Goal: Contribute content

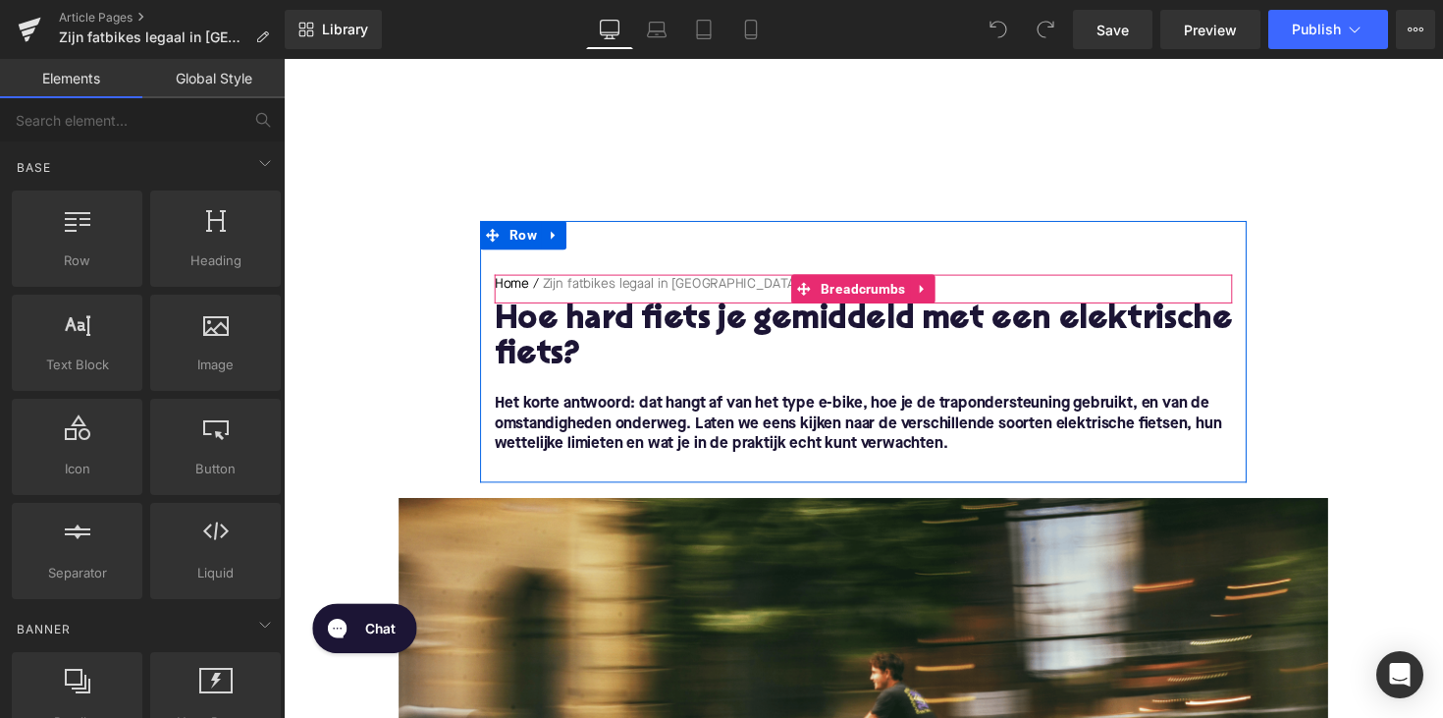
click at [689, 323] on h1 "Hoe hard fiets je gemiddeld met een elektrische fiets?" at bounding box center [878, 345] width 756 height 73
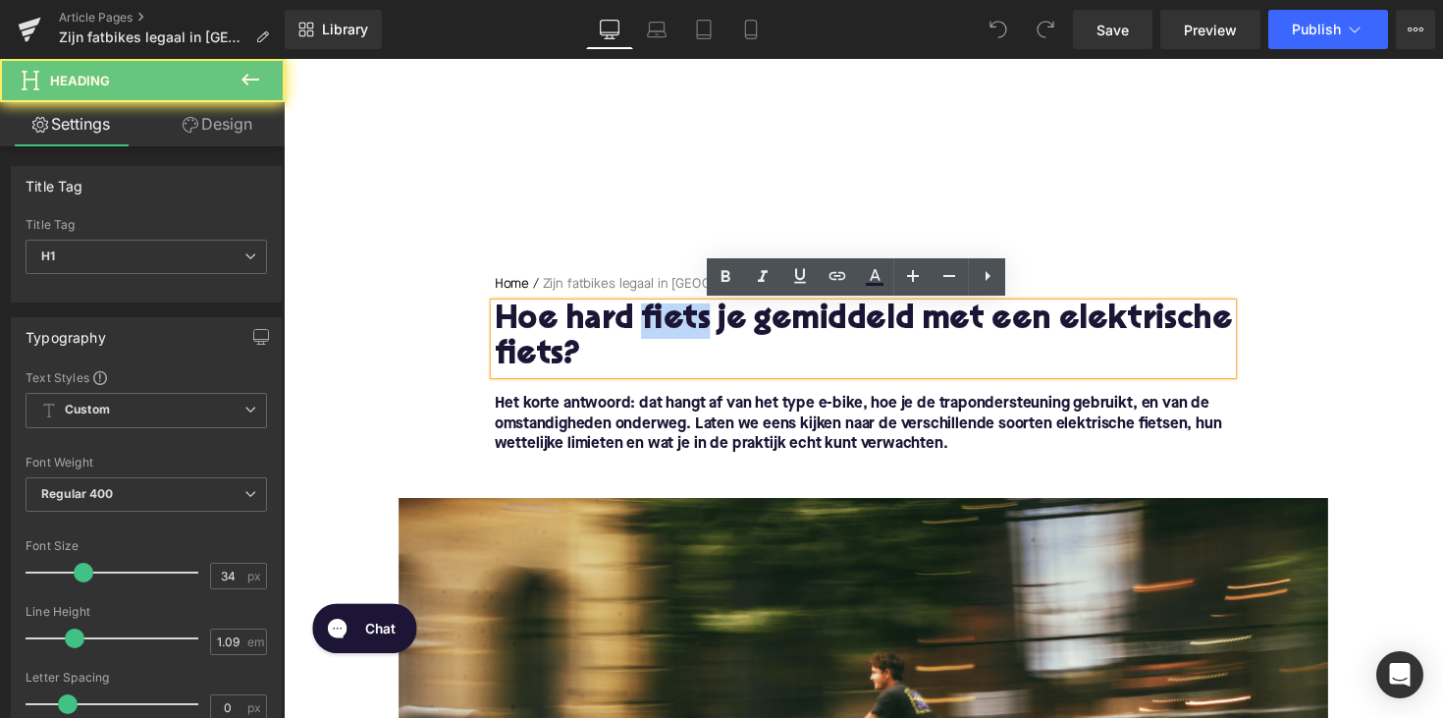
click at [689, 323] on h1 "Hoe hard fiets je gemiddeld met een elektrische fiets?" at bounding box center [878, 345] width 756 height 73
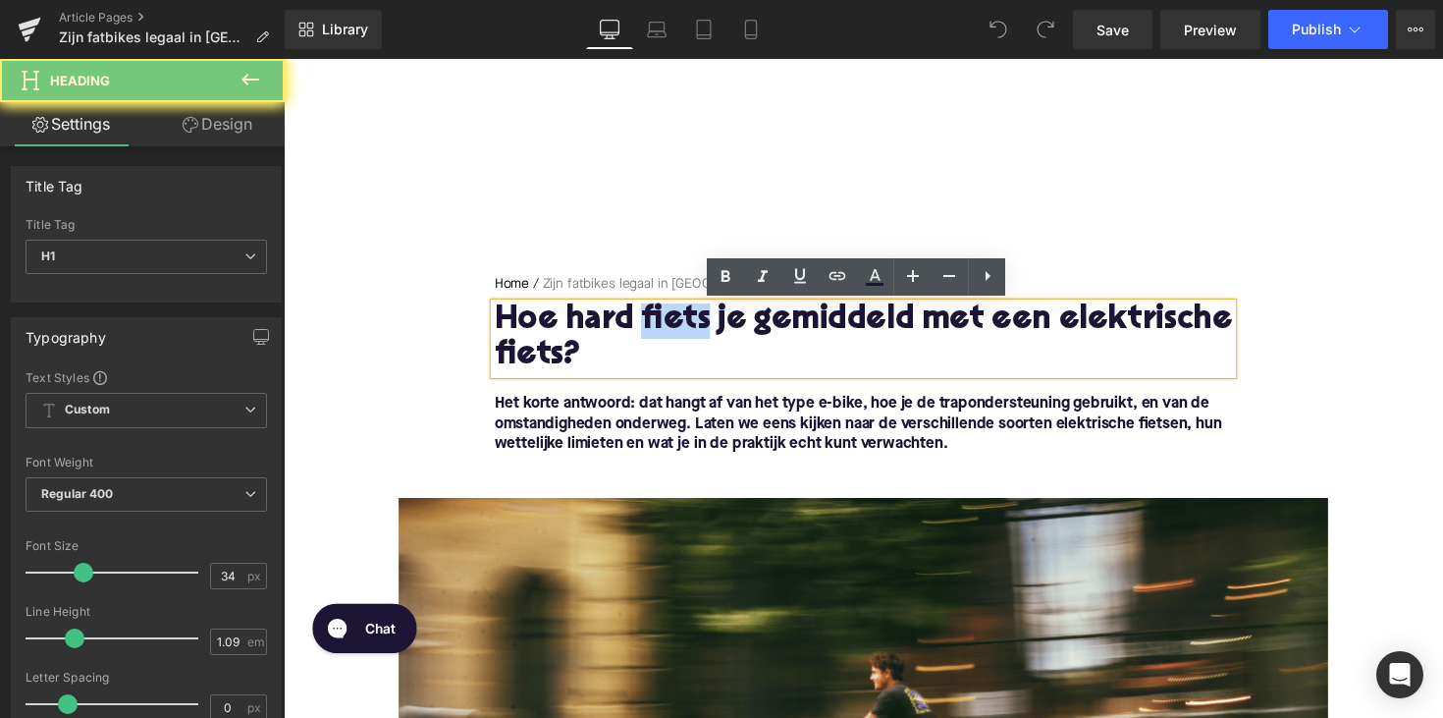
click at [689, 323] on h1 "Hoe hard fiets je gemiddeld met een elektrische fiets?" at bounding box center [878, 345] width 756 height 73
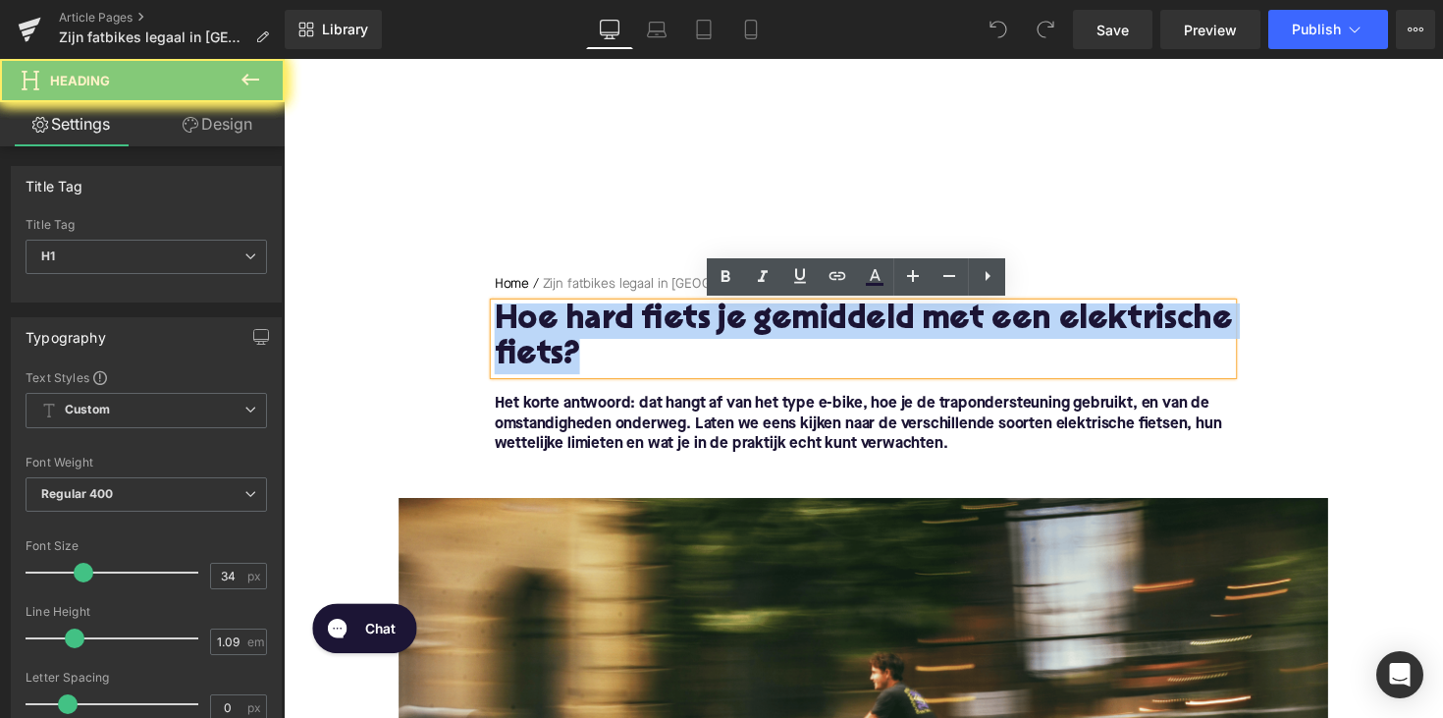
click at [689, 323] on h1 "Hoe hard fiets je gemiddeld met een elektrische fiets?" at bounding box center [878, 345] width 756 height 73
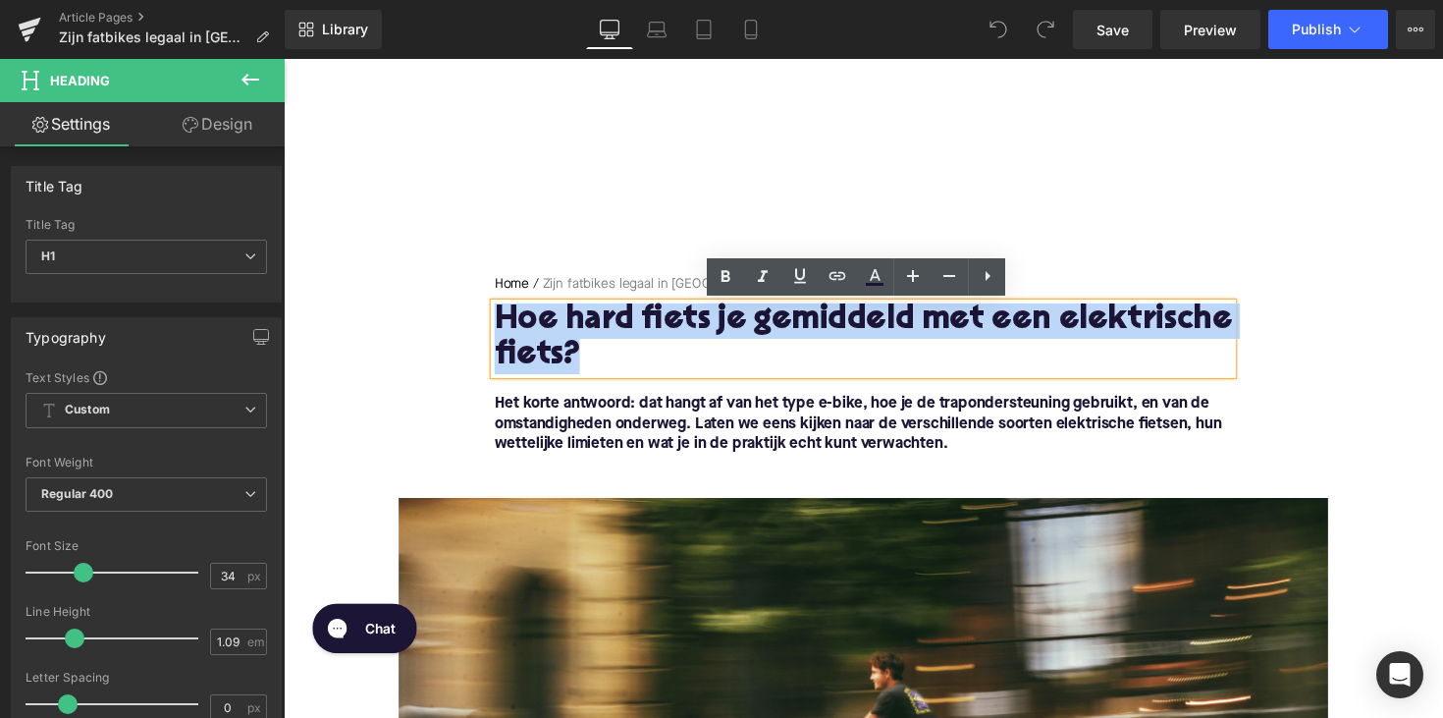
paste div
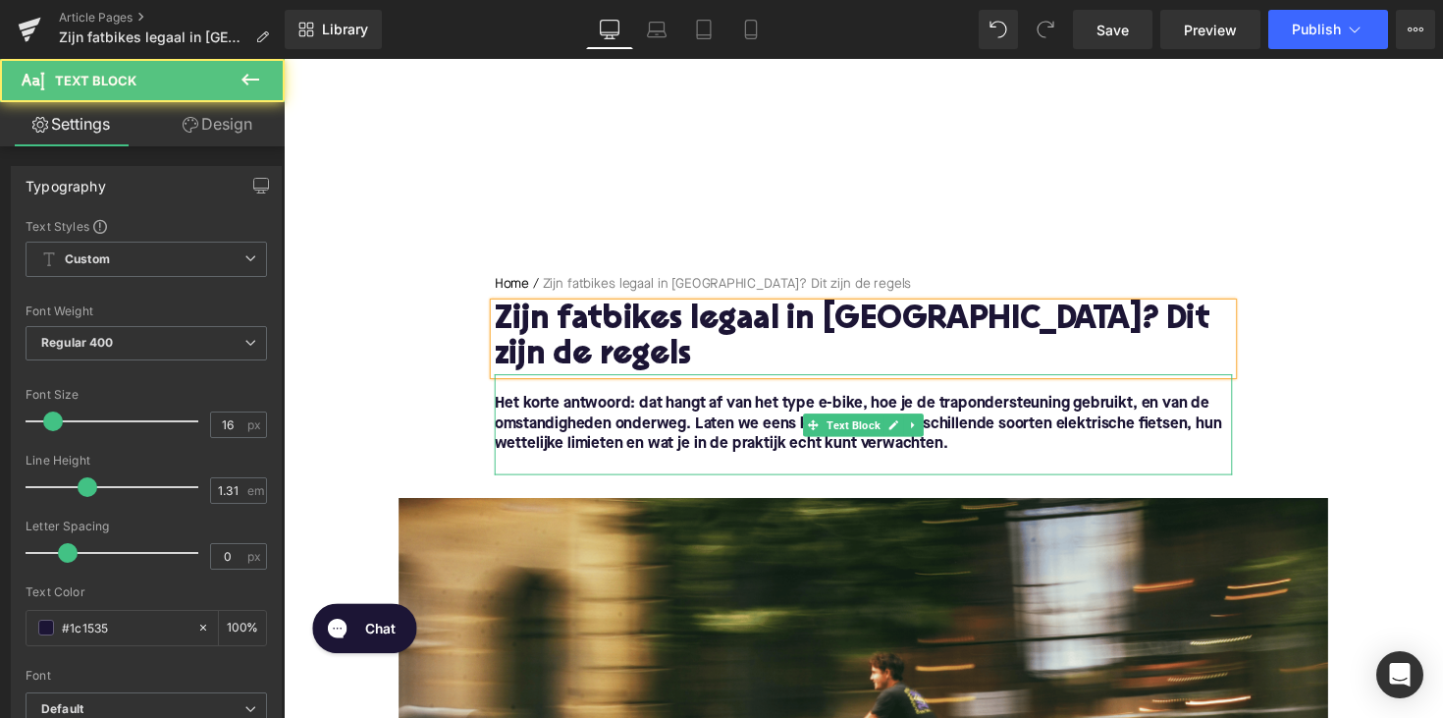
click at [716, 439] on font "Het korte antwoord: dat hangt af van het type e-bike, hoe je de trapondersteuni…" at bounding box center [872, 432] width 745 height 57
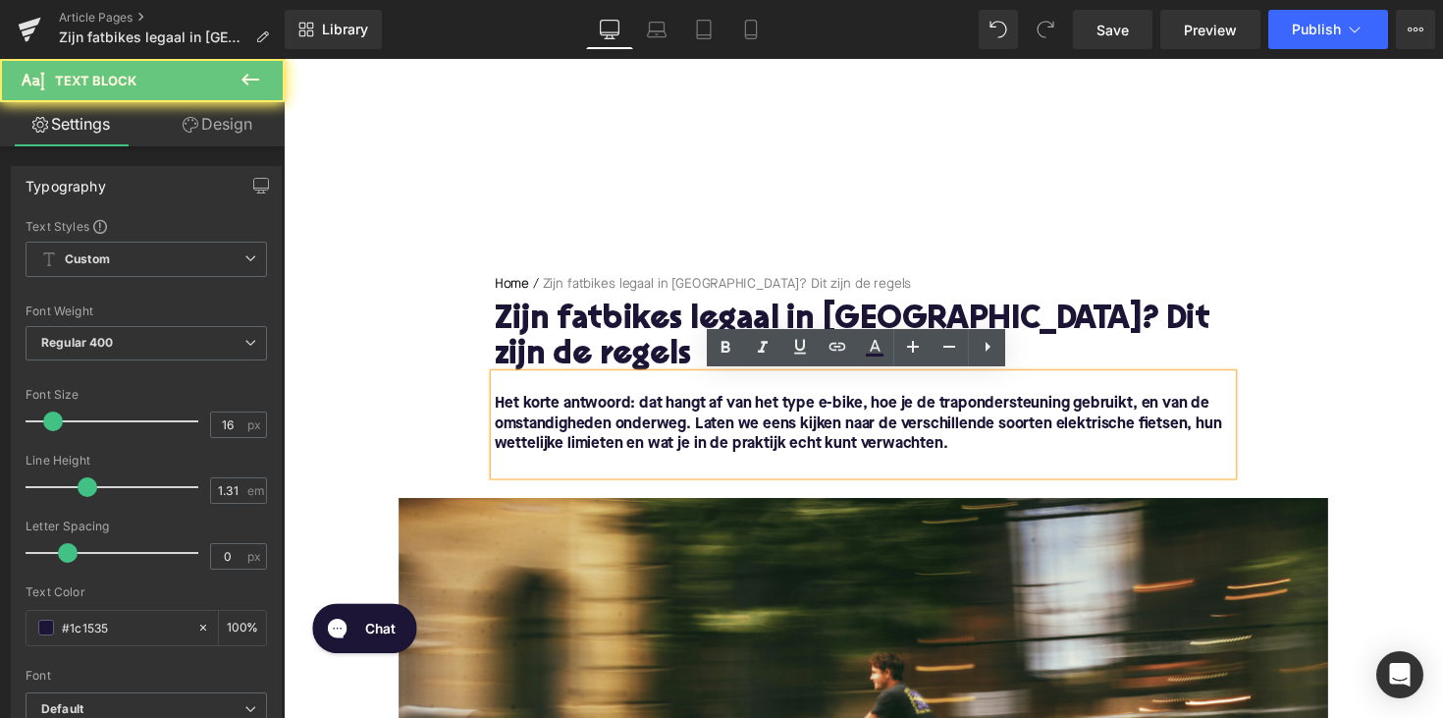
click at [973, 441] on font "Het korte antwoord: dat hangt af van het type e-bike, hoe je de trapondersteuni…" at bounding box center [872, 432] width 745 height 57
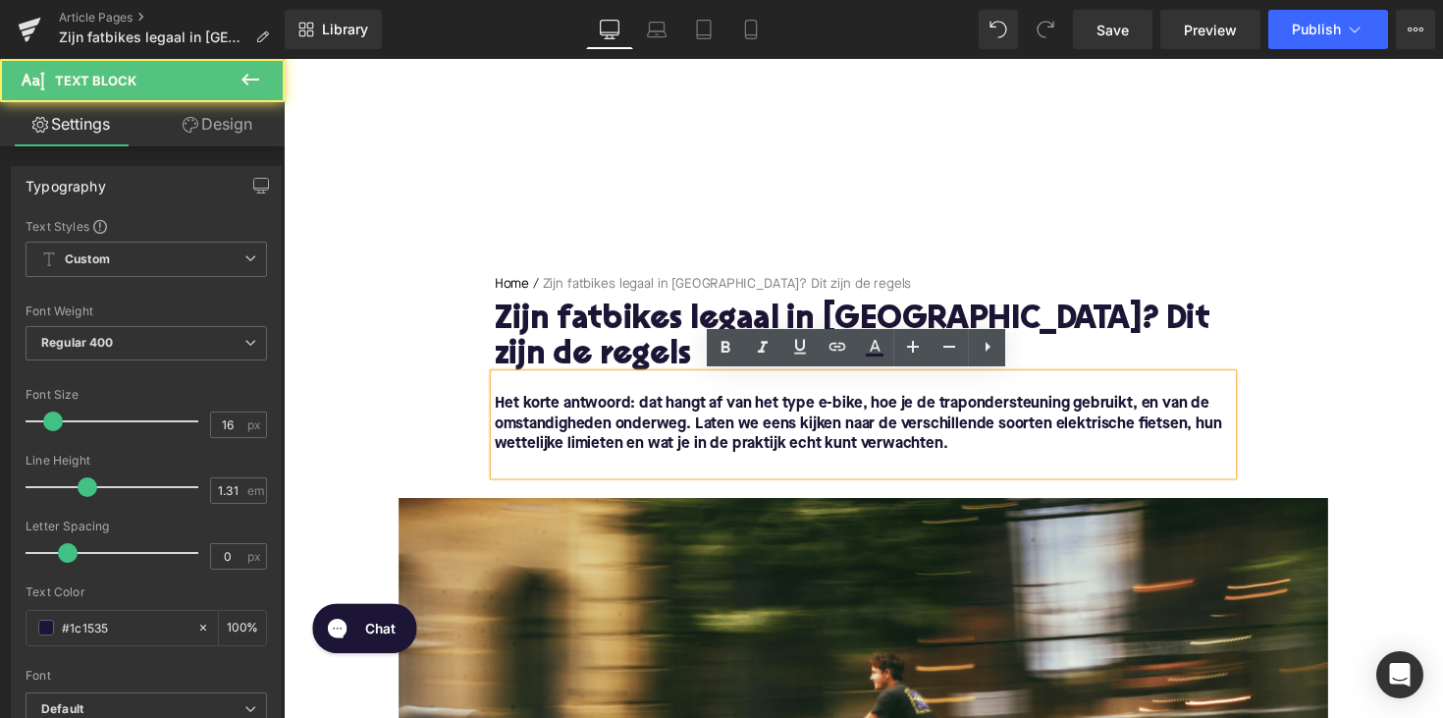
click at [971, 450] on p "Het korte antwoord: dat hangt af van het type e-bike, hoe je de trapondersteuni…" at bounding box center [878, 433] width 756 height 62
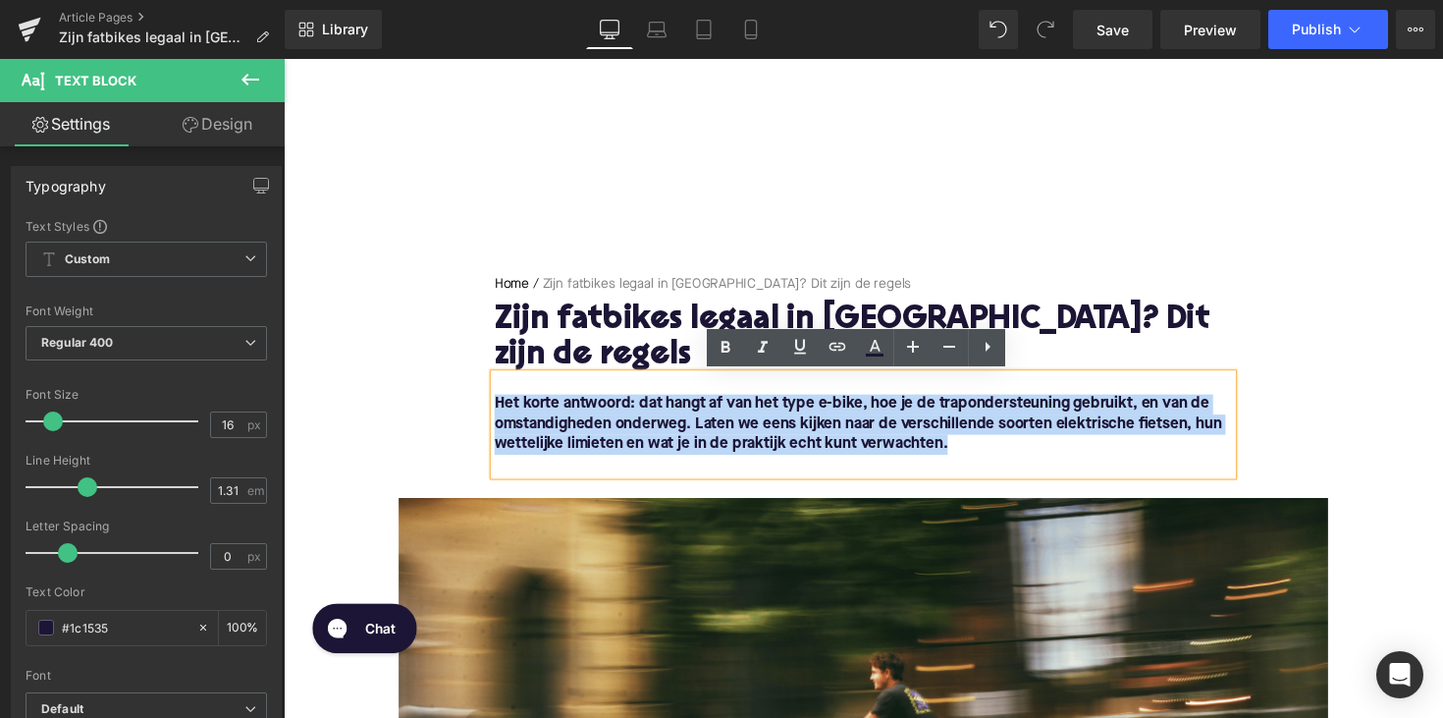
drag, startPoint x: 978, startPoint y: 460, endPoint x: 489, endPoint y: 419, distance: 490.6
click at [489, 419] on div "Home / Zijn fatbikes legaal in [GEOGRAPHIC_DATA]? Dit zijn de regels Breadcrumb…" at bounding box center [877, 382] width 785 height 205
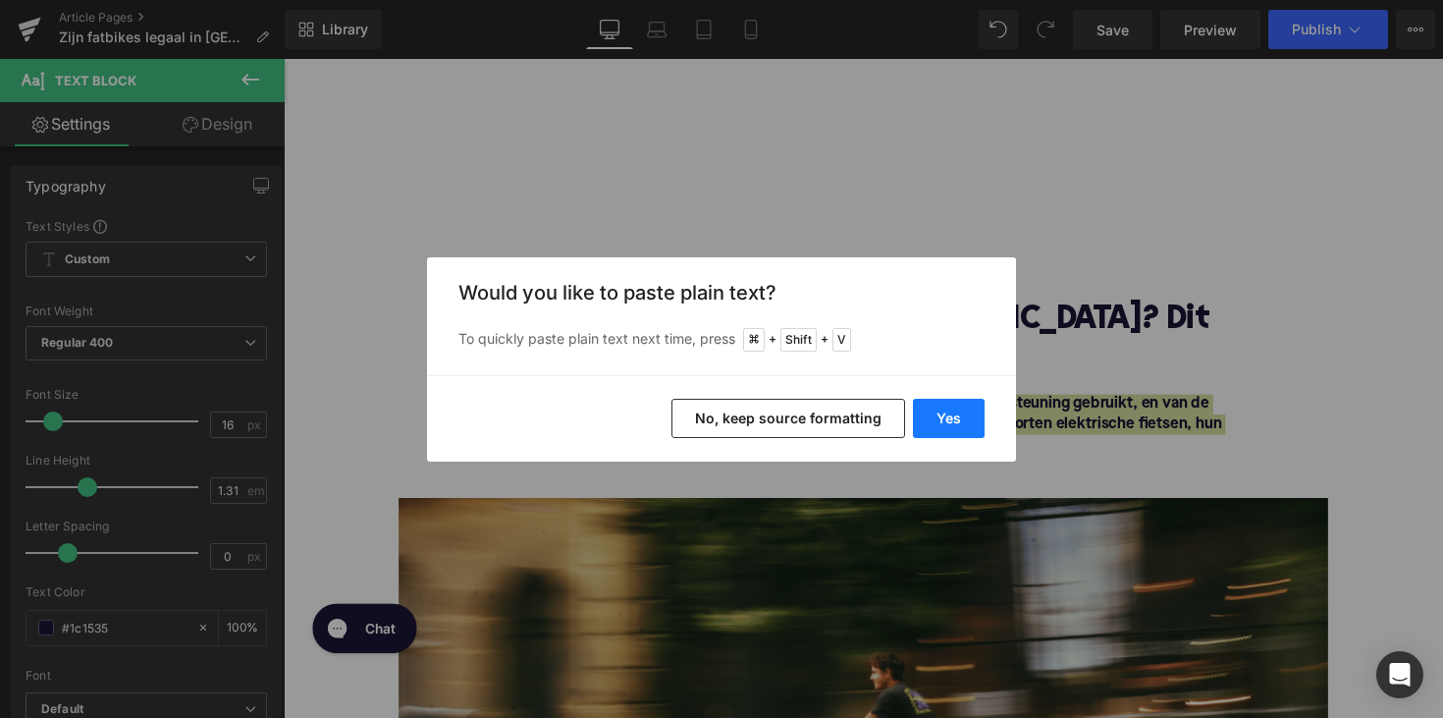
click at [934, 407] on button "Yes" at bounding box center [949, 418] width 72 height 39
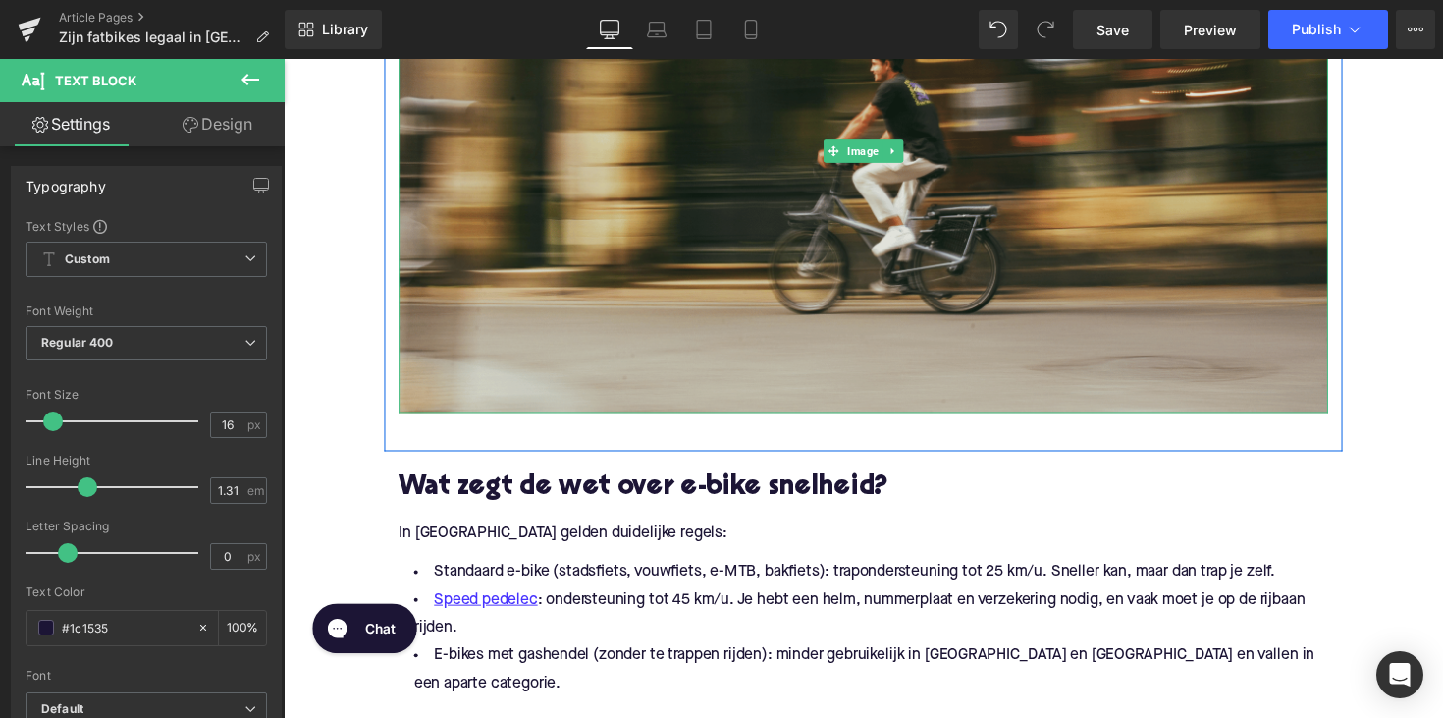
scroll to position [864, 0]
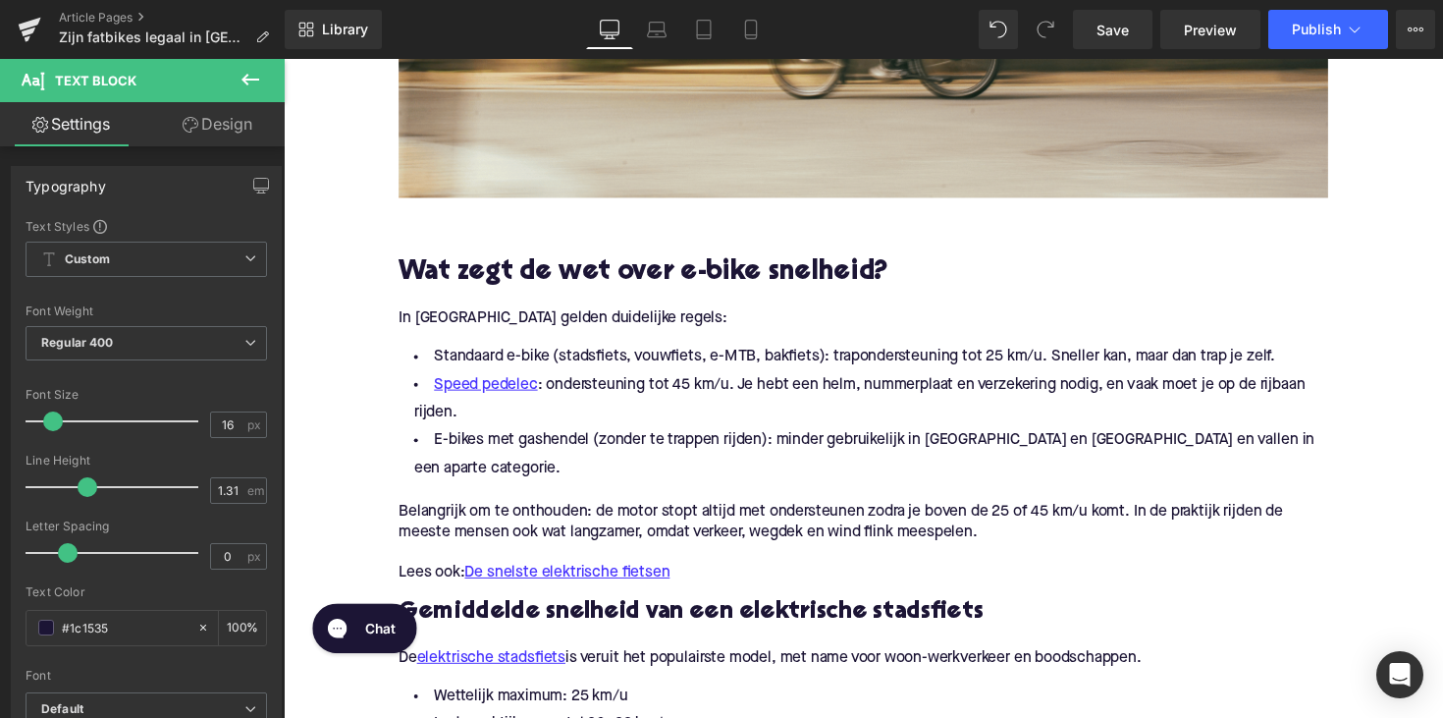
click at [284, 59] on div at bounding box center [284, 59] width 0 height 0
click at [621, 290] on h2 "Wat zegt de wet over e-bike snelheid?" at bounding box center [877, 279] width 952 height 30
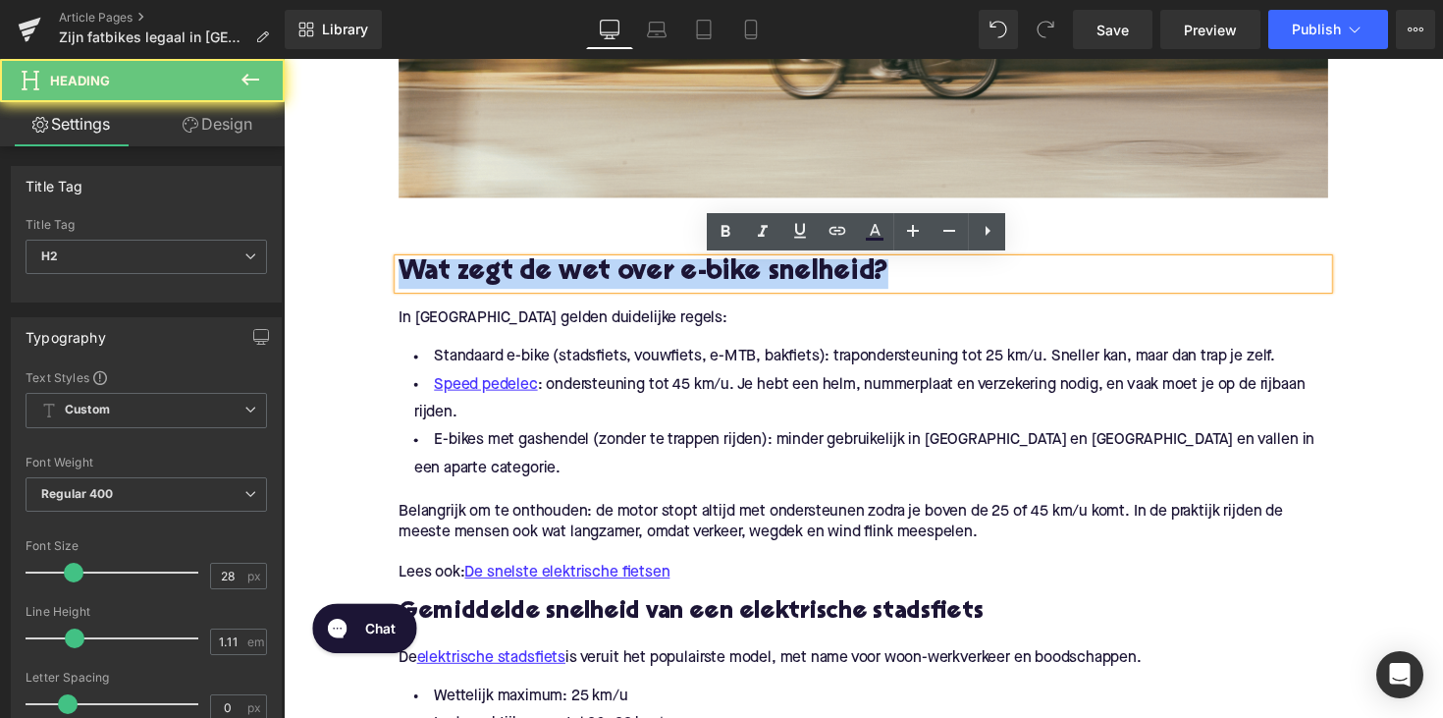
click at [621, 290] on h2 "Wat zegt de wet over e-bike snelheid?" at bounding box center [877, 279] width 952 height 30
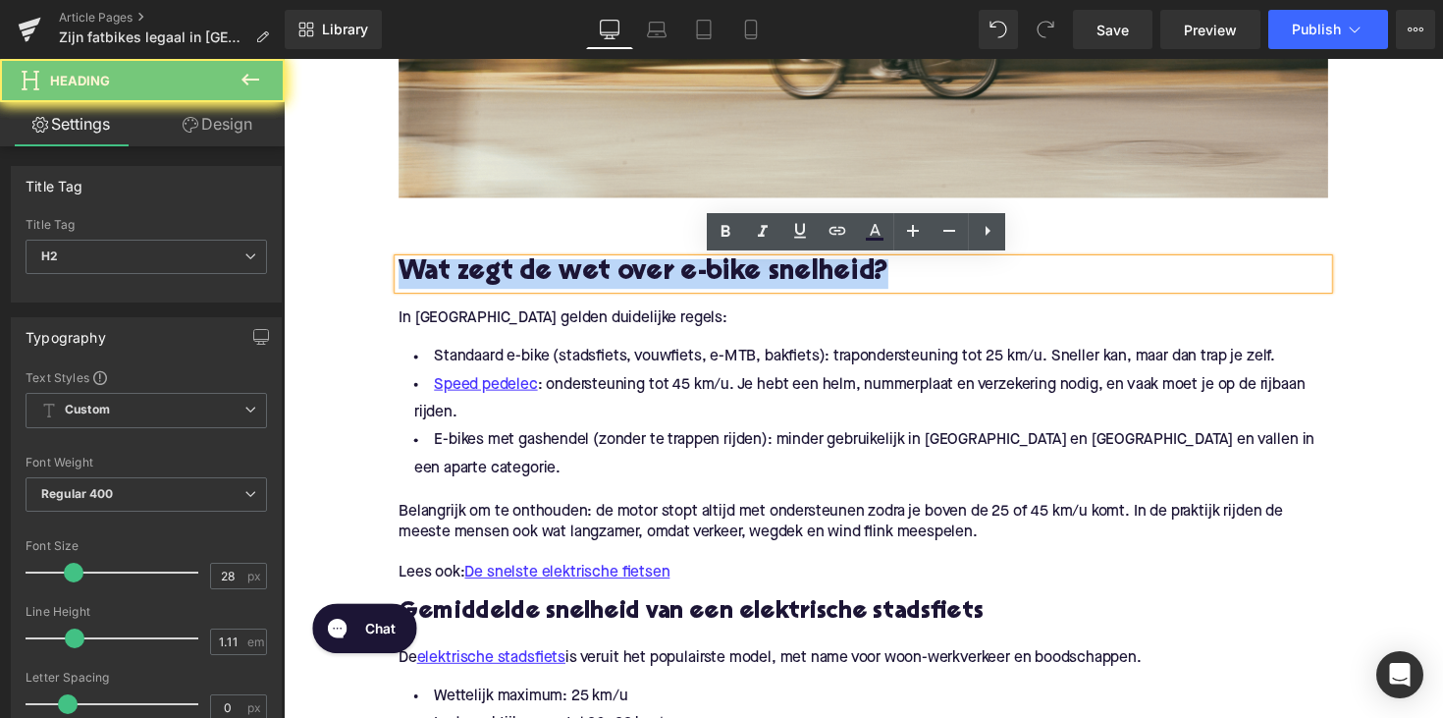
paste div
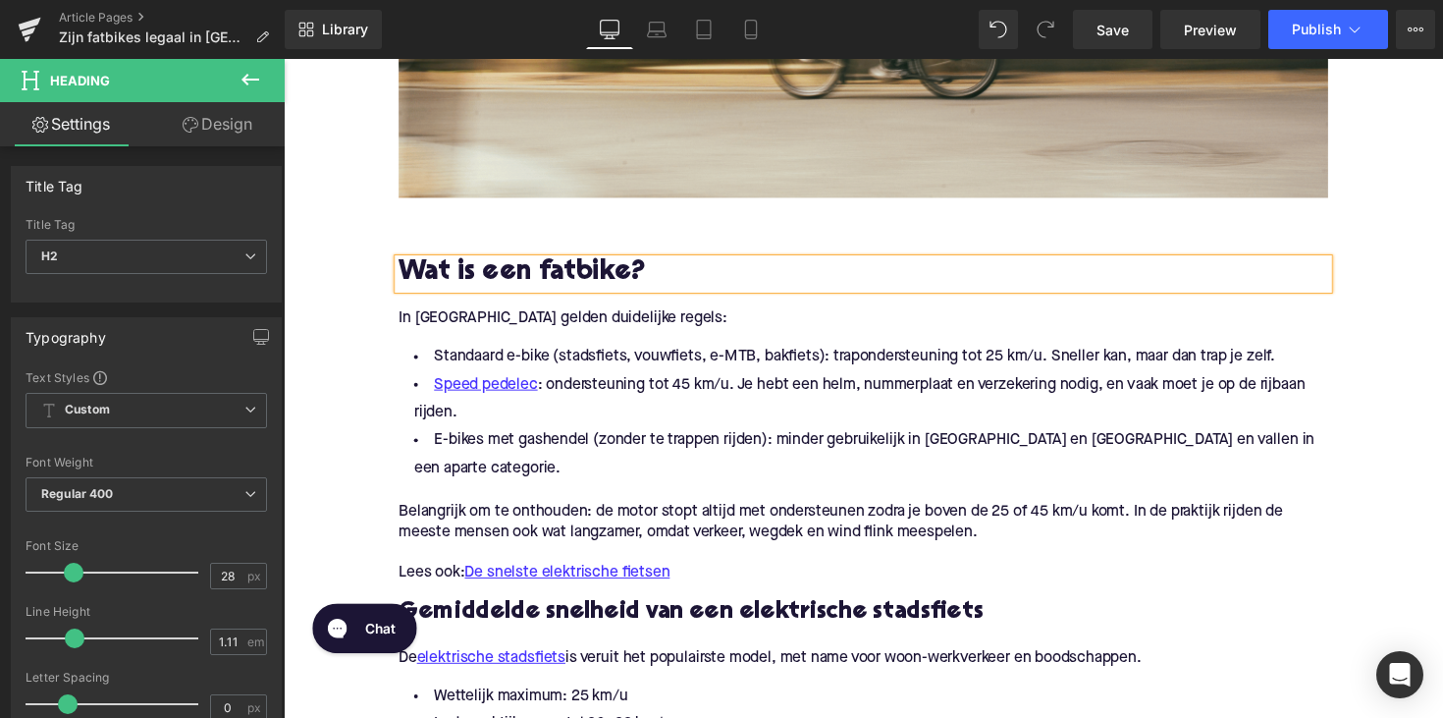
click at [546, 331] on p "In [GEOGRAPHIC_DATA] gelden duidelijke regels:" at bounding box center [877, 325] width 952 height 21
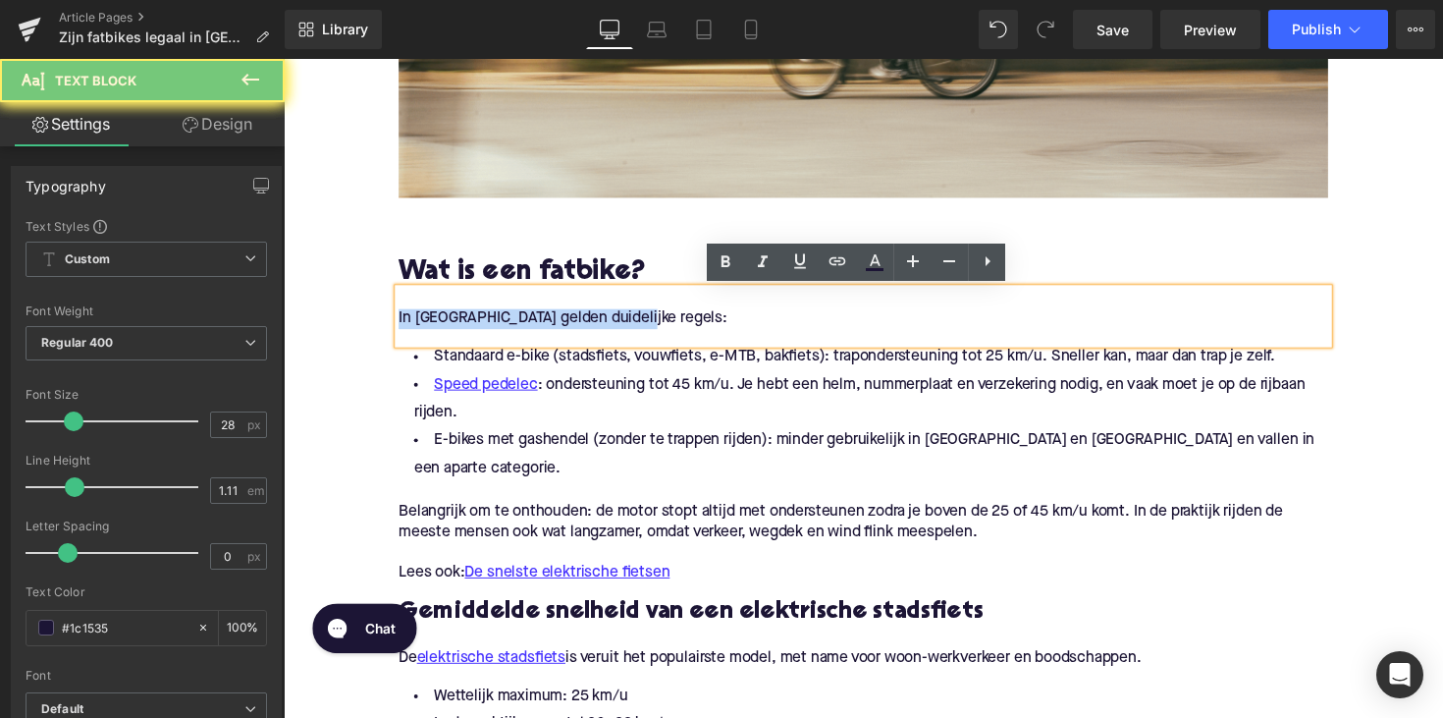
click at [546, 331] on p "In [GEOGRAPHIC_DATA] gelden duidelijke regels:" at bounding box center [877, 325] width 952 height 21
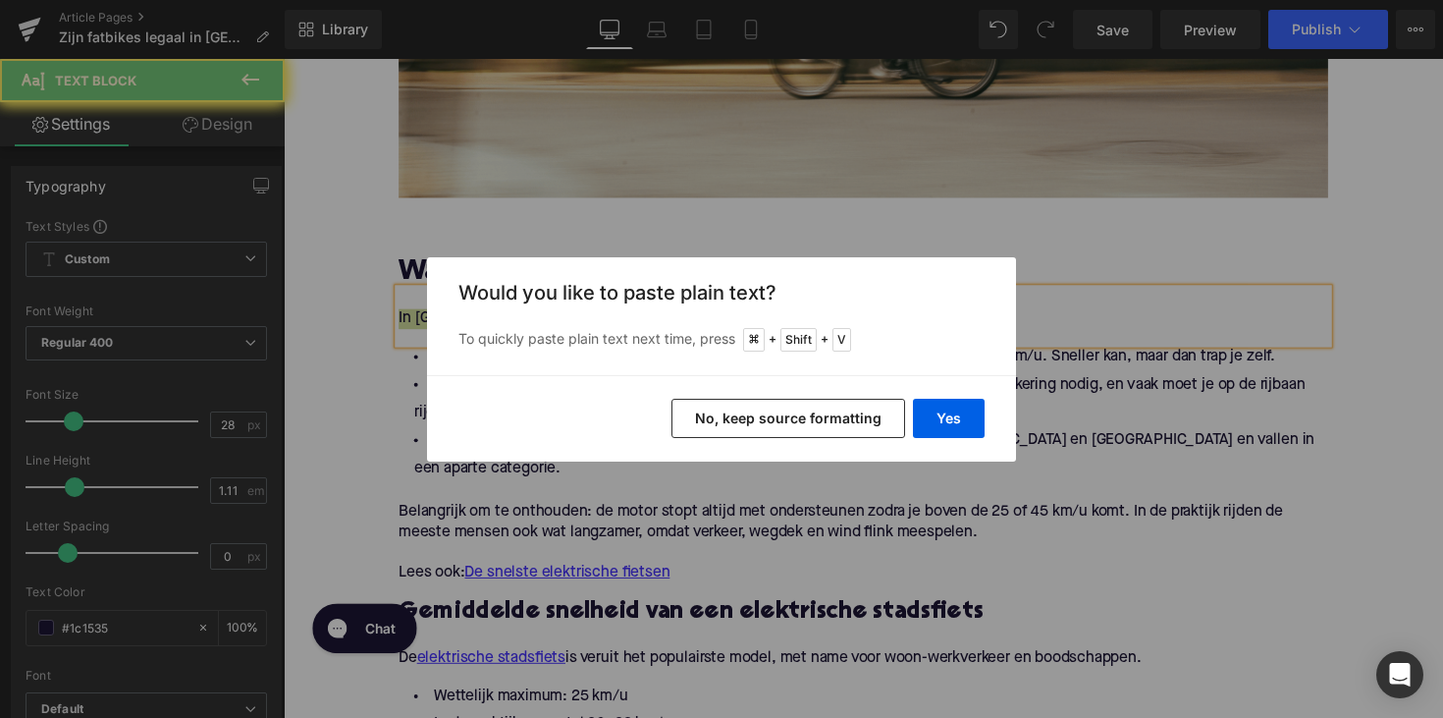
click at [956, 438] on div "Yes No, keep source formatting" at bounding box center [721, 418] width 589 height 86
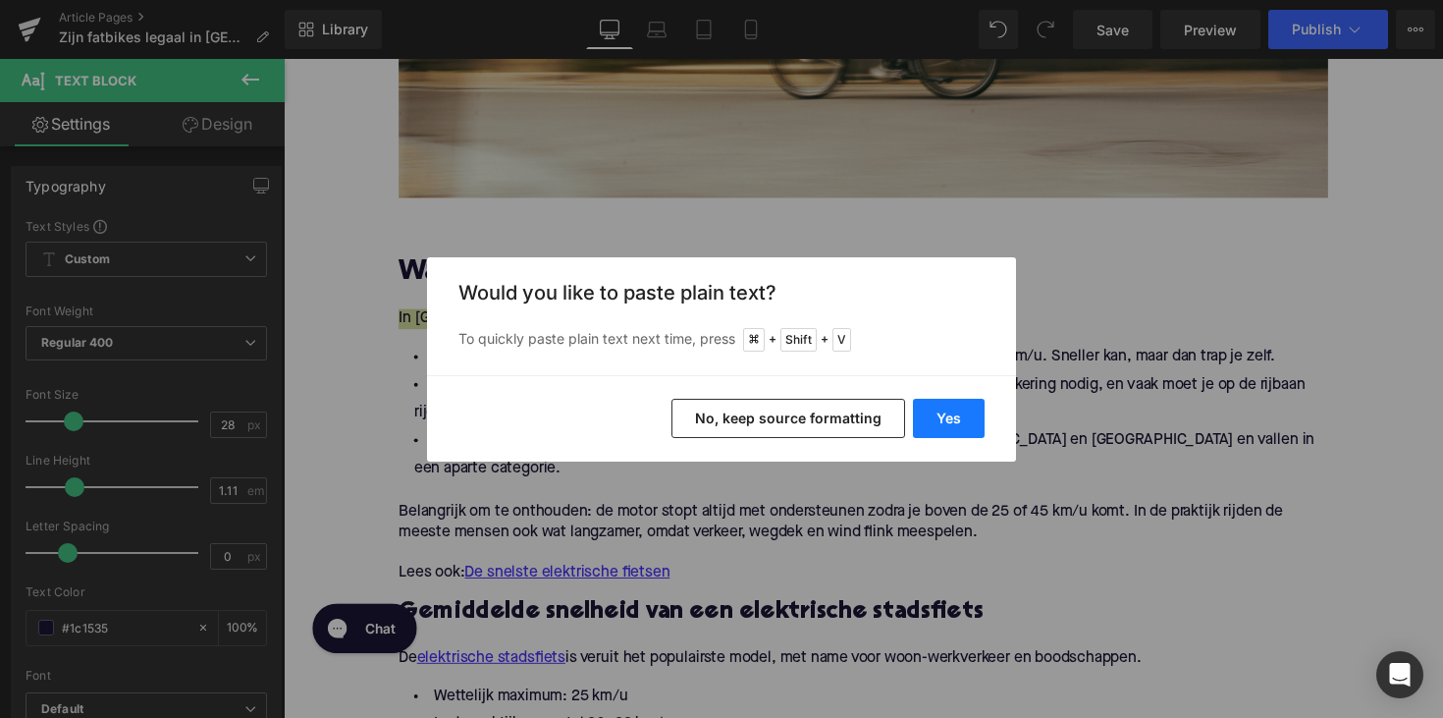
click at [956, 428] on button "Yes" at bounding box center [949, 418] width 72 height 39
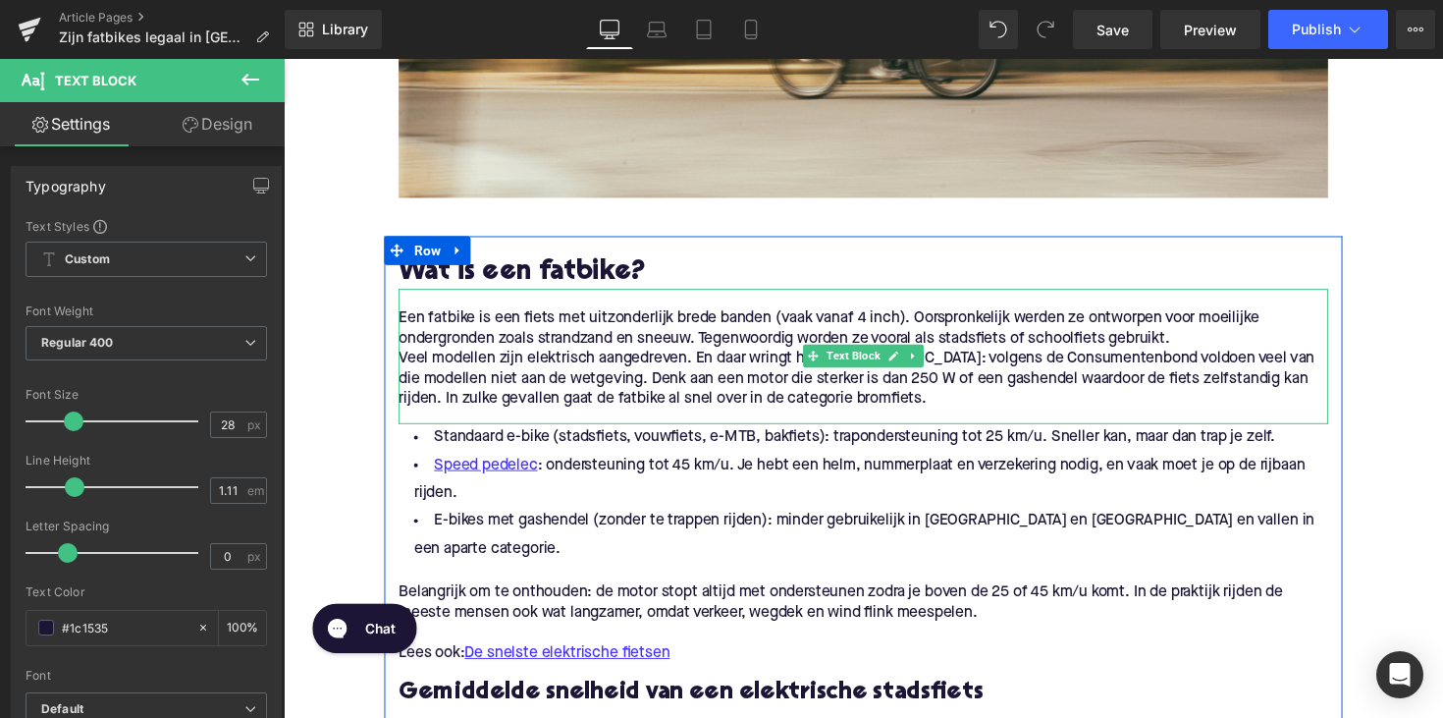
click at [499, 379] on p "Veel modellen zijn elektrisch aangedreven. En daar wringt het in [GEOGRAPHIC_DA…" at bounding box center [877, 387] width 952 height 62
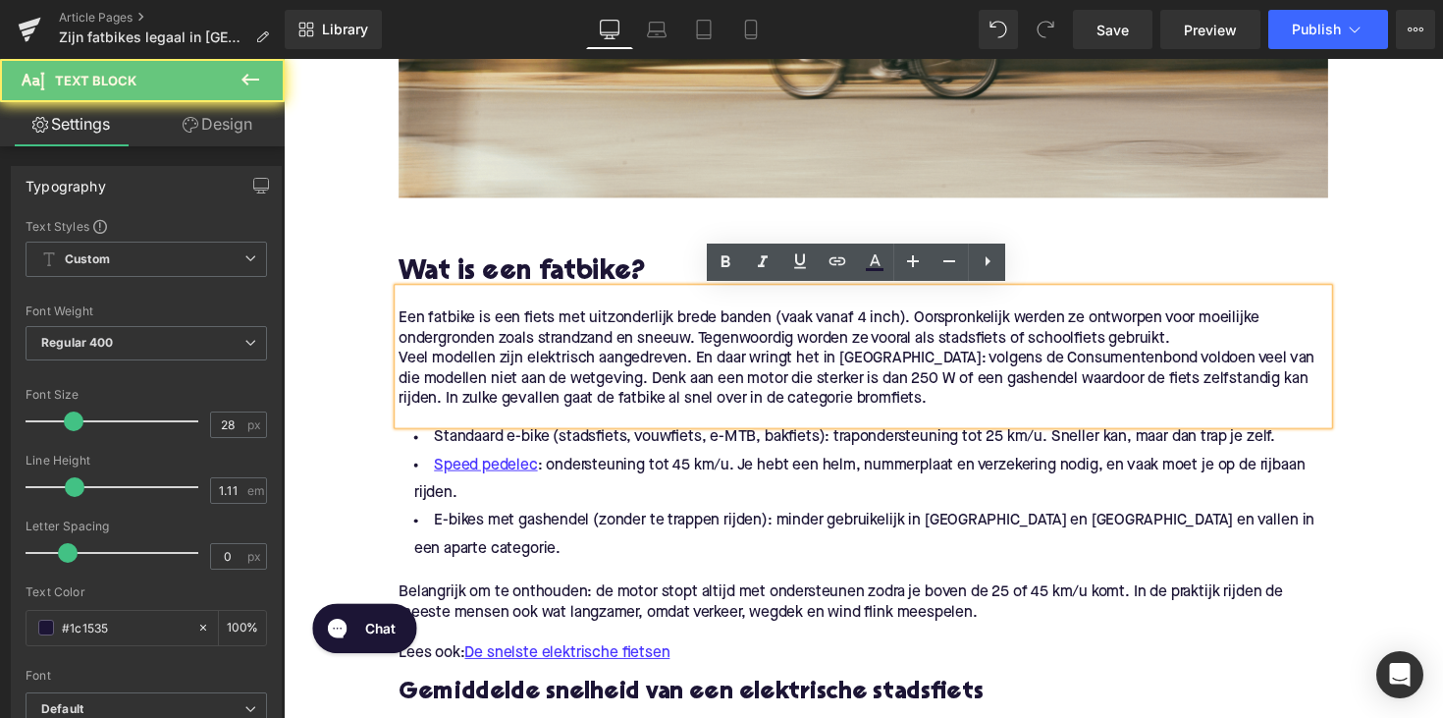
click at [401, 362] on p "Veel modellen zijn elektrisch aangedreven. En daar wringt het in [GEOGRAPHIC_DA…" at bounding box center [877, 387] width 952 height 62
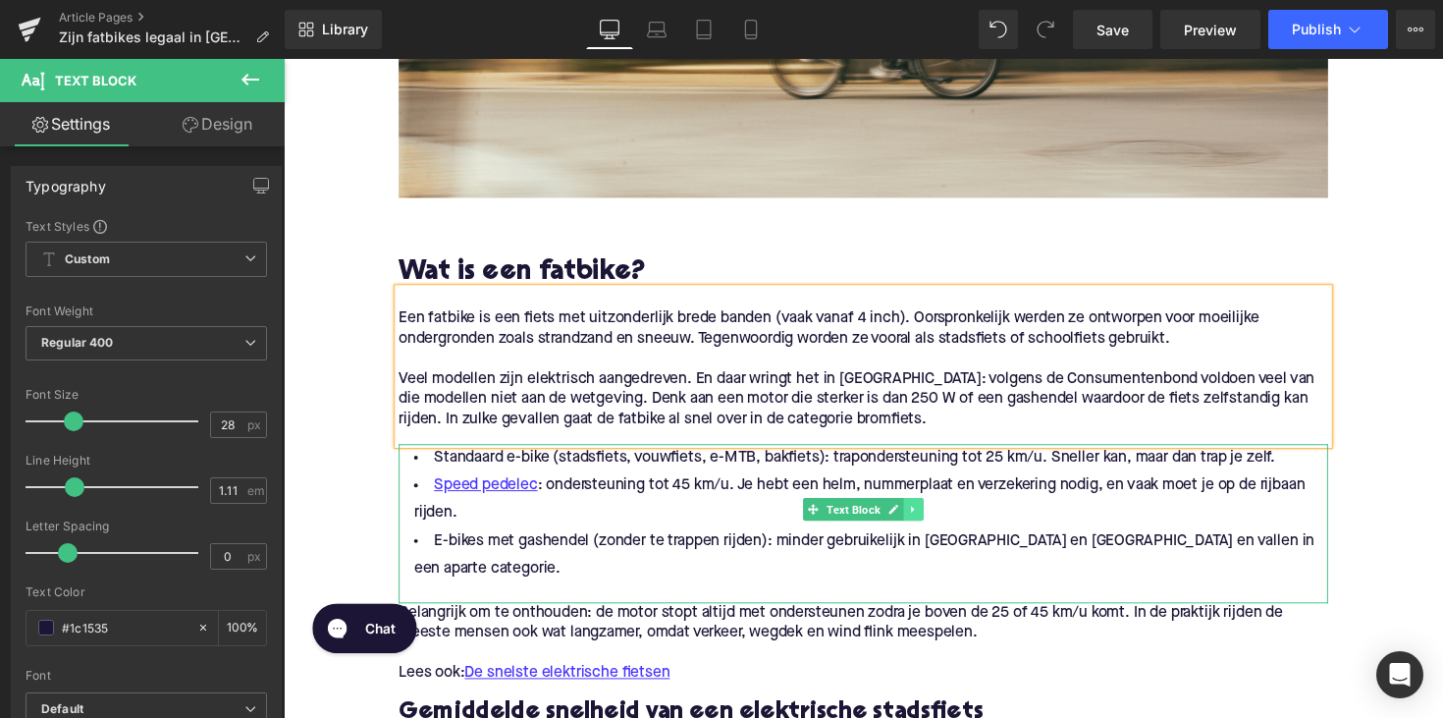
click at [927, 514] on link at bounding box center [929, 520] width 21 height 24
click at [941, 516] on link at bounding box center [939, 520] width 21 height 24
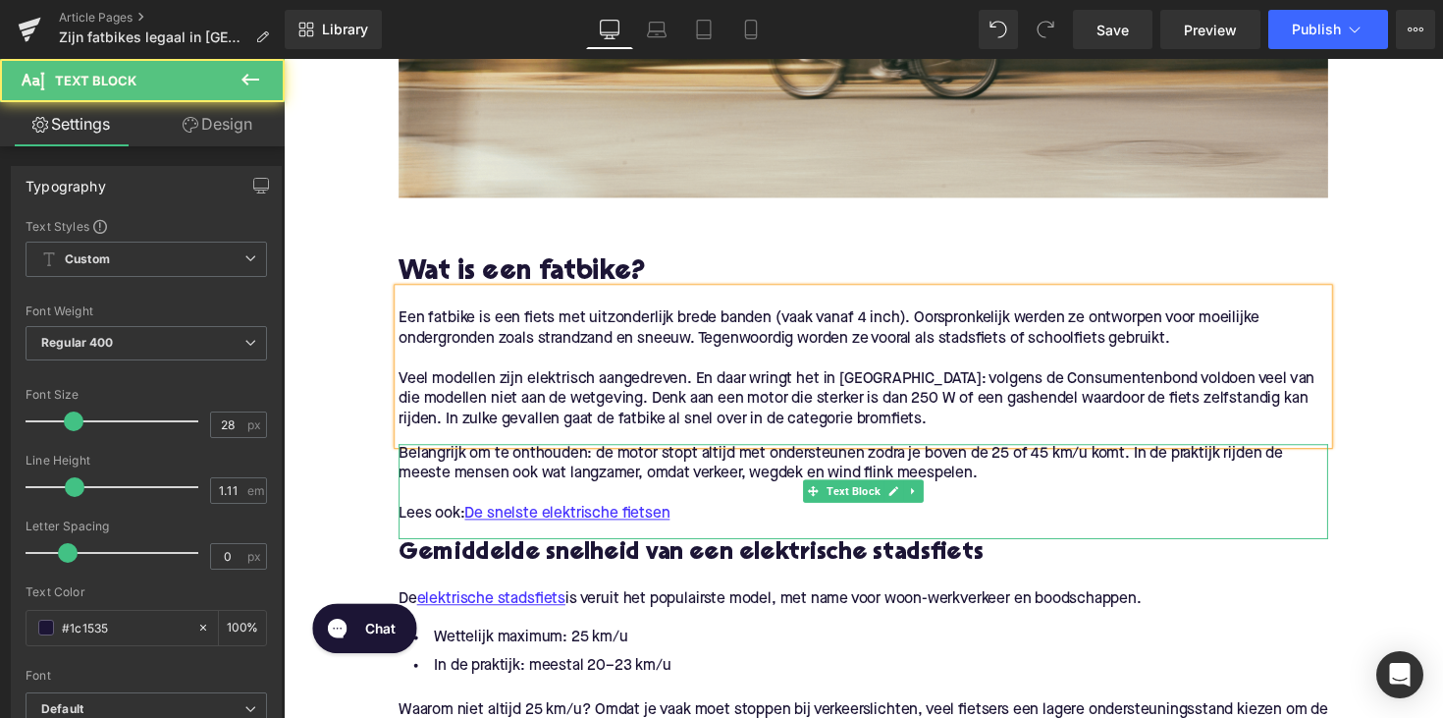
click at [926, 490] on span "Belangrijk om te onthouden: de motor stopt altijd met ondersteunen zodra je bov…" at bounding box center [854, 473] width 906 height 36
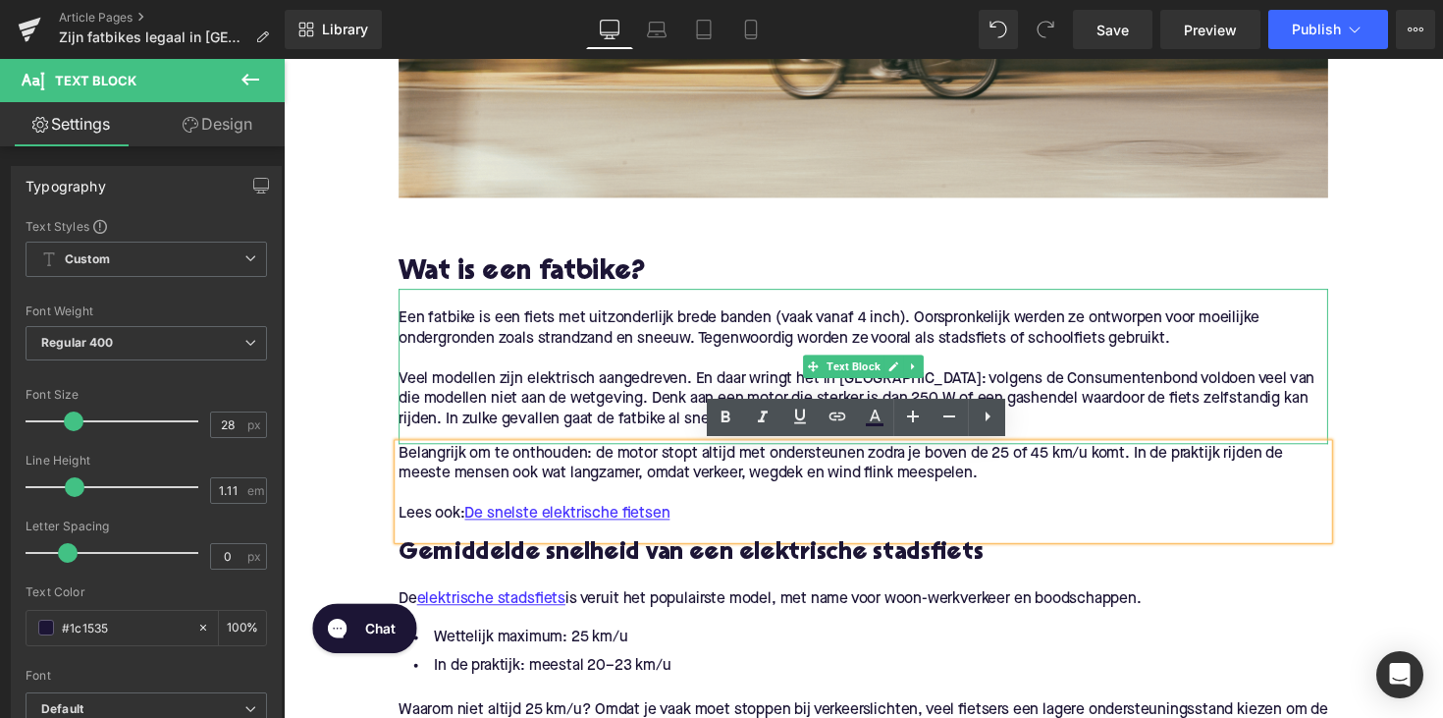
click at [610, 413] on p "Veel modellen zijn elektrisch aangedreven. En daar wringt het in [GEOGRAPHIC_DA…" at bounding box center [877, 408] width 952 height 62
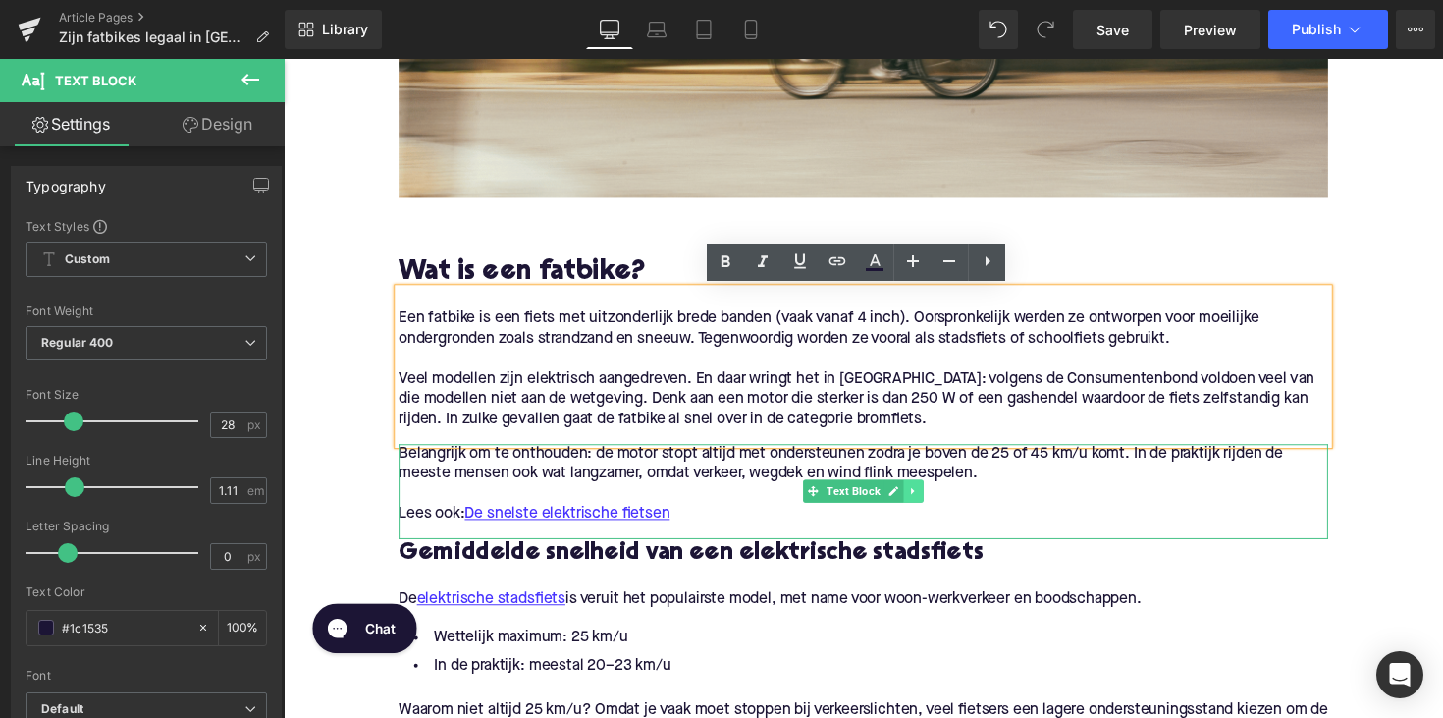
click at [927, 505] on icon at bounding box center [929, 502] width 11 height 12
click at [934, 501] on icon at bounding box center [939, 502] width 11 height 11
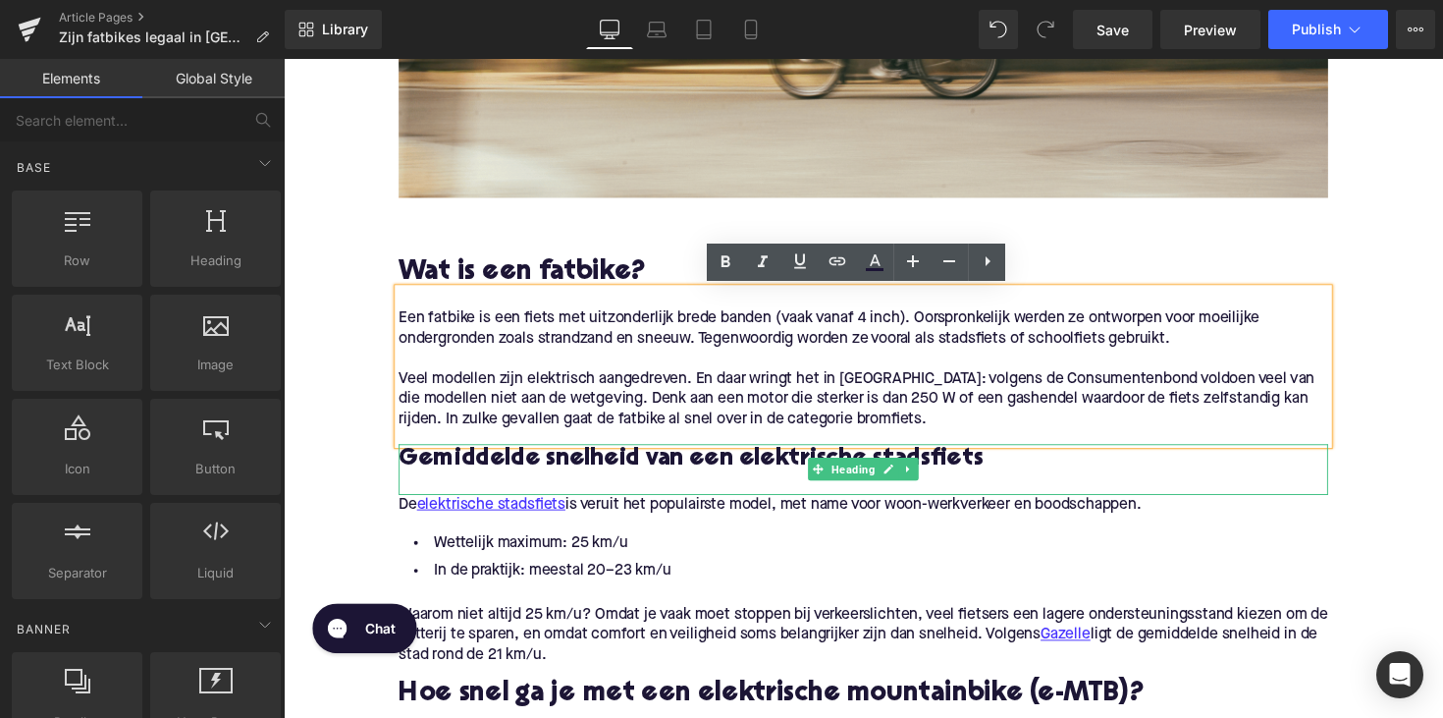
click at [629, 470] on h3 "Gemiddelde snelheid van een elektrische stadsfiets" at bounding box center [877, 469] width 952 height 31
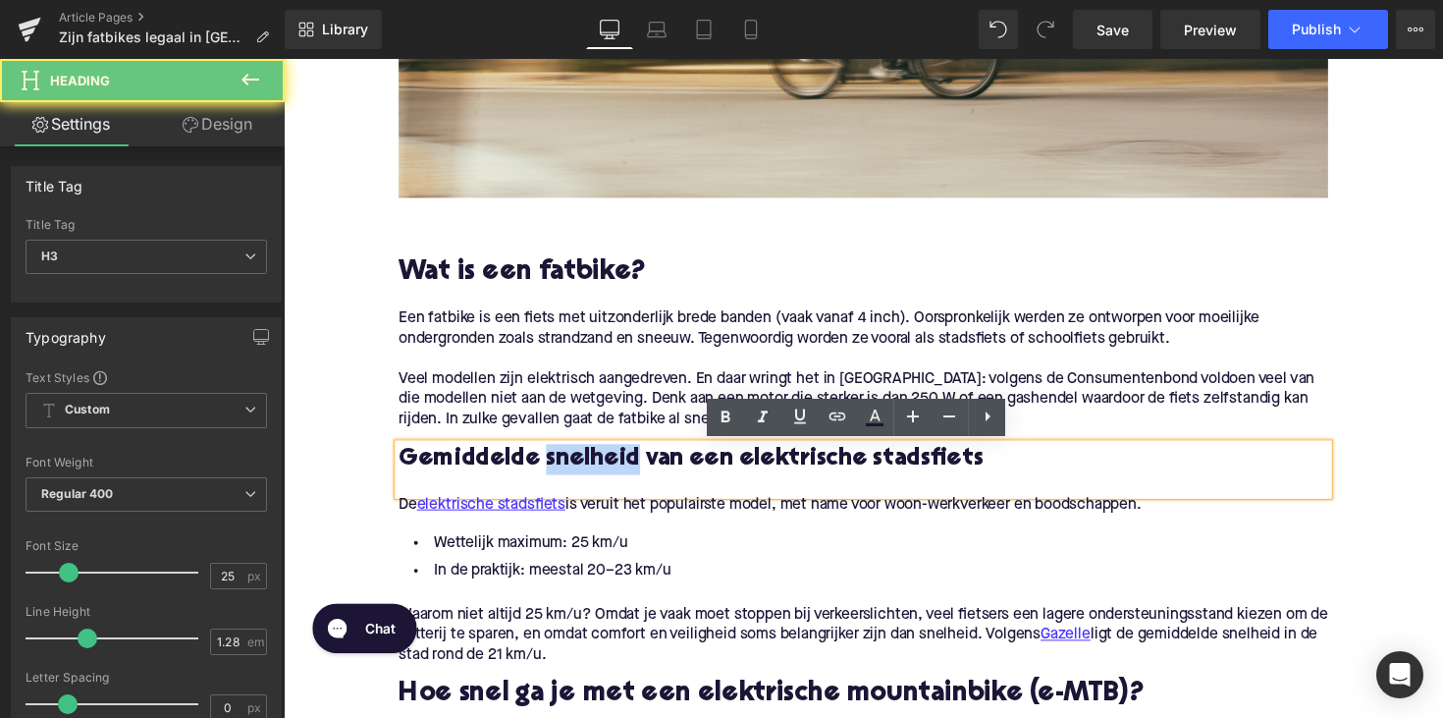
click at [629, 470] on h3 "Gemiddelde snelheid van een elektrische stadsfiets" at bounding box center [877, 469] width 952 height 31
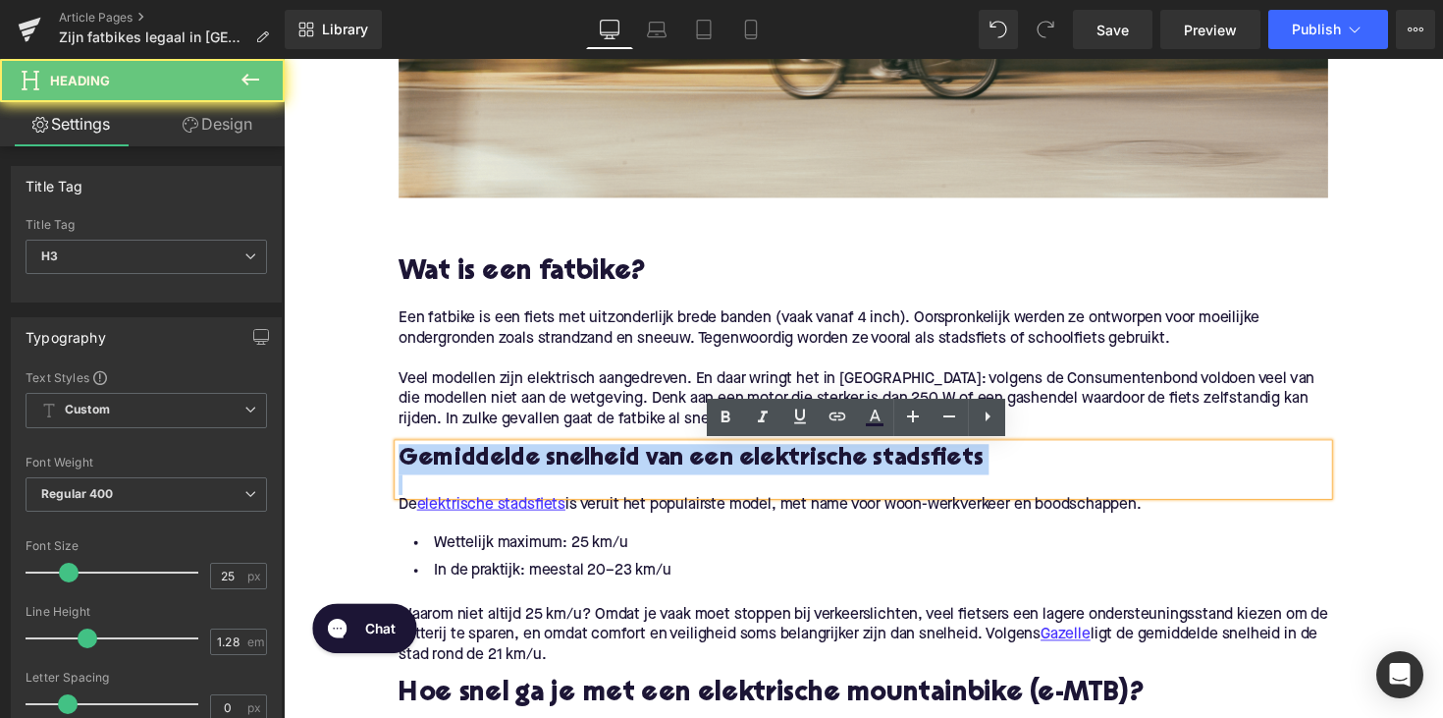
click at [629, 470] on h3 "Gemiddelde snelheid van een elektrische stadsfiets" at bounding box center [877, 469] width 952 height 31
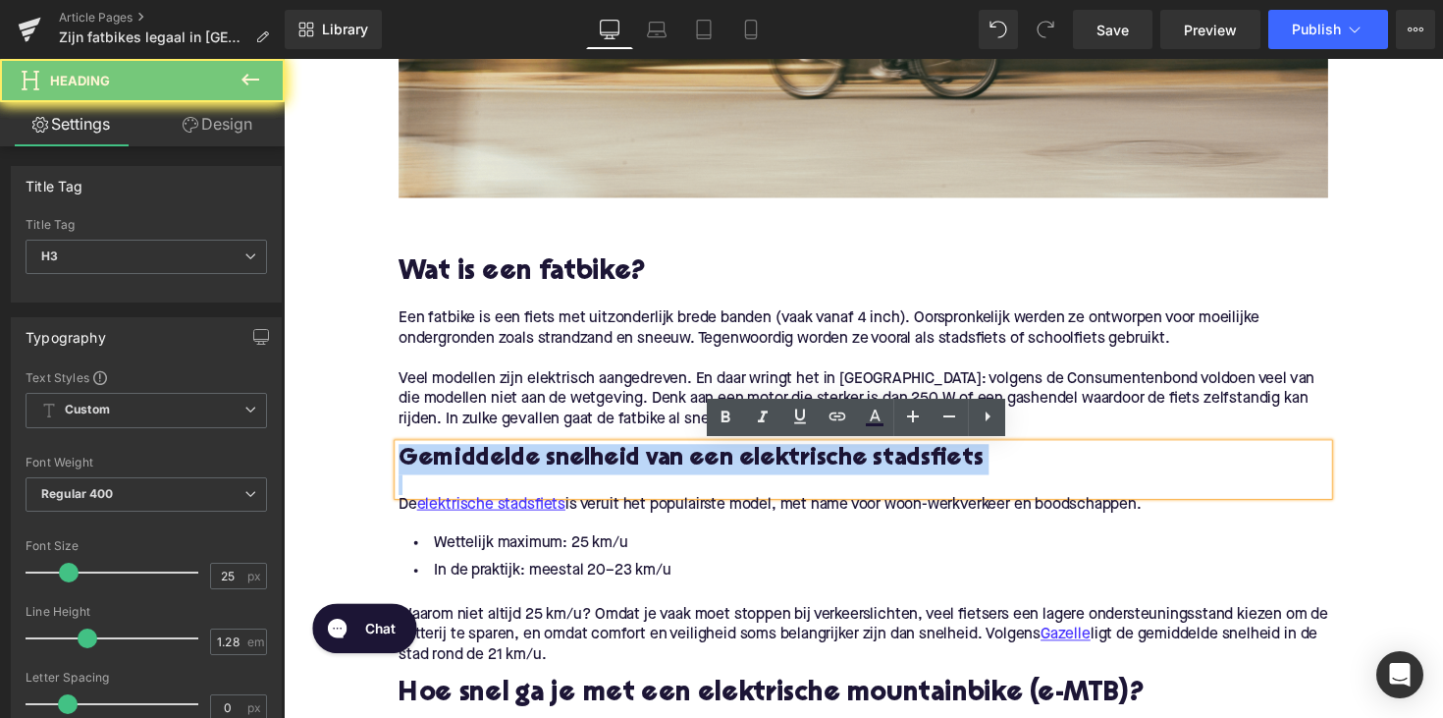
paste div
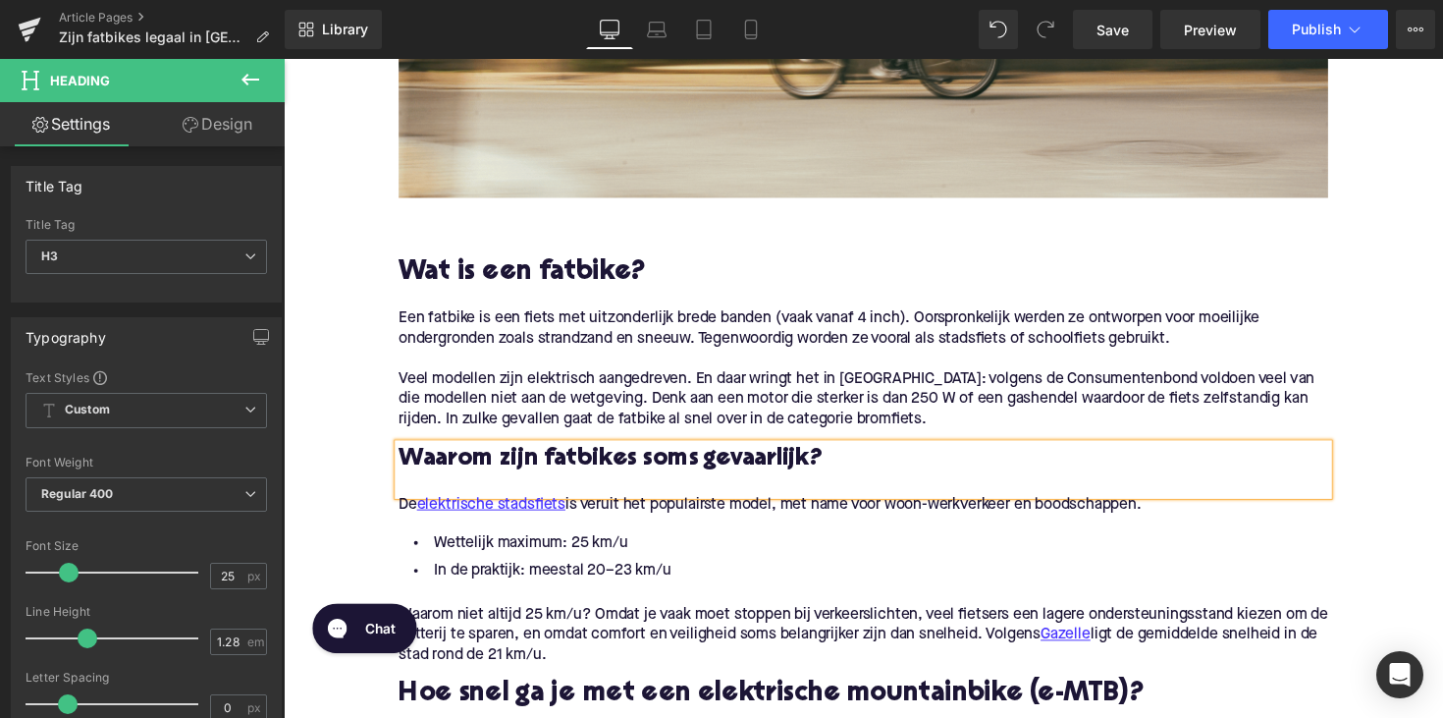
click at [641, 562] on li "Wettelijk maximum: 25 km/u" at bounding box center [877, 555] width 952 height 28
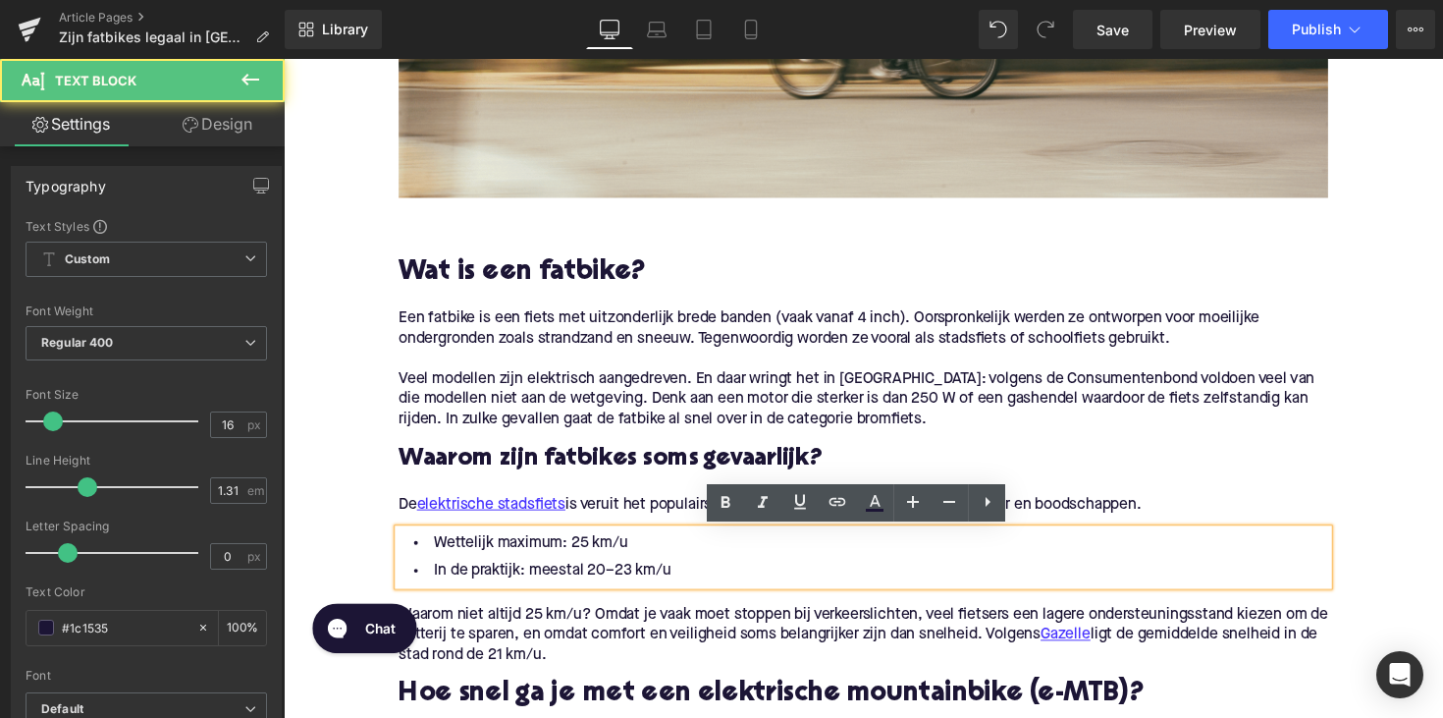
click at [629, 522] on p "De elektrische stadsfiets is veruit het populairste model, met name voor woon-w…" at bounding box center [877, 516] width 952 height 21
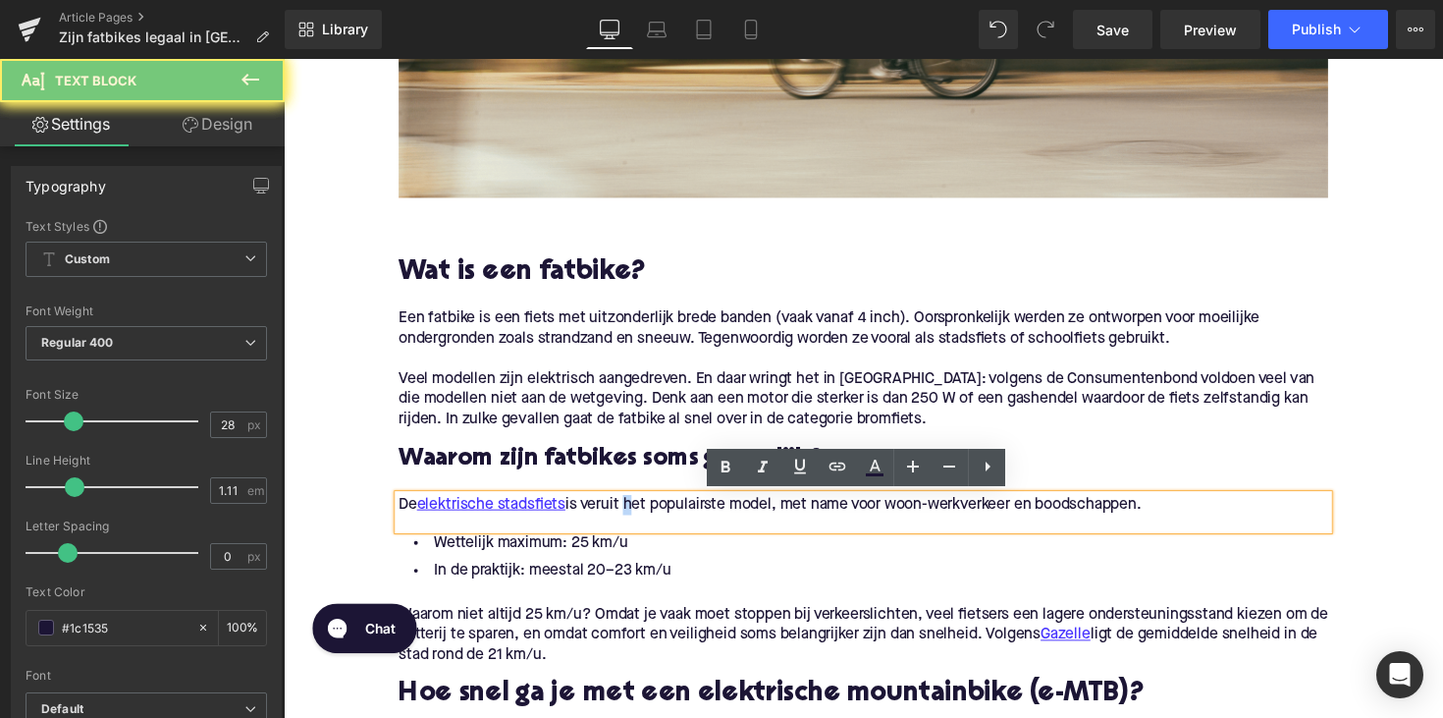
click at [629, 522] on p "De elektrische stadsfiets is veruit het populairste model, met name voor woon-w…" at bounding box center [877, 516] width 952 height 21
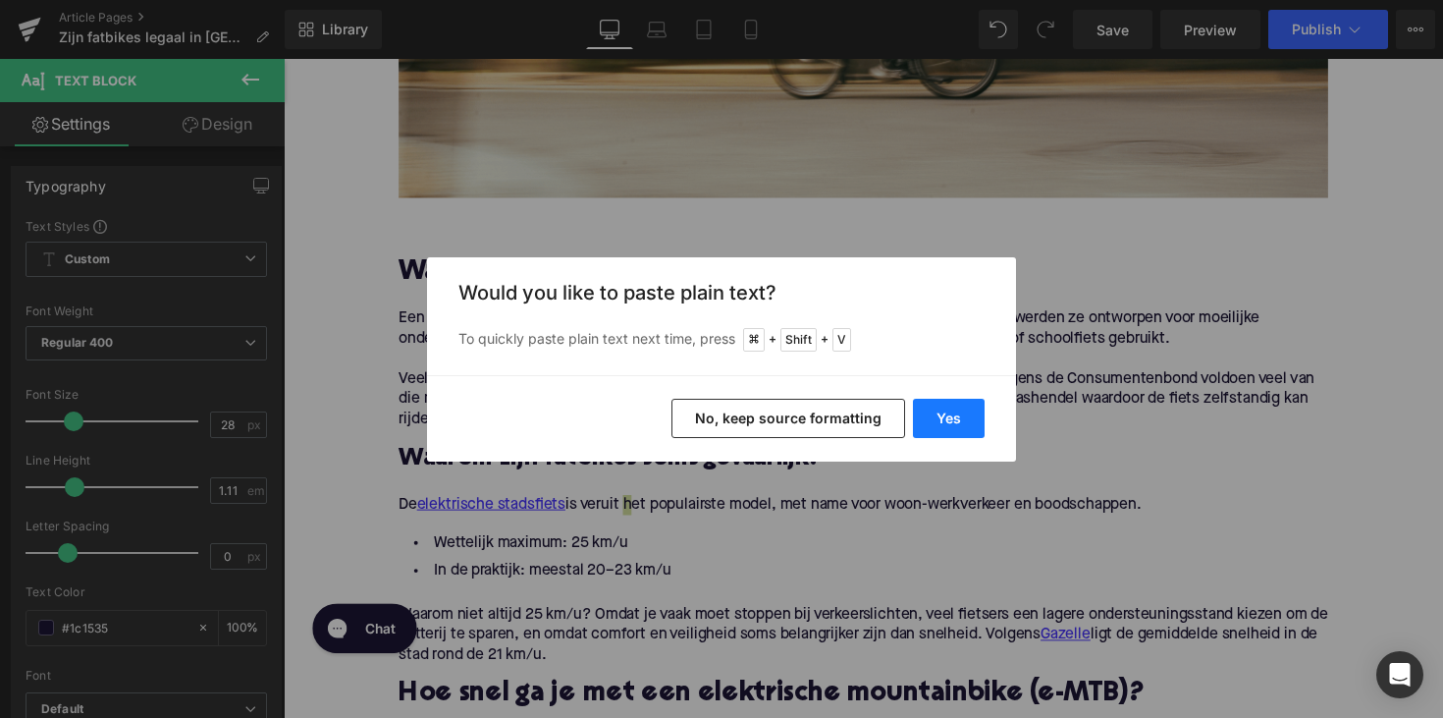
click at [928, 402] on button "Yes" at bounding box center [949, 418] width 72 height 39
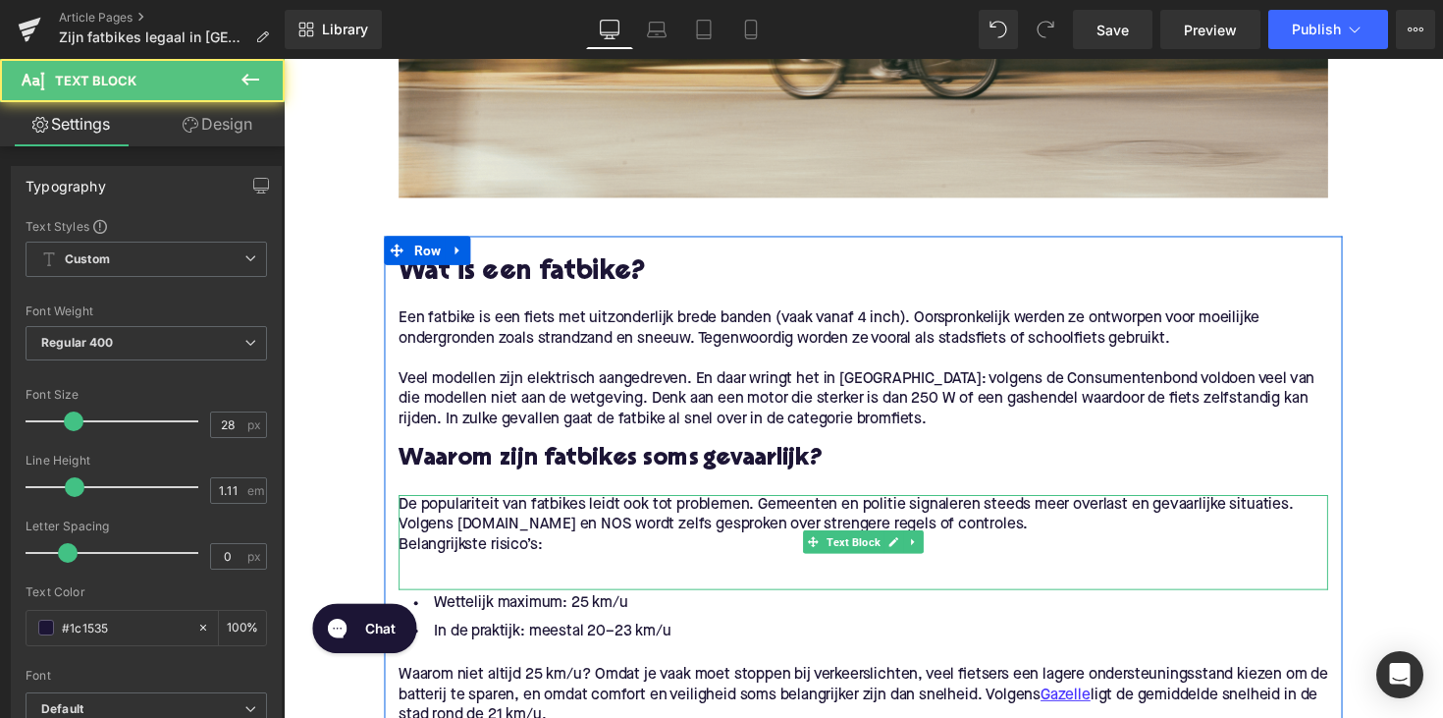
click at [426, 553] on p "Belangrijkste risico’s:" at bounding box center [877, 557] width 952 height 21
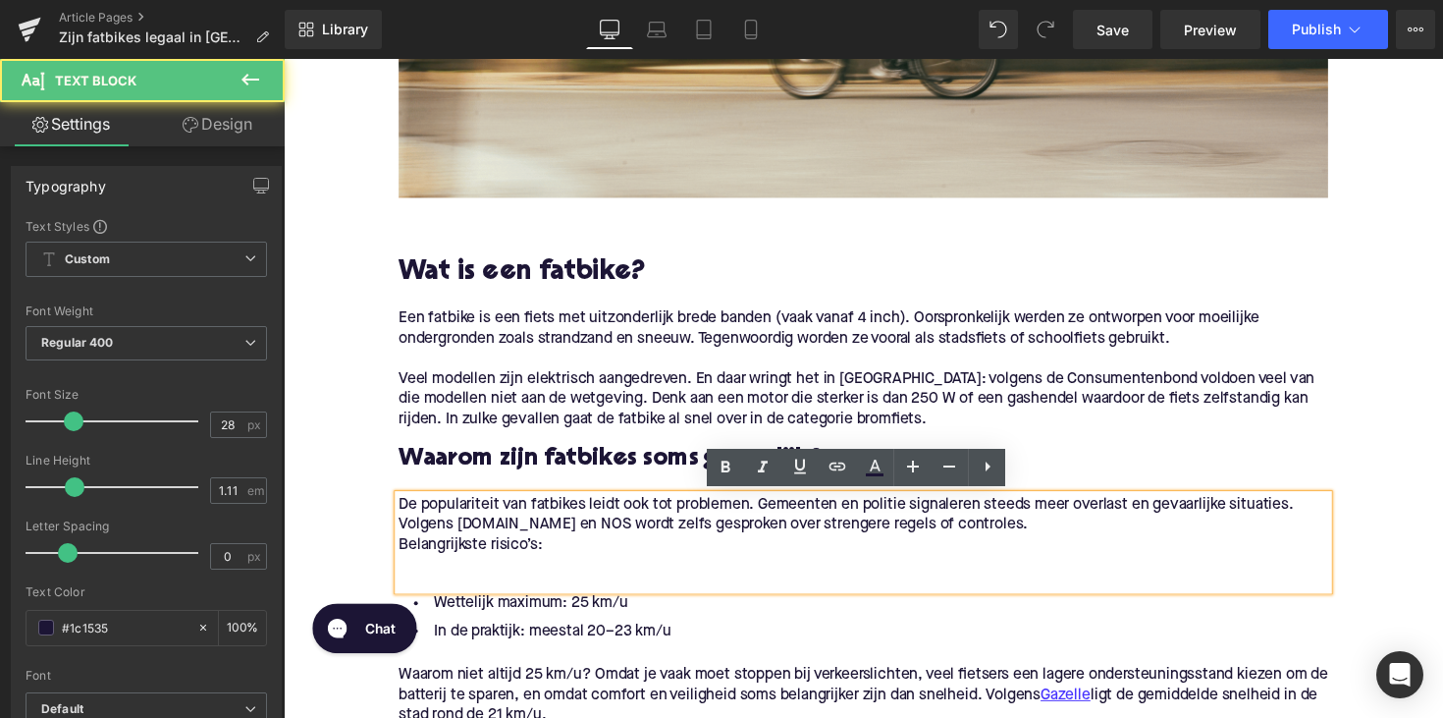
click at [401, 557] on p "Belangrijkste risico’s:" at bounding box center [877, 557] width 952 height 21
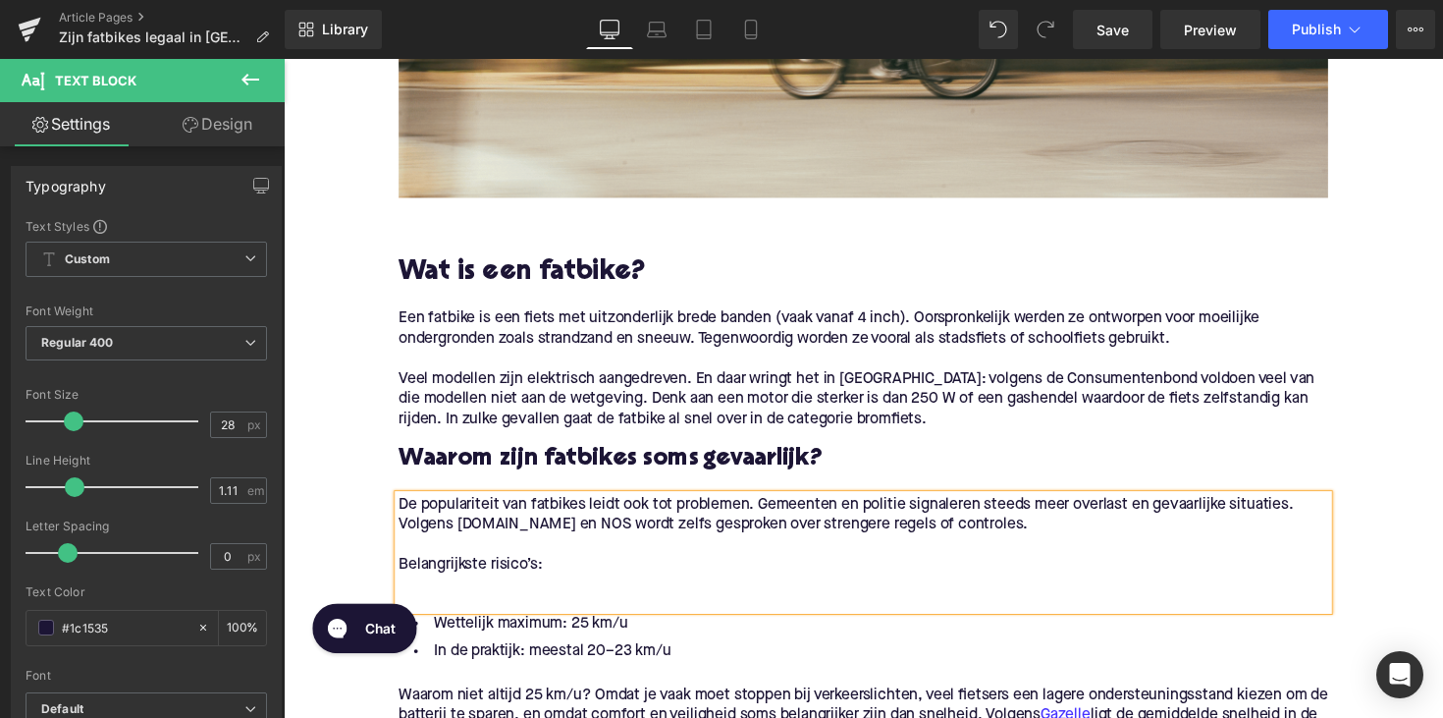
click at [410, 603] on p at bounding box center [877, 598] width 952 height 21
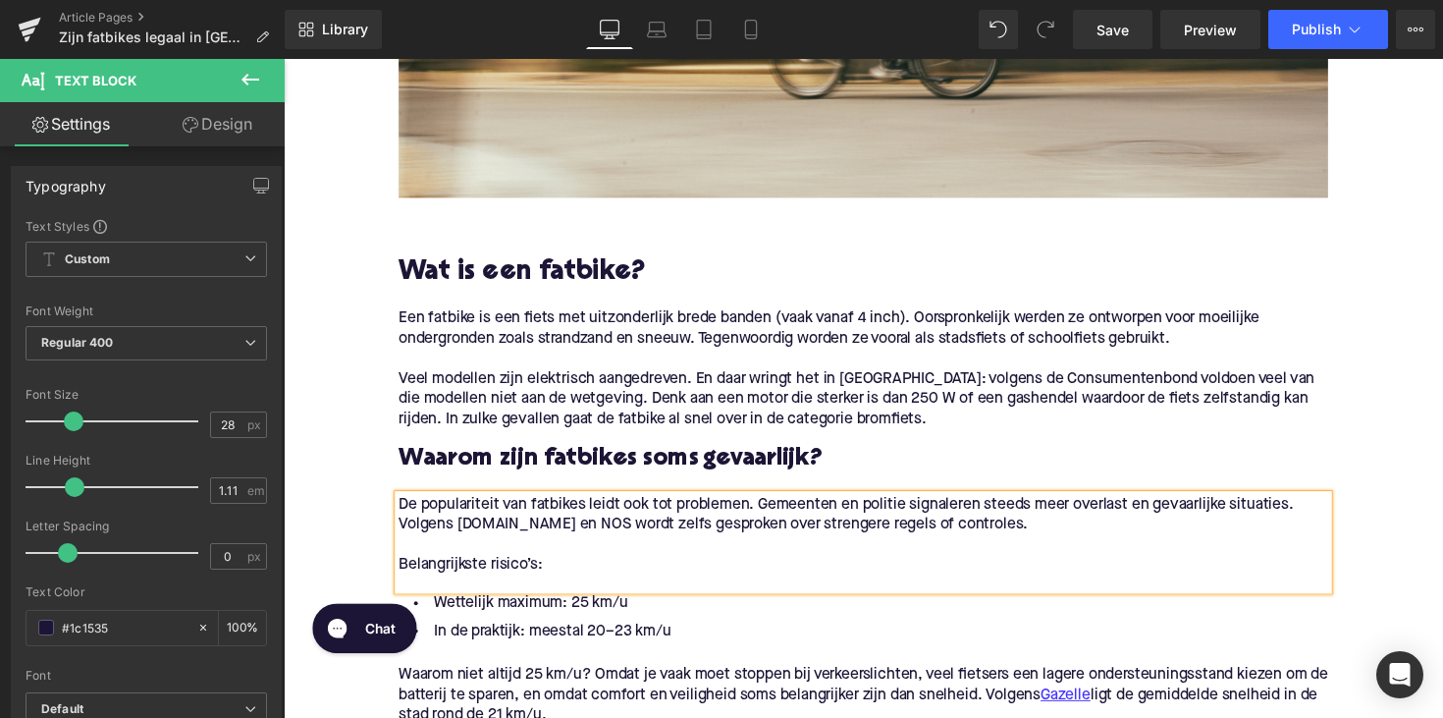
scroll to position [941, 0]
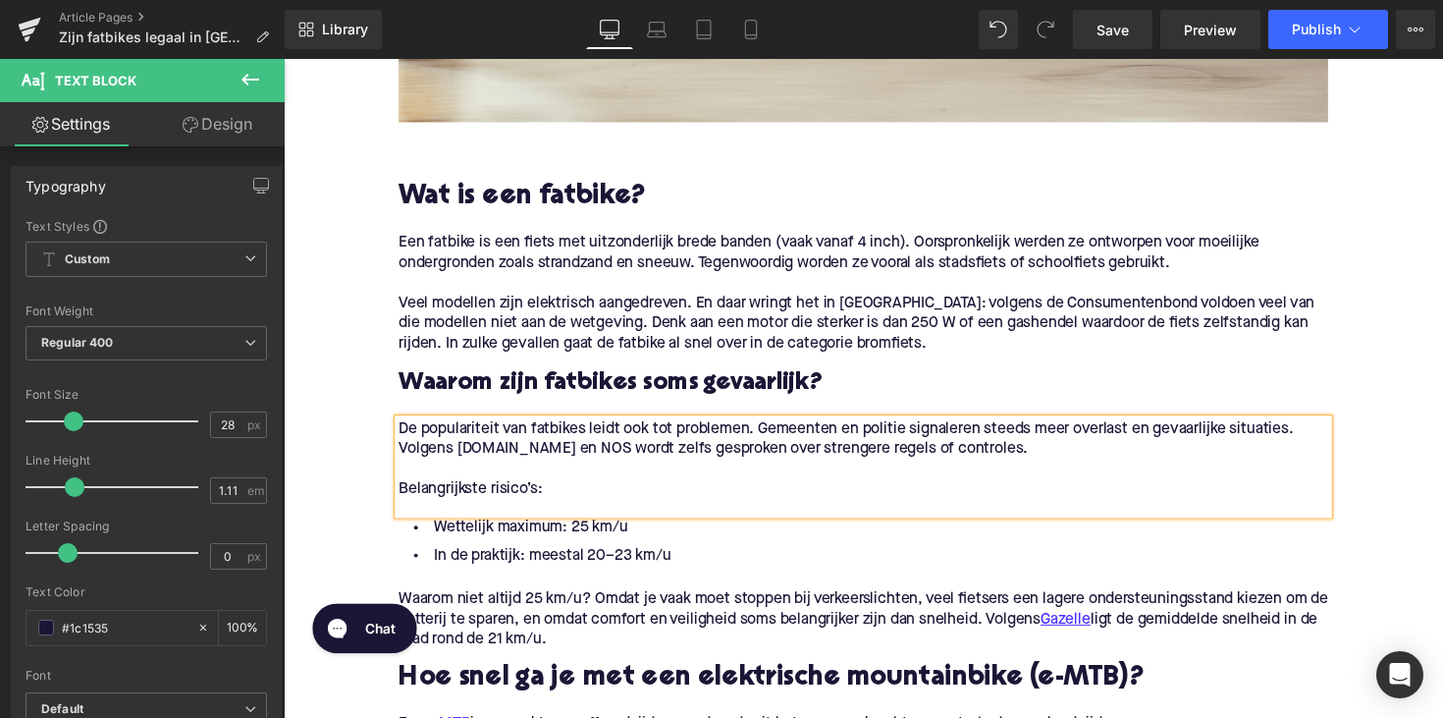
click at [654, 568] on li "In de praktijk: meestal 20–23 km/u" at bounding box center [877, 568] width 952 height 28
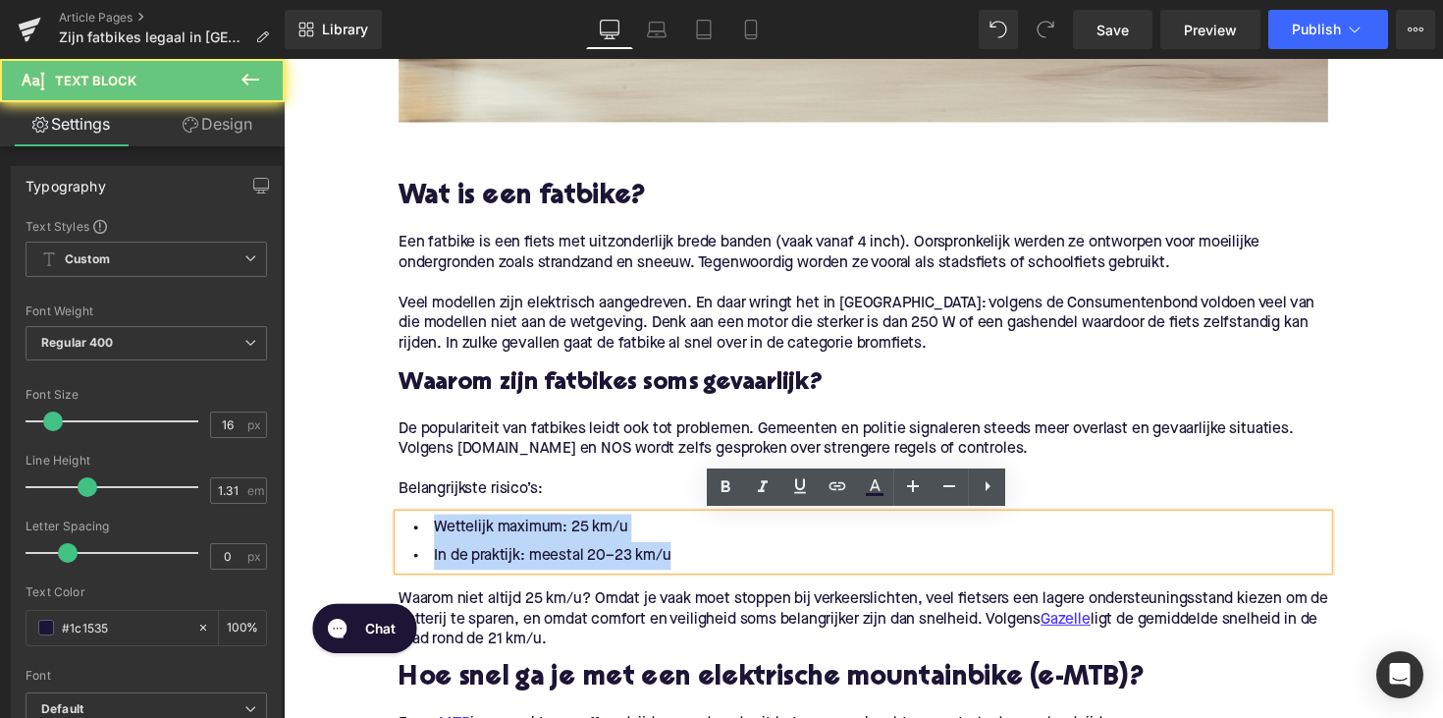
drag, startPoint x: 675, startPoint y: 568, endPoint x: 408, endPoint y: 532, distance: 269.5
click at [408, 532] on ul "Wettelijk maximum: 25 km/u In de praktijk: meestal 20–23 km/u" at bounding box center [877, 553] width 952 height 57
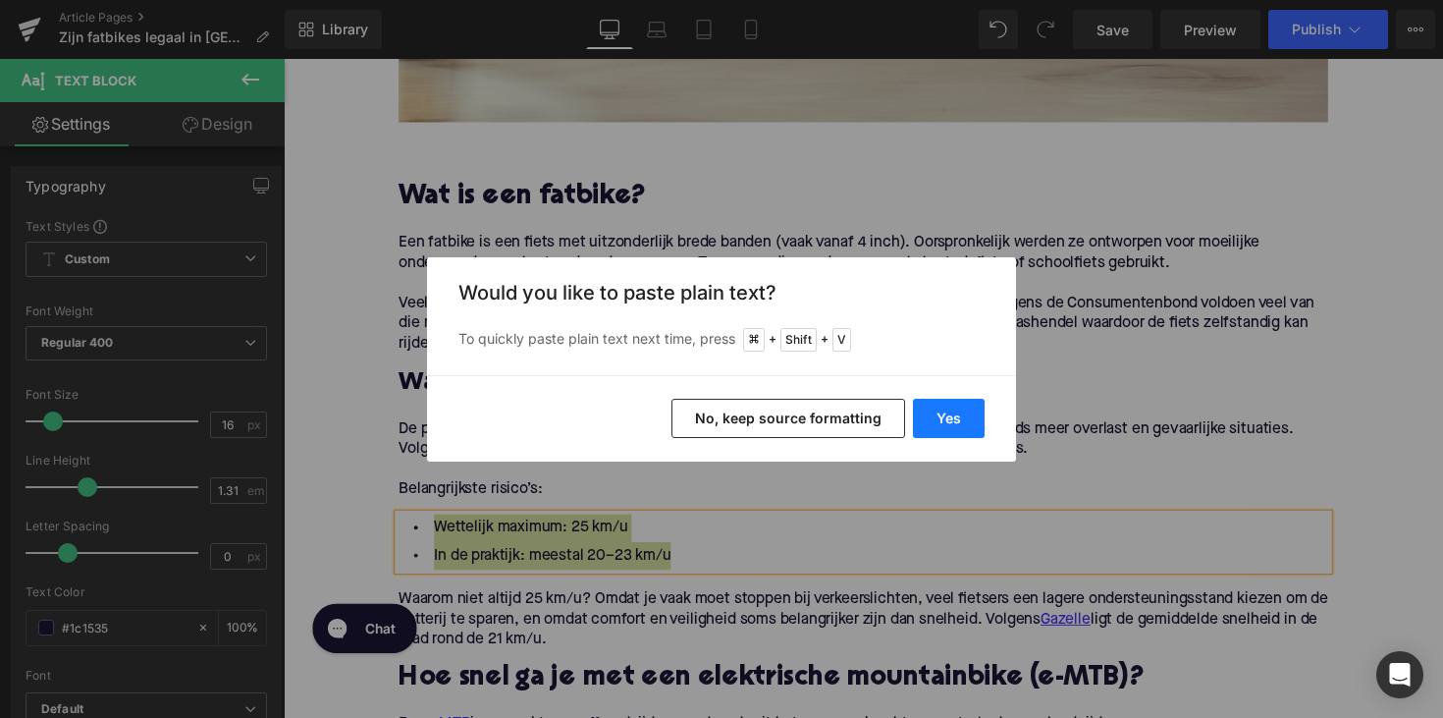
click at [959, 423] on button "Yes" at bounding box center [949, 418] width 72 height 39
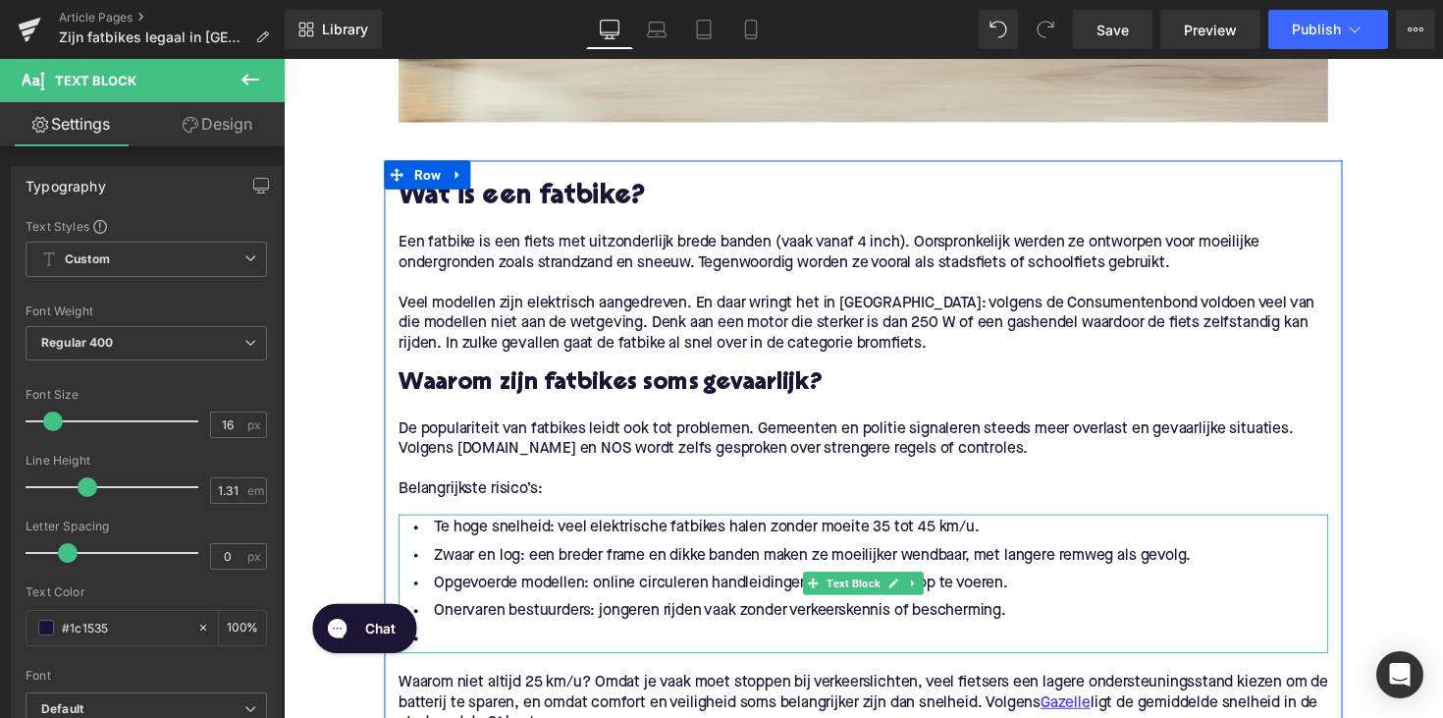
click at [568, 639] on li at bounding box center [877, 653] width 952 height 28
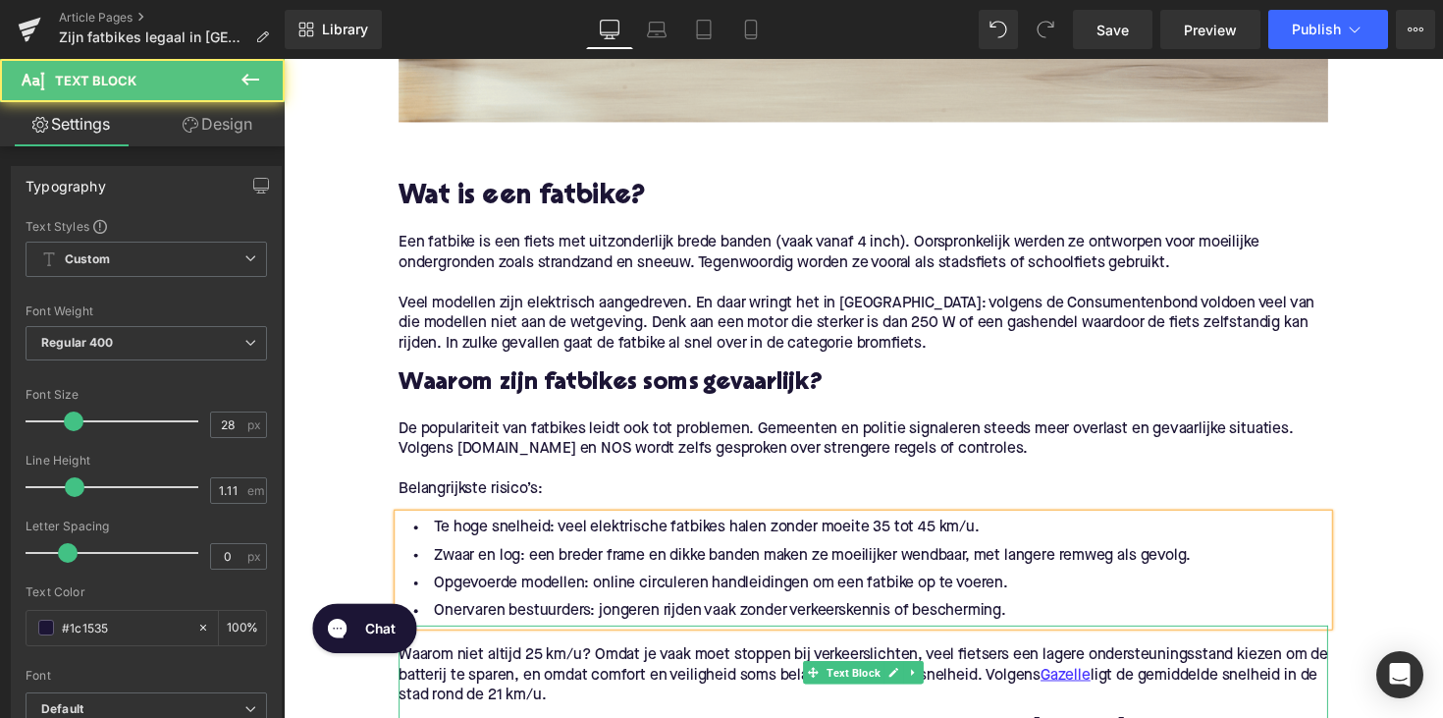
click at [600, 680] on p "Waarom niet altijd 25 km/u? Omdat je vaak moet stoppen bij verkeerslichten, vee…" at bounding box center [877, 691] width 952 height 62
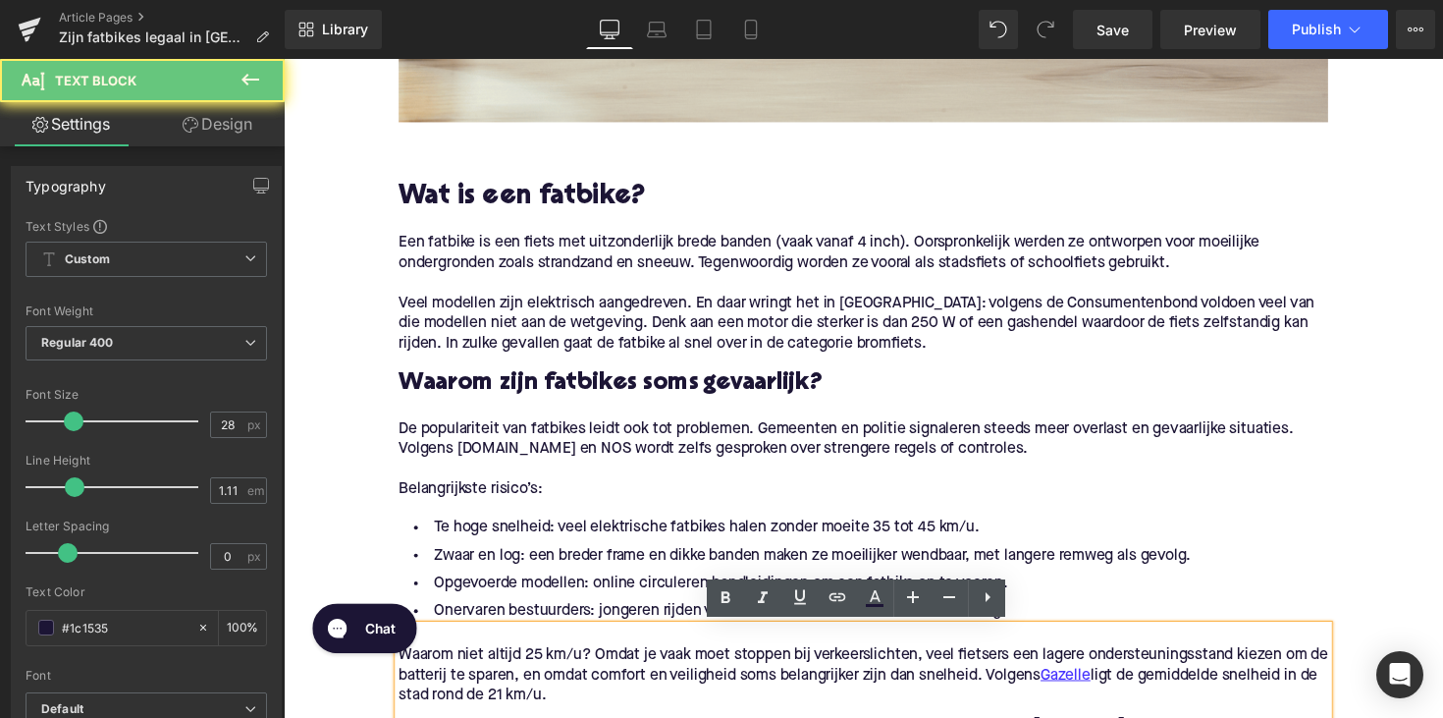
click at [600, 680] on p "Waarom niet altijd 25 km/u? Omdat je vaak moet stoppen bij verkeerslichten, vee…" at bounding box center [877, 691] width 952 height 62
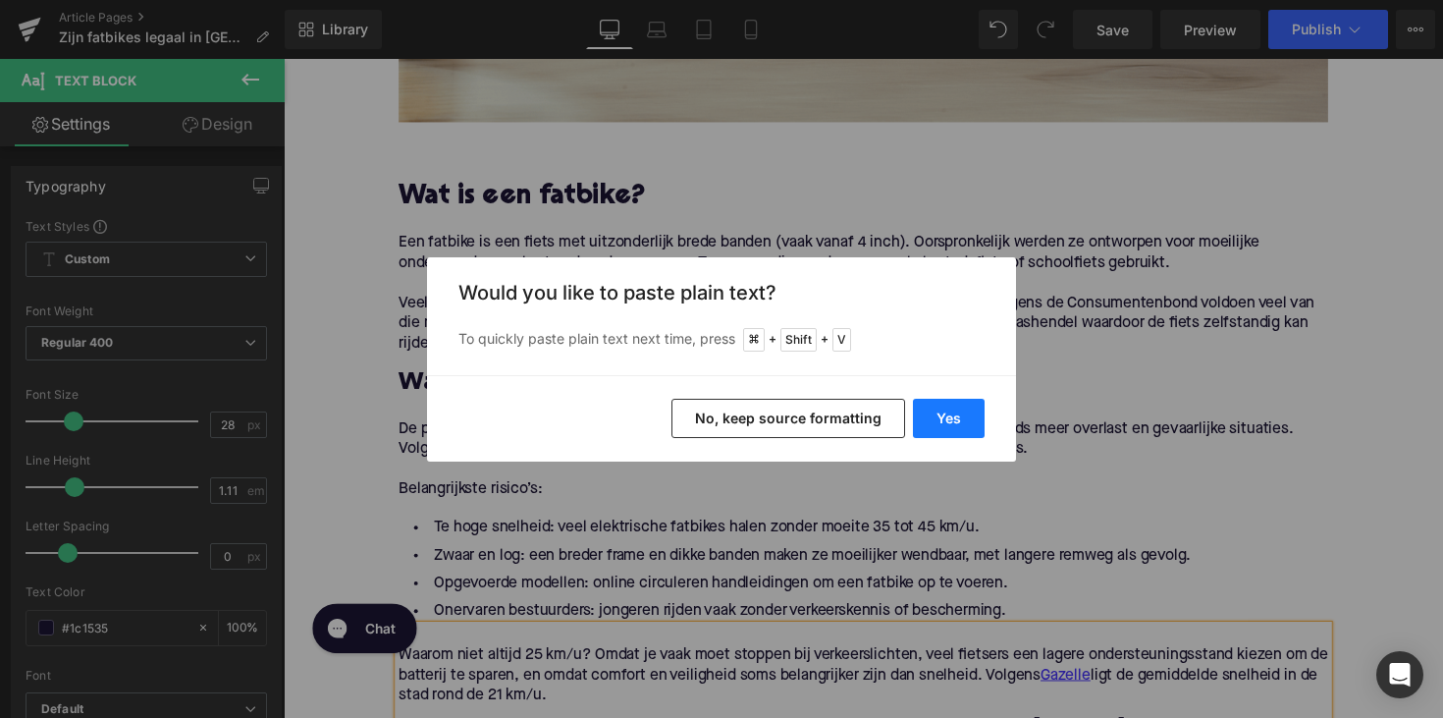
click at [942, 417] on button "Yes" at bounding box center [949, 418] width 72 height 39
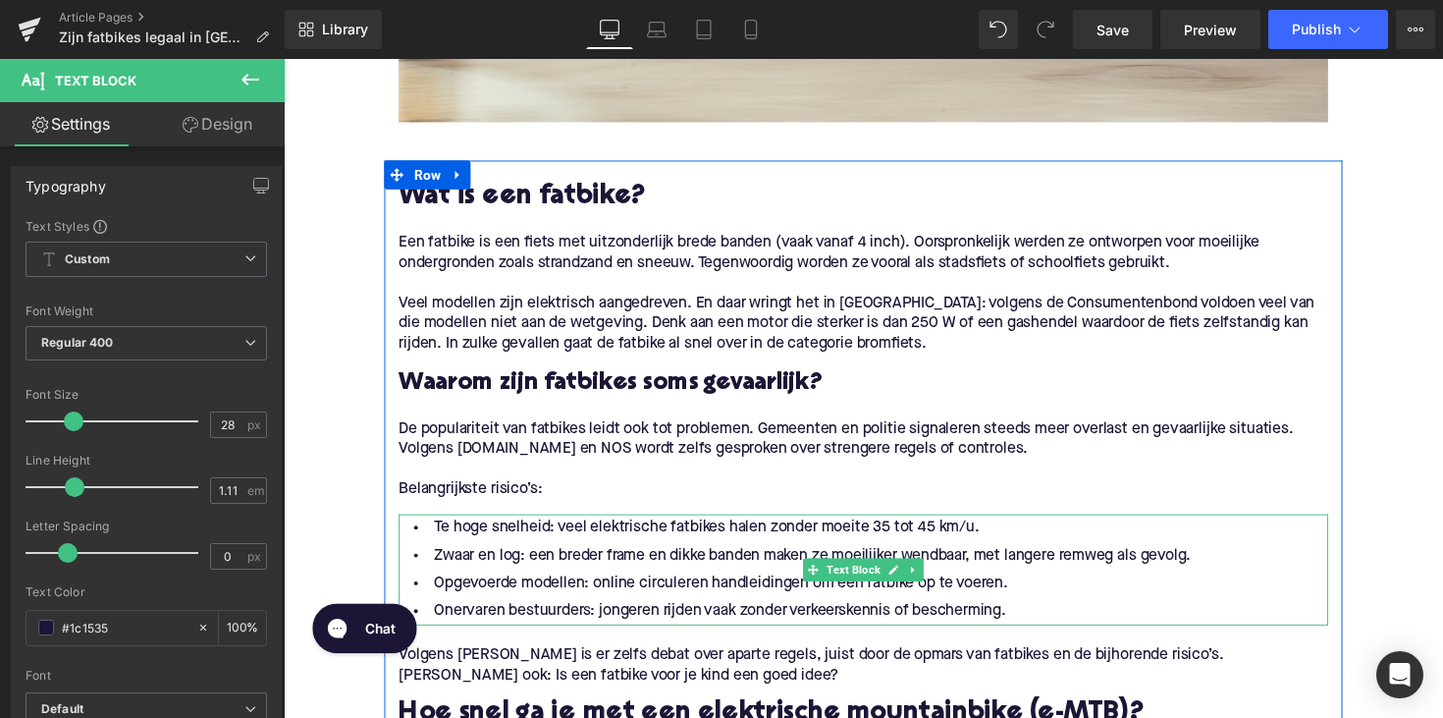
scroll to position [1063, 0]
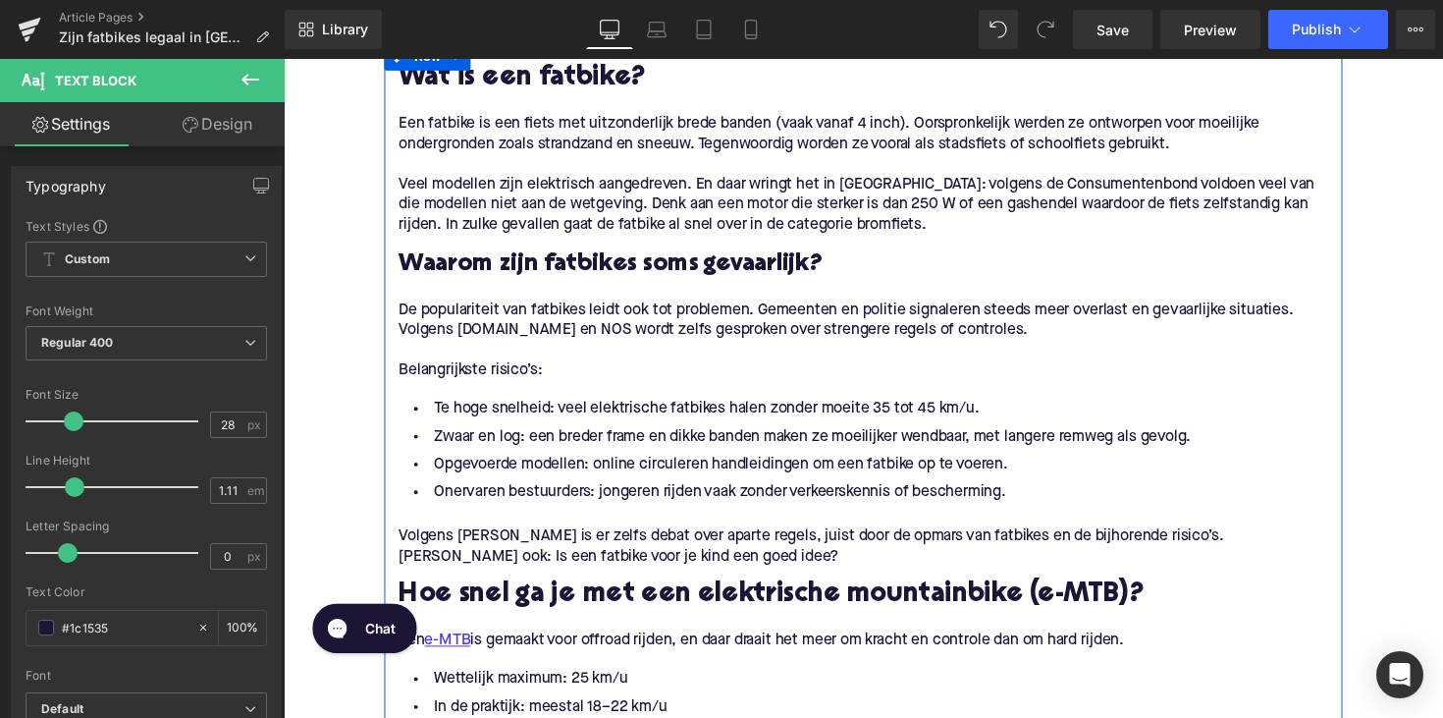
click at [434, 561] on p "[PERSON_NAME] ook: Is een fatbike voor je kind een goed idee?" at bounding box center [877, 569] width 952 height 21
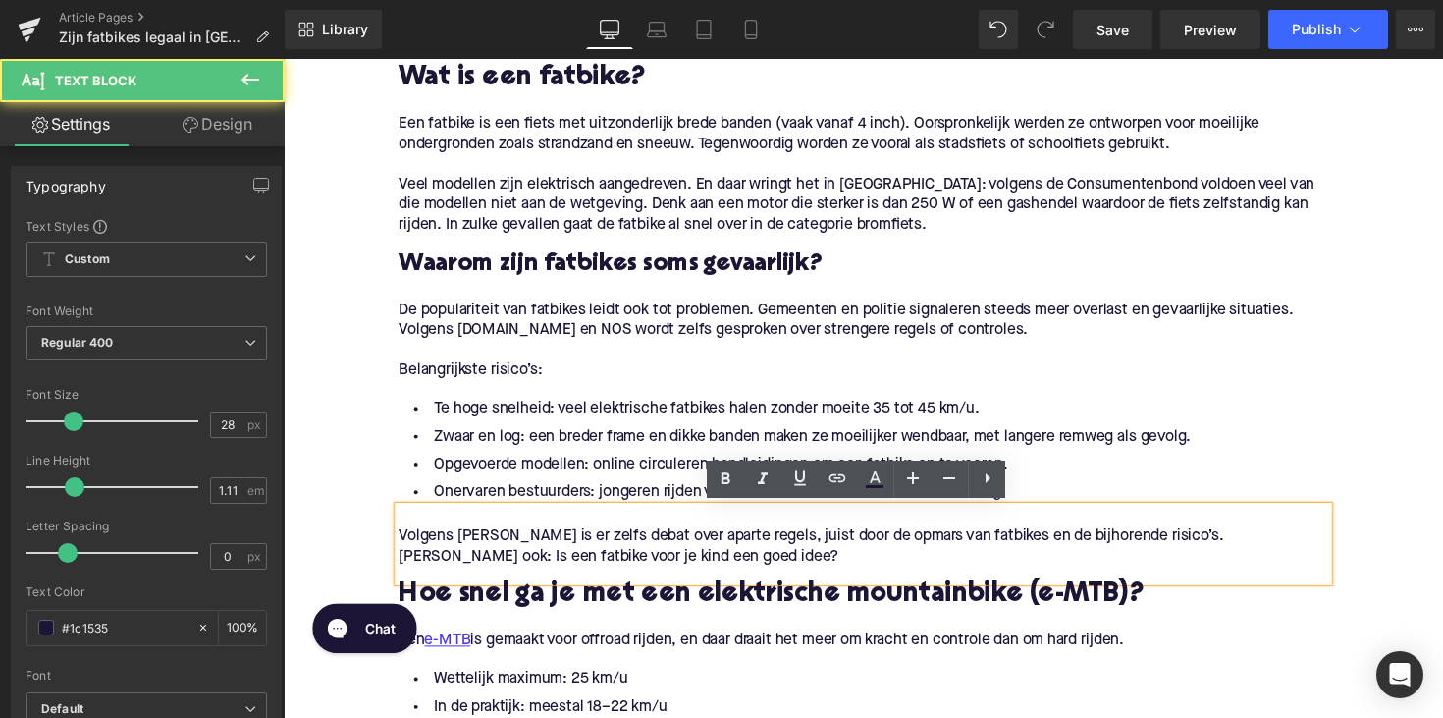
click at [401, 563] on p "[PERSON_NAME] ook: Is een fatbike voor je kind een goed idee?" at bounding box center [877, 569] width 952 height 21
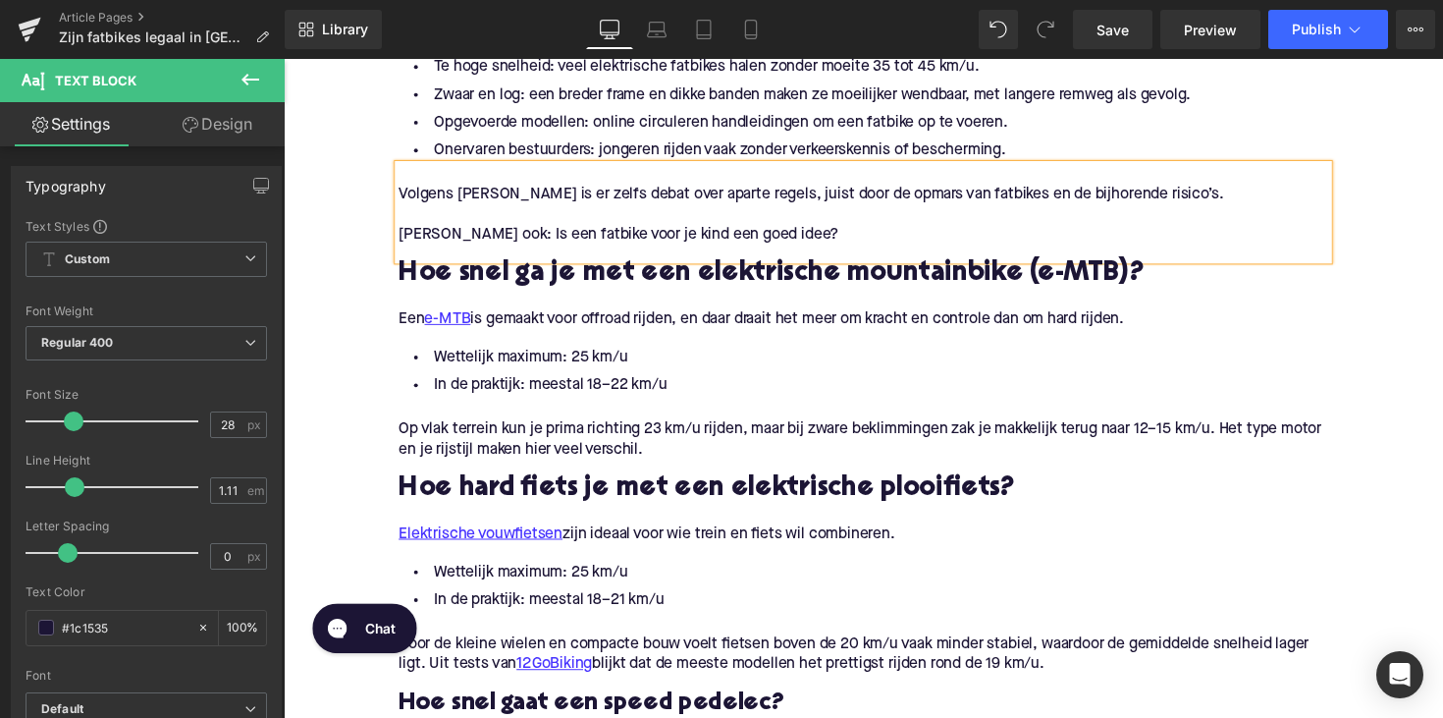
scroll to position [1419, 0]
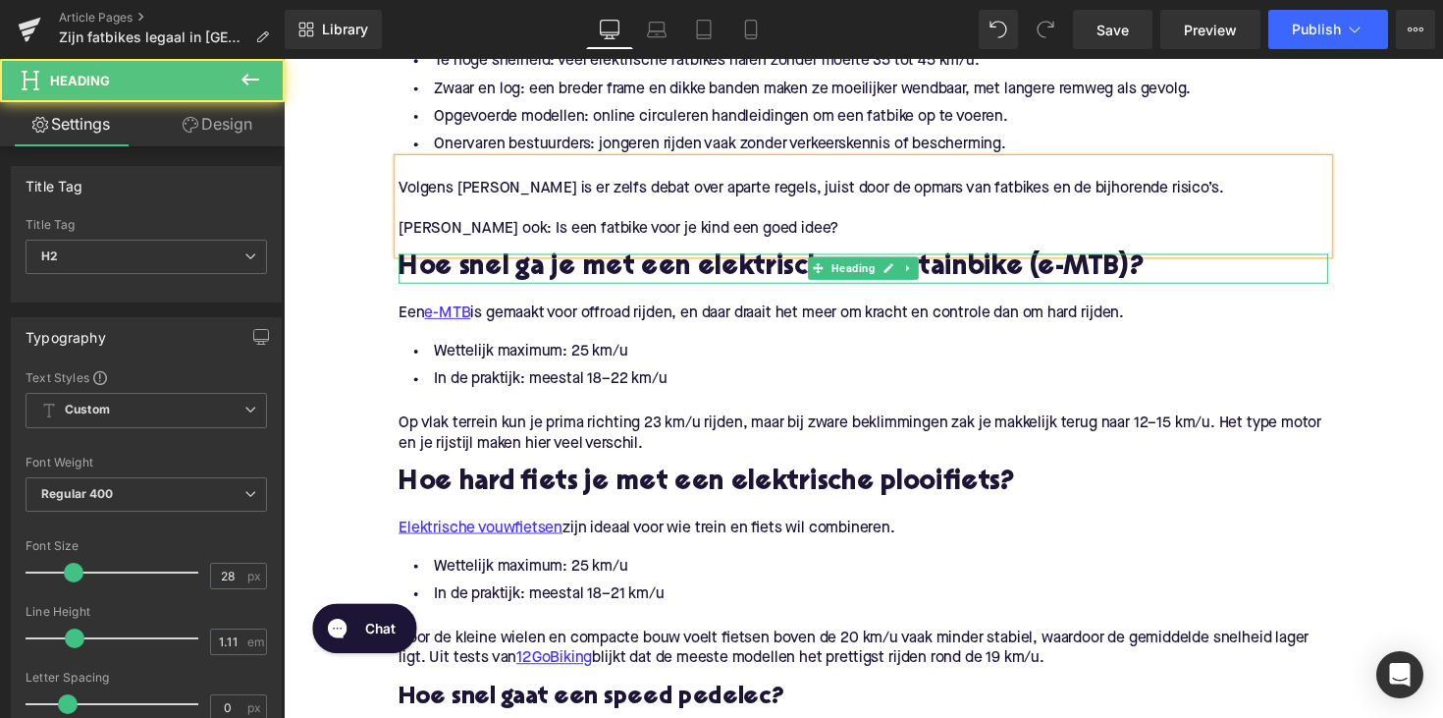
click at [625, 273] on h2 "Hoe snel ga je met een elektrische mountainbike (e-MTB)?" at bounding box center [877, 273] width 952 height 30
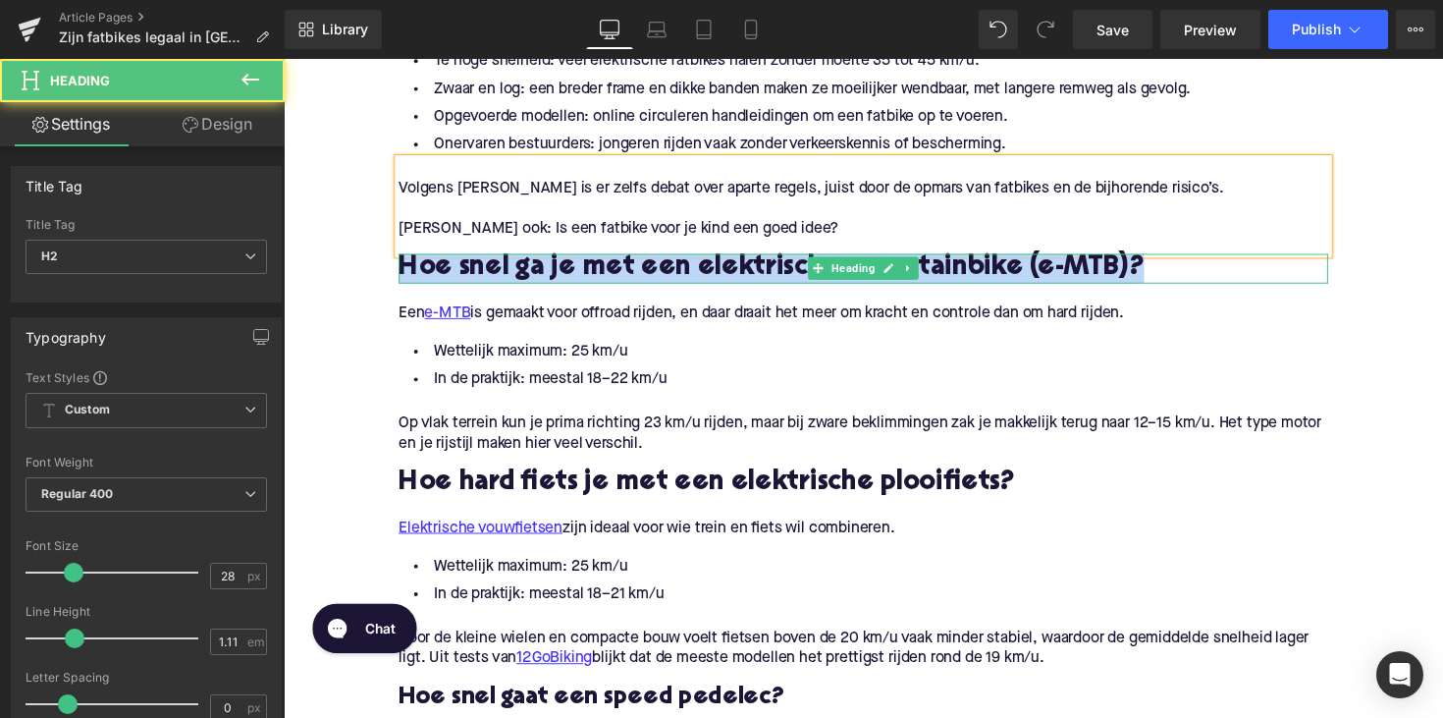
click at [625, 273] on h2 "Hoe snel ga je met een elektrische mountainbike (e-MTB)?" at bounding box center [877, 273] width 952 height 30
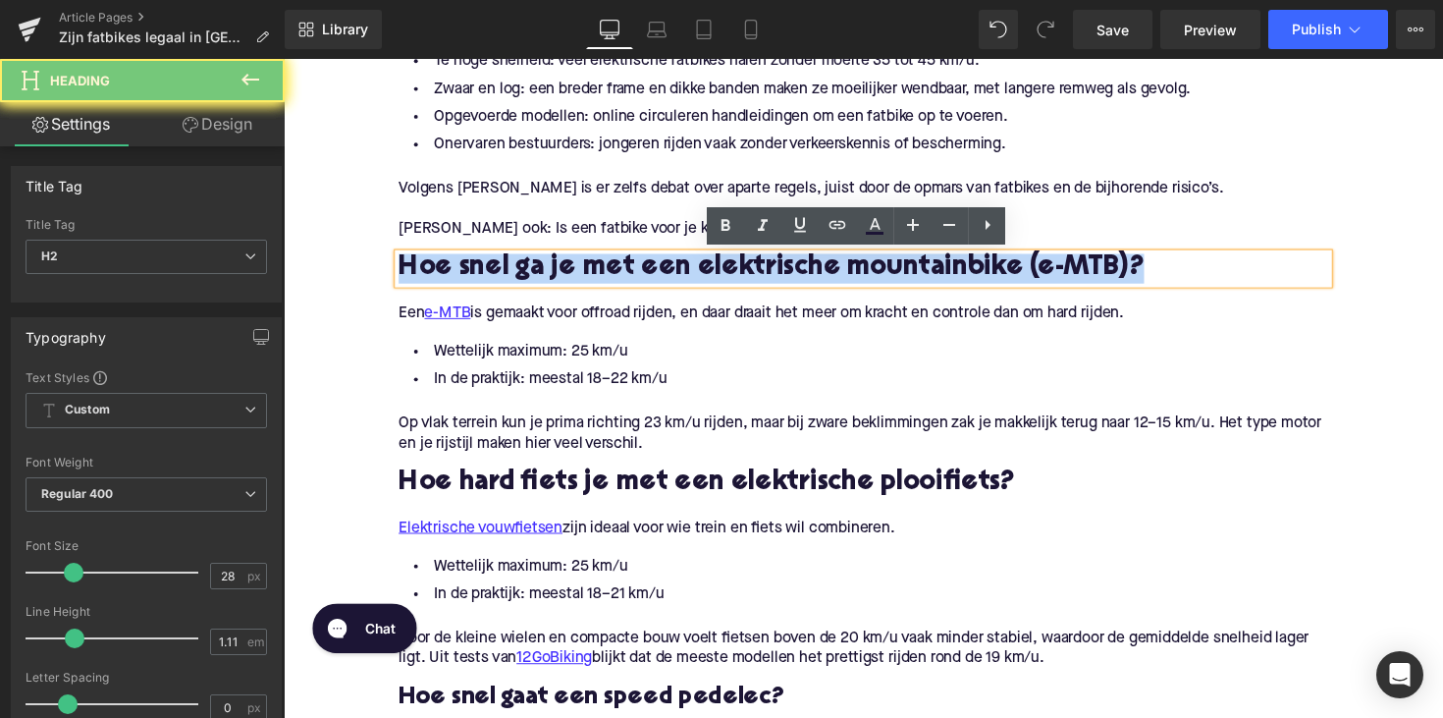
paste div
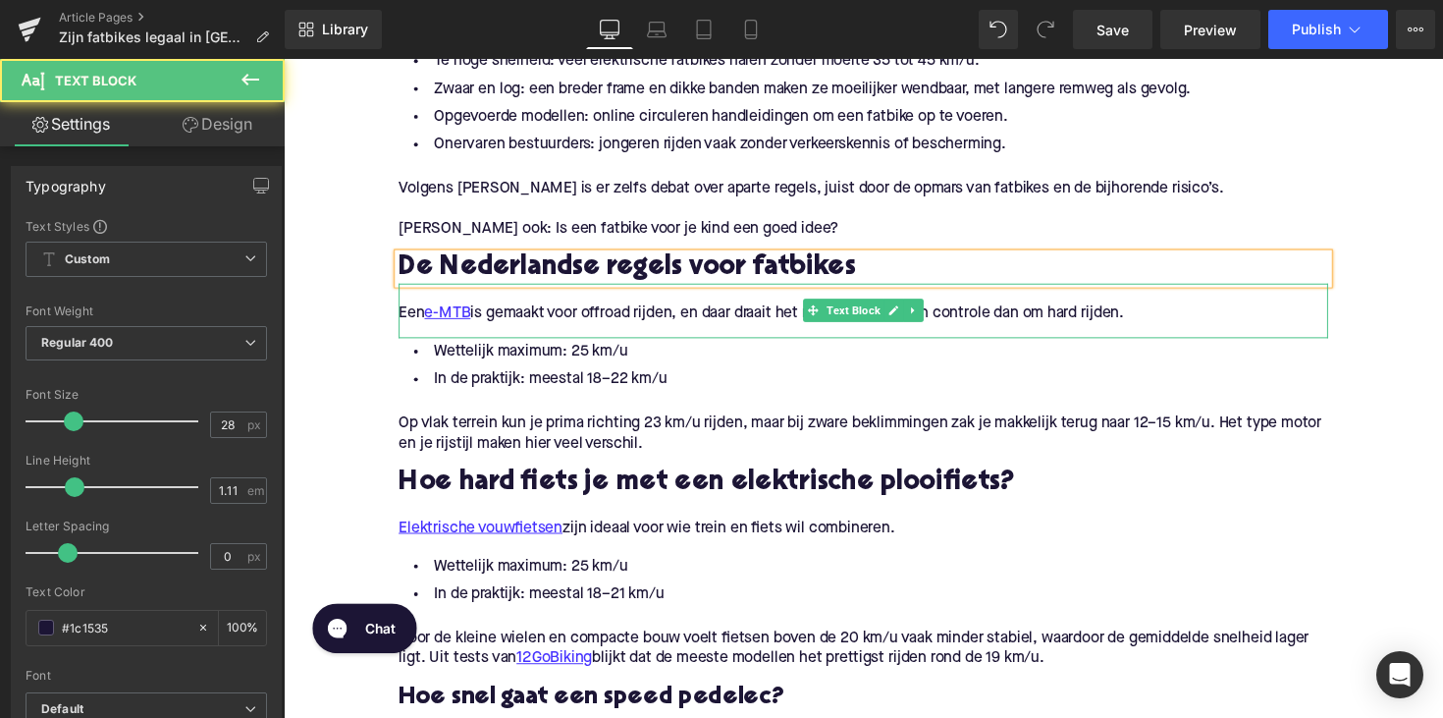
click at [606, 310] on p "Een e-MTB is gemaakt voor offroad rijden, en daar draait het meer om kracht en …" at bounding box center [877, 319] width 952 height 21
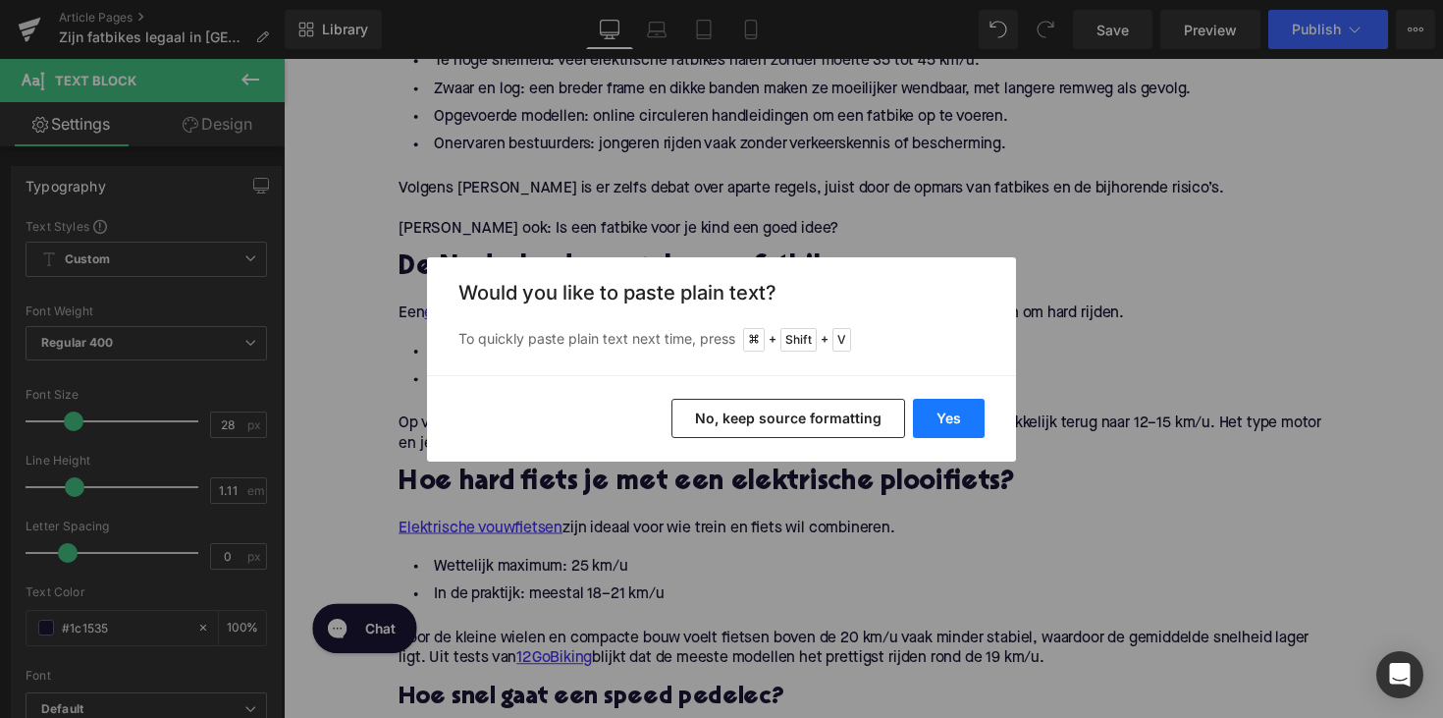
click at [929, 411] on button "Yes" at bounding box center [949, 418] width 72 height 39
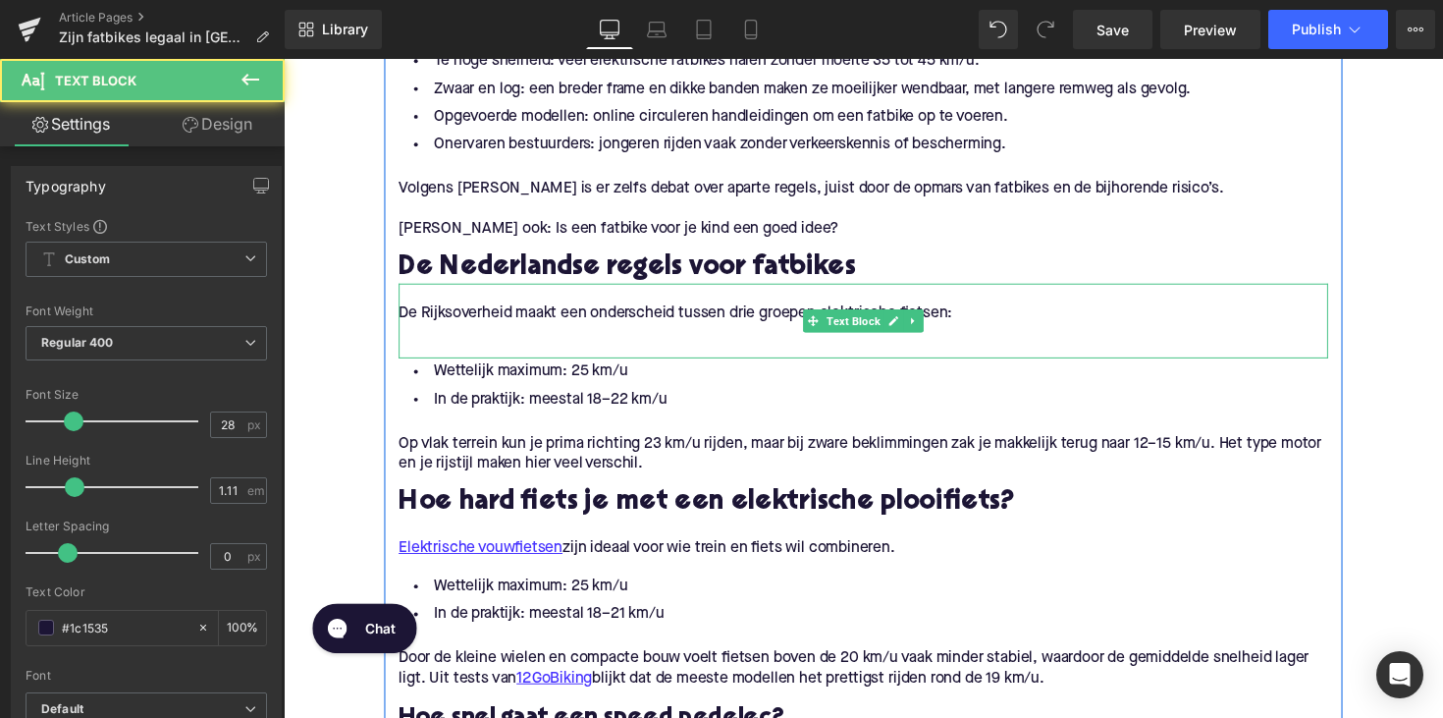
click at [657, 330] on p at bounding box center [877, 340] width 952 height 21
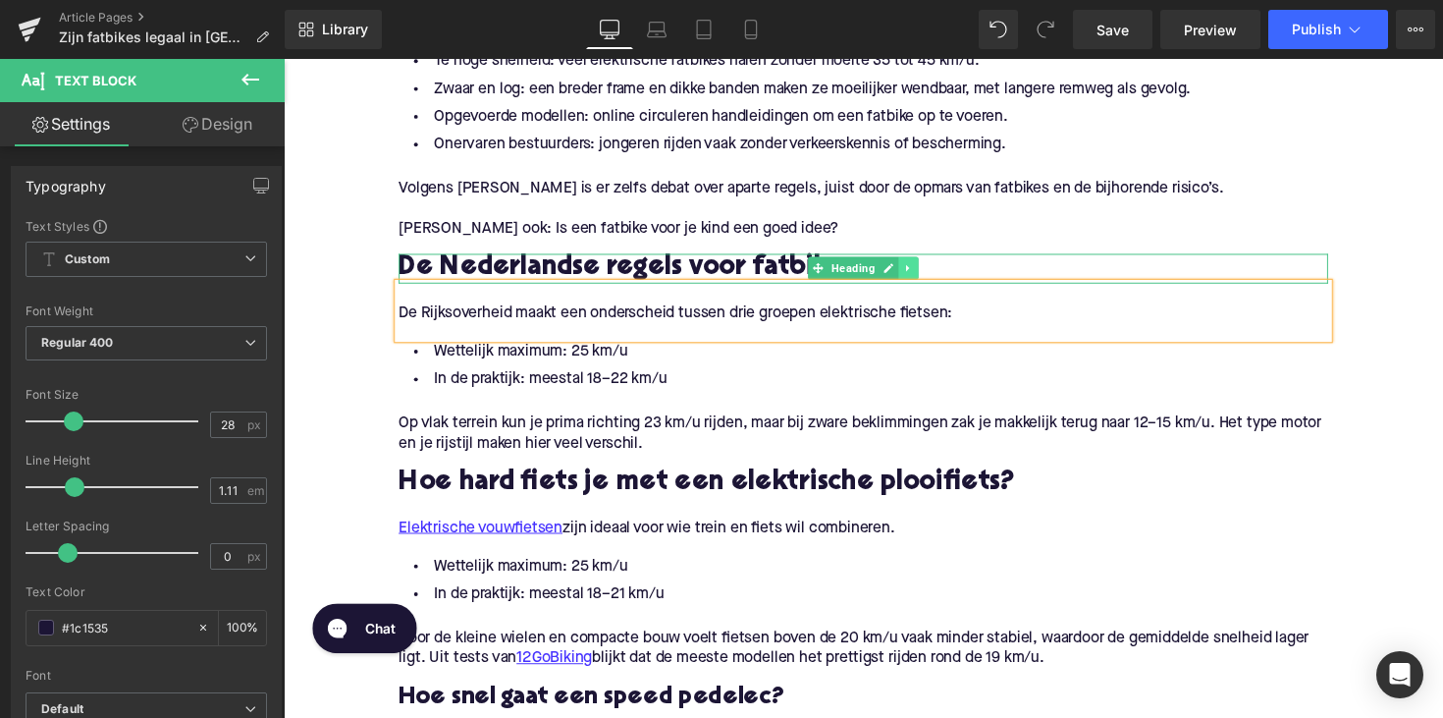
click at [919, 268] on icon at bounding box center [924, 273] width 11 height 12
click at [908, 273] on icon at bounding box center [913, 273] width 11 height 11
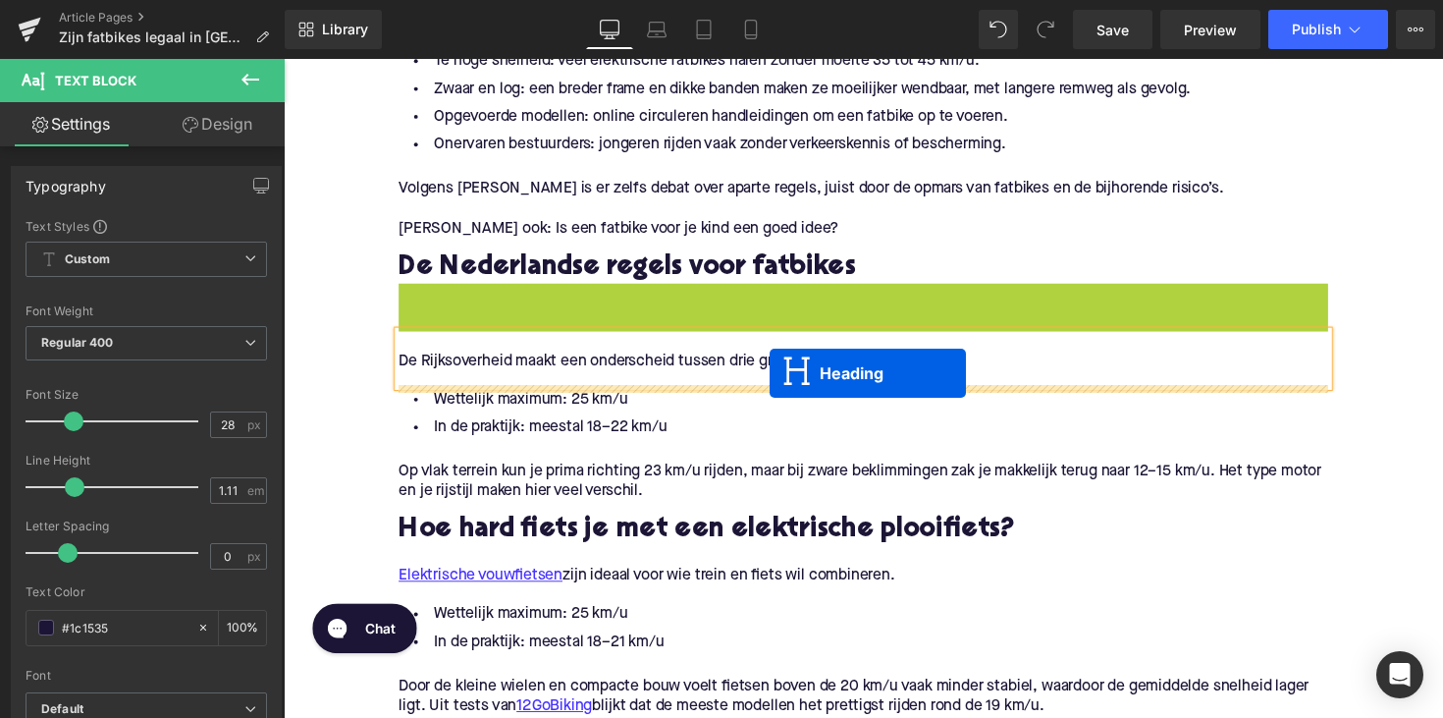
drag, startPoint x: 829, startPoint y: 304, endPoint x: 781, endPoint y: 381, distance: 90.4
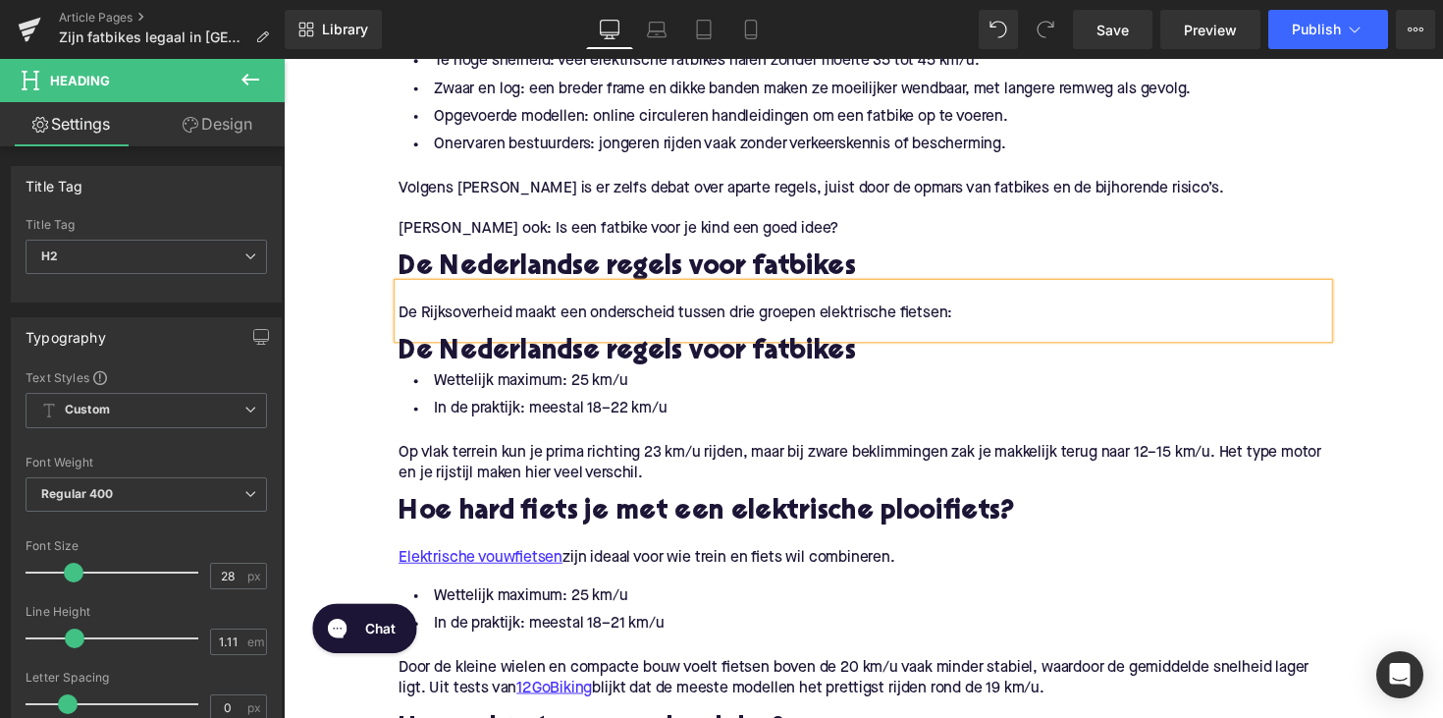
click at [284, 59] on div at bounding box center [284, 59] width 0 height 0
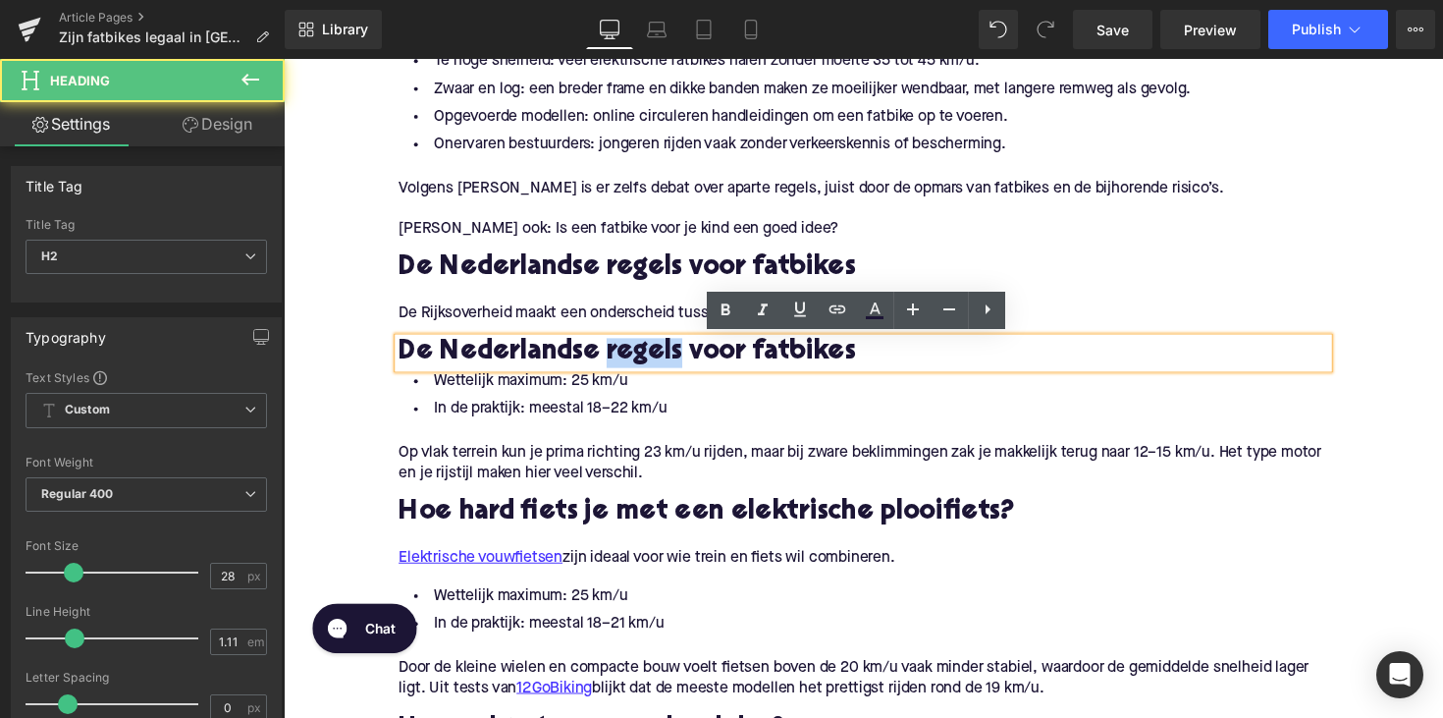
click at [665, 372] on h2 "De Nederlandse regels voor fatbikes" at bounding box center [877, 360] width 952 height 30
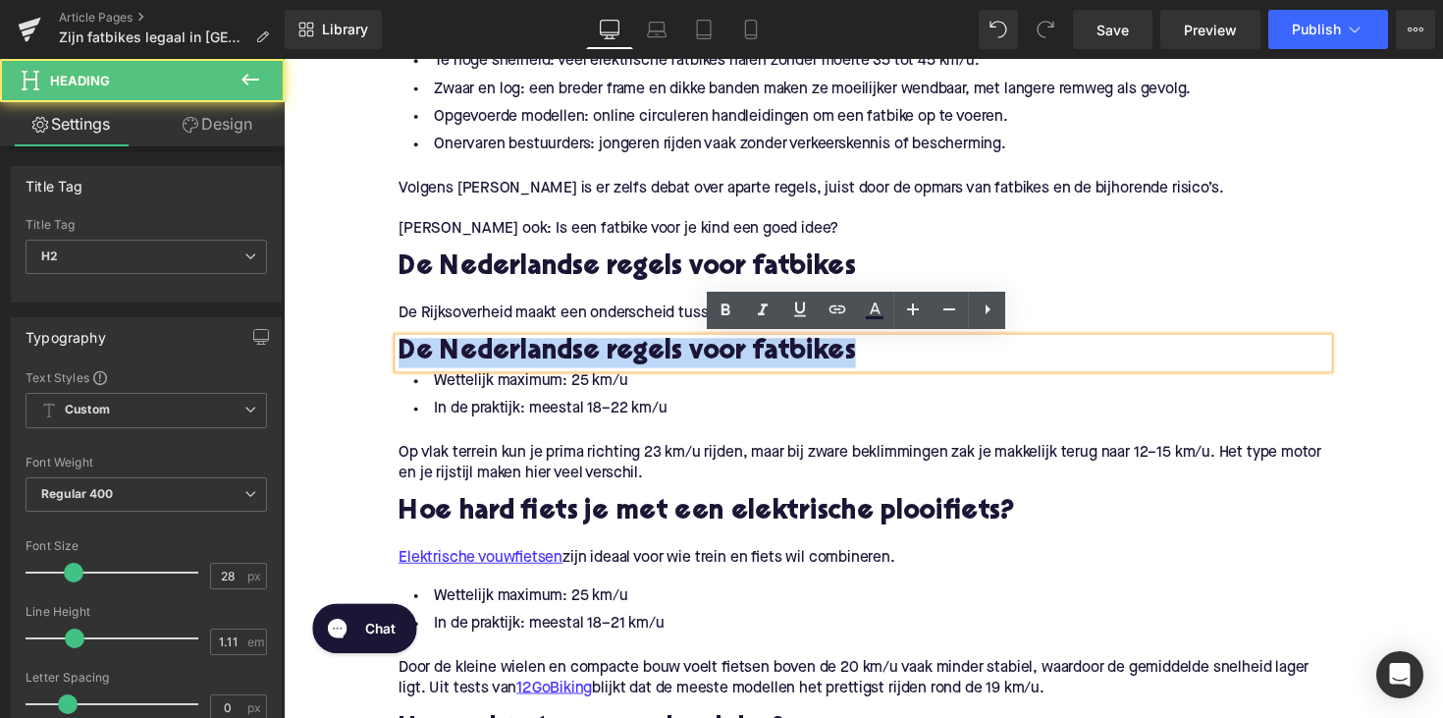
click at [665, 372] on h2 "De Nederlandse regels voor fatbikes" at bounding box center [877, 360] width 952 height 30
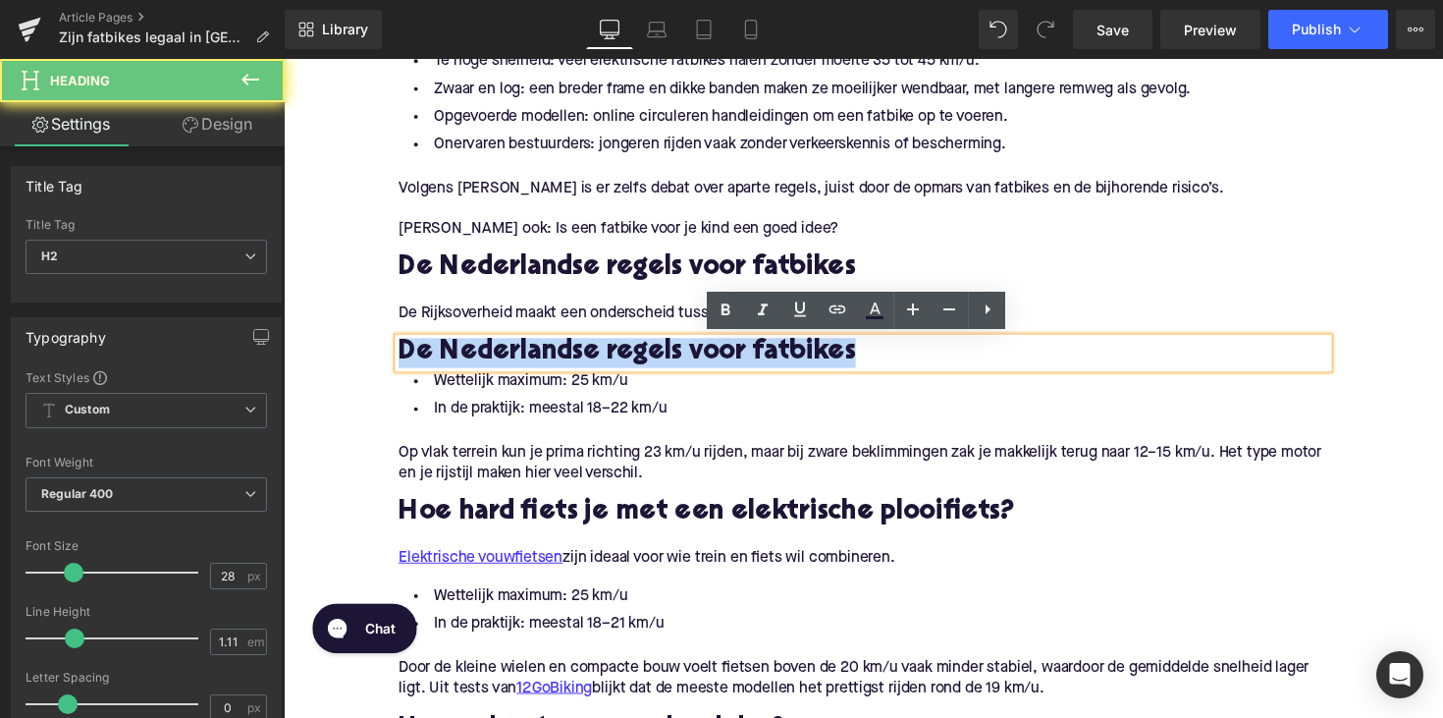
paste div
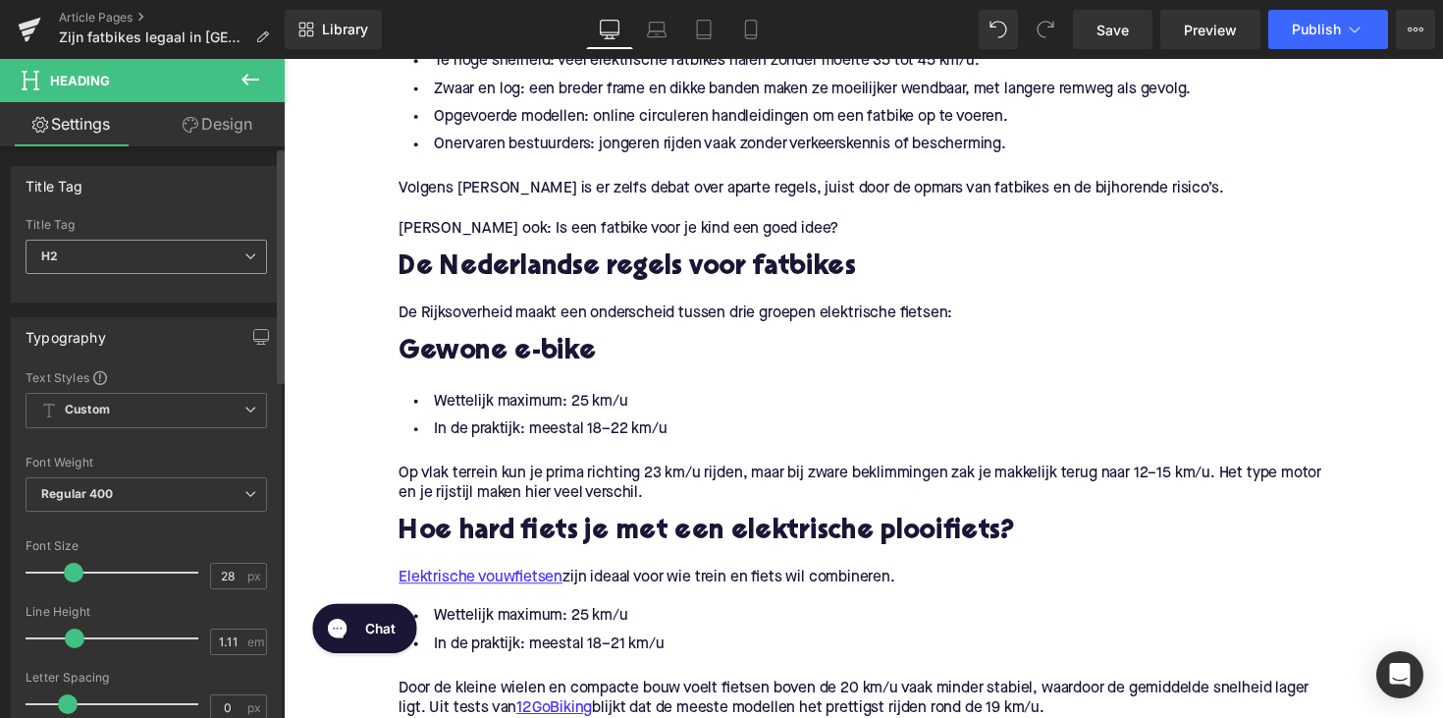
click at [157, 253] on span "H2" at bounding box center [146, 257] width 241 height 34
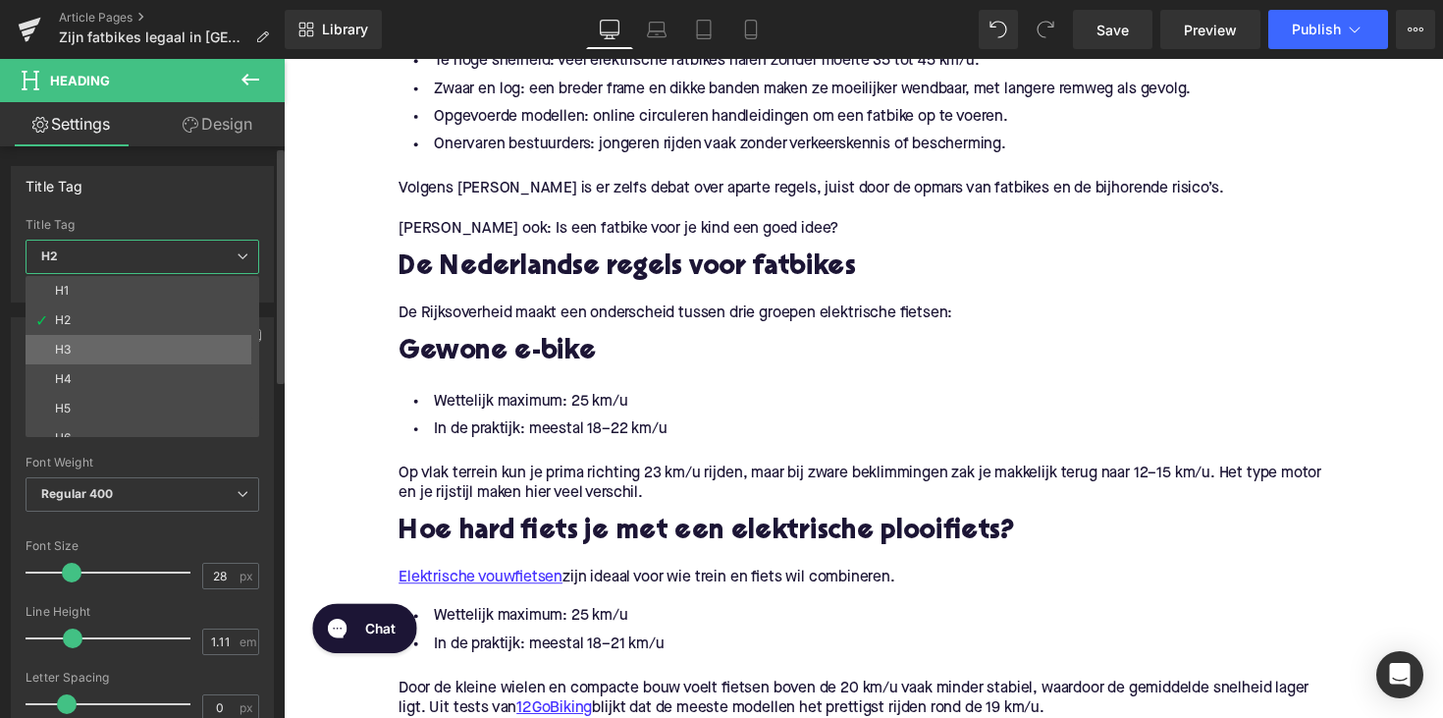
click at [139, 348] on li "H3" at bounding box center [147, 349] width 242 height 29
type input "25"
type input "1.28"
type input "100"
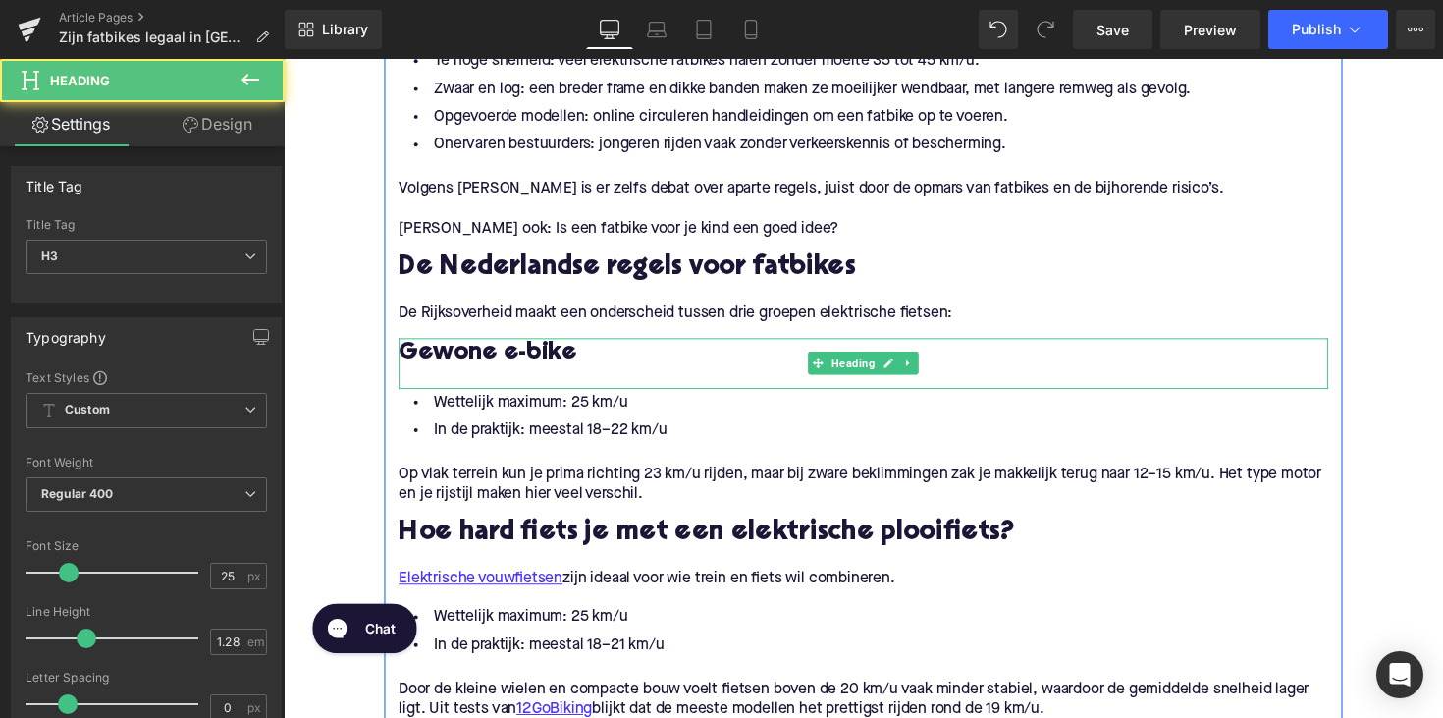
click at [471, 385] on div at bounding box center [877, 386] width 952 height 21
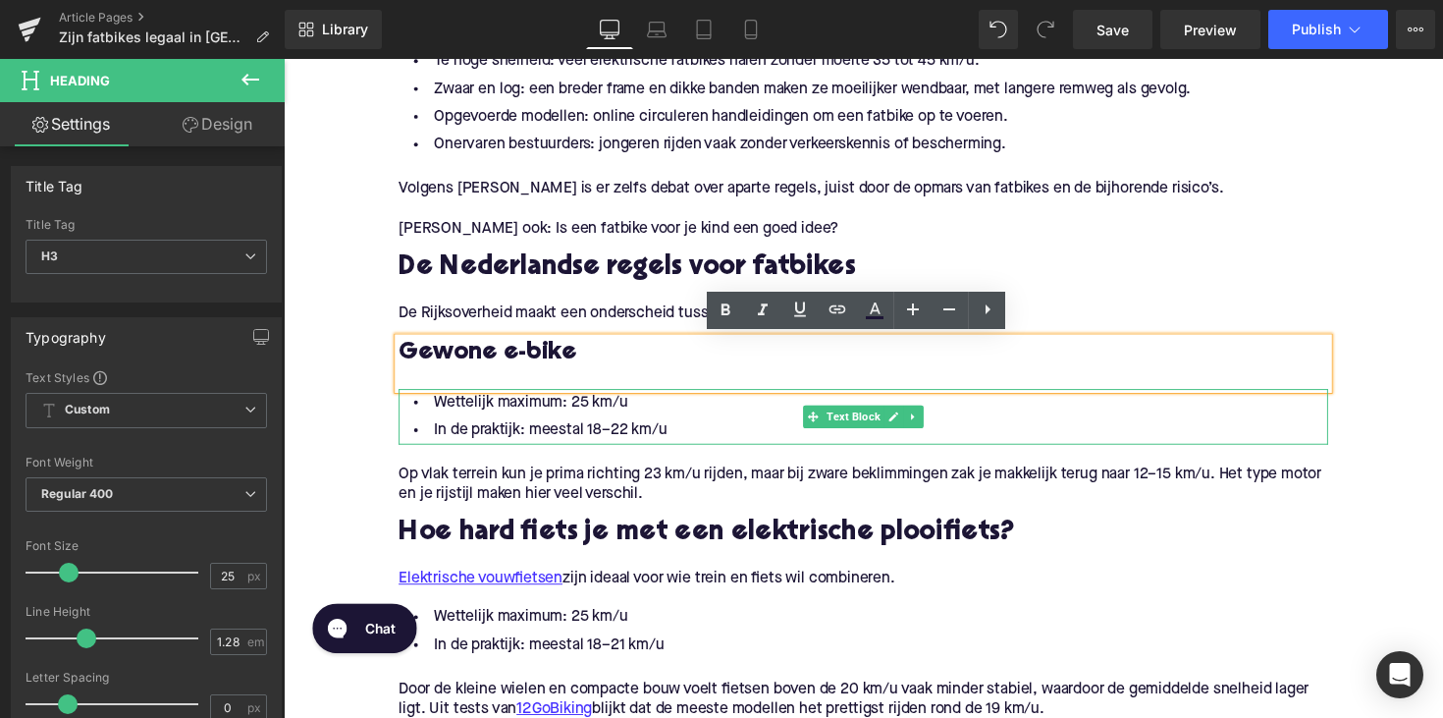
click at [647, 443] on li "In de praktijk: meestal 18–22 km/u" at bounding box center [877, 439] width 952 height 28
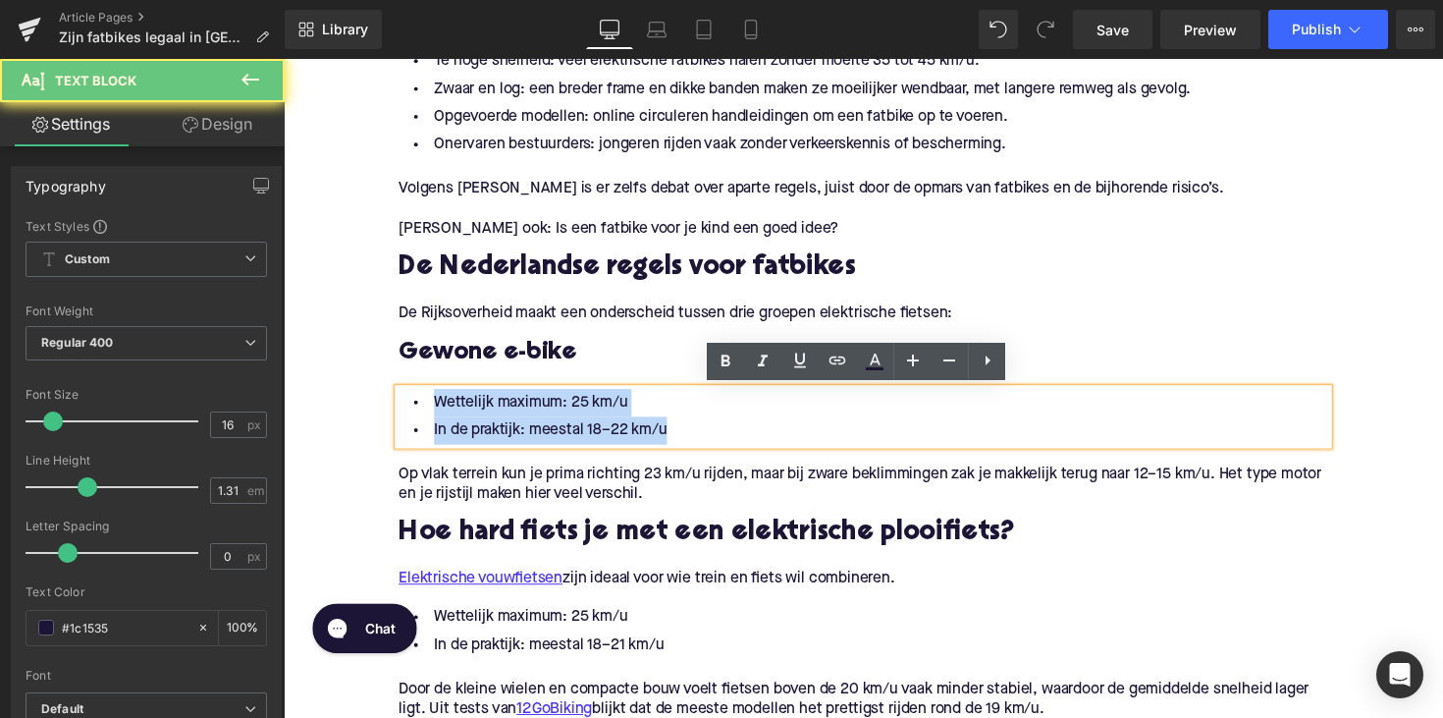
drag, startPoint x: 682, startPoint y: 442, endPoint x: 384, endPoint y: 414, distance: 299.7
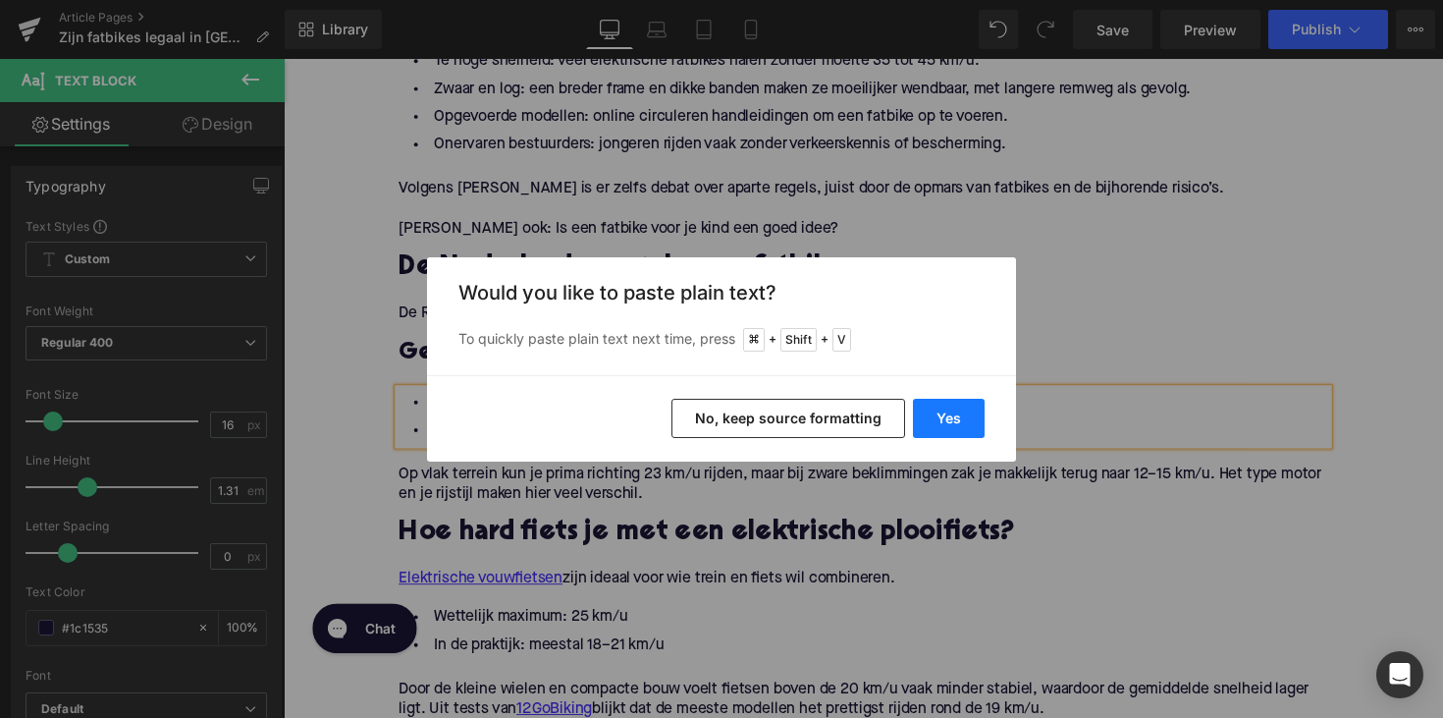
click at [935, 413] on button "Yes" at bounding box center [949, 418] width 72 height 39
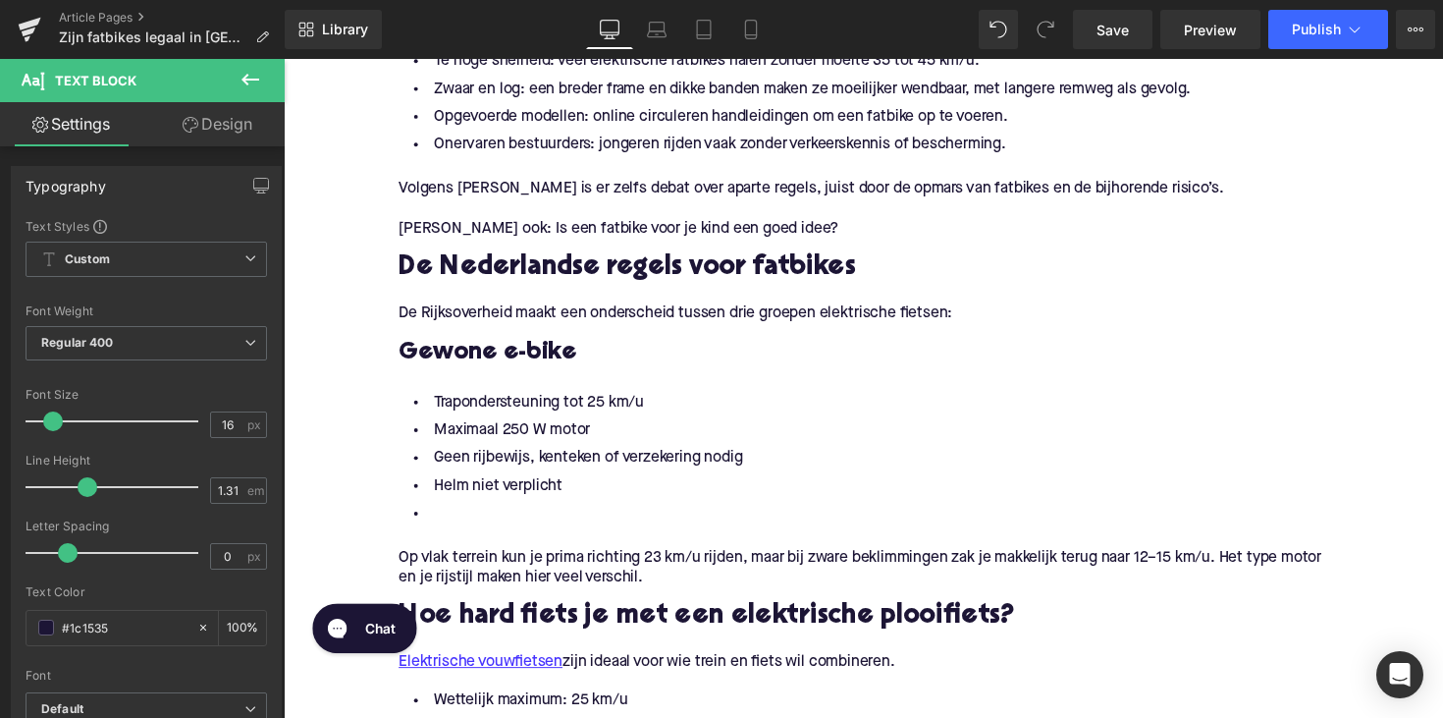
click at [494, 515] on li at bounding box center [877, 524] width 952 height 28
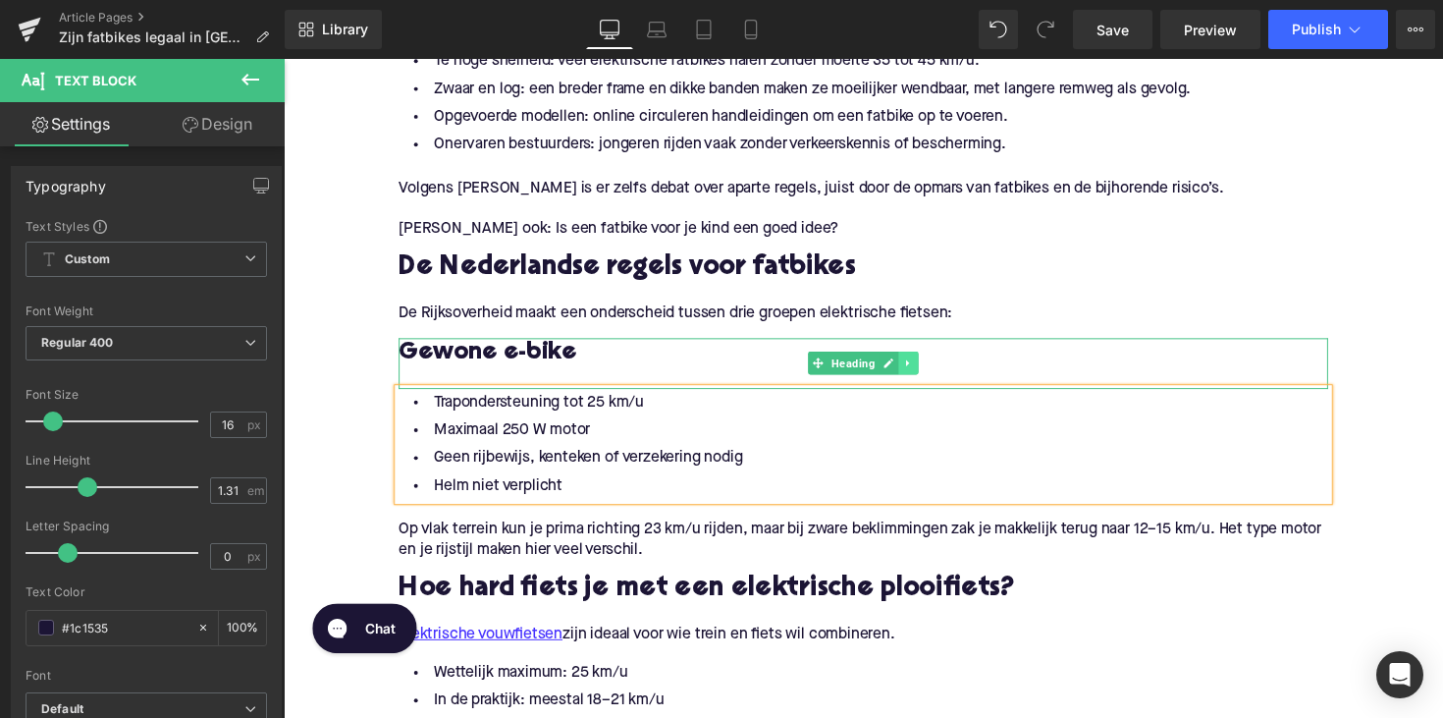
click at [922, 368] on icon at bounding box center [923, 370] width 3 height 7
click at [908, 368] on icon at bounding box center [913, 370] width 11 height 11
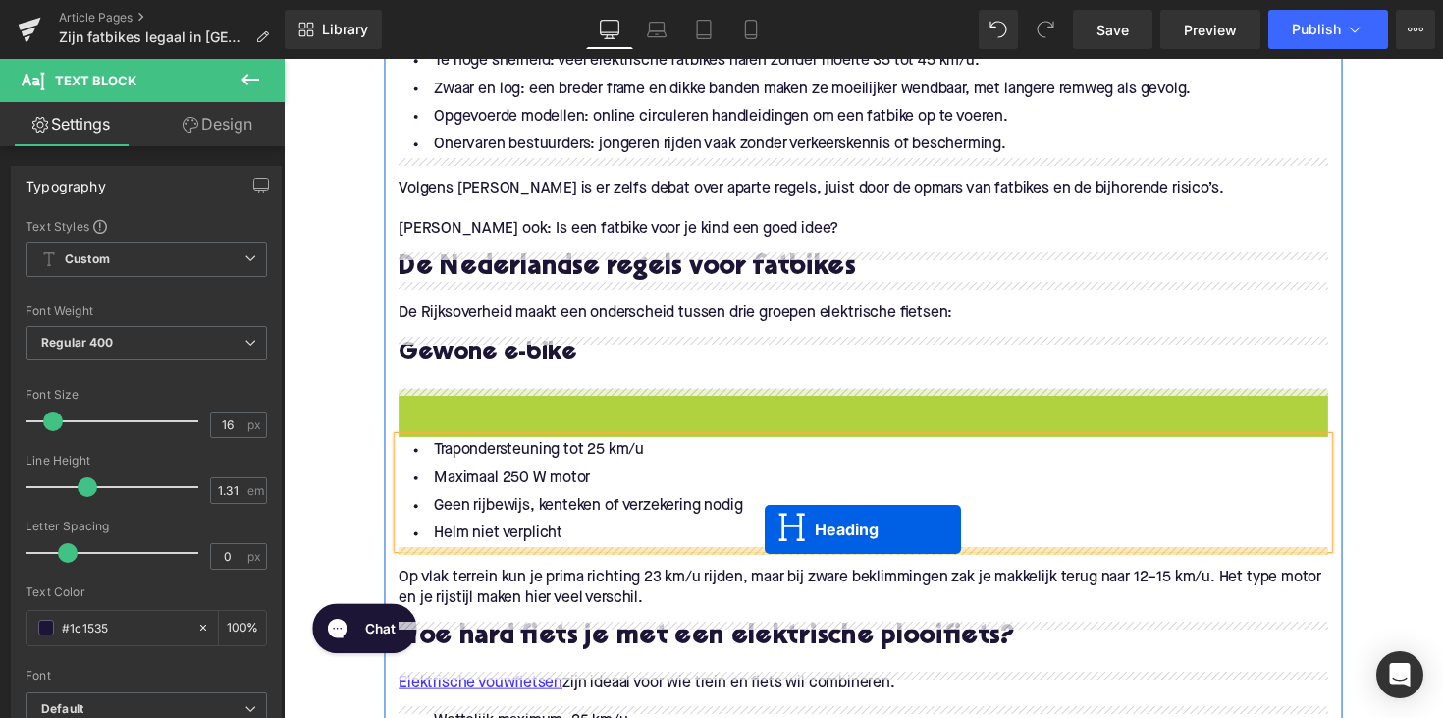
drag, startPoint x: 827, startPoint y: 420, endPoint x: 776, endPoint y: 541, distance: 130.7
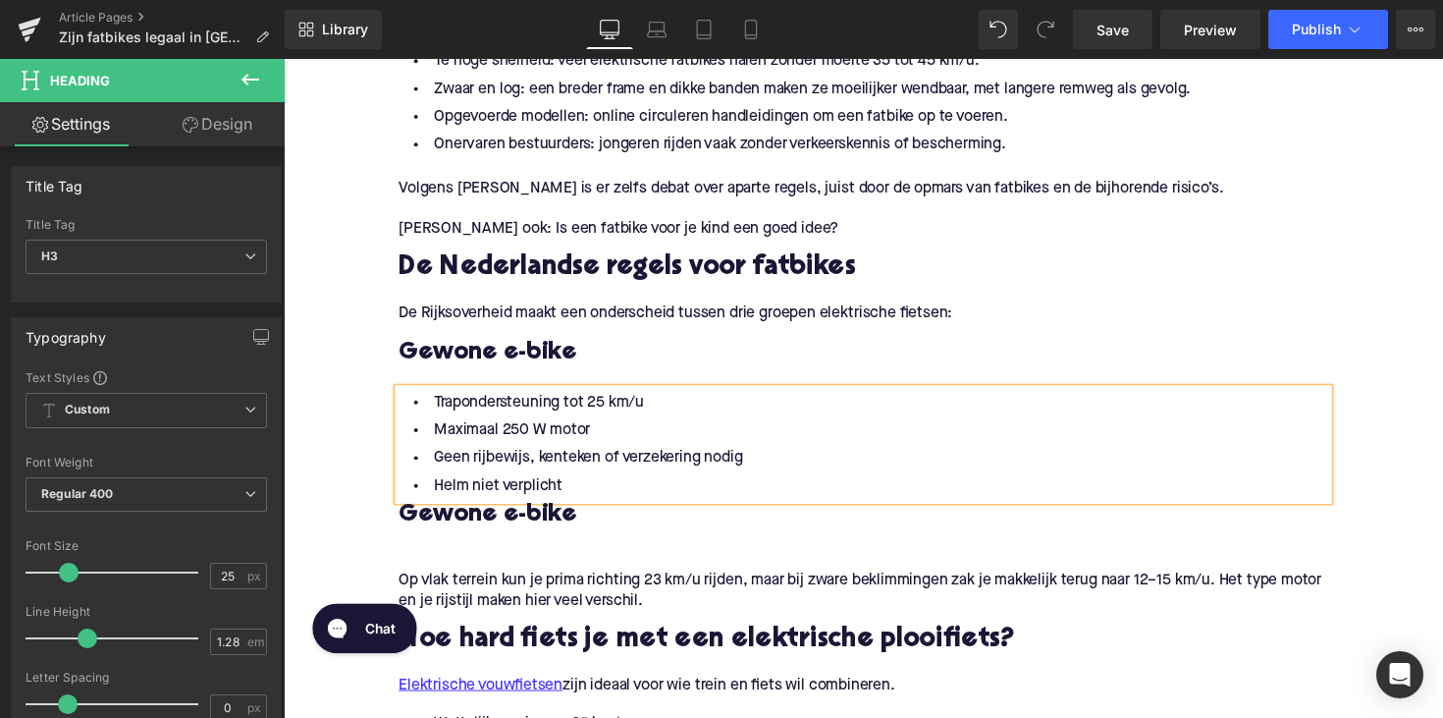
click at [539, 525] on h3 "Gewone e-bike" at bounding box center [877, 525] width 952 height 31
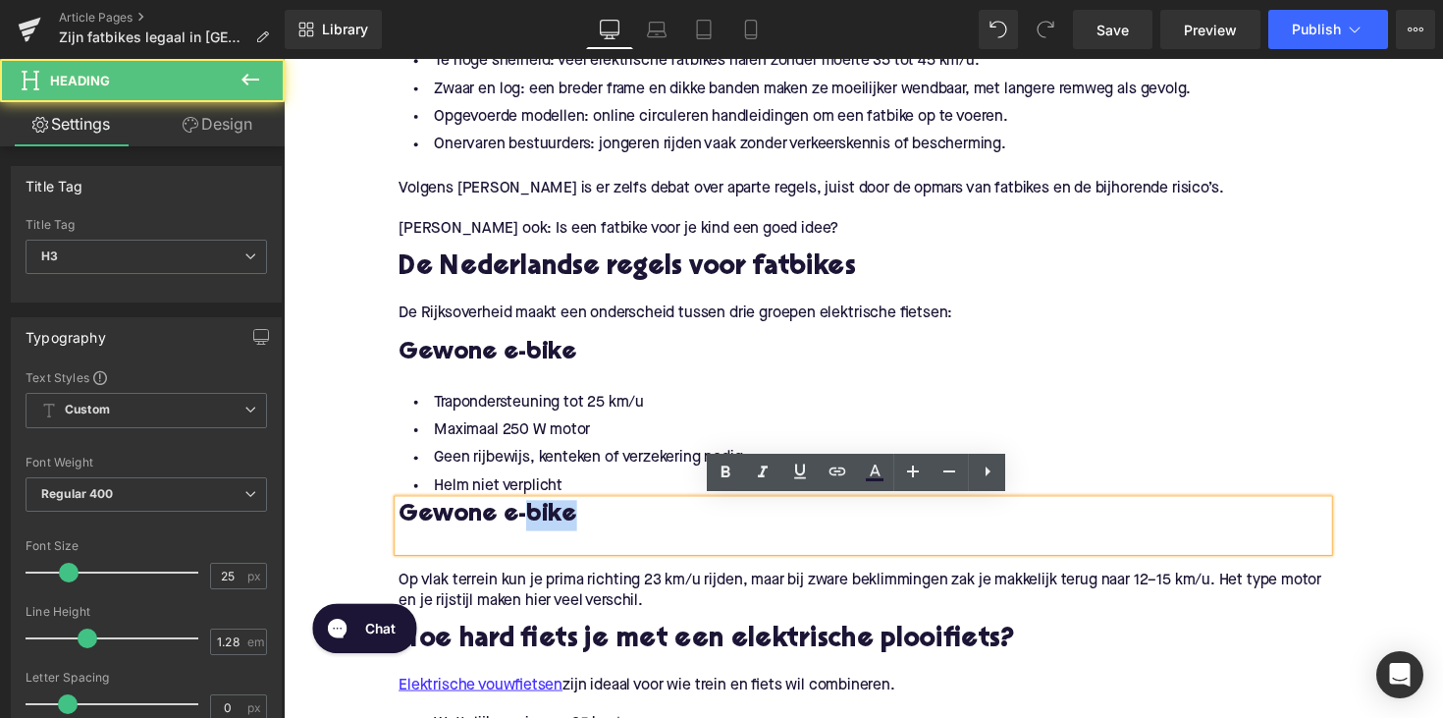
click at [539, 525] on h3 "Gewone e-bike" at bounding box center [877, 525] width 952 height 31
paste div
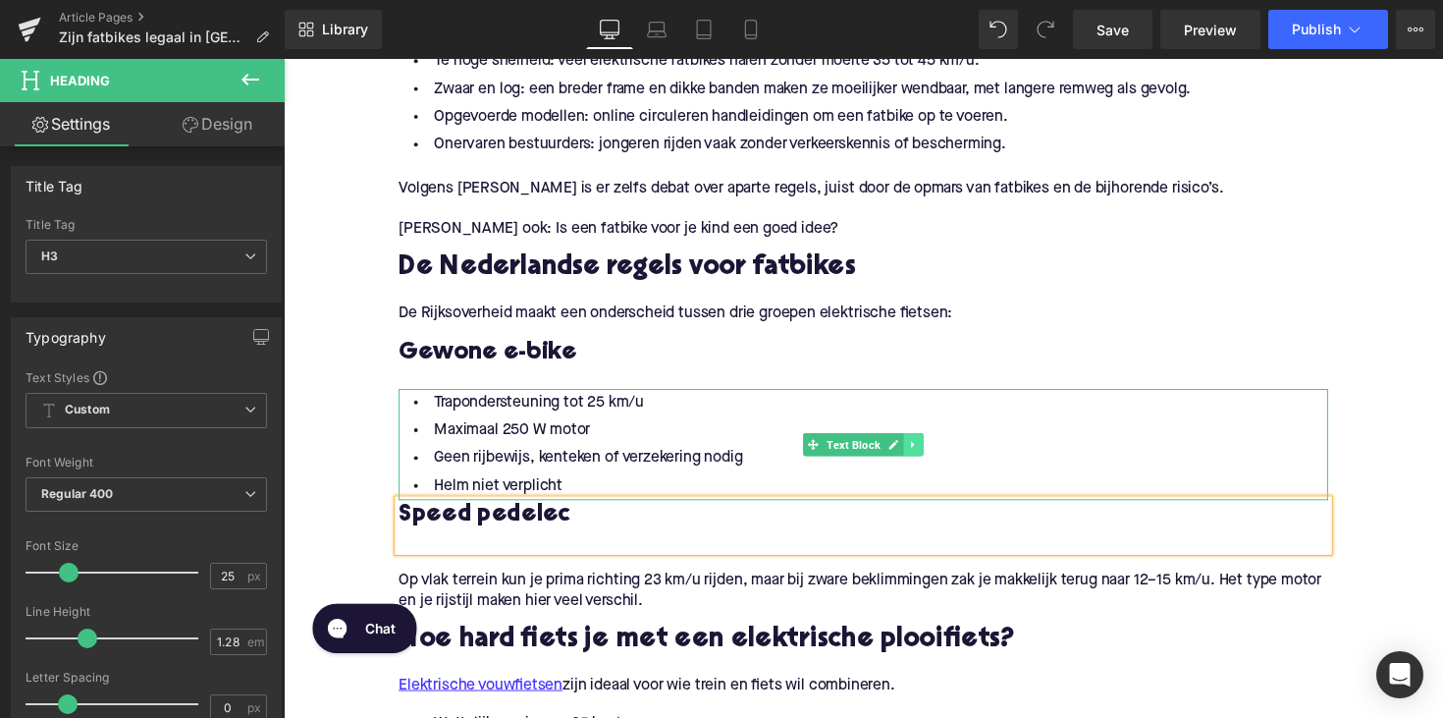
click at [929, 456] on icon at bounding box center [929, 454] width 11 height 12
click at [924, 456] on link at bounding box center [919, 454] width 21 height 24
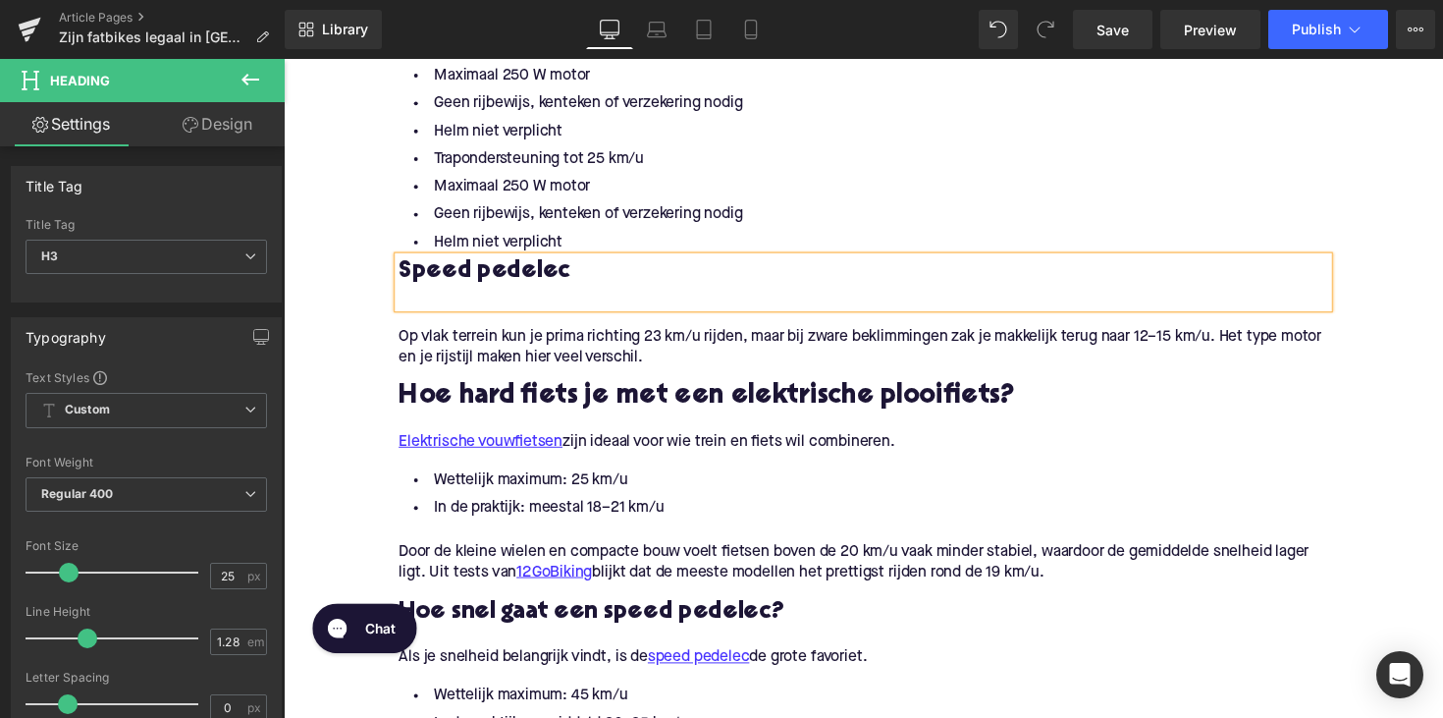
scroll to position [1792, 0]
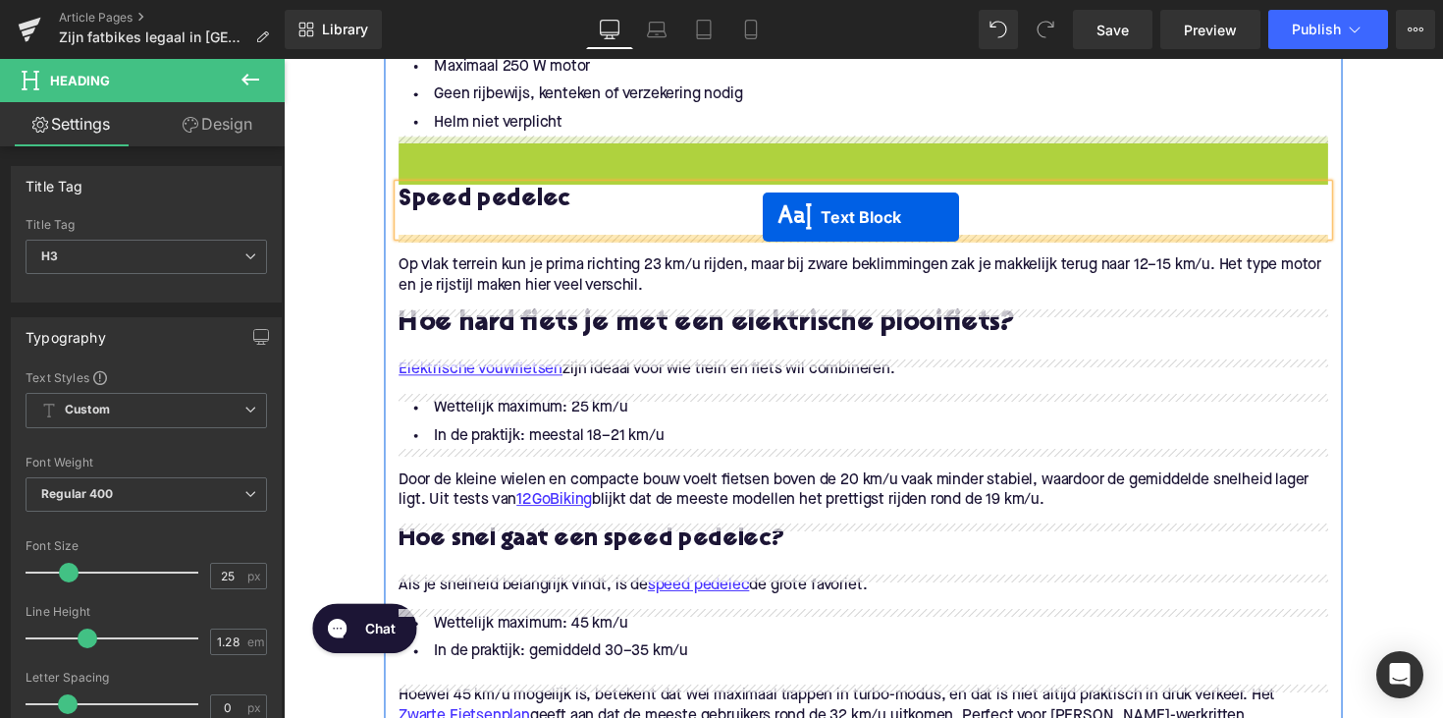
drag, startPoint x: 817, startPoint y: 201, endPoint x: 775, endPoint y: 221, distance: 46.6
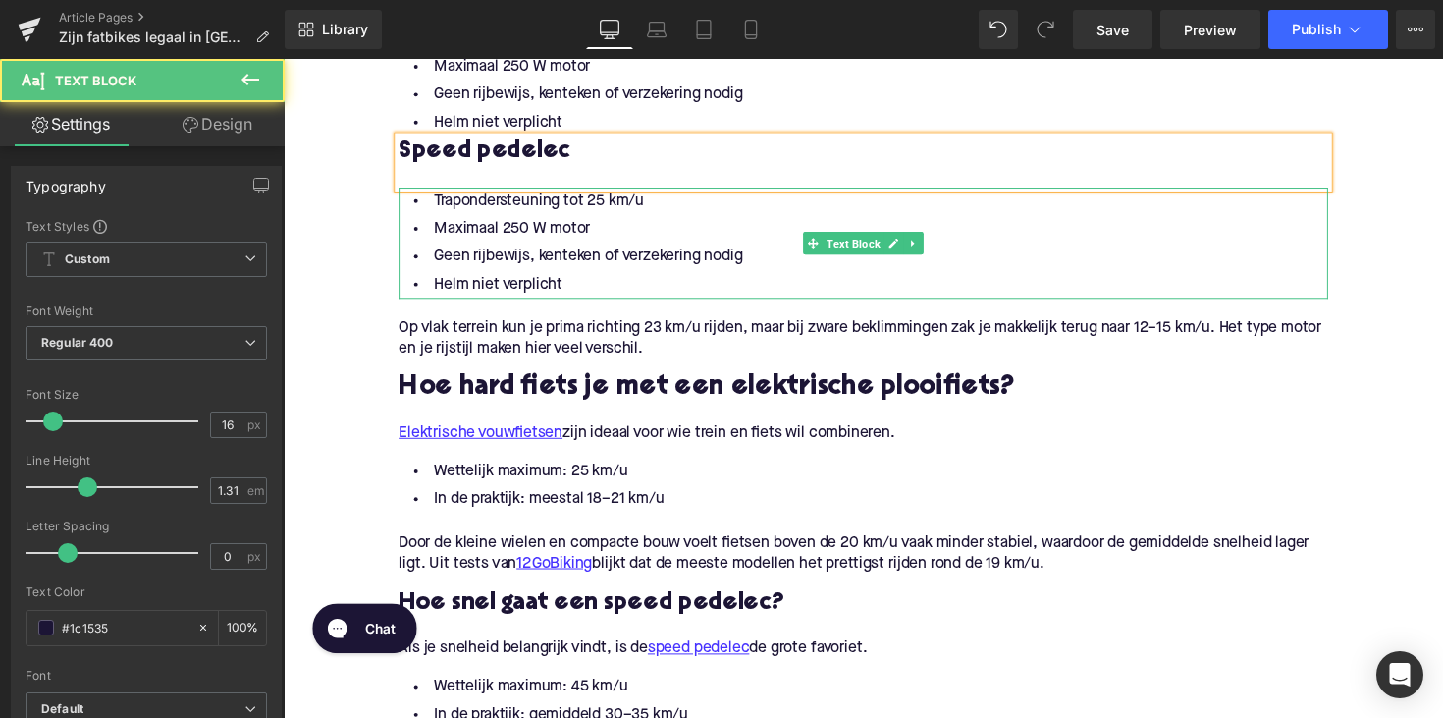
click at [584, 277] on li "Helm niet verplicht" at bounding box center [877, 290] width 952 height 28
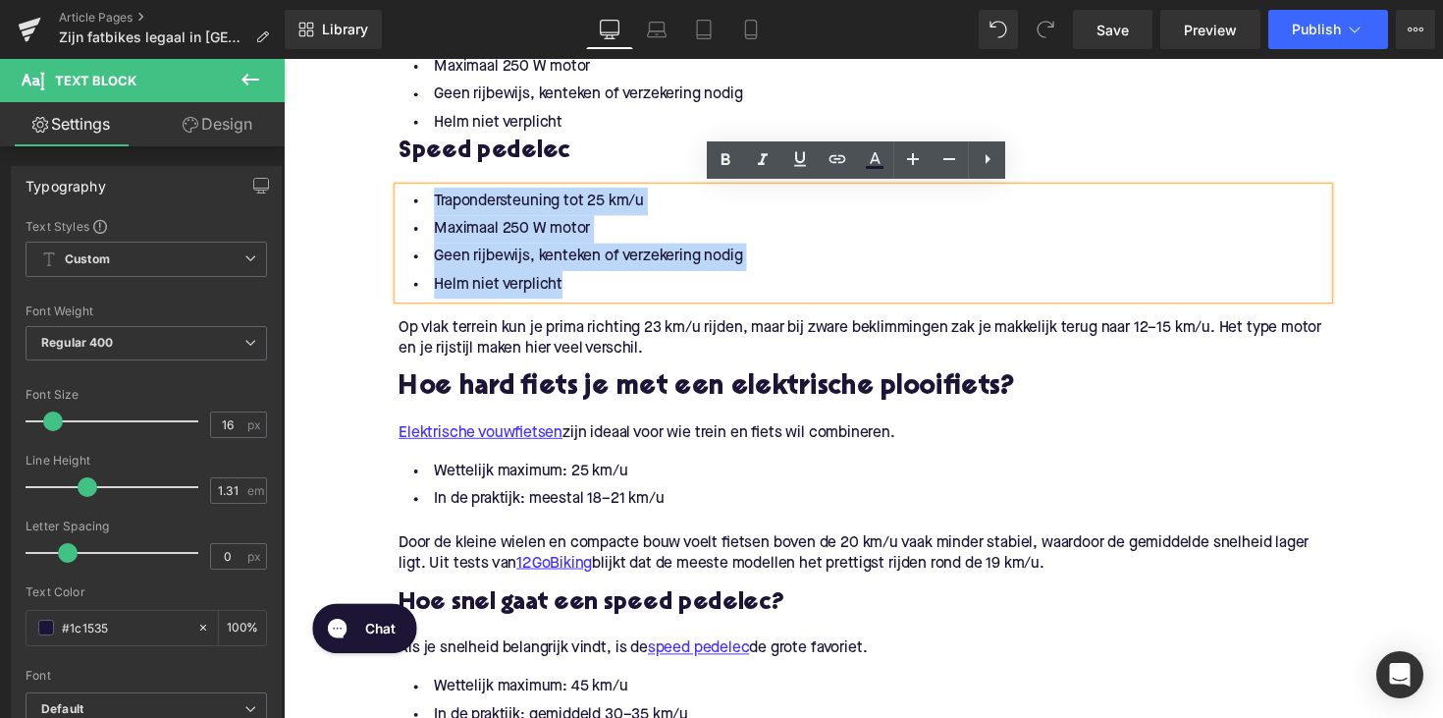
drag, startPoint x: 565, startPoint y: 290, endPoint x: 383, endPoint y: 201, distance: 202.8
click at [387, 201] on div "Wat is een fatbike? Heading Een fatbike is een fiets met uitzonderlijk brede ba…" at bounding box center [878, 609] width 982 height 2547
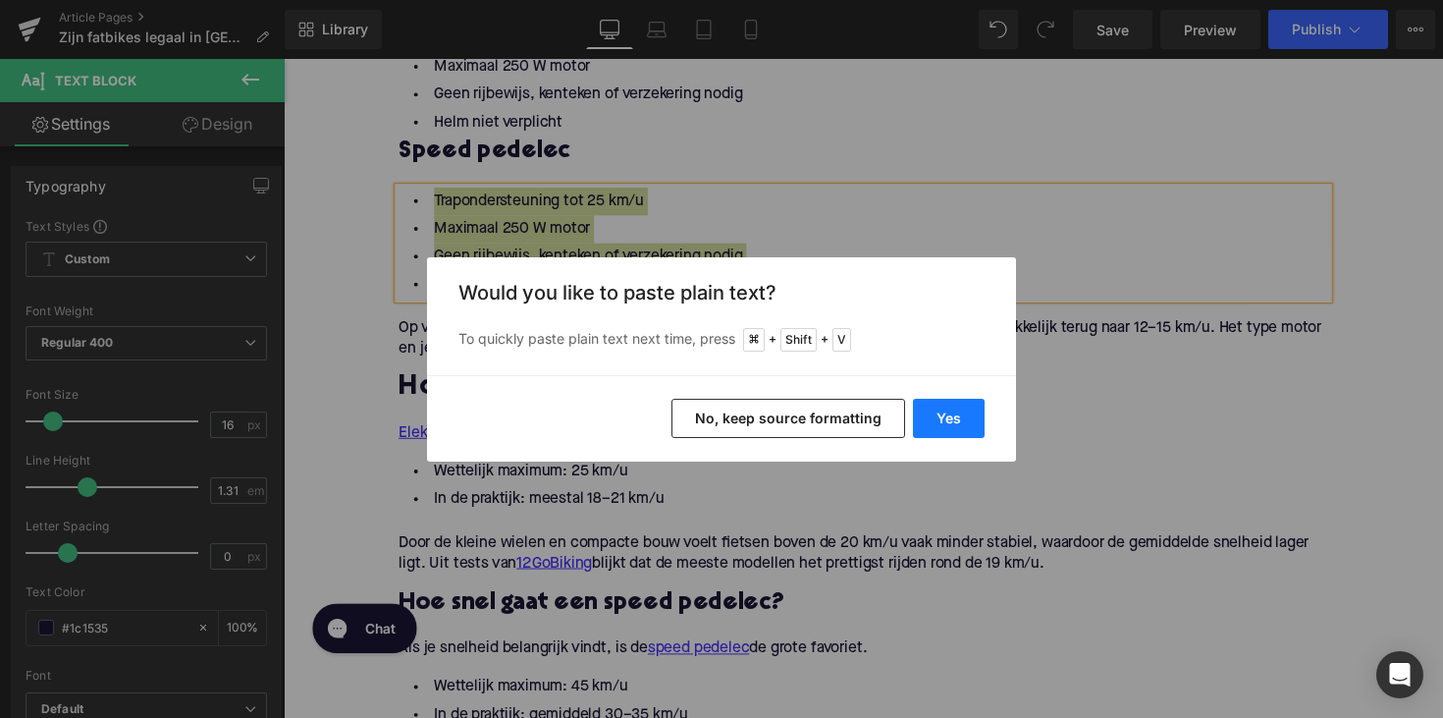
click at [927, 424] on button "Yes" at bounding box center [949, 418] width 72 height 39
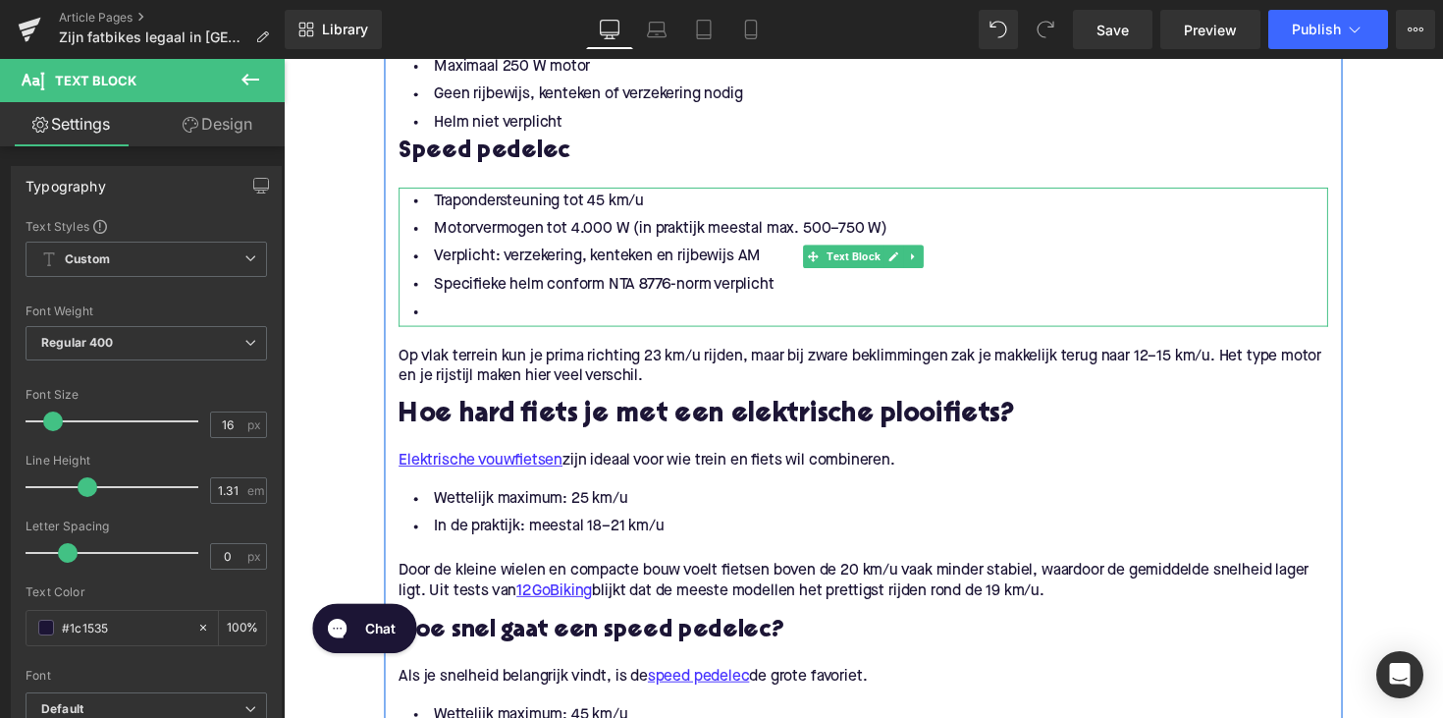
click at [520, 314] on li at bounding box center [877, 318] width 952 height 28
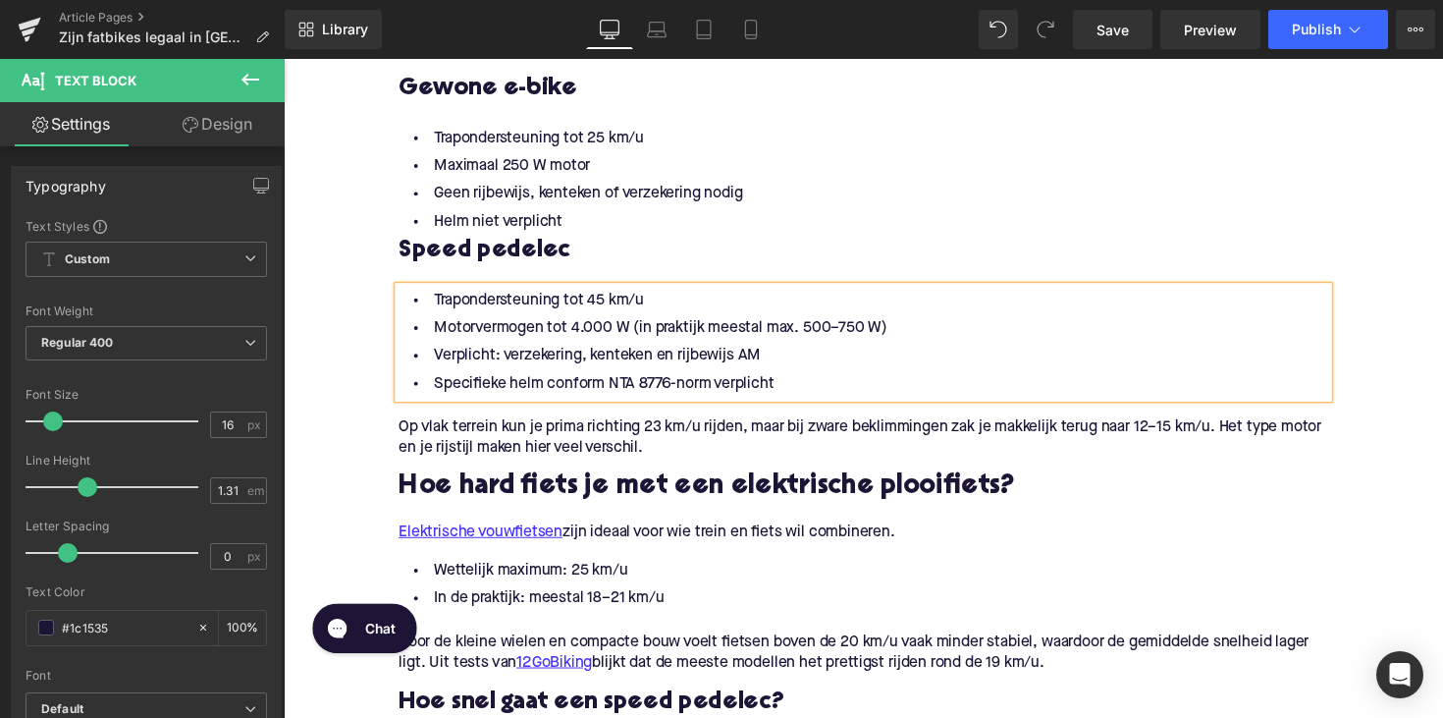
scroll to position [1683, 0]
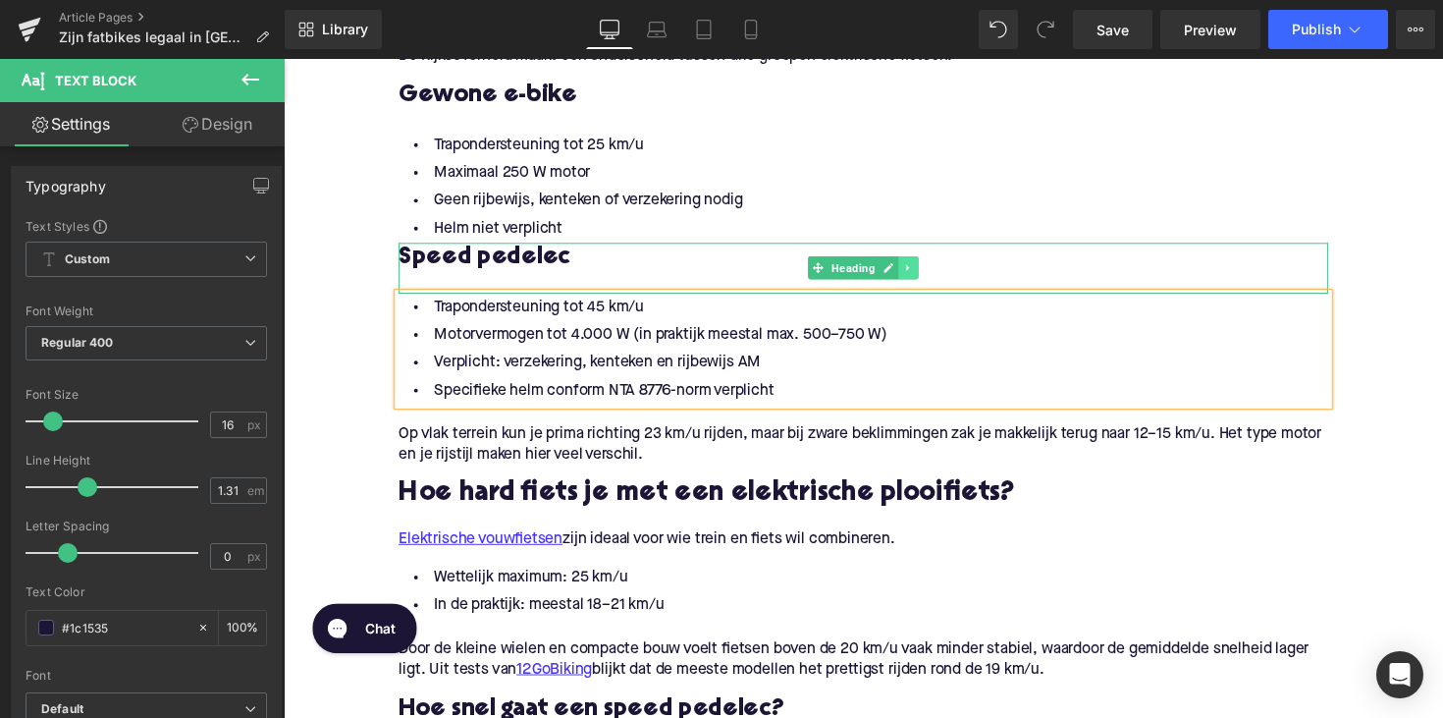
click at [921, 276] on icon at bounding box center [924, 273] width 11 height 12
click at [914, 272] on icon at bounding box center [913, 273] width 11 height 11
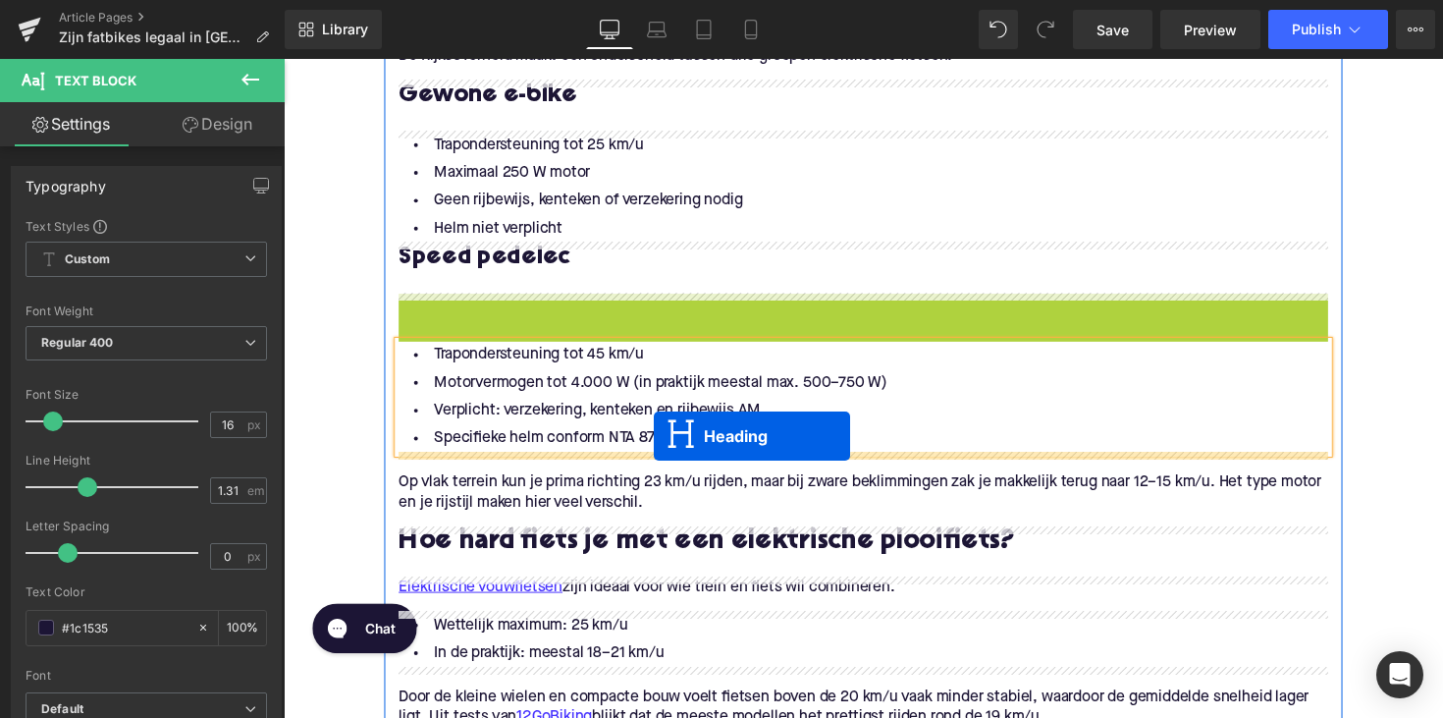
drag, startPoint x: 829, startPoint y: 320, endPoint x: 663, endPoint y: 445, distance: 208.3
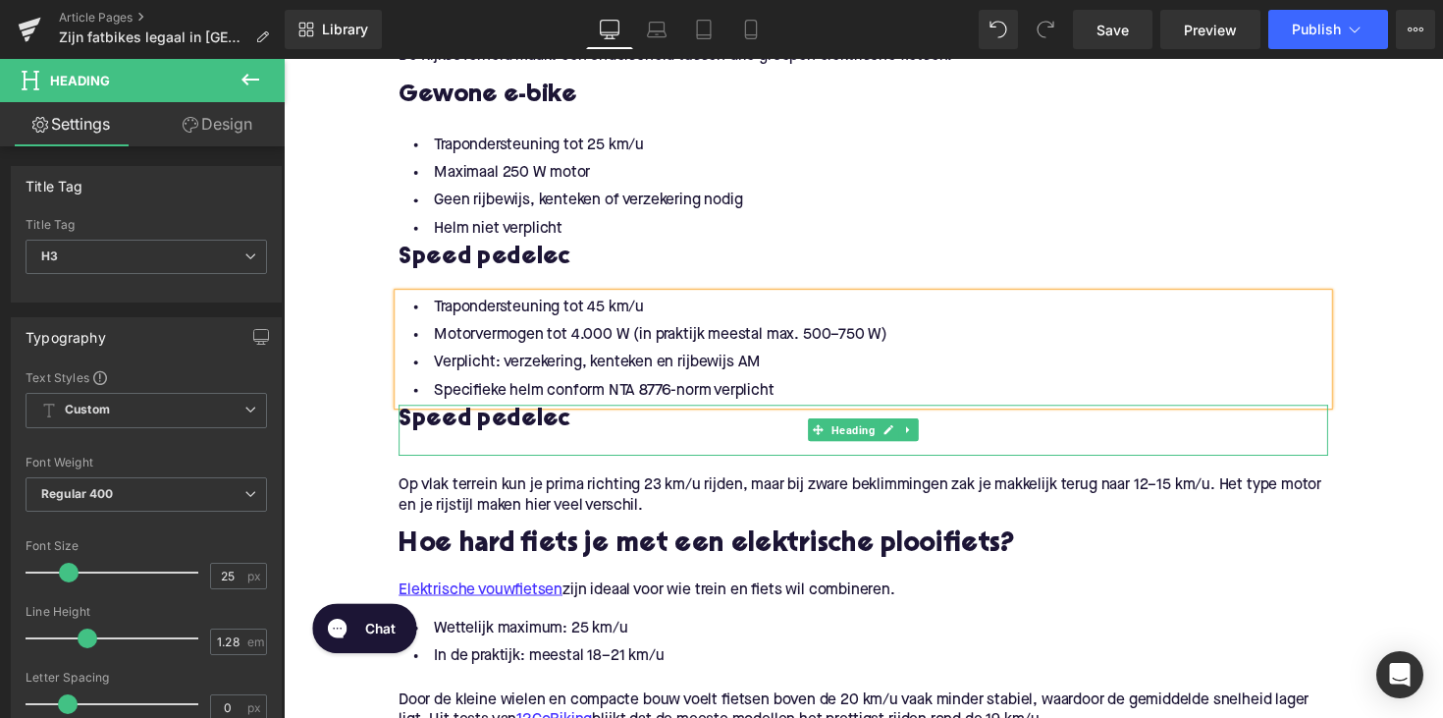
click at [543, 427] on h3 "Speed pedelec" at bounding box center [877, 428] width 952 height 31
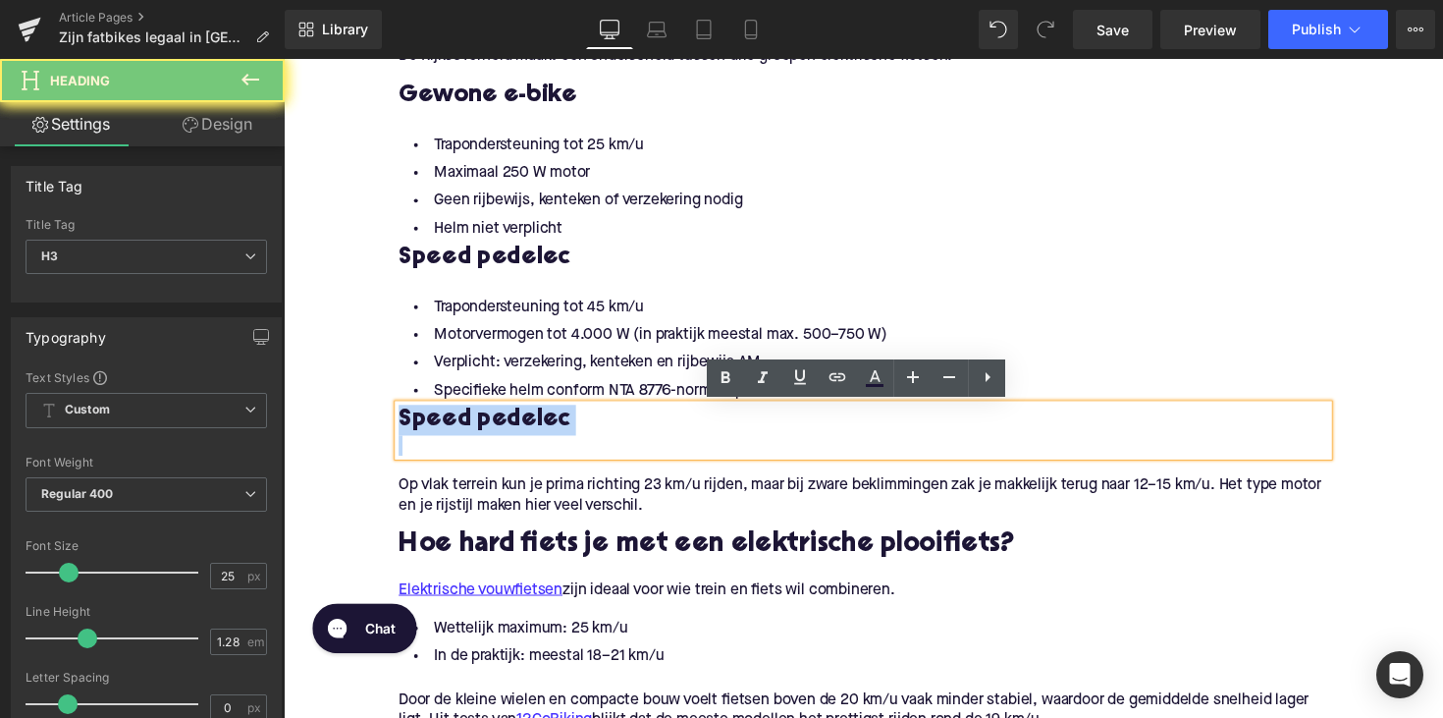
paste div
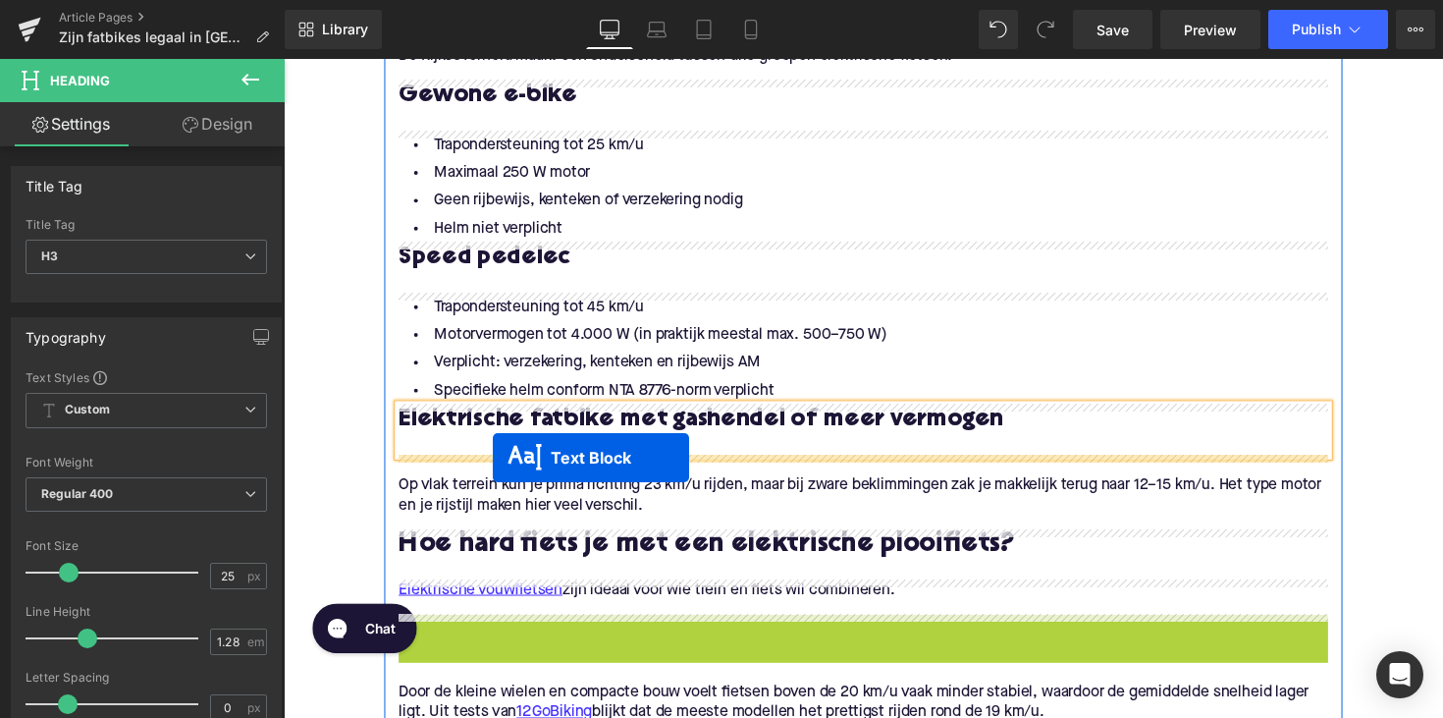
drag, startPoint x: 822, startPoint y: 654, endPoint x: 498, endPoint y: 467, distance: 373.8
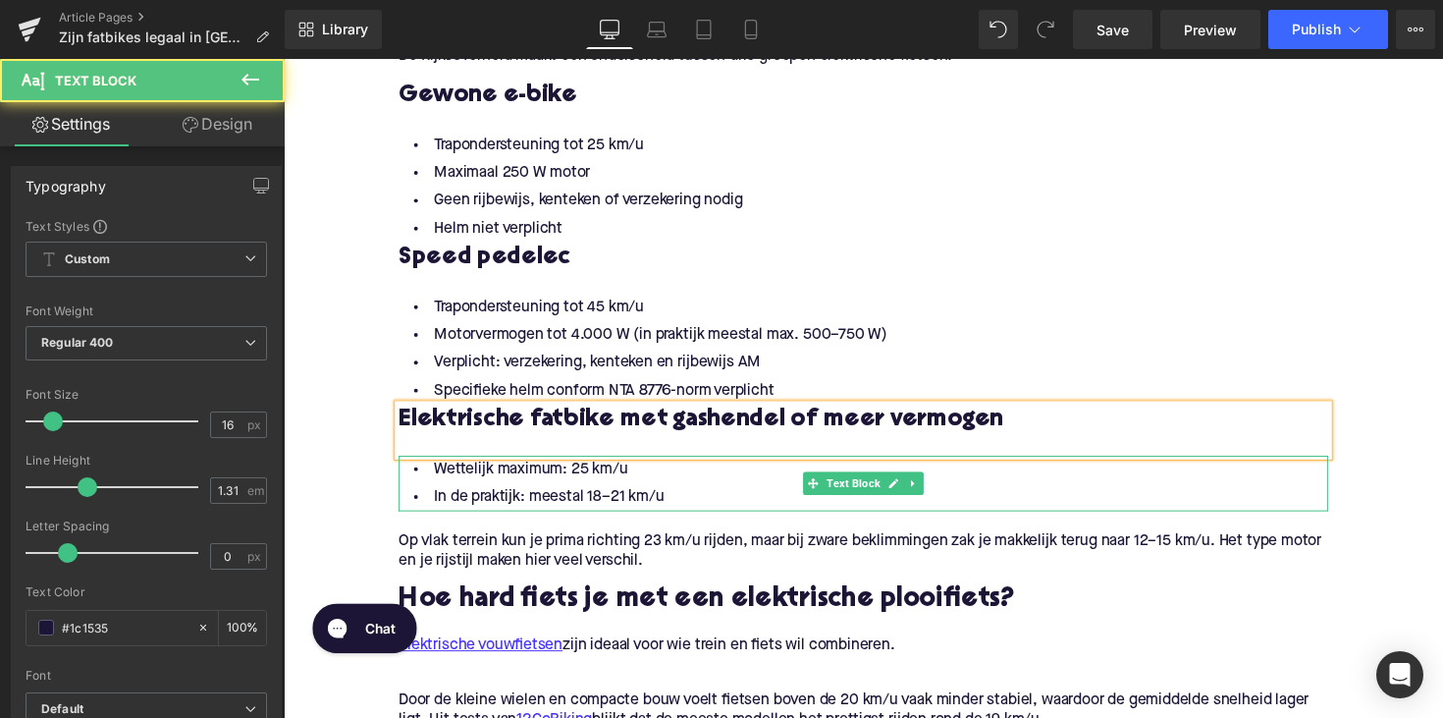
click at [635, 499] on li "In de praktijk: meestal 18–21 km/u" at bounding box center [877, 508] width 952 height 28
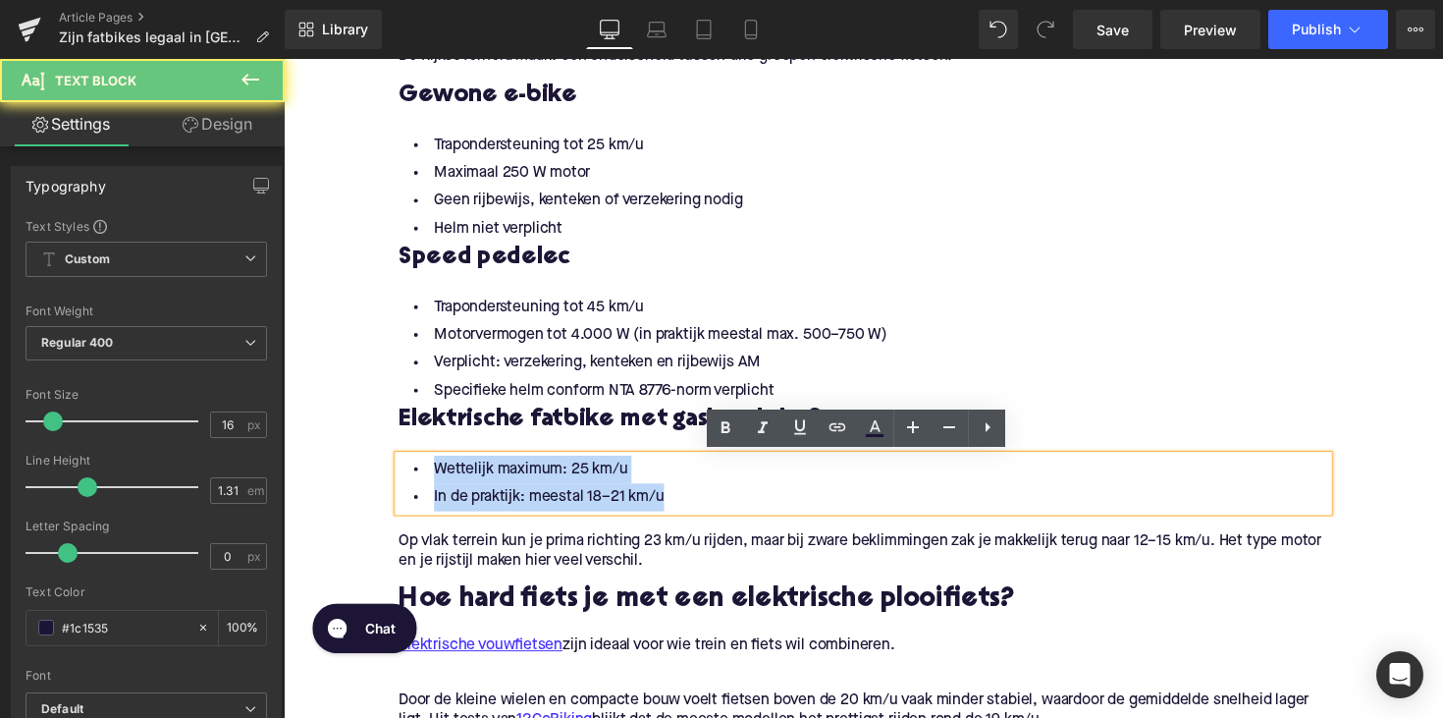
drag, startPoint x: 678, startPoint y: 507, endPoint x: 341, endPoint y: 476, distance: 339.1
click at [341, 476] on div "Home / Zijn fatbikes legaal in [GEOGRAPHIC_DATA]? Dit zijn de regels Breadcrumb…" at bounding box center [878, 716] width 1188 height 4349
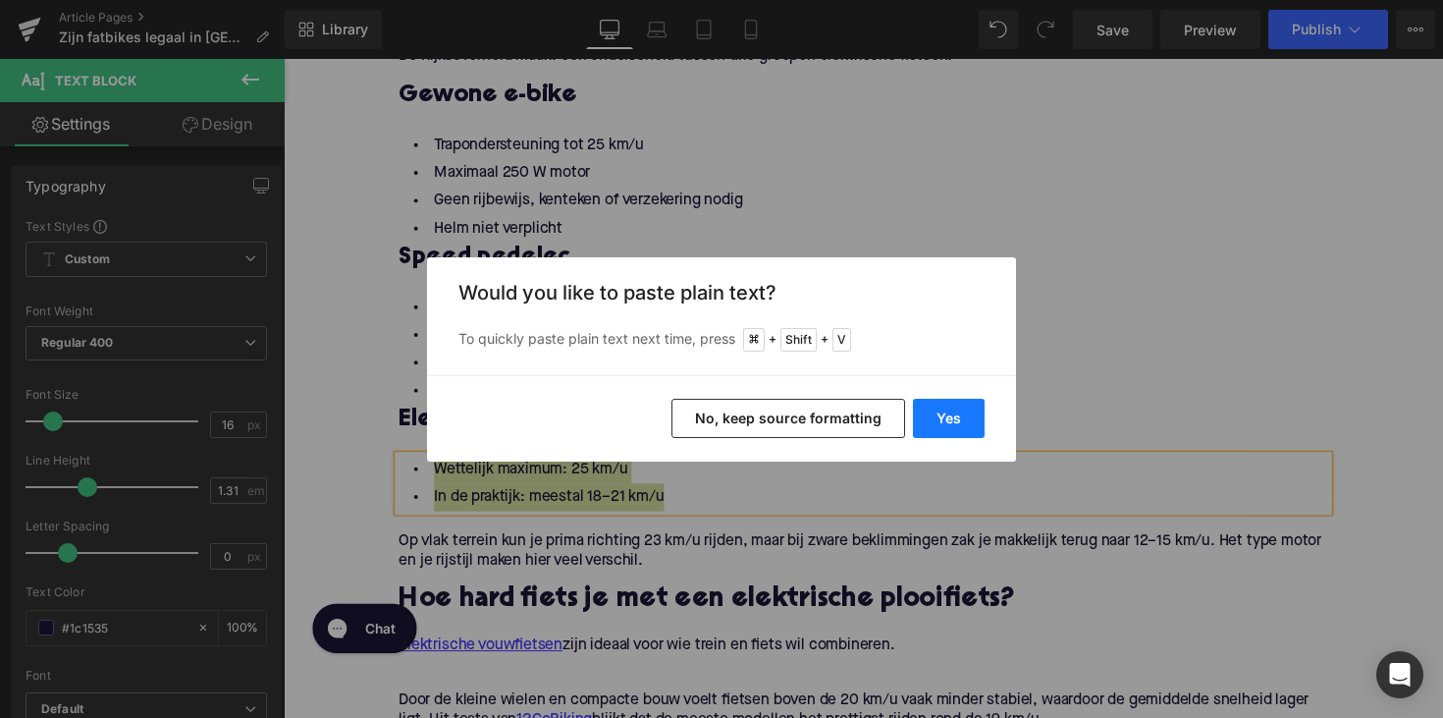
click at [948, 425] on button "Yes" at bounding box center [949, 418] width 72 height 39
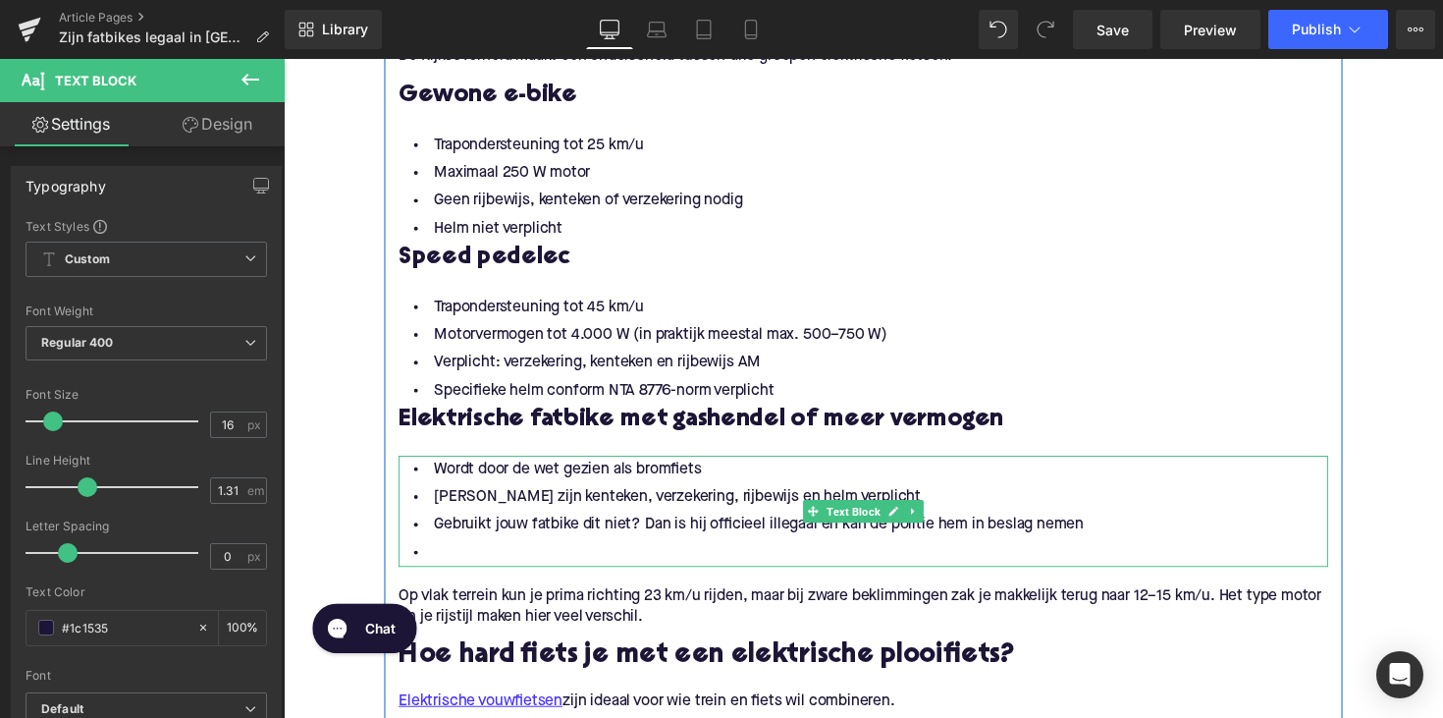
click at [563, 559] on li at bounding box center [877, 565] width 952 height 28
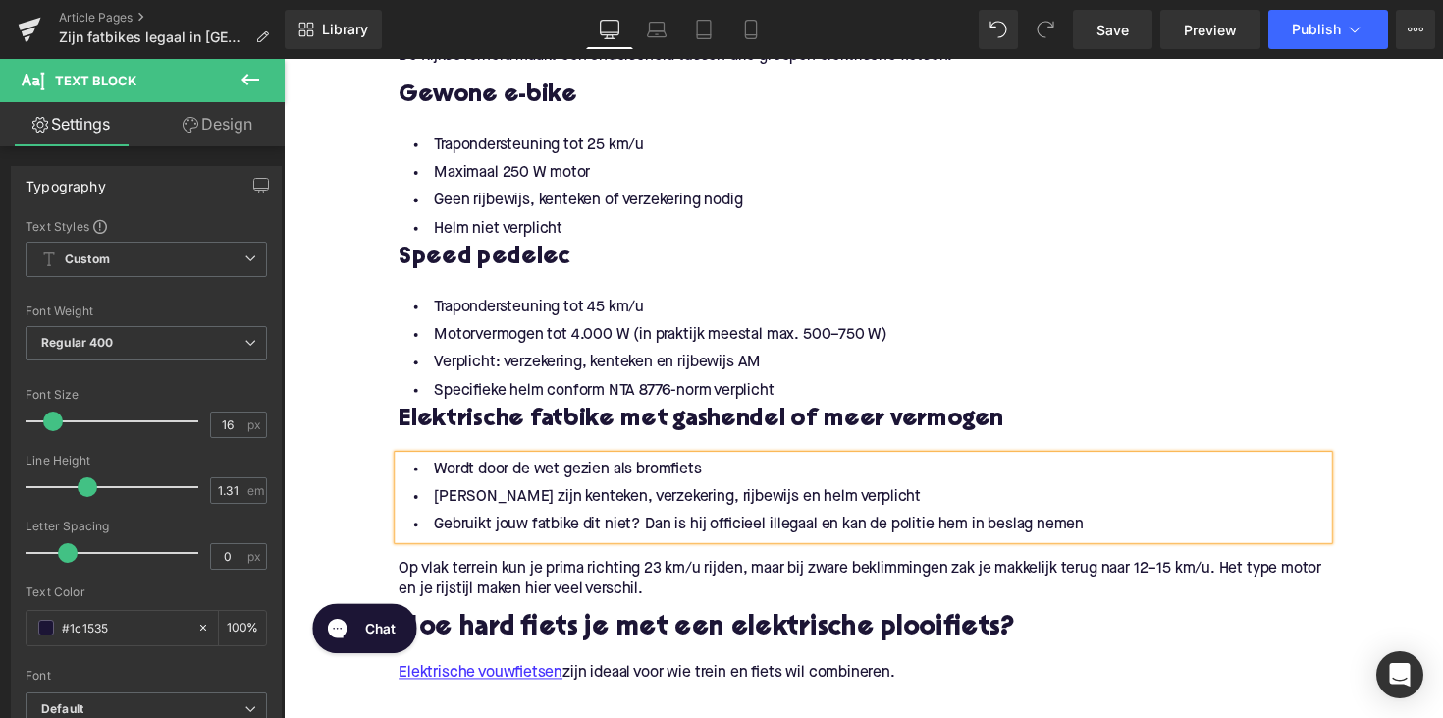
click at [645, 601] on p "Op vlak terrein kun je prima richting 23 km/u rijden, maar bij zware beklimming…" at bounding box center [877, 591] width 952 height 41
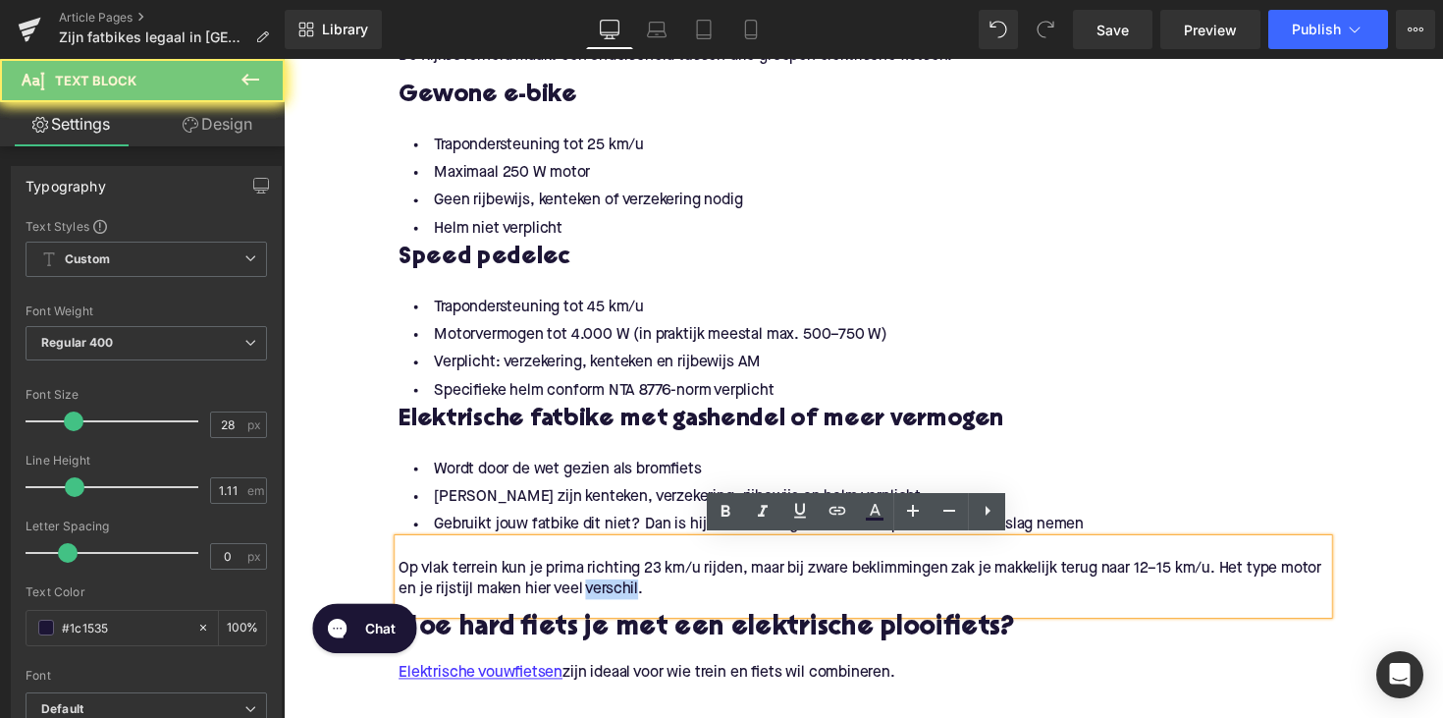
click at [645, 593] on p "Op vlak terrein kun je prima richting 23 km/u rijden, maar bij zware beklimming…" at bounding box center [877, 591] width 952 height 41
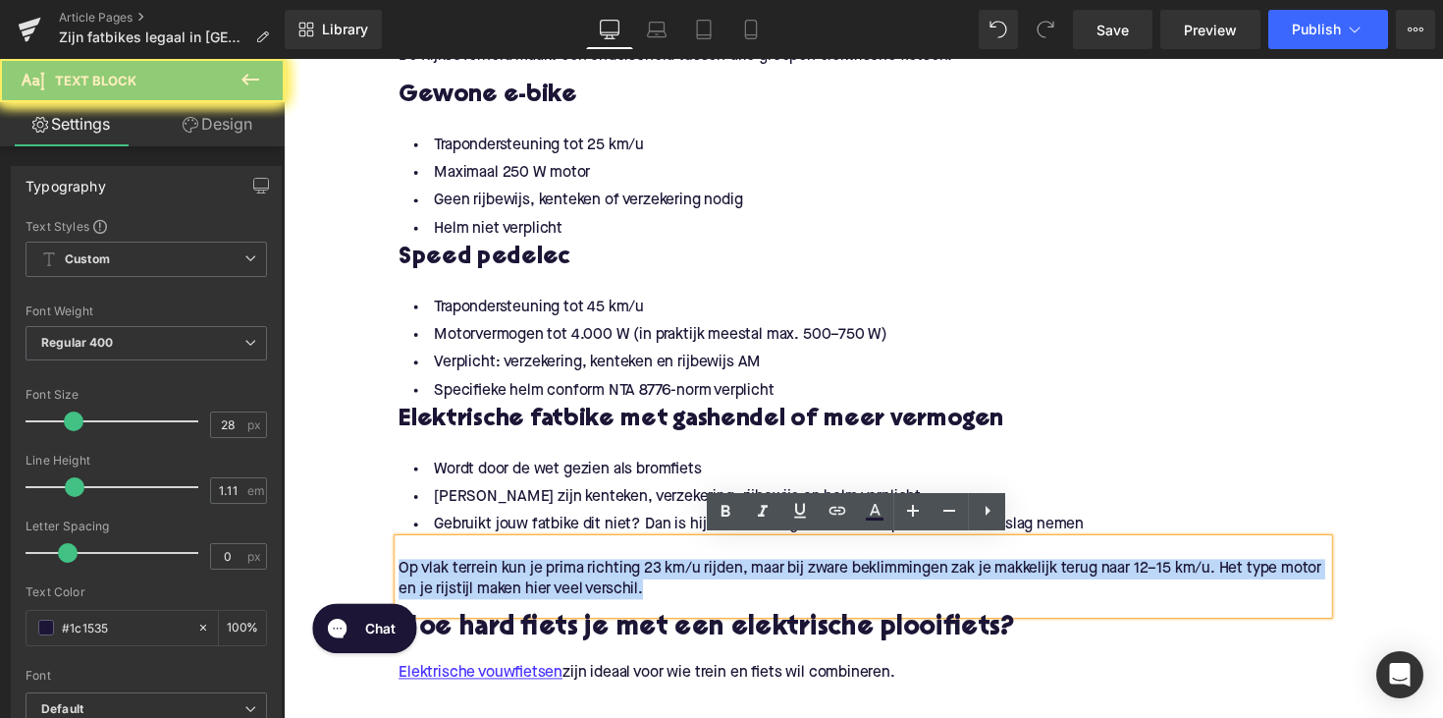
click at [645, 593] on p "Op vlak terrein kun je prima richting 23 km/u rijden, maar bij zware beklimming…" at bounding box center [877, 591] width 952 height 41
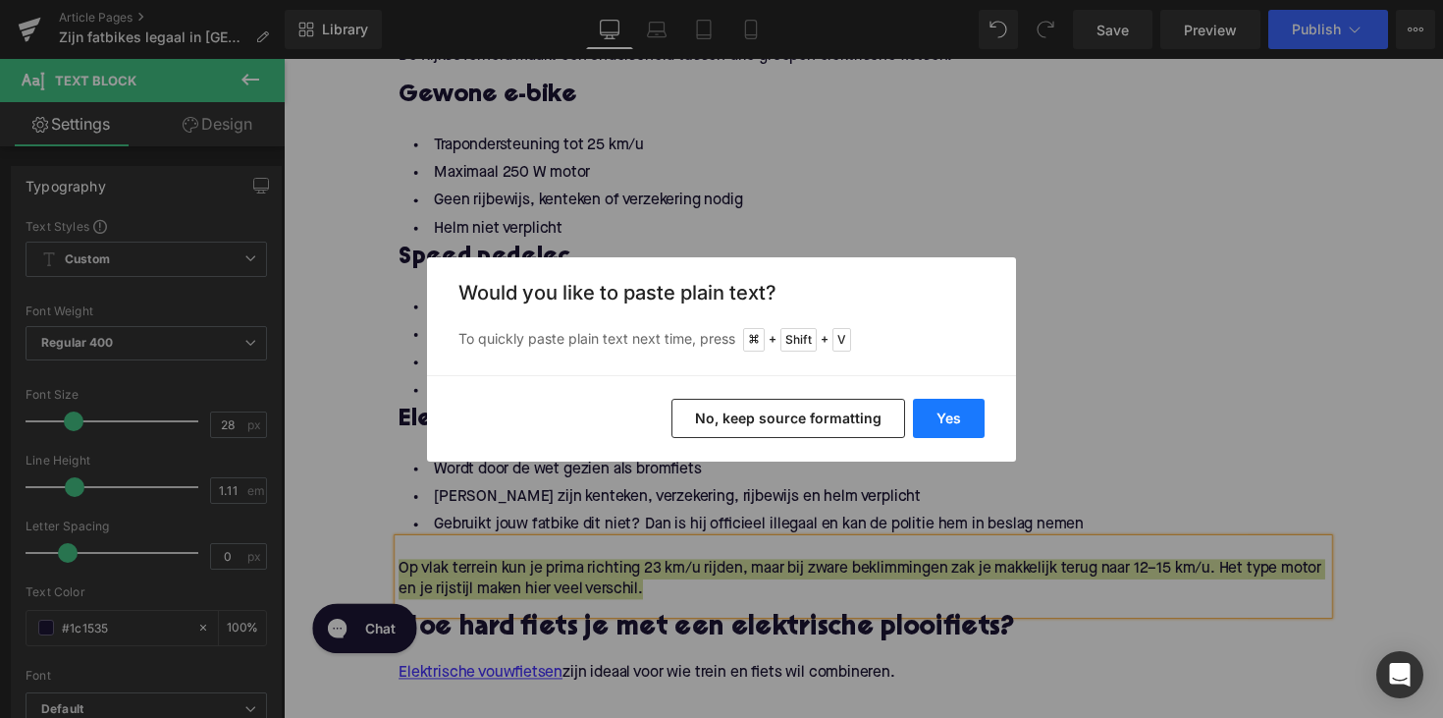
click at [951, 422] on button "Yes" at bounding box center [949, 418] width 72 height 39
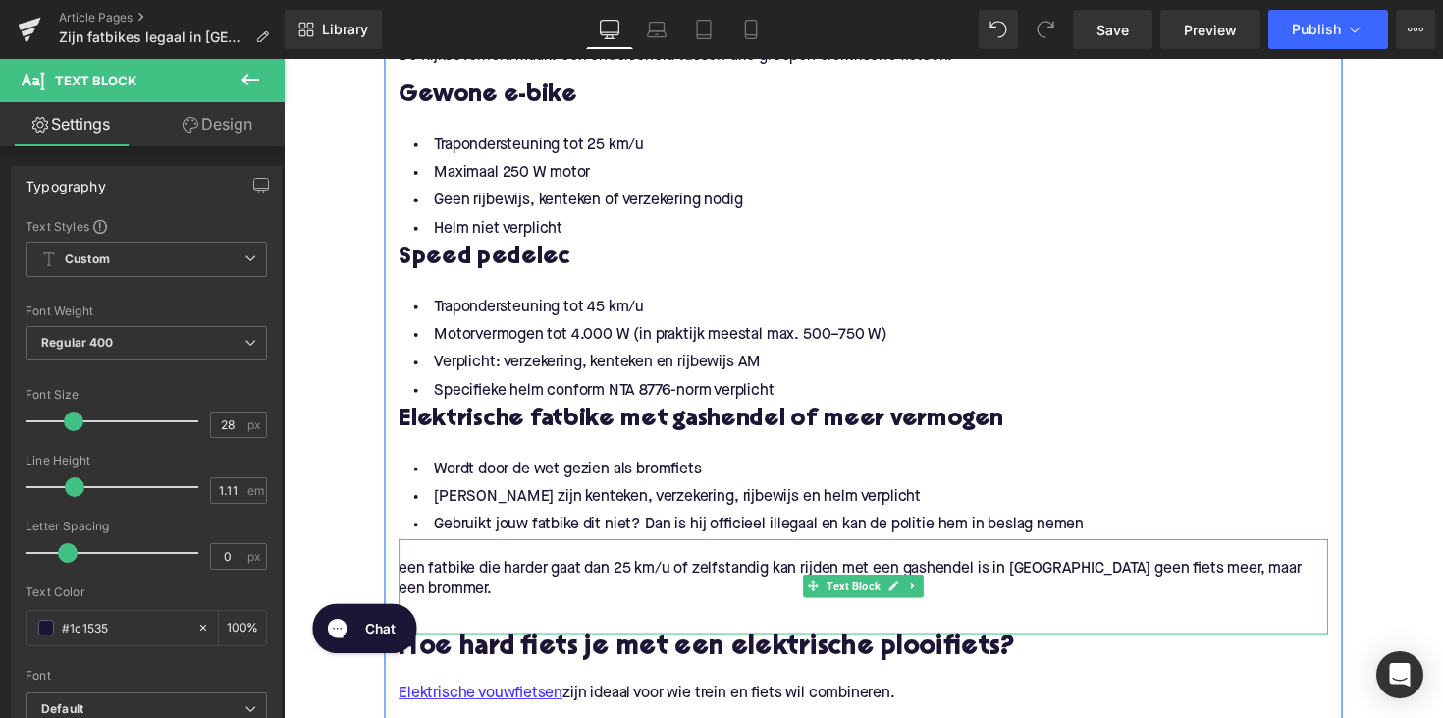
click at [409, 587] on p "een fatbike die harder gaat dan 25 km/u of zelfstandig kan rijden met een gashe…" at bounding box center [877, 591] width 952 height 41
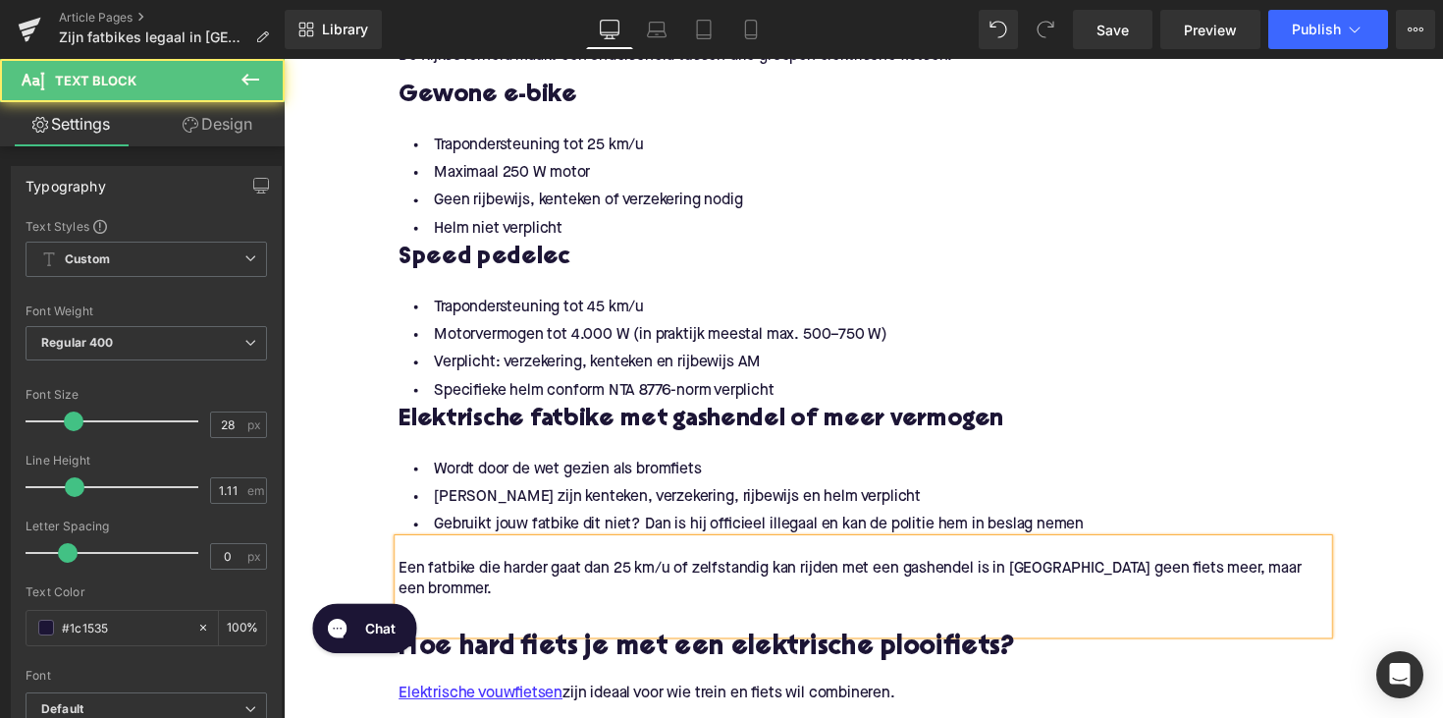
click at [528, 604] on p "Een fatbike die harder gaat dan 25 km/u of zelfstandig kan rijden met een gashe…" at bounding box center [877, 591] width 952 height 41
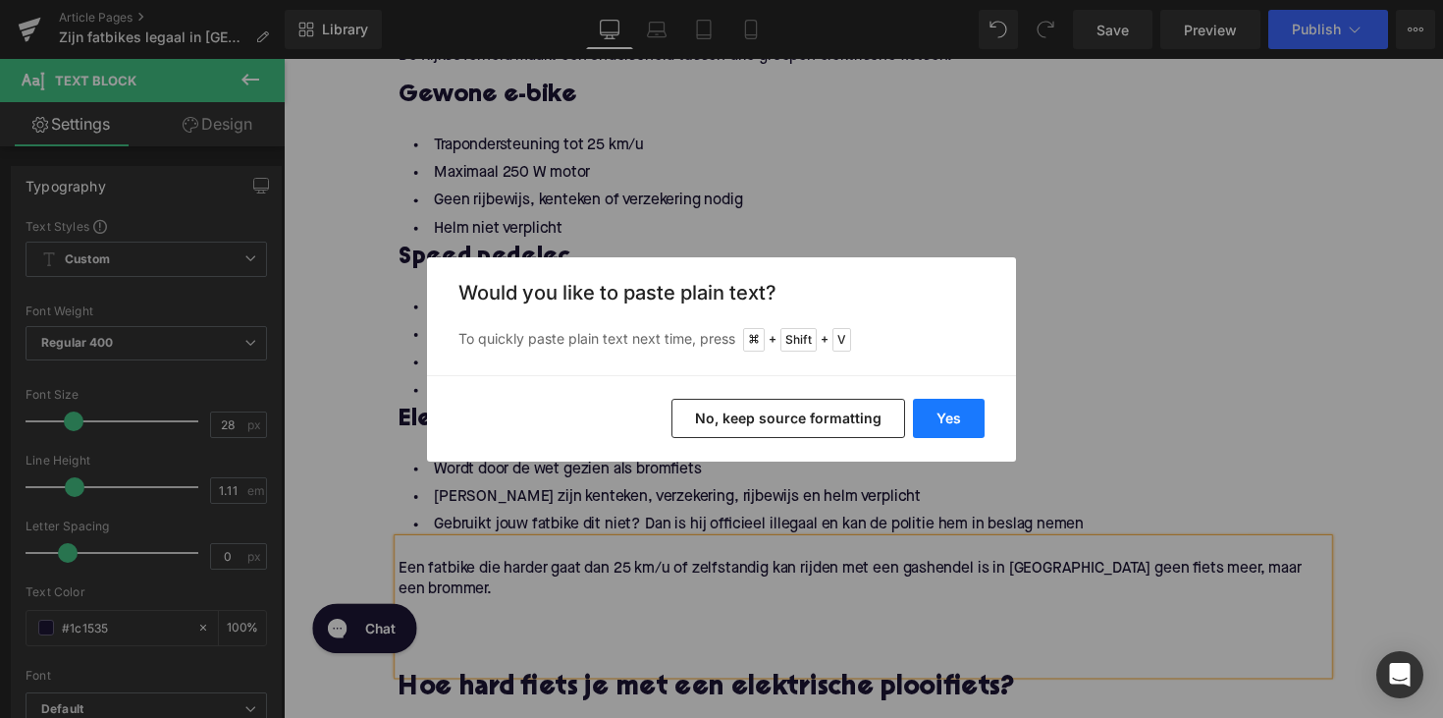
click at [965, 426] on button "Yes" at bounding box center [949, 418] width 72 height 39
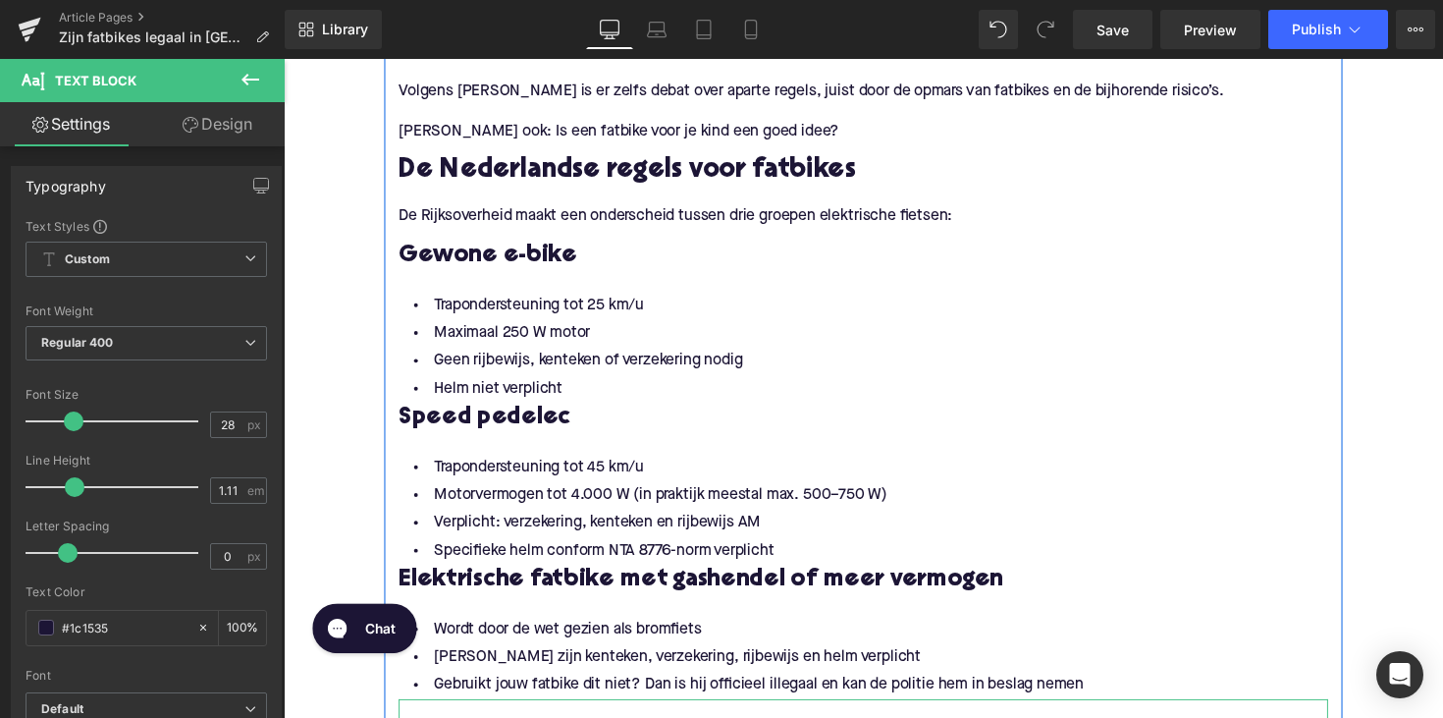
scroll to position [1517, 0]
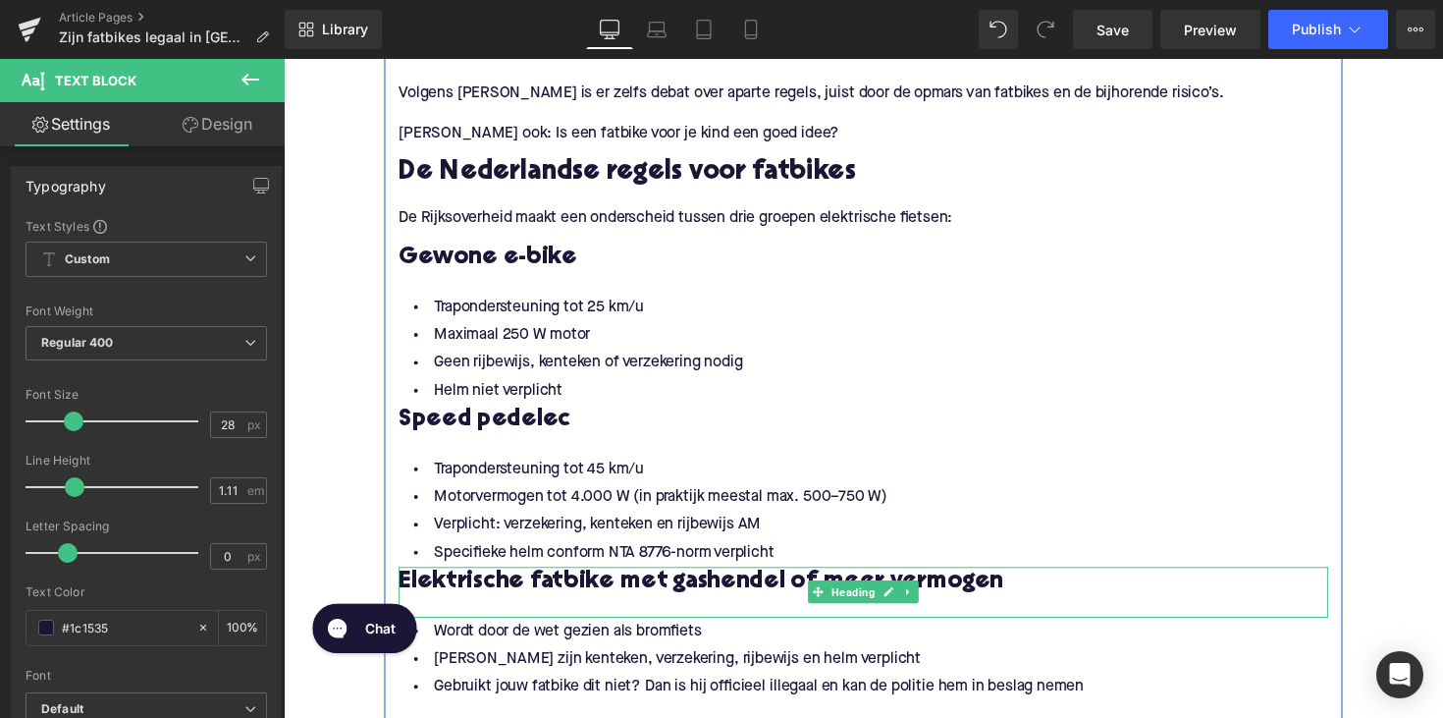
click at [402, 591] on h3 "Elektrische fatbike met gashendel of meer vermogen" at bounding box center [877, 594] width 952 height 31
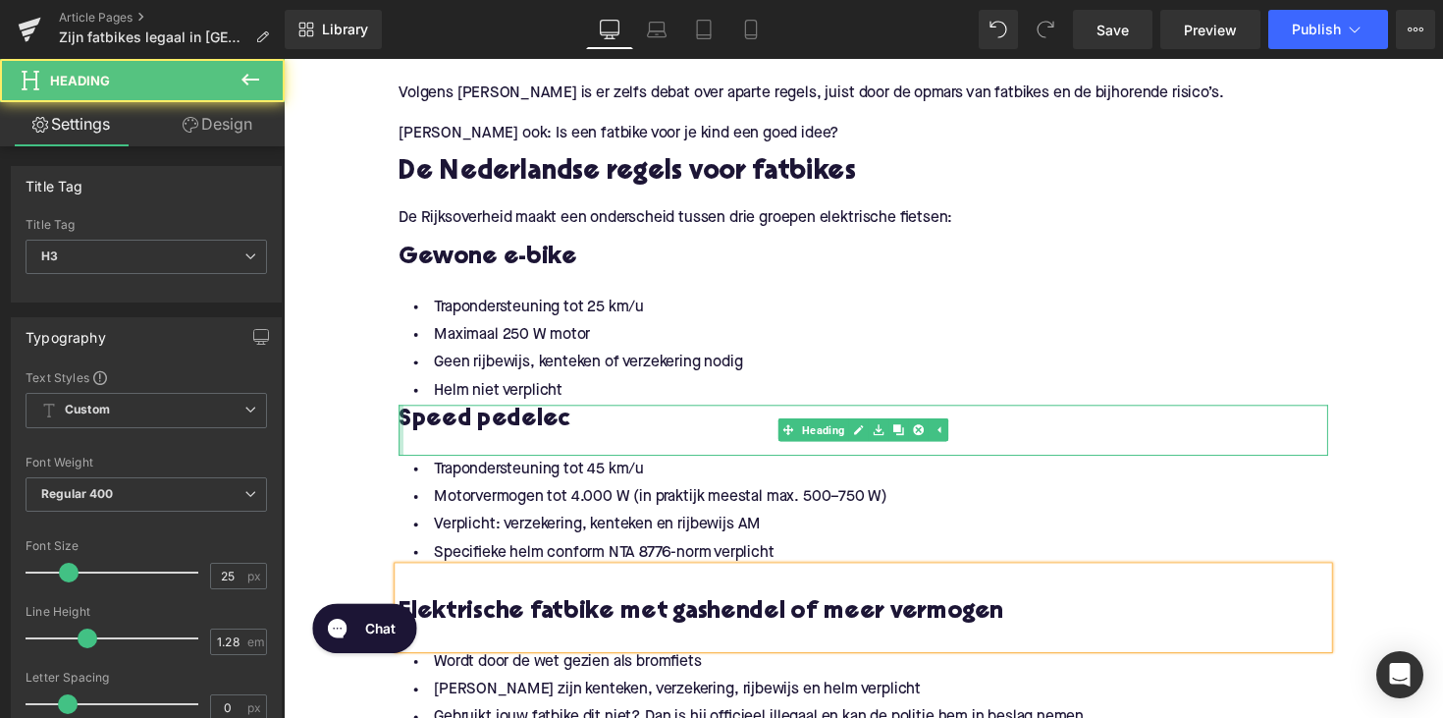
click at [401, 431] on div at bounding box center [403, 439] width 5 height 52
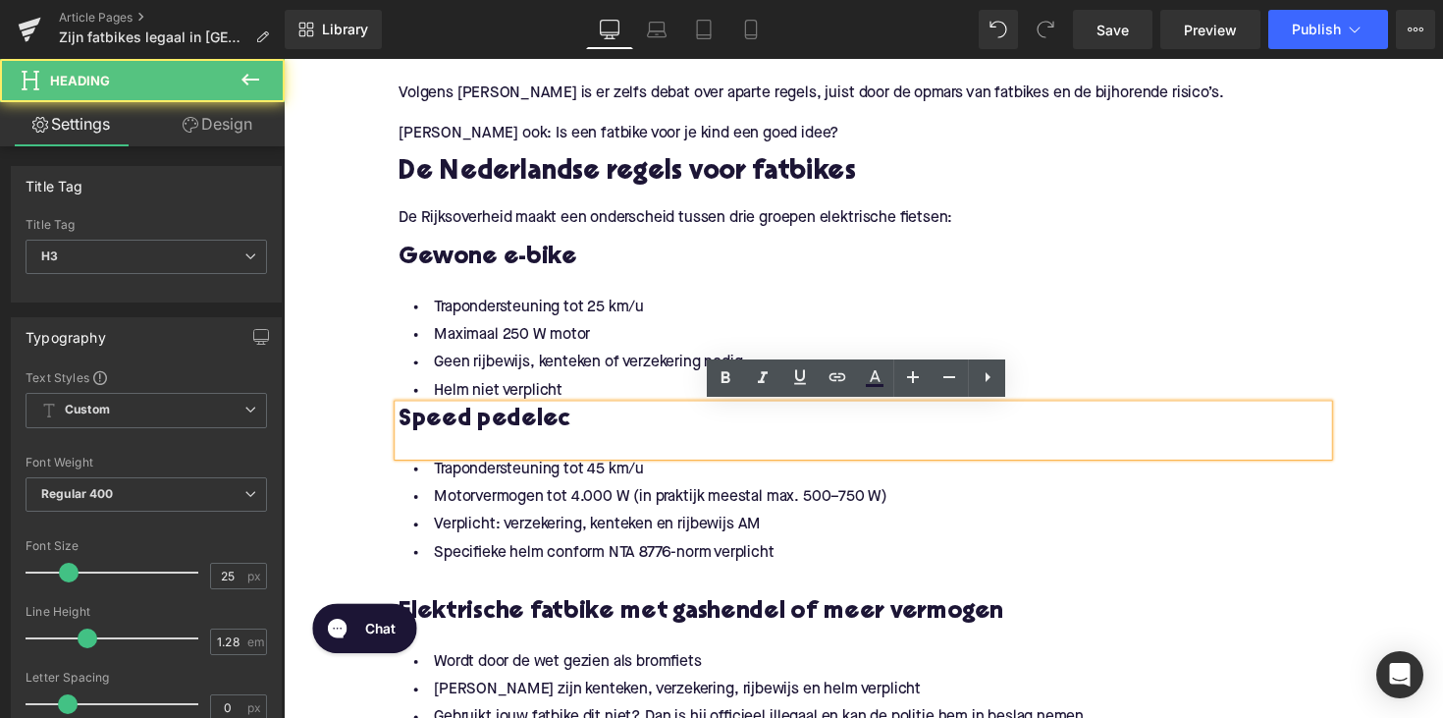
click at [405, 425] on h3 "Speed pedelec" at bounding box center [877, 428] width 952 height 31
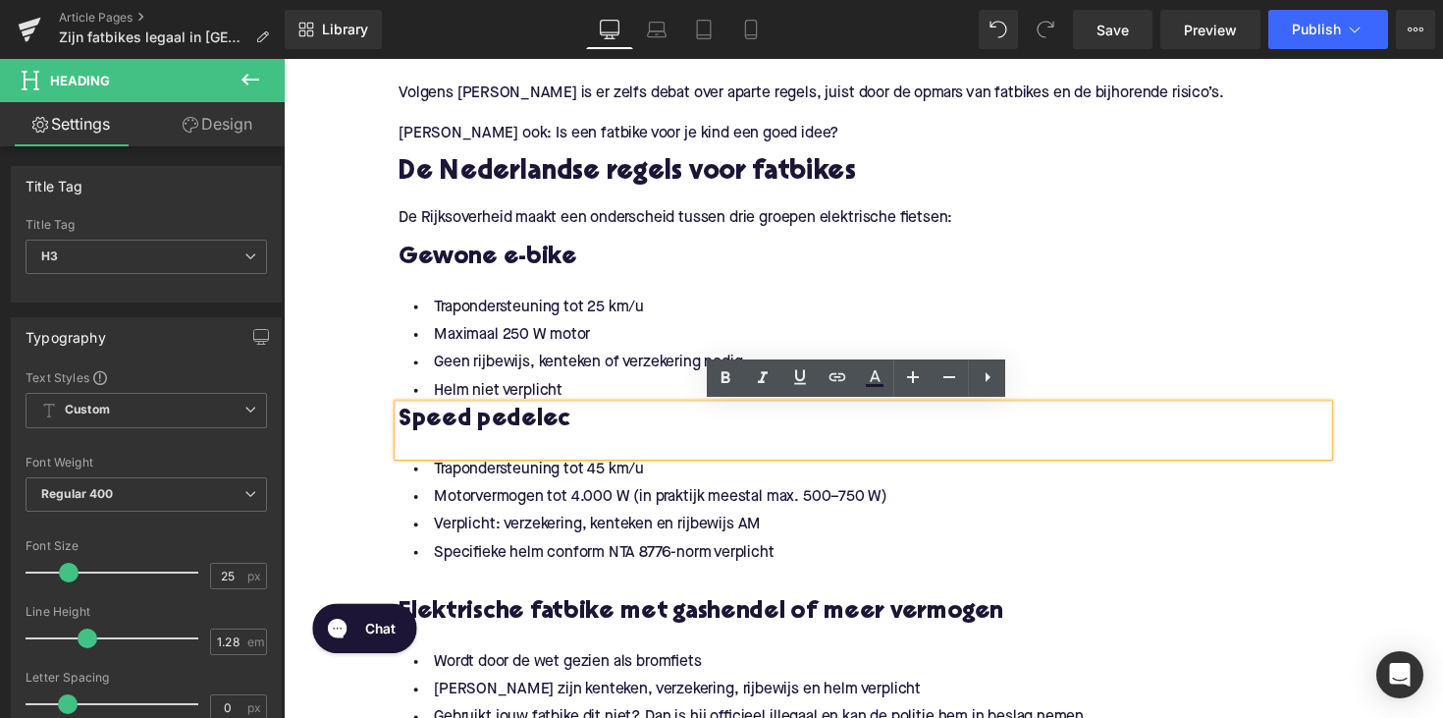
click at [401, 426] on h3 "Speed pedelec" at bounding box center [877, 428] width 952 height 31
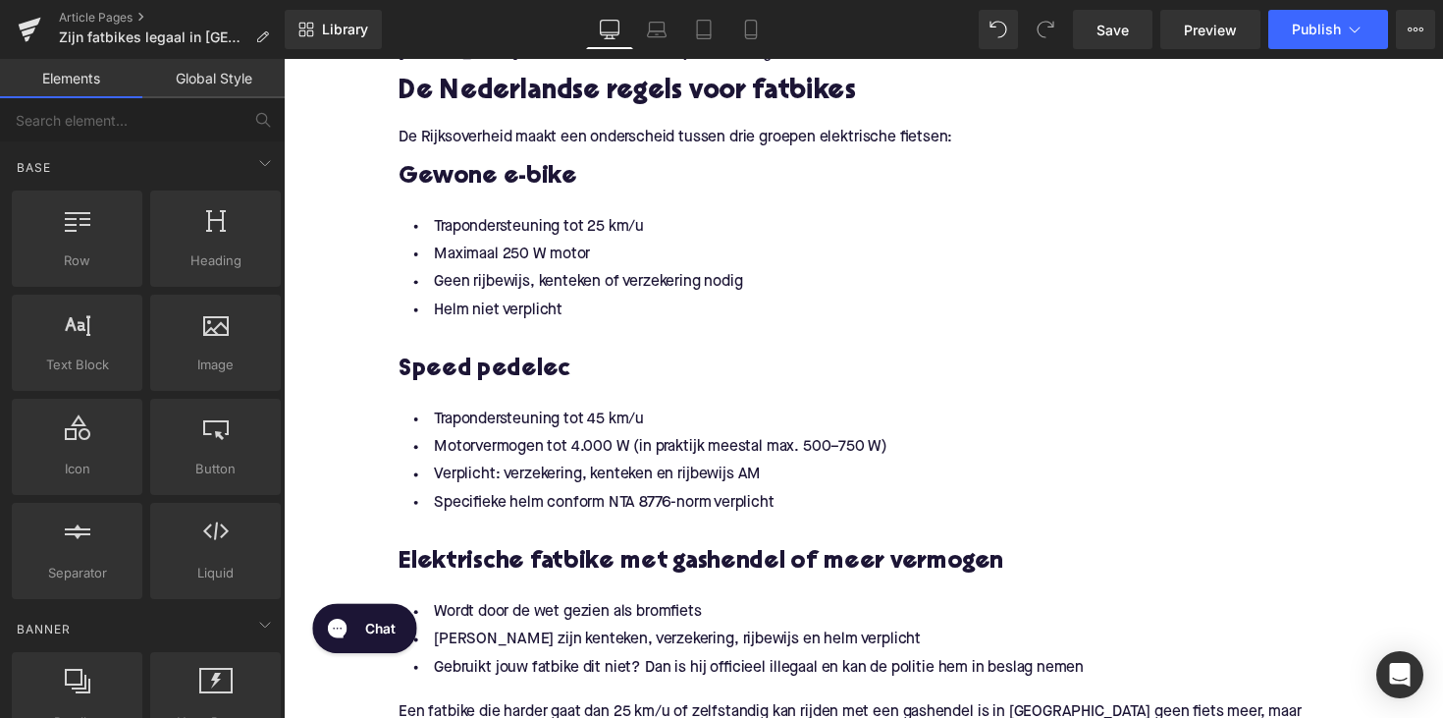
scroll to position [1649, 0]
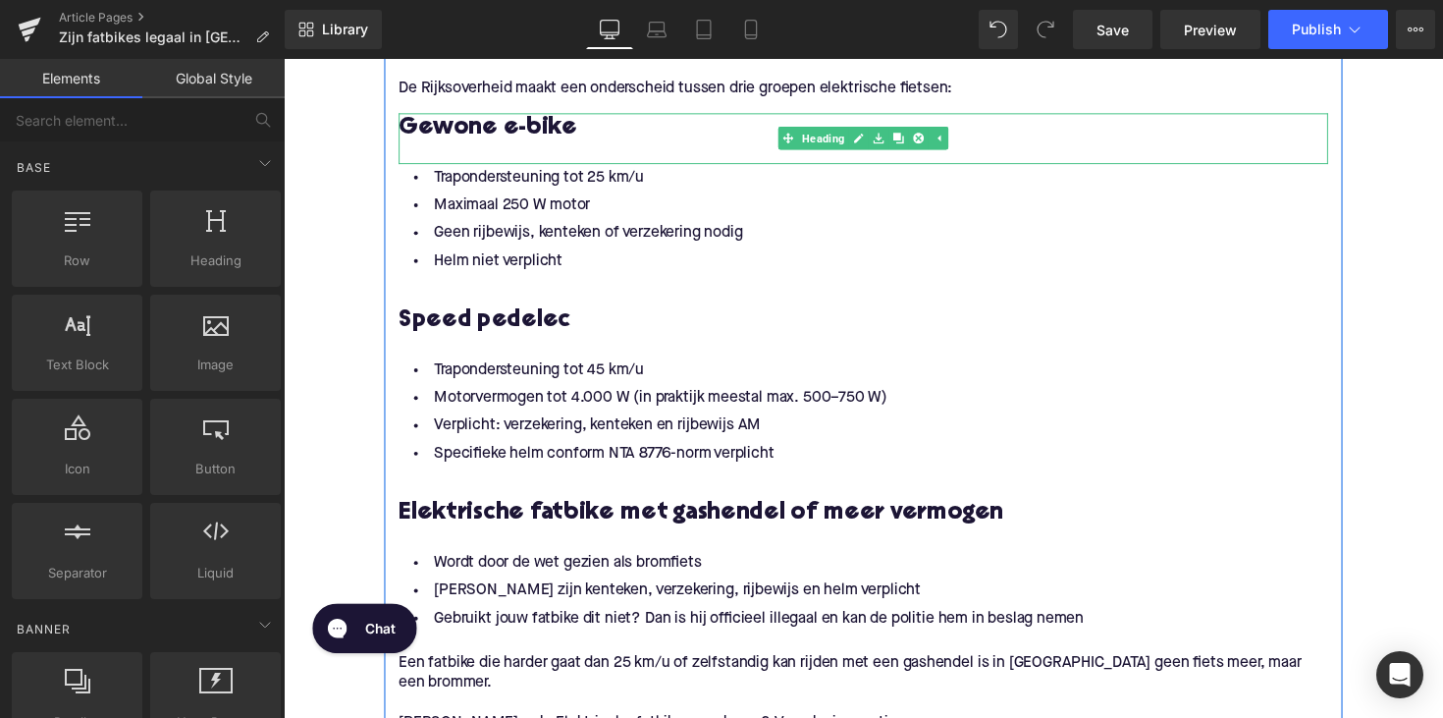
click at [403, 123] on h3 "Gewone e-bike" at bounding box center [877, 130] width 952 height 31
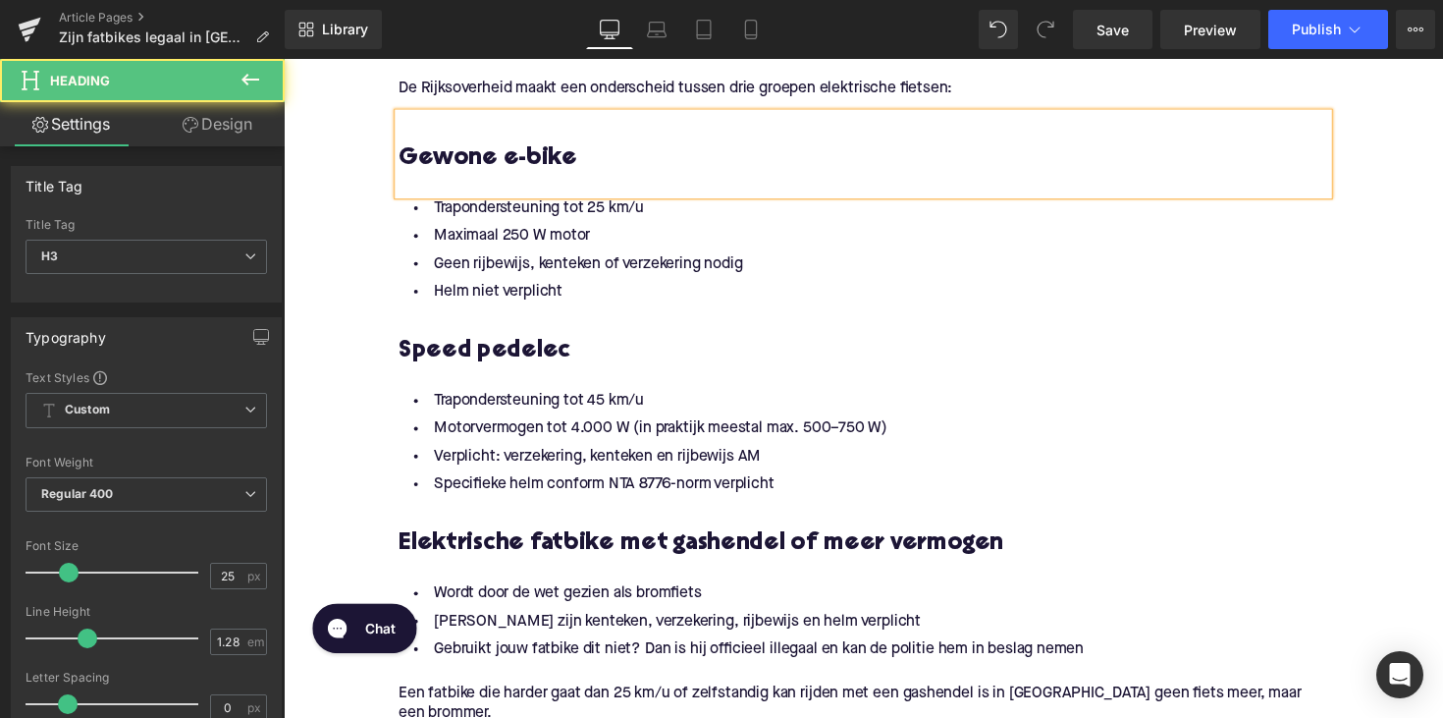
click at [436, 116] on h3 at bounding box center [877, 130] width 952 height 31
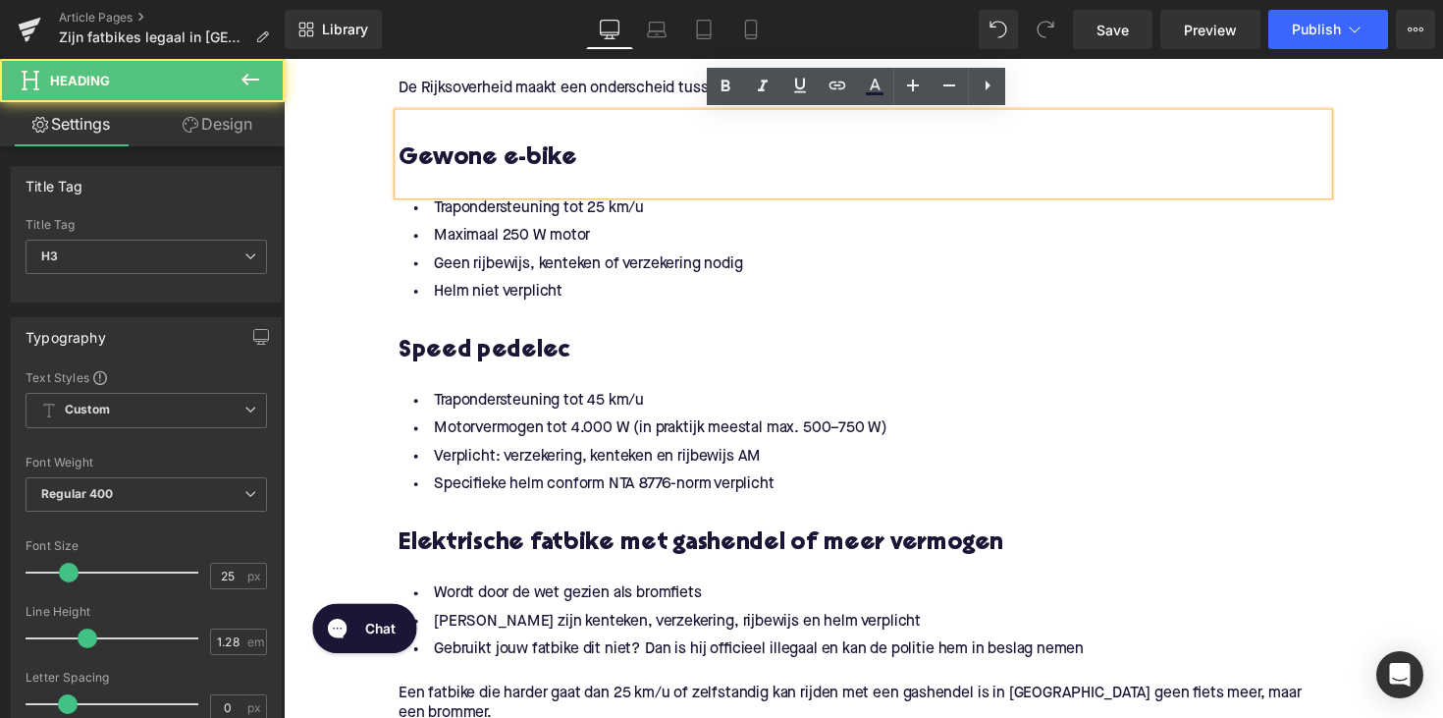
click at [435, 115] on div "Gewone e-bike" at bounding box center [877, 156] width 952 height 83
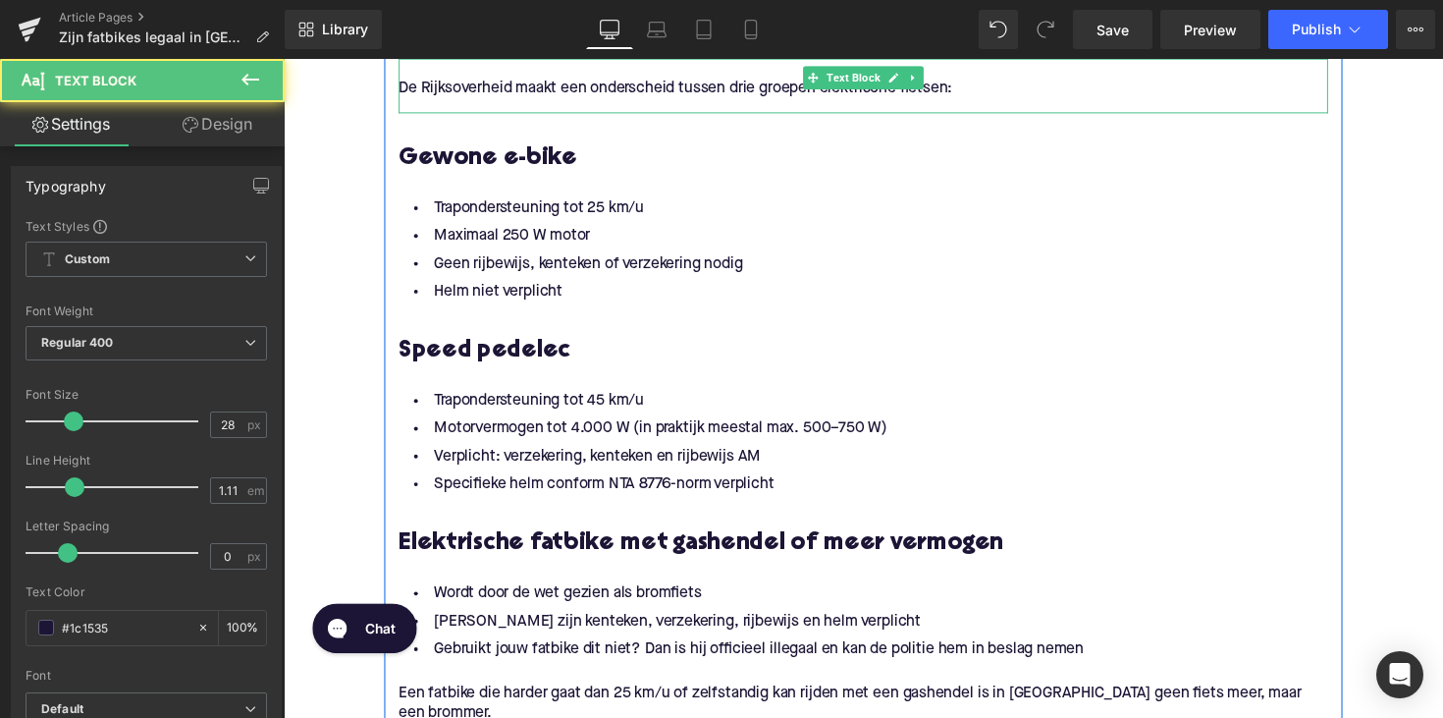
click at [408, 99] on p "De Rijksoverheid maakt een onderscheid tussen drie groepen elektrische fietsen:" at bounding box center [877, 90] width 952 height 21
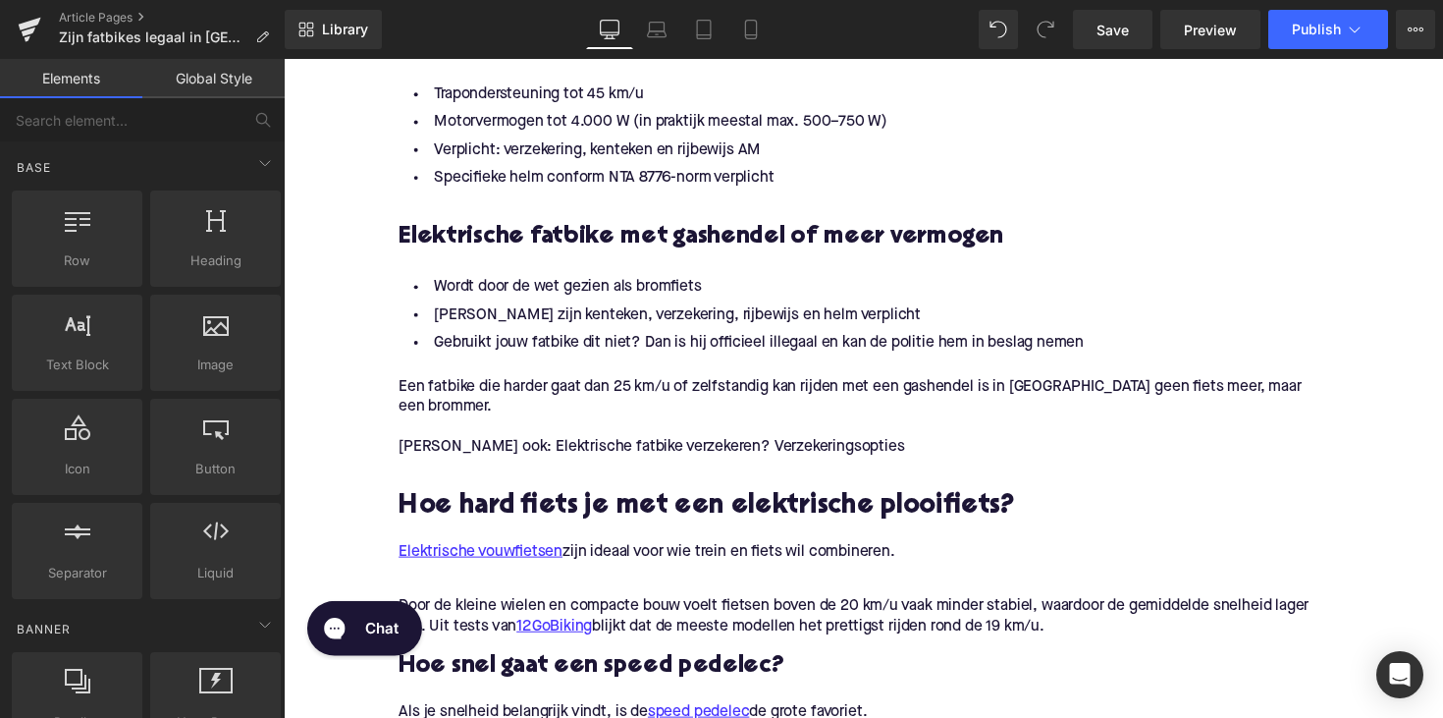
scroll to position [1974, 0]
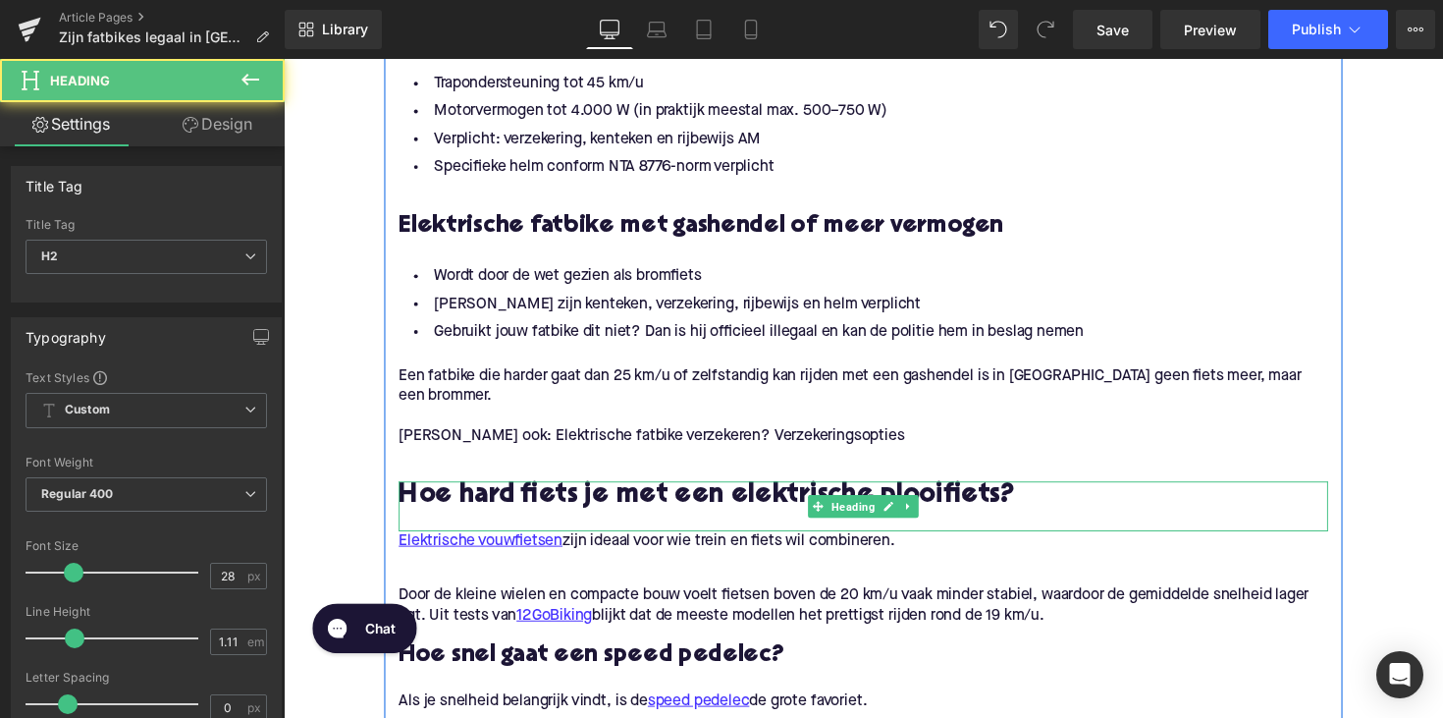
click at [684, 500] on h2 "Hoe hard fiets je met een elektrische plooifiets?" at bounding box center [877, 507] width 952 height 30
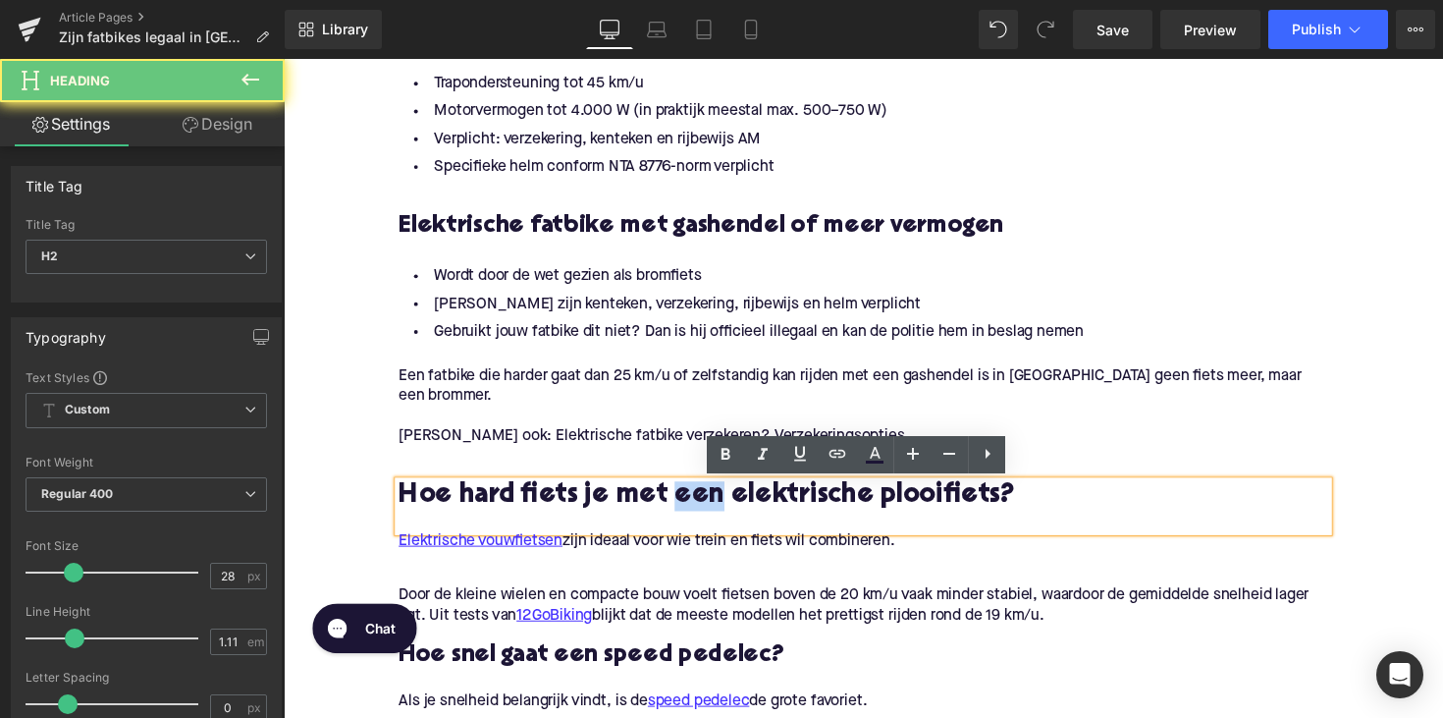
paste div
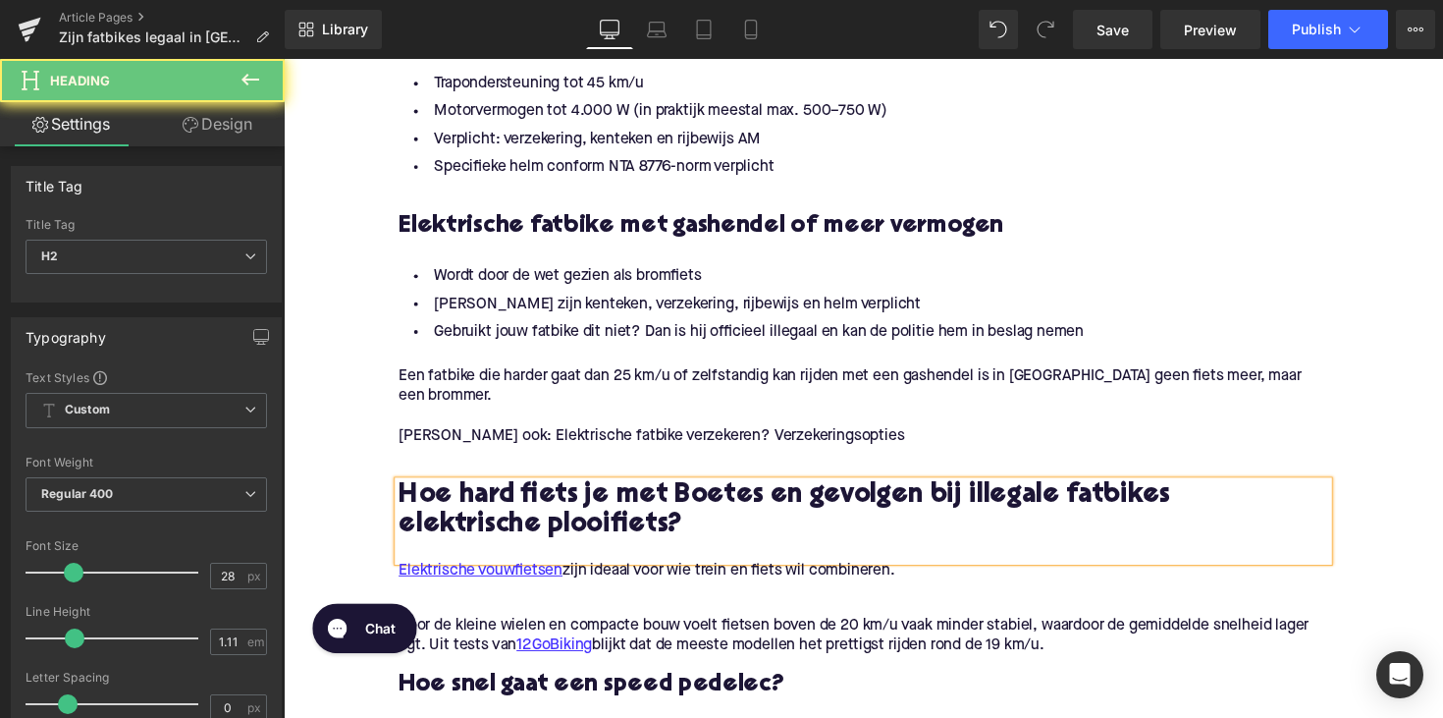
click at [684, 500] on h2 "Hoe hard fiets je met Boetes en gevolgen bij illegale fatbikes" at bounding box center [877, 507] width 952 height 30
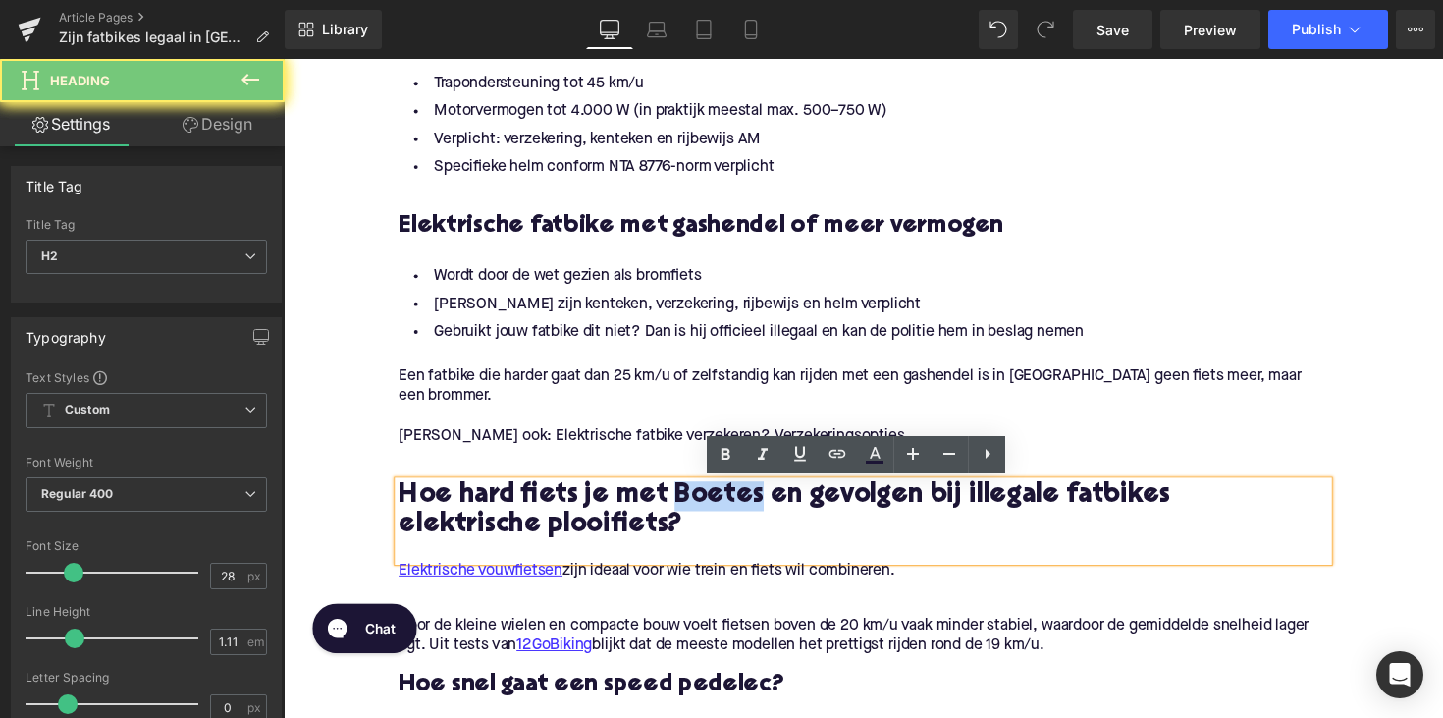
click at [684, 500] on h2 "Hoe hard fiets je met Boetes en gevolgen bij illegale fatbikes" at bounding box center [877, 507] width 952 height 30
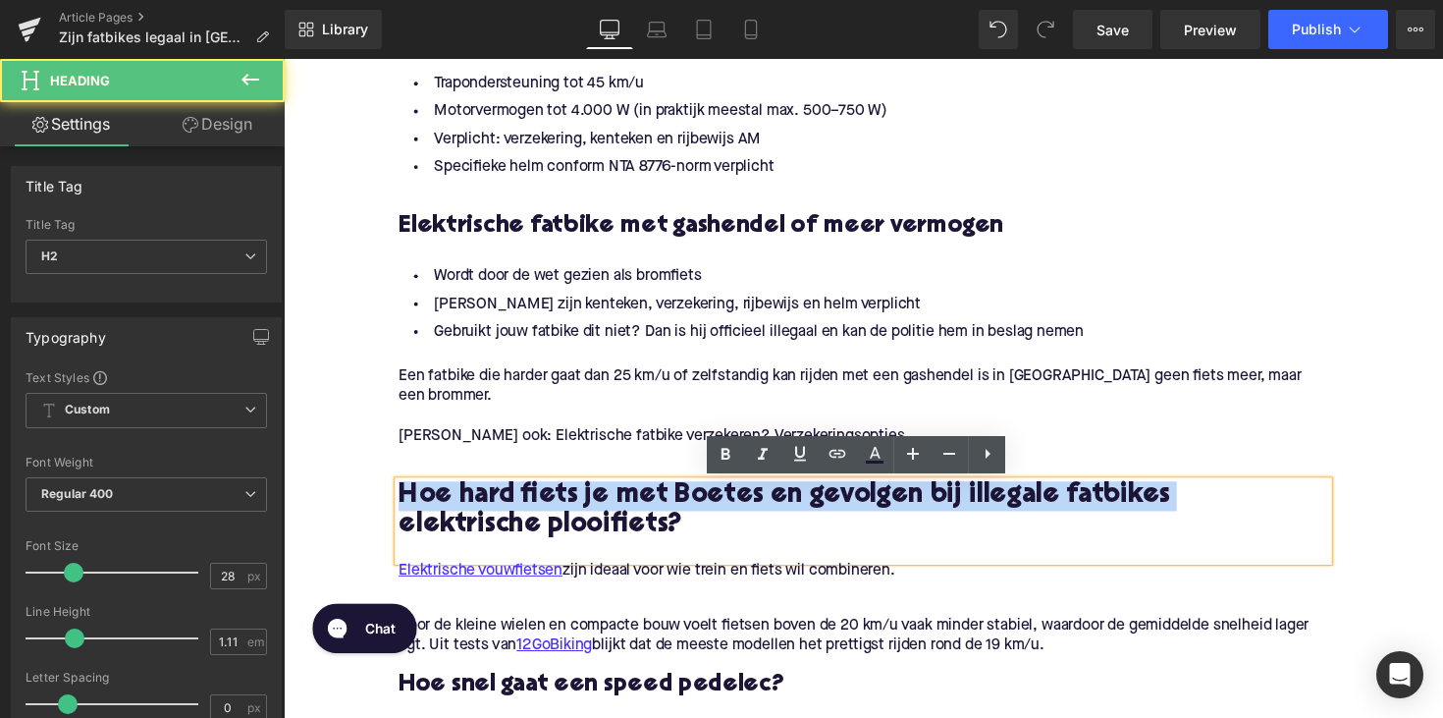
click at [684, 500] on h2 "Hoe hard fiets je met Boetes en gevolgen bij illegale fatbikes" at bounding box center [877, 507] width 952 height 30
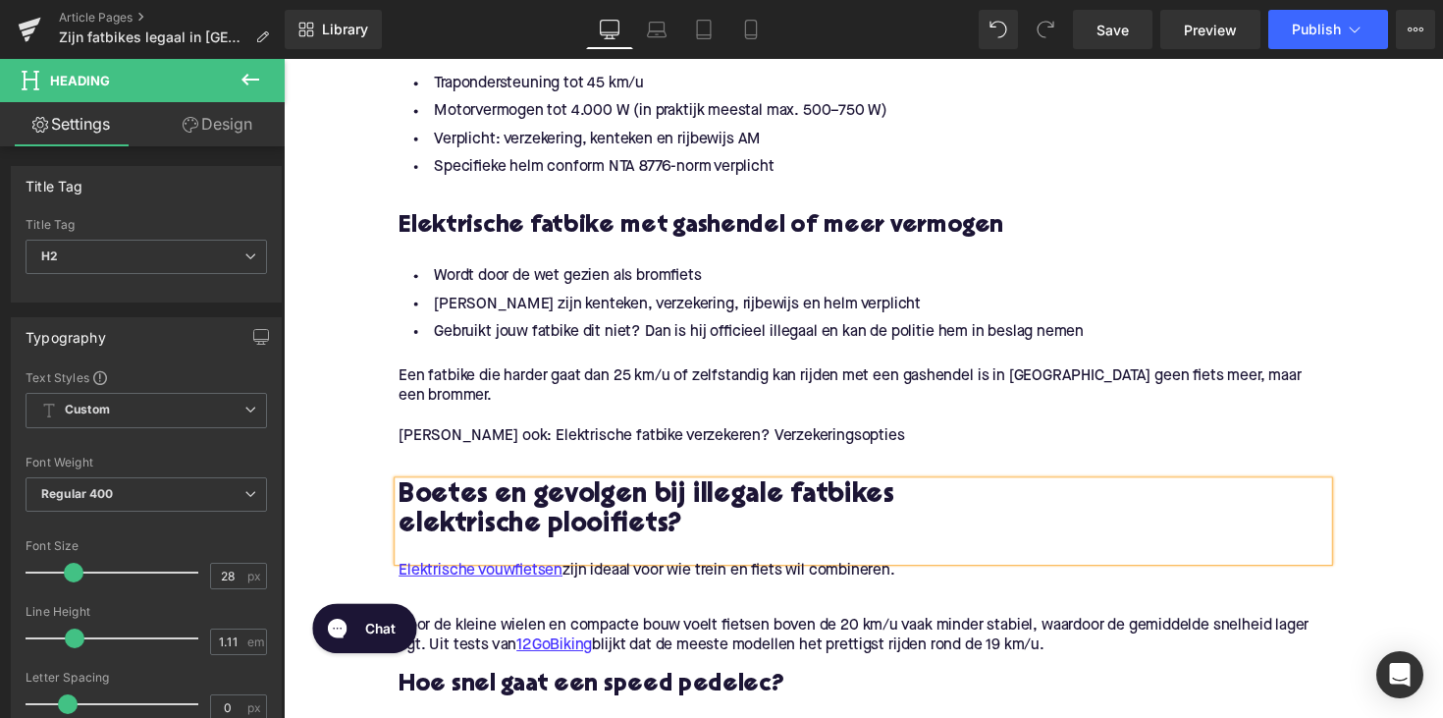
click at [702, 535] on h2 "elektrische plooifiets?" at bounding box center [877, 537] width 952 height 30
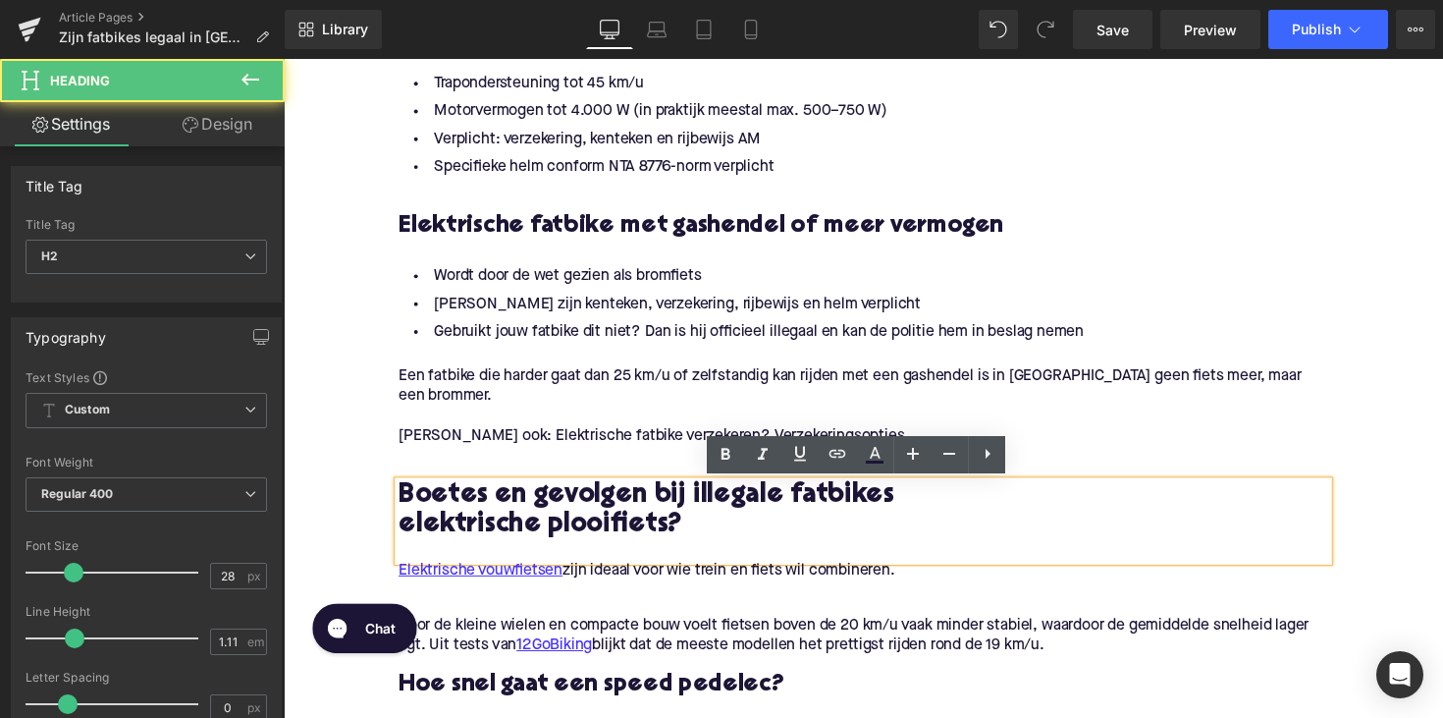
drag, startPoint x: 728, startPoint y: 536, endPoint x: 351, endPoint y: 474, distance: 382.0
click at [351, 474] on div "Home / Zijn fatbikes legaal in [GEOGRAPHIC_DATA]? Dit zijn de regels Breadcrumb…" at bounding box center [878, 533] width 1188 height 4564
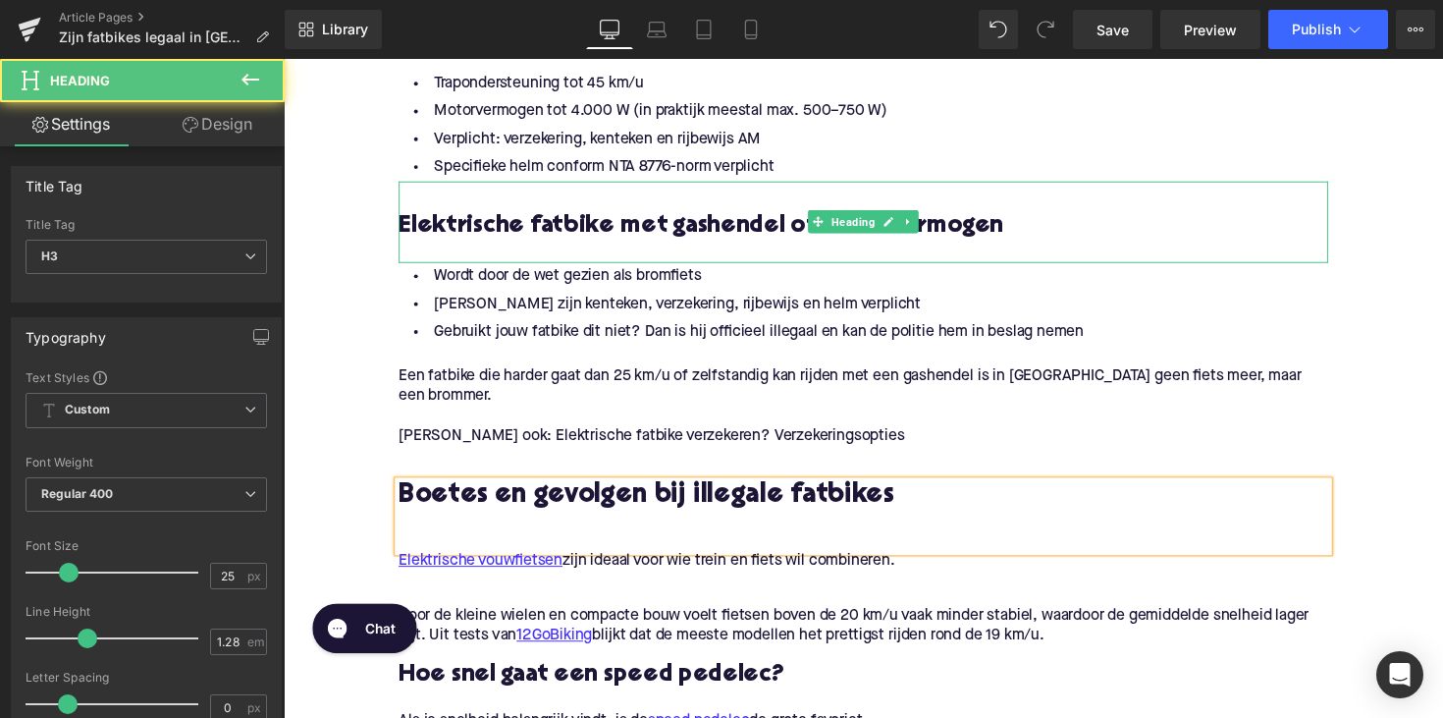
click at [695, 226] on h3 "Elektrische fatbike met gashendel of meer vermogen" at bounding box center [877, 231] width 952 height 31
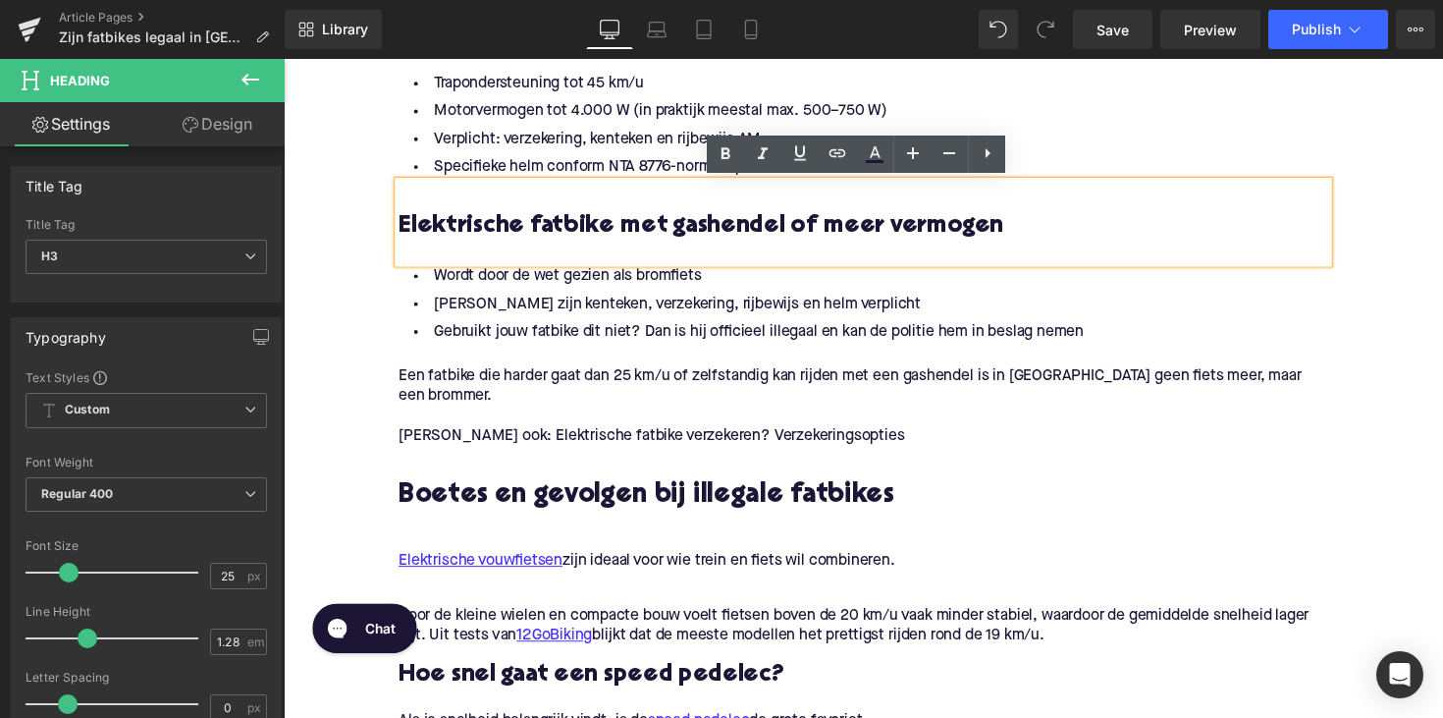
click at [590, 540] on div at bounding box center [877, 532] width 952 height 21
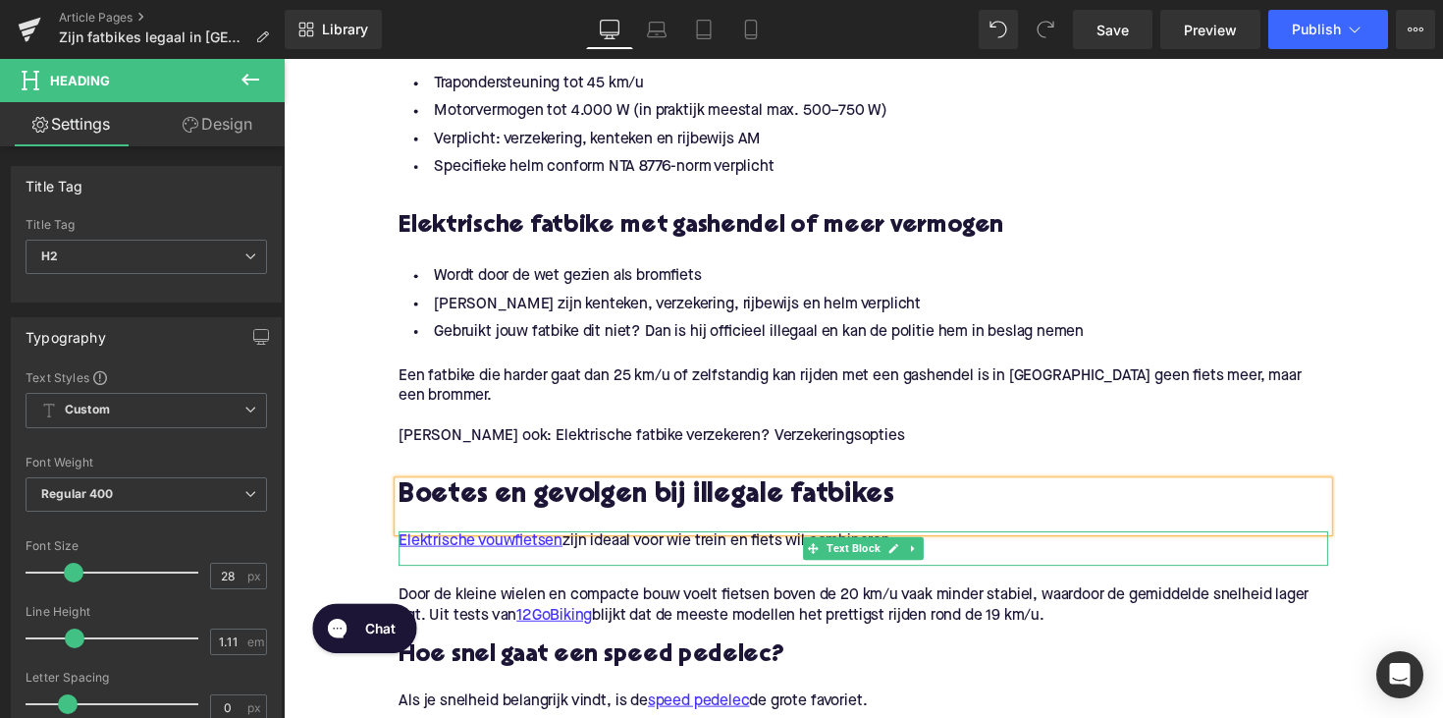
click at [657, 553] on p "Elektrische vouwfietsen zijn ideaal voor wie trein en fiets wil combineren." at bounding box center [877, 553] width 952 height 21
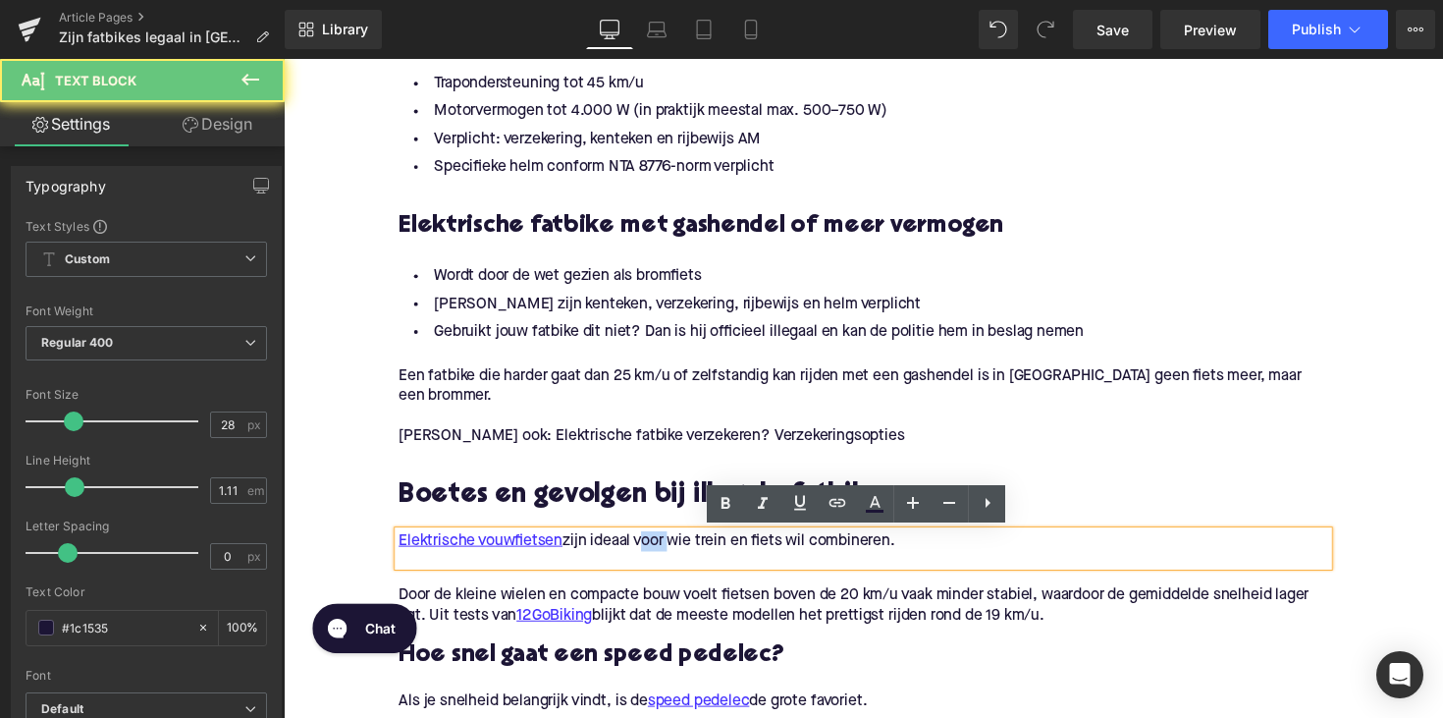
click at [657, 553] on p "Elektrische vouwfietsen zijn ideaal voor wie trein en fiets wil combineren." at bounding box center [877, 553] width 952 height 21
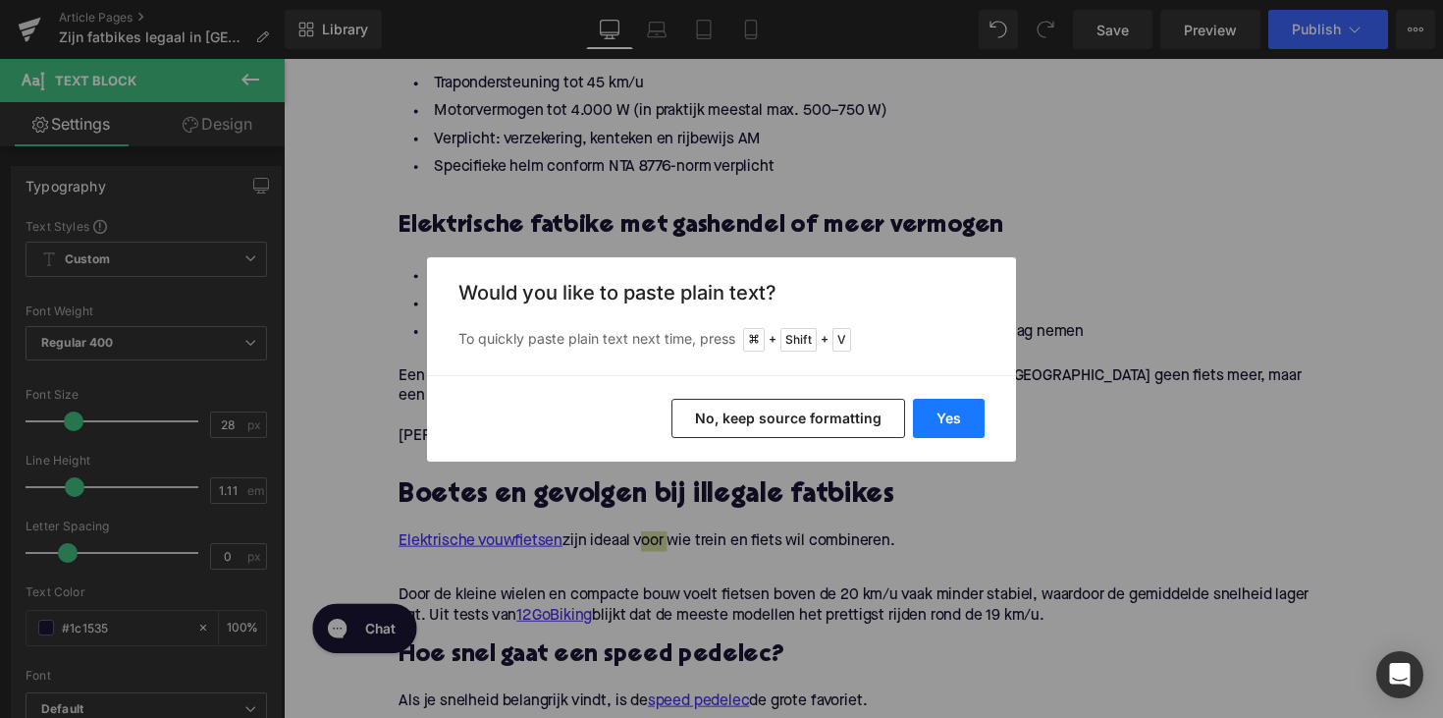
click at [953, 424] on button "Yes" at bounding box center [949, 418] width 72 height 39
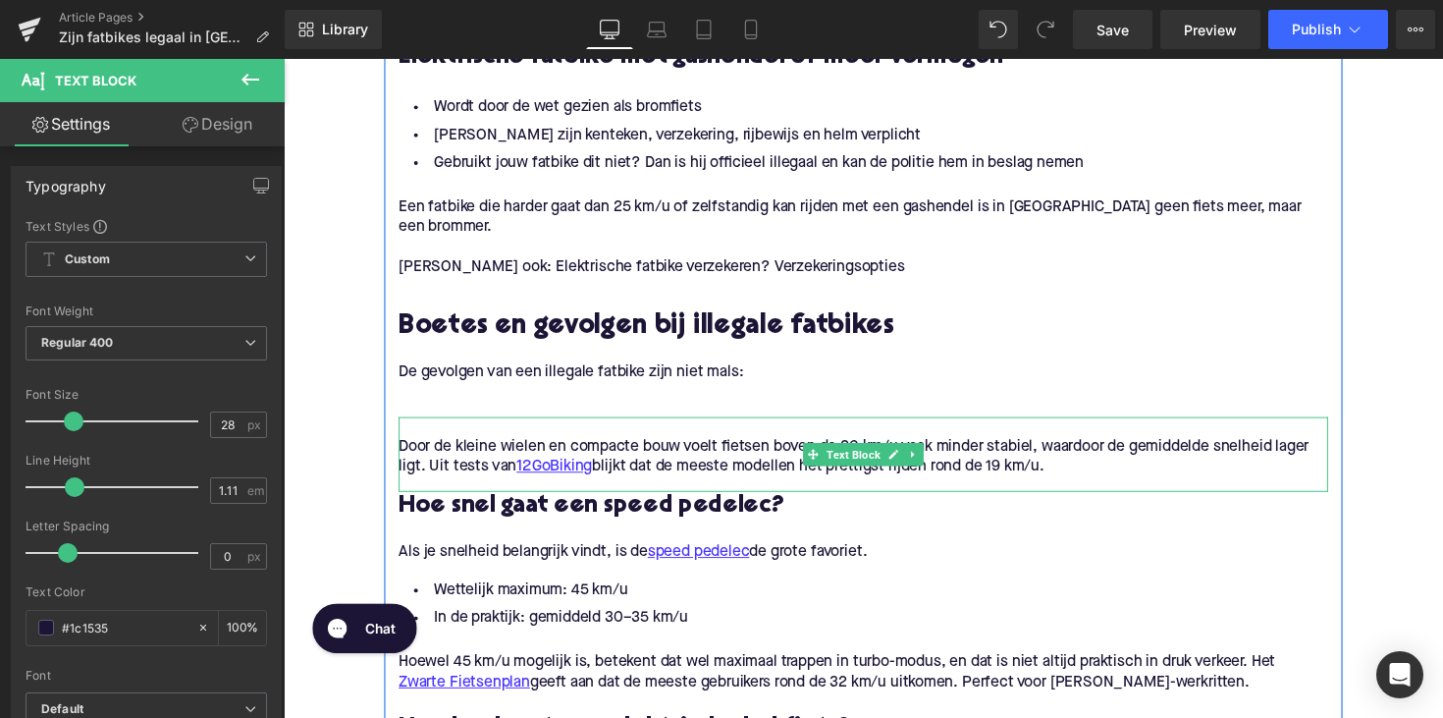
scroll to position [2188, 0]
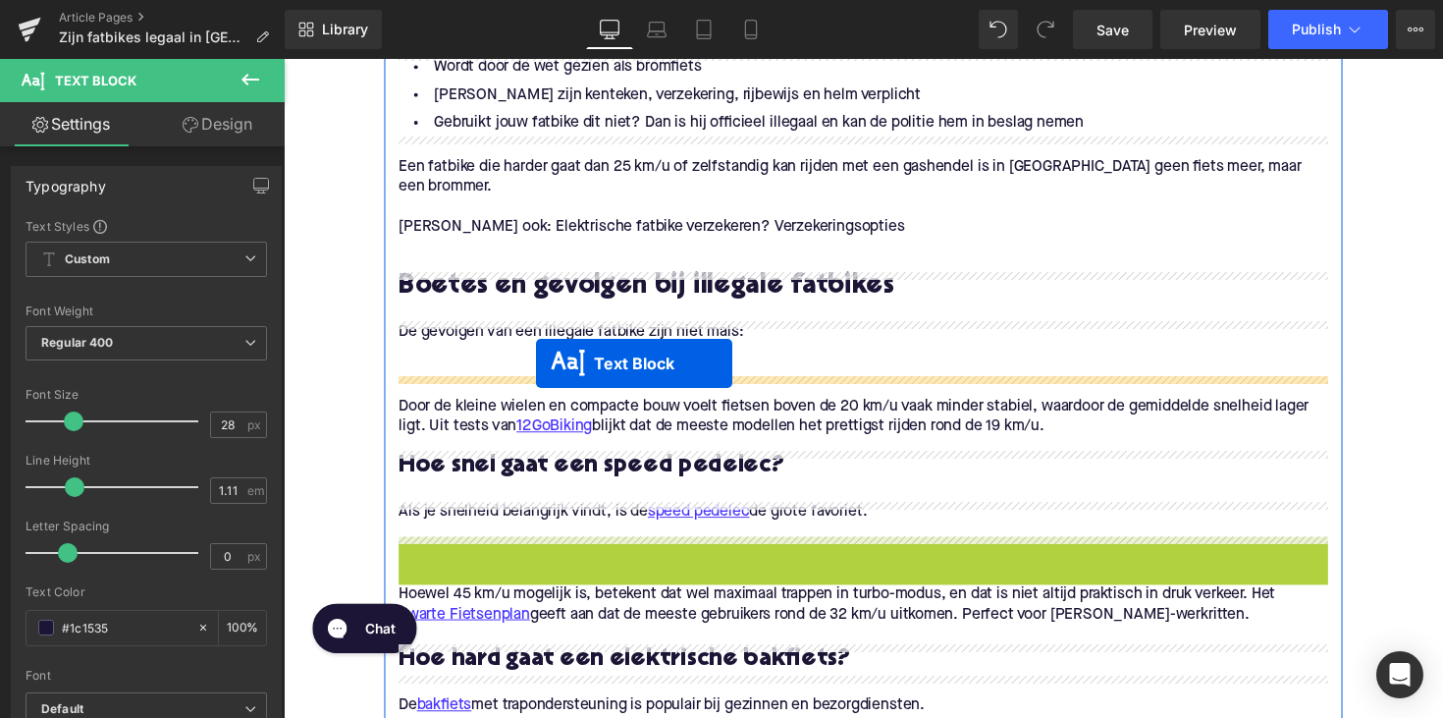
drag, startPoint x: 822, startPoint y: 589, endPoint x: 542, endPoint y: 371, distance: 354.6
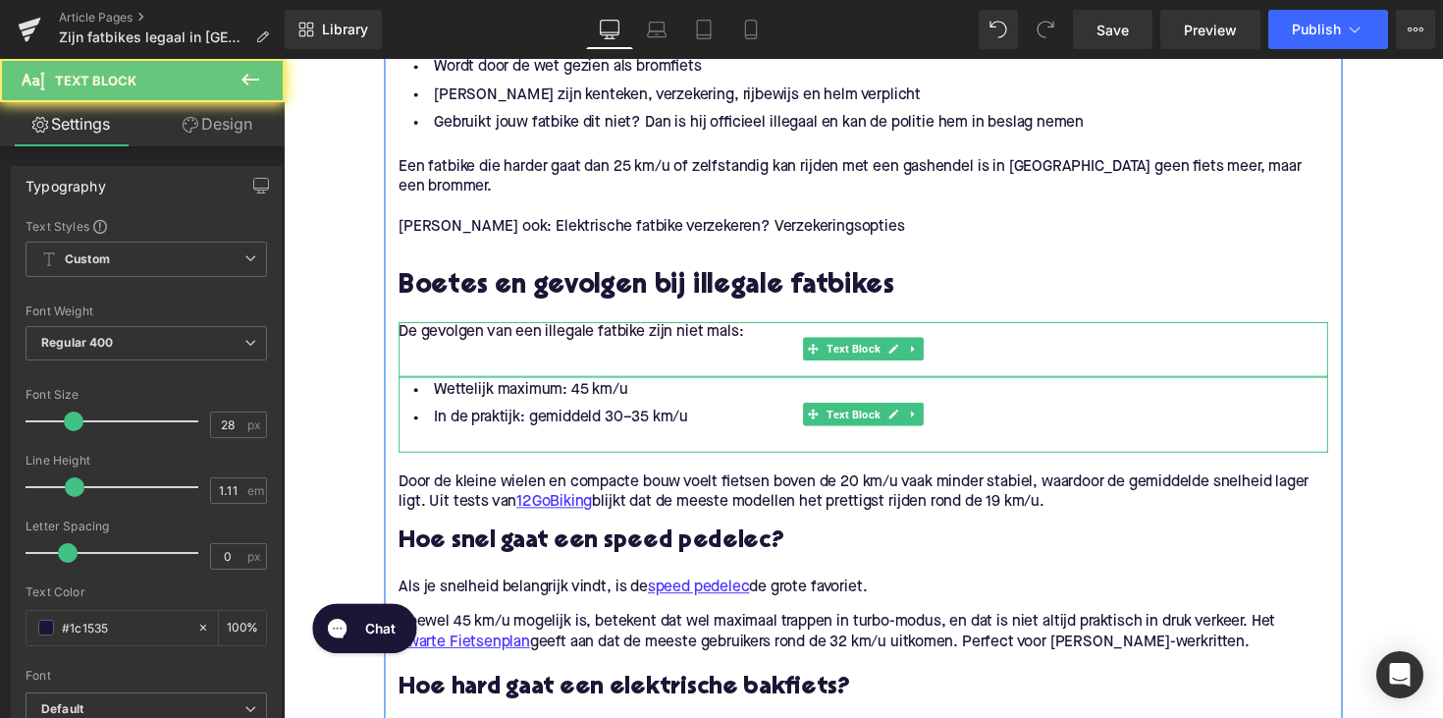
click at [452, 357] on p at bounding box center [877, 359] width 952 height 21
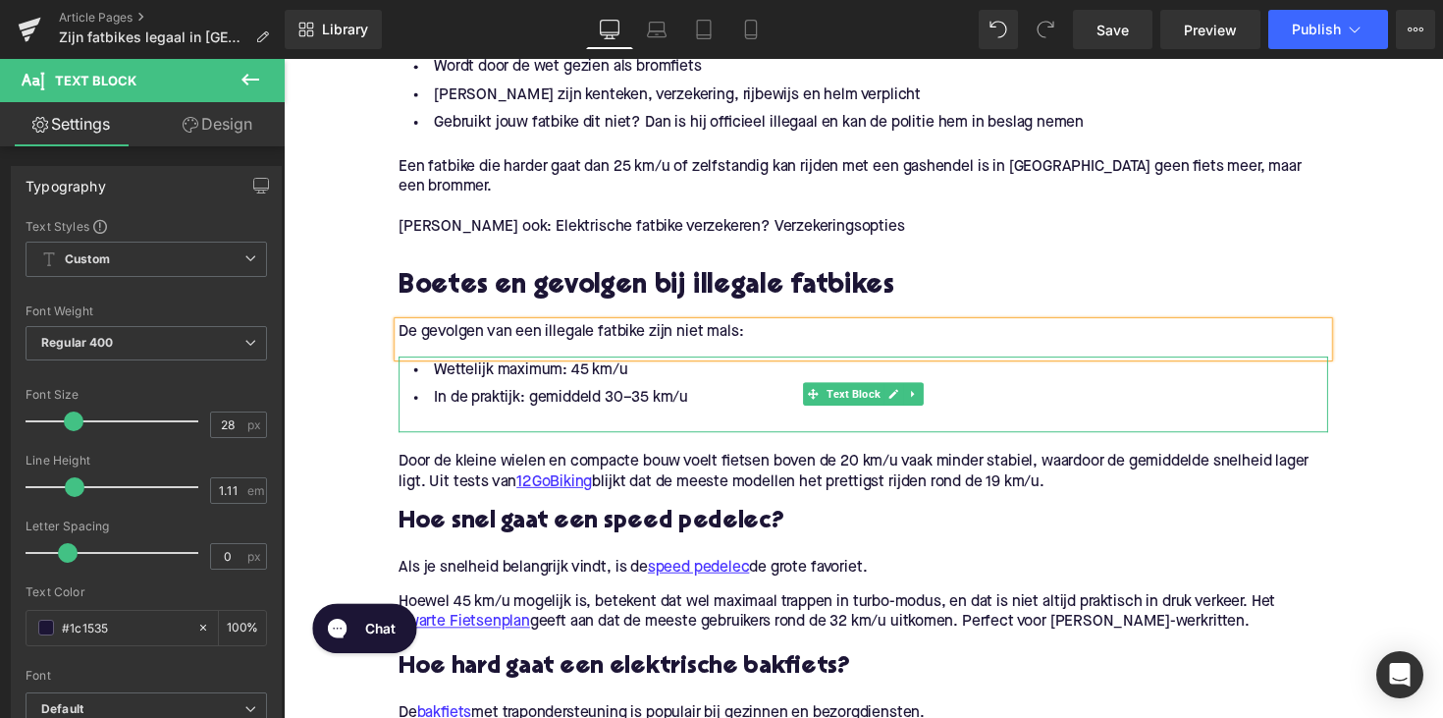
click at [606, 401] on li "In de praktijk: gemiddeld 30–35 km/u" at bounding box center [877, 407] width 952 height 28
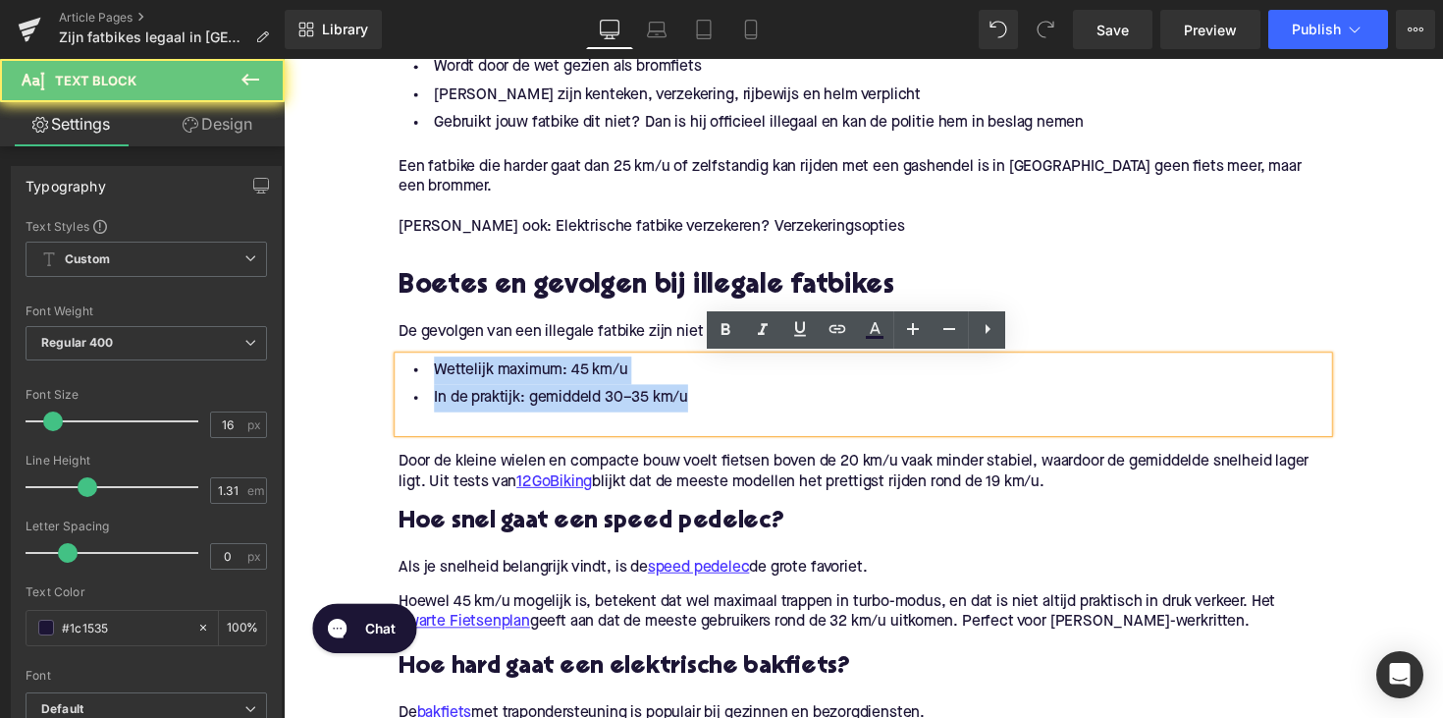
drag, startPoint x: 699, startPoint y: 411, endPoint x: 391, endPoint y: 356, distance: 313.1
click at [391, 356] on div "Wat is een fatbike? Heading Een fatbike is een fiets met uitzonderlijk brede ba…" at bounding box center [878, 332] width 982 height 2784
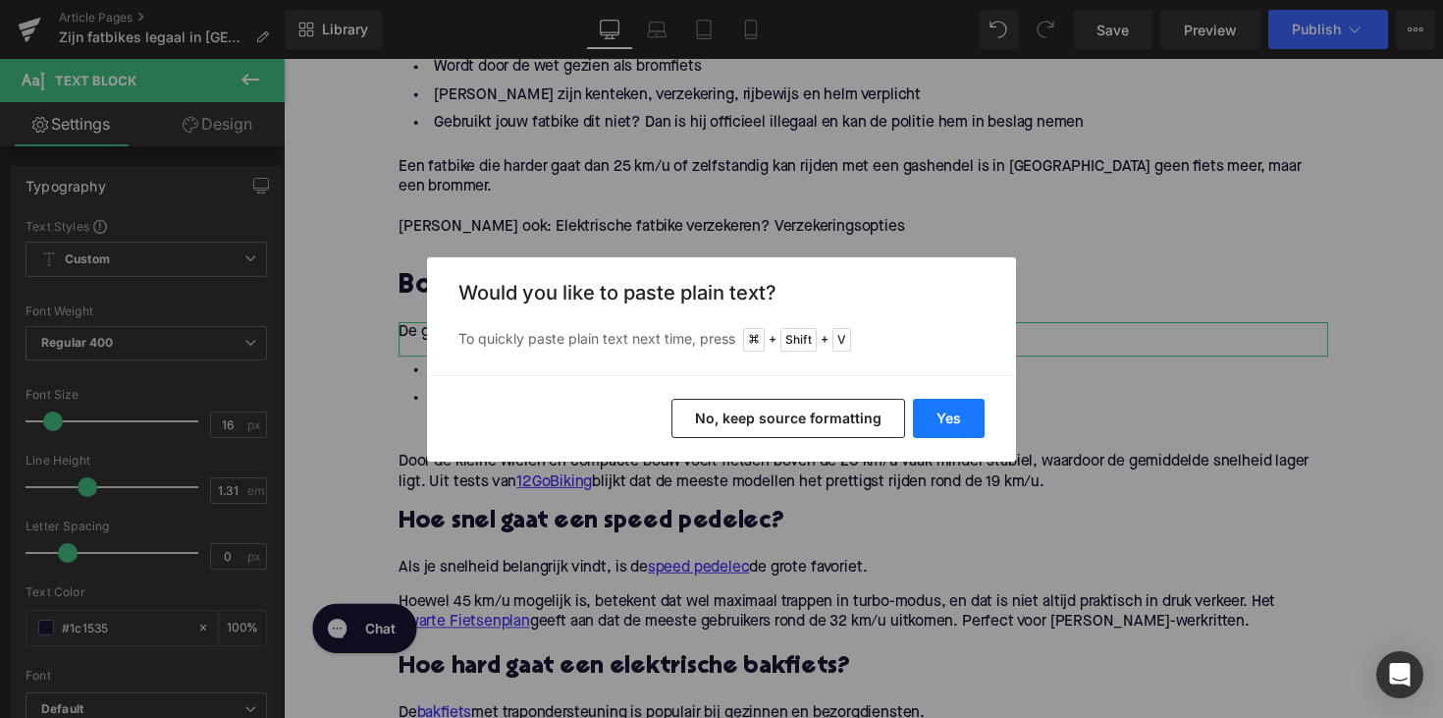
click at [976, 410] on button "Yes" at bounding box center [949, 418] width 72 height 39
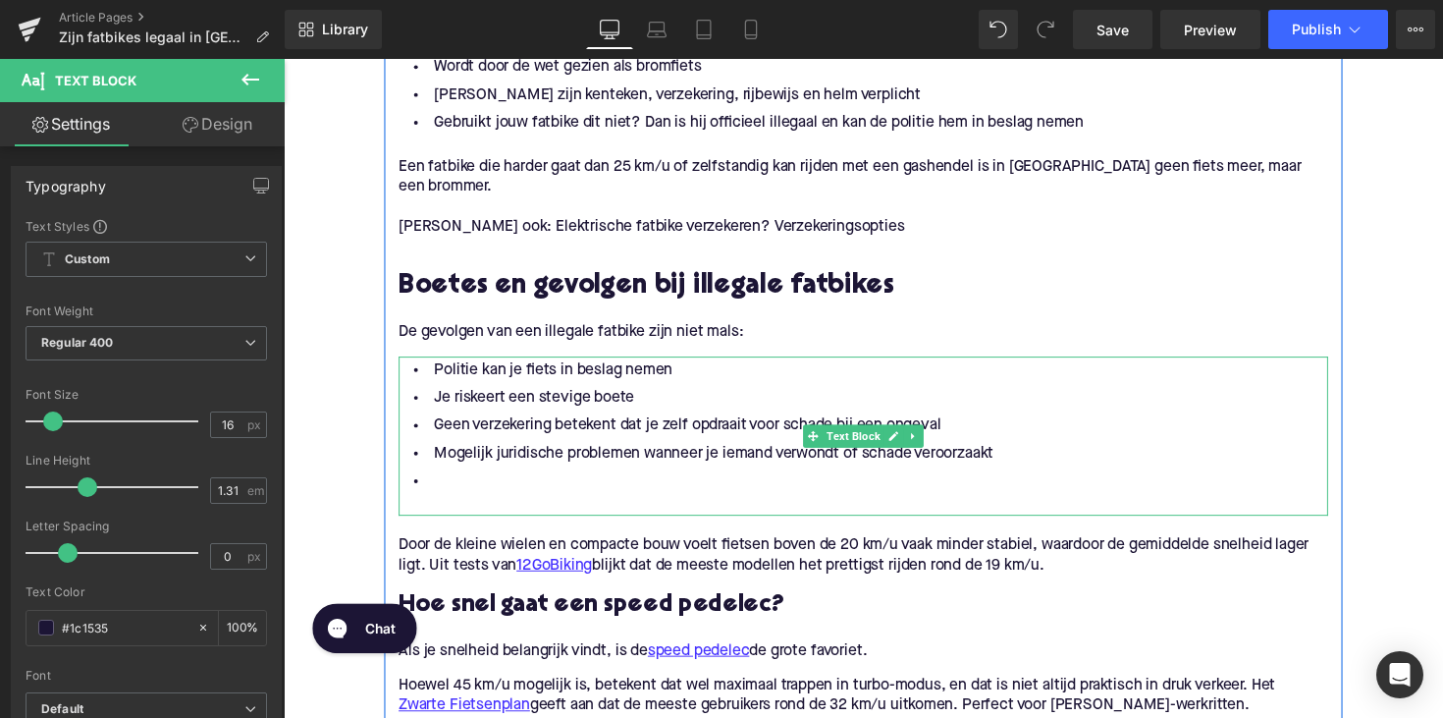
click at [554, 488] on li at bounding box center [877, 492] width 952 height 28
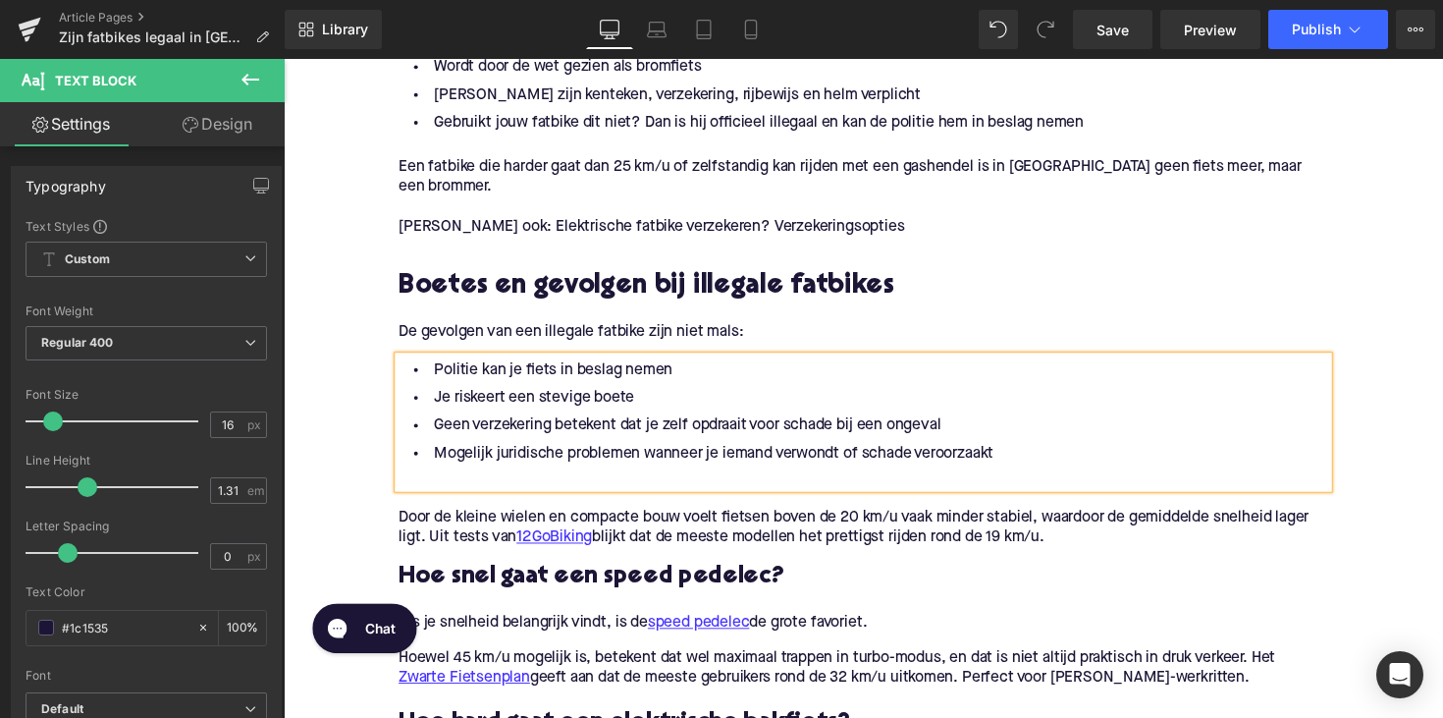
click at [627, 542] on p "Door de kleine wielen en compacte bouw voelt fietsen boven de 20 km/u vaak mind…" at bounding box center [877, 539] width 952 height 41
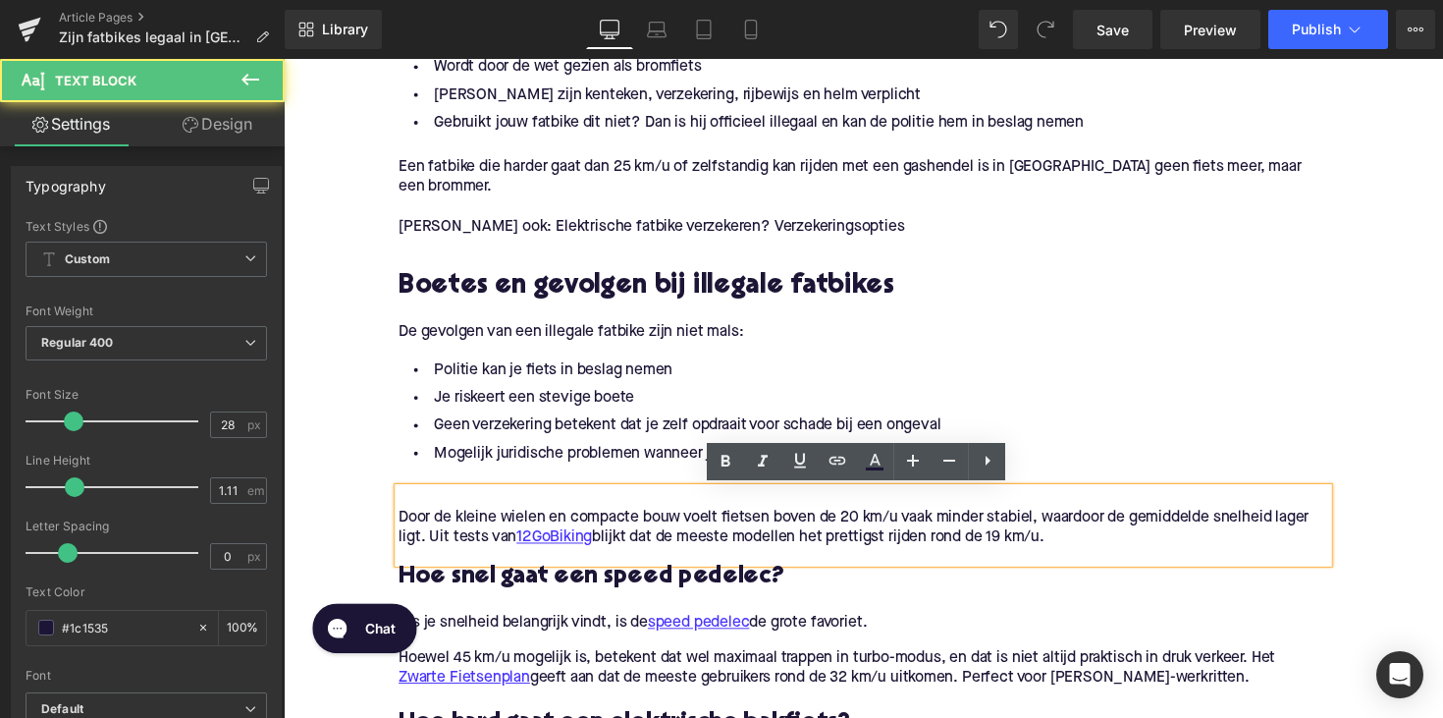
drag, startPoint x: 1081, startPoint y: 555, endPoint x: 267, endPoint y: 523, distance: 814.4
click at [284, 523] on html "Home / Zijn fatbikes legaal in [GEOGRAPHIC_DATA]? Dit zijn de regels Breadcrumb…" at bounding box center [878, 671] width 1188 height 5601
paste div
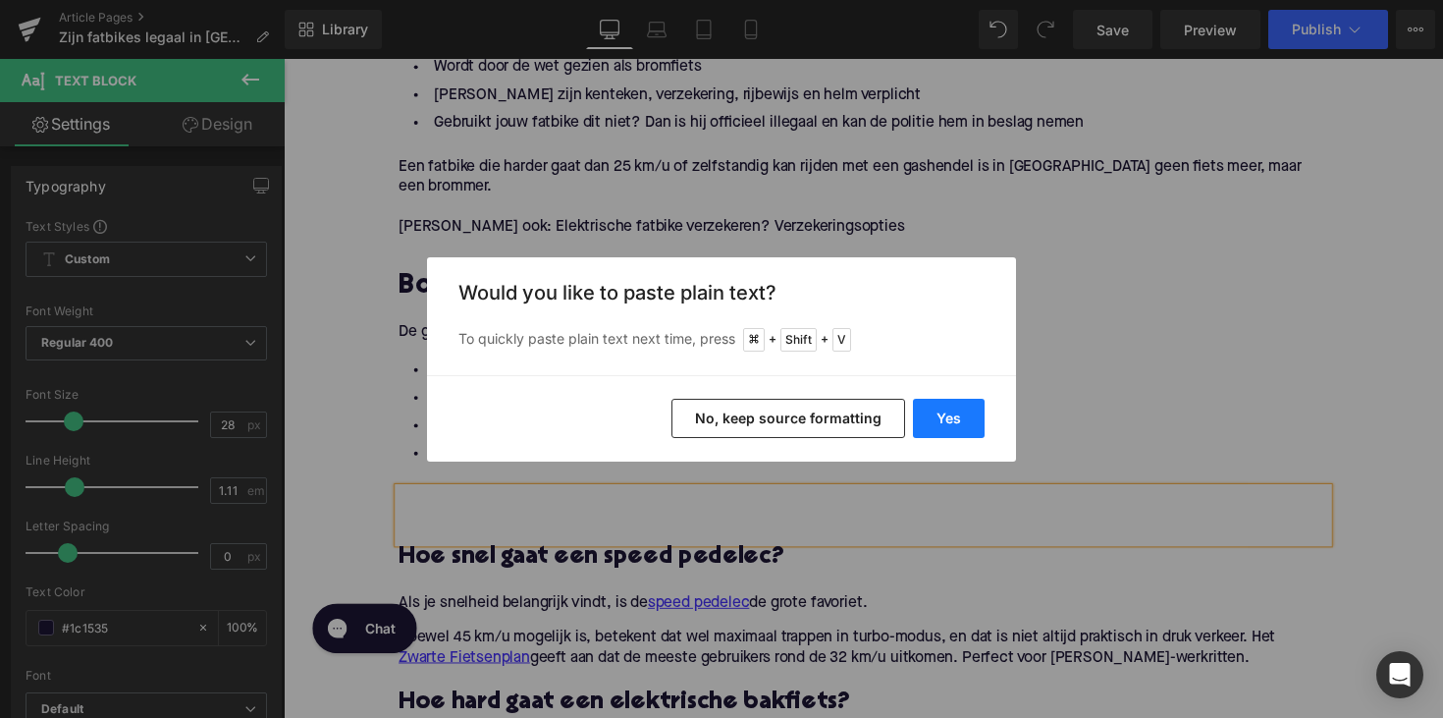
click at [956, 412] on button "Yes" at bounding box center [949, 418] width 72 height 39
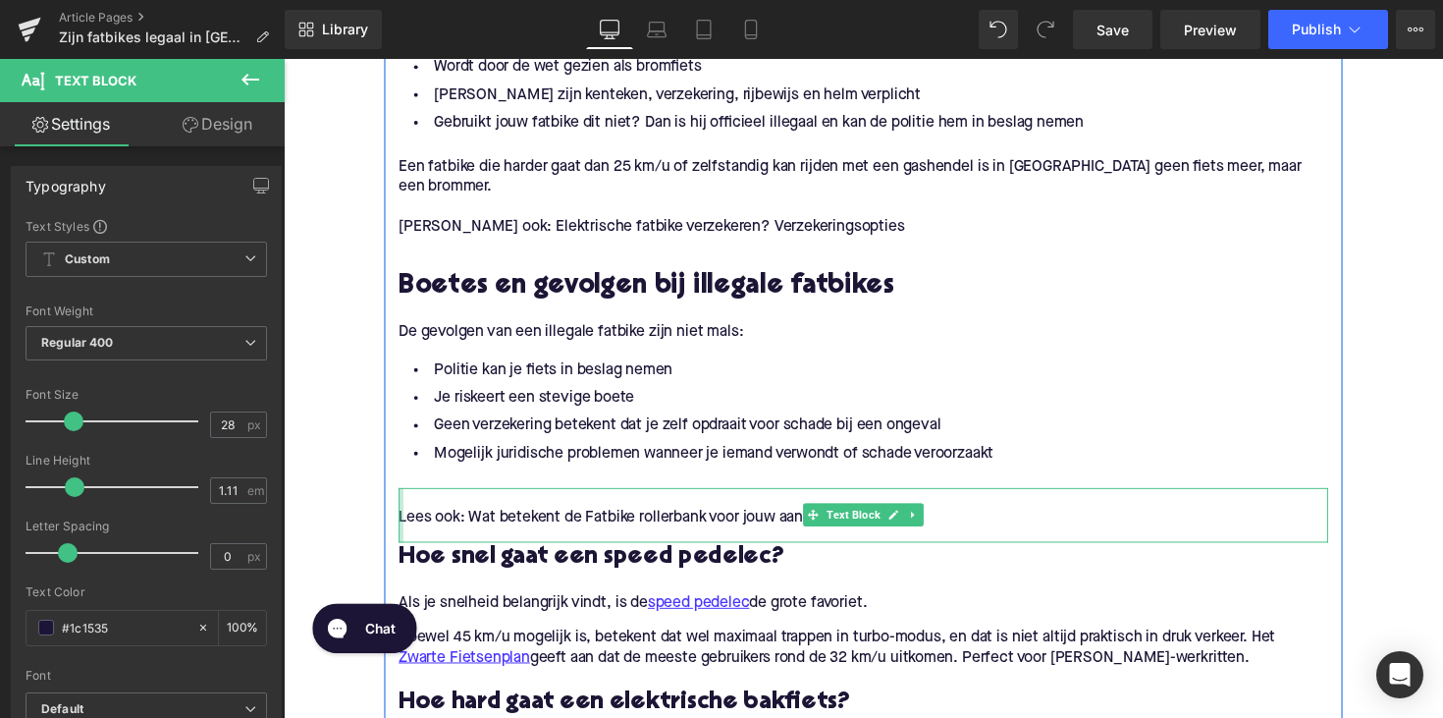
click at [401, 532] on div at bounding box center [403, 527] width 5 height 56
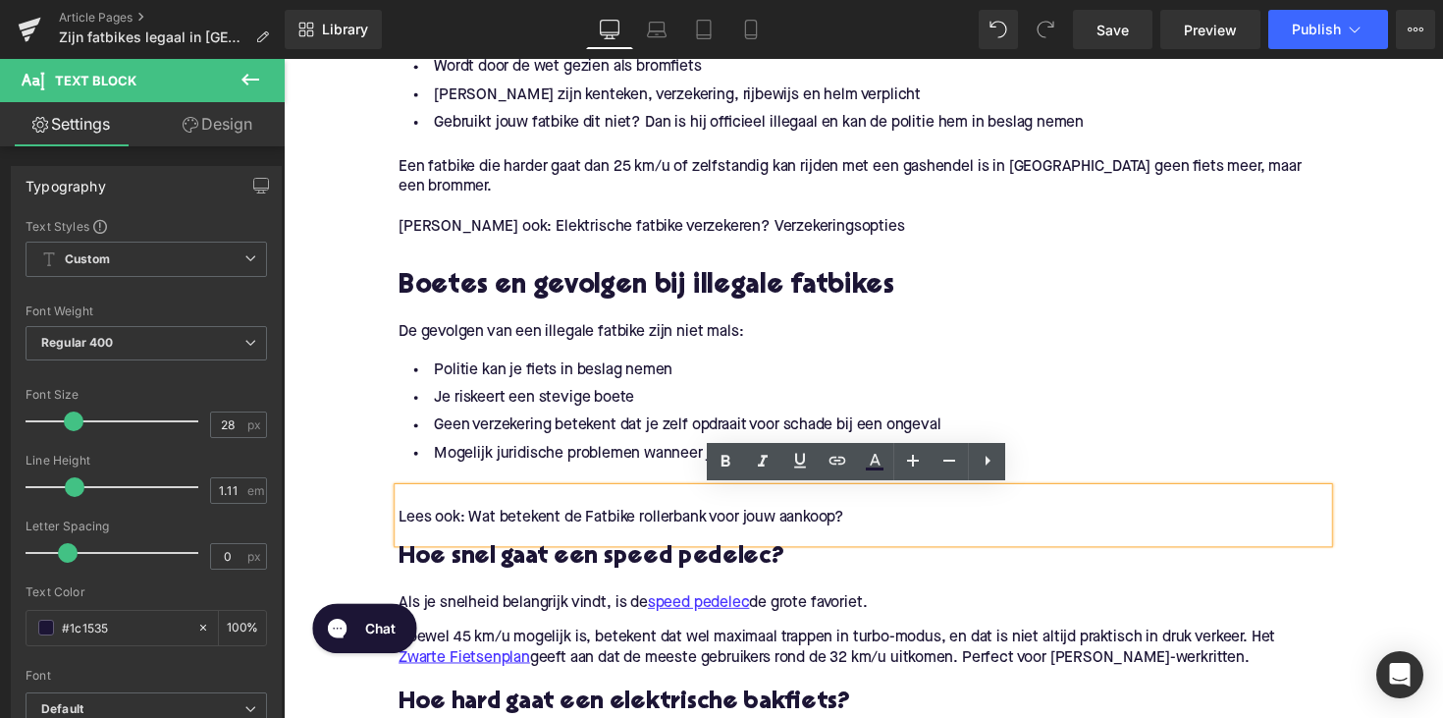
click at [401, 532] on p "Lees ook: Wat betekent de Fatbike rollerbank voor jouw aankoop?" at bounding box center [877, 529] width 952 height 21
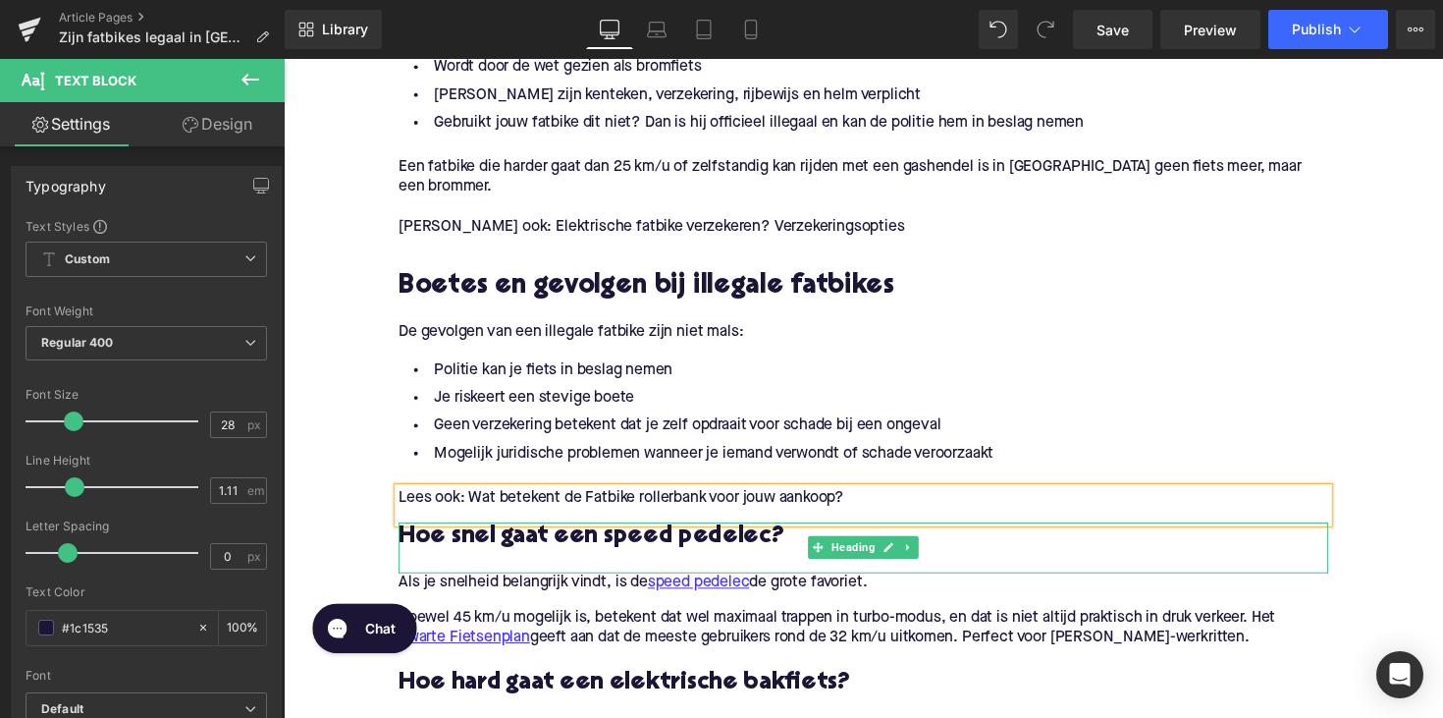
click at [548, 554] on h3 "Hoe snel gaat een speed pedelec?" at bounding box center [877, 549] width 952 height 31
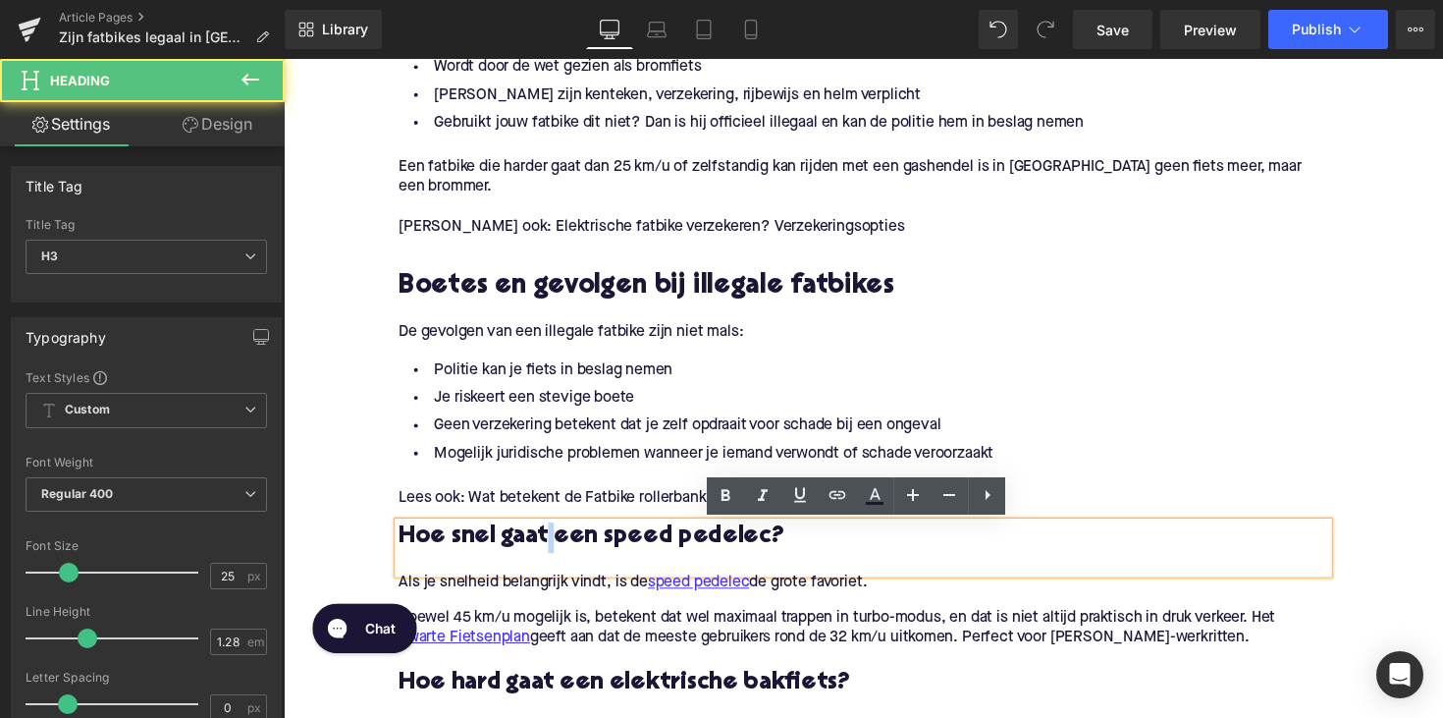
click at [548, 554] on h3 "Hoe snel gaat een speed pedelec?" at bounding box center [877, 549] width 952 height 31
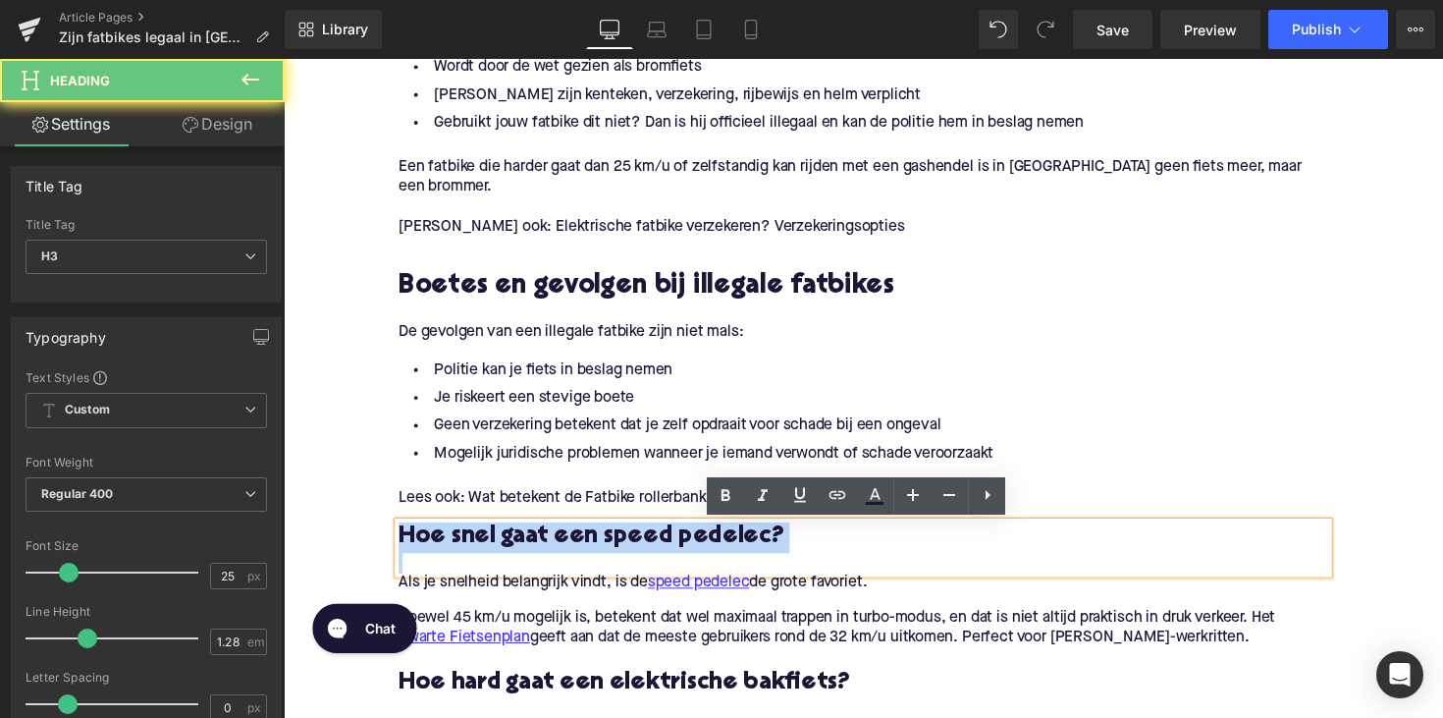
click at [548, 554] on h3 "Hoe snel gaat een speed pedelec?" at bounding box center [877, 549] width 952 height 31
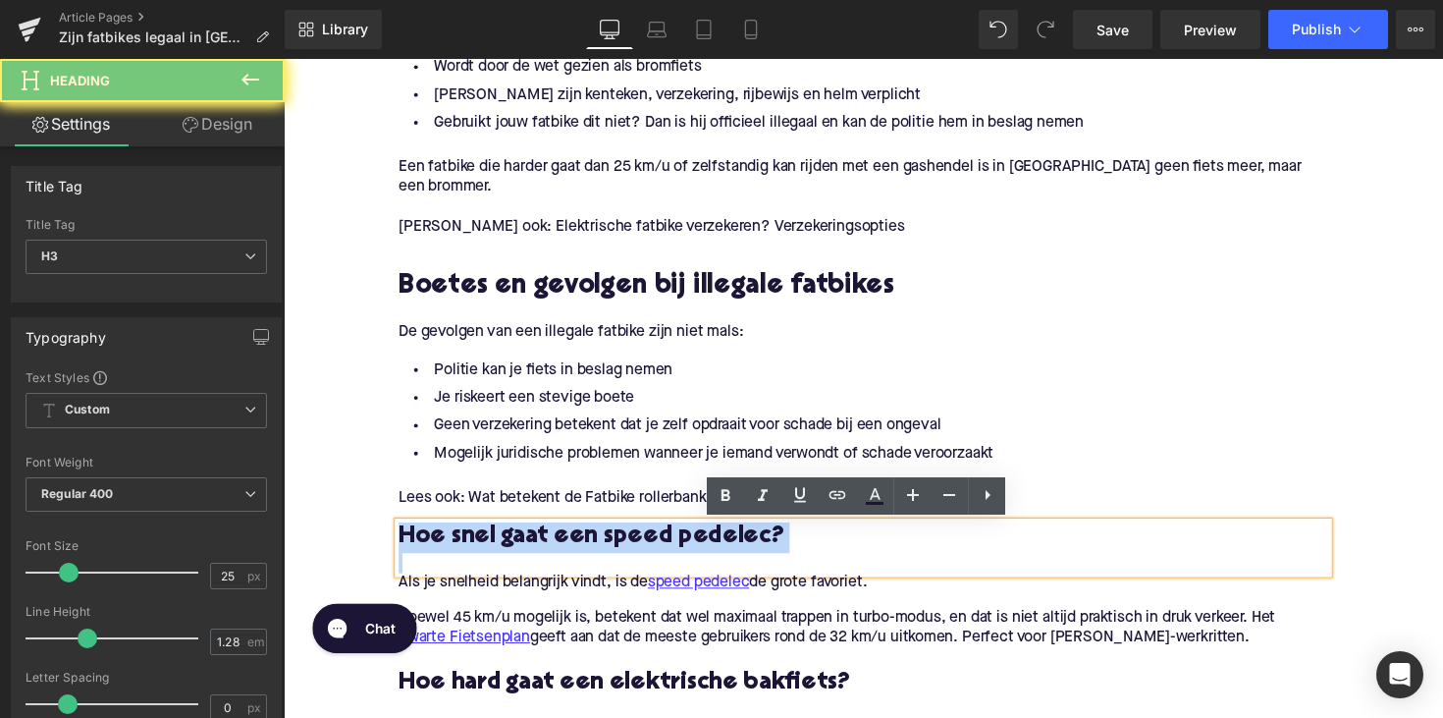
paste div
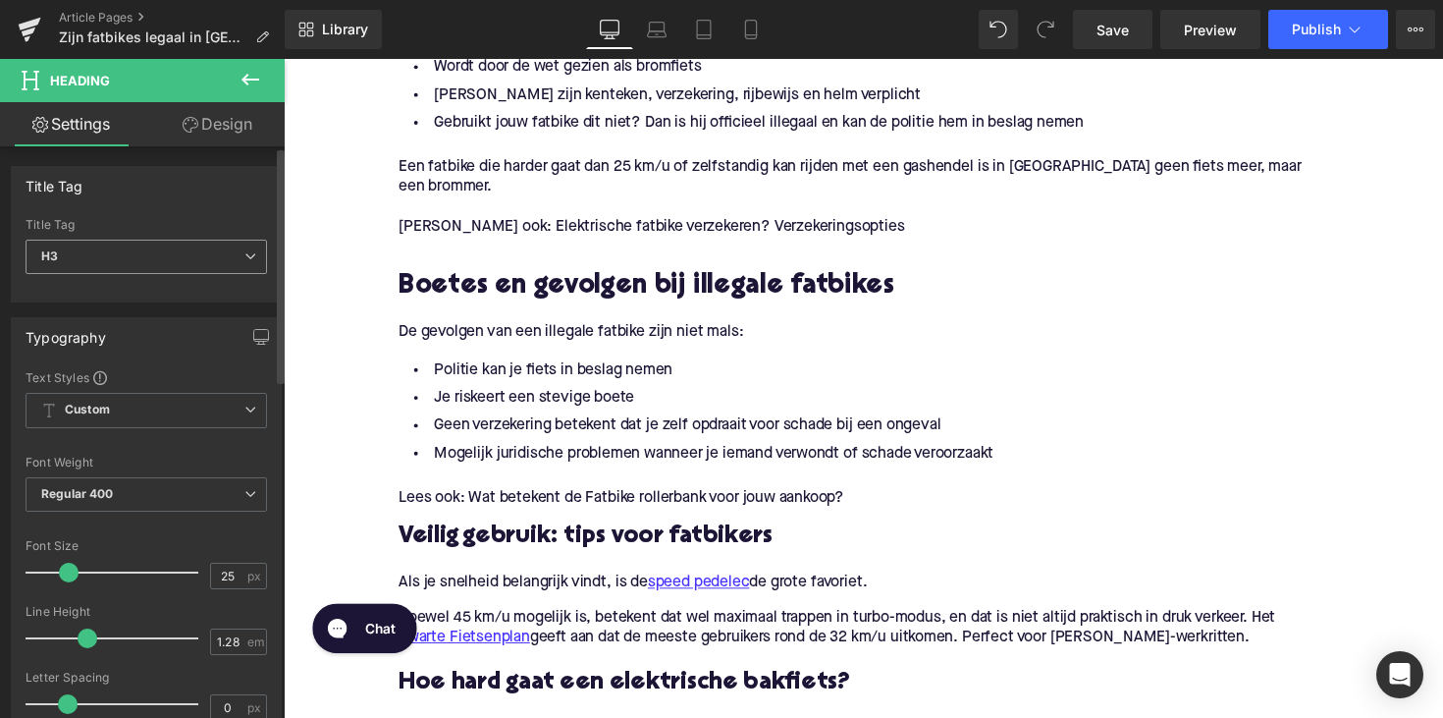
click at [106, 257] on span "H3" at bounding box center [146, 257] width 241 height 34
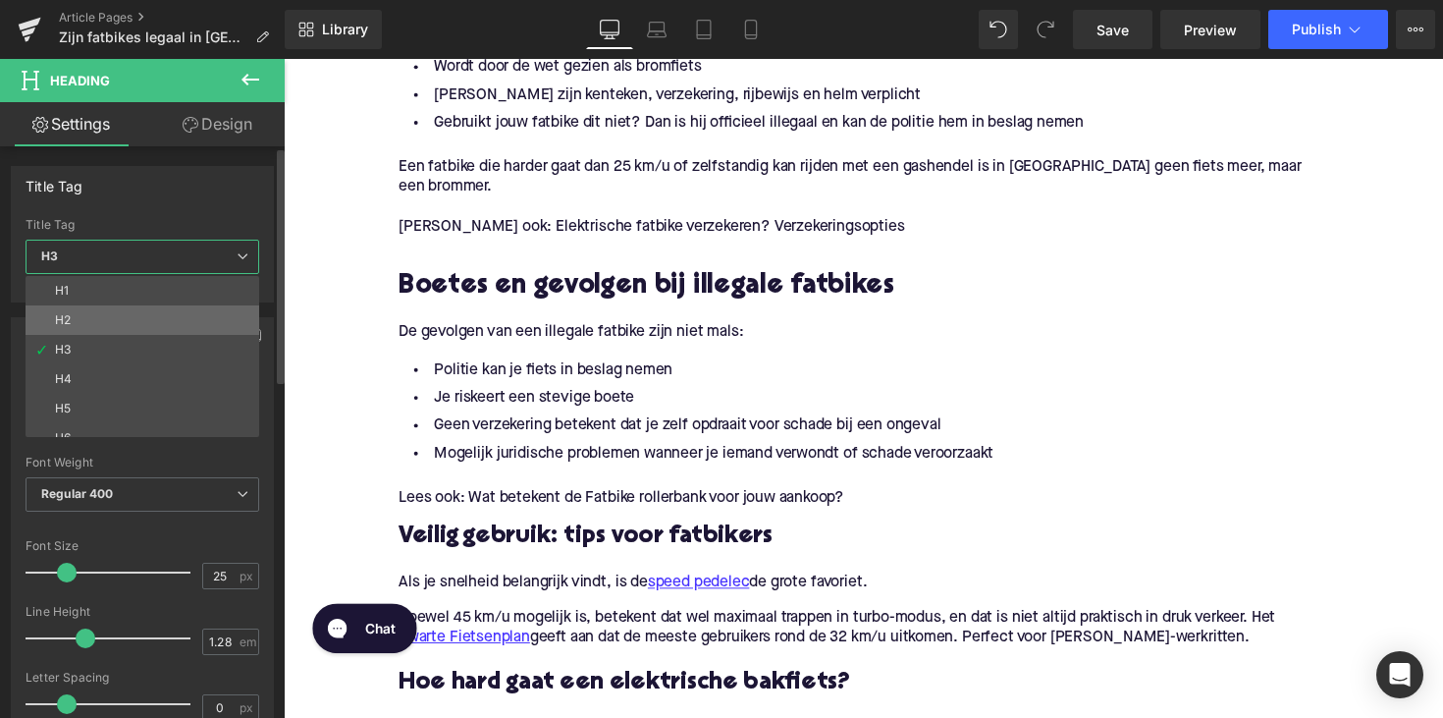
click at [130, 314] on li "H2" at bounding box center [147, 319] width 242 height 29
type input "28"
type input "1.11"
type input "100"
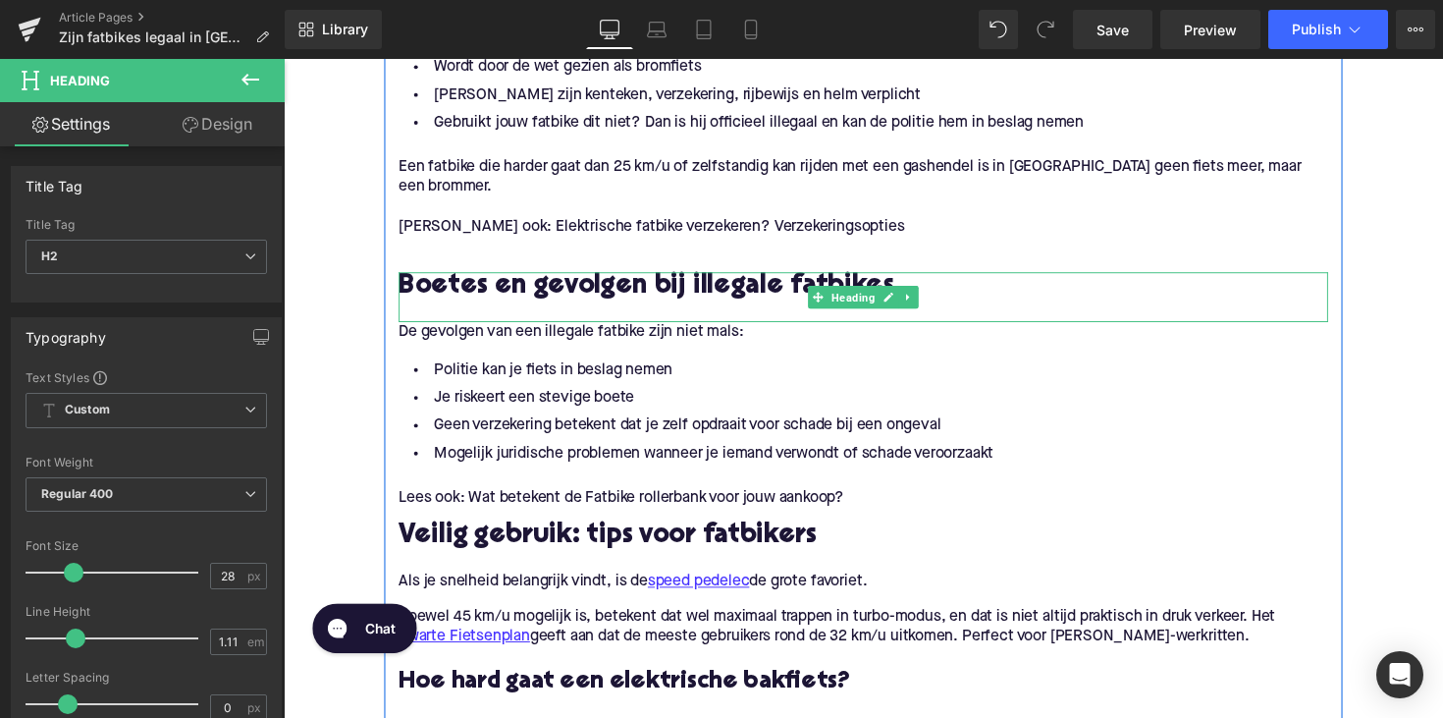
click at [562, 301] on h2 "Boetes en gevolgen bij illegale fatbikes" at bounding box center [877, 293] width 952 height 30
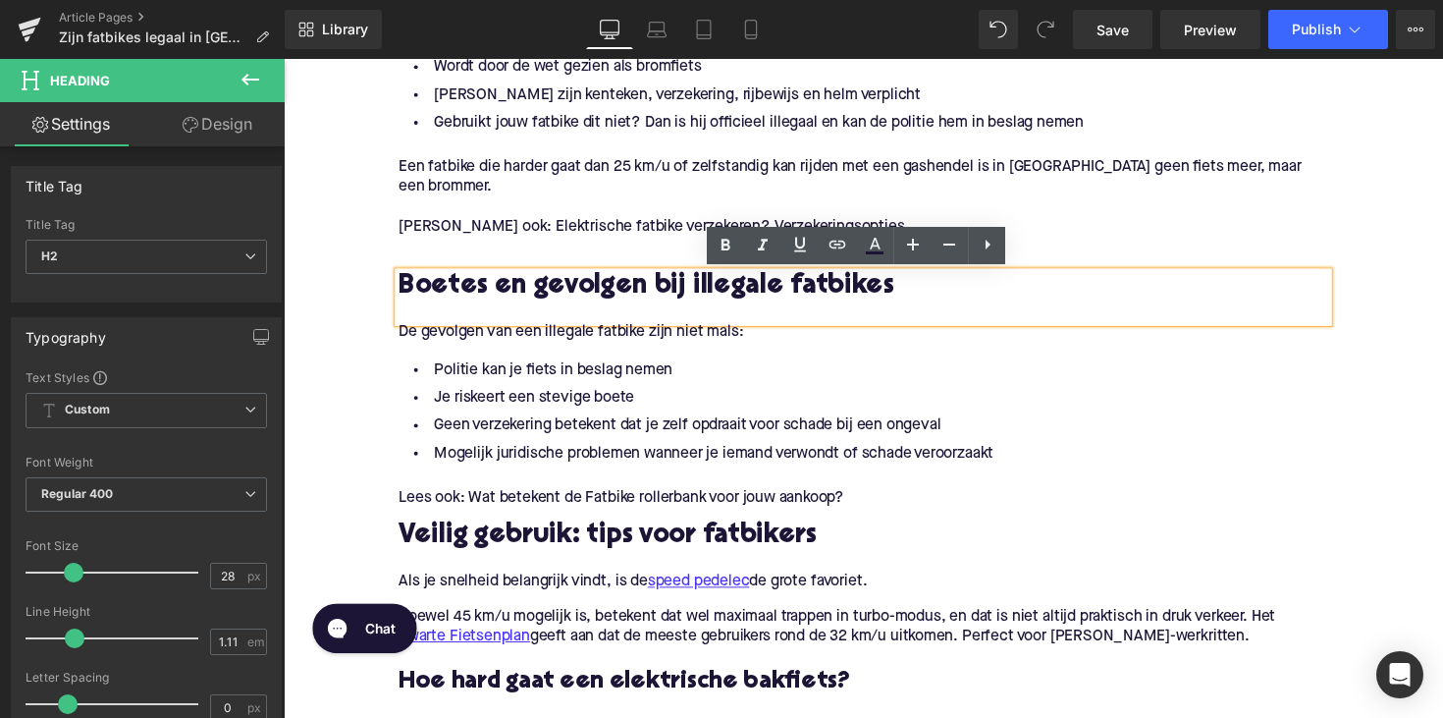
click at [594, 339] on p "De gevolgen van een illegale fatbike zijn niet mals:" at bounding box center [877, 339] width 952 height 21
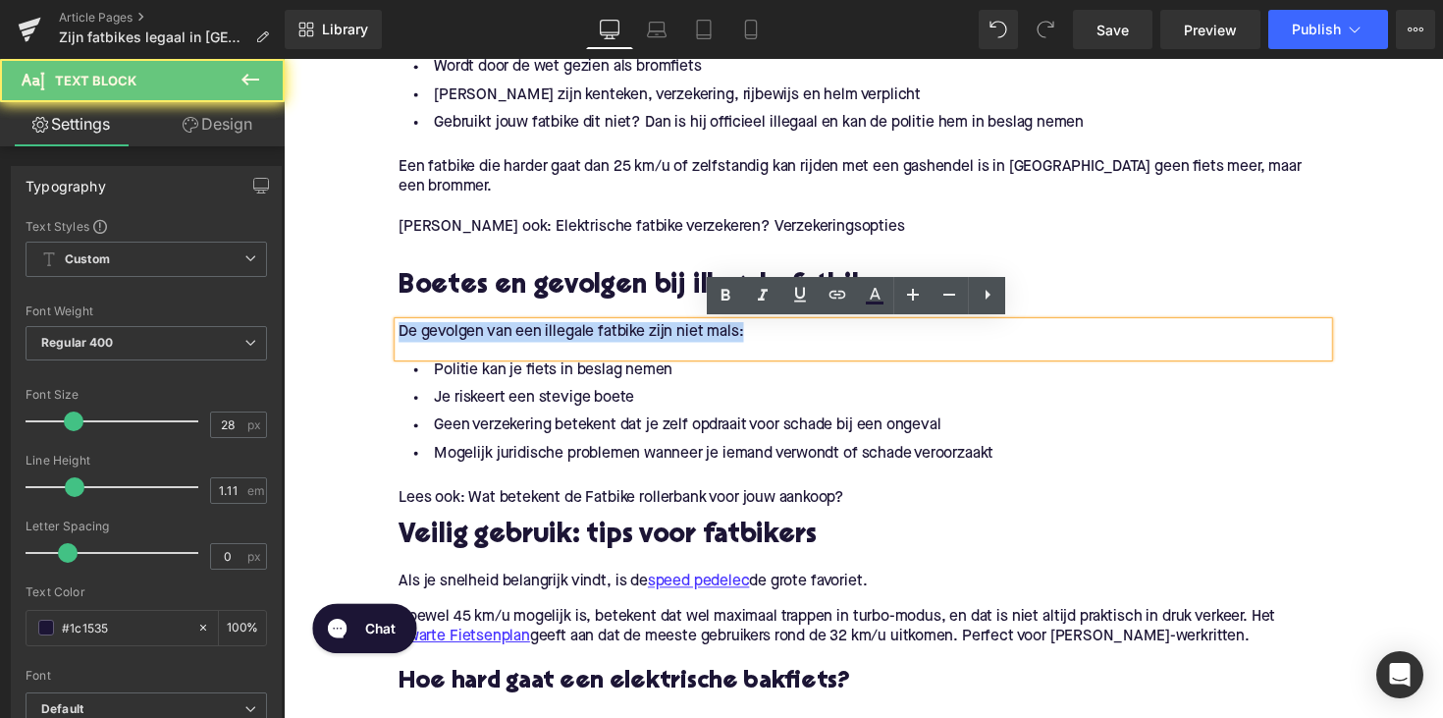
click at [594, 339] on p "De gevolgen van een illegale fatbike zijn niet mals:" at bounding box center [877, 339] width 952 height 21
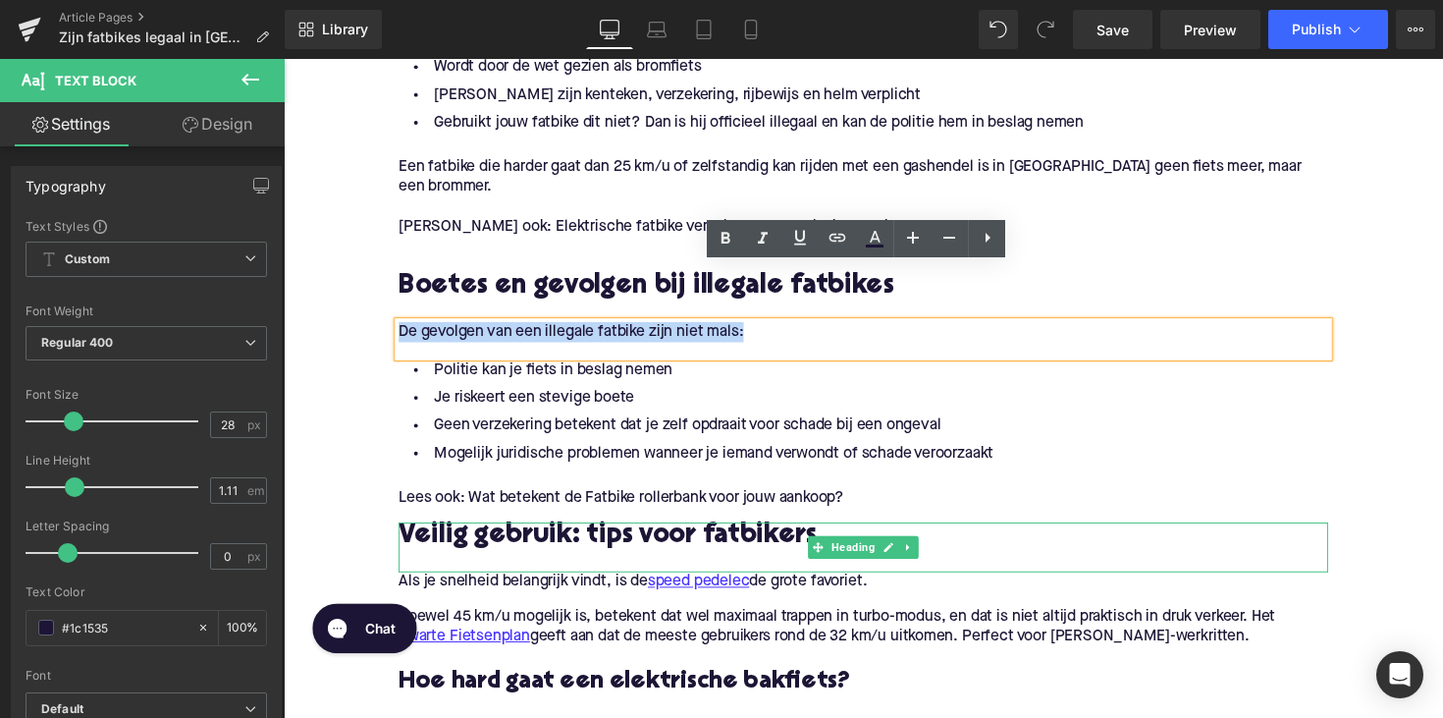
scroll to position [2259, 0]
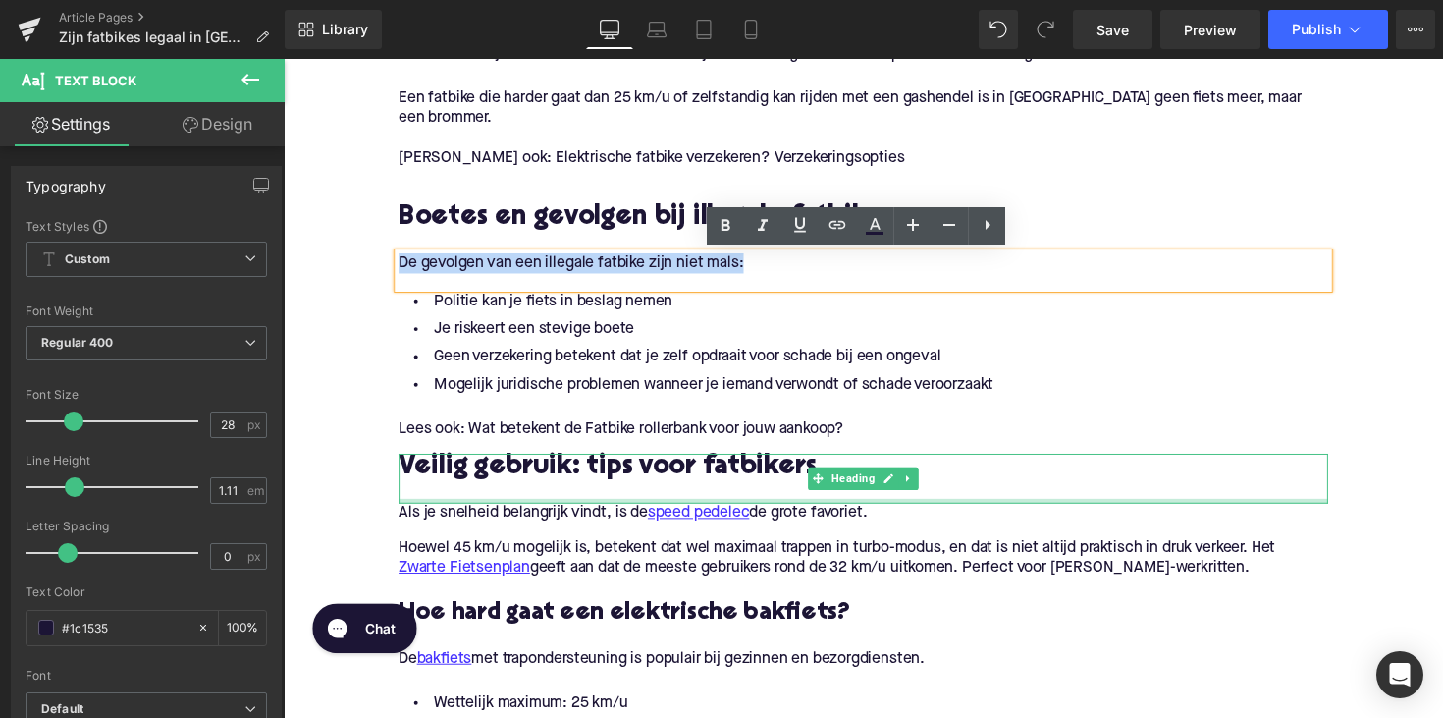
click at [548, 511] on div at bounding box center [877, 511] width 952 height 5
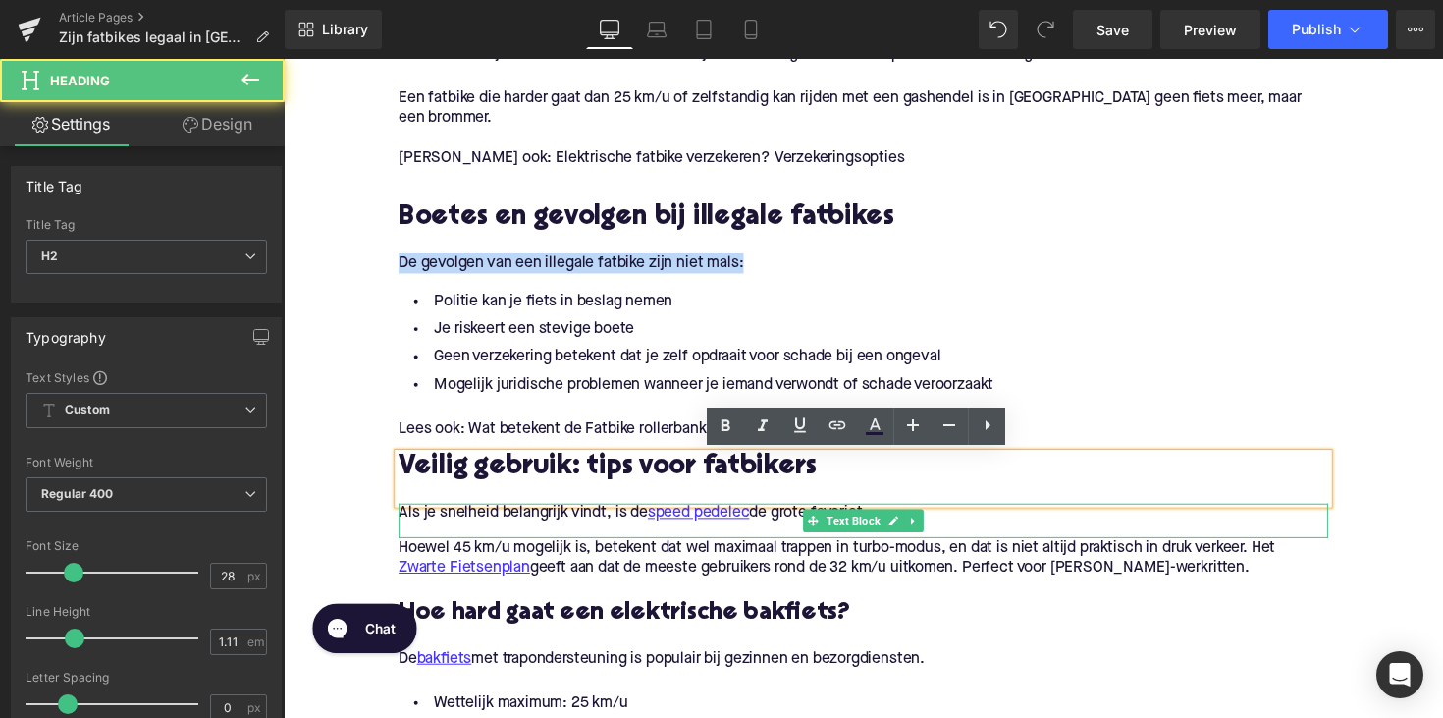
click at [538, 536] on div "Als je snelheid belangrijk vindt, is de speed pedelec de grote favoriet." at bounding box center [877, 531] width 952 height 35
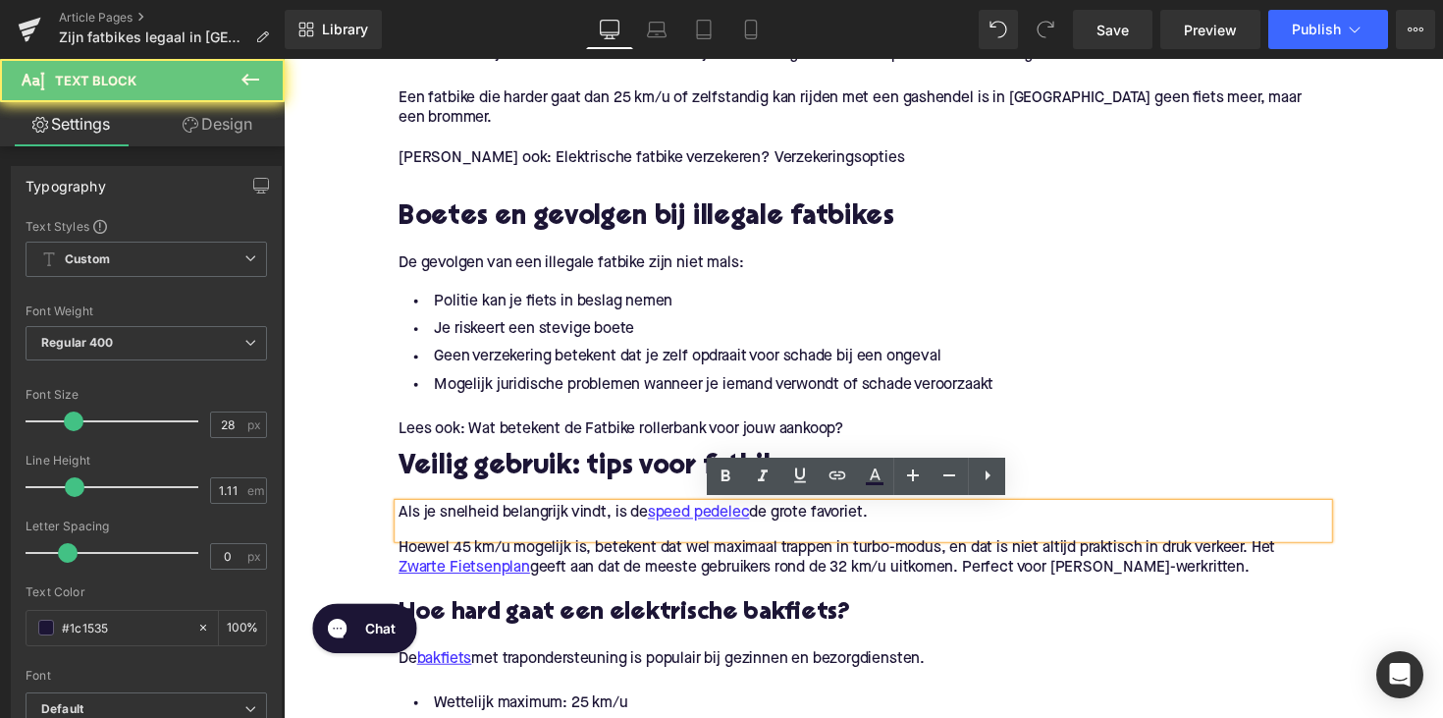
click at [548, 526] on p "Als je snelheid belangrijk vindt, is de speed pedelec de grote favoriet." at bounding box center [877, 524] width 952 height 21
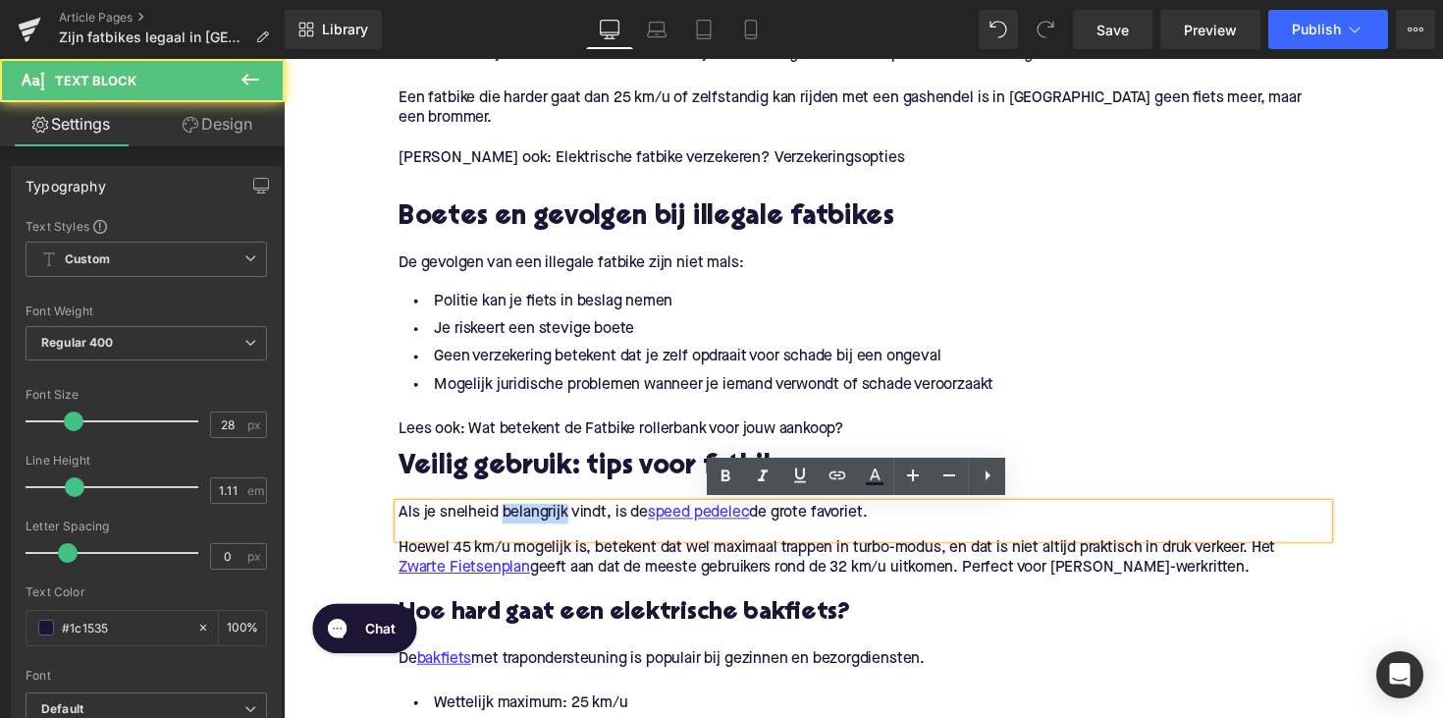
click at [548, 526] on p "Als je snelheid belangrijk vindt, is de speed pedelec de grote favoriet." at bounding box center [877, 524] width 952 height 21
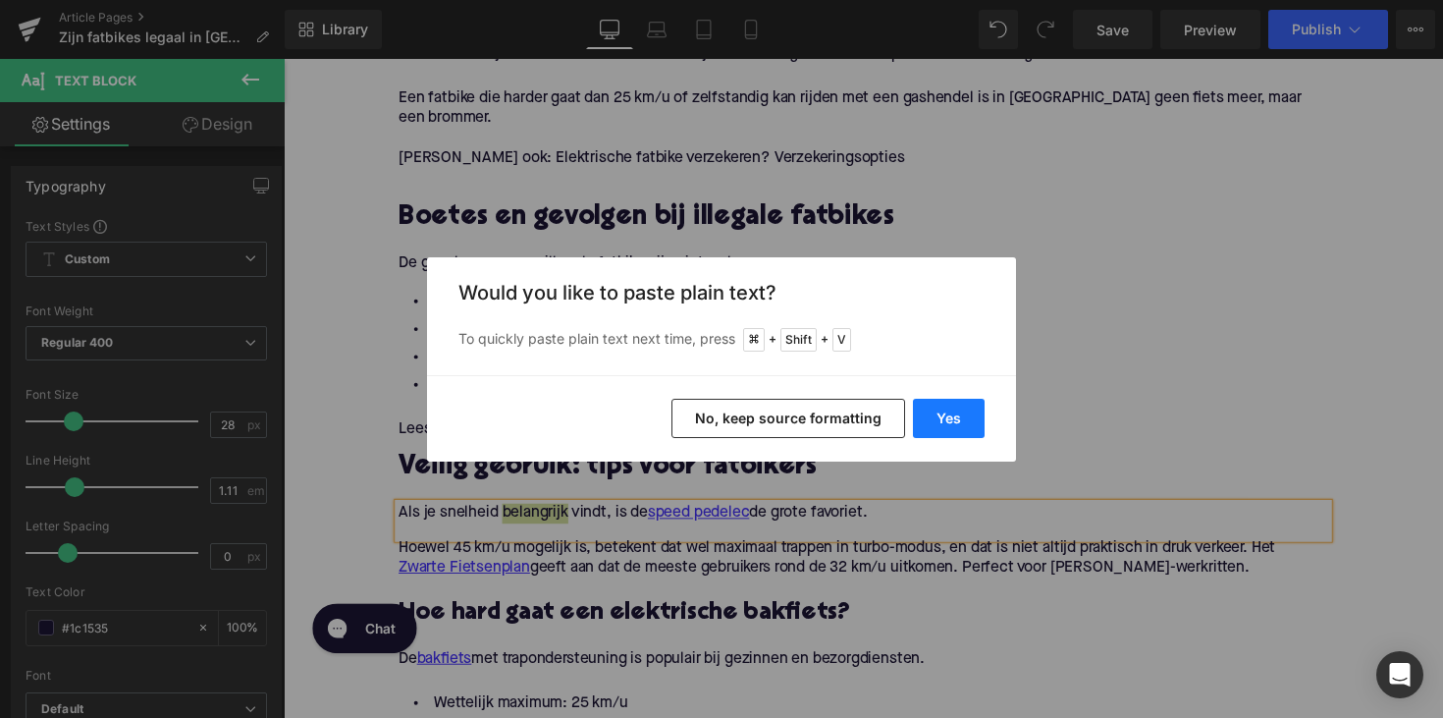
click at [968, 421] on button "Yes" at bounding box center [949, 418] width 72 height 39
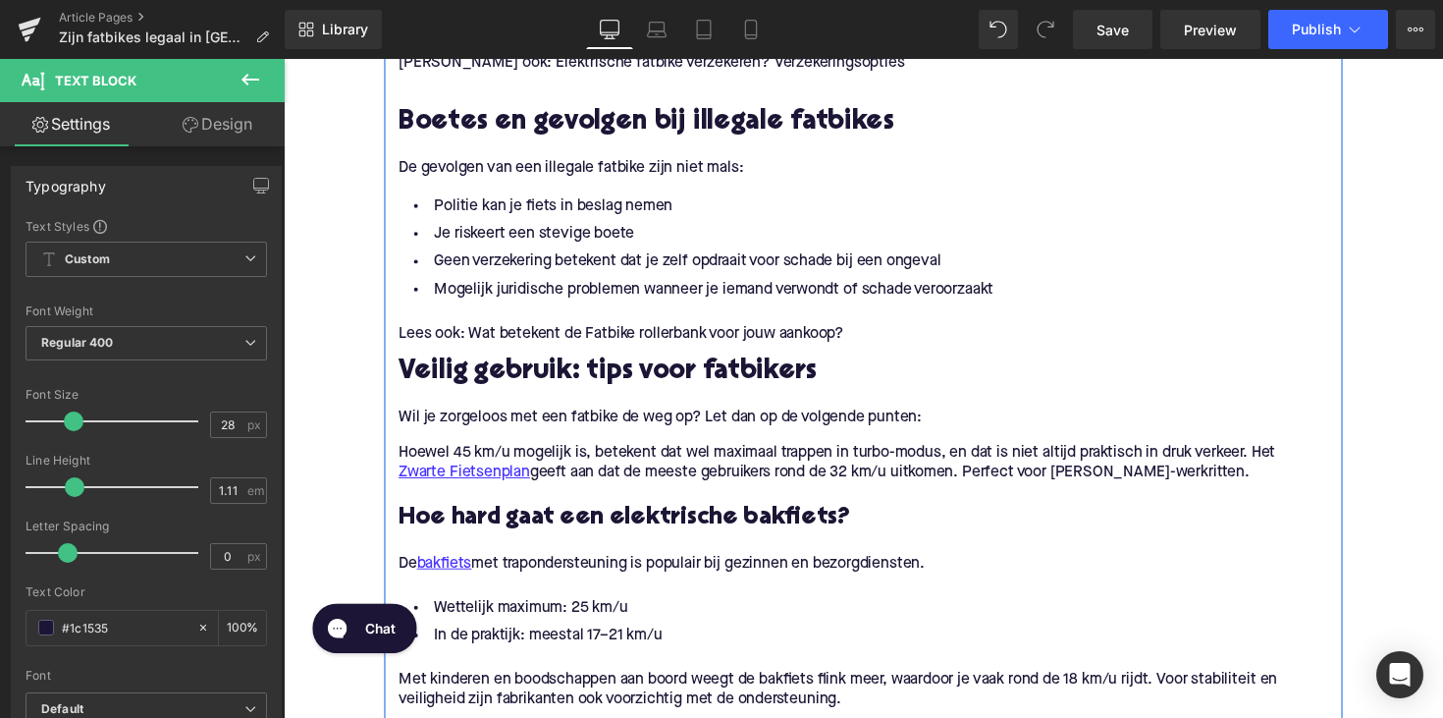
scroll to position [2360, 0]
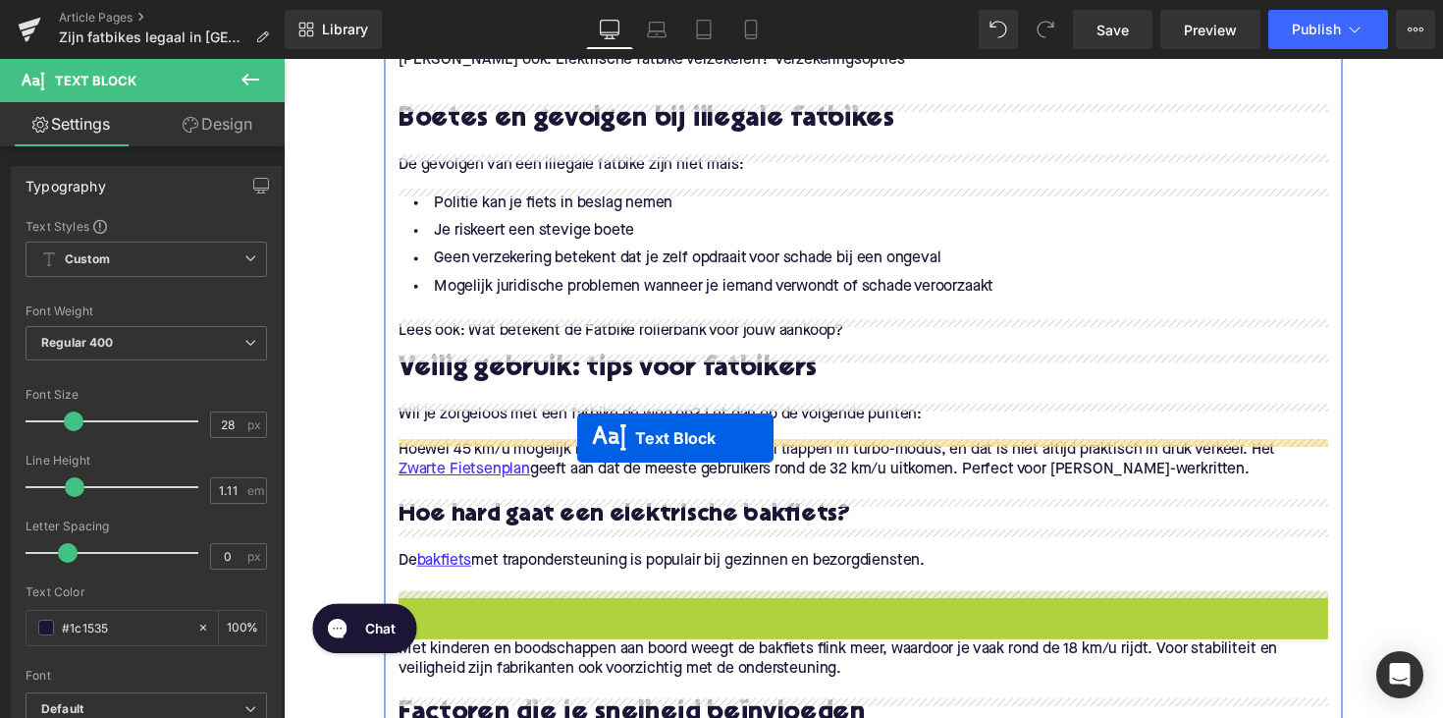
drag, startPoint x: 817, startPoint y: 639, endPoint x: 584, endPoint y: 447, distance: 301.9
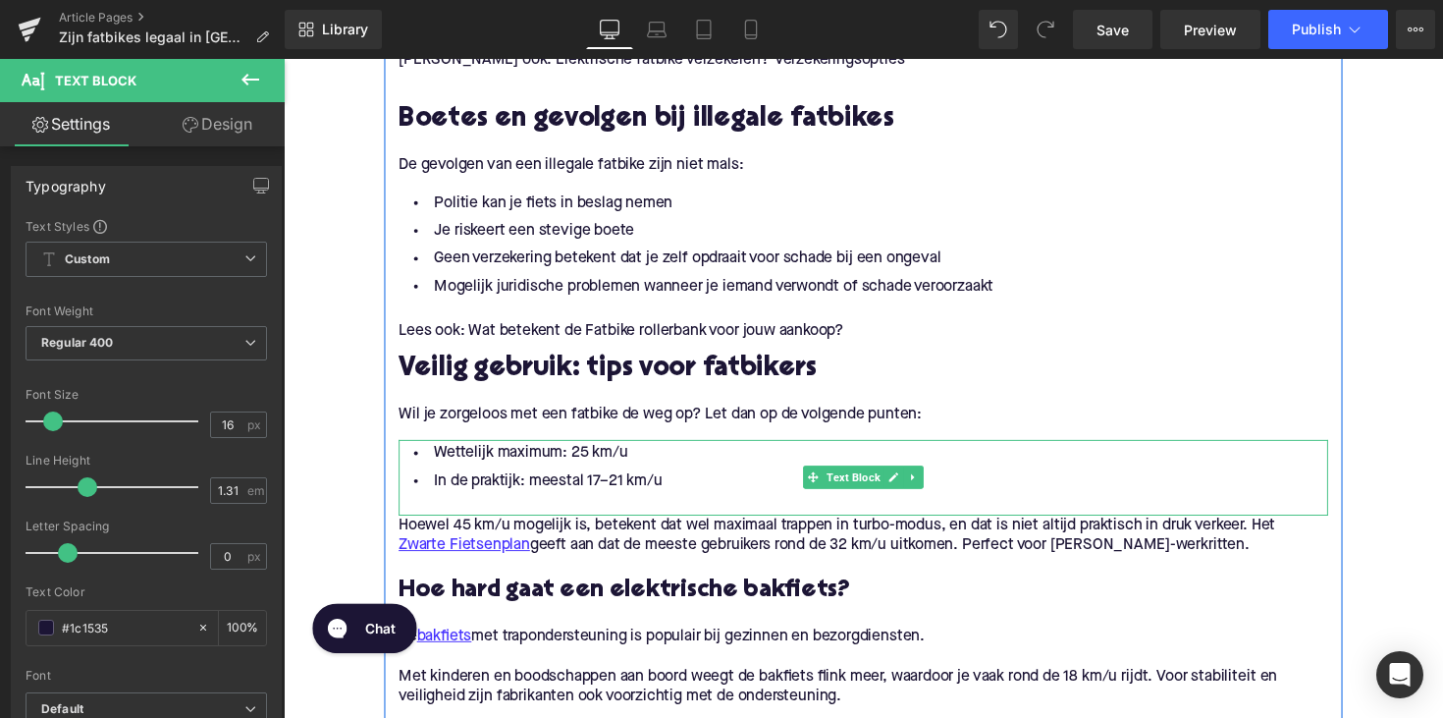
click at [664, 497] on li "In de praktijk: meestal 17–21 km/u" at bounding box center [877, 491] width 952 height 28
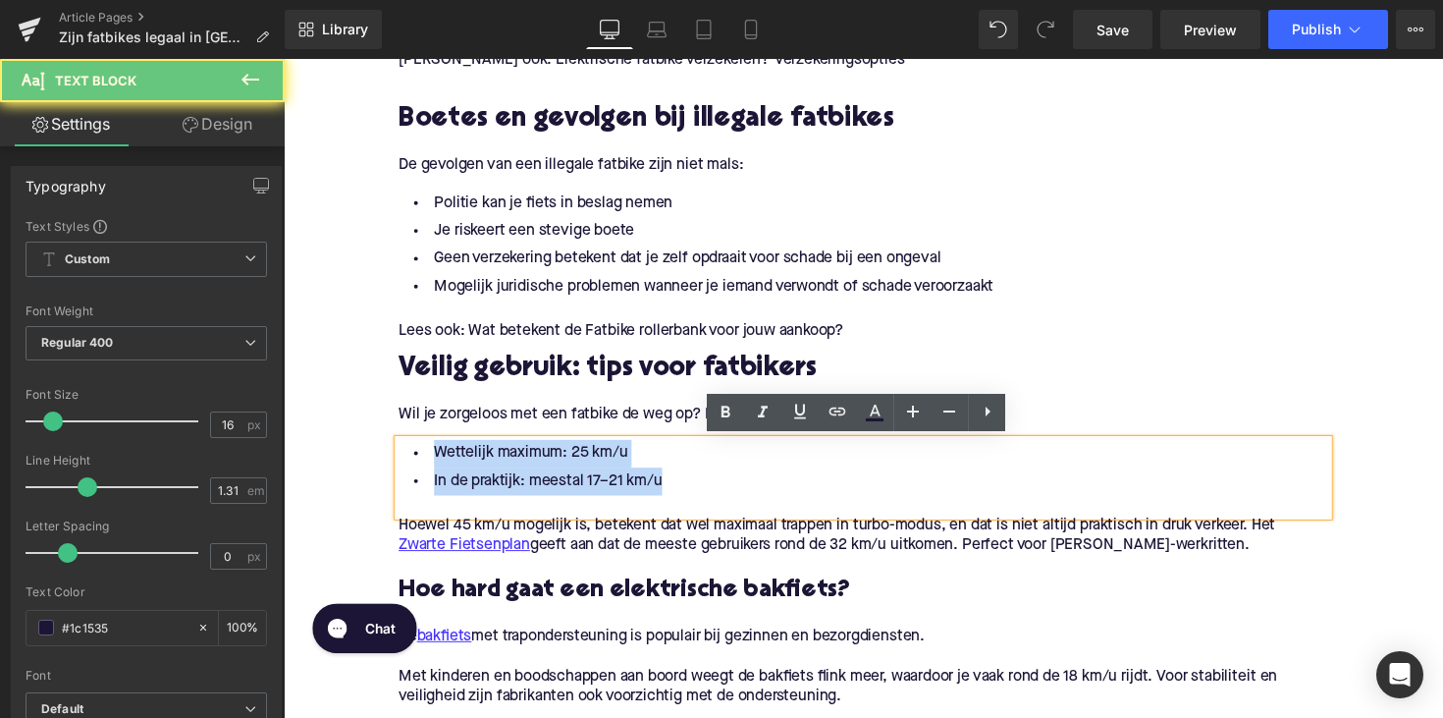
drag, startPoint x: 690, startPoint y: 496, endPoint x: 379, endPoint y: 462, distance: 313.0
click at [379, 462] on div "Home / Zijn fatbikes legaal in [GEOGRAPHIC_DATA]? Dit zijn de regels Breadcrumb…" at bounding box center [878, 139] width 1188 height 4548
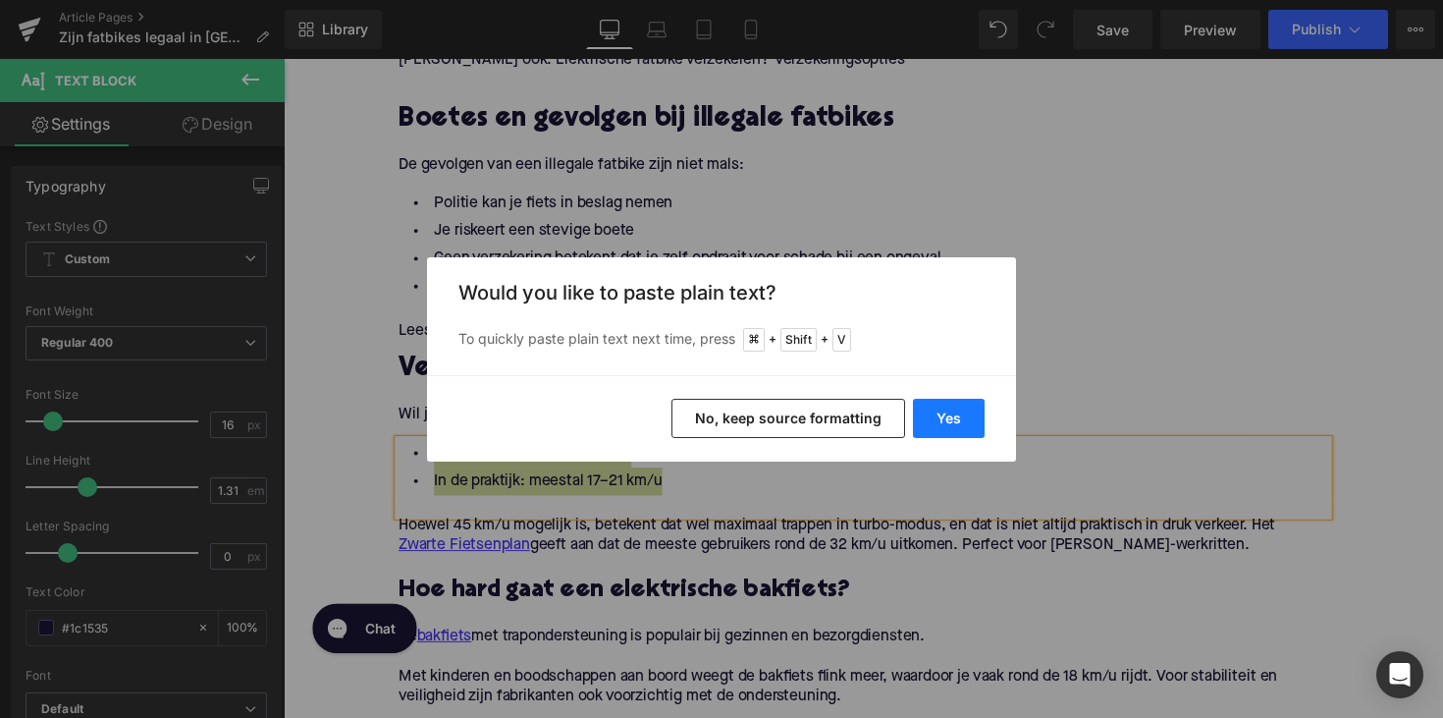
click at [947, 416] on button "Yes" at bounding box center [949, 418] width 72 height 39
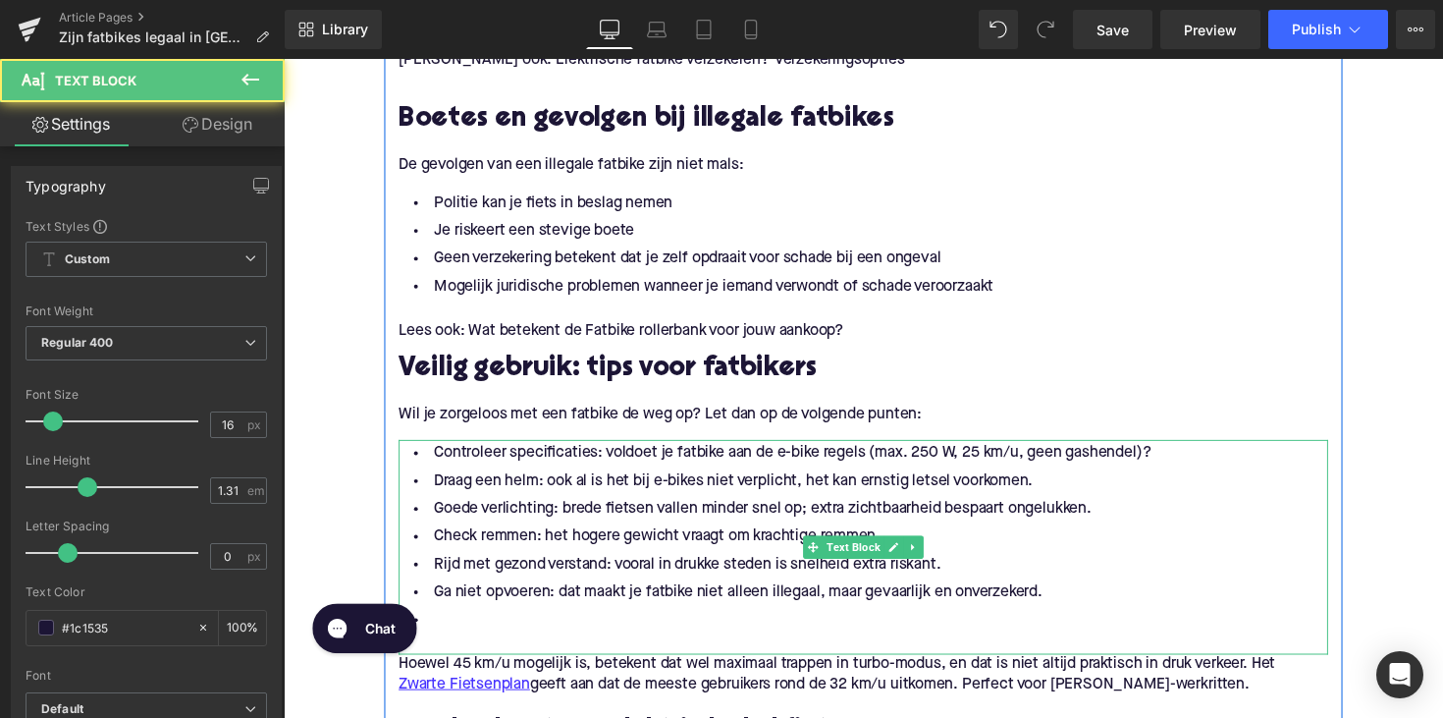
click at [452, 633] on li at bounding box center [877, 633] width 952 height 28
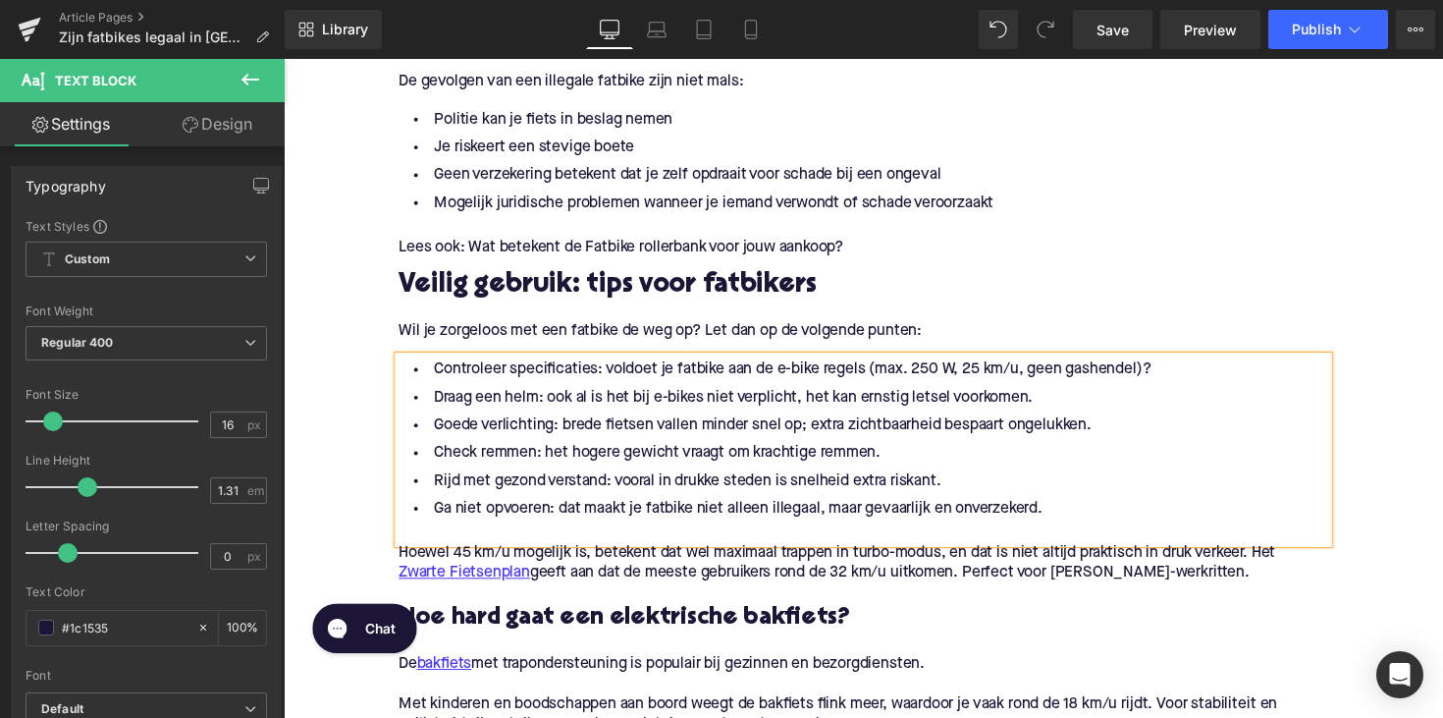
scroll to position [2596, 0]
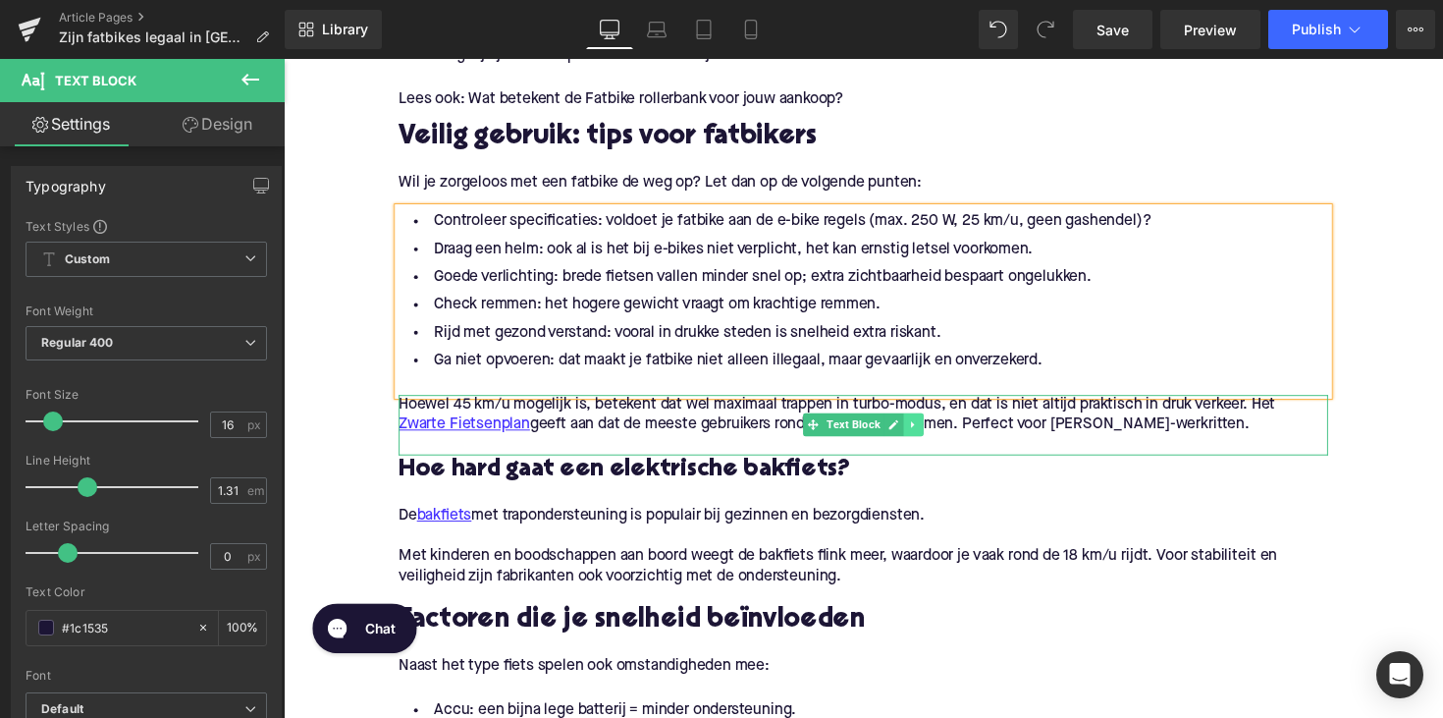
click at [933, 433] on link at bounding box center [929, 434] width 21 height 24
click at [929, 433] on link at bounding box center [939, 434] width 21 height 24
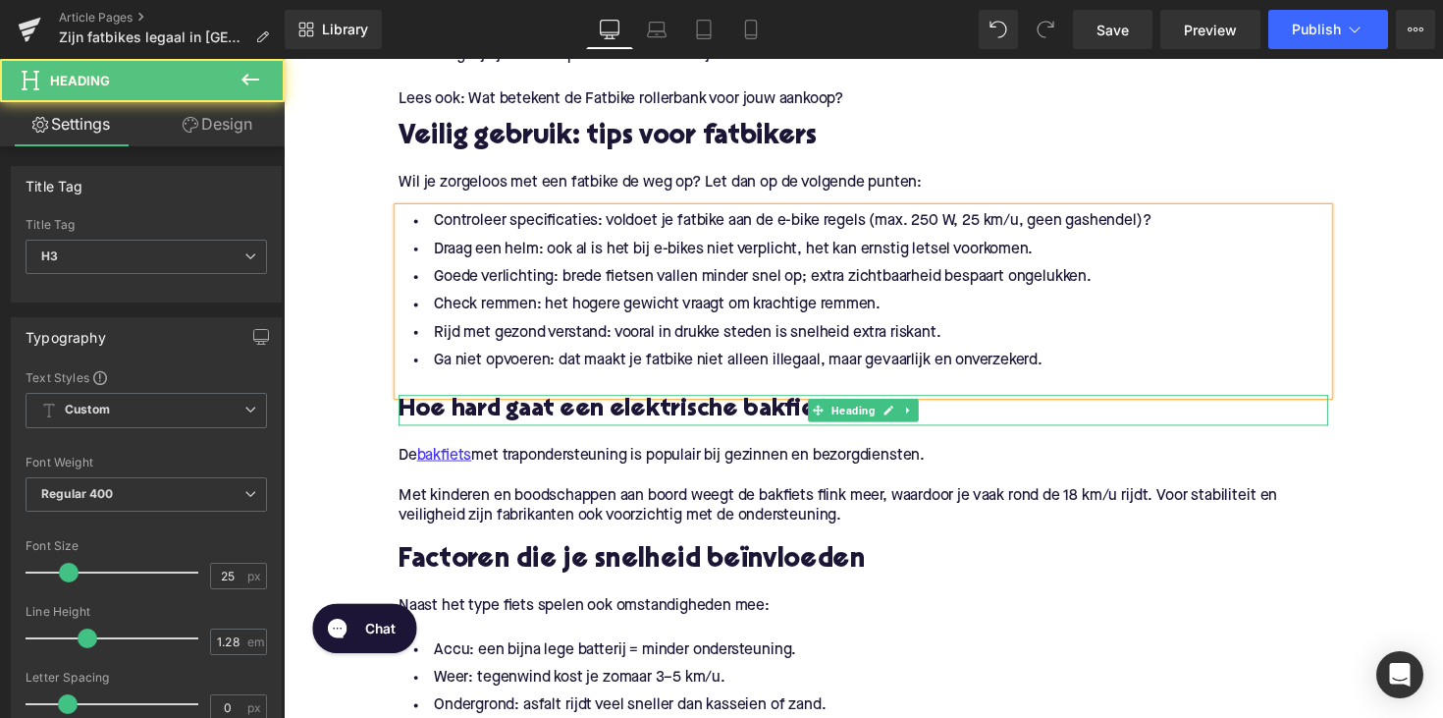
click at [661, 421] on h3 "Hoe hard gaat een elektrische bakfiets?" at bounding box center [877, 418] width 952 height 31
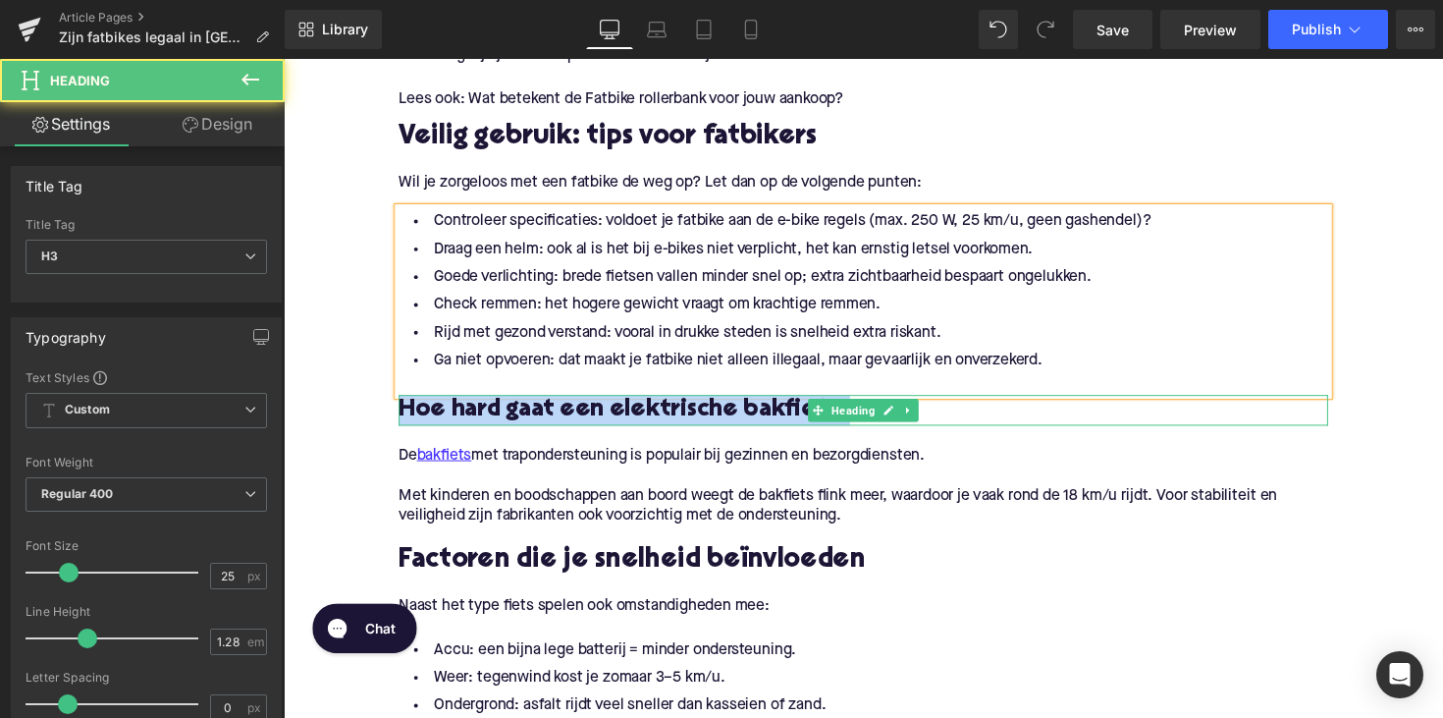
click at [661, 421] on h3 "Hoe hard gaat een elektrische bakfiets?" at bounding box center [877, 418] width 952 height 31
paste div
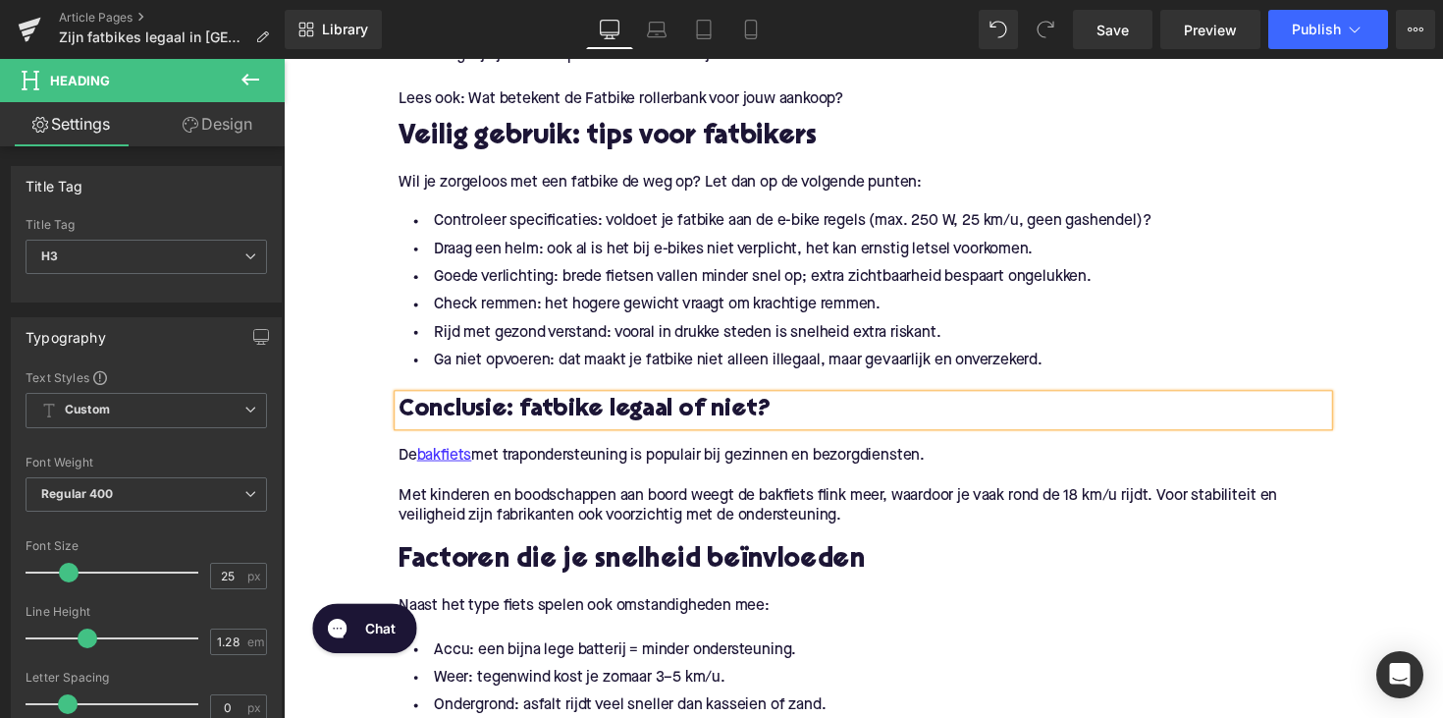
click at [875, 519] on span "Text Block" at bounding box center [867, 527] width 62 height 24
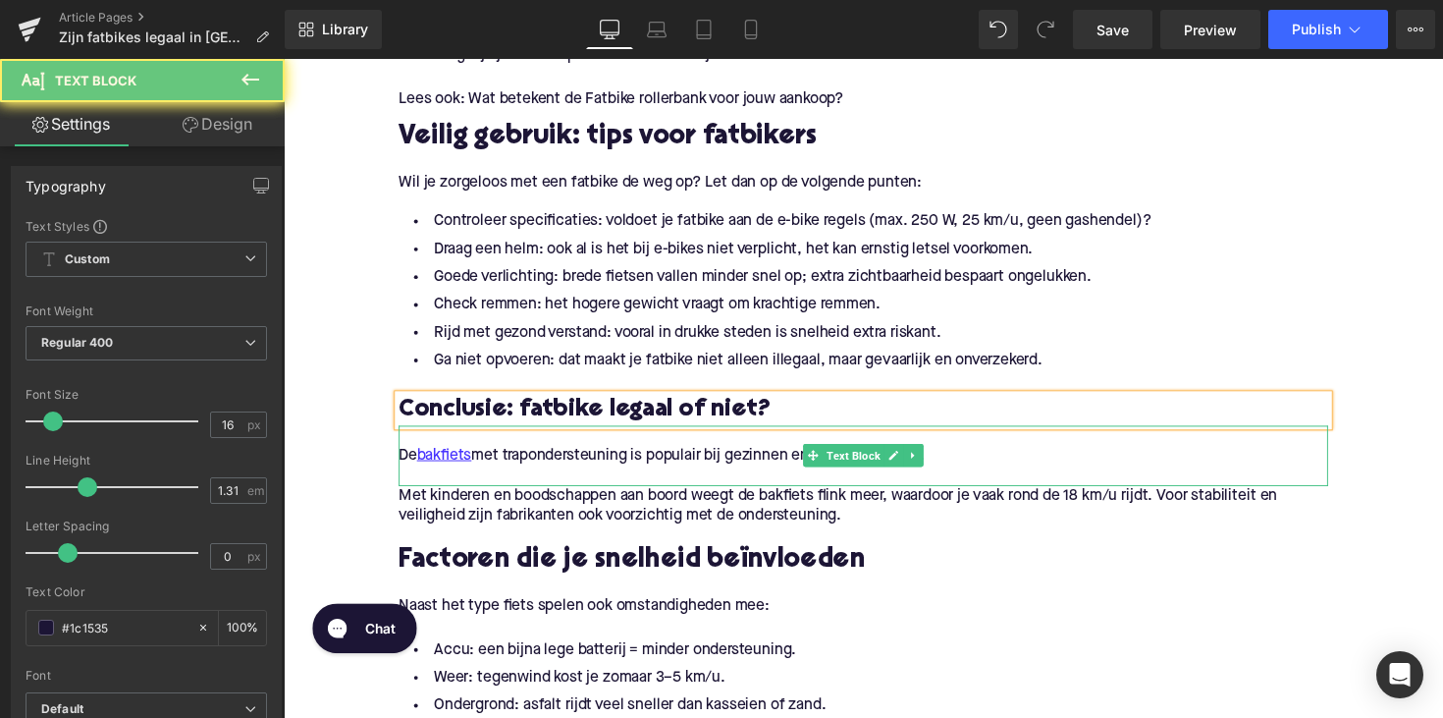
click at [845, 469] on div "De bakfiets met trapondersteuning is populair bij gezinnen en bezorgdiensten. T…" at bounding box center [877, 466] width 952 height 62
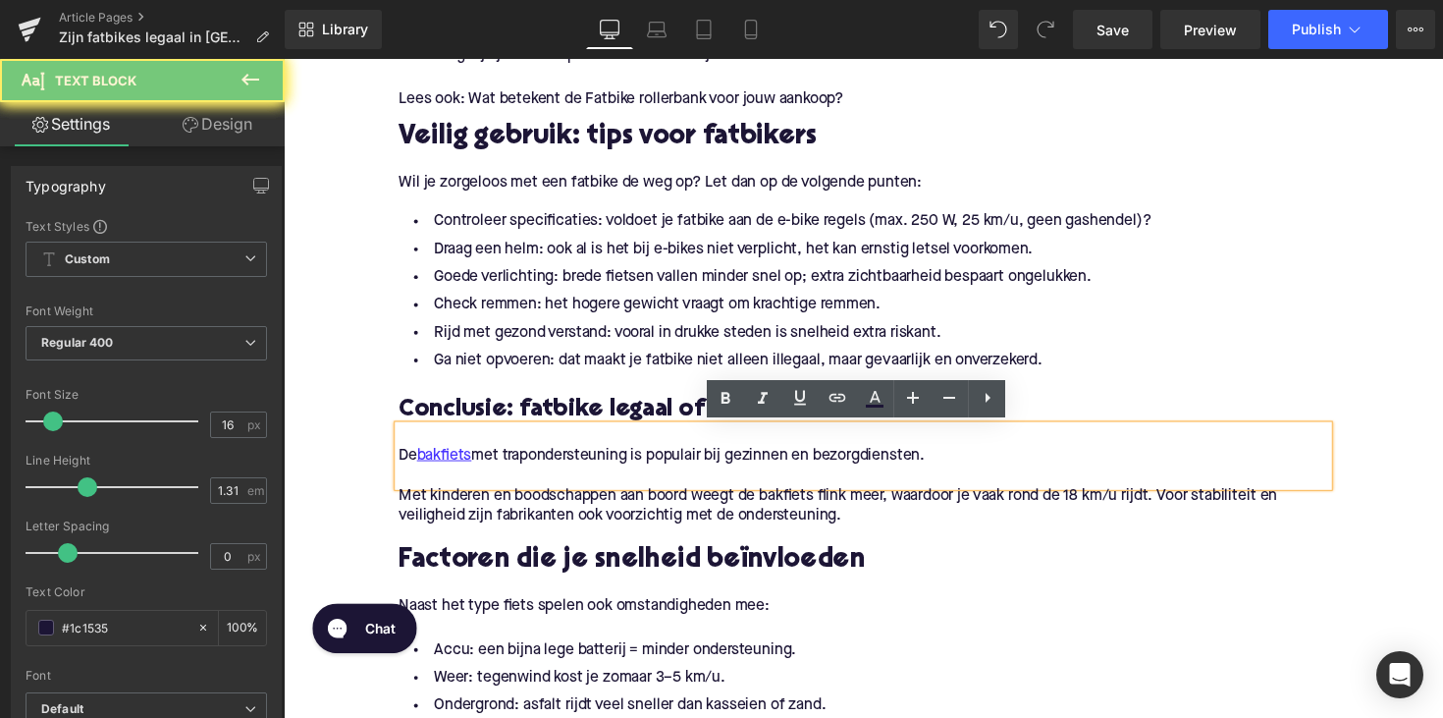
click at [855, 469] on div "De bakfiets met trapondersteuning is populair bij gezinnen en bezorgdiensten." at bounding box center [877, 465] width 952 height 21
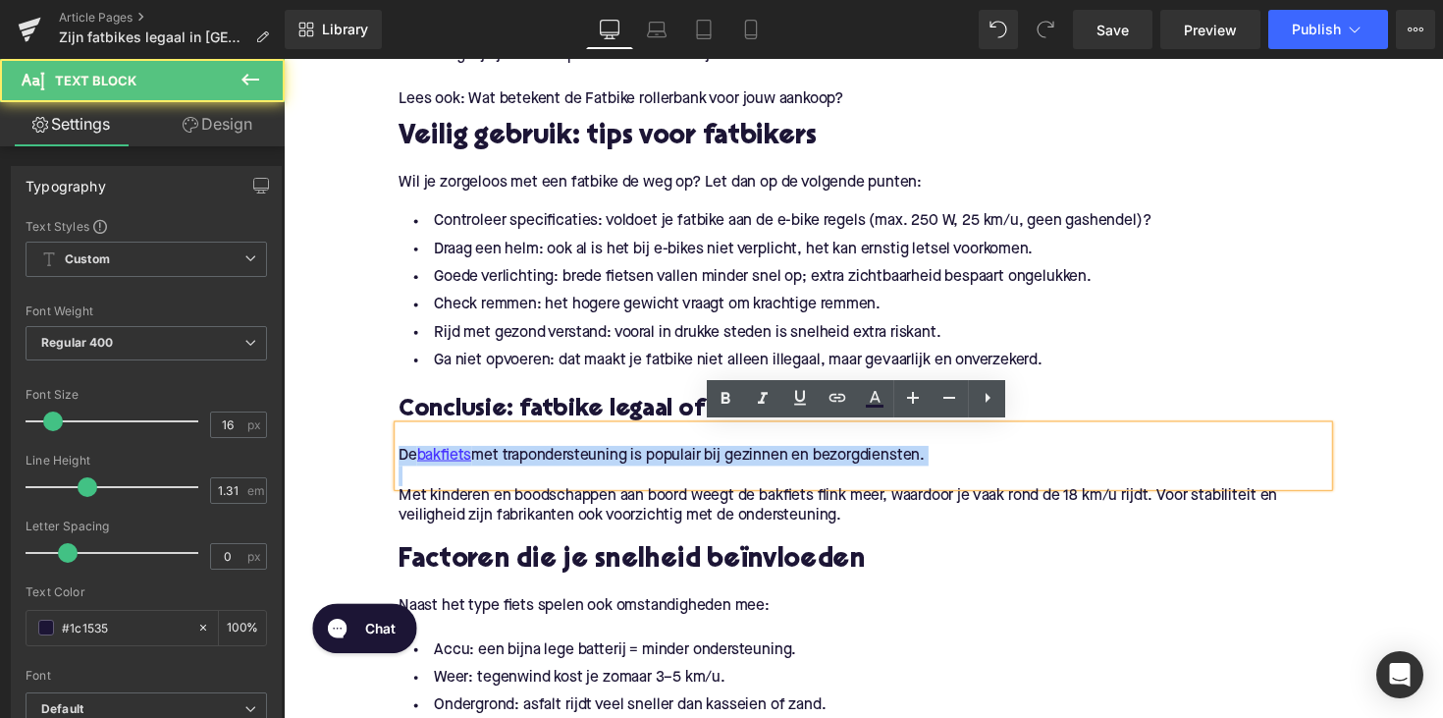
click at [855, 469] on div "De bakfiets met trapondersteuning is populair bij gezinnen en bezorgdiensten." at bounding box center [877, 465] width 952 height 21
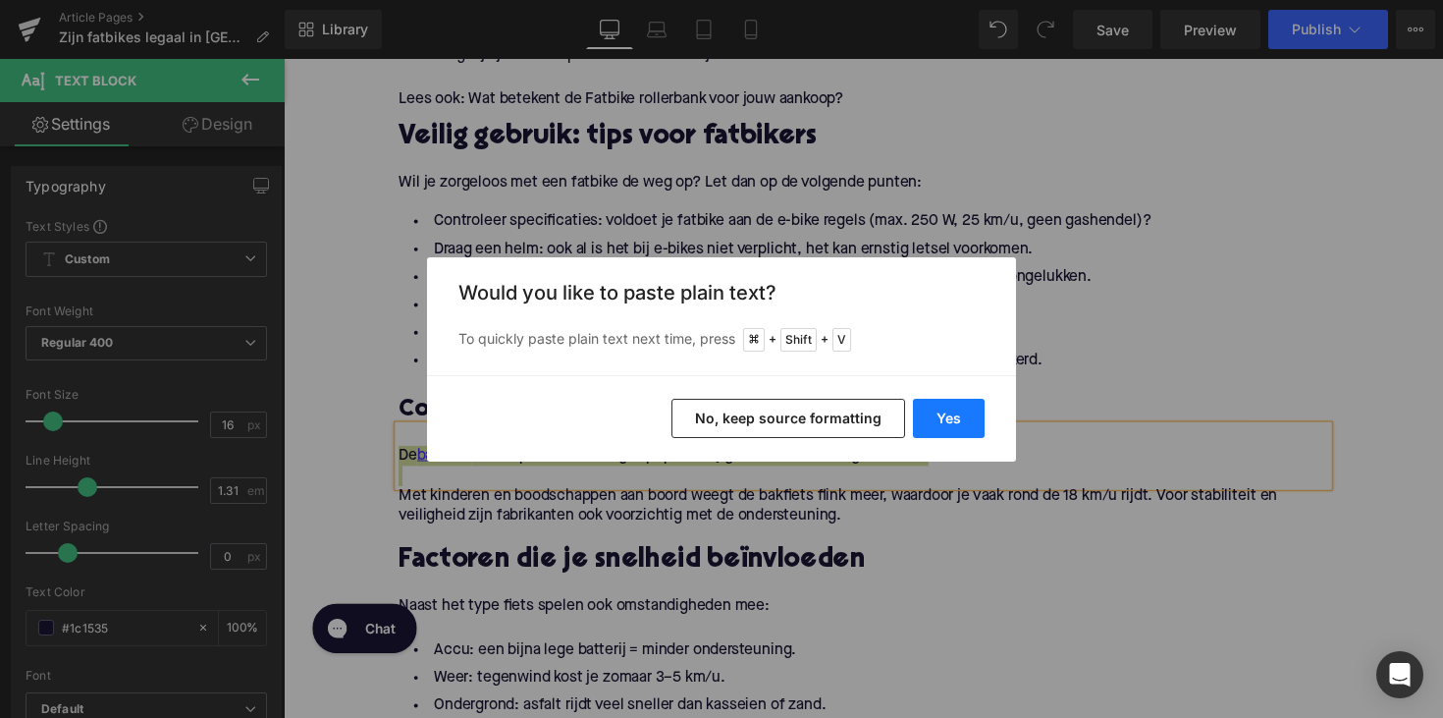
click at [943, 408] on button "Yes" at bounding box center [949, 418] width 72 height 39
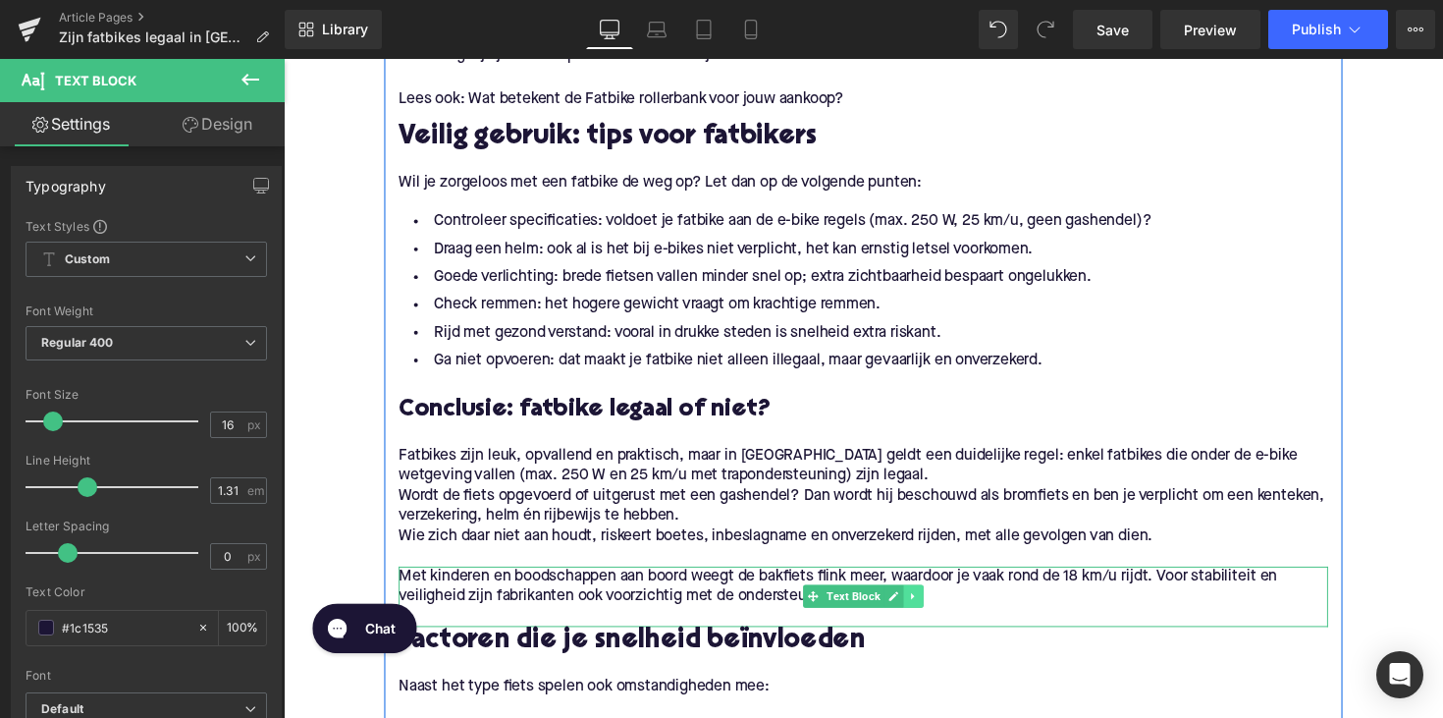
click at [924, 601] on link at bounding box center [929, 610] width 21 height 24
click at [934, 607] on icon at bounding box center [939, 610] width 11 height 11
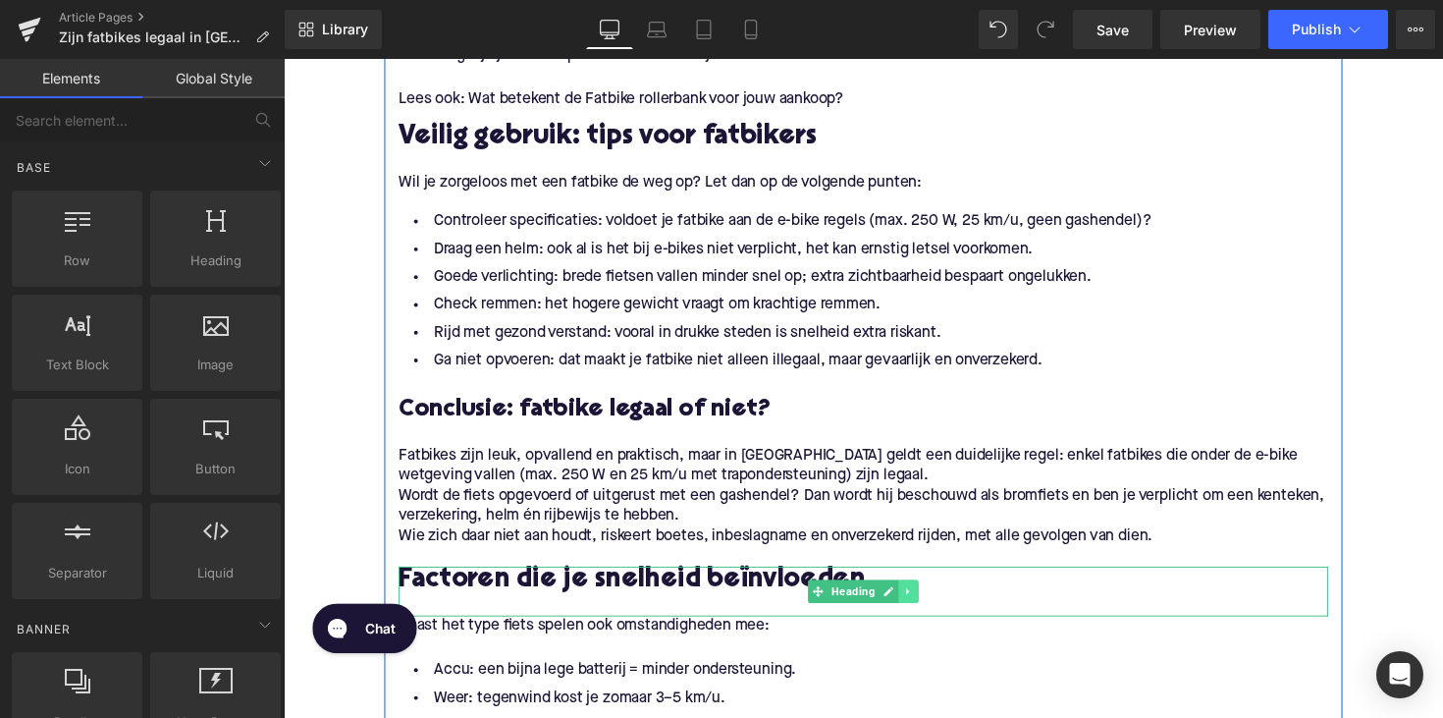
click at [927, 603] on link at bounding box center [924, 605] width 21 height 24
click at [929, 602] on icon at bounding box center [934, 604] width 11 height 11
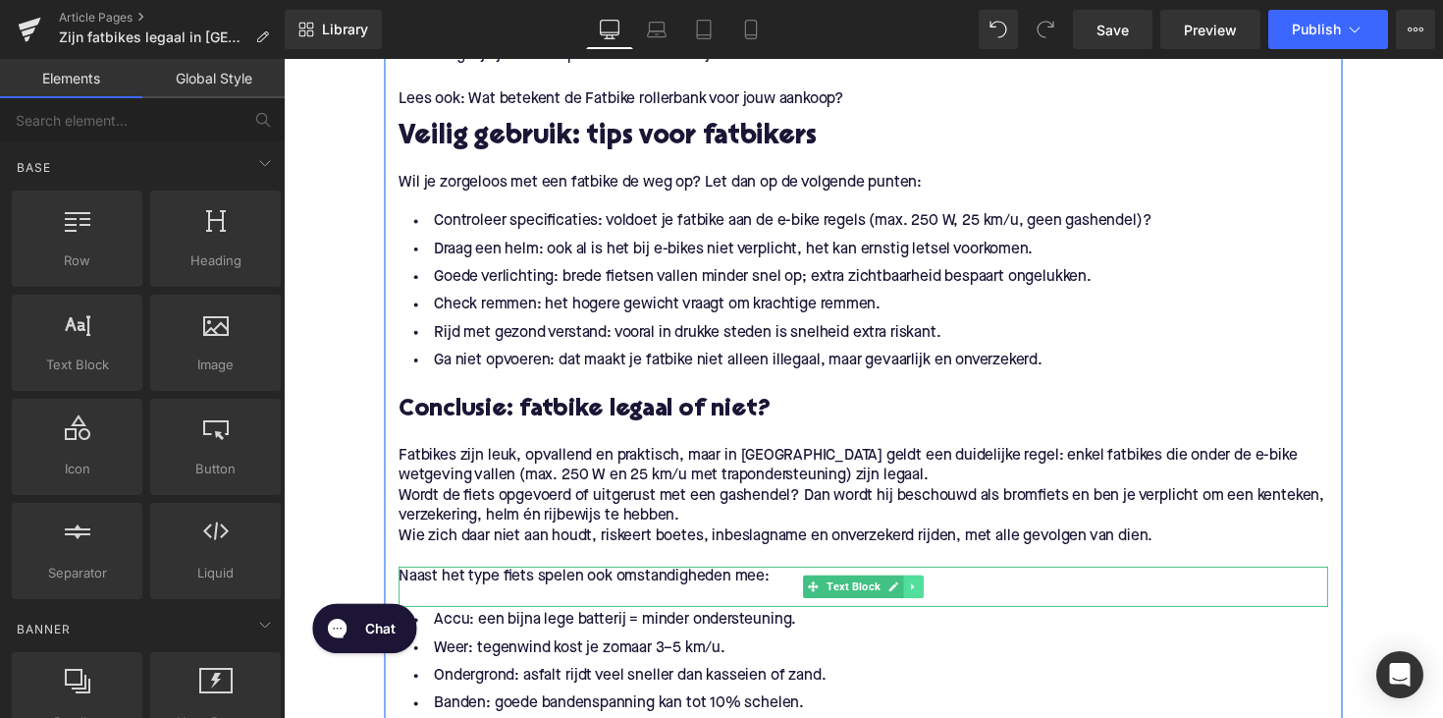
click at [924, 599] on icon at bounding box center [929, 600] width 11 height 12
click at [930, 599] on link at bounding box center [939, 600] width 21 height 24
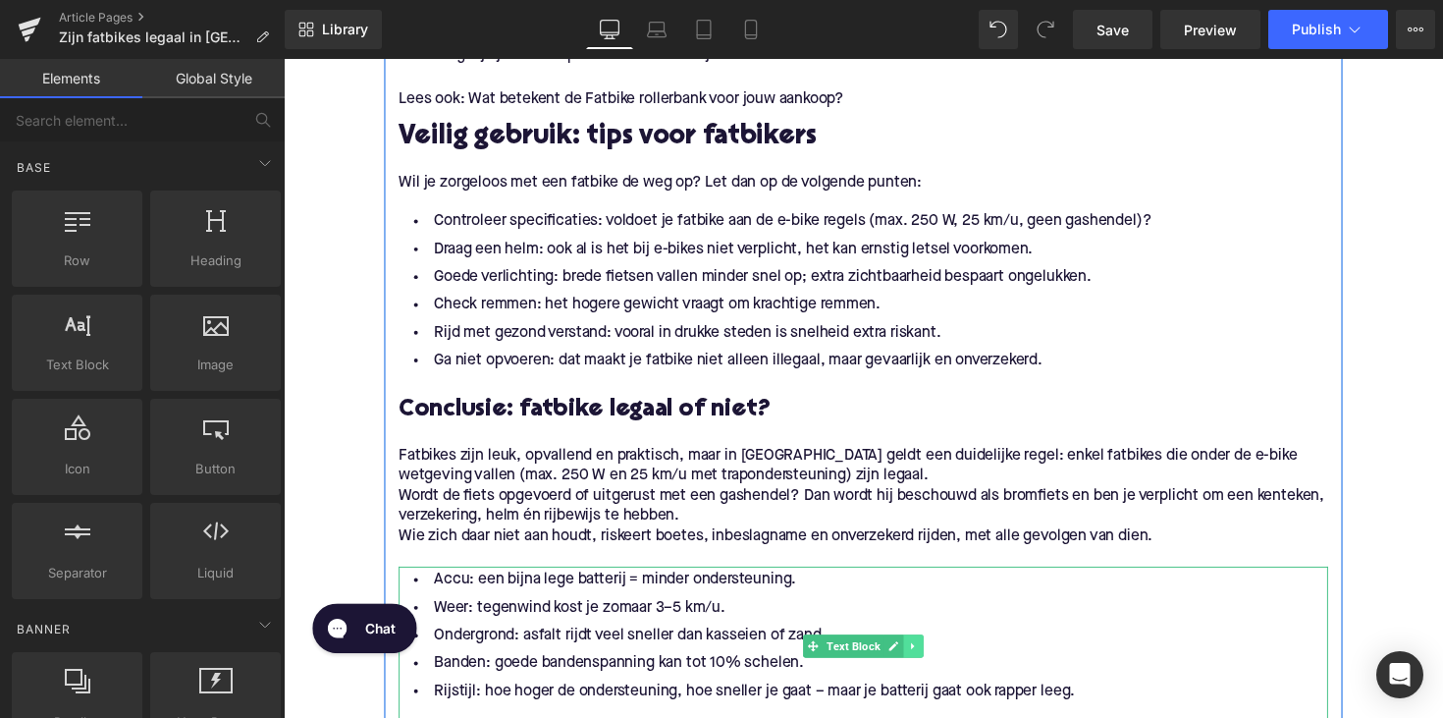
click at [931, 658] on icon at bounding box center [929, 661] width 11 height 12
click at [936, 663] on icon at bounding box center [939, 660] width 11 height 11
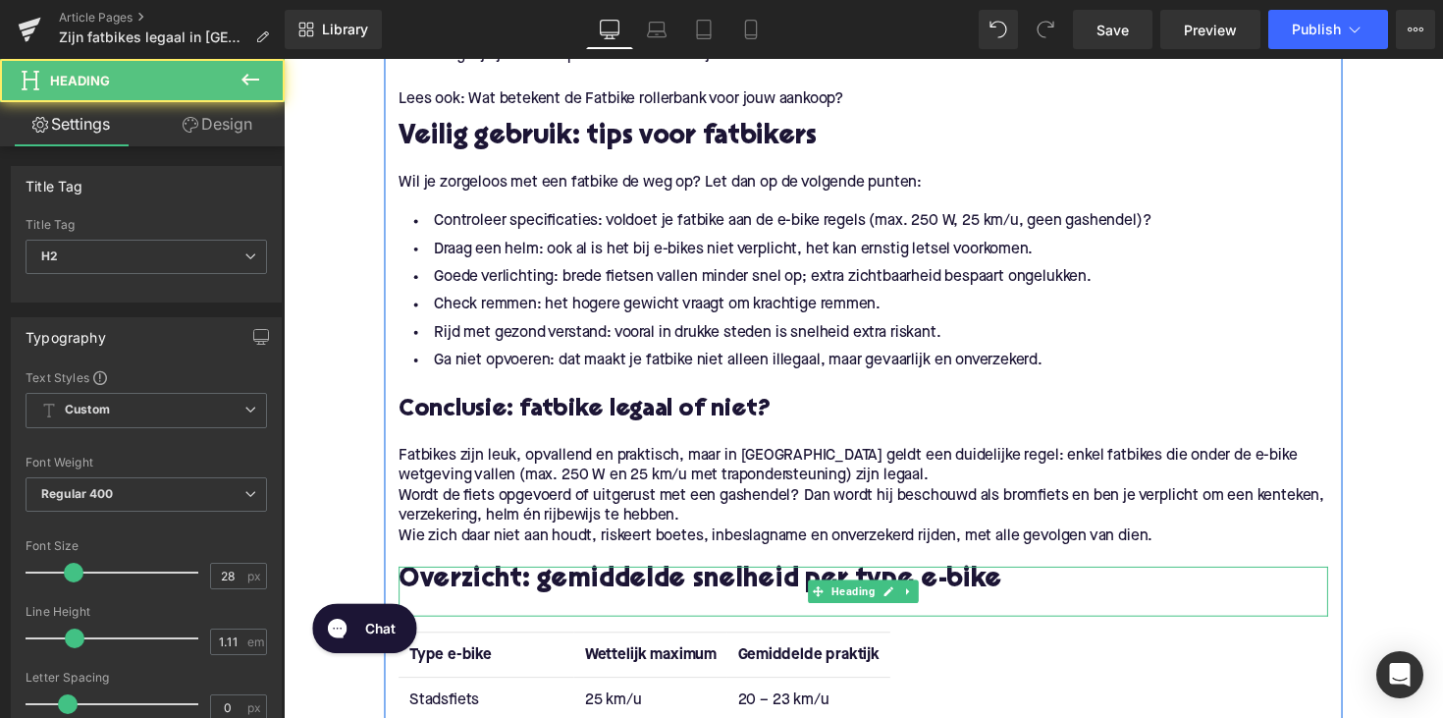
click at [931, 605] on h2 "Overzicht: gemiddelde snelheid per type e-bike" at bounding box center [877, 594] width 952 height 30
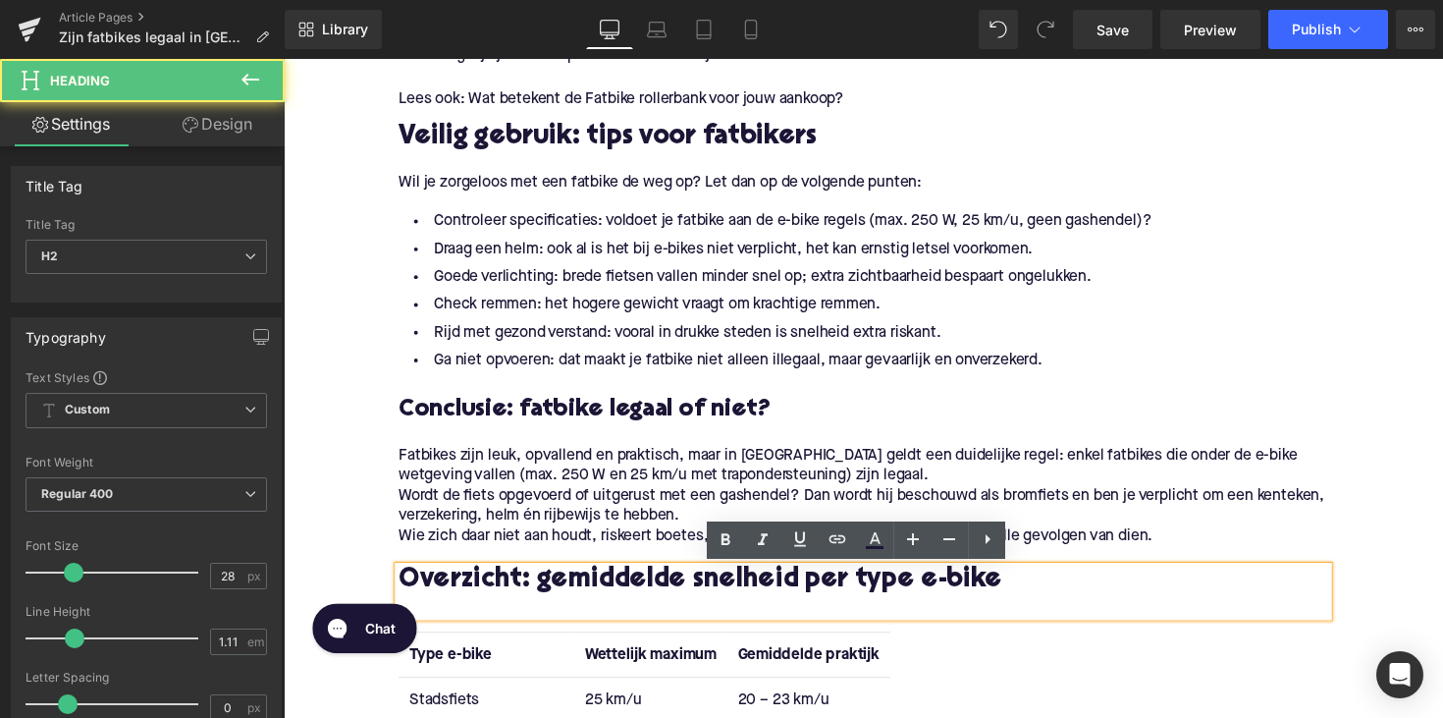
click at [719, 531] on div "Wordt de fiets opgevoerd of uitgerust met een gashendel? Dan wordt hij beschouw…" at bounding box center [877, 517] width 952 height 41
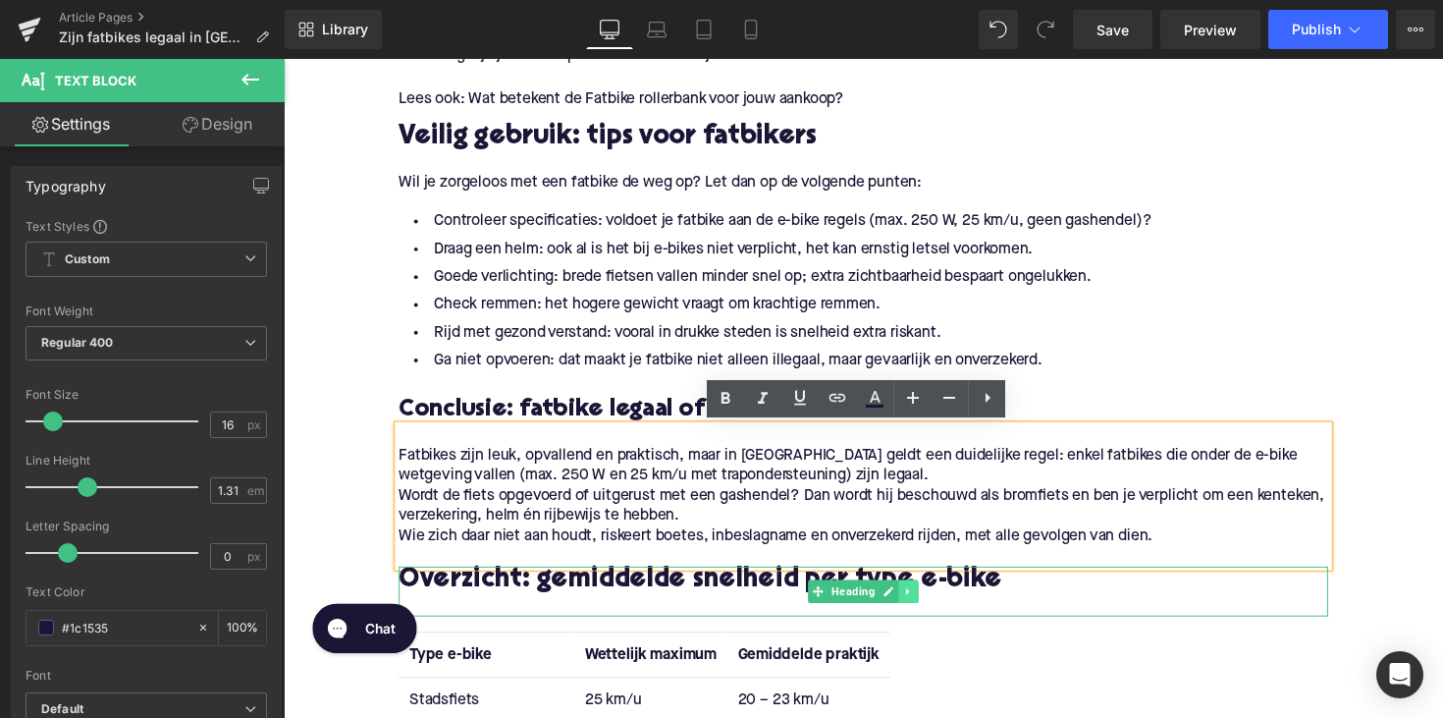
click at [924, 607] on icon at bounding box center [924, 605] width 11 height 12
click at [930, 609] on icon at bounding box center [934, 604] width 11 height 11
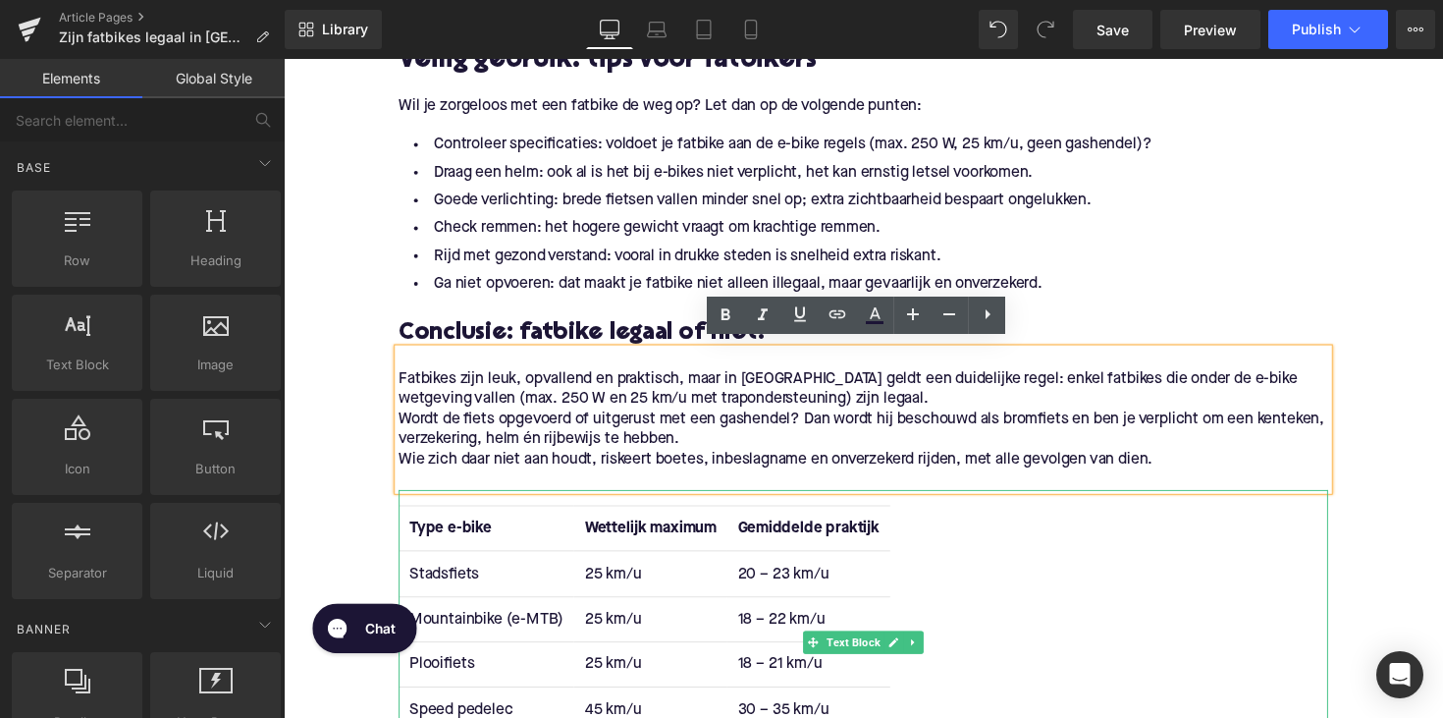
scroll to position [2682, 0]
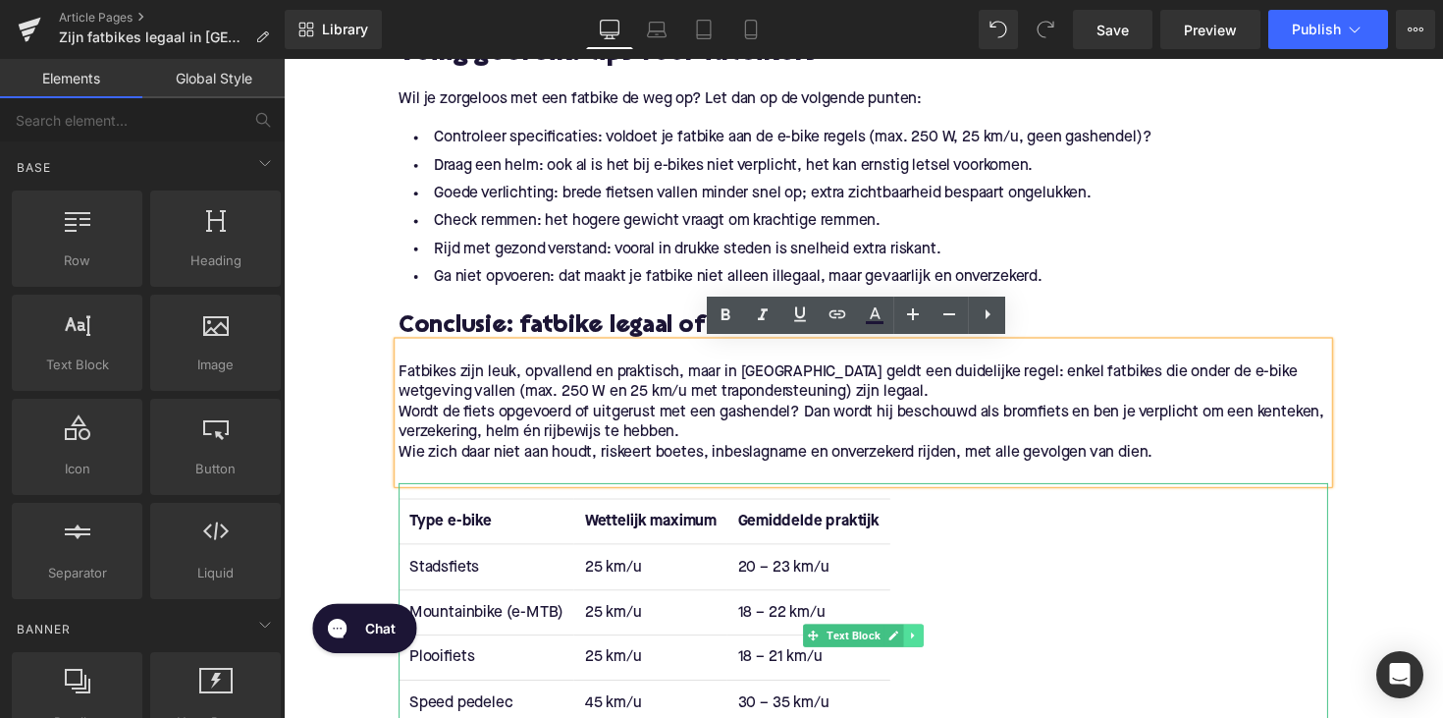
click at [927, 648] on icon at bounding box center [928, 649] width 3 height 7
click at [929, 648] on link at bounding box center [939, 650] width 21 height 24
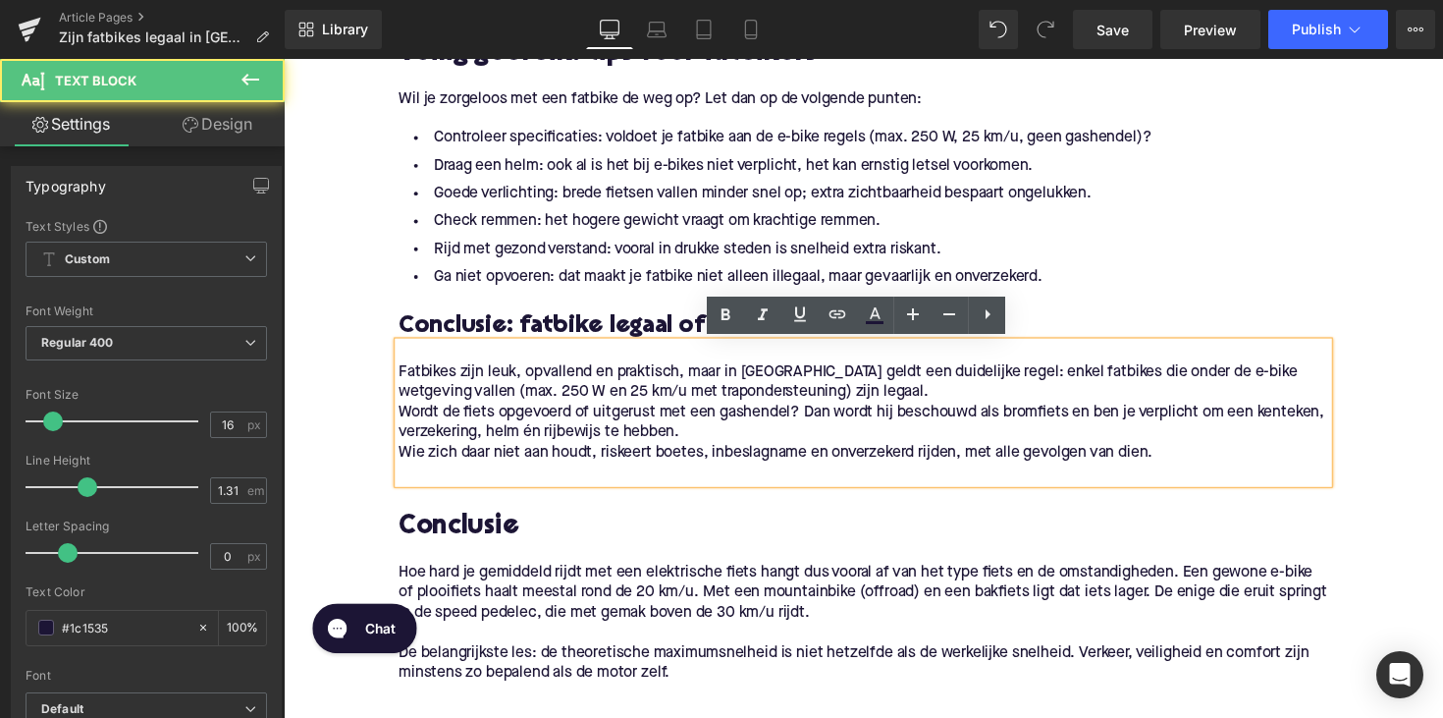
click at [401, 464] on div "Wie zich daar niet aan houdt, riskeert boetes, inbeslagname en onverzekerd rijd…" at bounding box center [877, 463] width 952 height 21
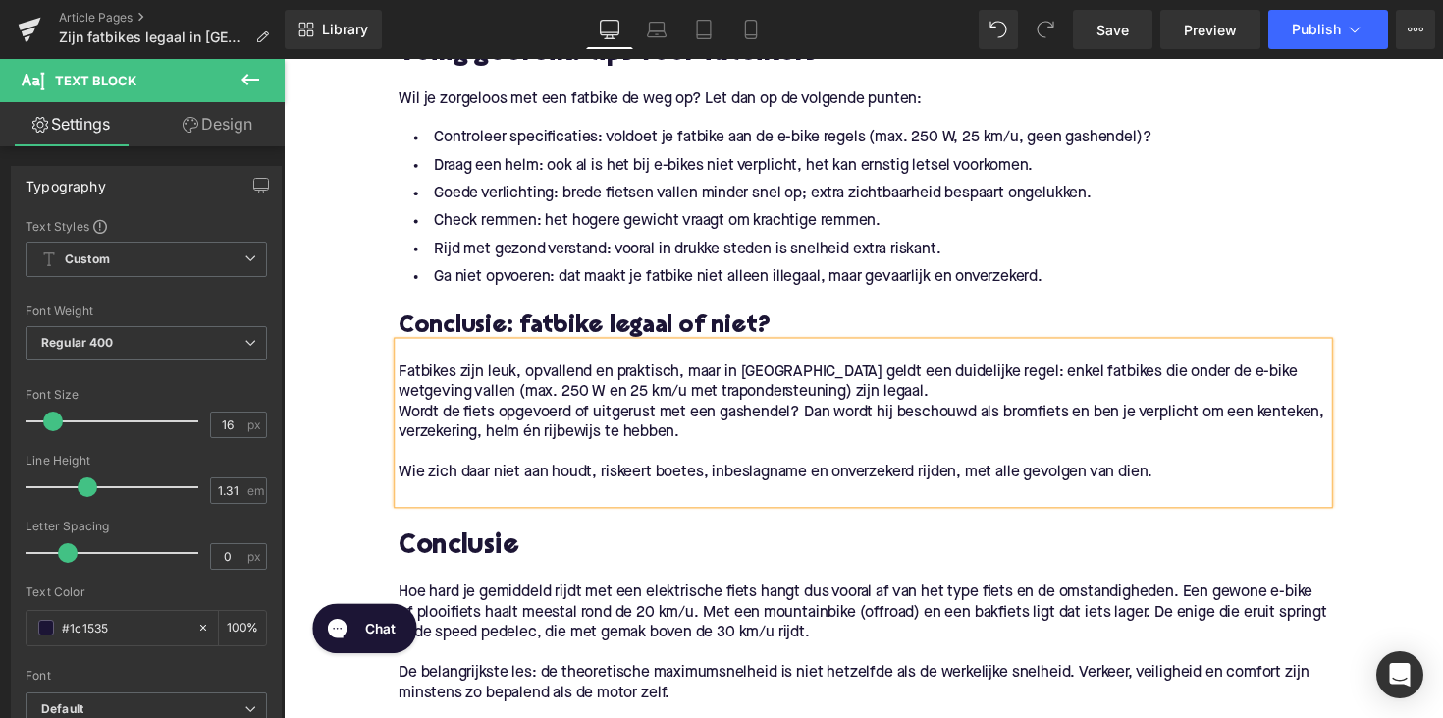
click at [401, 420] on div "Wordt de fiets opgevoerd of uitgerust met een gashendel? Dan wordt hij beschouw…" at bounding box center [877, 431] width 952 height 41
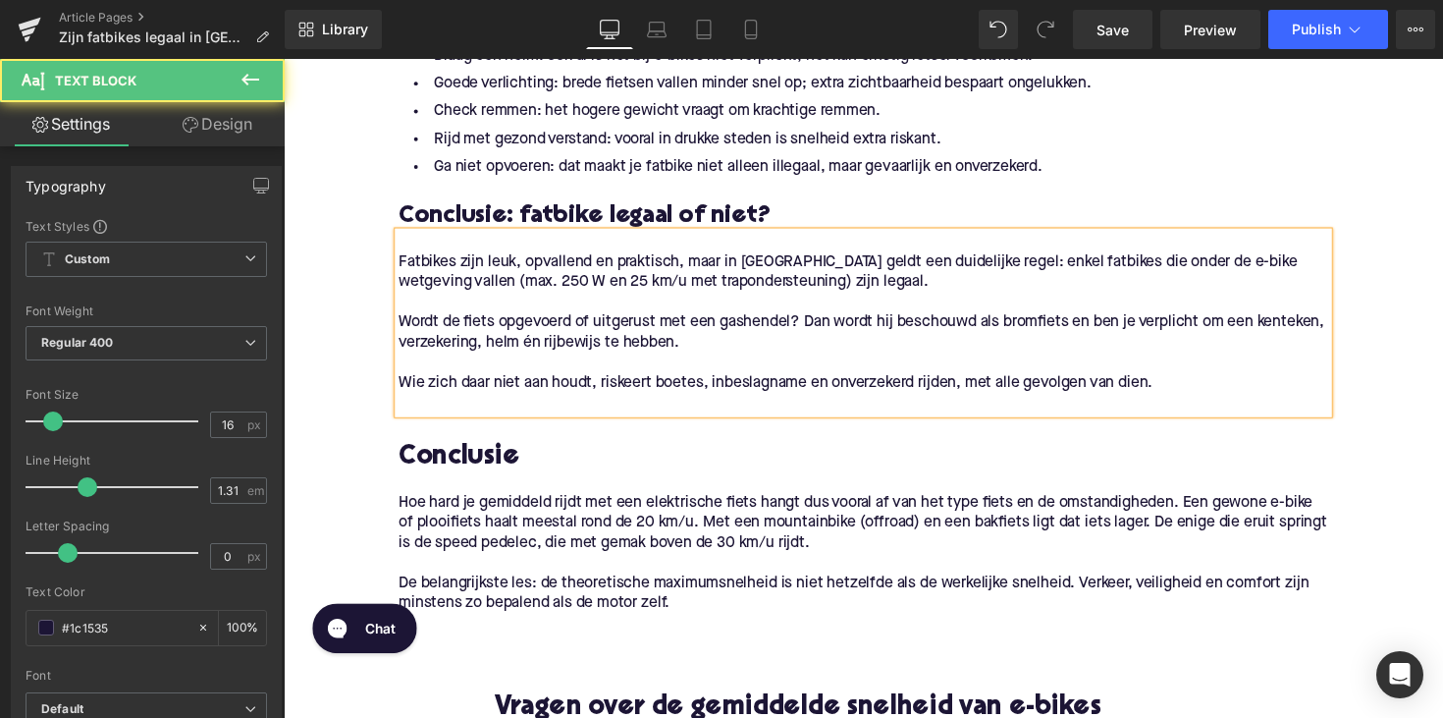
scroll to position [2900, 0]
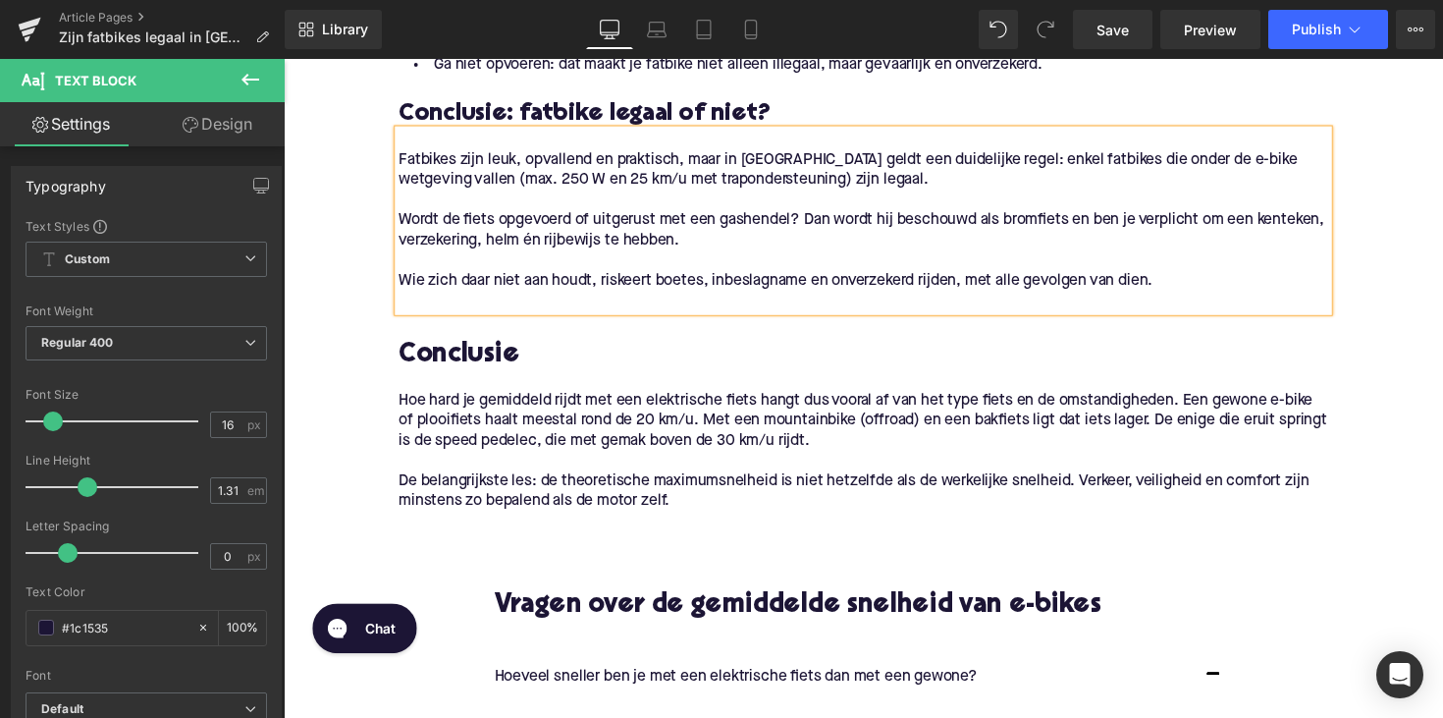
click at [712, 364] on h2 "Conclusie" at bounding box center [877, 363] width 952 height 30
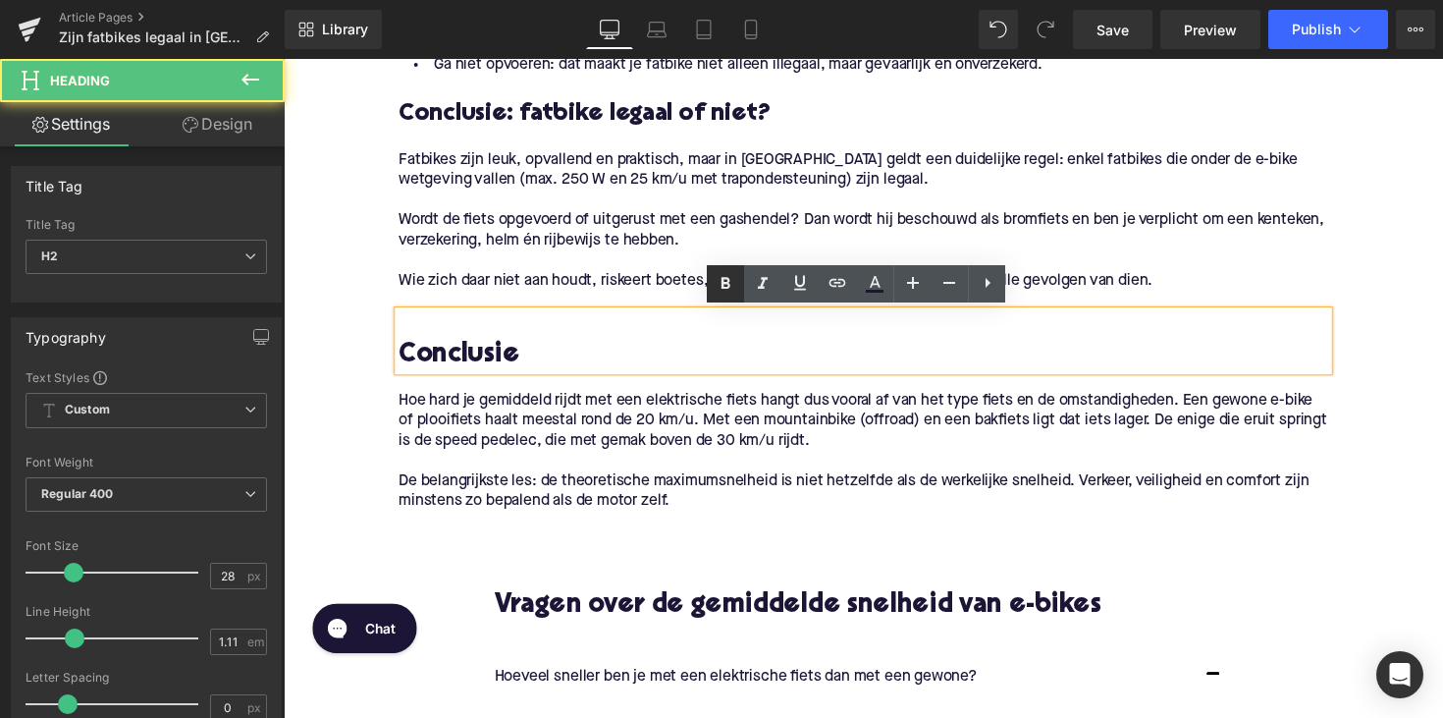
click at [694, 258] on div at bounding box center [877, 265] width 952 height 21
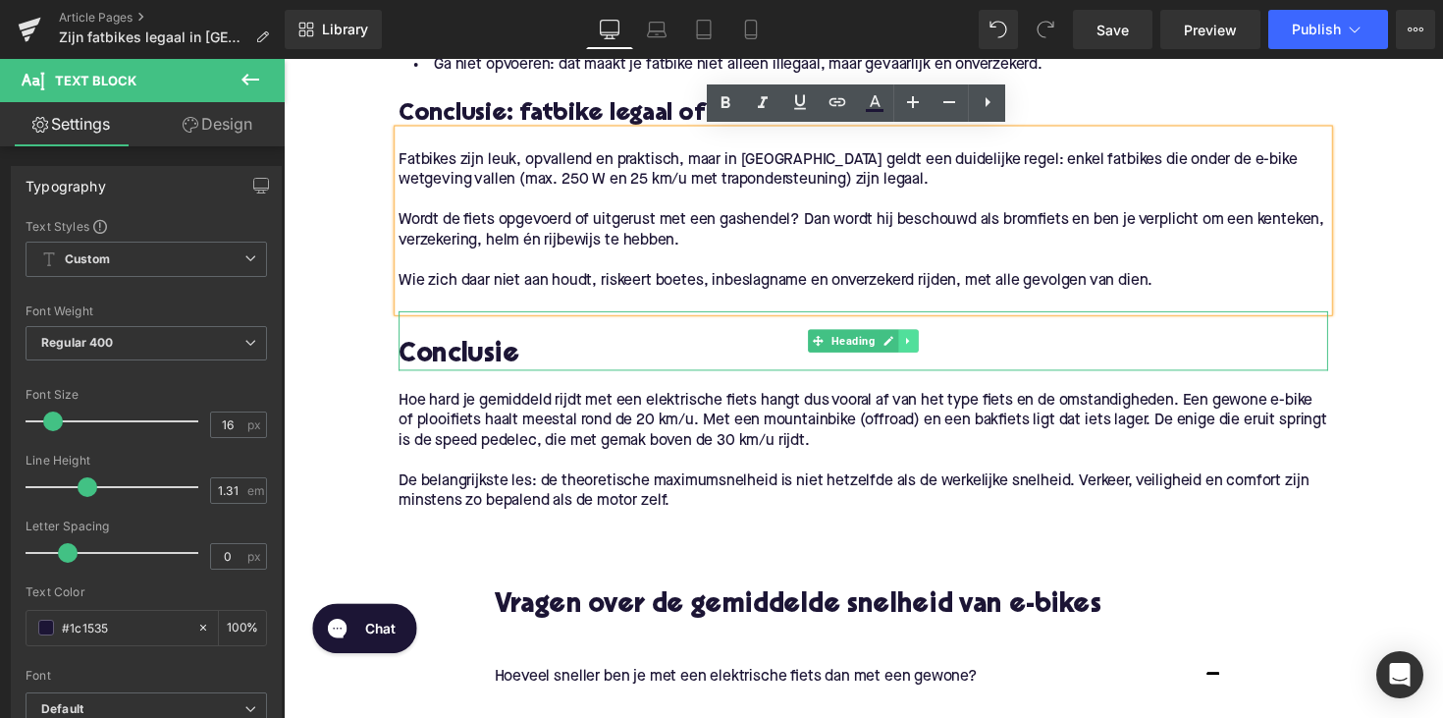
click at [914, 354] on link at bounding box center [924, 348] width 21 height 24
click at [929, 352] on icon at bounding box center [934, 347] width 11 height 11
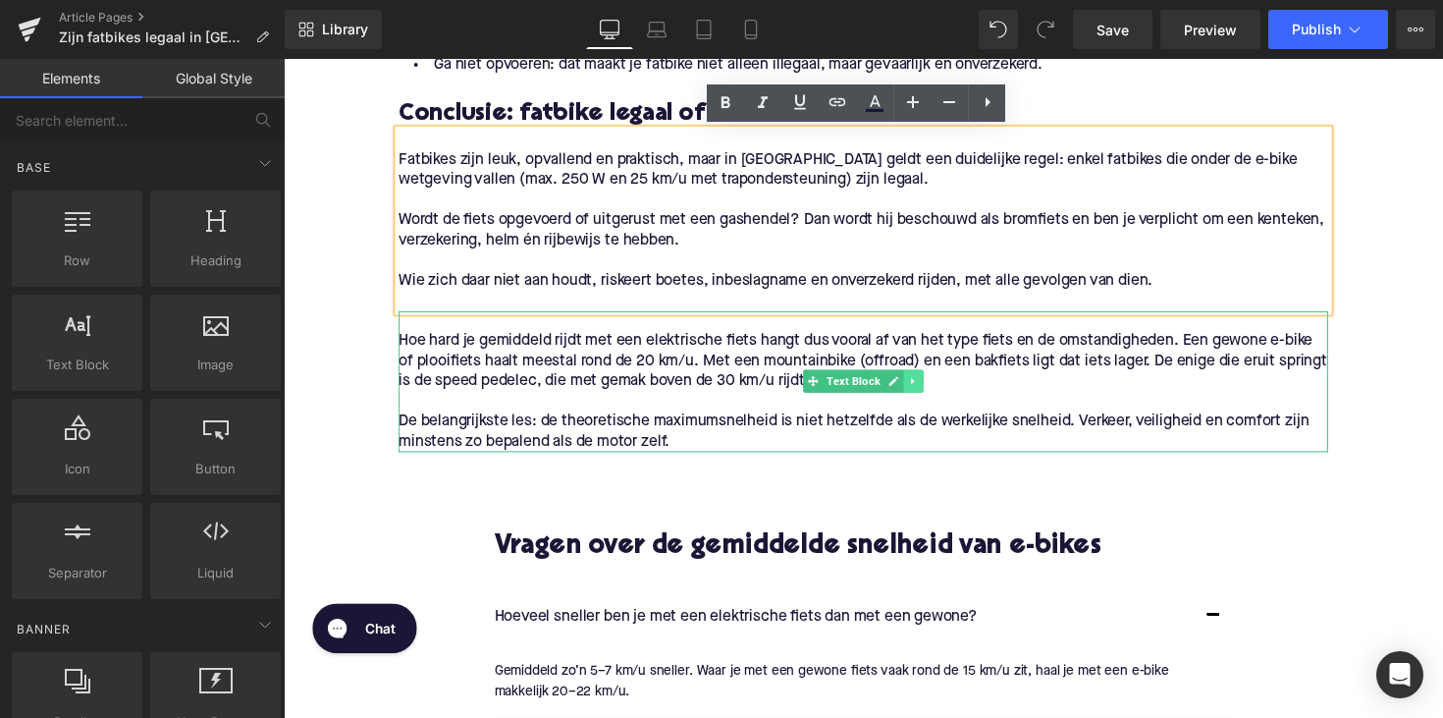
click at [919, 389] on link at bounding box center [929, 389] width 21 height 24
click at [934, 389] on icon at bounding box center [939, 389] width 11 height 11
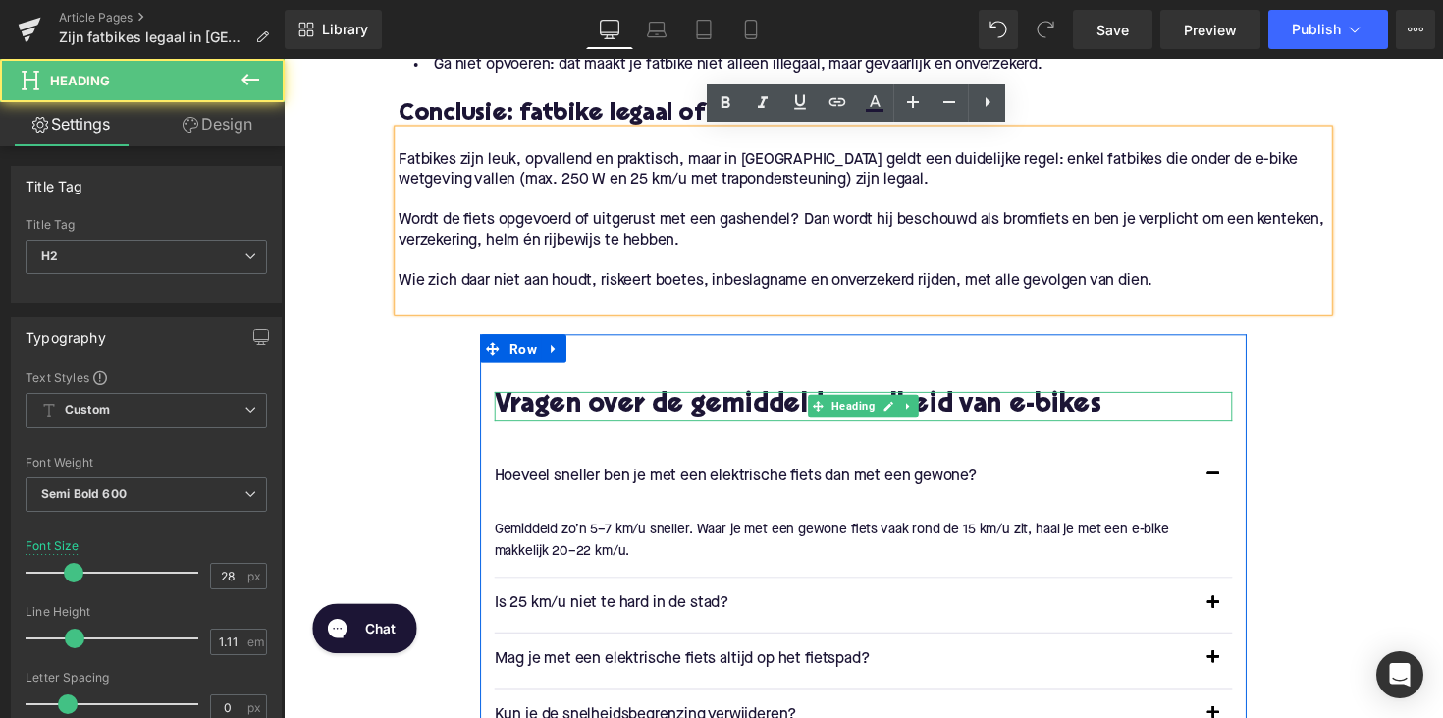
drag, startPoint x: 732, startPoint y: 408, endPoint x: 695, endPoint y: 408, distance: 37.3
click at [732, 408] on h2 "Vragen over de gemiddelde snelheid van e-bikes" at bounding box center [878, 415] width 756 height 30
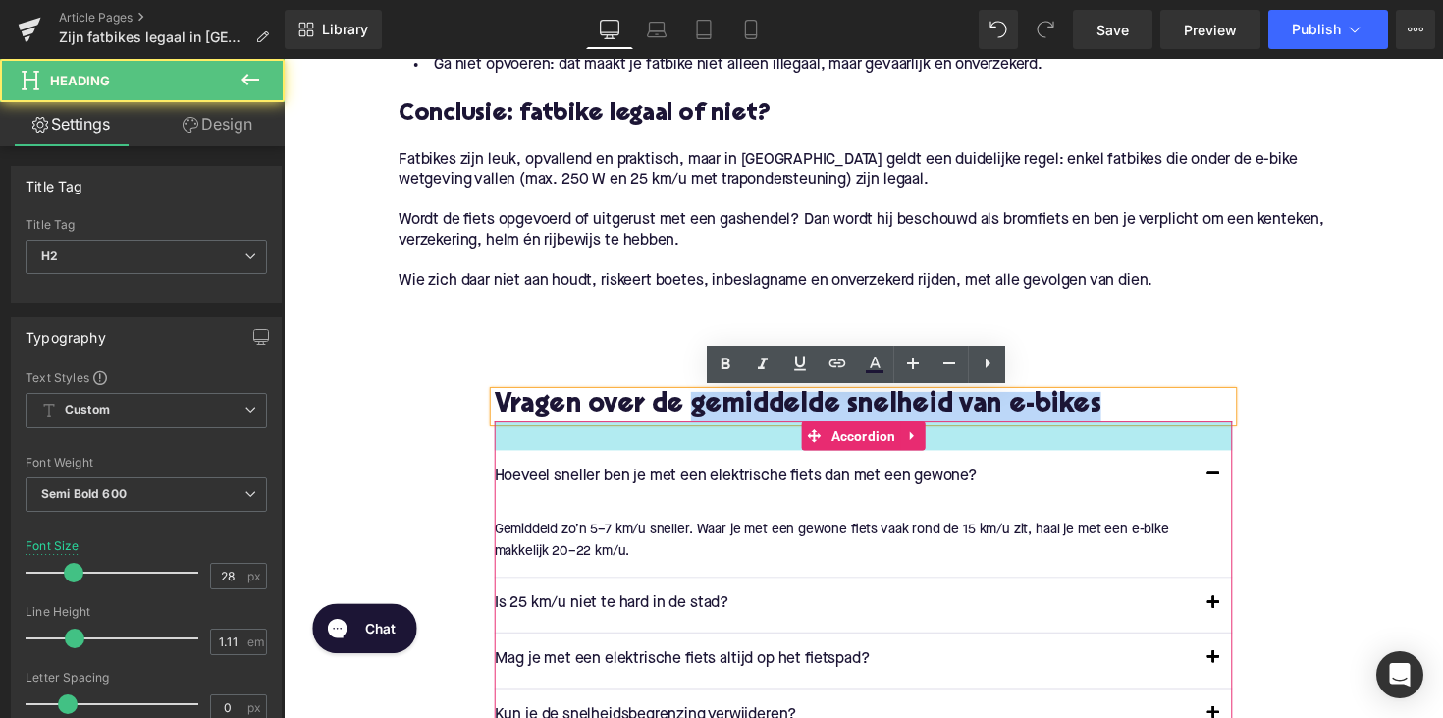
drag, startPoint x: 708, startPoint y: 417, endPoint x: 1223, endPoint y: 454, distance: 516.6
click at [1223, 454] on div "Vragen over de gemiddelde snelheid van e-bikes Heading Hoeveel sneller ben je m…" at bounding box center [877, 623] width 785 height 447
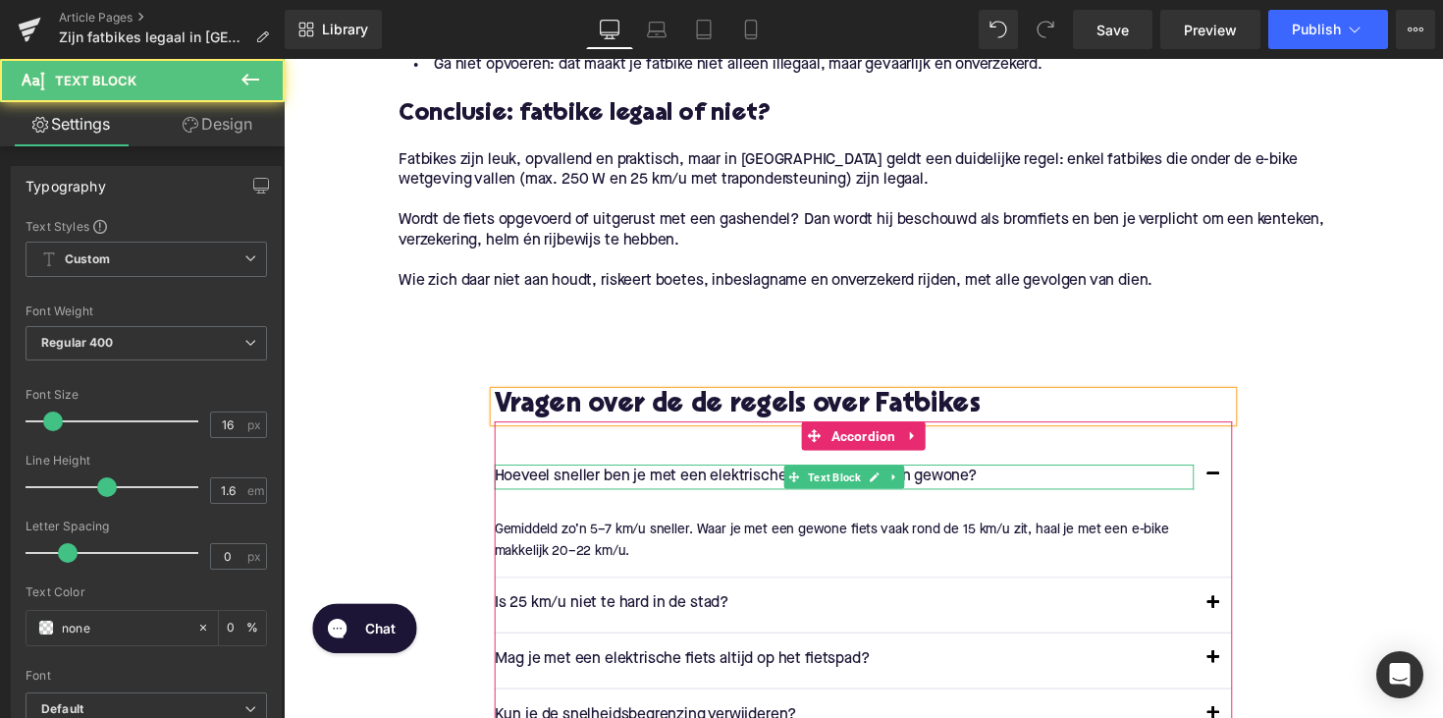
click at [661, 484] on p "Hoeveel sneller ben je met een elektrische fiets dan met een gewone?" at bounding box center [858, 487] width 717 height 26
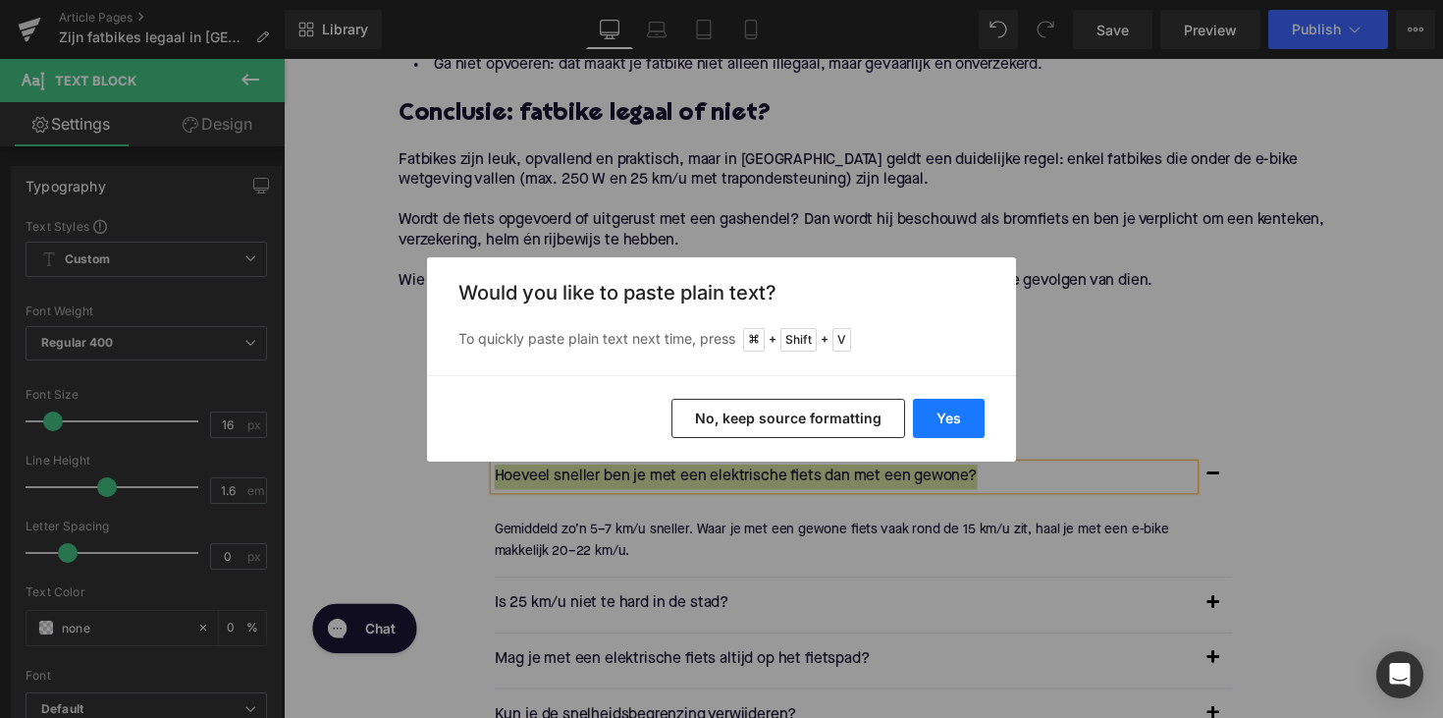
click at [925, 422] on button "Yes" at bounding box center [949, 418] width 72 height 39
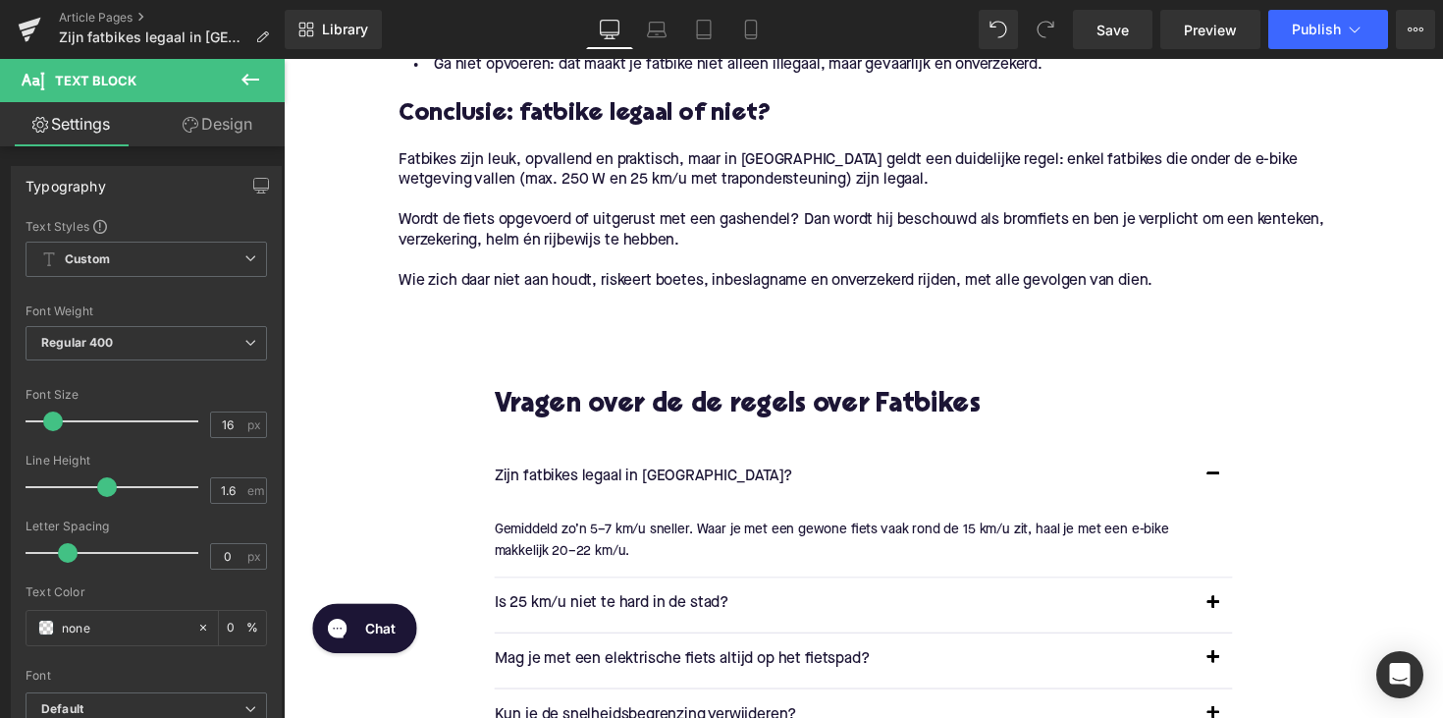
click at [613, 543] on p "Gemiddeld zo’n 5–7 km/u sneller. Waar je met een gewone fiets vaak rond de 15 k…" at bounding box center [870, 552] width 741 height 44
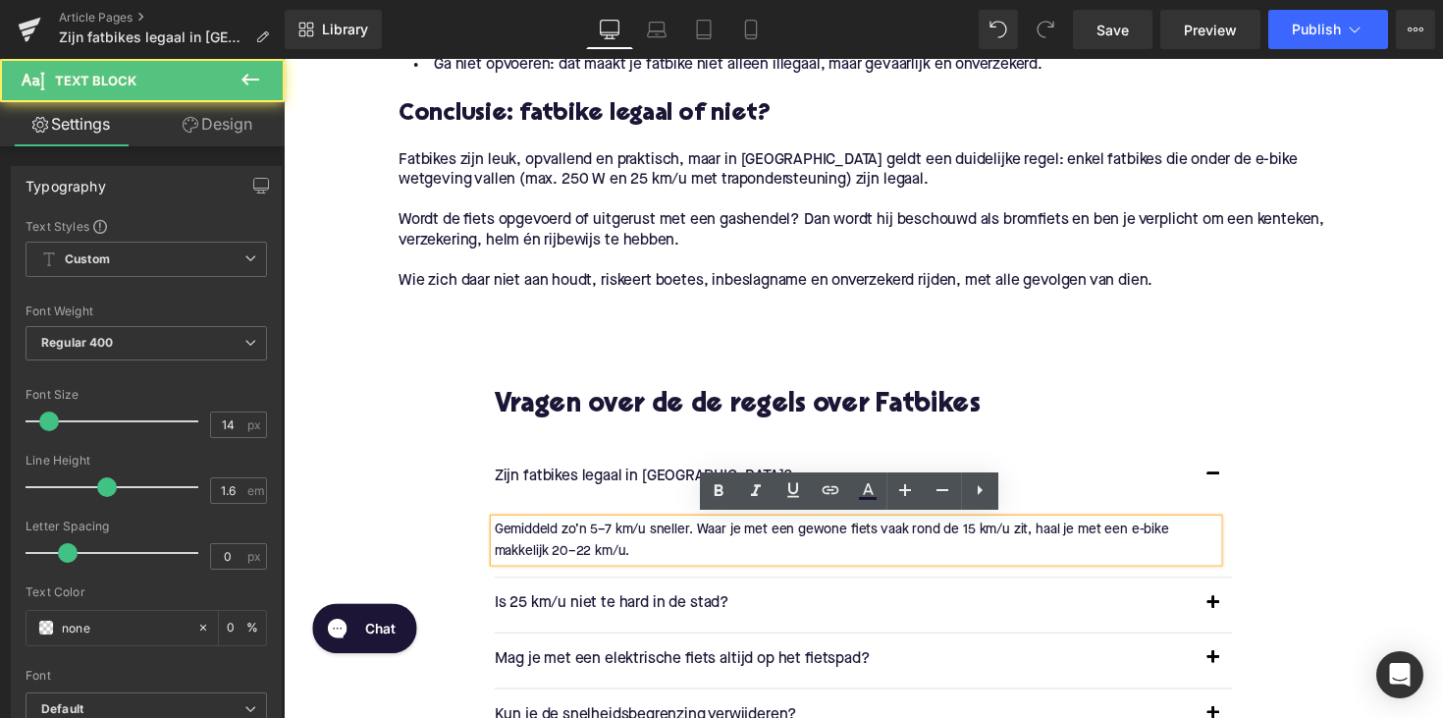
click at [613, 543] on p "Gemiddeld zo’n 5–7 km/u sneller. Waar je met een gewone fiets vaak rond de 15 k…" at bounding box center [870, 552] width 741 height 44
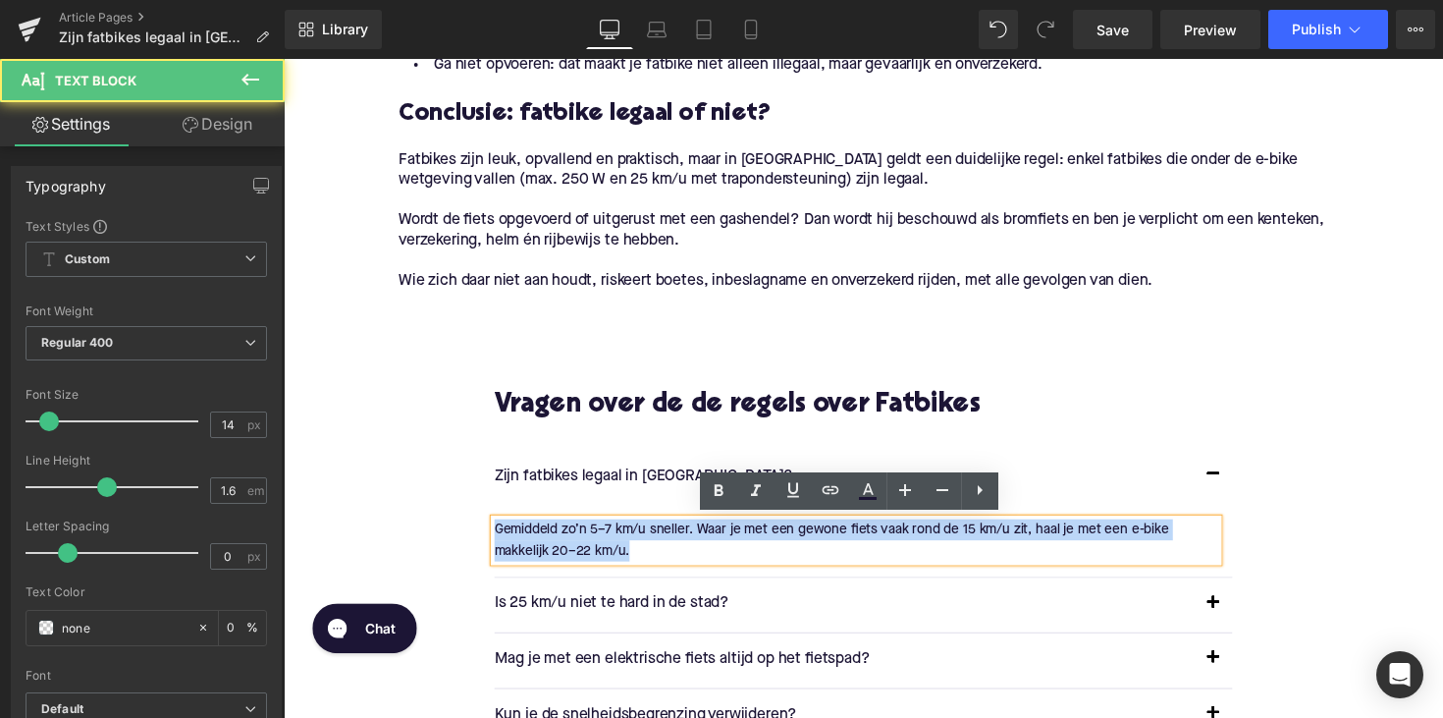
click at [613, 543] on p "Gemiddeld zo’n 5–7 km/u sneller. Waar je met een gewone fiets vaak rond de 15 k…" at bounding box center [870, 552] width 741 height 44
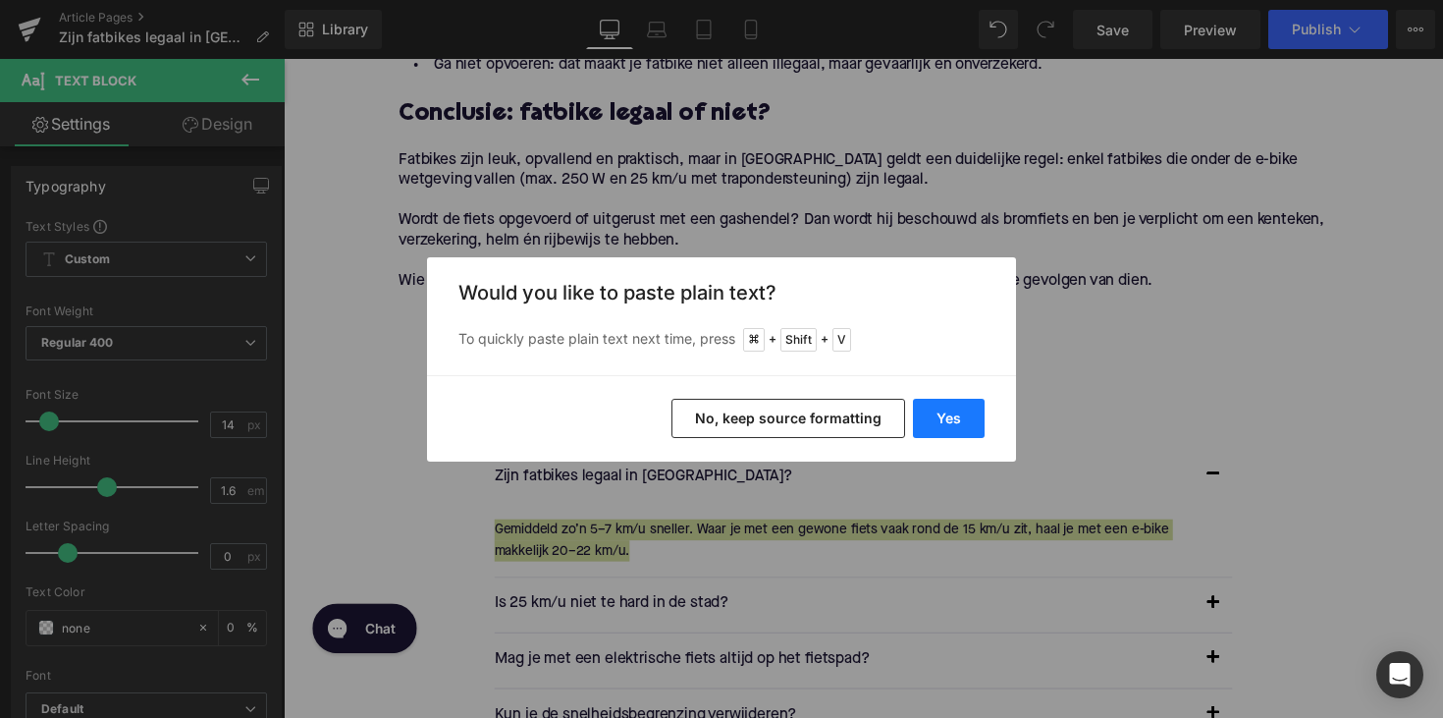
click at [934, 417] on button "Yes" at bounding box center [949, 418] width 72 height 39
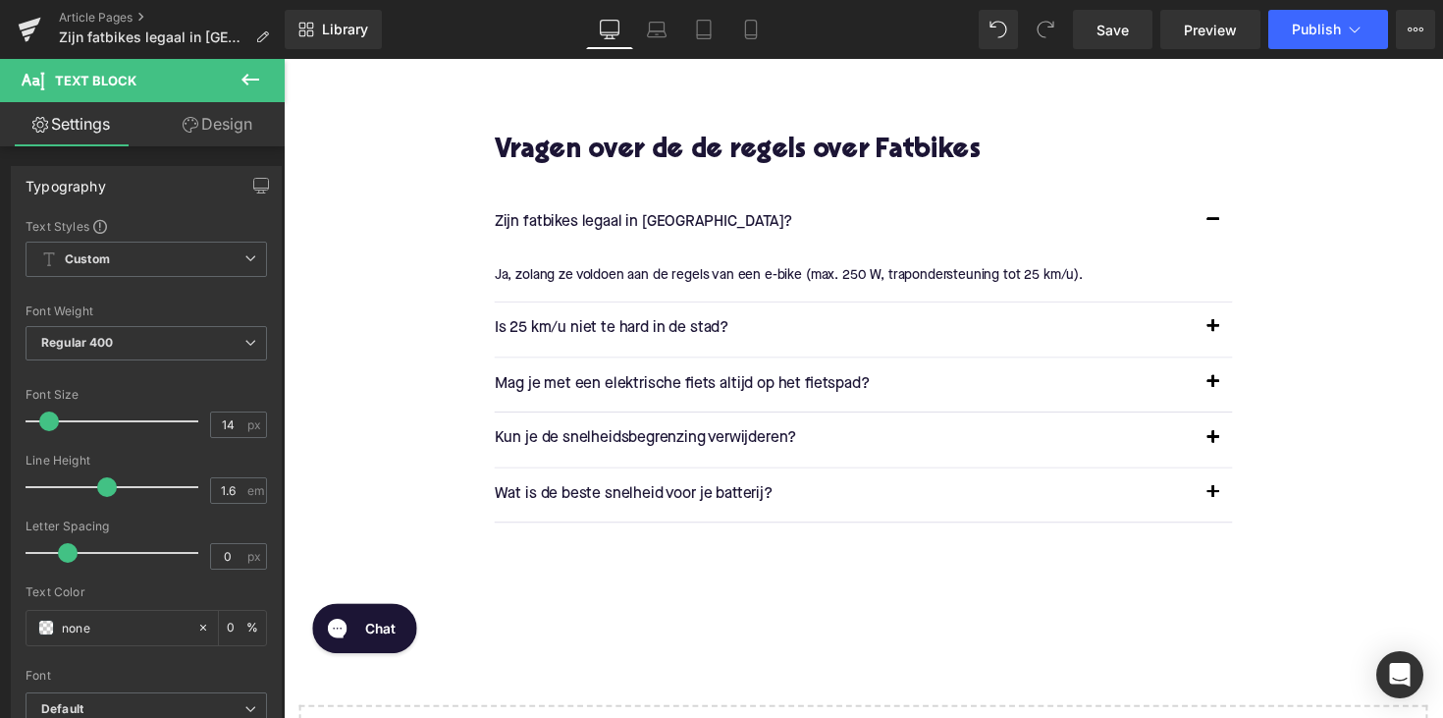
scroll to position [3121, 0]
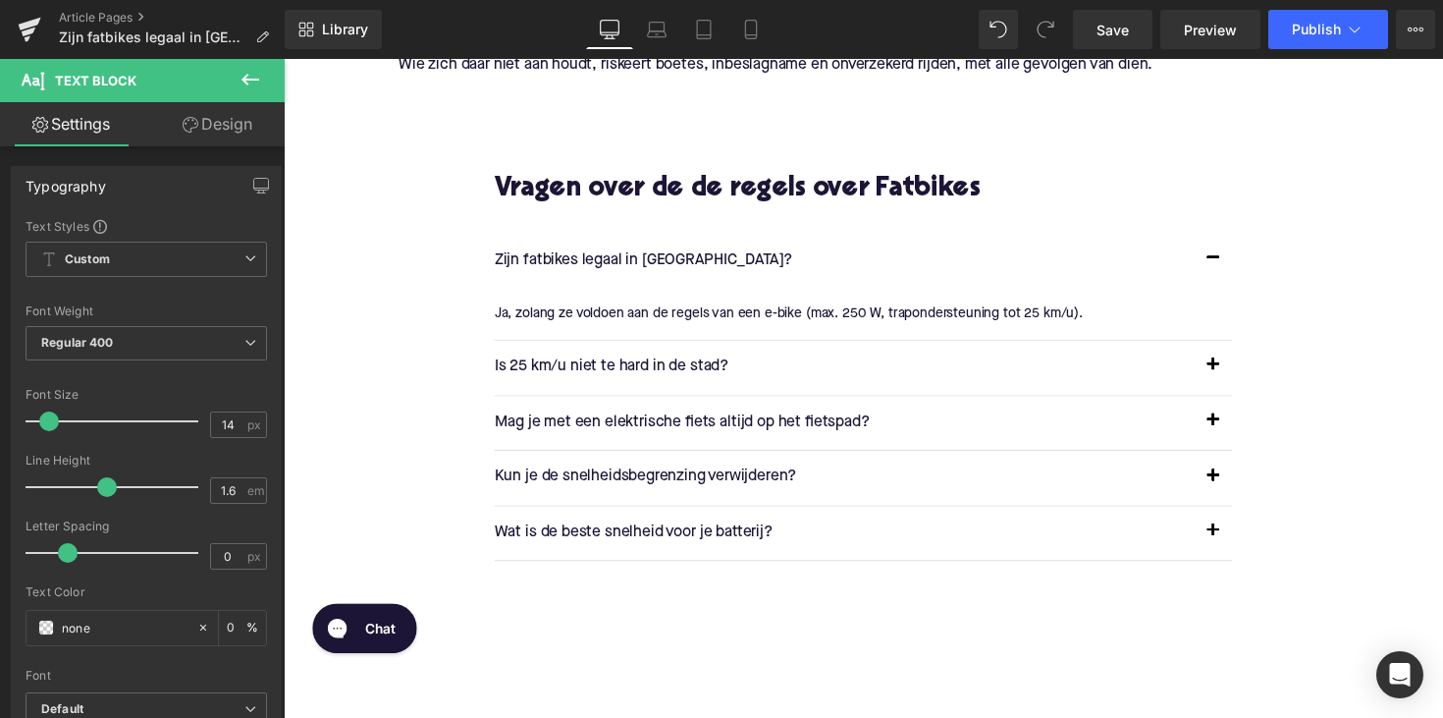
click at [598, 370] on p "Is 25 km/u niet te hard in de stad?" at bounding box center [858, 375] width 717 height 26
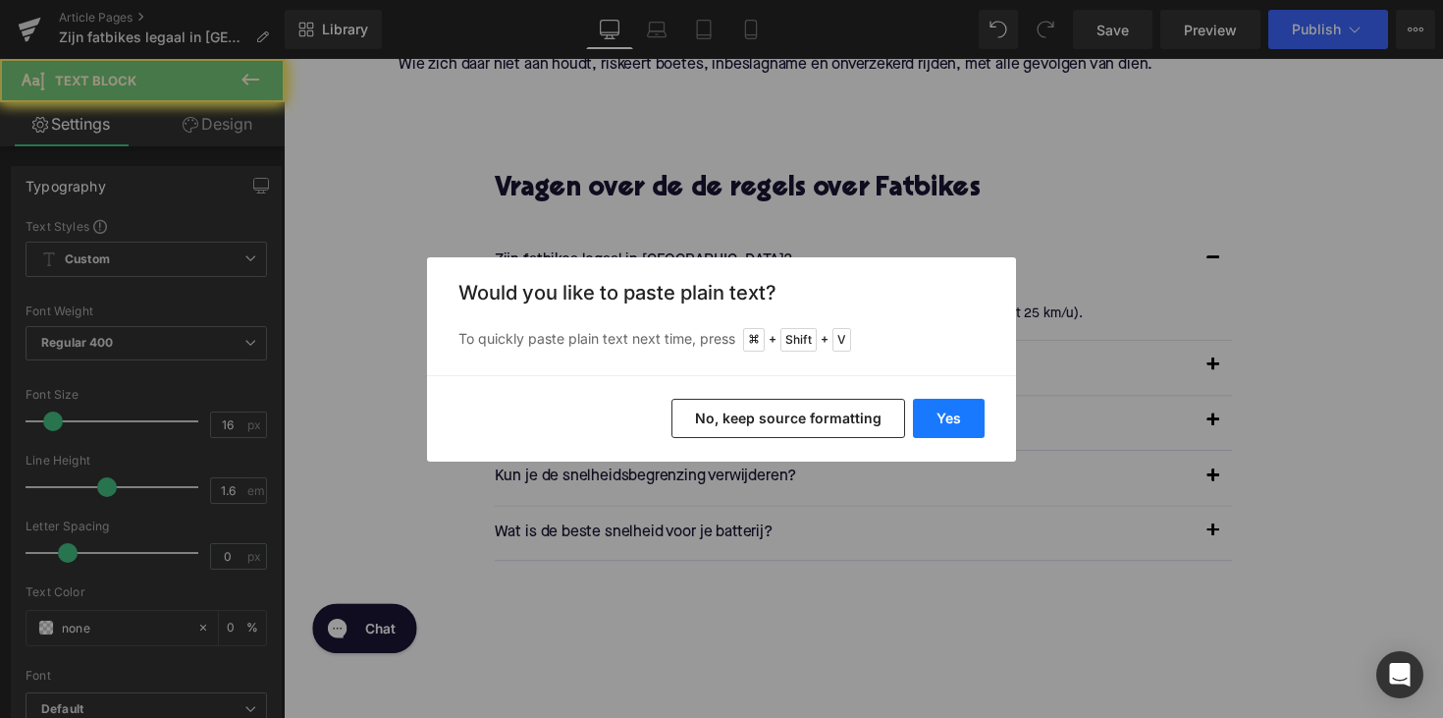
click at [945, 418] on button "Yes" at bounding box center [949, 418] width 72 height 39
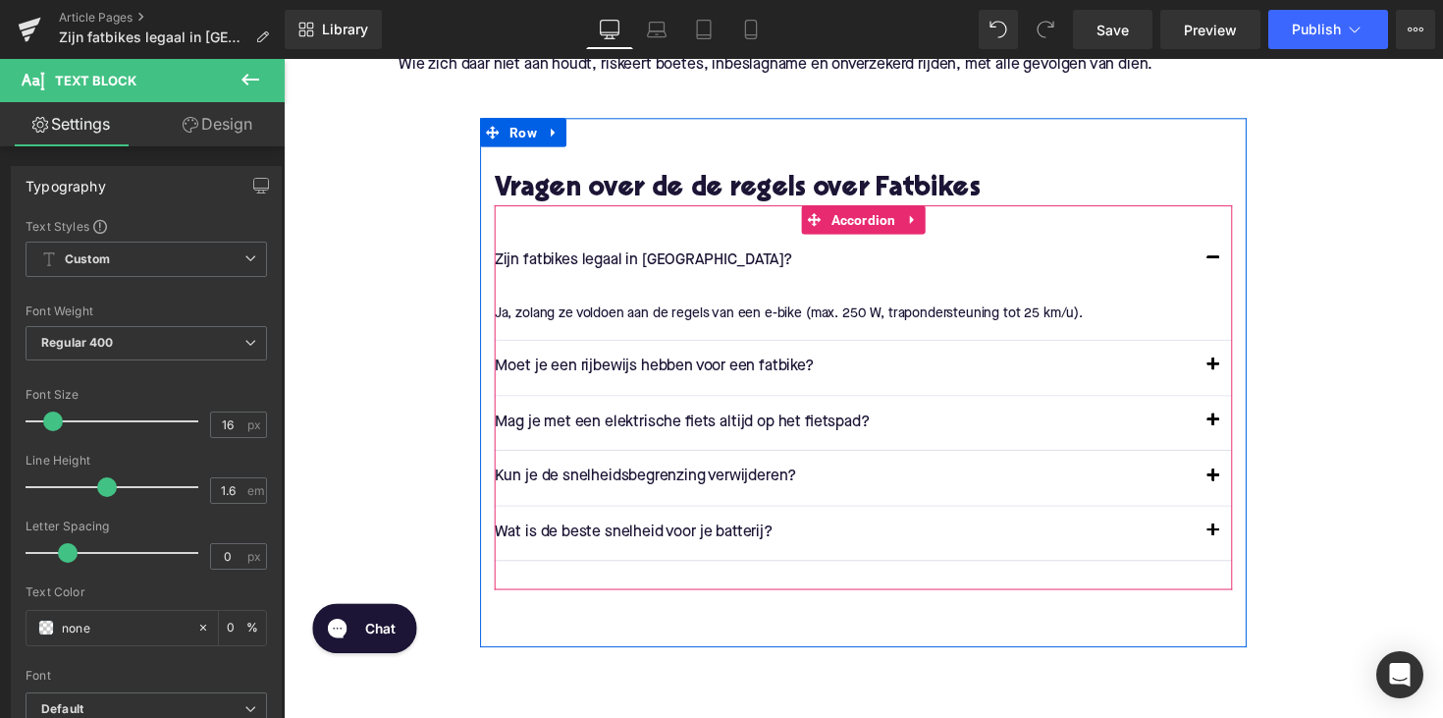
click at [1236, 378] on span "button" at bounding box center [1236, 378] width 0 height 0
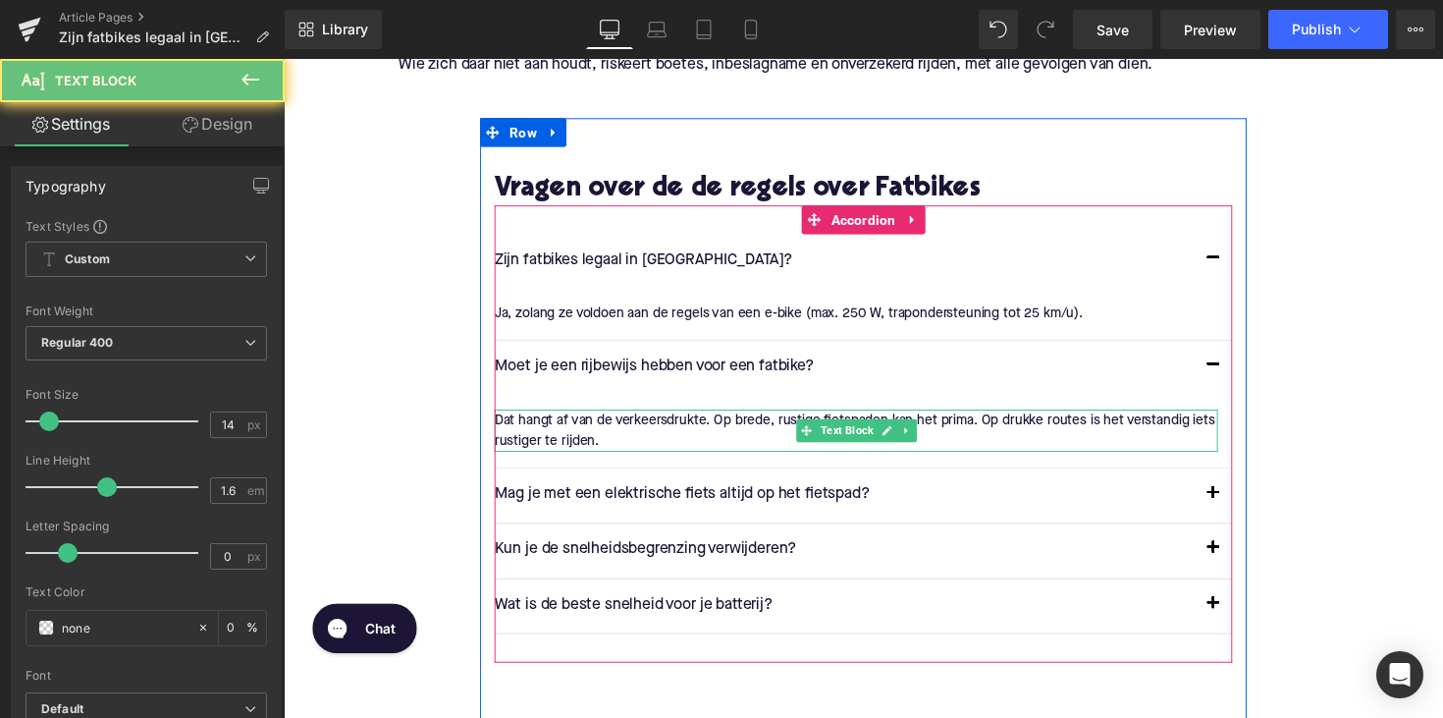
click at [637, 428] on p "Dat hangt af van de verkeersdrukte. Op brede, rustige fietspaden kan het prima.…" at bounding box center [870, 440] width 741 height 44
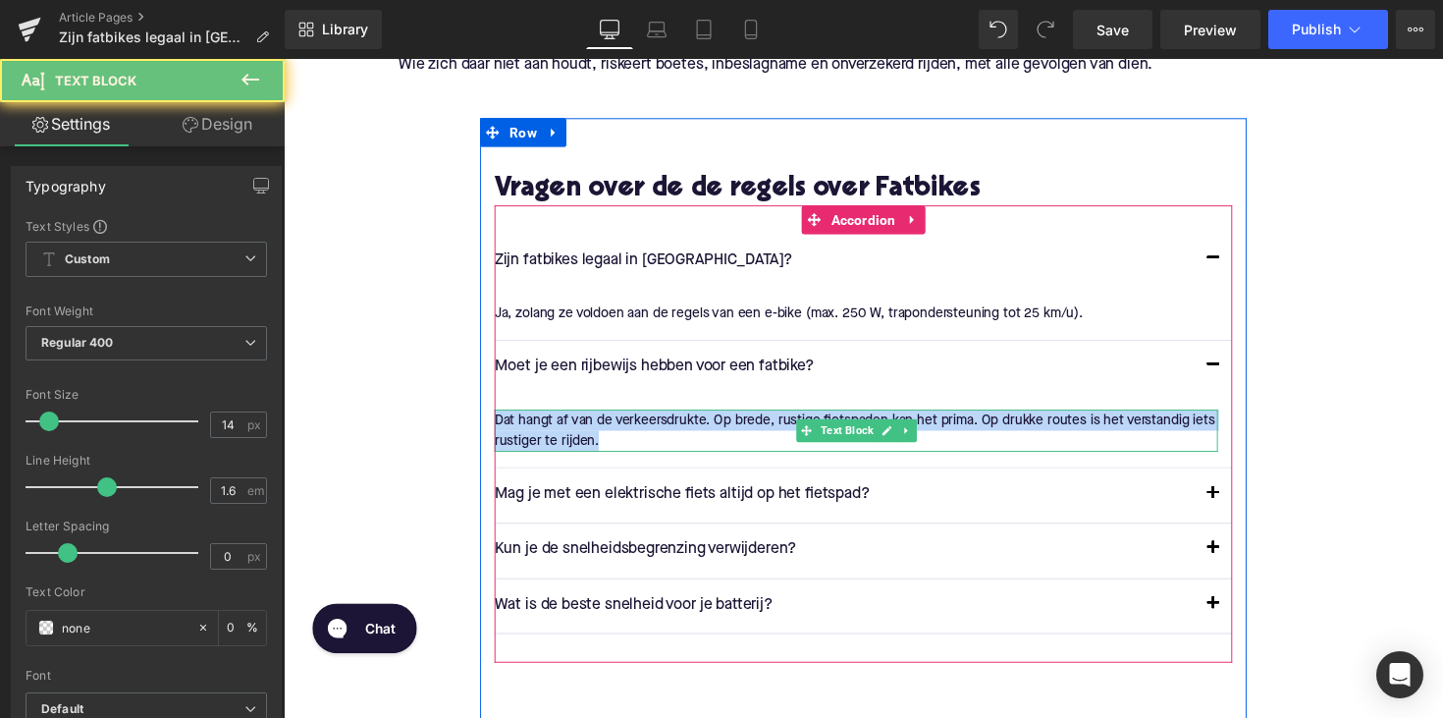
click at [637, 428] on p "Dat hangt af van de verkeersdrukte. Op brede, rustige fietspaden kan het prima.…" at bounding box center [870, 440] width 741 height 44
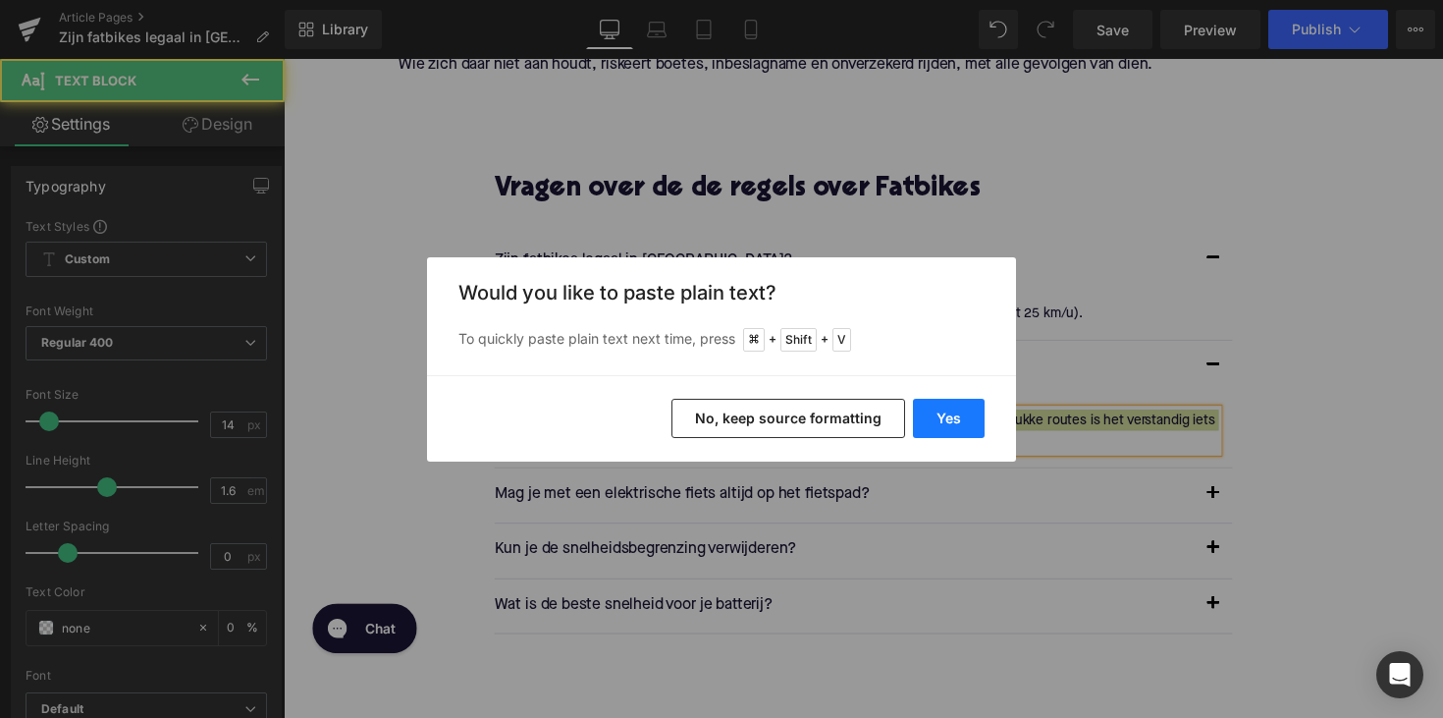
click at [943, 423] on button "Yes" at bounding box center [949, 418] width 72 height 39
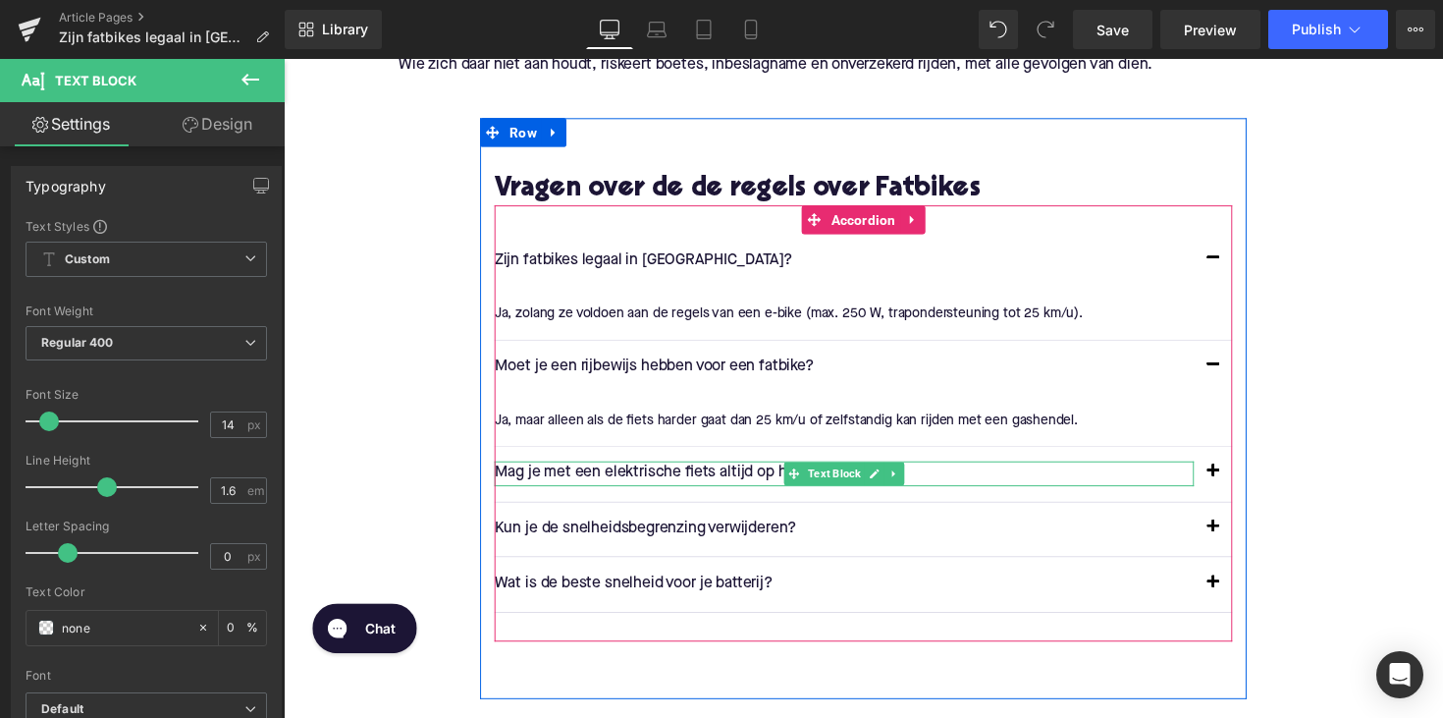
click at [641, 484] on p "Mag je met een elektrische fiets altijd op het fietspad?" at bounding box center [858, 484] width 717 height 26
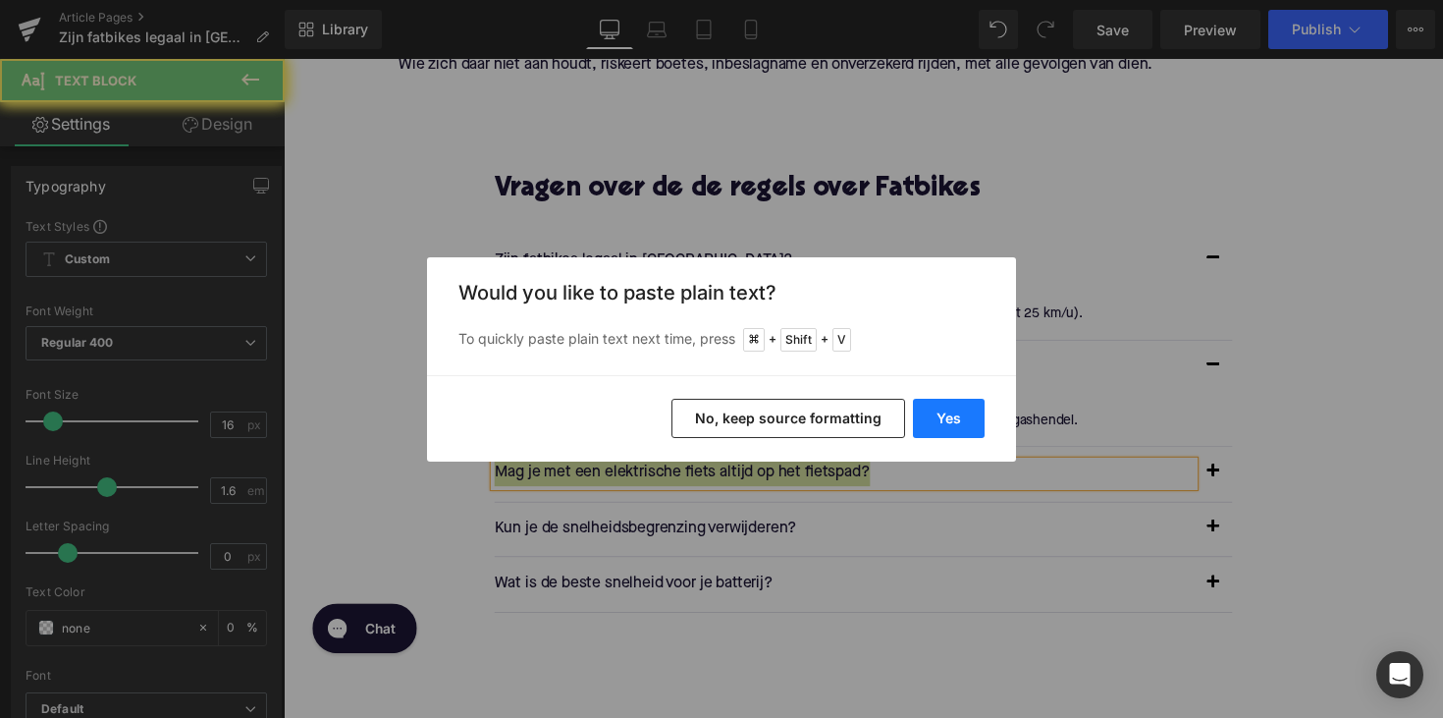
click at [949, 413] on button "Yes" at bounding box center [949, 418] width 72 height 39
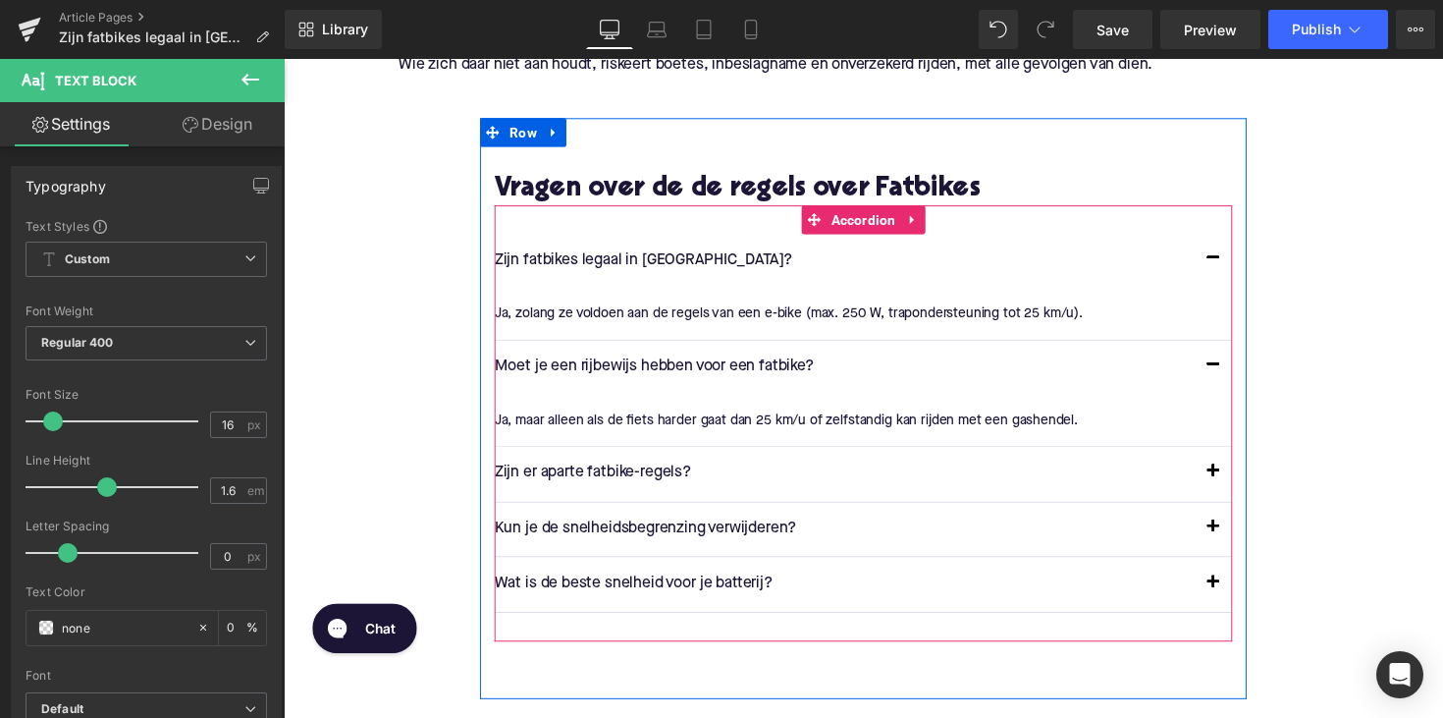
click at [1236, 487] on span "button" at bounding box center [1236, 487] width 0 height 0
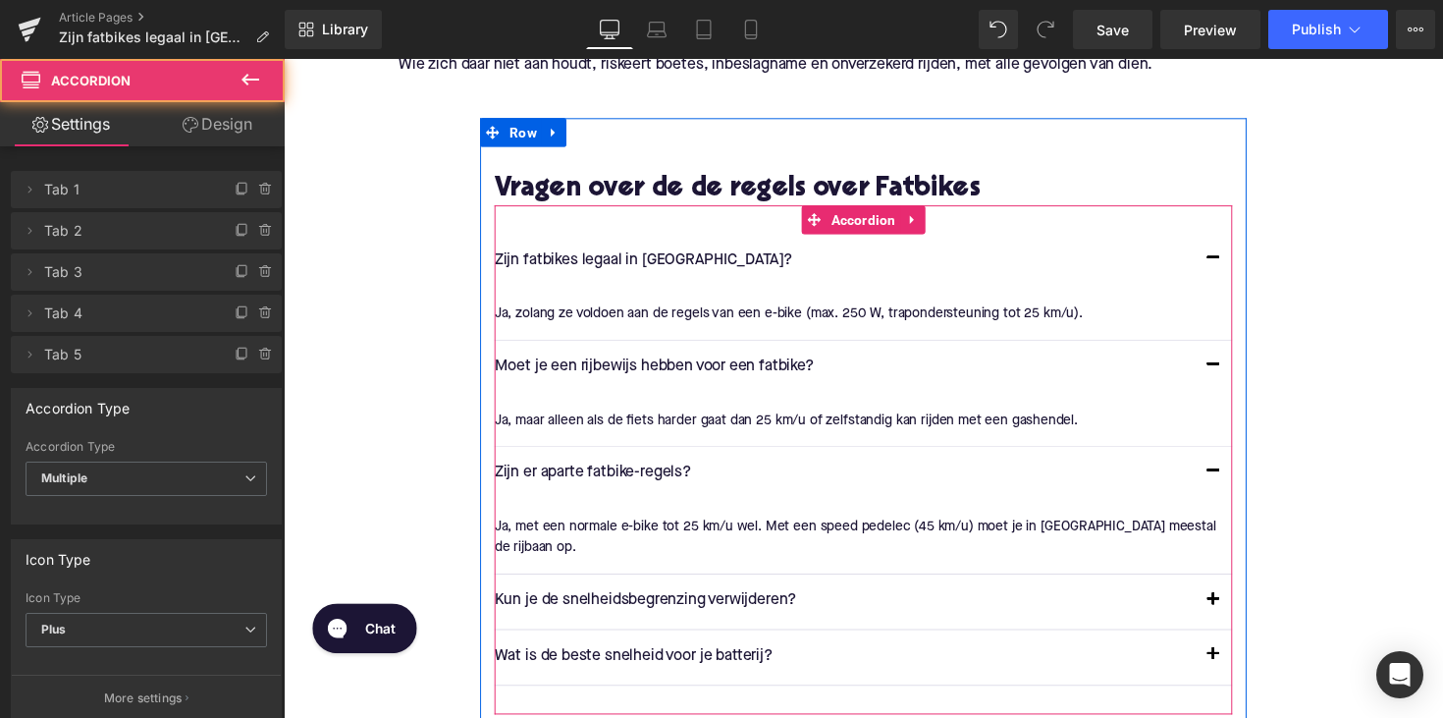
click at [553, 533] on p "Ja, met een normale e-bike tot 25 km/u wel. Met een speed pedelec (45 km/u) moe…" at bounding box center [870, 549] width 741 height 44
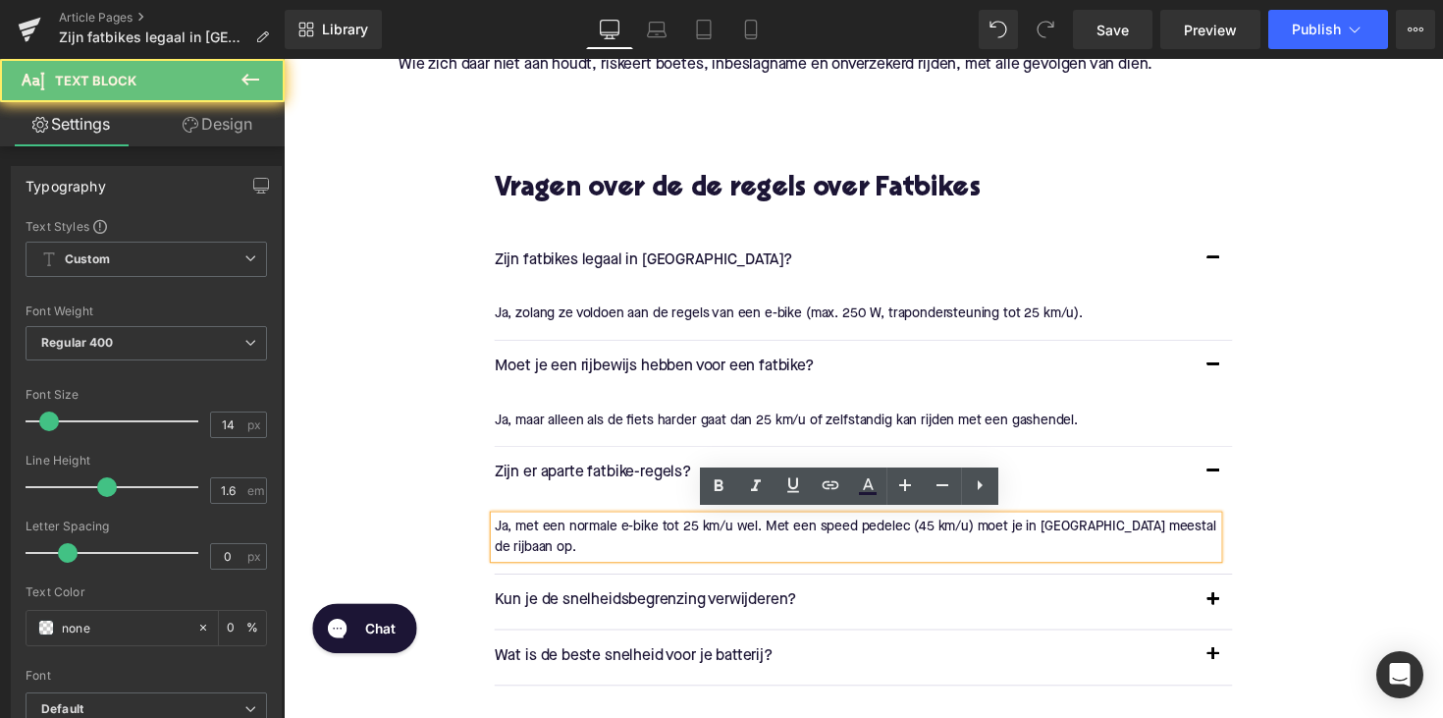
click at [553, 533] on p "Ja, met een normale e-bike tot 25 km/u wel. Met een speed pedelec (45 km/u) moe…" at bounding box center [870, 549] width 741 height 44
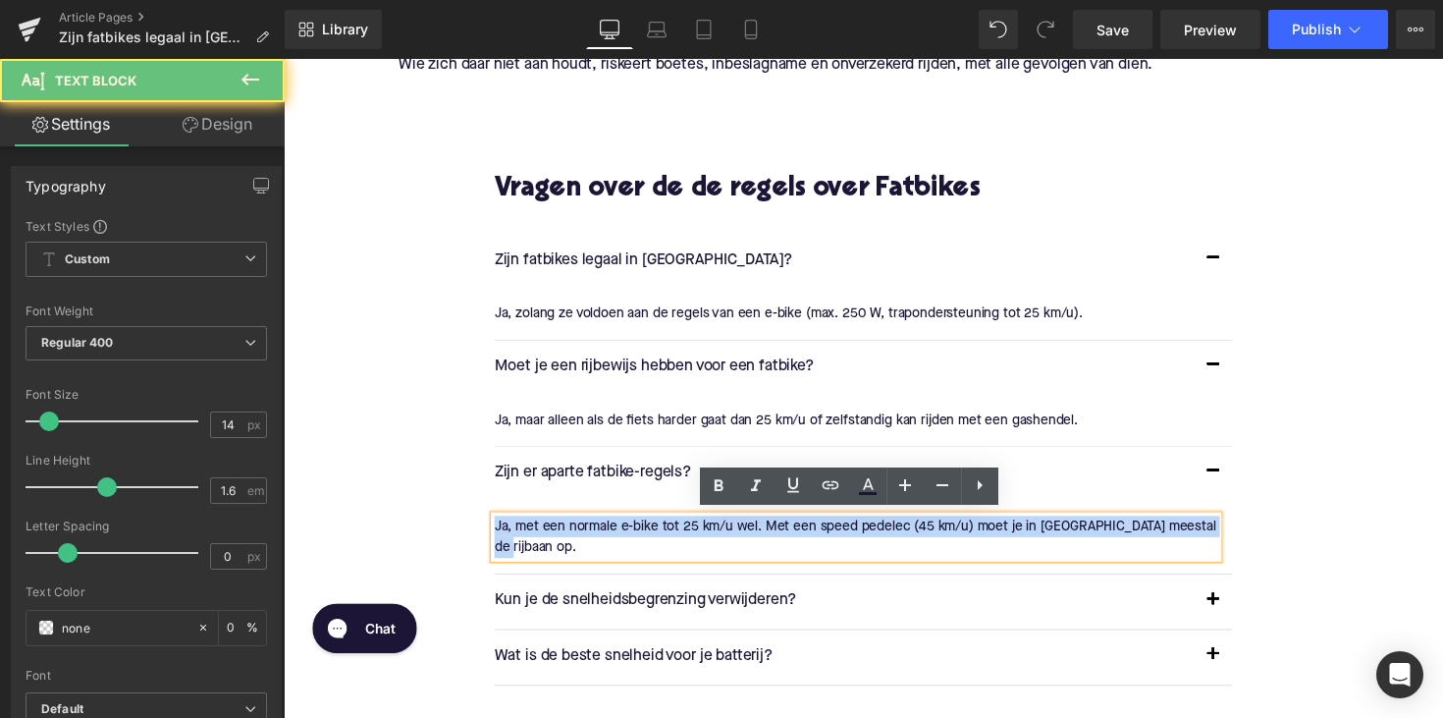
click at [553, 533] on p "Ja, met een normale e-bike tot 25 km/u wel. Met een speed pedelec (45 km/u) moe…" at bounding box center [870, 549] width 741 height 44
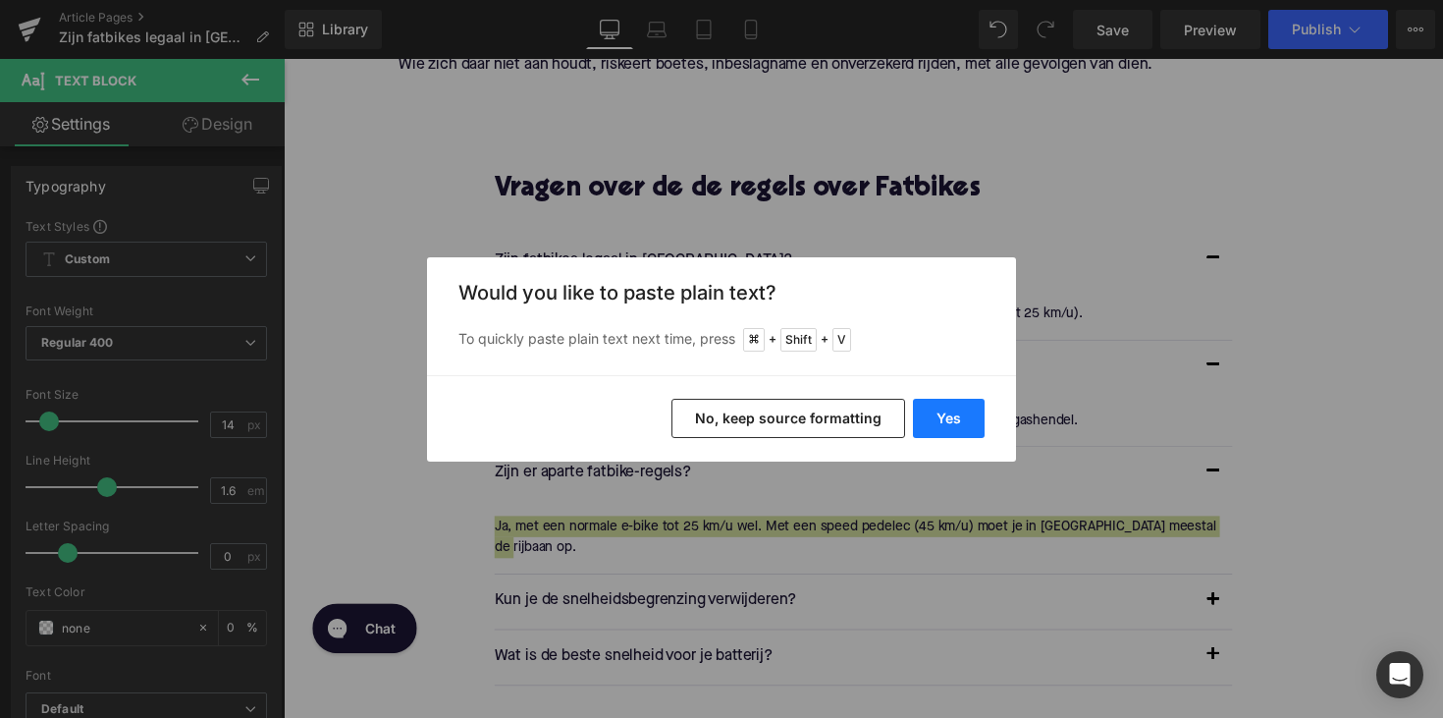
click at [942, 405] on button "Yes" at bounding box center [949, 418] width 72 height 39
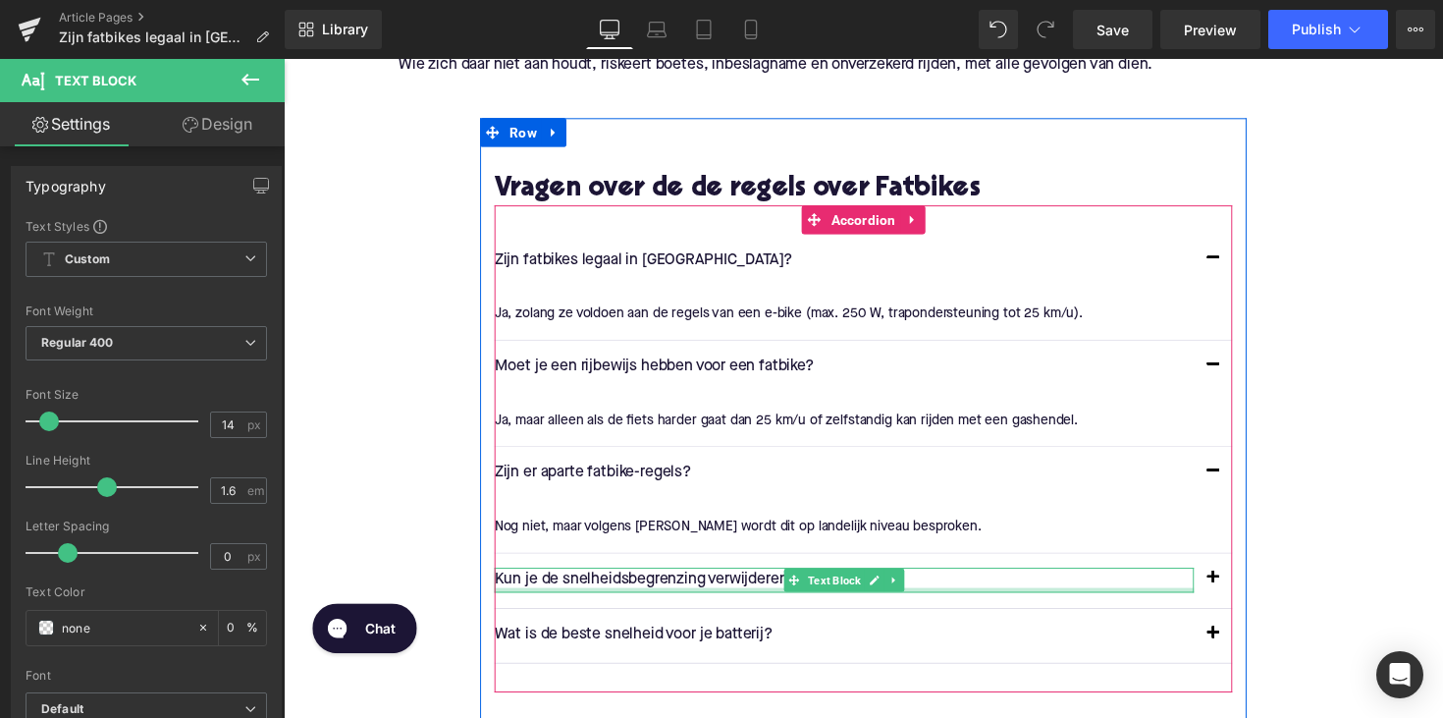
click at [622, 597] on div "Kun je de snelheidsbegrenzing verwijderen? Text Block" at bounding box center [858, 593] width 717 height 26
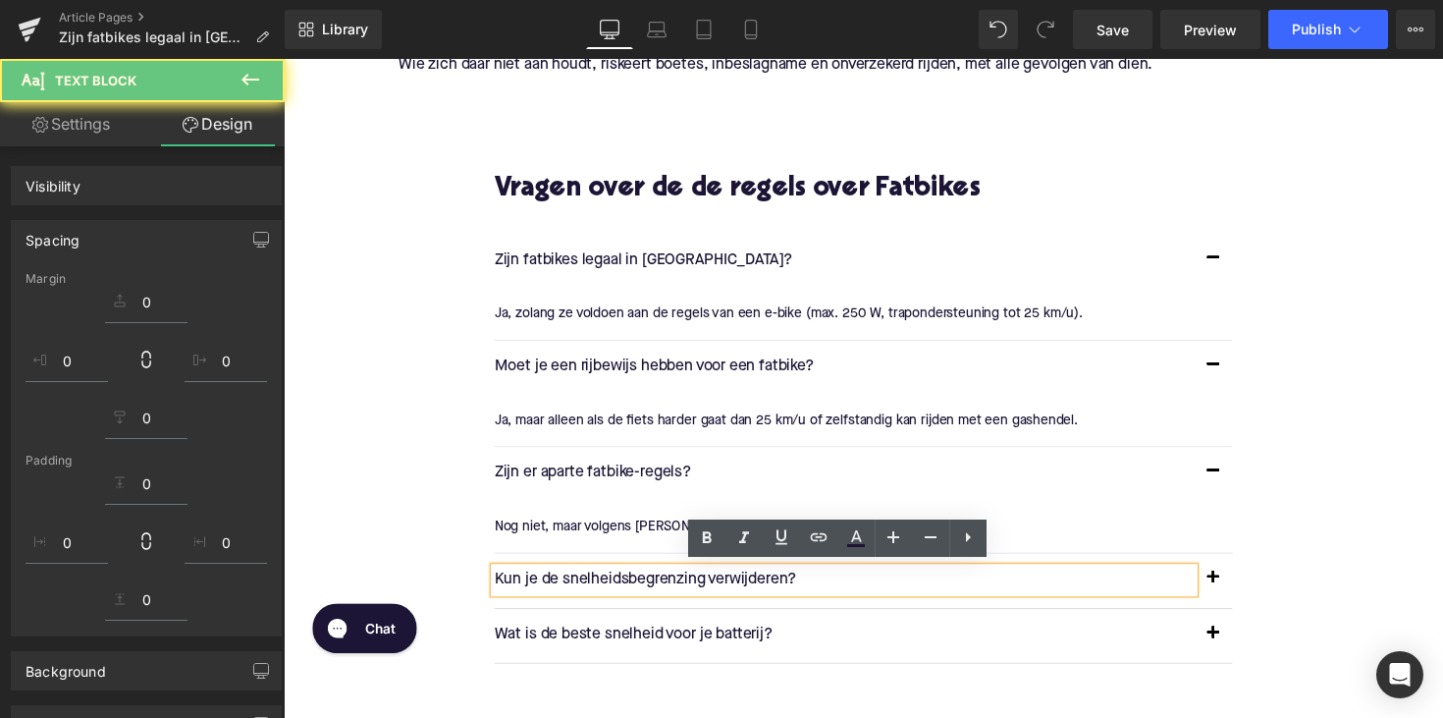
click at [622, 597] on p "Kun je de snelheidsbegrenzing verwijderen?" at bounding box center [858, 593] width 717 height 26
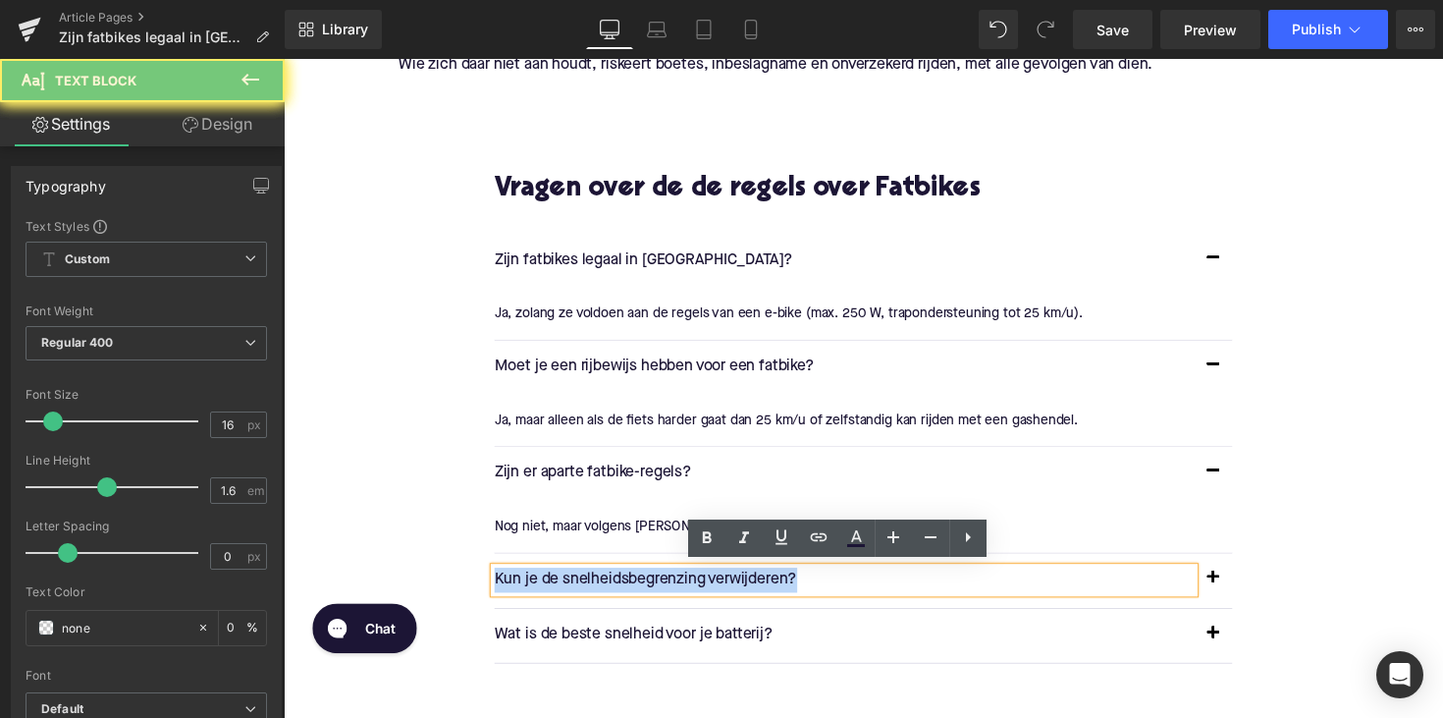
click at [622, 597] on p "Kun je de snelheidsbegrenzing verwijderen?" at bounding box center [858, 593] width 717 height 26
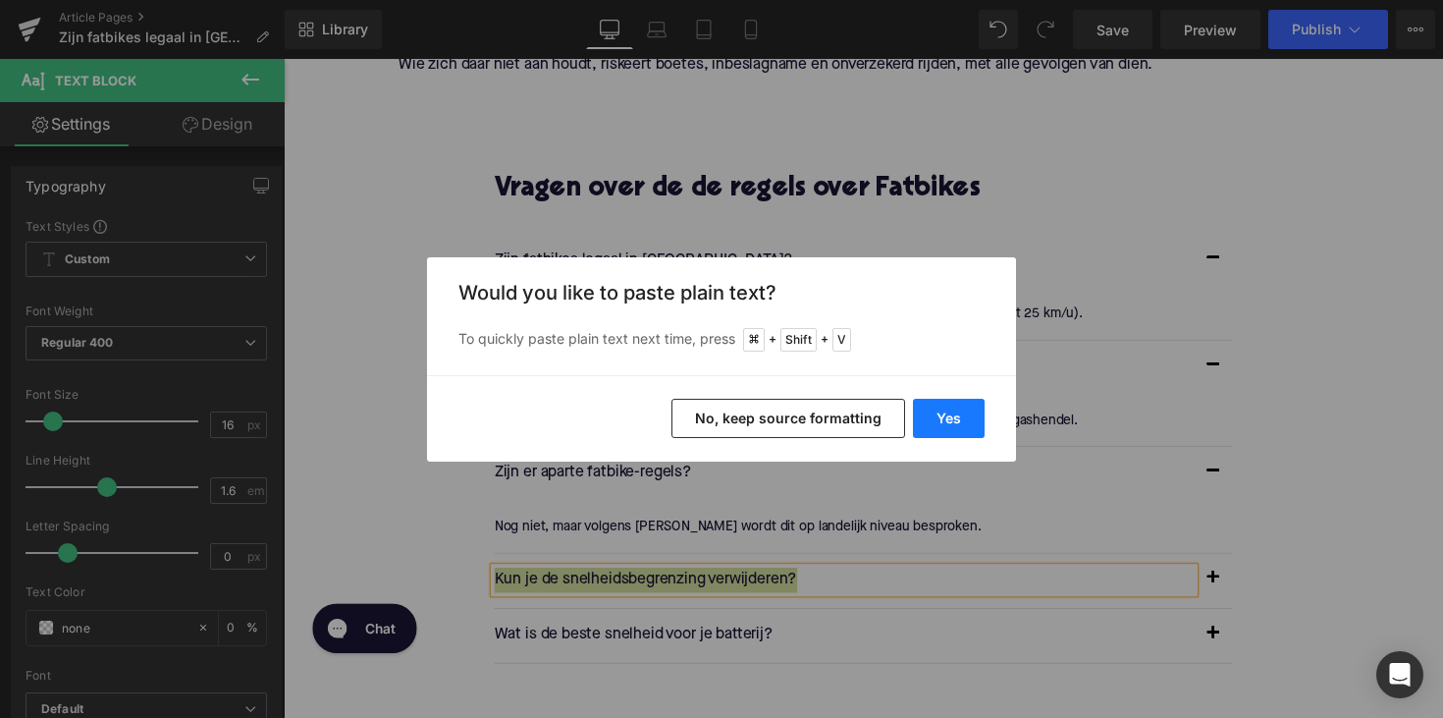
click at [936, 415] on button "Yes" at bounding box center [949, 418] width 72 height 39
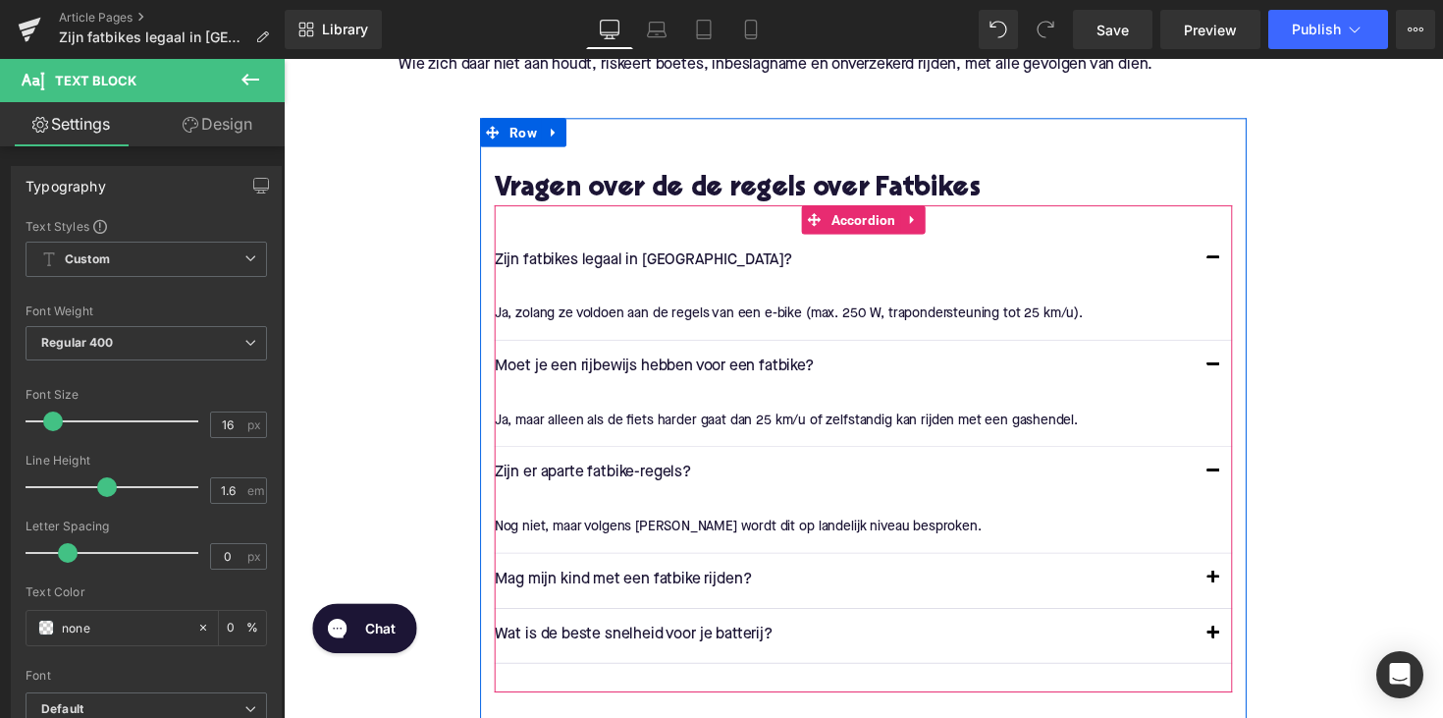
click at [1234, 590] on button "button" at bounding box center [1235, 592] width 39 height 55
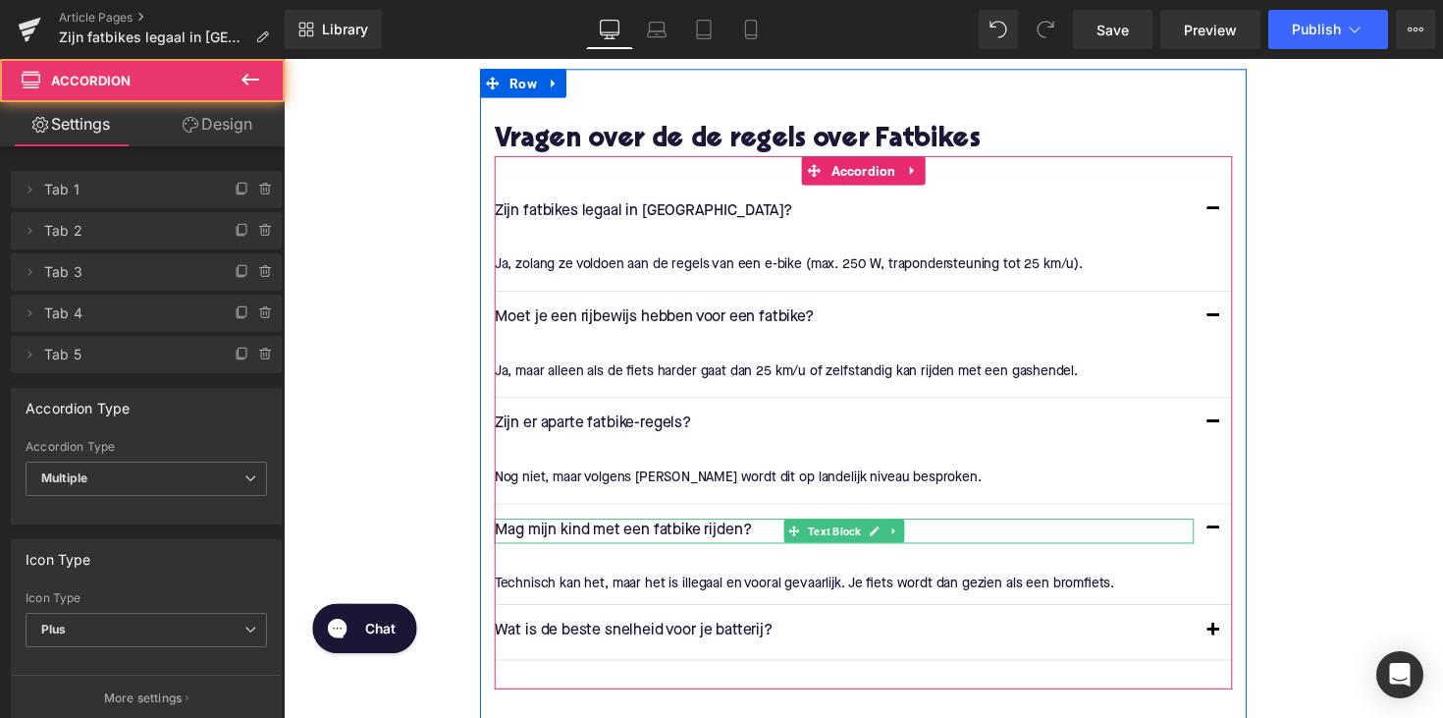
scroll to position [3196, 0]
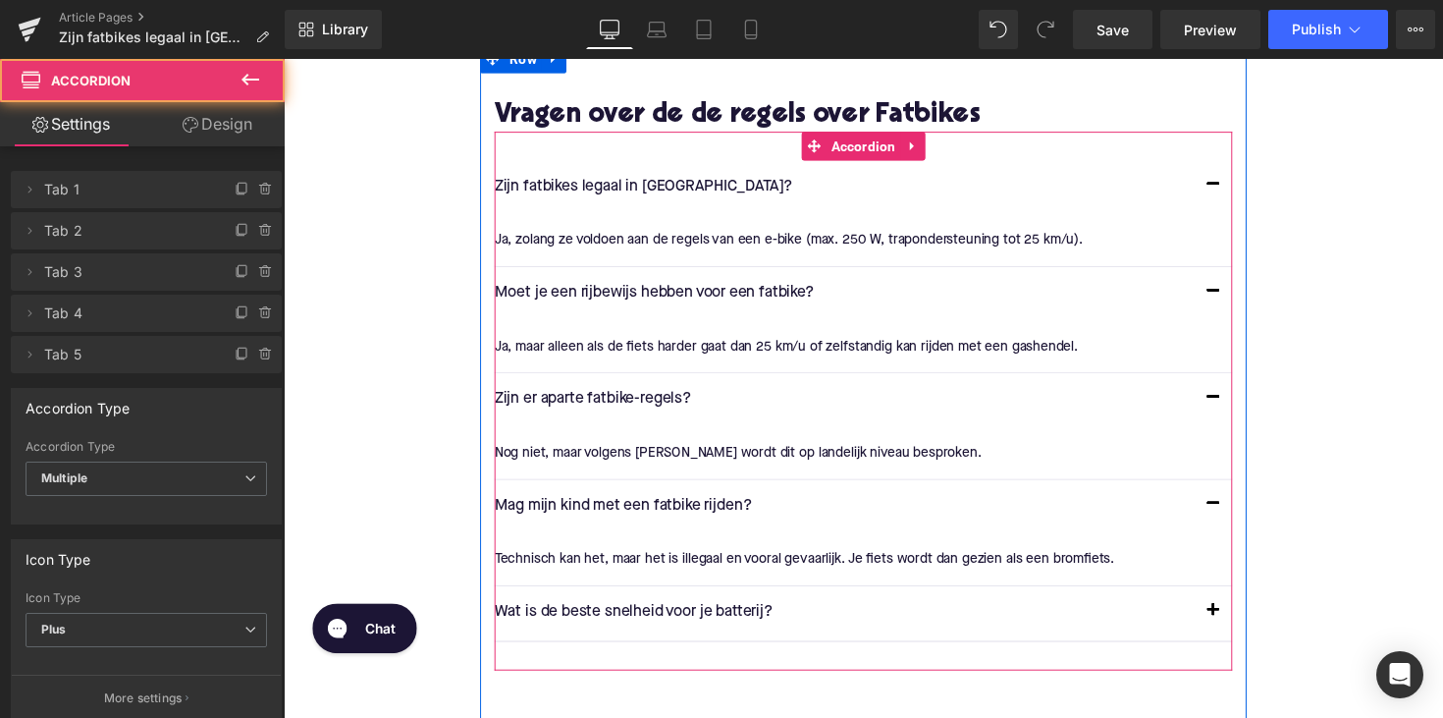
click at [676, 562] on div "Technisch kan het, maar het is illegaal en vooral gevaarlijk. Je fiets wordt da…" at bounding box center [870, 572] width 741 height 22
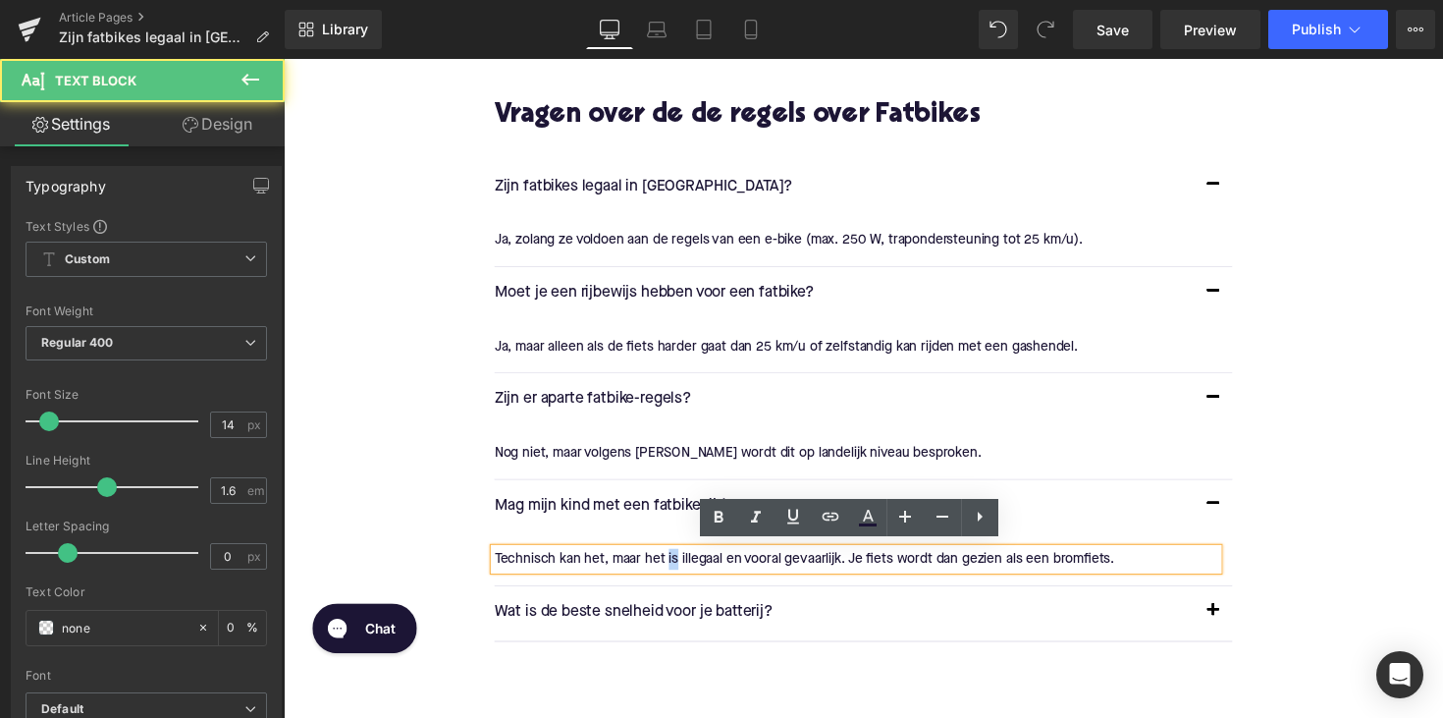
click at [676, 562] on div "Technisch kan het, maar het is illegaal en vooral gevaarlijk. Je fiets wordt da…" at bounding box center [870, 572] width 741 height 22
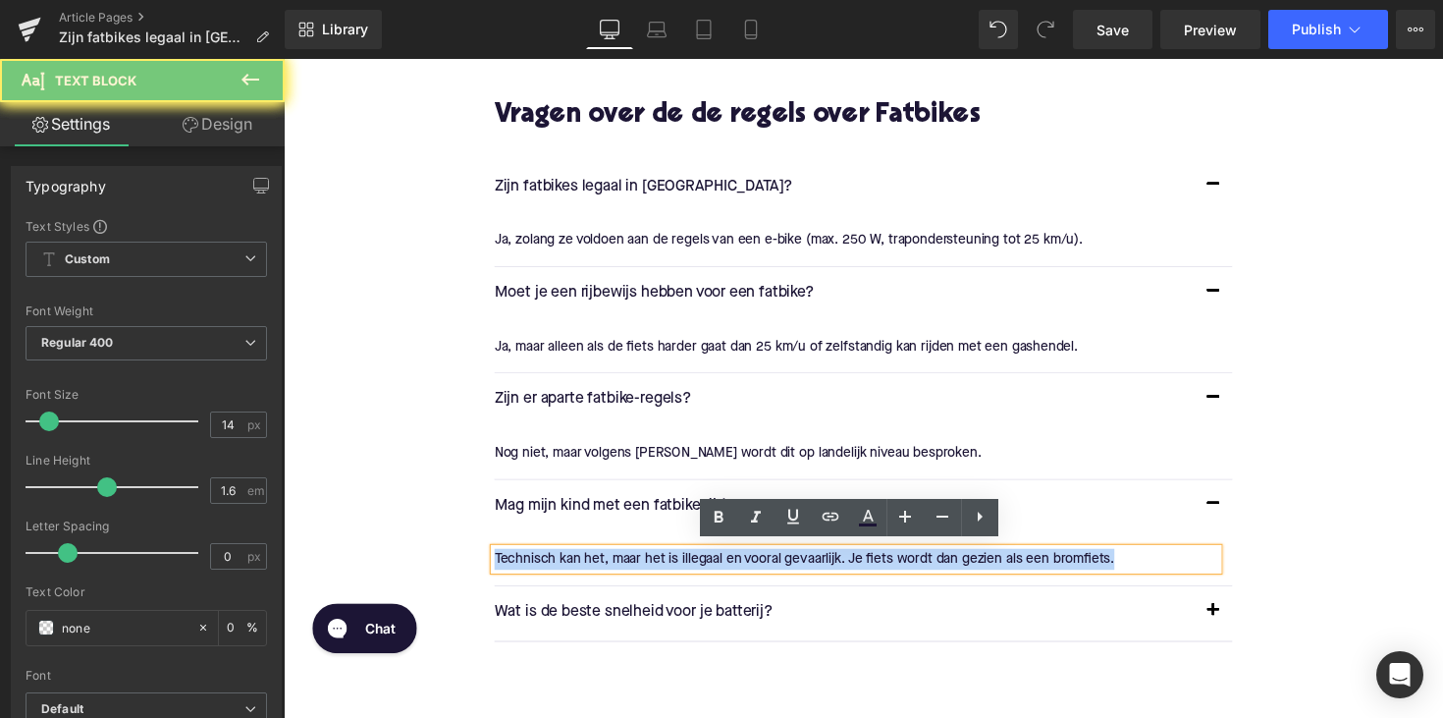
click at [676, 562] on div "Technisch kan het, maar het is illegaal en vooral gevaarlijk. Je fiets wordt da…" at bounding box center [870, 572] width 741 height 22
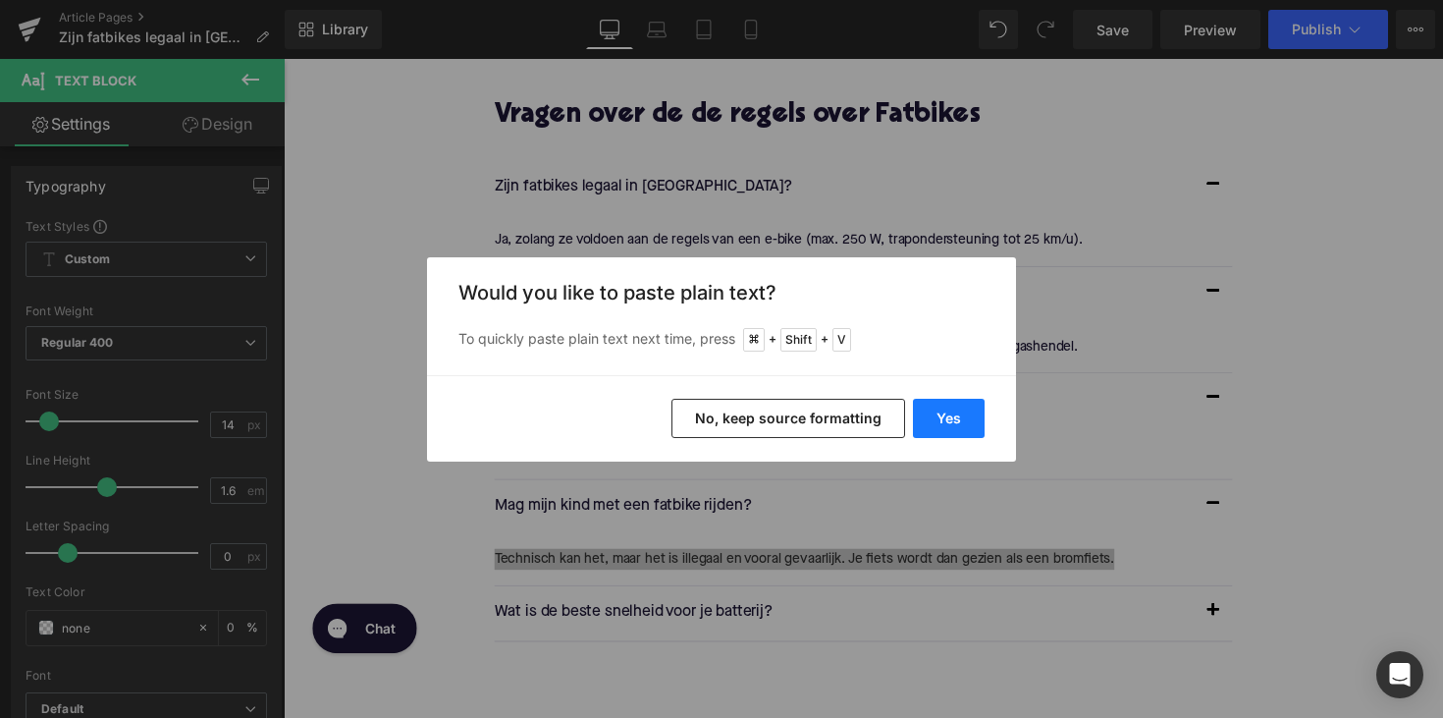
click at [953, 410] on button "Yes" at bounding box center [949, 418] width 72 height 39
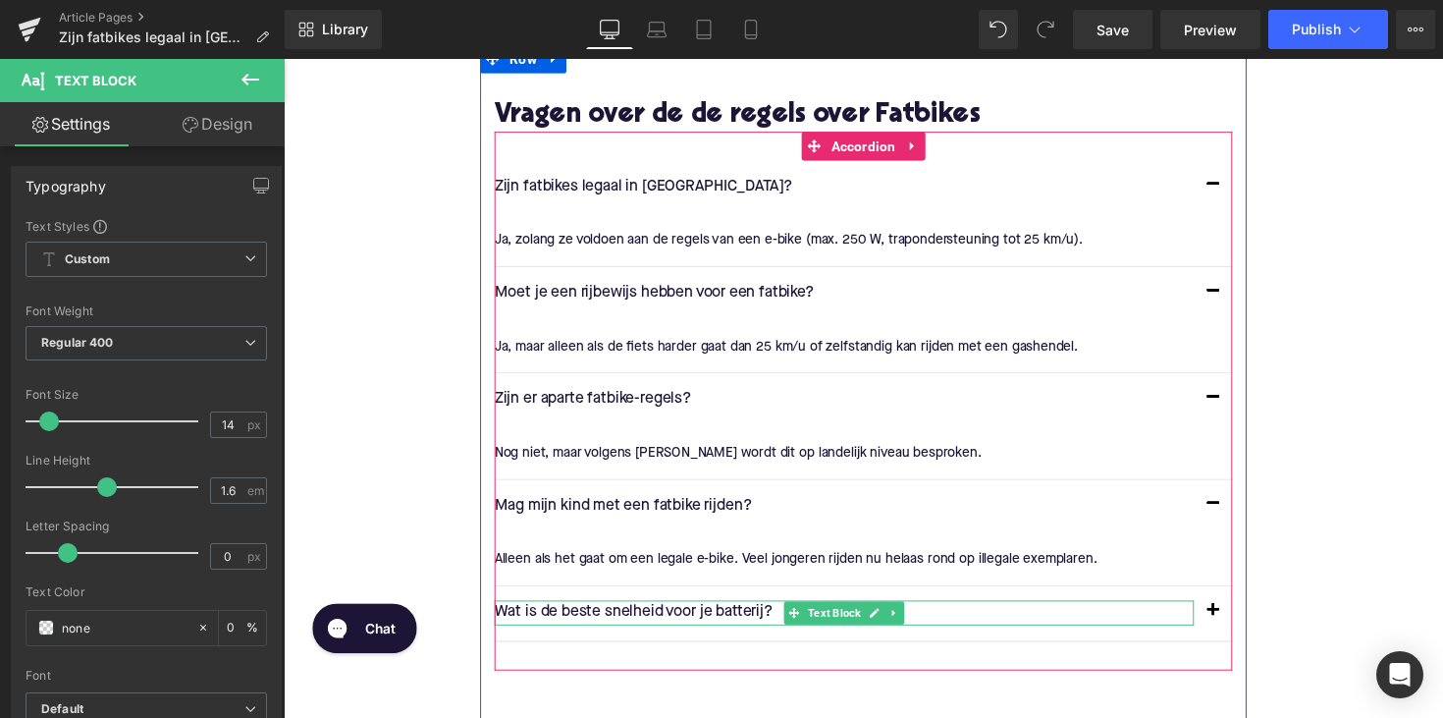
click at [719, 634] on div at bounding box center [858, 636] width 717 height 5
click at [719, 629] on p "Wat is de beste snelheid voor je batterij?" at bounding box center [858, 627] width 717 height 26
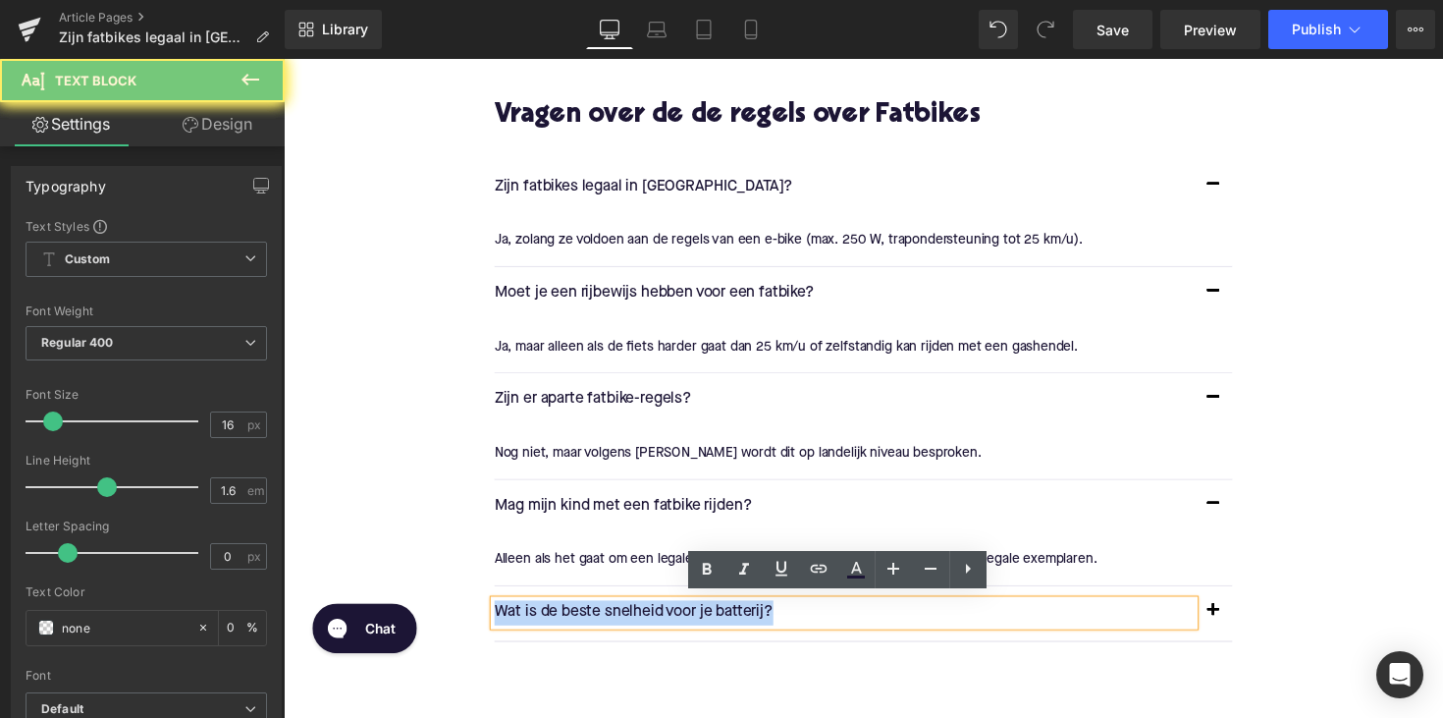
click at [719, 629] on p "Wat is de beste snelheid voor je batterij?" at bounding box center [858, 627] width 717 height 26
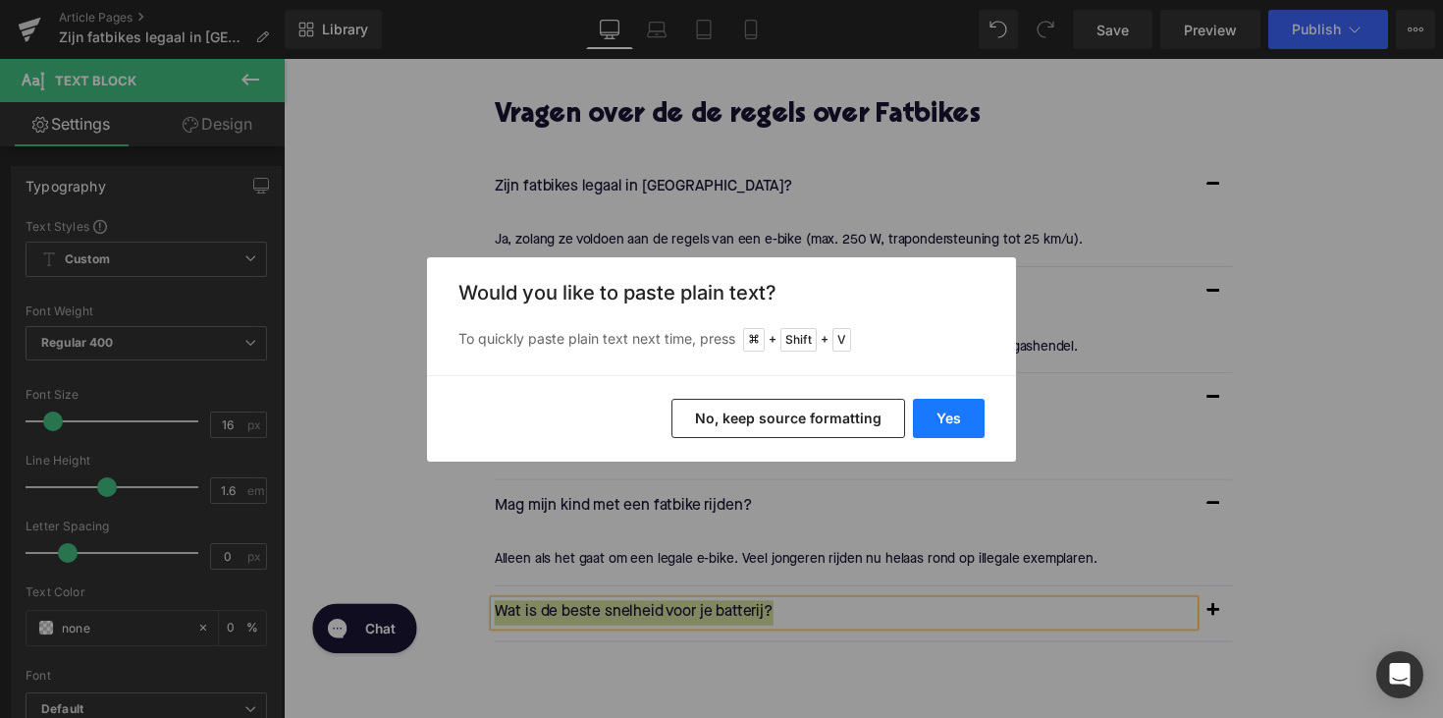
click at [941, 421] on button "Yes" at bounding box center [949, 418] width 72 height 39
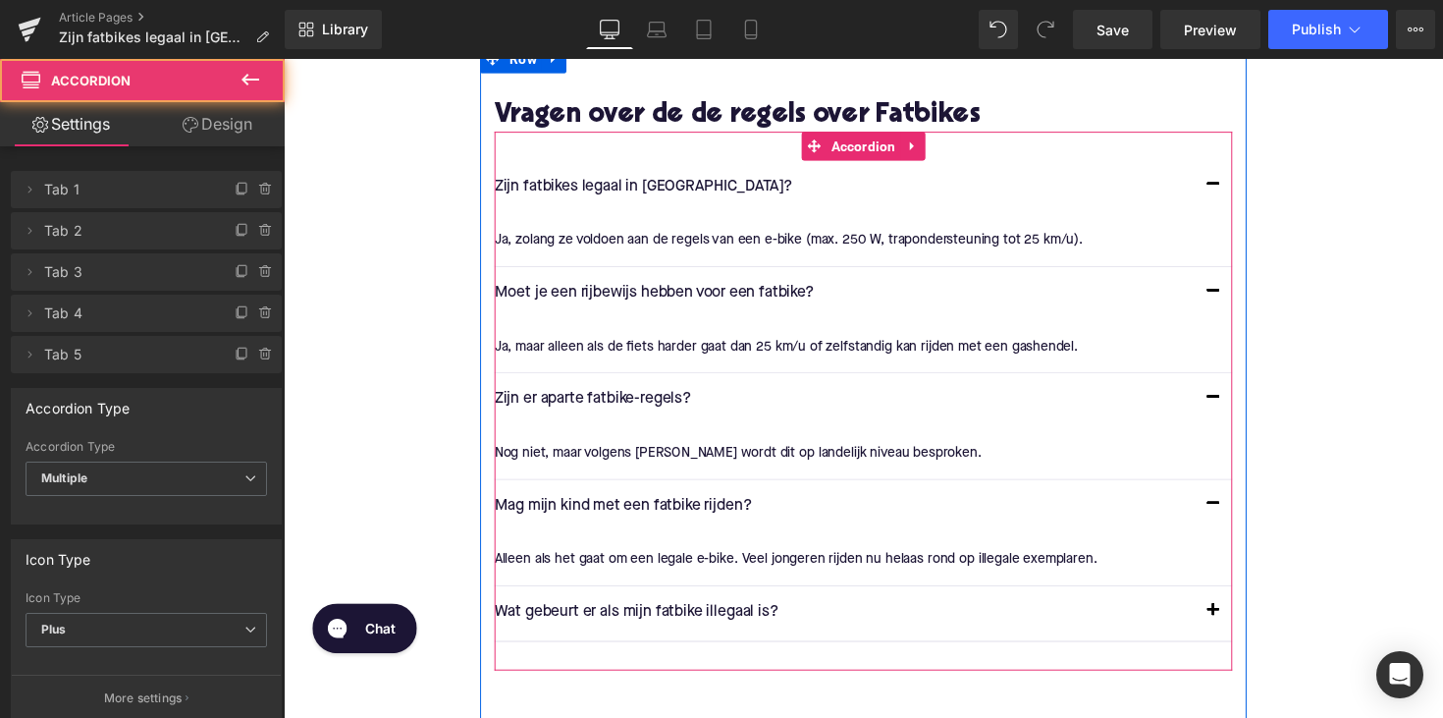
click at [1225, 616] on button "button" at bounding box center [1235, 626] width 39 height 55
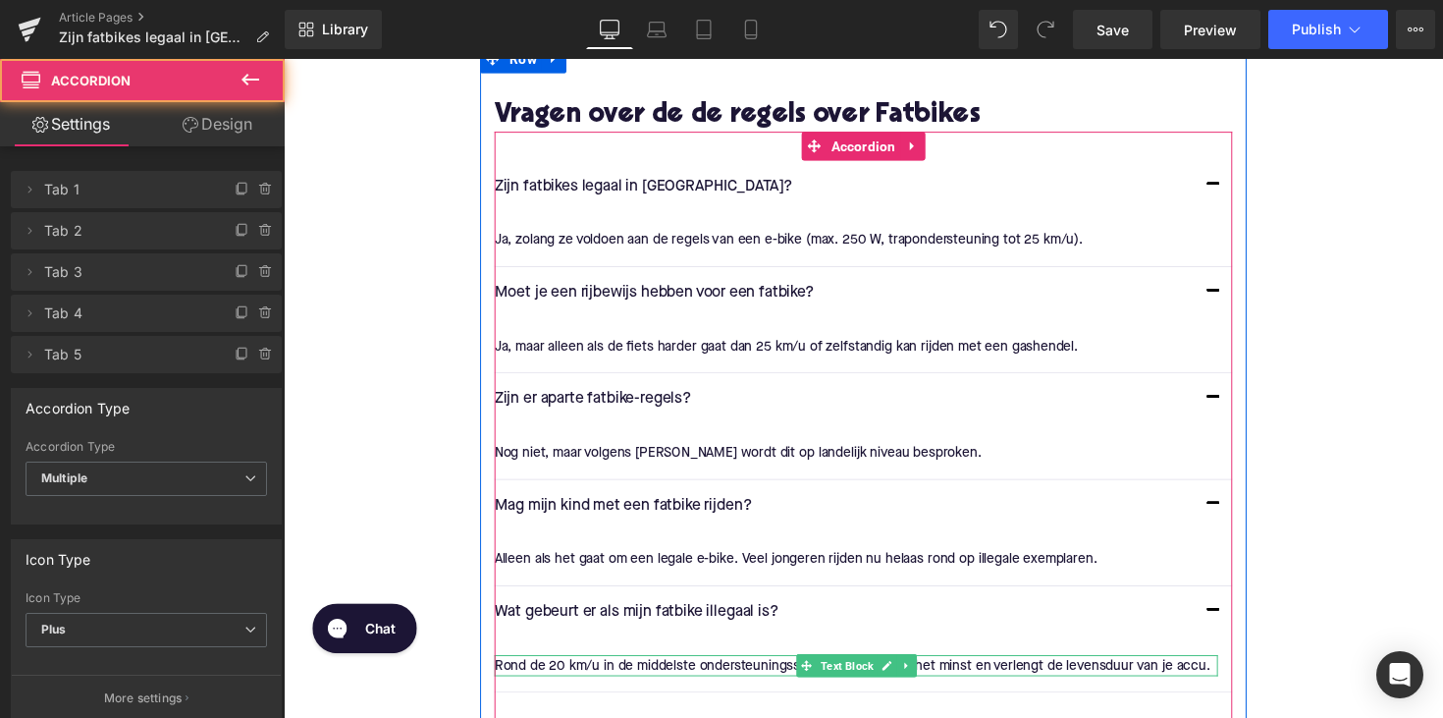
click at [636, 679] on div "Rond de 20 km/u in de middelste ondersteuningsstand. Dat verbruikt het minst en…" at bounding box center [870, 680] width 741 height 22
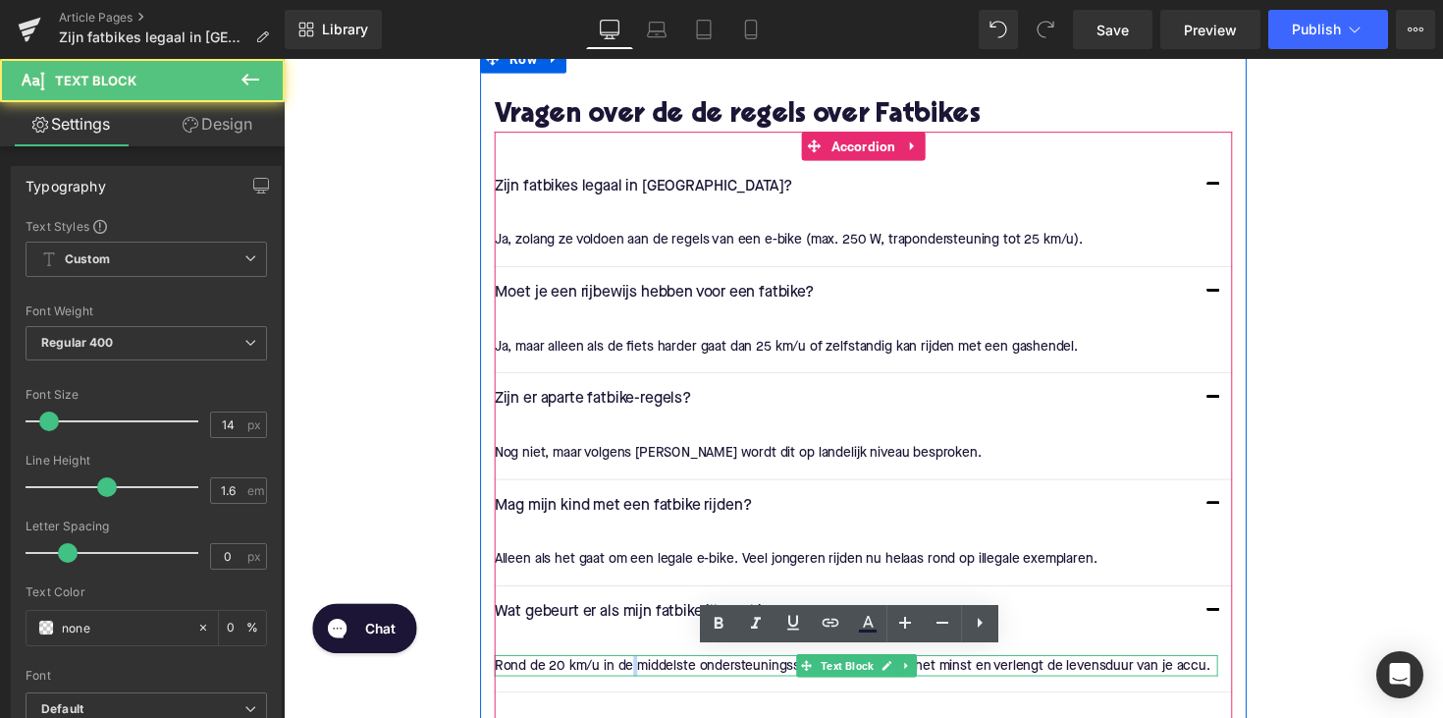
click at [636, 679] on div "Rond de 20 km/u in de middelste ondersteuningsstand. Dat verbruikt het minst en…" at bounding box center [870, 680] width 741 height 22
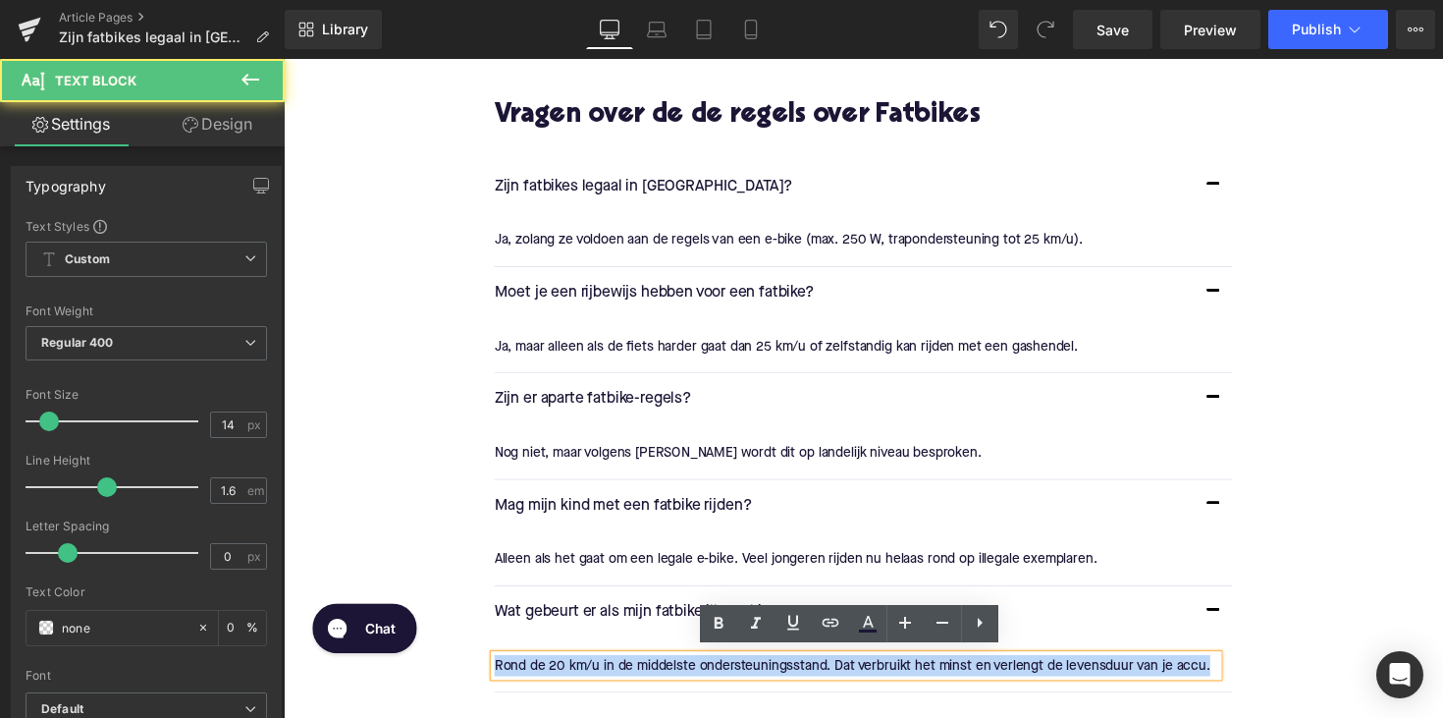
click at [636, 679] on div "Rond de 20 km/u in de middelste ondersteuningsstand. Dat verbruikt het minst en…" at bounding box center [870, 680] width 741 height 22
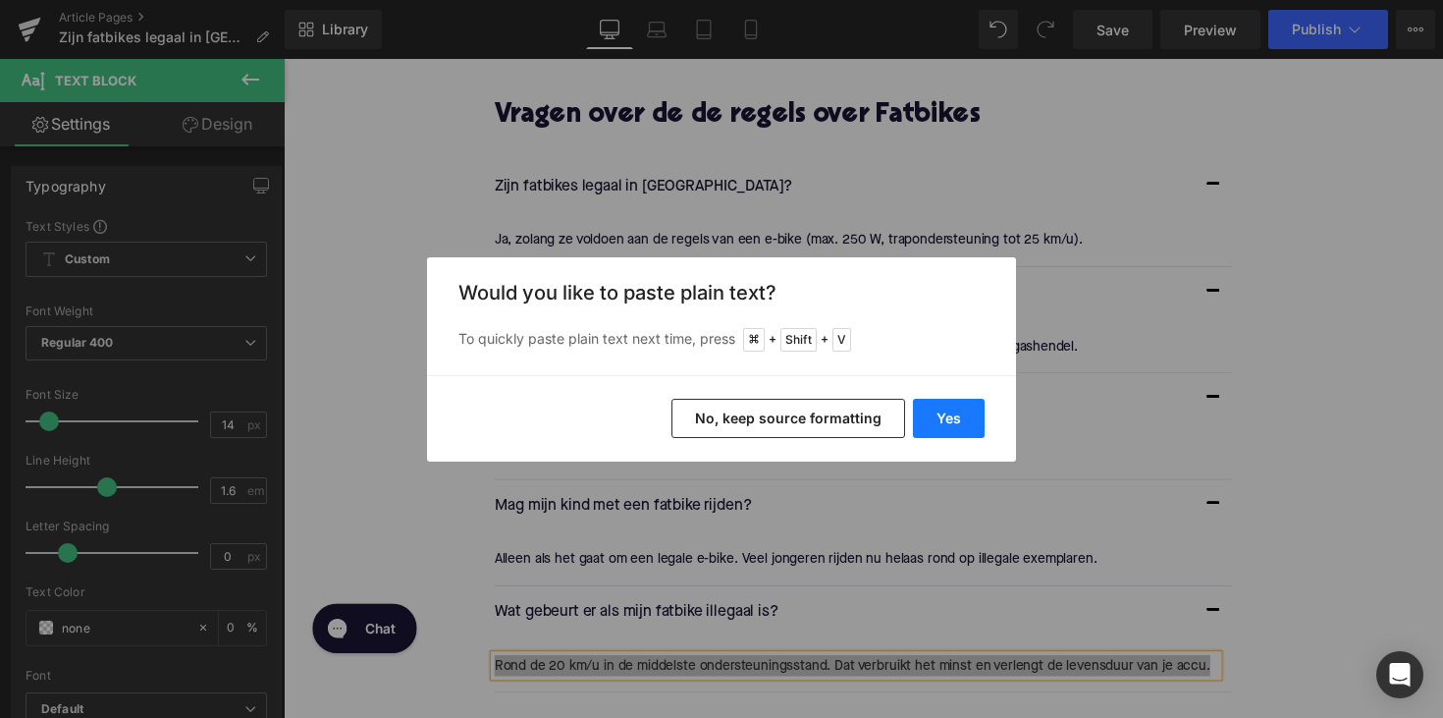
click at [939, 420] on button "Yes" at bounding box center [949, 418] width 72 height 39
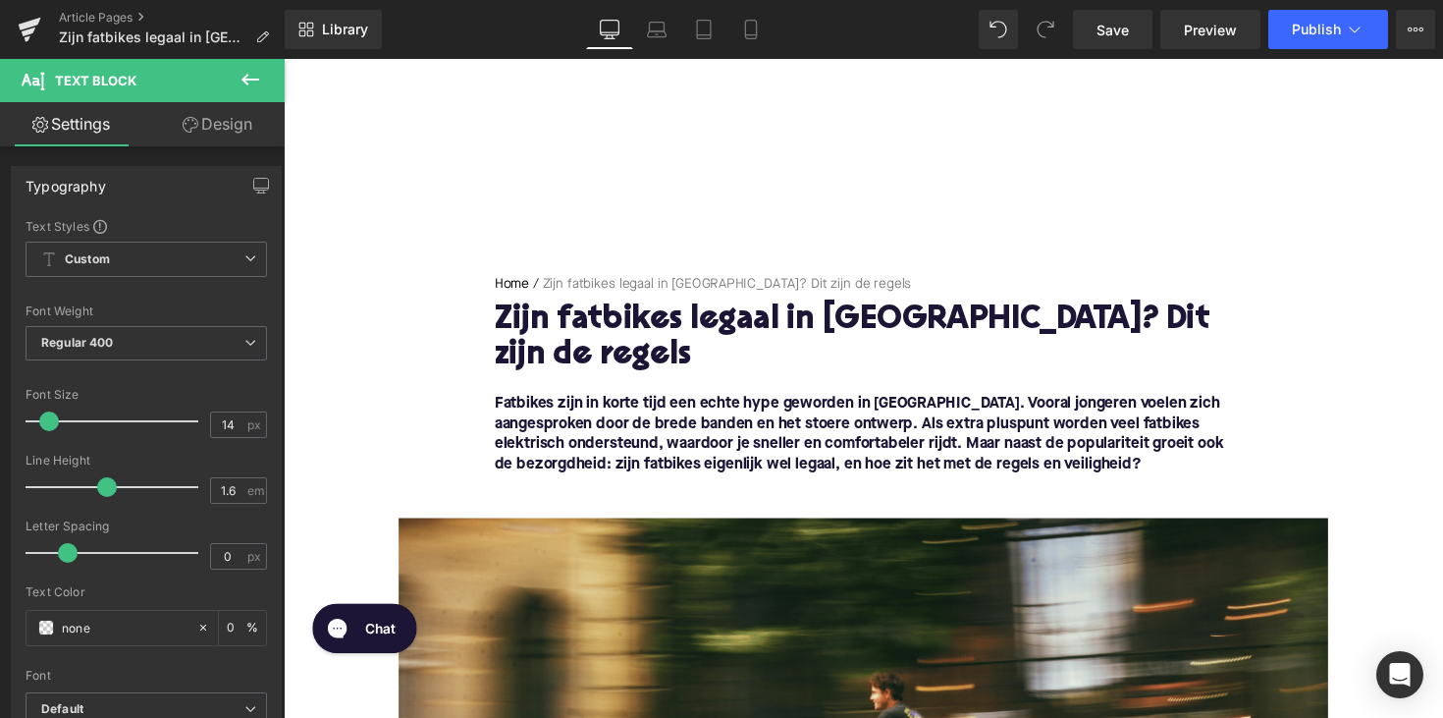
scroll to position [0, 0]
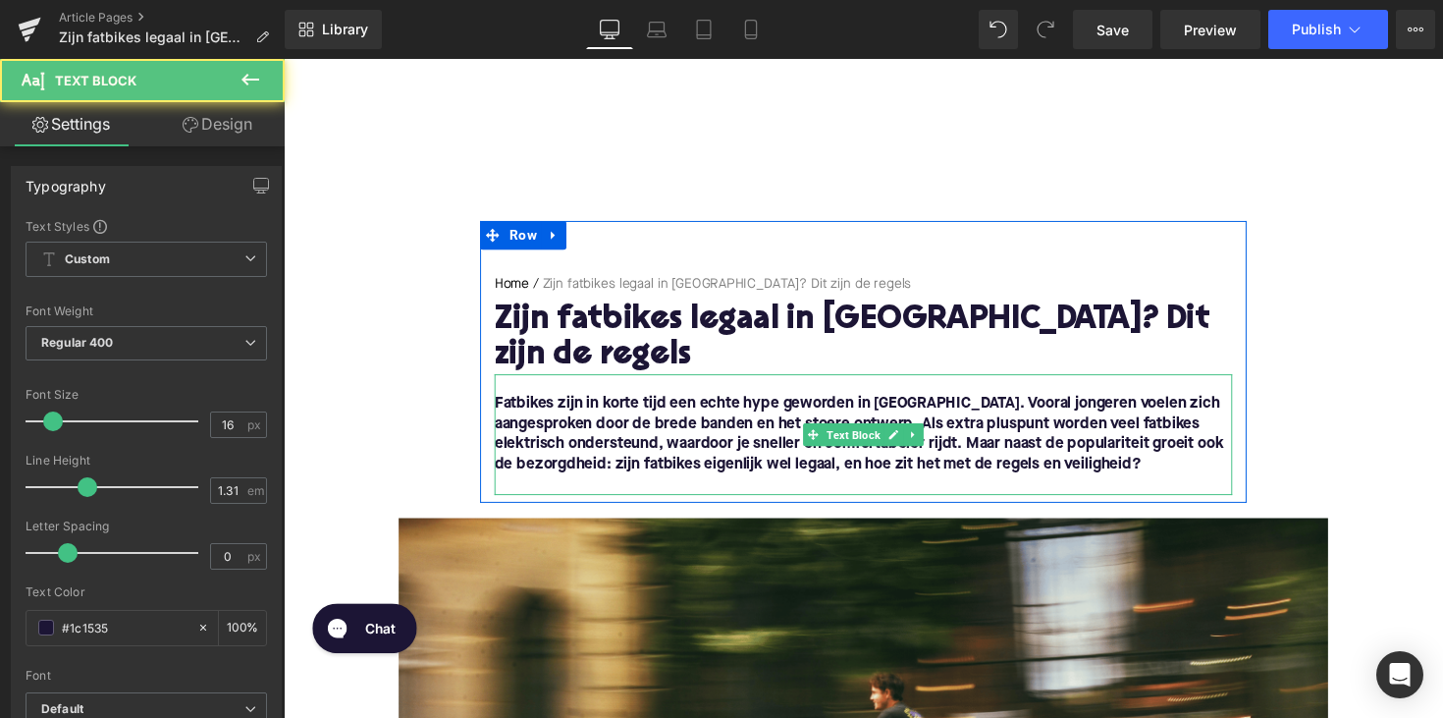
click at [539, 412] on font "Fatbikes zijn in korte tijd een echte hype geworden in [GEOGRAPHIC_DATA]. Voora…" at bounding box center [873, 443] width 747 height 78
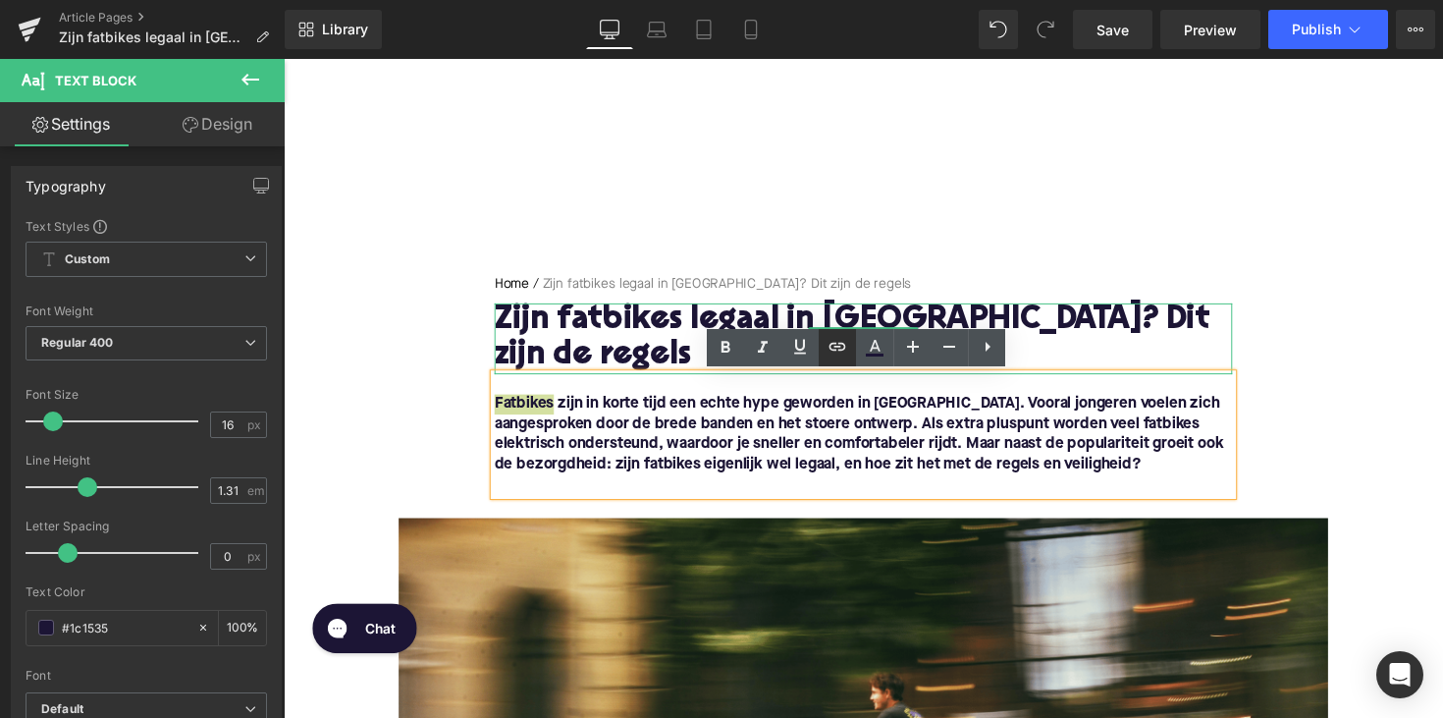
click at [843, 347] on icon at bounding box center [838, 347] width 24 height 24
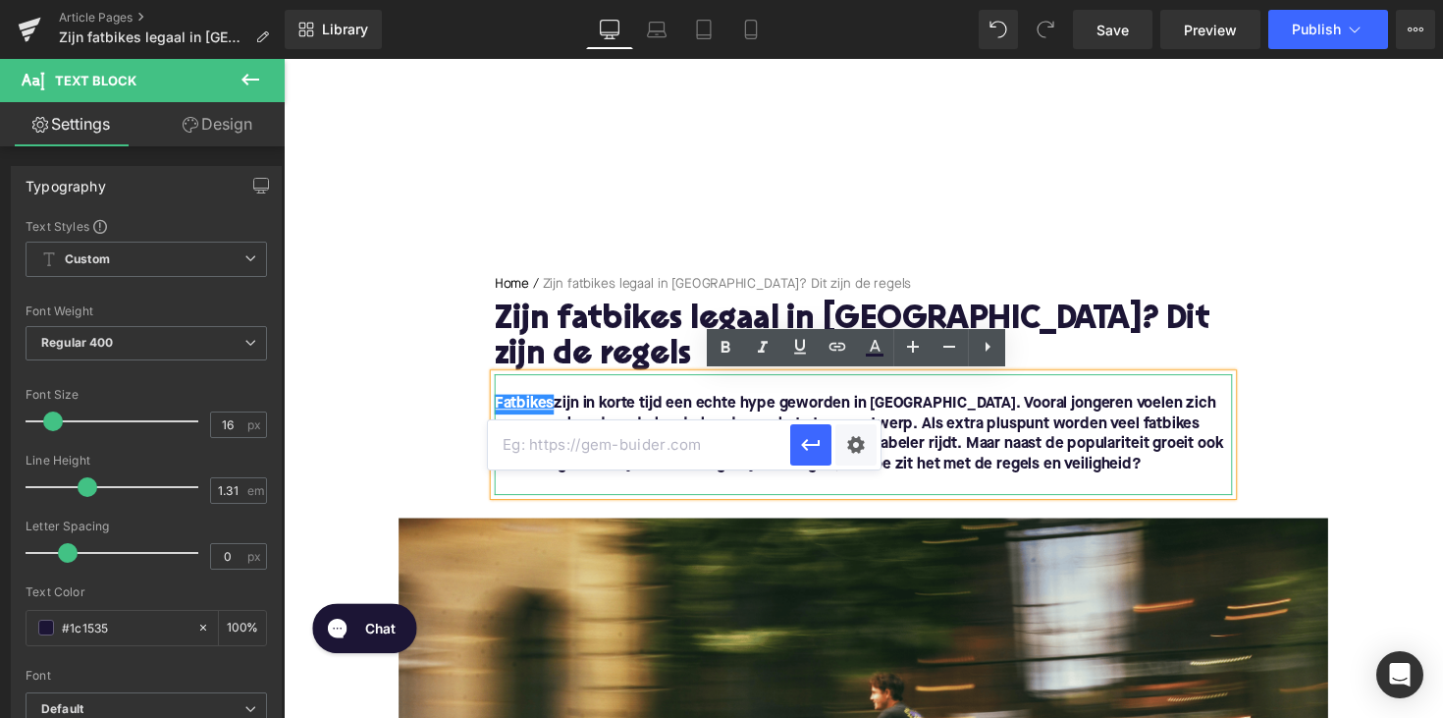
click at [646, 456] on input "text" at bounding box center [639, 444] width 302 height 49
paste input "[URL][DOMAIN_NAME]"
click at [812, 450] on icon "button" at bounding box center [811, 445] width 24 height 24
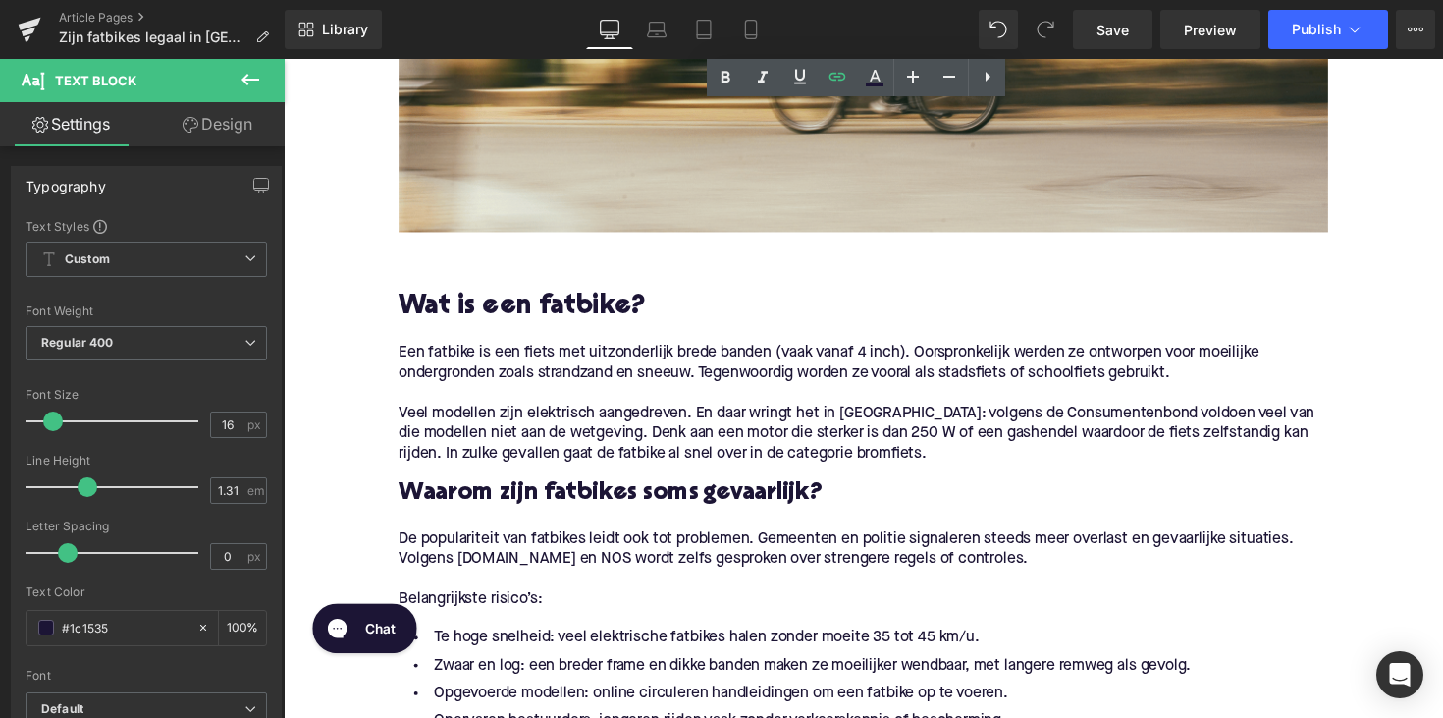
scroll to position [828, 0]
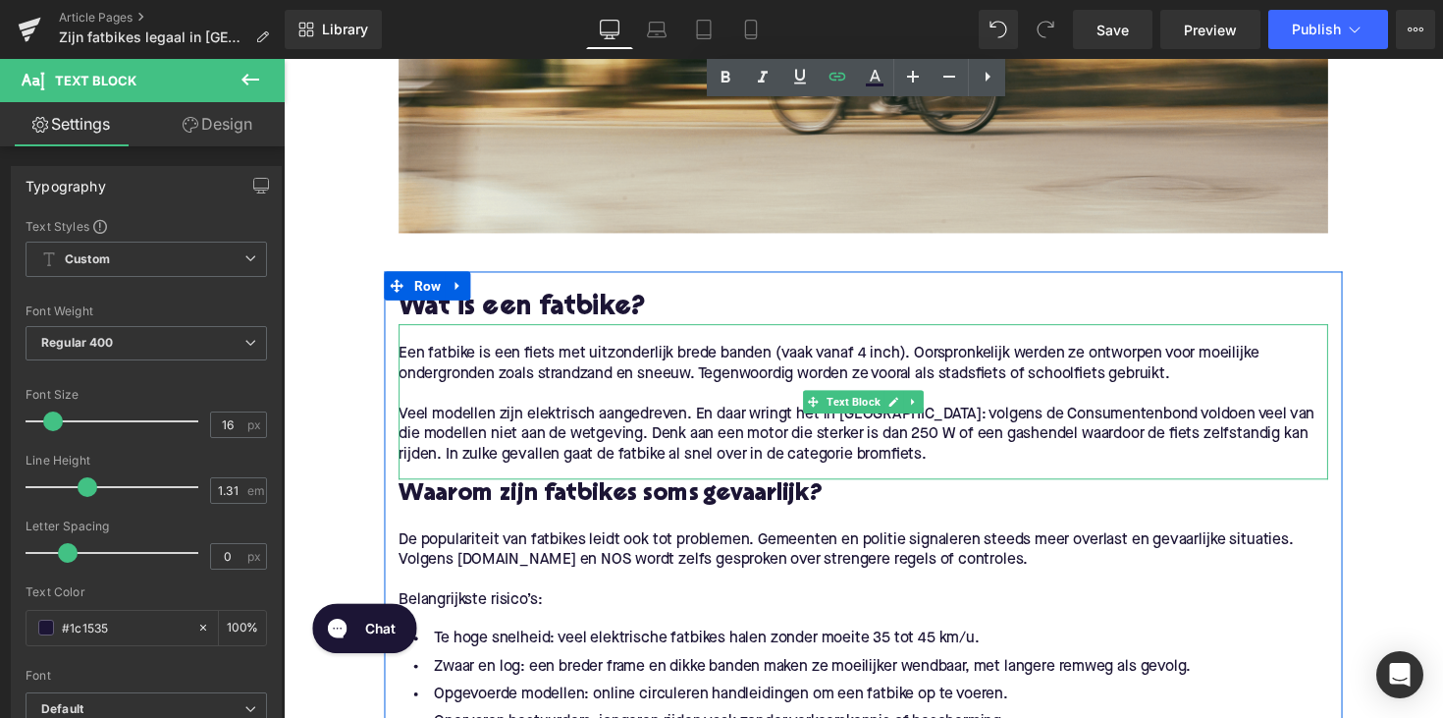
click at [1067, 417] on p "Veel modellen zijn elektrisch aangedreven. En daar wringt het in [GEOGRAPHIC_DA…" at bounding box center [877, 444] width 952 height 62
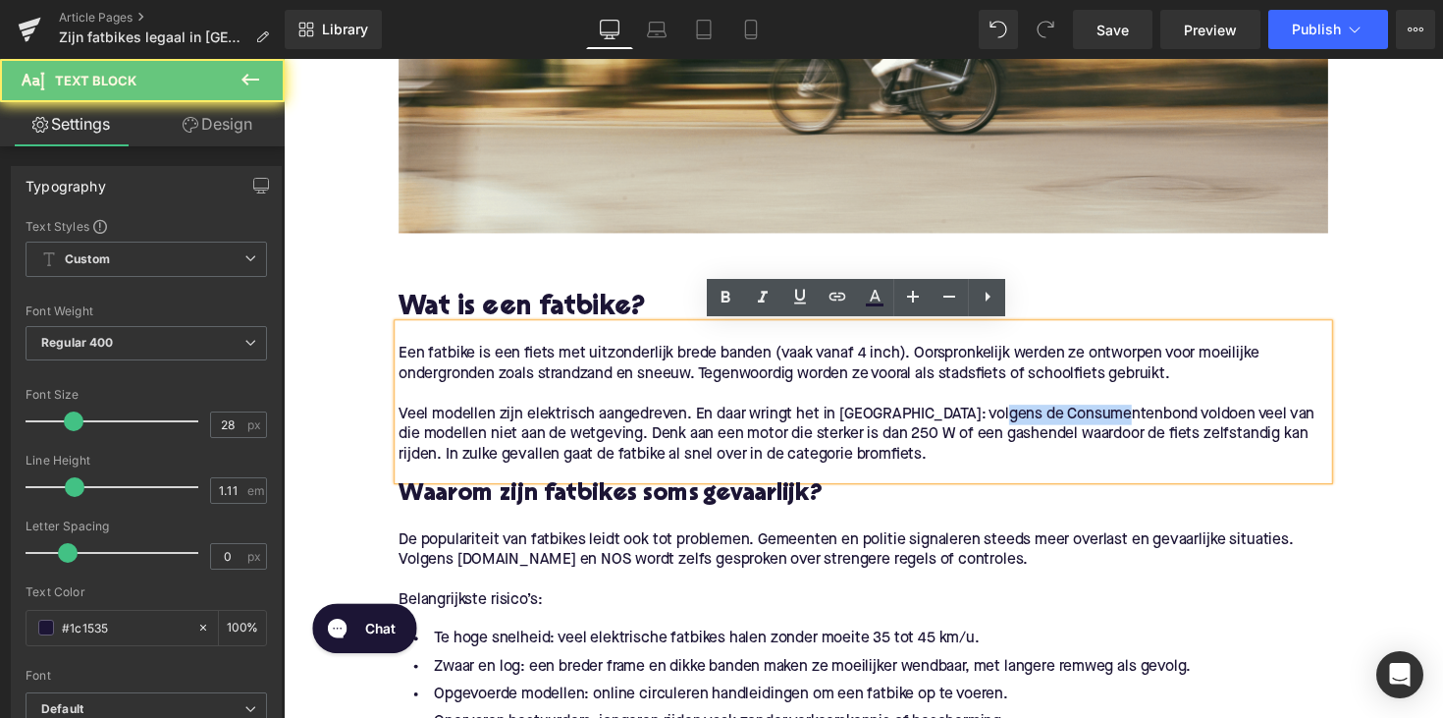
click at [1067, 417] on p "Veel modellen zijn elektrisch aangedreven. En daar wringt het in [GEOGRAPHIC_DA…" at bounding box center [877, 444] width 952 height 62
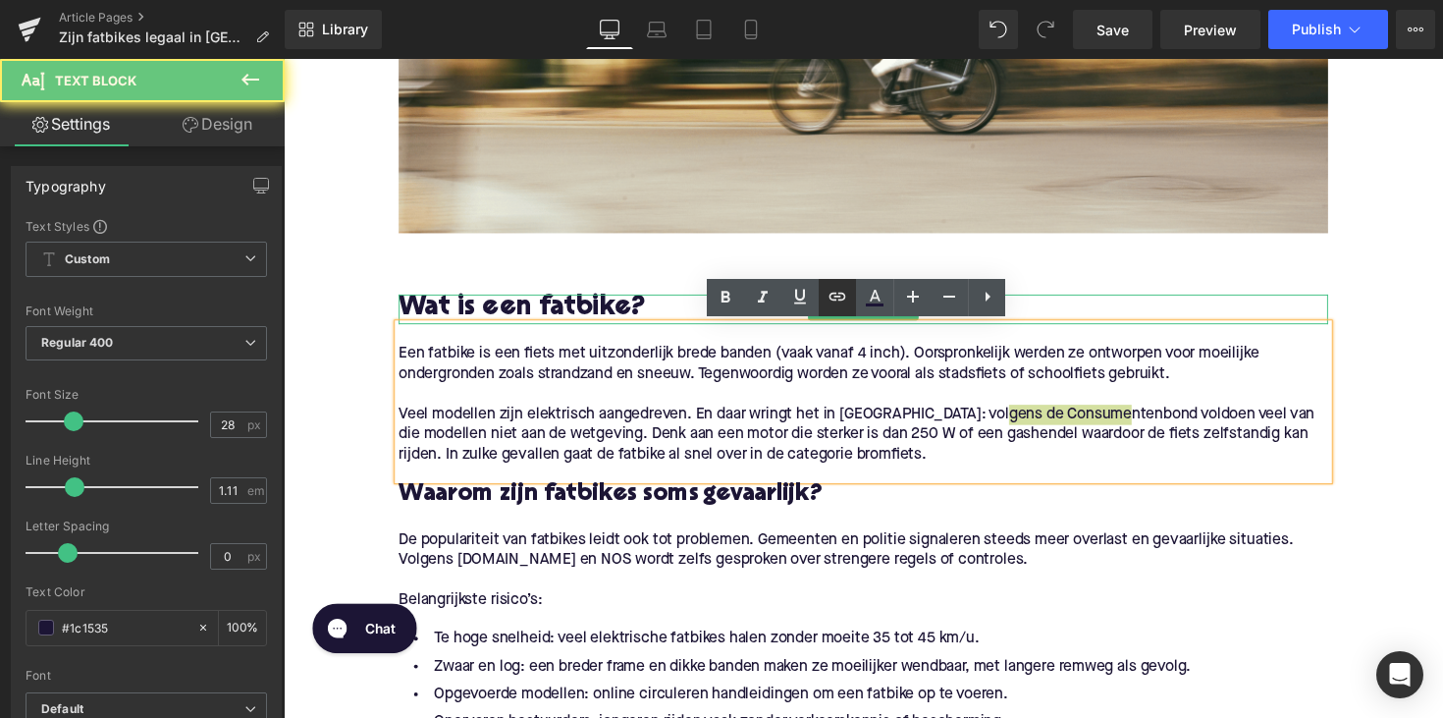
click at [833, 303] on icon at bounding box center [838, 297] width 24 height 24
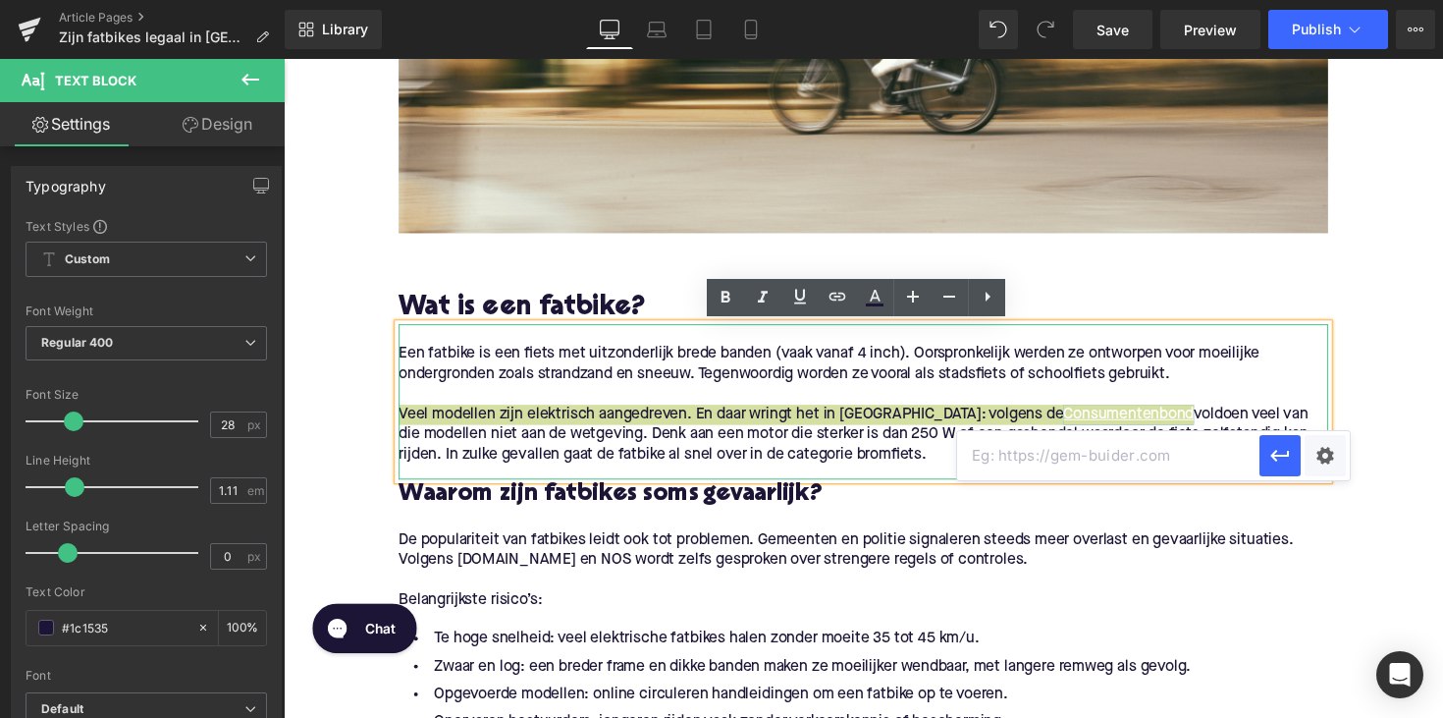
click at [1037, 451] on input "text" at bounding box center [1108, 455] width 302 height 49
paste input "[URL][DOMAIN_NAME]"
type input "[URL][DOMAIN_NAME]"
click at [1290, 464] on icon "button" at bounding box center [1280, 456] width 24 height 24
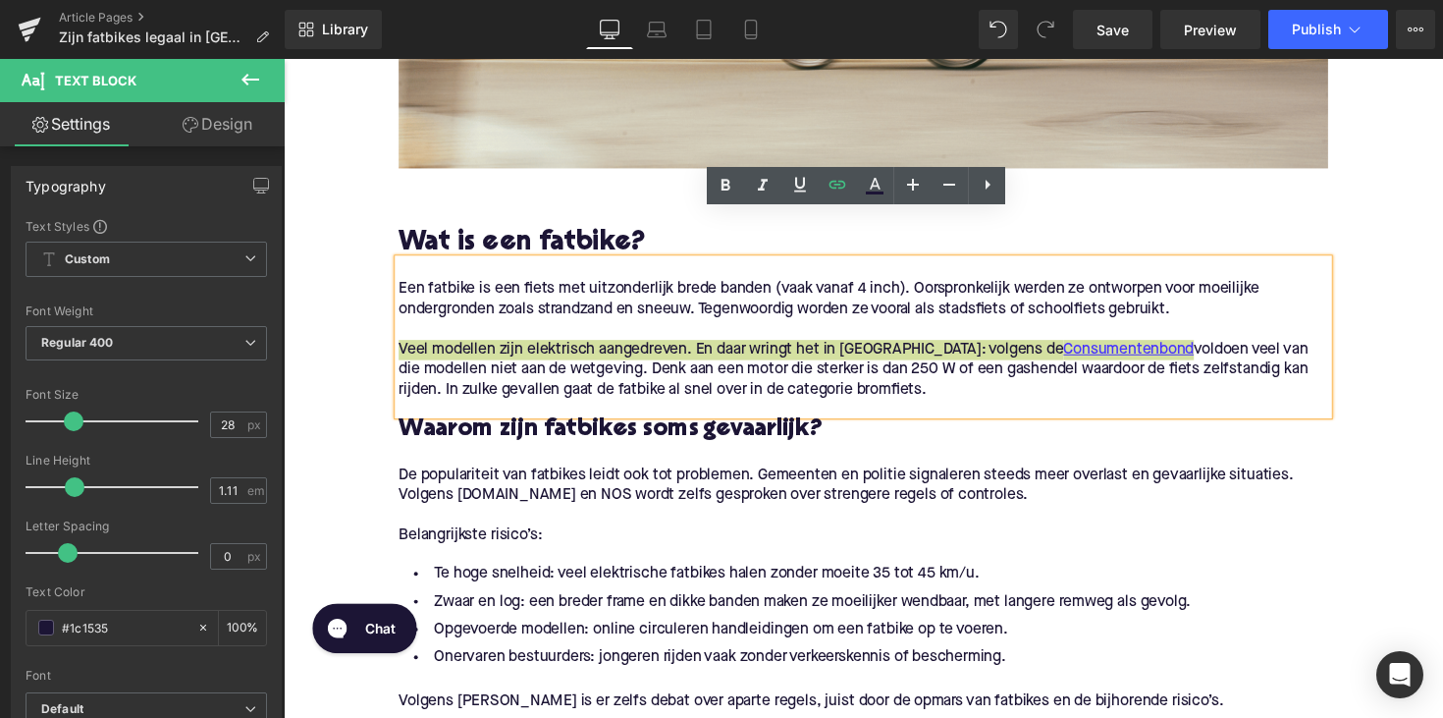
scroll to position [941, 0]
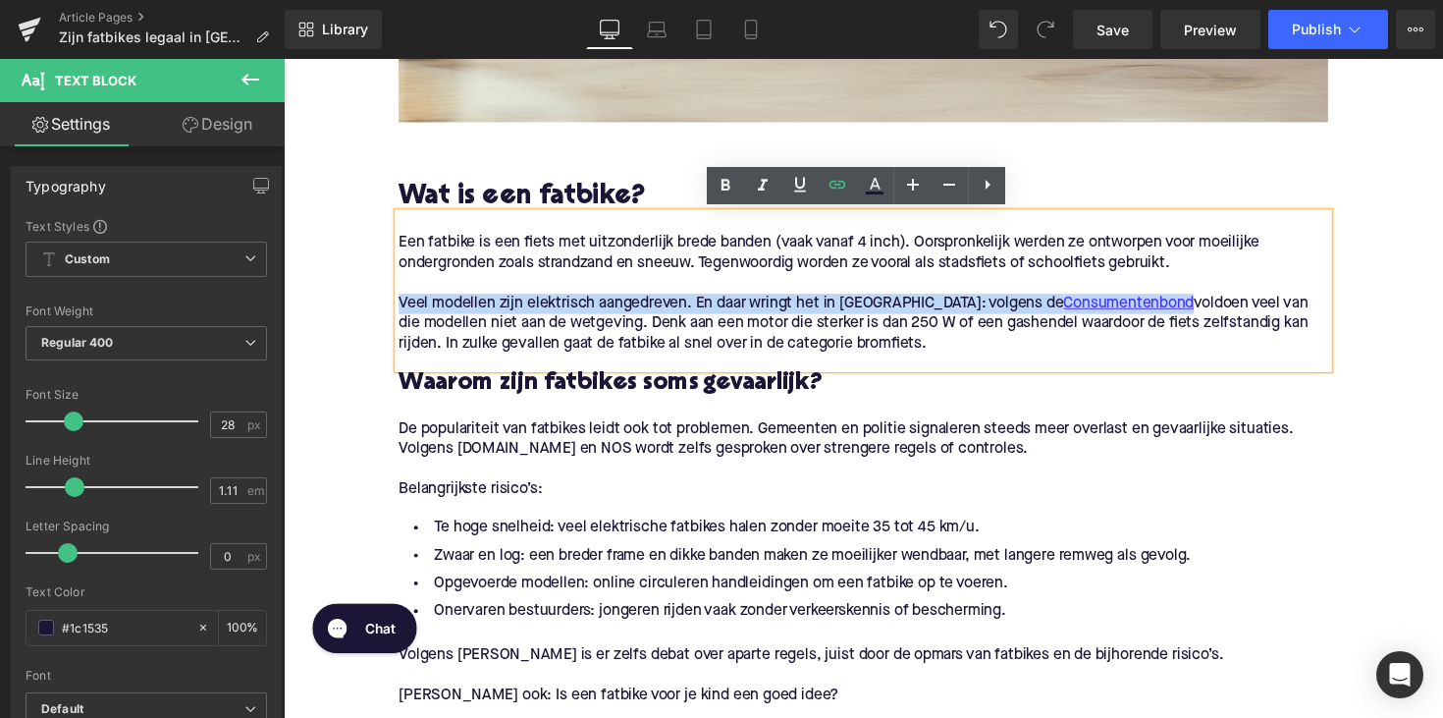
click at [485, 457] on p "De populariteit van fatbikes leidt ook tot problemen. Gemeenten en politie sign…" at bounding box center [877, 448] width 952 height 41
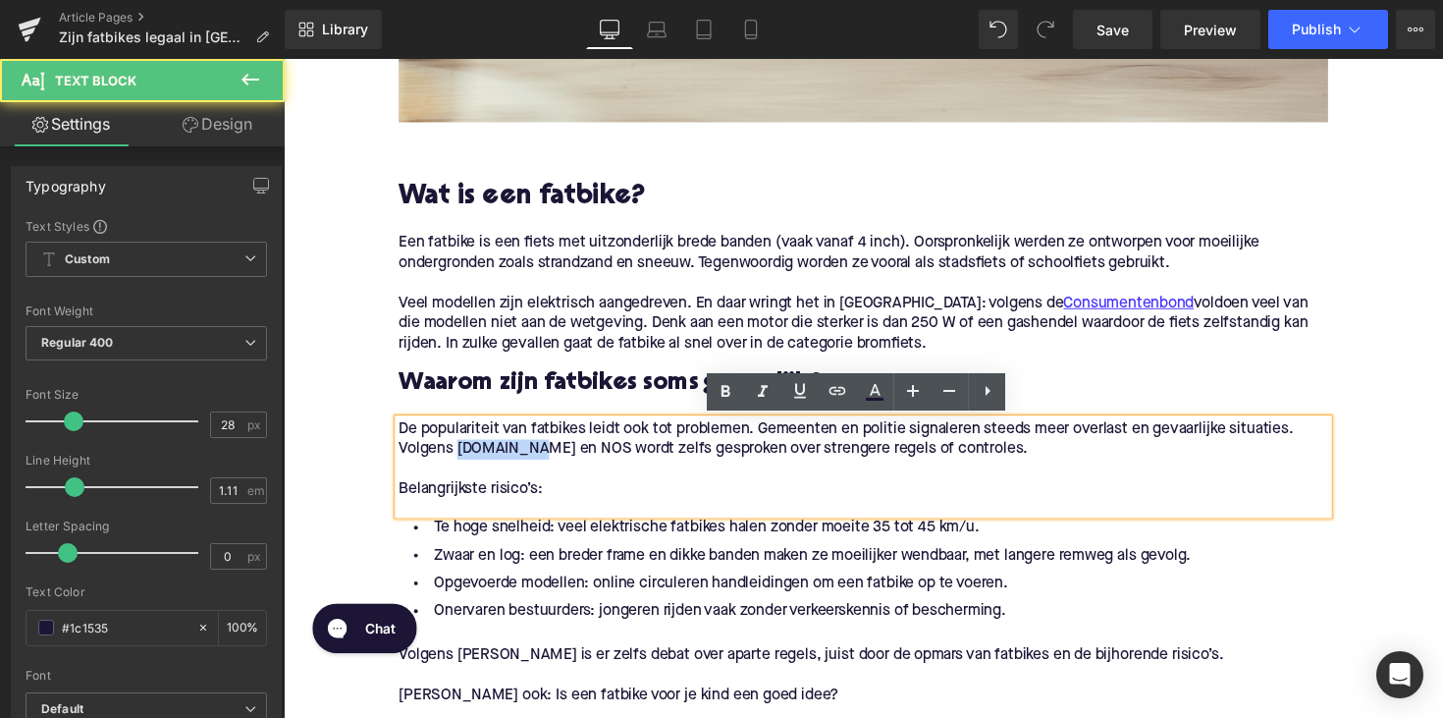
click at [485, 457] on p "De populariteit van fatbikes leidt ook tot problemen. Gemeenten en politie sign…" at bounding box center [877, 448] width 952 height 41
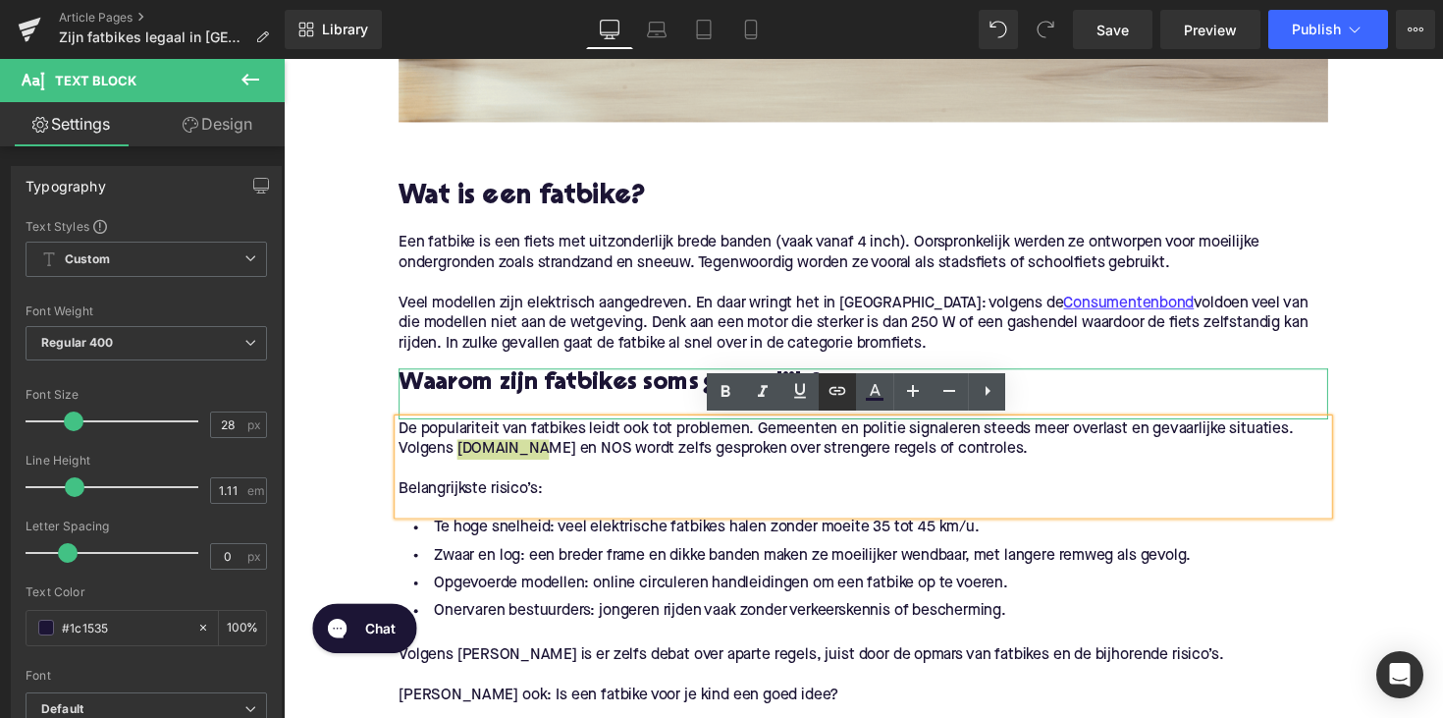
click at [834, 397] on icon at bounding box center [838, 391] width 24 height 24
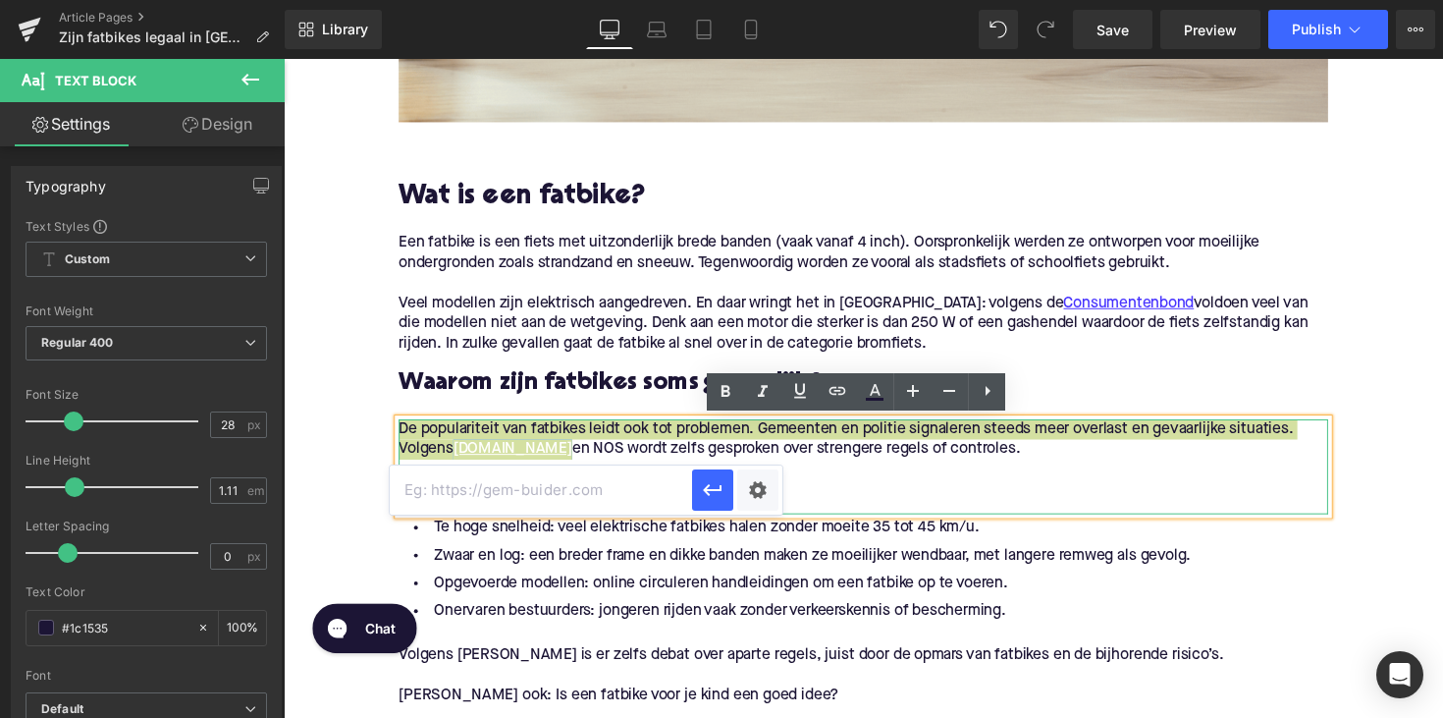
click at [604, 483] on input "text" at bounding box center [541, 489] width 302 height 49
paste input "[URL][DOMAIN_NAME][DATE]"
click at [704, 496] on icon "button" at bounding box center [713, 490] width 24 height 24
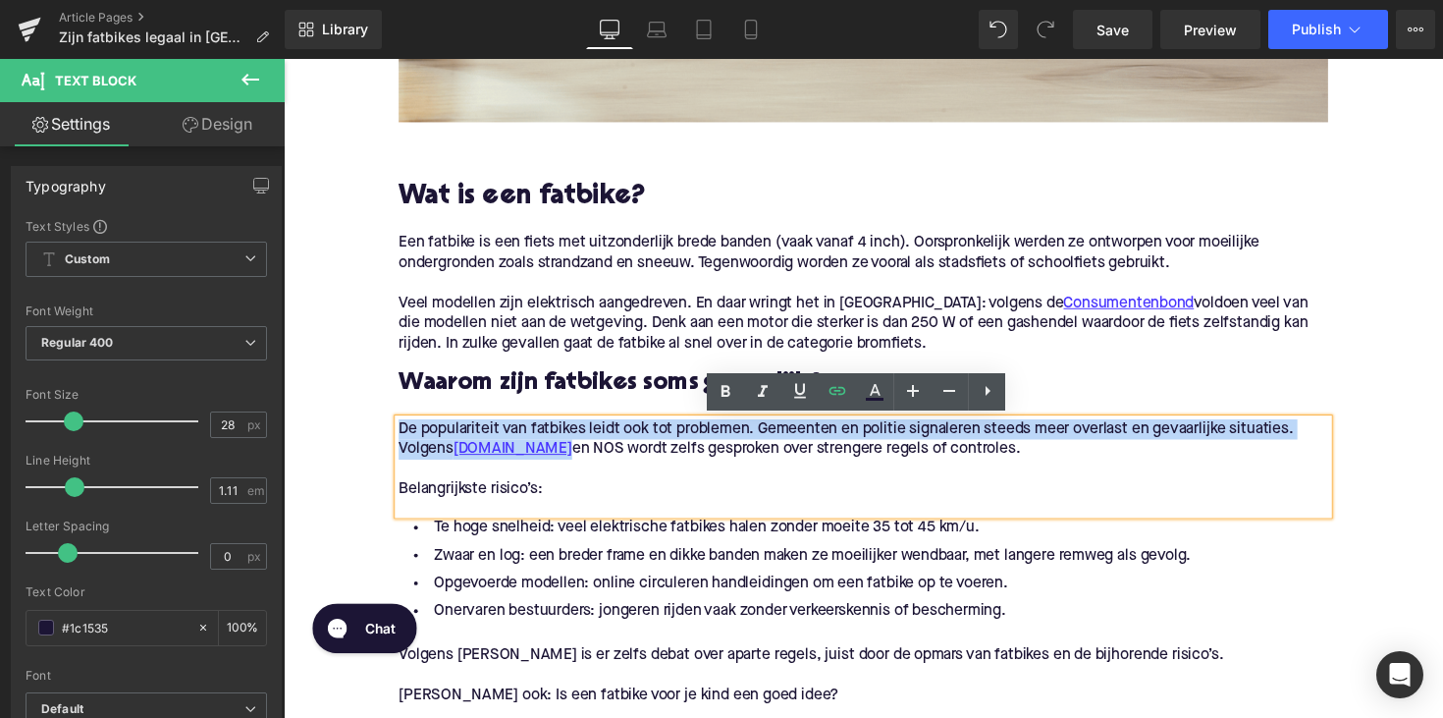
click at [556, 456] on p "De populariteit van fatbikes leidt ook tot problemen. Gemeenten en politie sign…" at bounding box center [877, 448] width 952 height 41
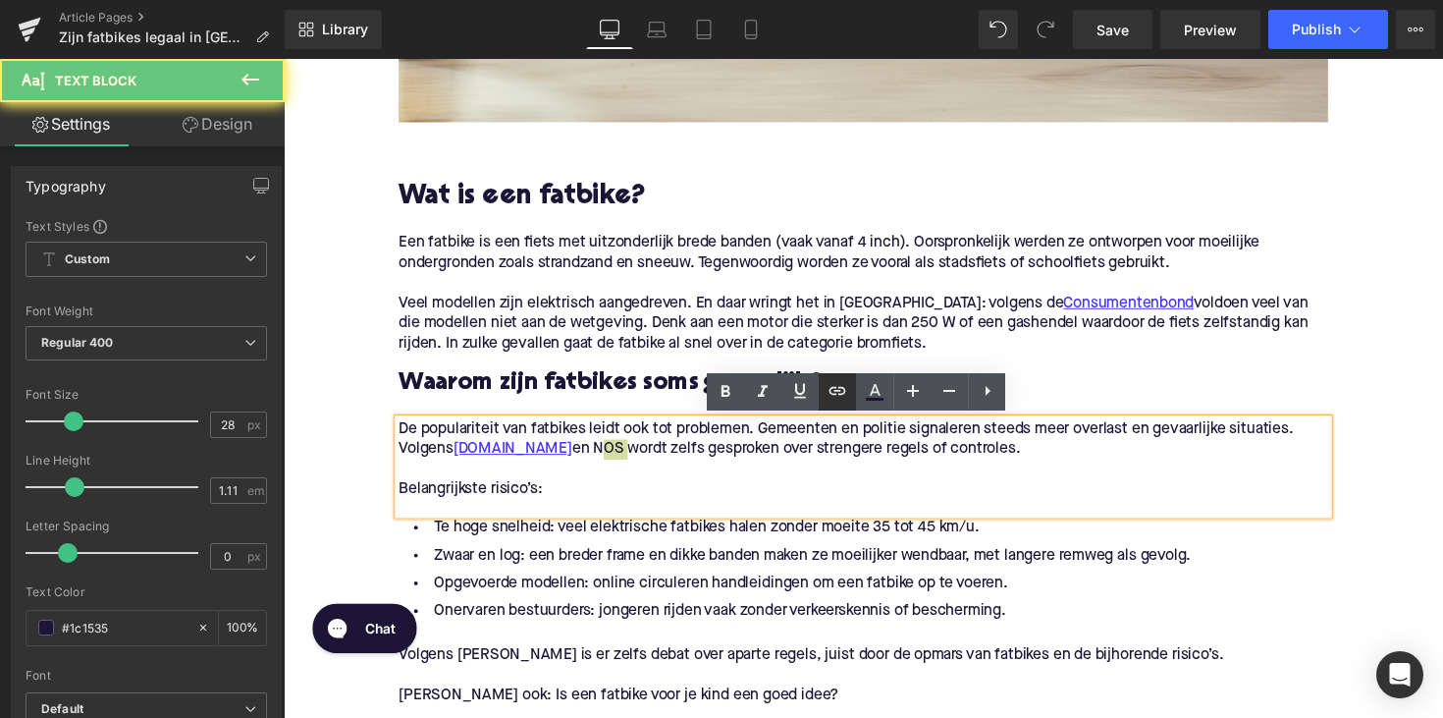
click at [839, 407] on link at bounding box center [837, 391] width 37 height 37
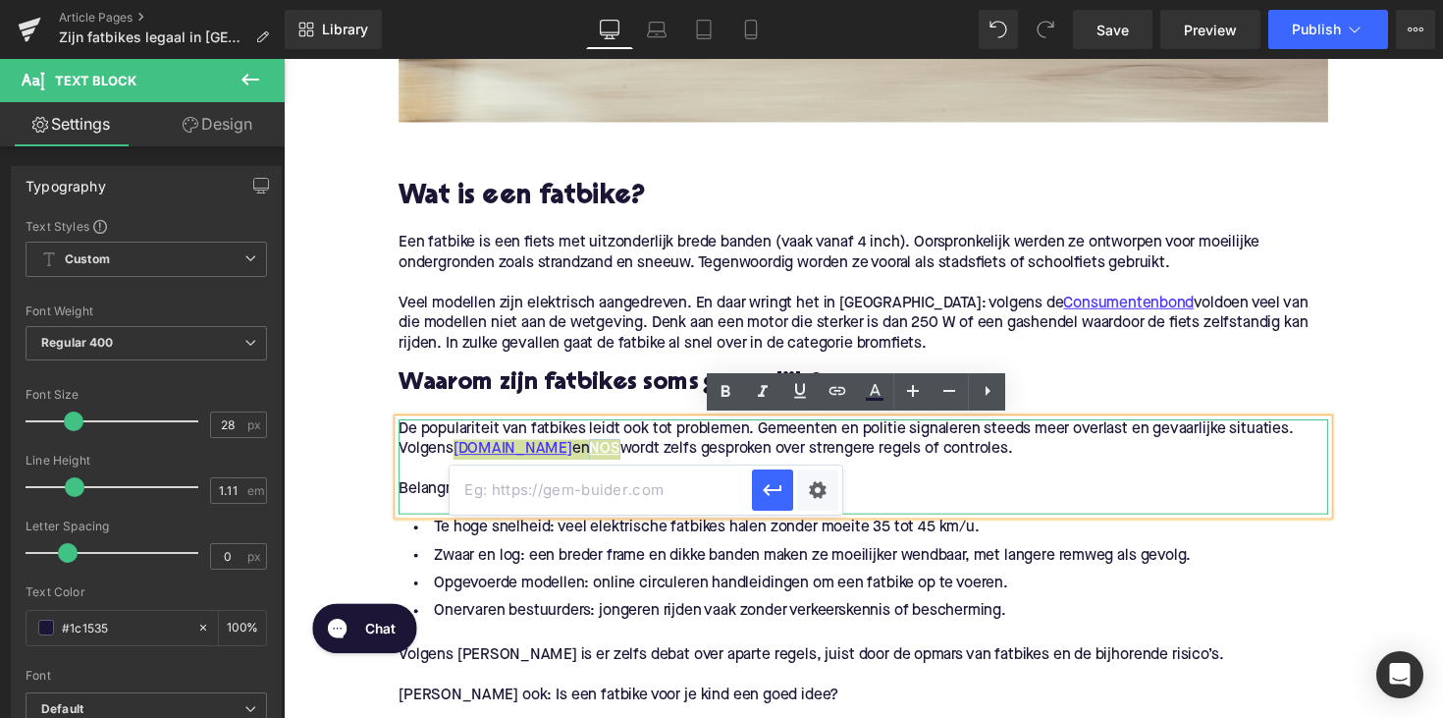
click at [611, 501] on input "text" at bounding box center [601, 489] width 302 height 49
paste input "[URL][DOMAIN_NAME]"
type input "[URL][DOMAIN_NAME]"
click at [776, 491] on icon "button" at bounding box center [773, 490] width 24 height 24
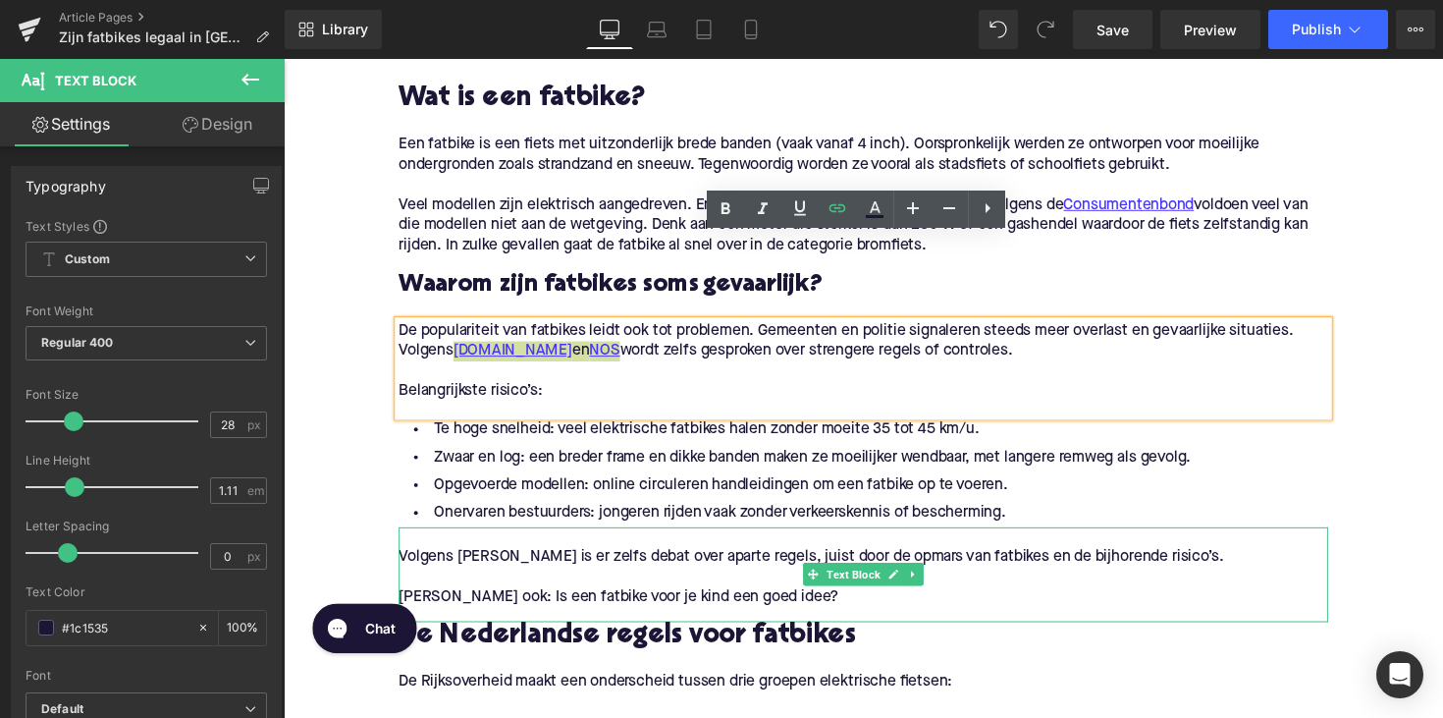
scroll to position [1129, 0]
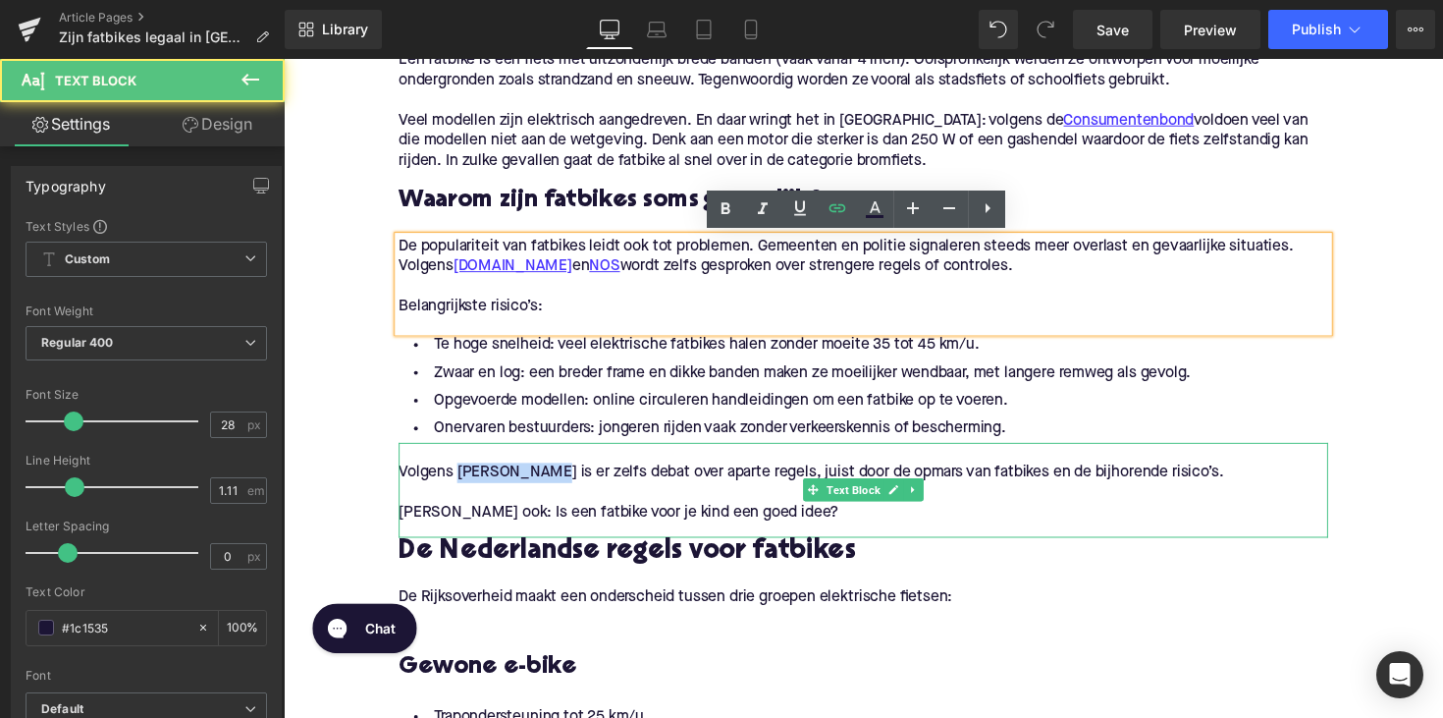
drag, startPoint x: 459, startPoint y: 477, endPoint x: 562, endPoint y: 480, distance: 102.1
click at [562, 480] on p "Volgens [PERSON_NAME] is er zelfs debat over aparte regels, juist door de opmar…" at bounding box center [877, 482] width 952 height 21
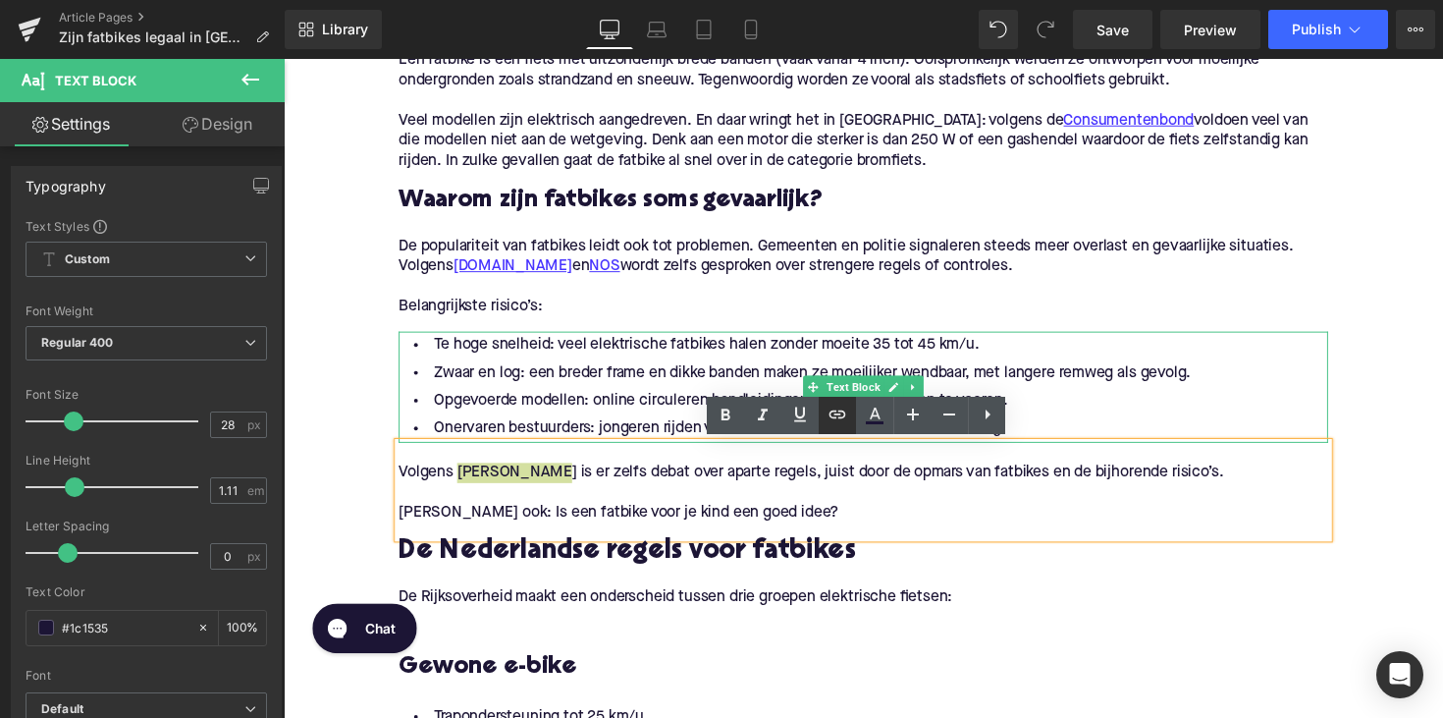
click at [844, 421] on icon at bounding box center [838, 414] width 24 height 24
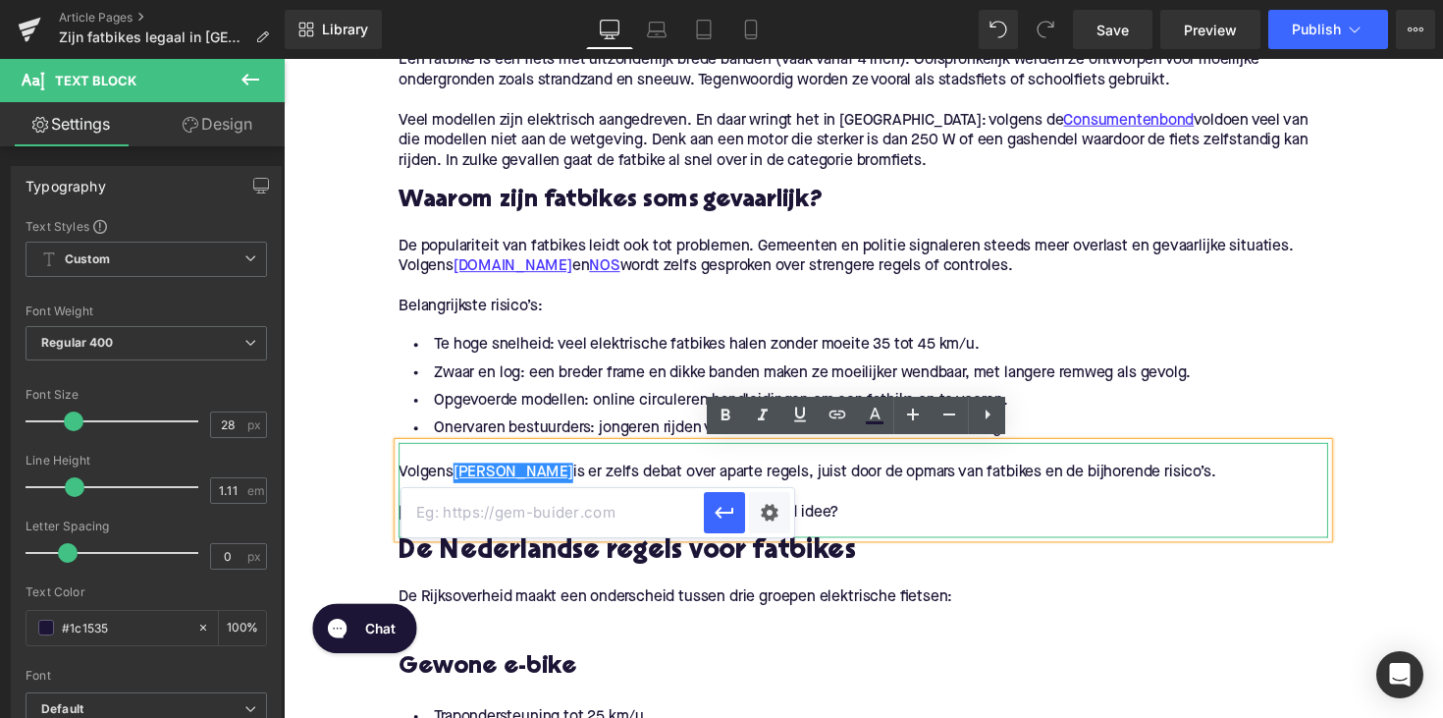
click at [655, 507] on input "text" at bounding box center [552, 512] width 302 height 49
paste input "[URL][DOMAIN_NAME]"
click at [723, 513] on icon "button" at bounding box center [724, 514] width 19 height 12
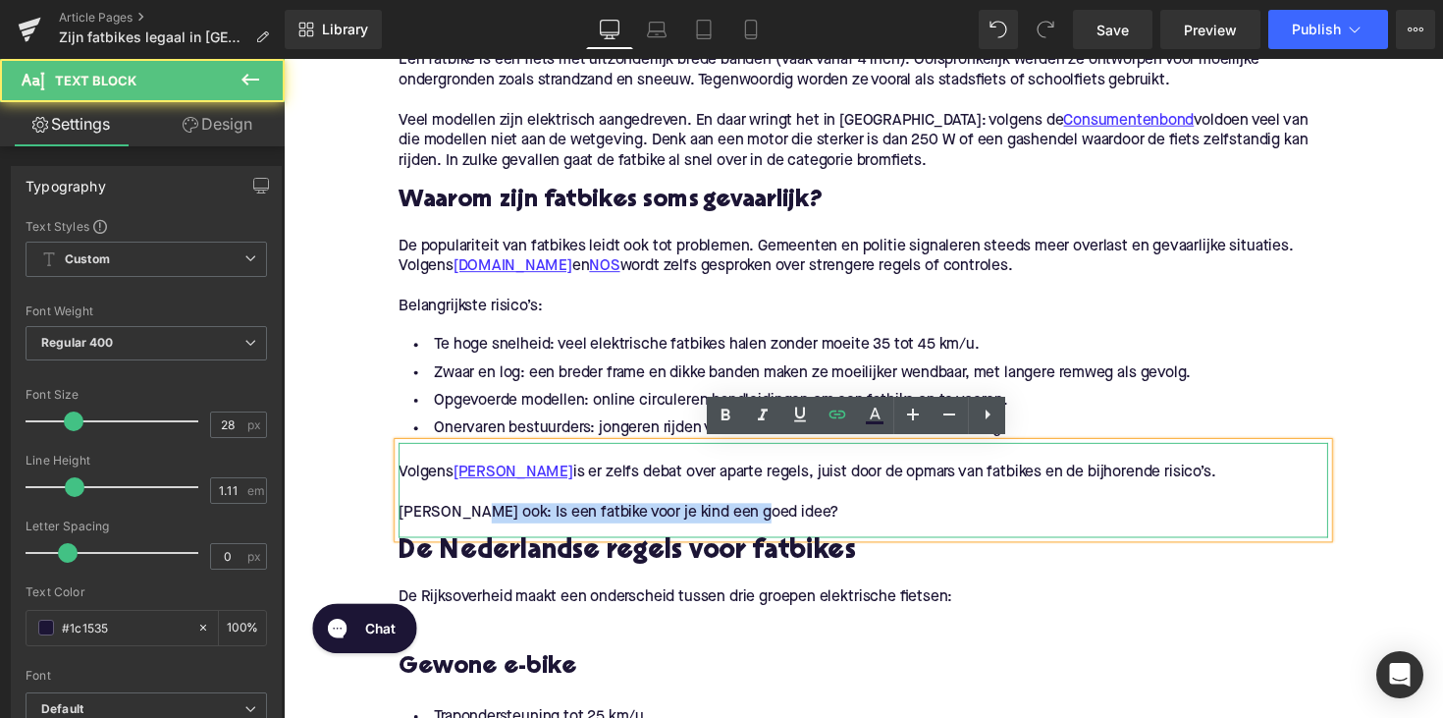
drag, startPoint x: 472, startPoint y: 523, endPoint x: 765, endPoint y: 519, distance: 292.6
click at [765, 519] on p "[PERSON_NAME] ook: Is een fatbike voor je kind een goed idee?" at bounding box center [877, 523] width 952 height 21
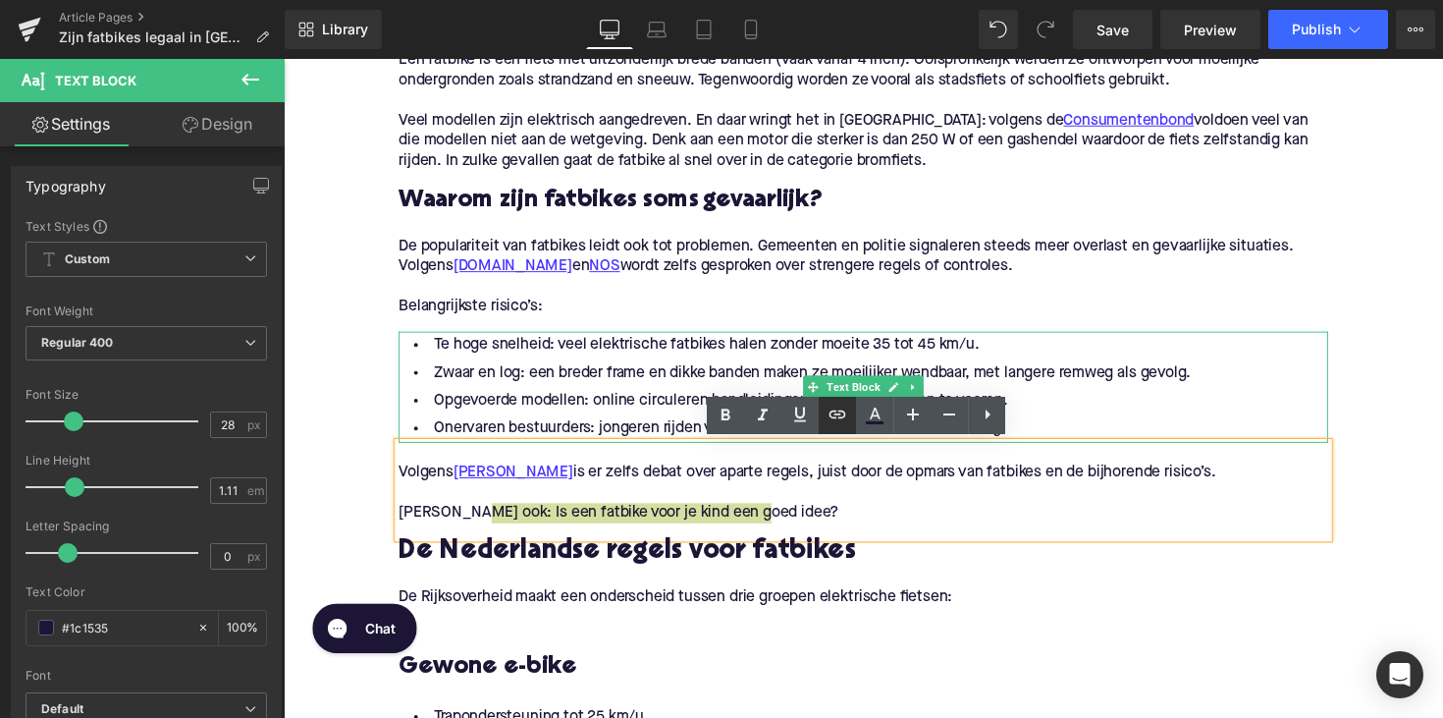
click at [834, 413] on icon at bounding box center [837, 414] width 17 height 8
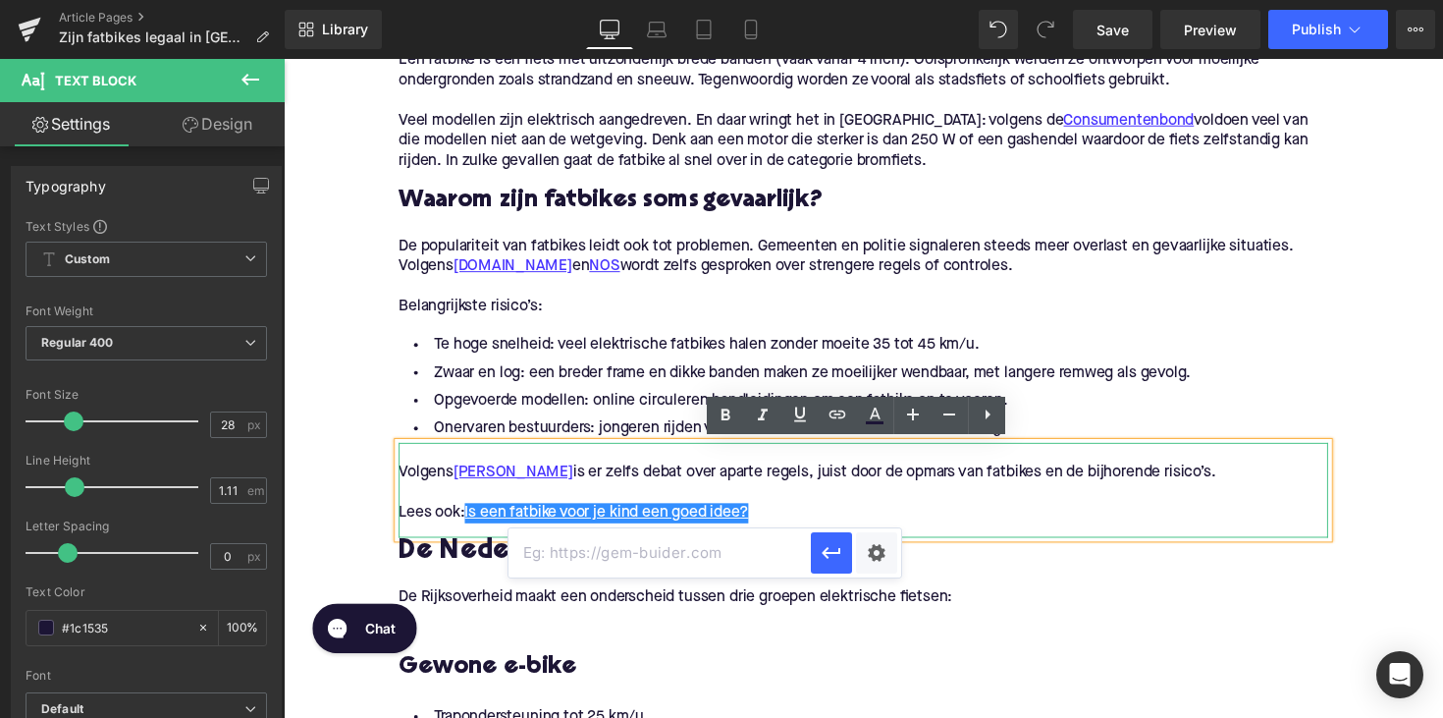
click at [629, 553] on input "text" at bounding box center [659, 552] width 302 height 49
paste input "[URL][DOMAIN_NAME]"
click at [827, 557] on icon "button" at bounding box center [831, 554] width 19 height 12
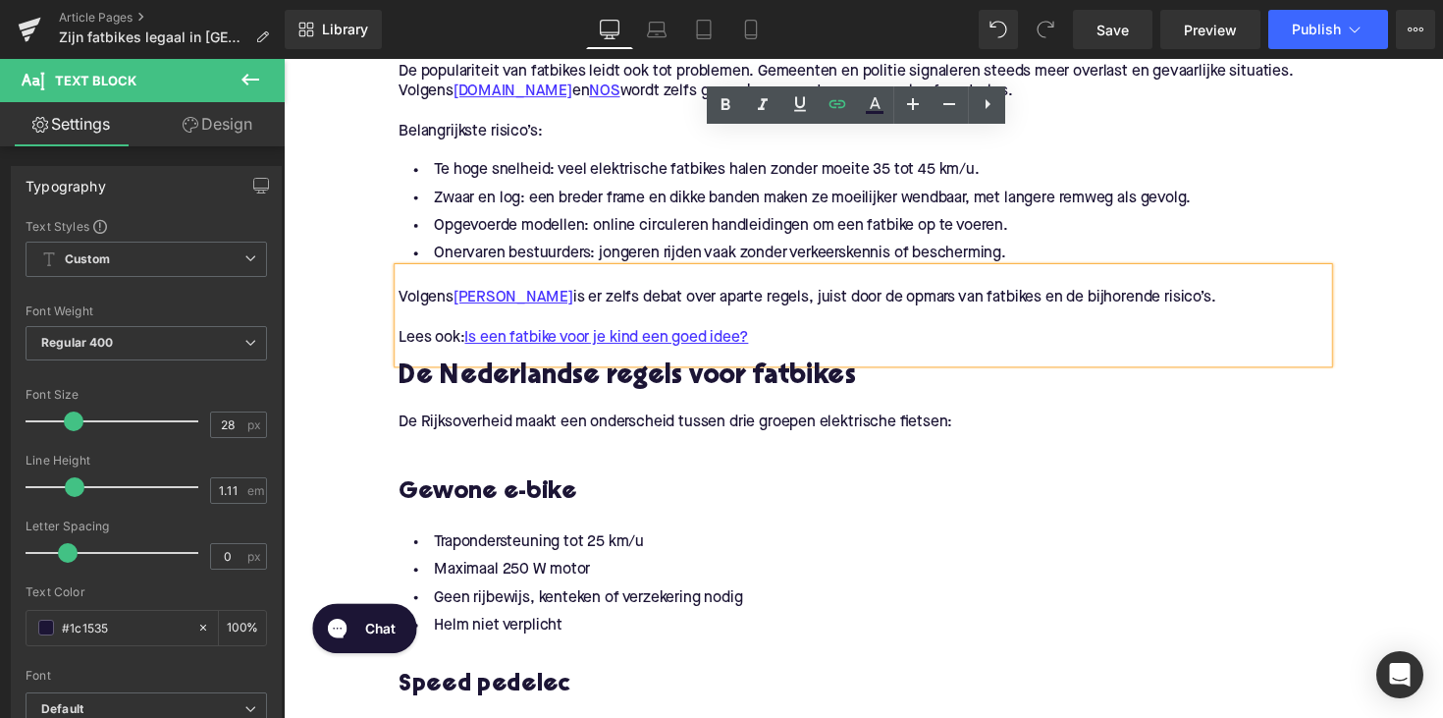
scroll to position [1446, 0]
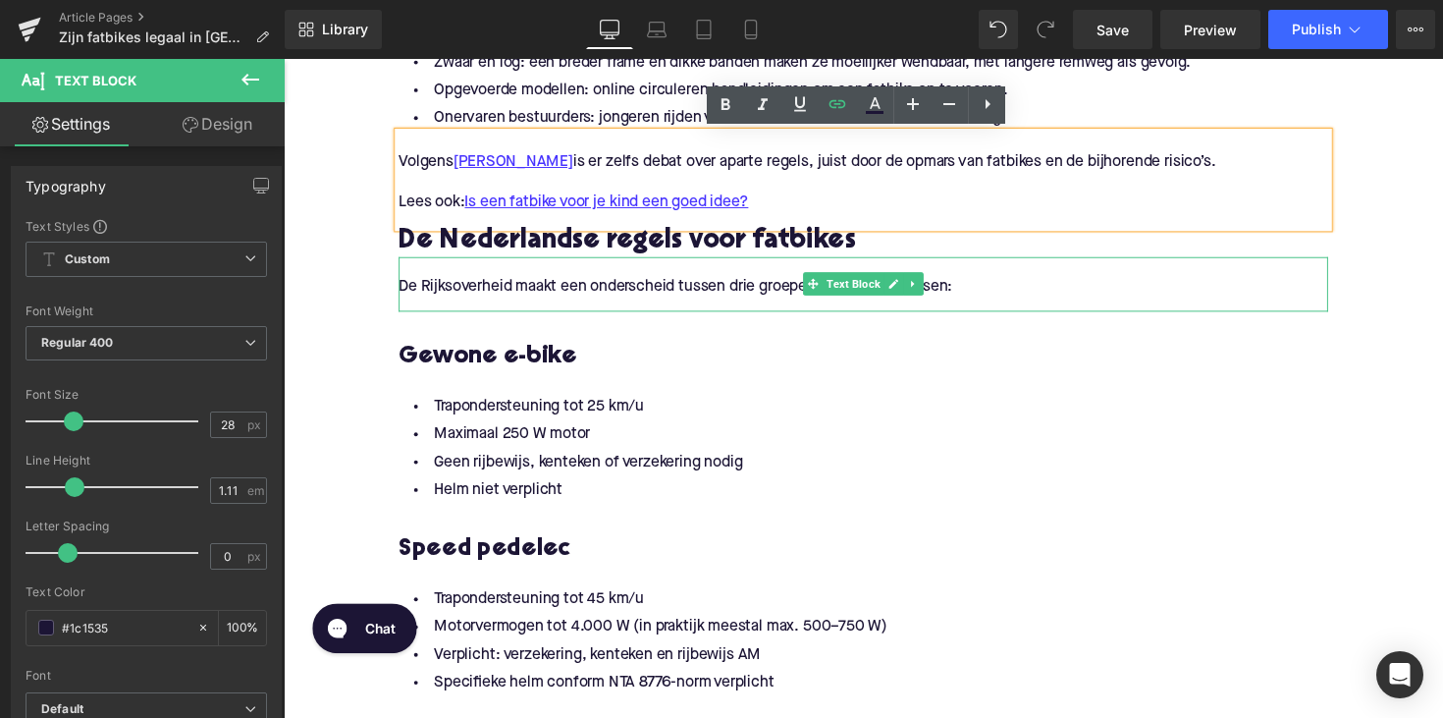
click at [446, 311] on div "De Rijksoverheid maakt een onderscheid tussen drie groepen elektrische fietsen:" at bounding box center [877, 290] width 952 height 56
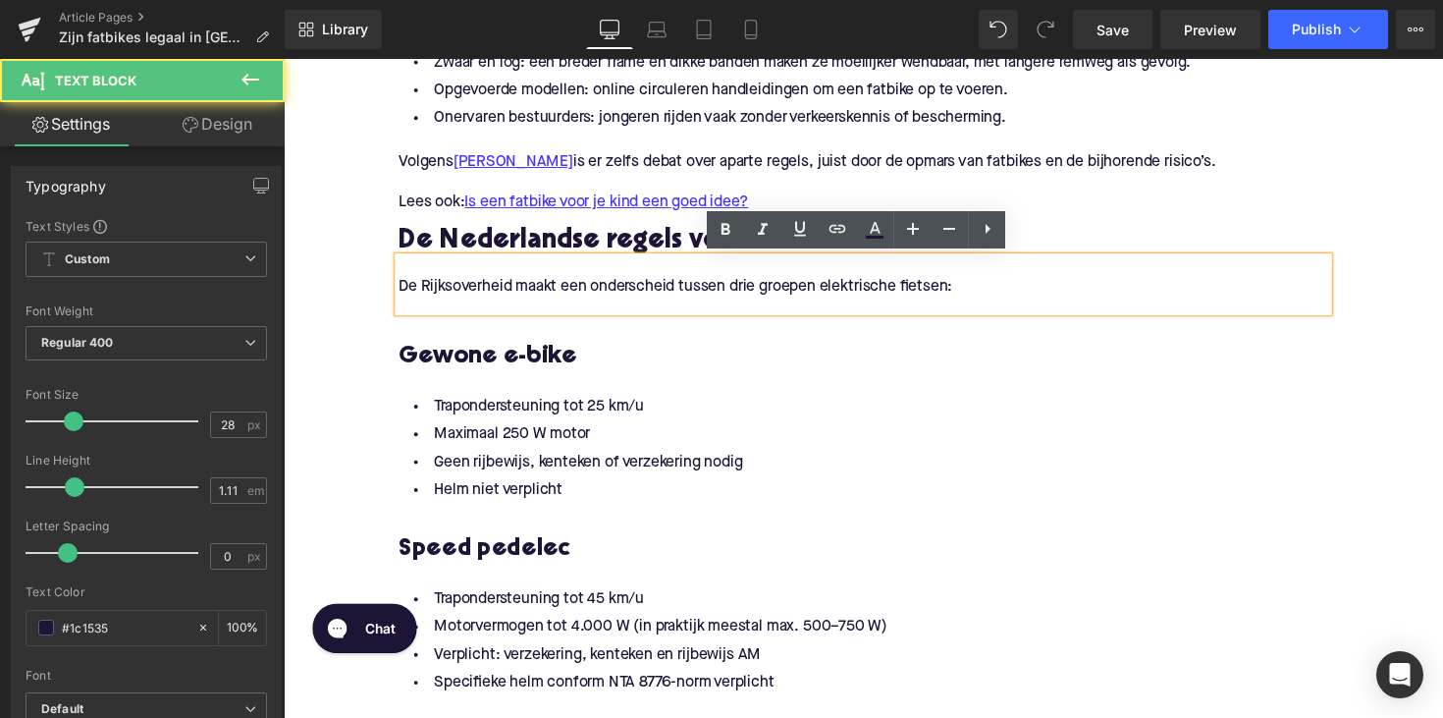
click at [446, 311] on div "De Rijksoverheid maakt een onderscheid tussen drie groepen elektrische fietsen:" at bounding box center [877, 290] width 952 height 56
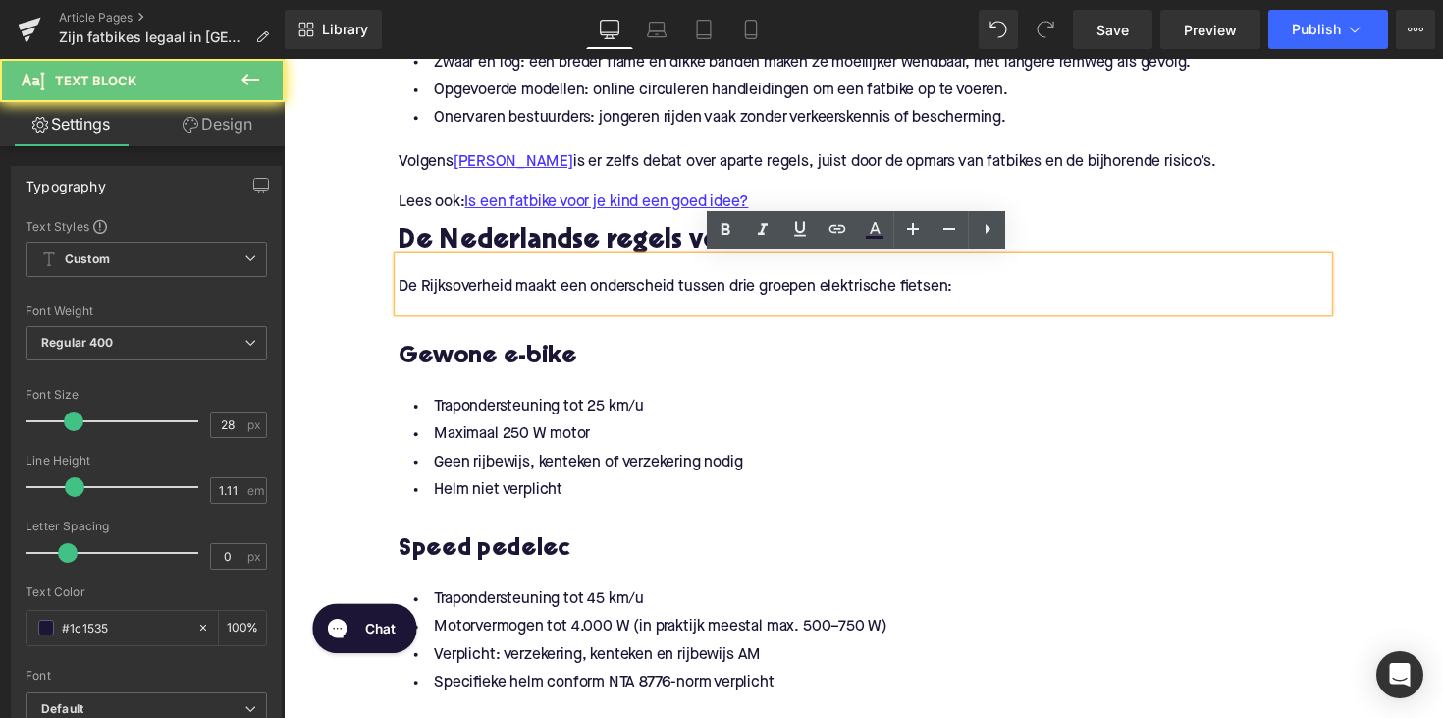
click at [446, 311] on div "De Rijksoverheid maakt een onderscheid tussen drie groepen elektrische fietsen:" at bounding box center [877, 290] width 952 height 56
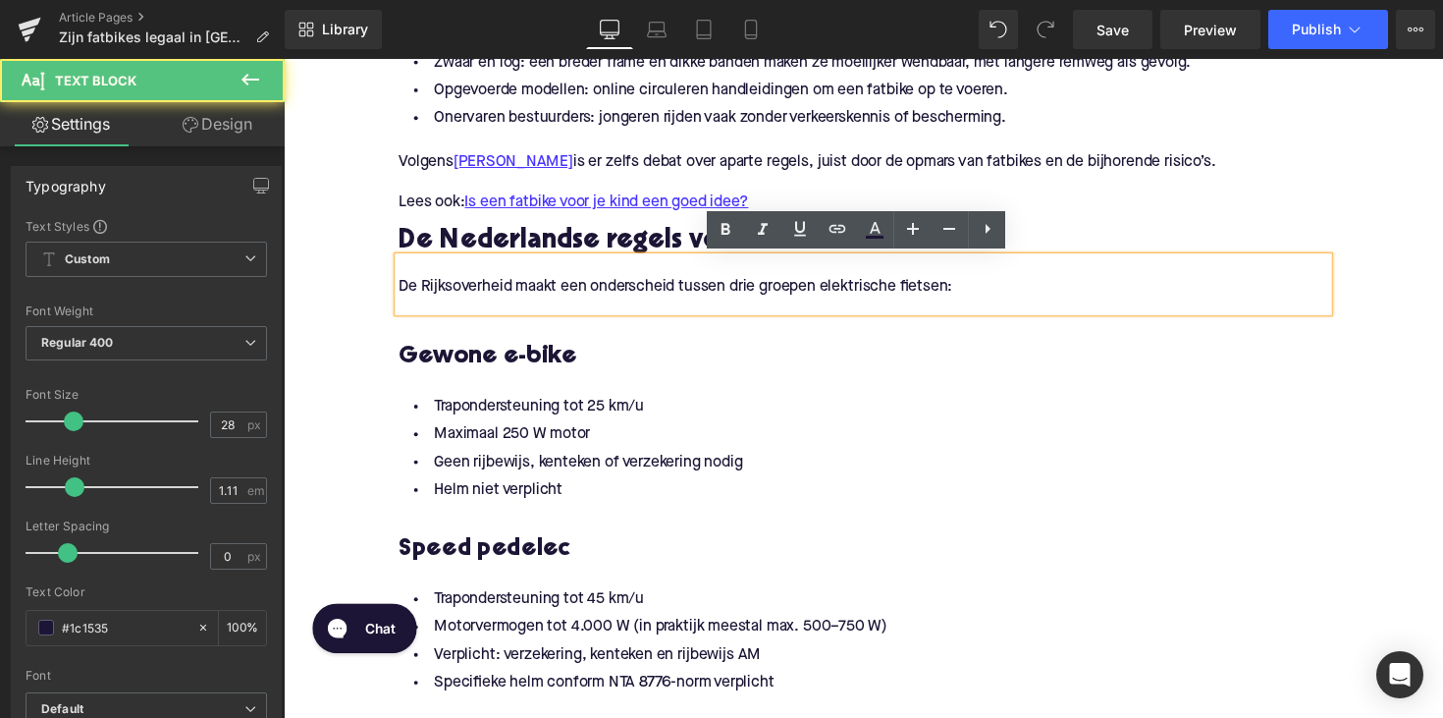
click at [446, 289] on p "De Rijksoverheid maakt een onderscheid tussen drie groepen elektrische fietsen:" at bounding box center [877, 293] width 952 height 21
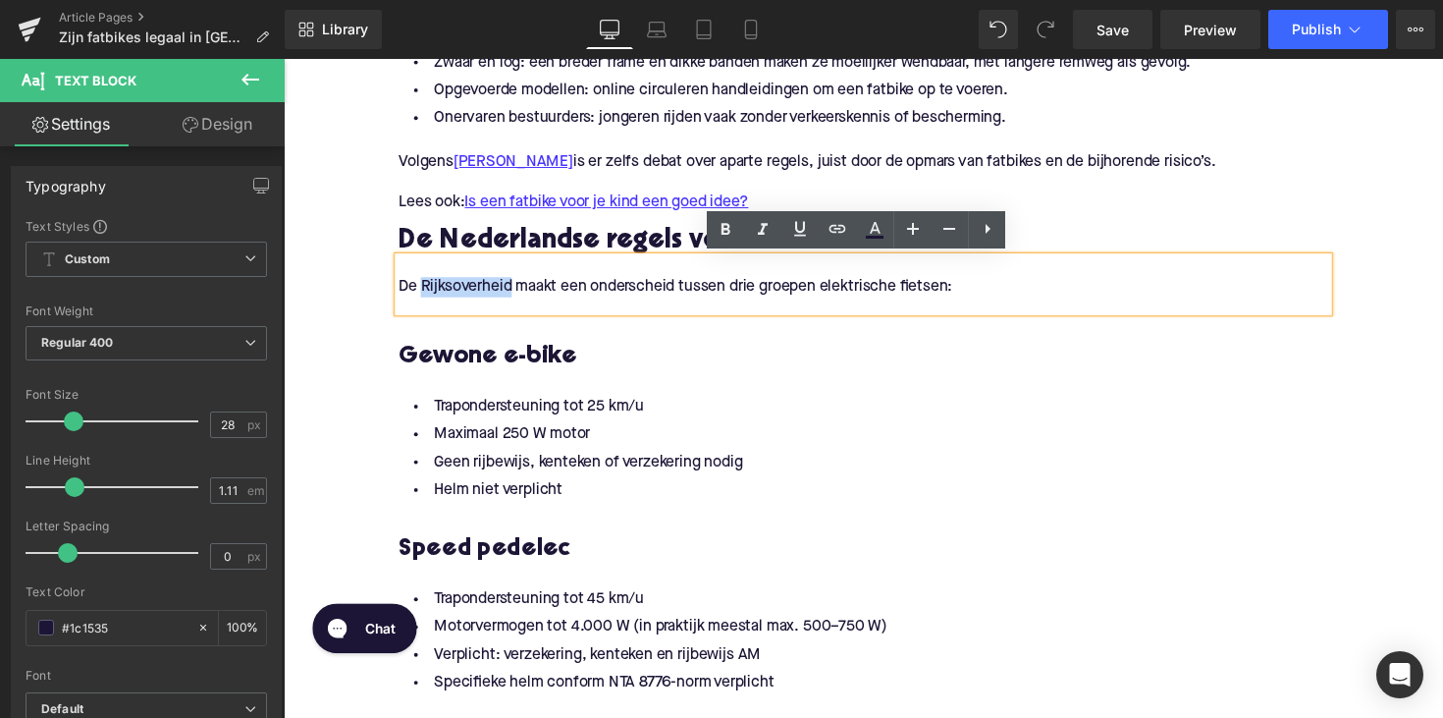
click at [469, 290] on p "De Rijksoverheid maakt een onderscheid tussen drie groepen elektrische fietsen:" at bounding box center [877, 293] width 952 height 21
drag, startPoint x: 514, startPoint y: 293, endPoint x: 389, endPoint y: 294, distance: 125.7
click at [389, 294] on div "Wat is een fatbike? Heading Een fatbike is een fiets met uitzonderlijk brede ba…" at bounding box center [878, 726] width 982 height 2089
click at [835, 226] on icon at bounding box center [837, 229] width 17 height 8
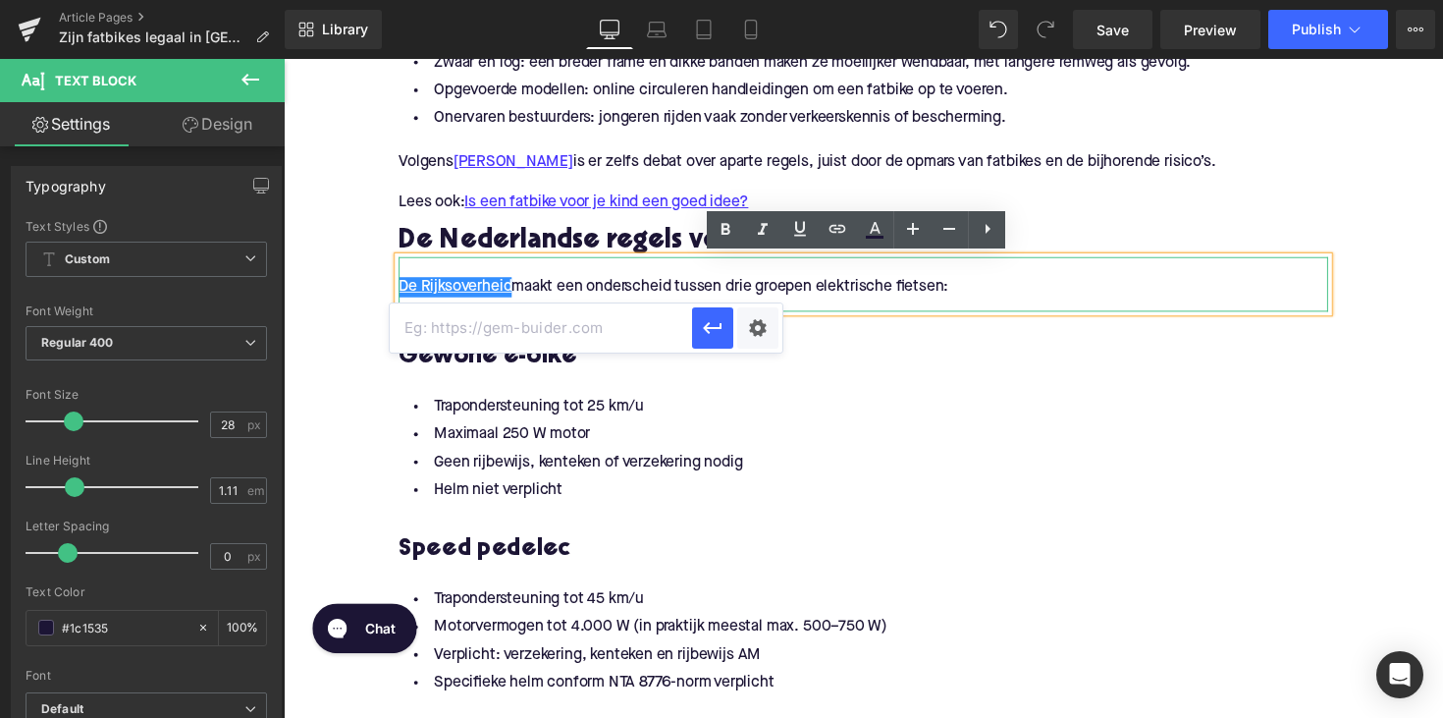
click at [633, 332] on input "text" at bounding box center [541, 327] width 302 height 49
paste input "[URL][DOMAIN_NAME]"
click at [714, 335] on icon "button" at bounding box center [713, 328] width 24 height 24
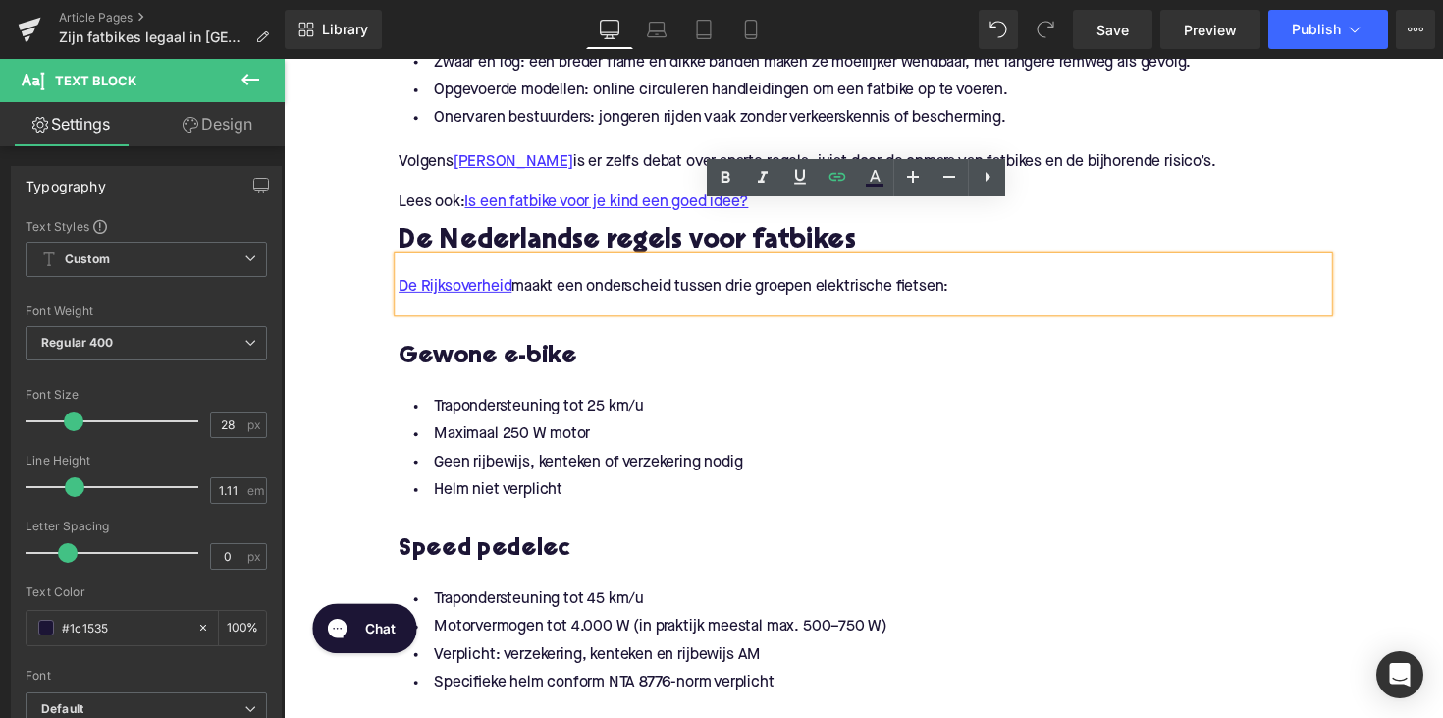
scroll to position [1905, 0]
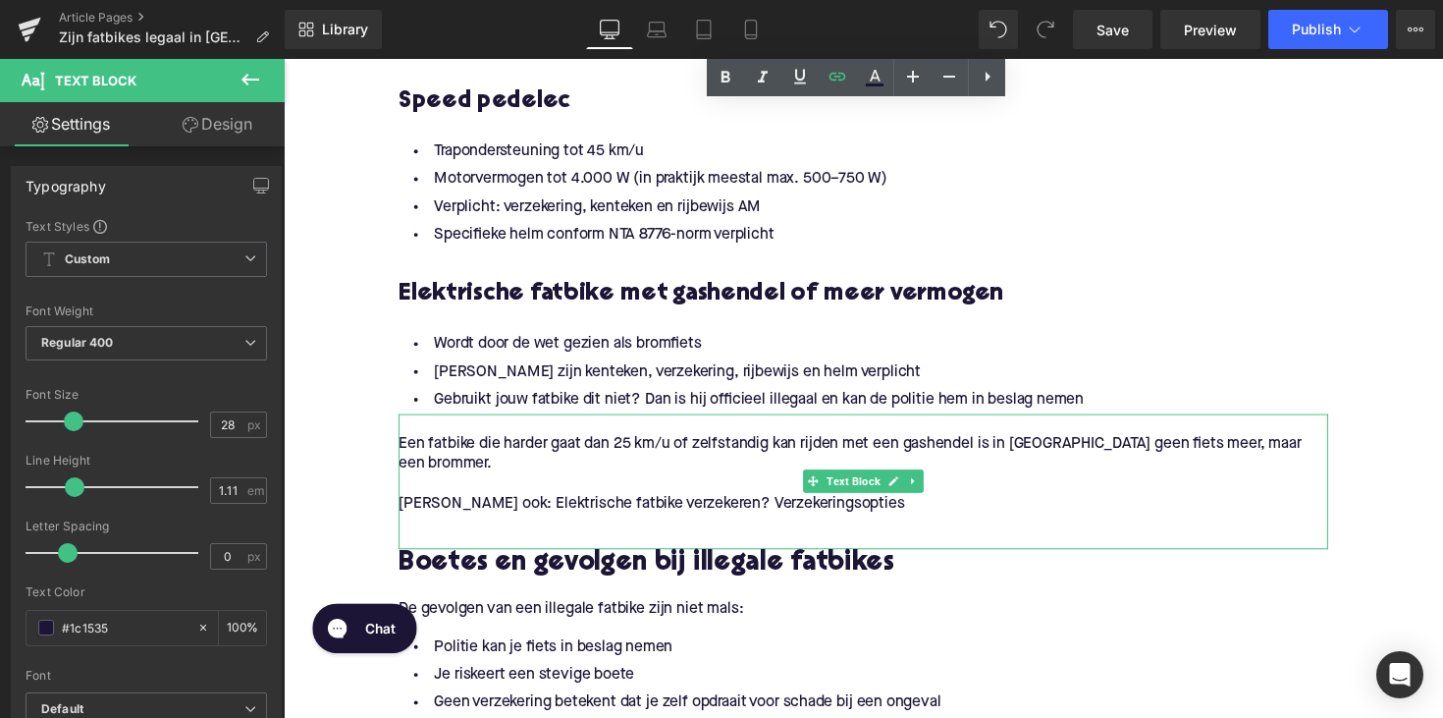
click at [615, 527] on p at bounding box center [877, 535] width 952 height 21
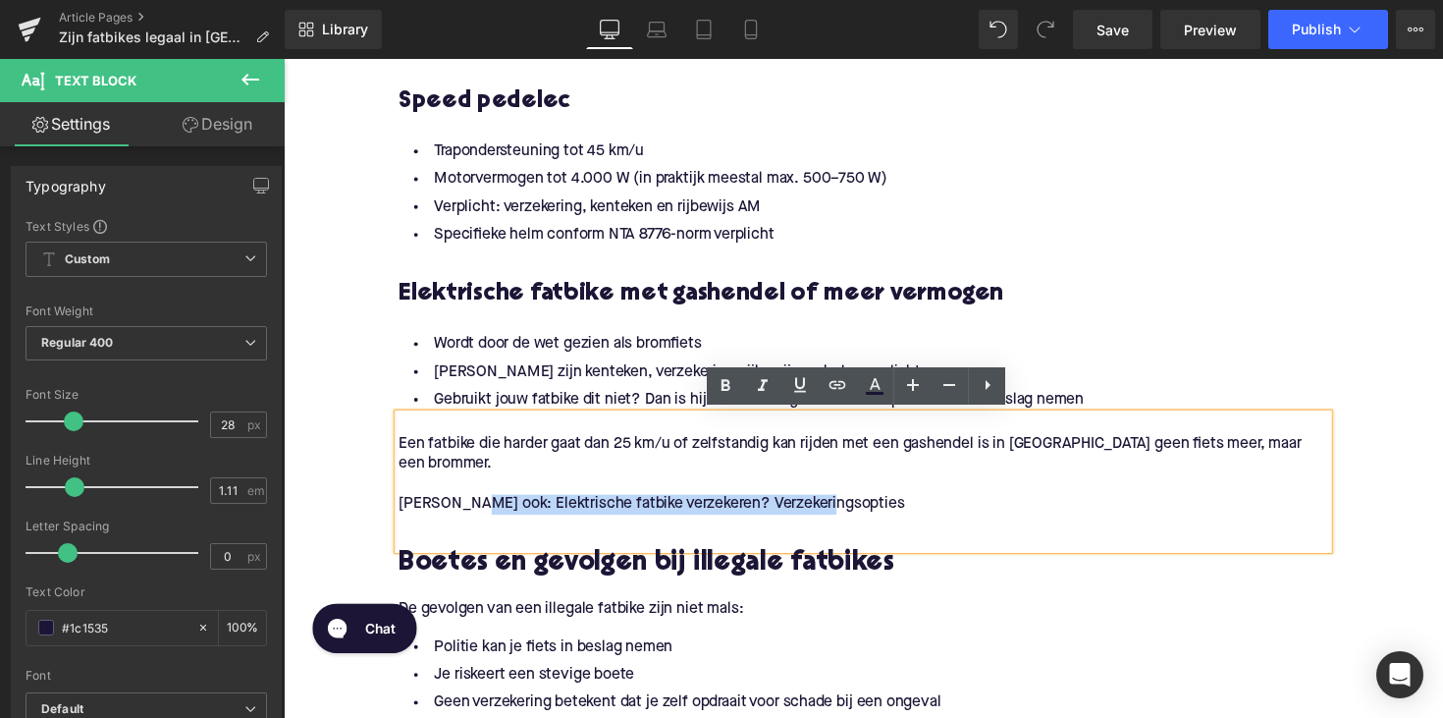
drag, startPoint x: 474, startPoint y: 512, endPoint x: 839, endPoint y: 516, distance: 365.2
click at [839, 516] on p "[PERSON_NAME] ook: Elektrische fatbike verzekeren? Verzekeringsopties" at bounding box center [877, 515] width 952 height 21
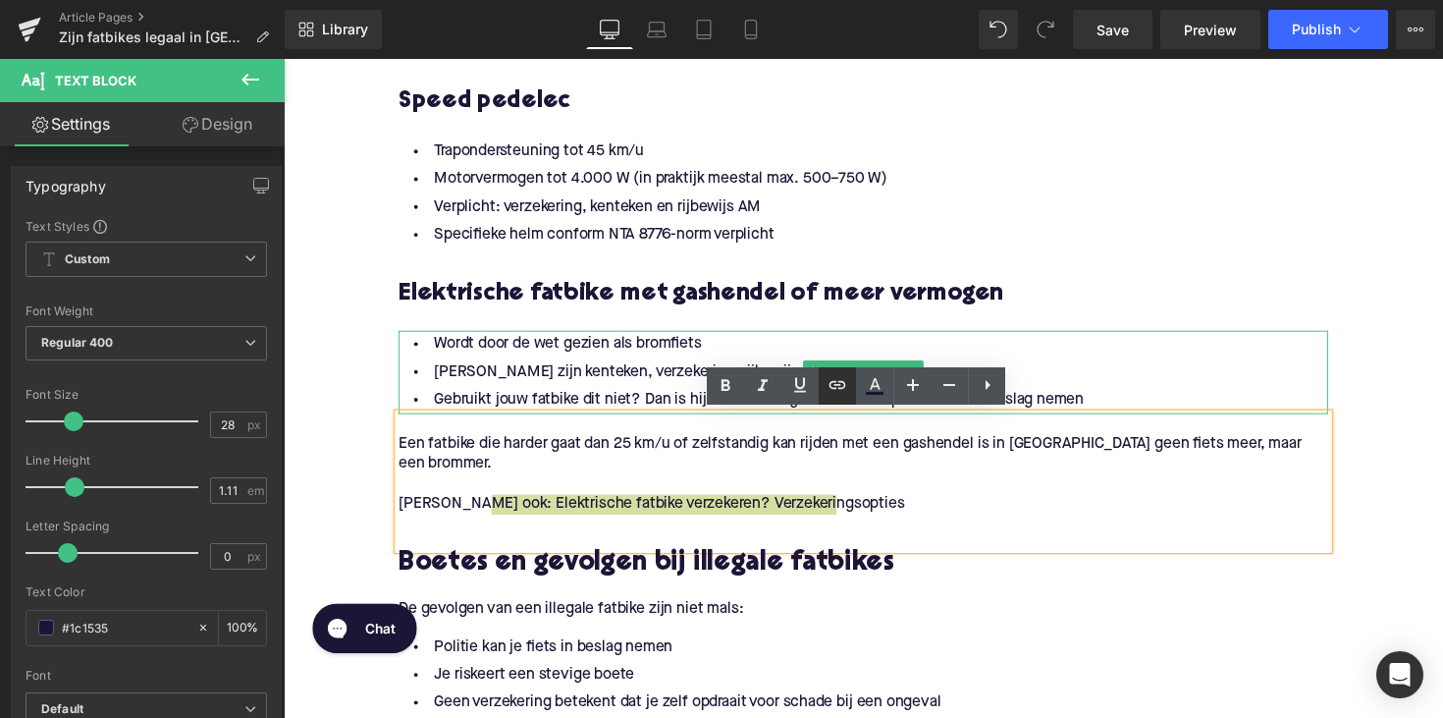
click at [840, 386] on icon at bounding box center [837, 385] width 17 height 8
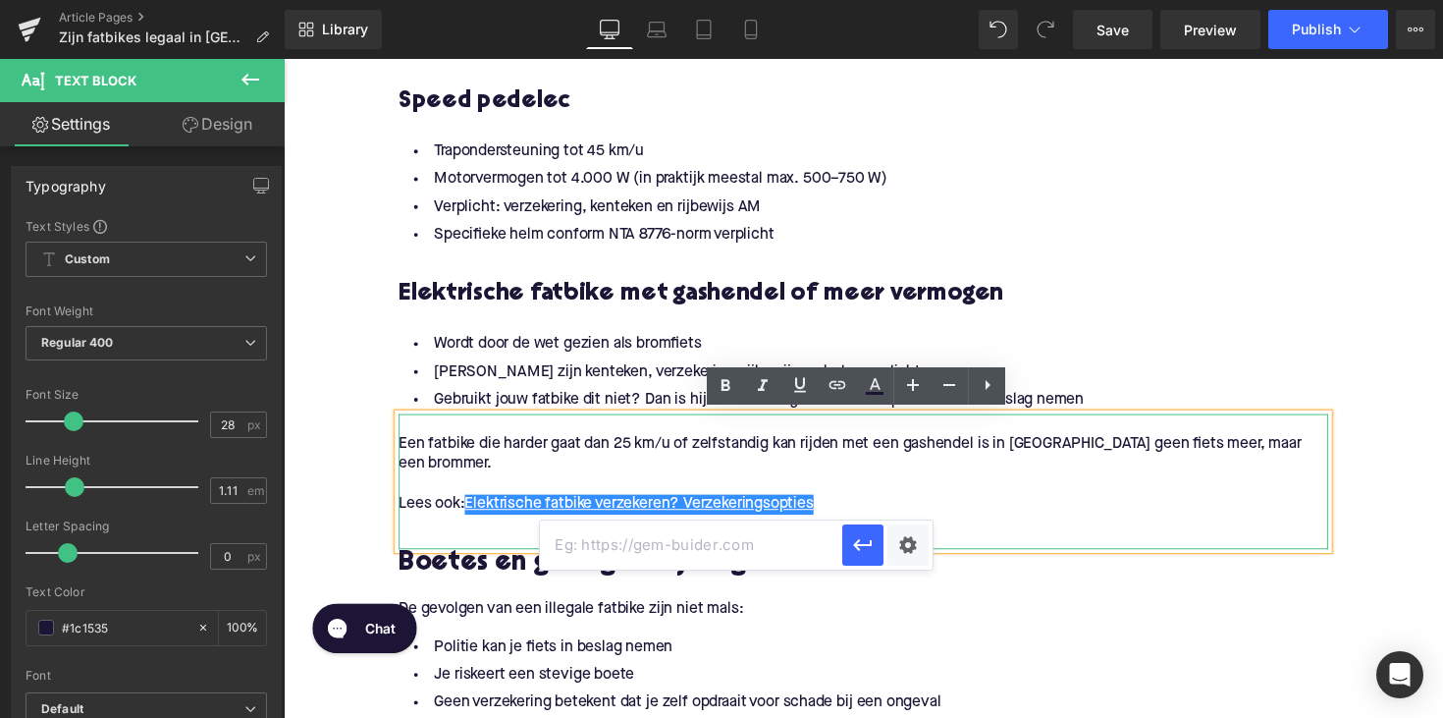
click at [628, 537] on input "text" at bounding box center [691, 544] width 302 height 49
paste input "[URL][DOMAIN_NAME]"
type input "[URL][DOMAIN_NAME]"
click at [860, 549] on icon "button" at bounding box center [862, 545] width 19 height 12
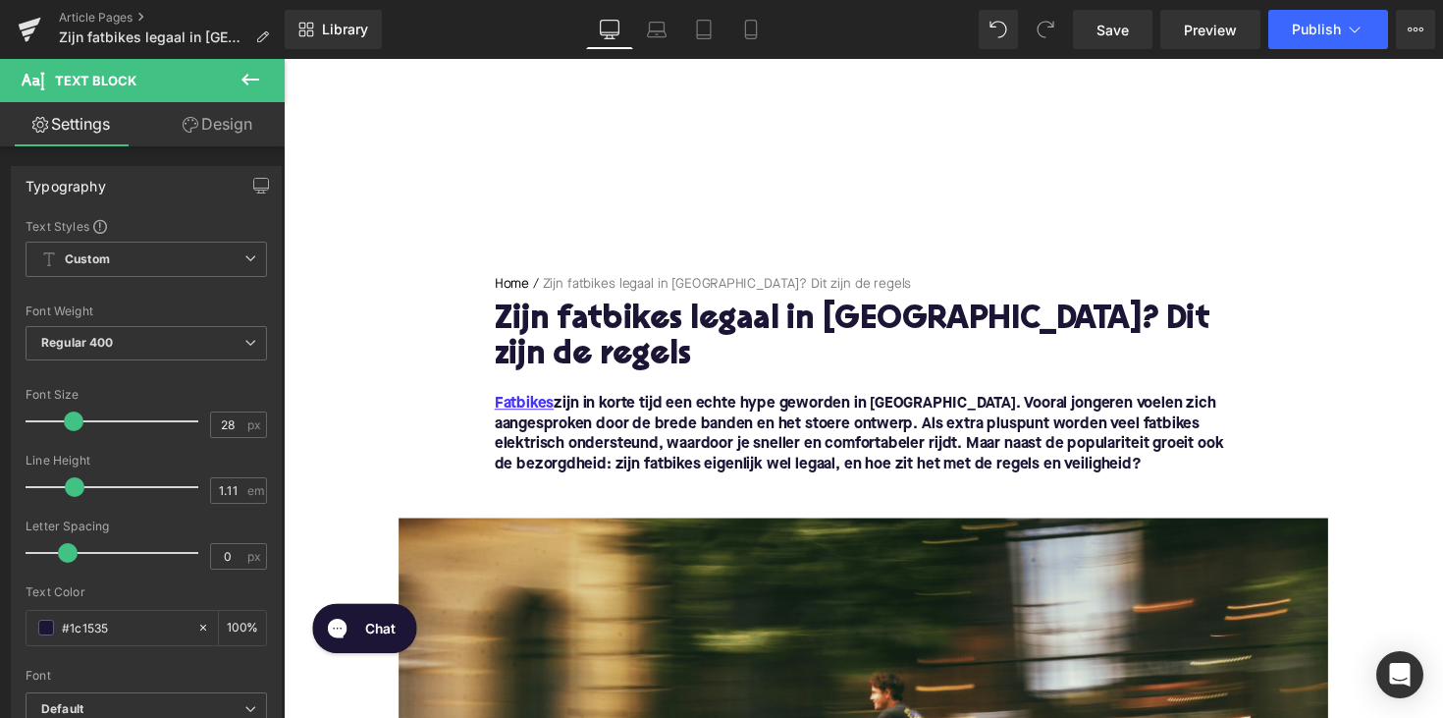
scroll to position [-2, 0]
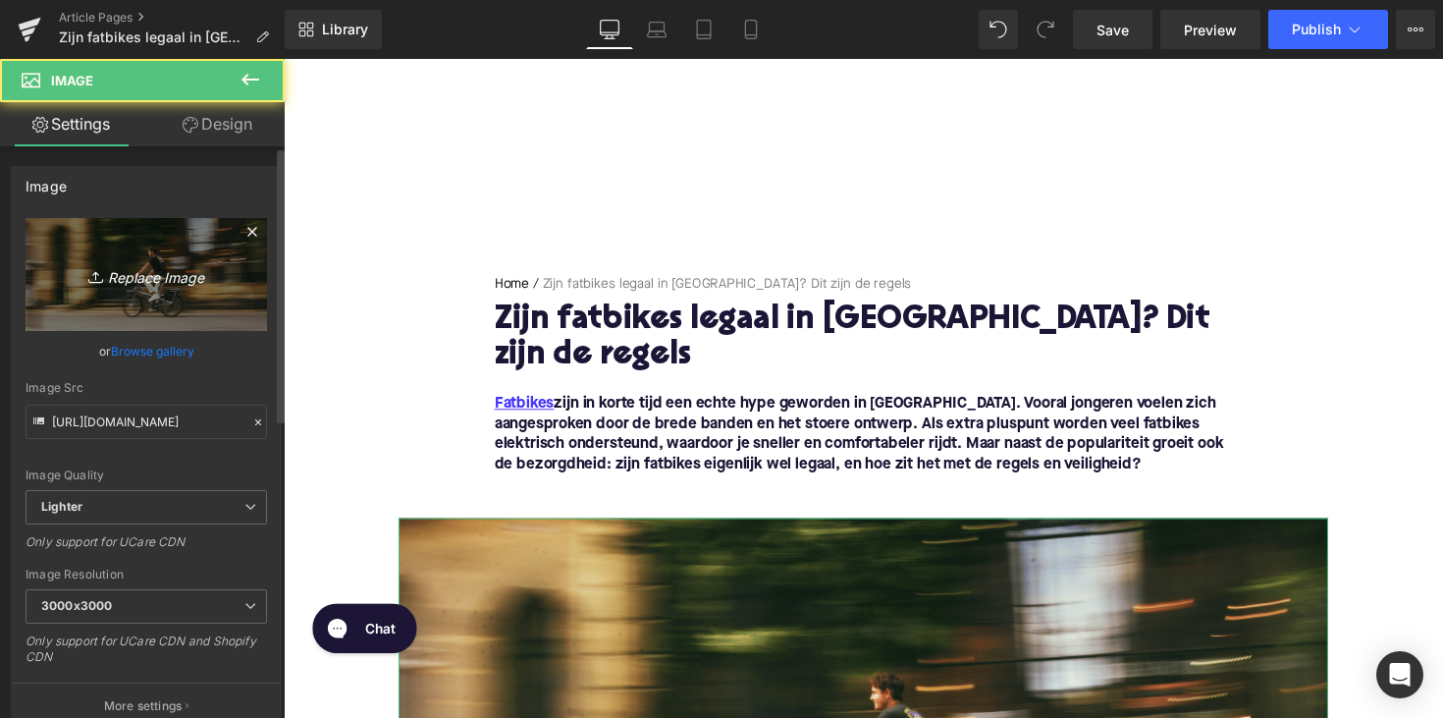
click at [230, 273] on link "Replace Image" at bounding box center [146, 274] width 241 height 113
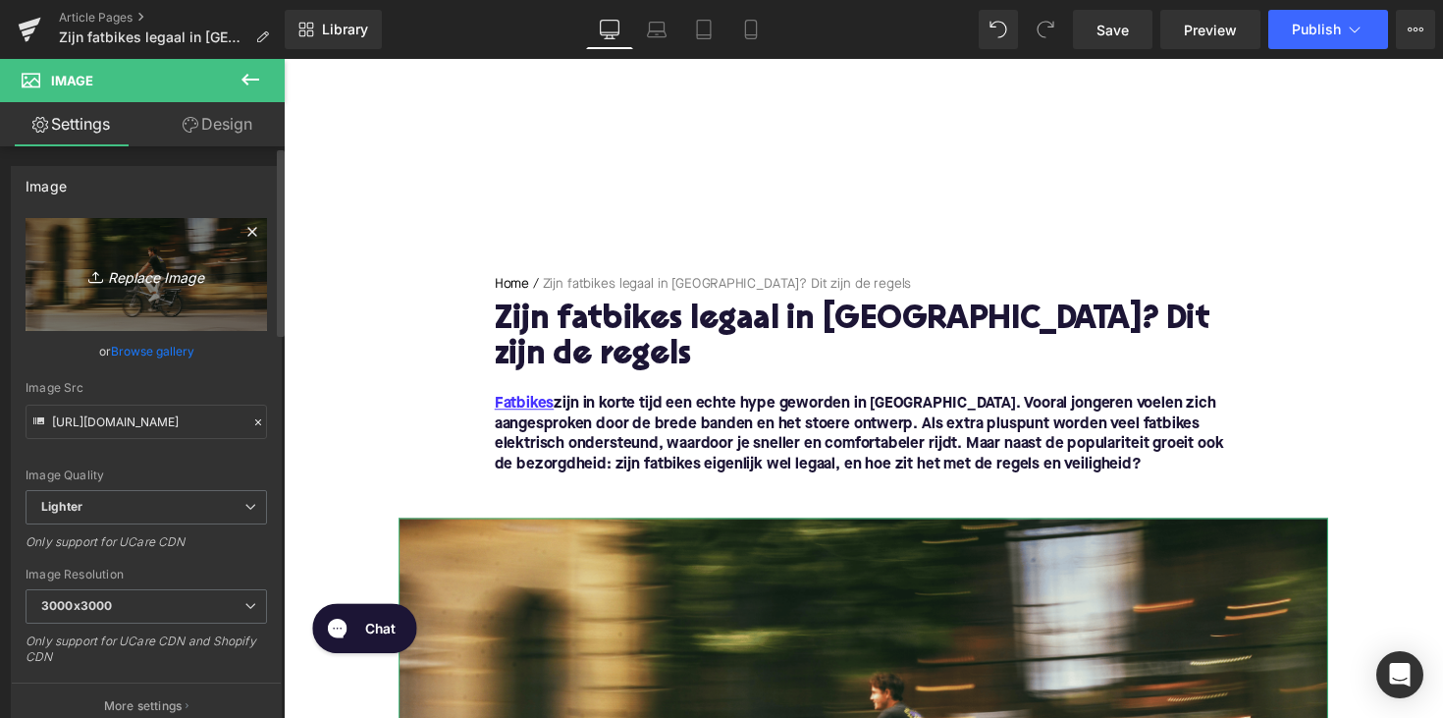
type input "C:\fakepath\fatbike.png"
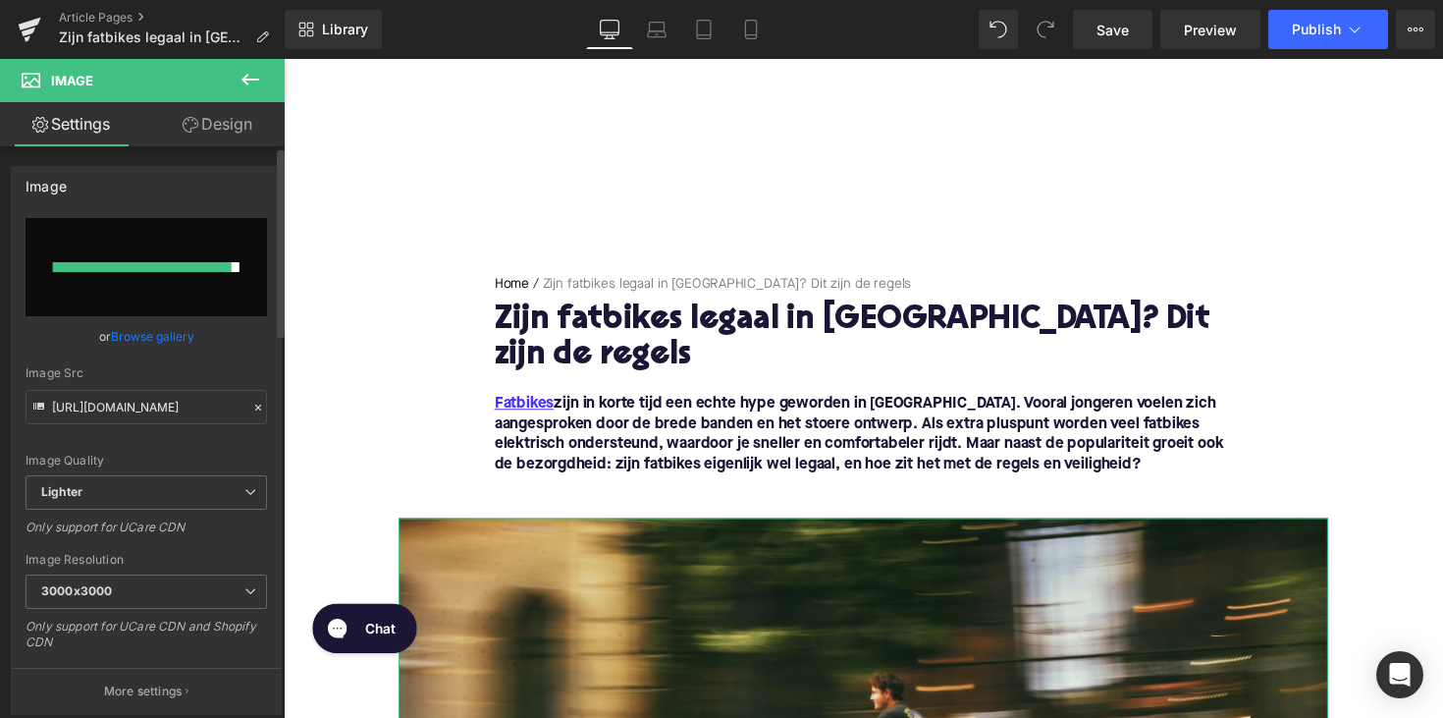
type input "[URL][DOMAIN_NAME]"
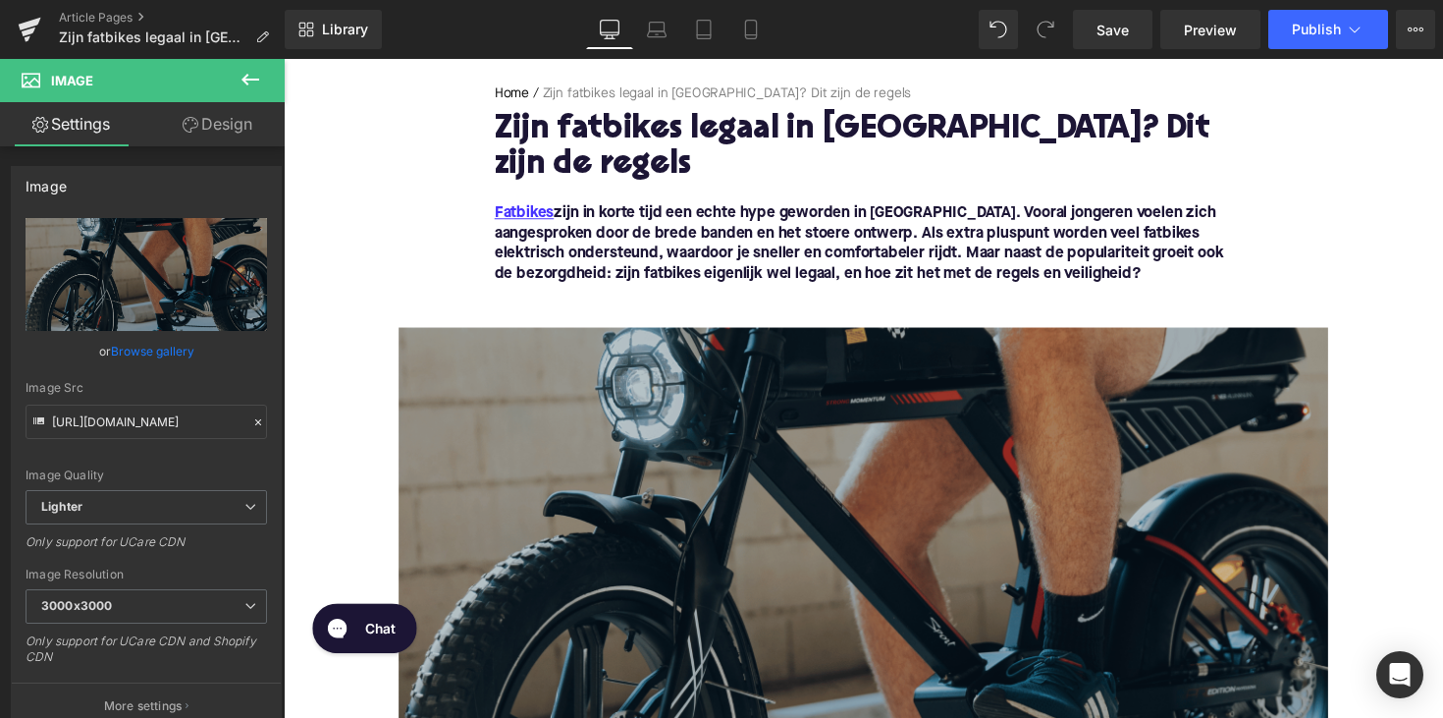
scroll to position [254, 0]
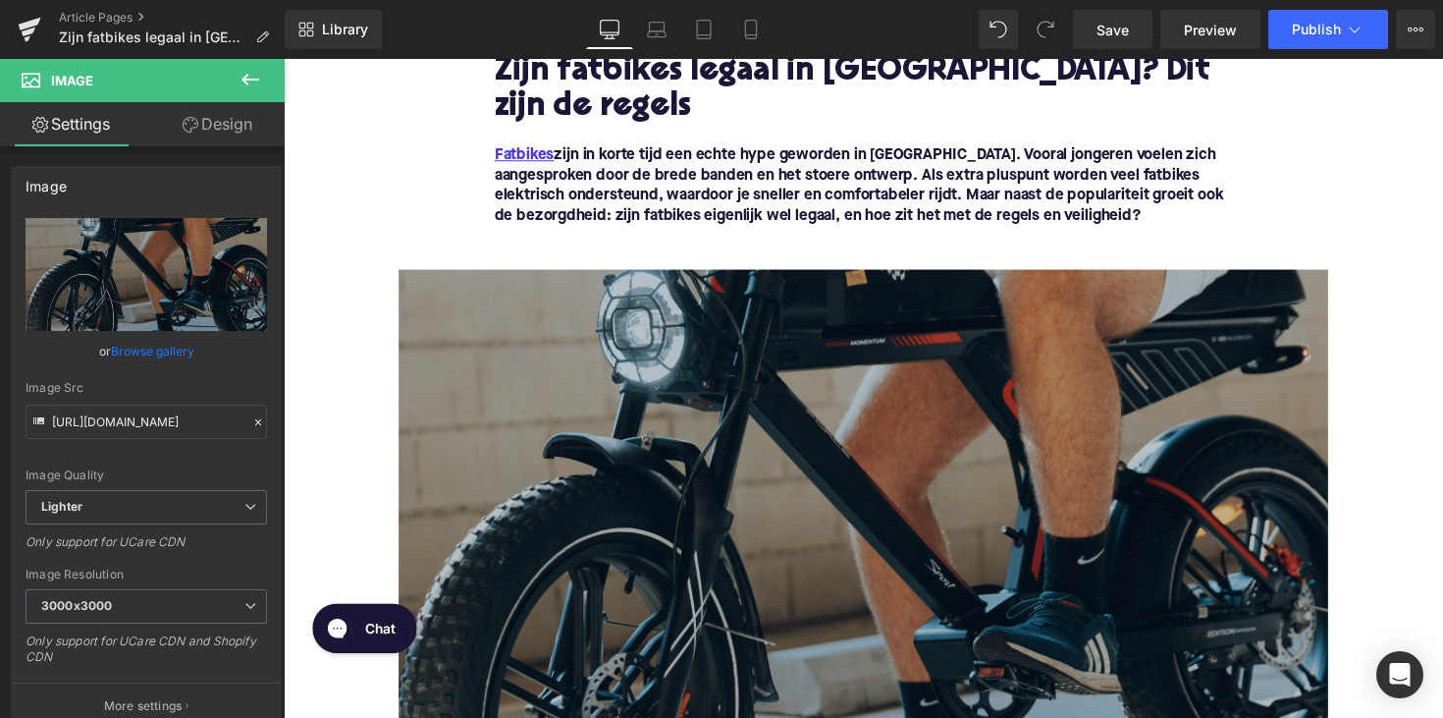
click at [869, 508] on img at bounding box center [877, 543] width 952 height 536
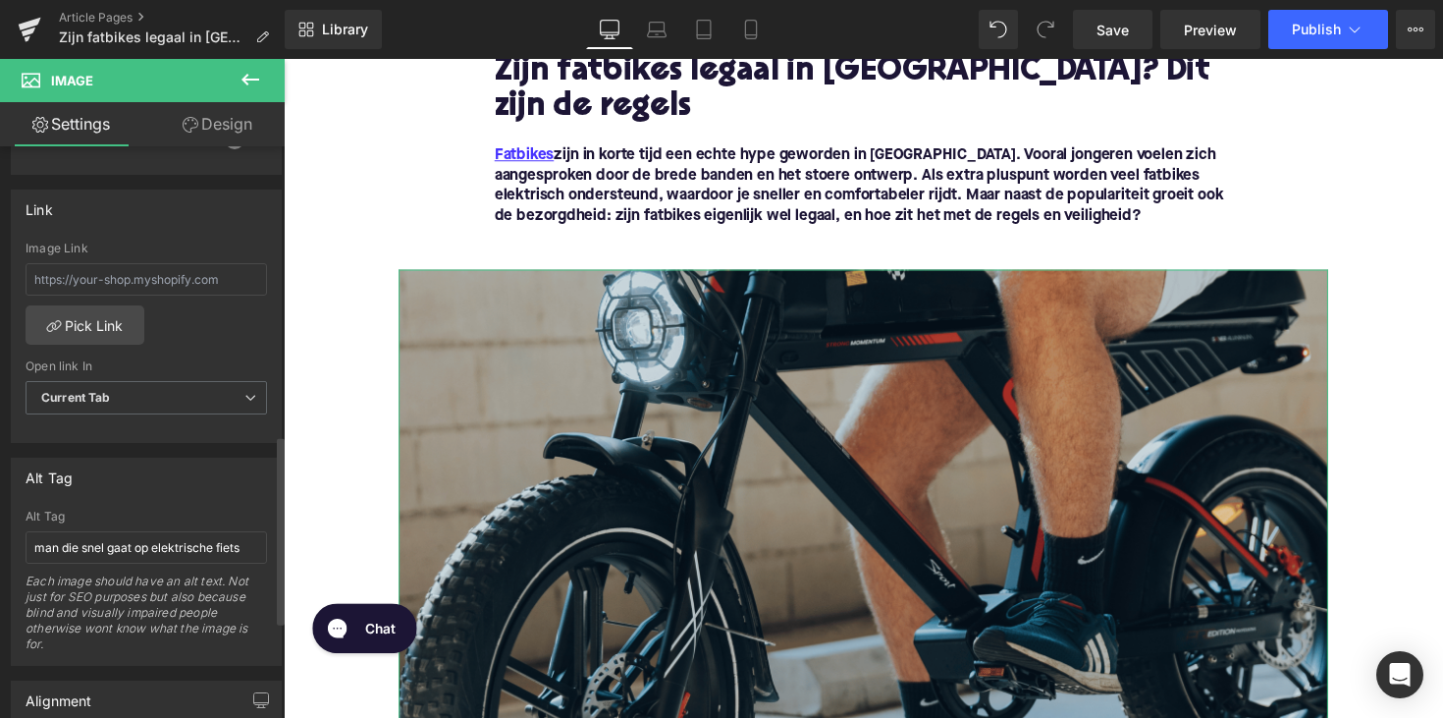
scroll to position [875, 0]
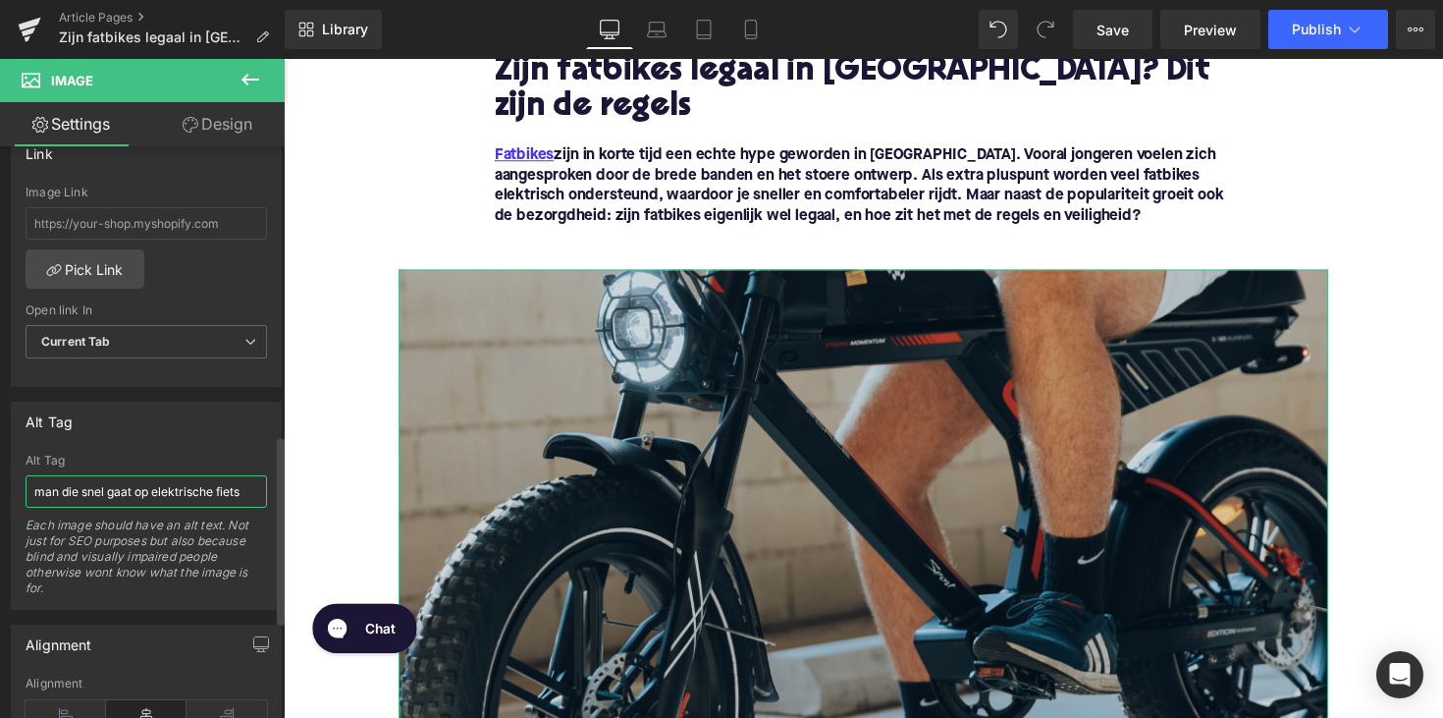
click at [119, 481] on input "man die snel gaat op elektrische fiets" at bounding box center [146, 491] width 241 height 32
type input "man op fatbike"
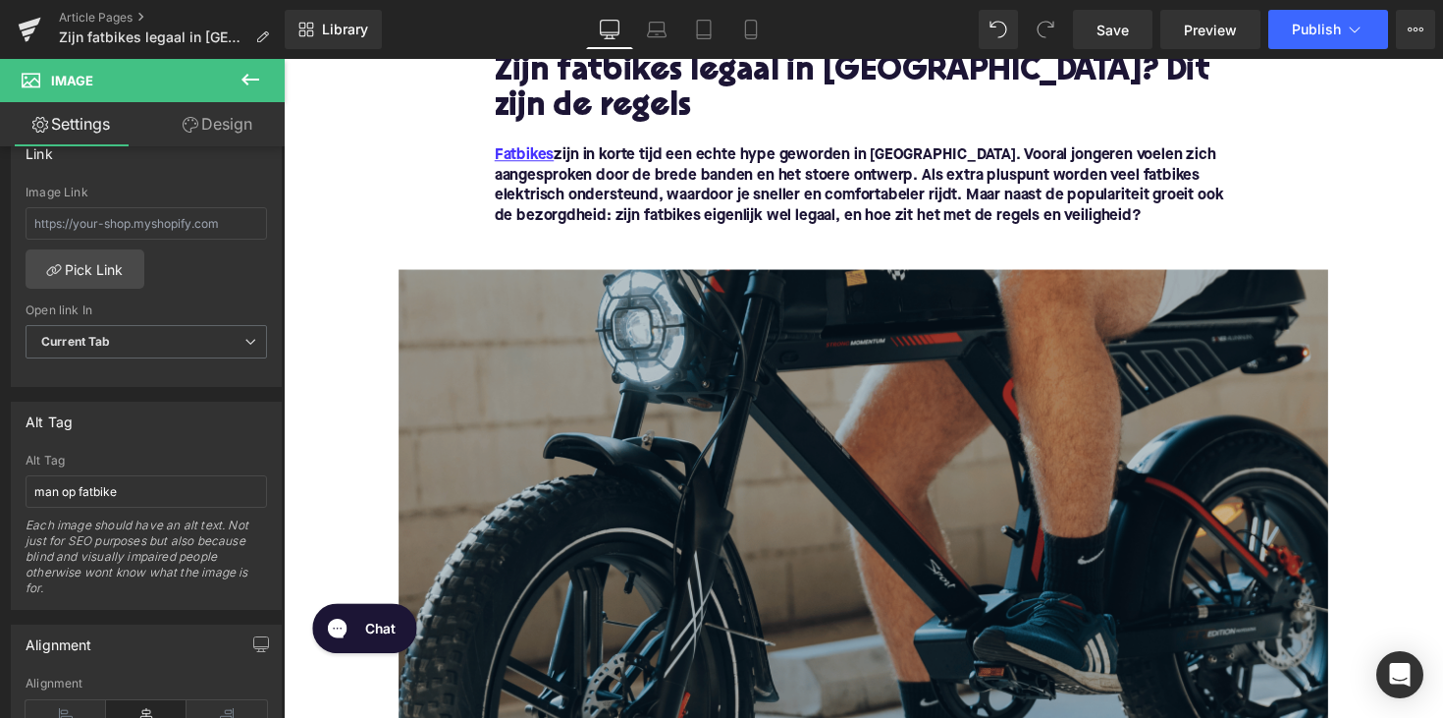
click at [535, 459] on img at bounding box center [877, 543] width 952 height 536
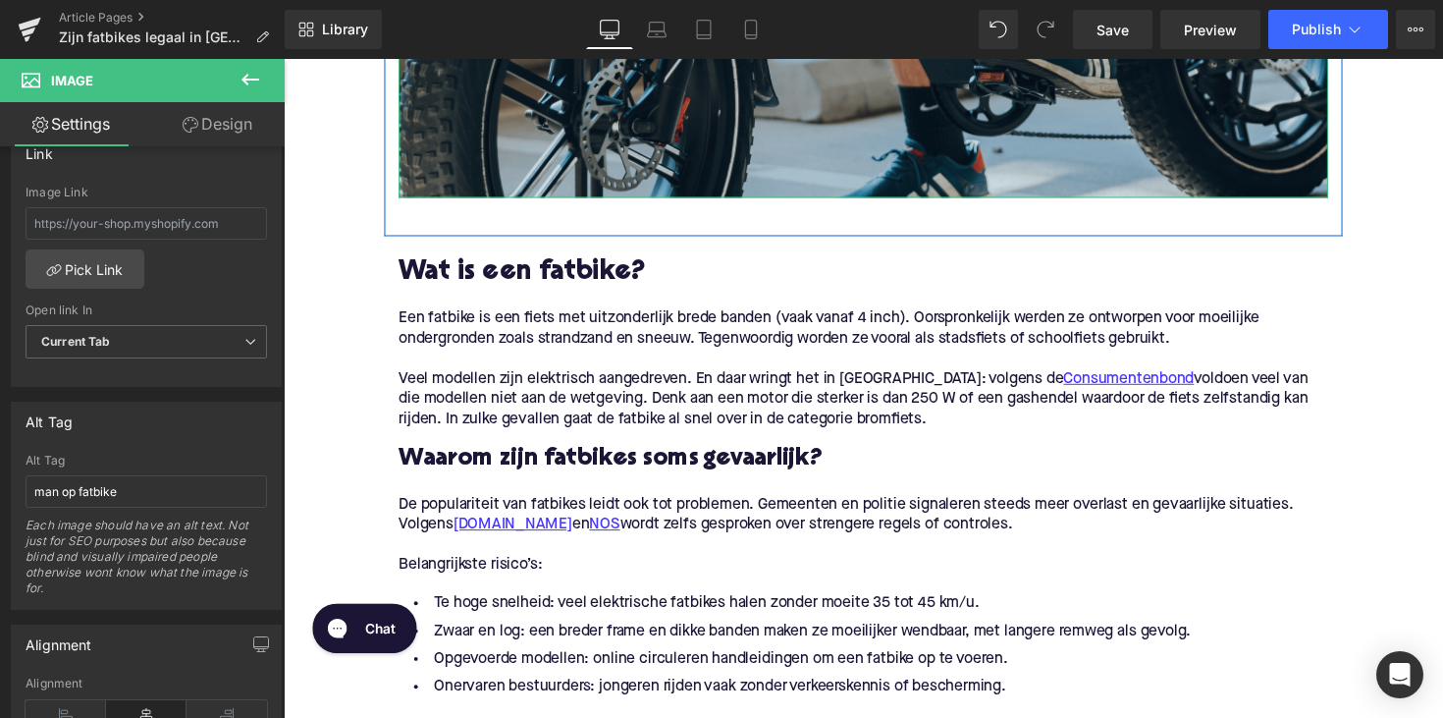
scroll to position [933, 0]
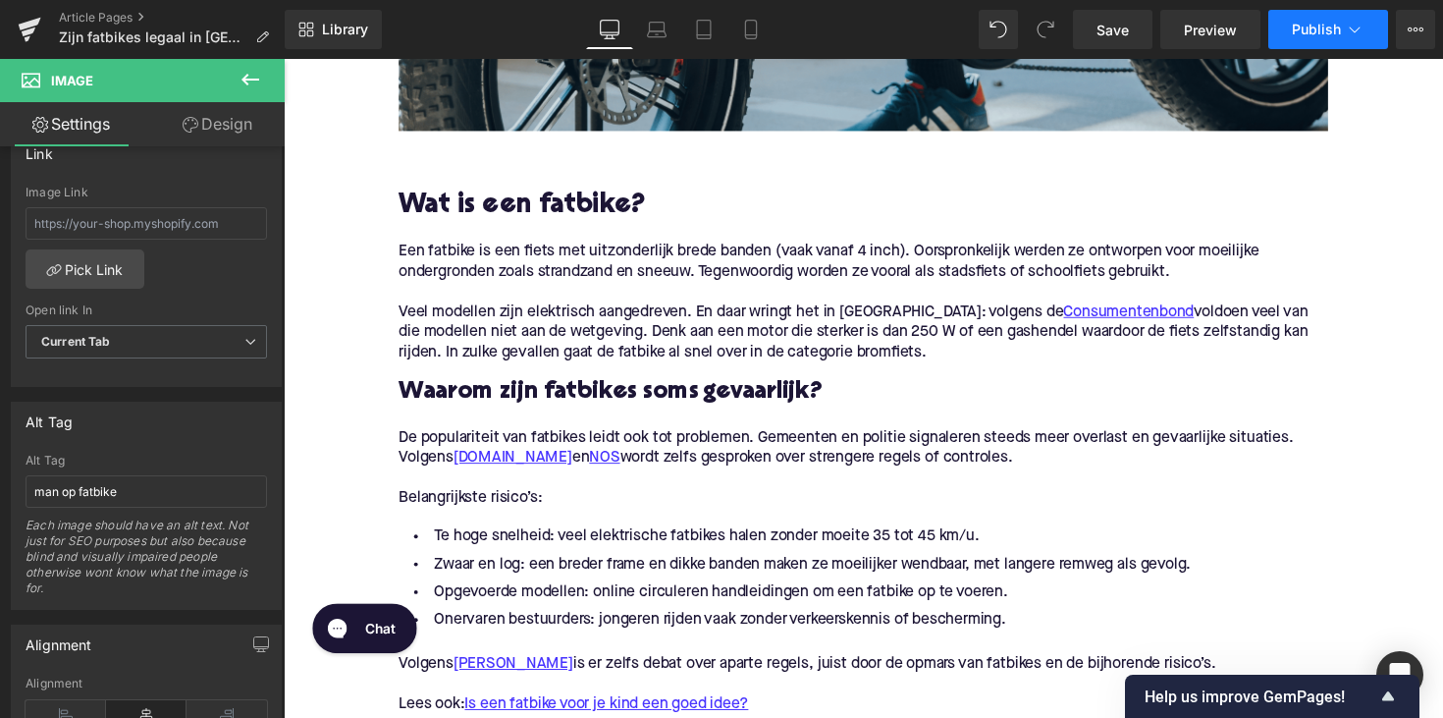
click at [1318, 31] on span "Publish" at bounding box center [1316, 30] width 49 height 16
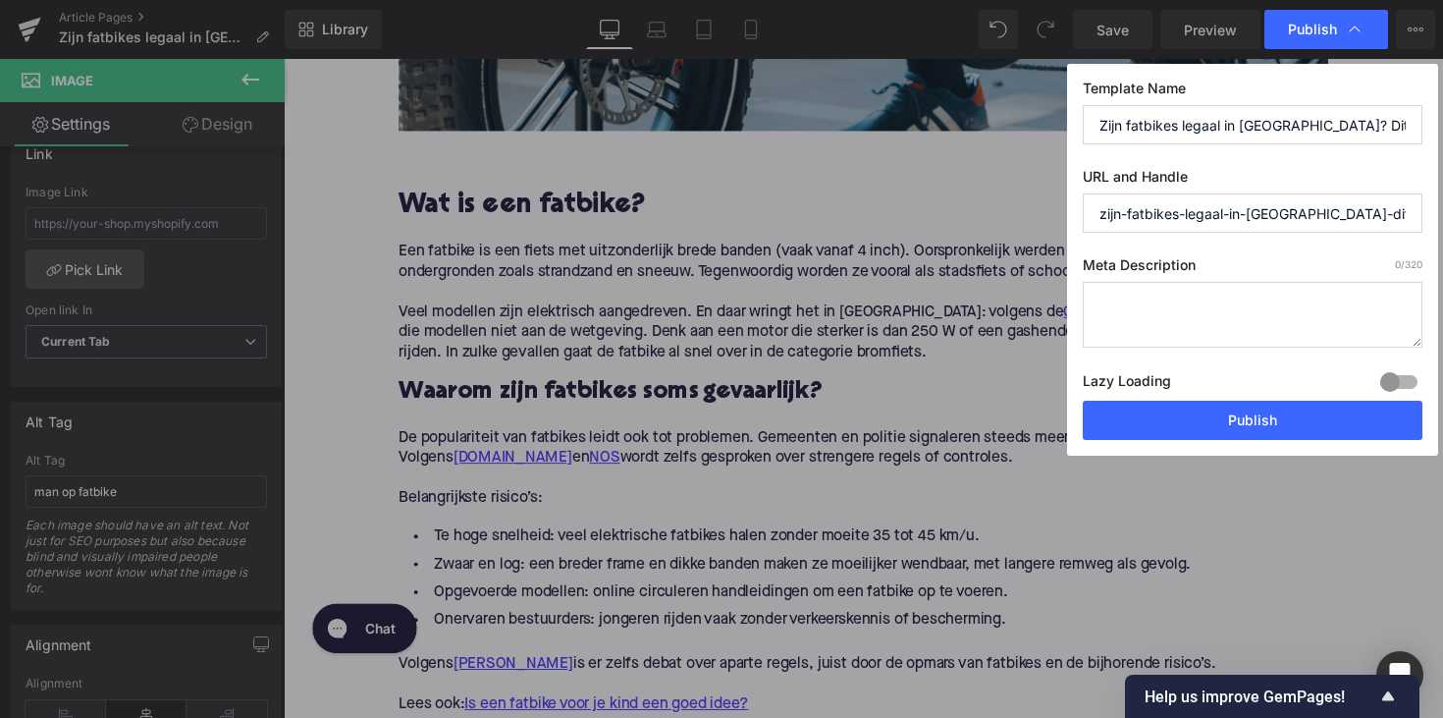
click at [1156, 296] on textarea at bounding box center [1253, 315] width 340 height 66
paste textarea "Ontdek of fatbikes legaal zijn in [GEOGRAPHIC_DATA], wat de regels zijn en welk…"
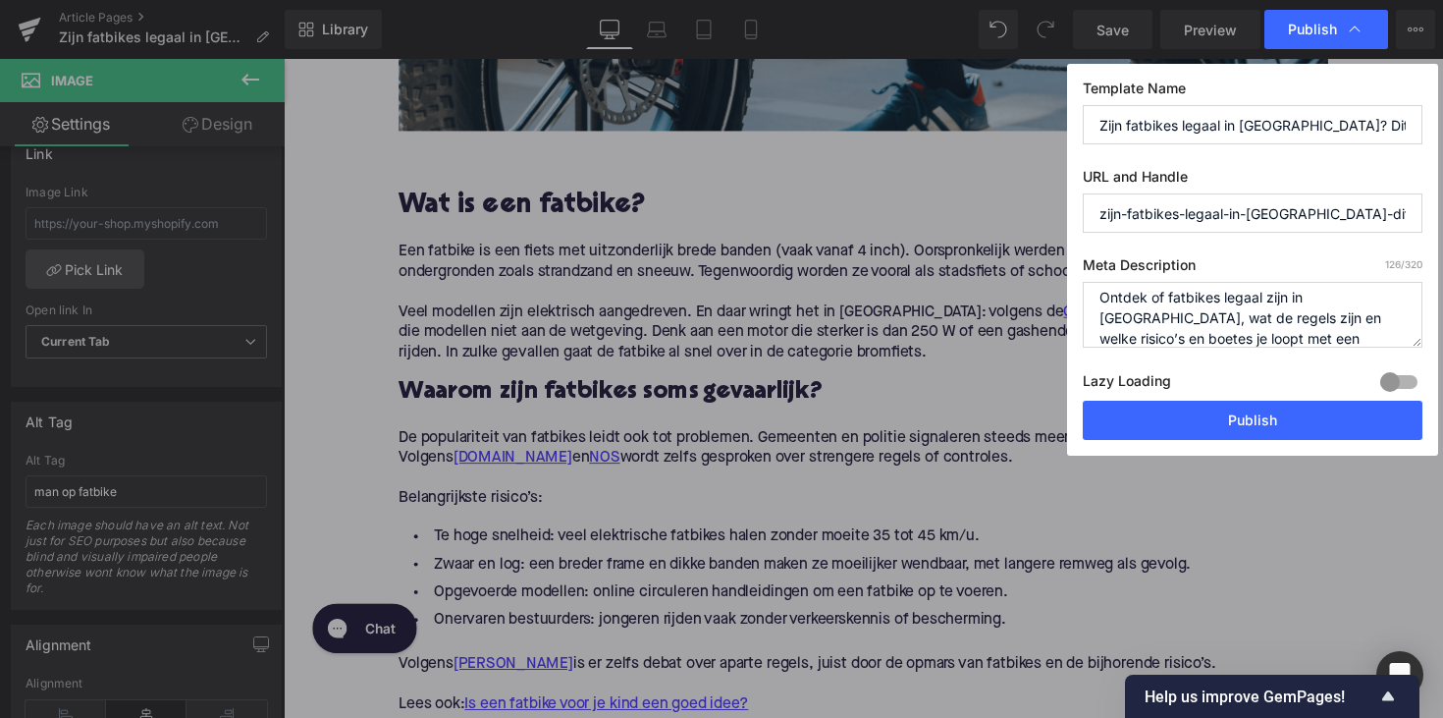
type textarea "Ontdek of fatbikes legaal zijn in [GEOGRAPHIC_DATA], wat de regels zijn en welk…"
drag, startPoint x: 1312, startPoint y: 217, endPoint x: 1569, endPoint y: 264, distance: 260.5
click at [1442, 264] on html "Text Block You are previewing how the will restyle your page. You can not edit …" at bounding box center [721, 359] width 1443 height 718
type input "zijn-fatbikes-legaal-in-[GEOGRAPHIC_DATA]"
click at [1319, 416] on button "Publish" at bounding box center [1253, 420] width 340 height 39
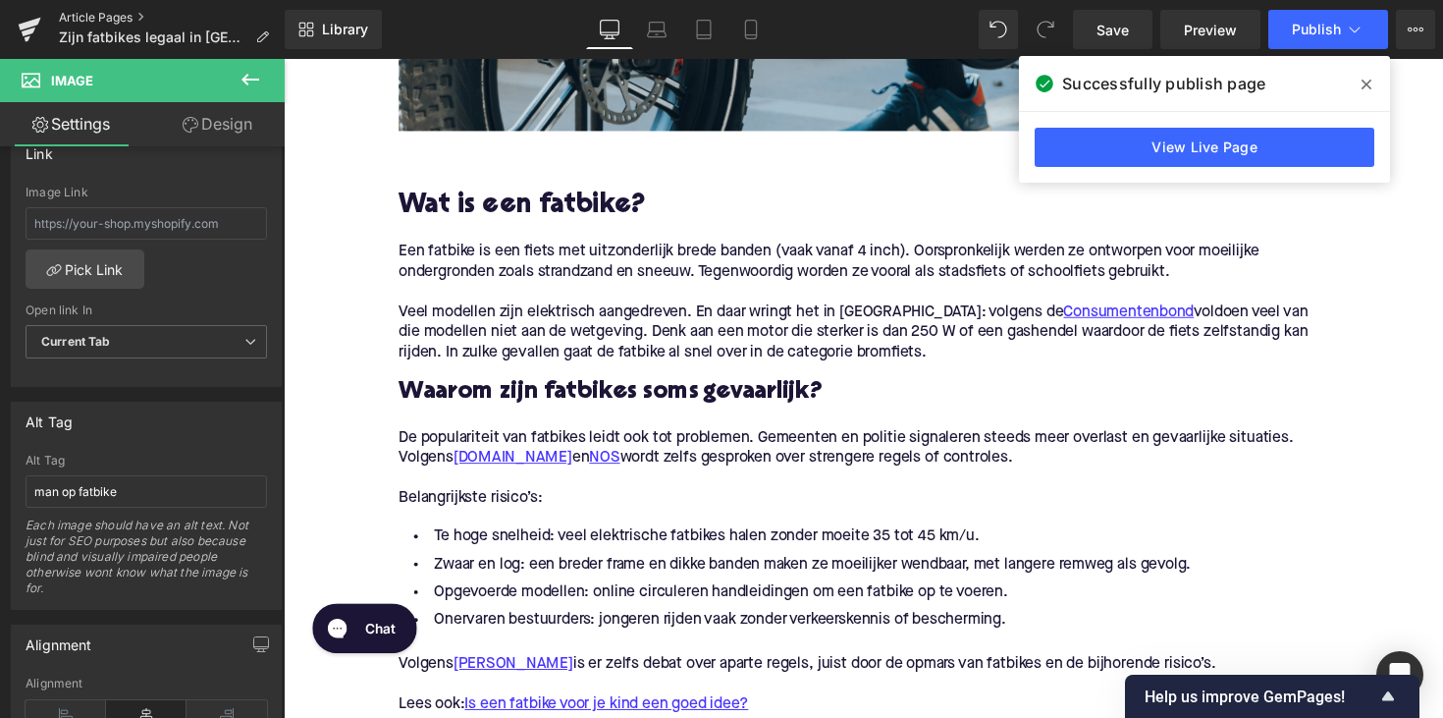
click at [125, 15] on link "Article Pages" at bounding box center [172, 18] width 226 height 16
